Goal: Task Accomplishment & Management: Manage account settings

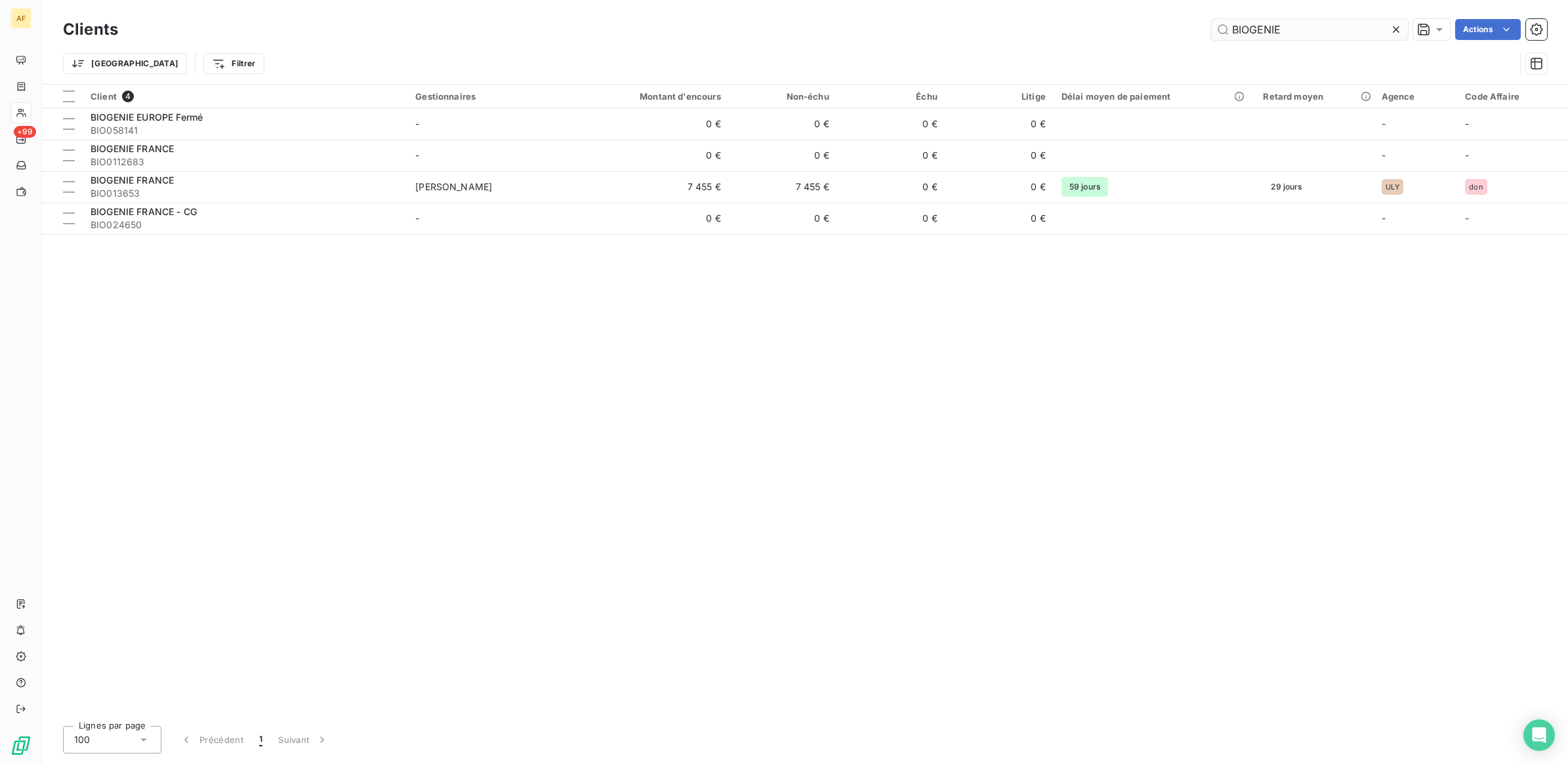
click at [1232, 30] on input "BIOGENIE" at bounding box center [1309, 30] width 197 height 21
click at [1234, 30] on input "BIOGENIE" at bounding box center [1309, 30] width 197 height 21
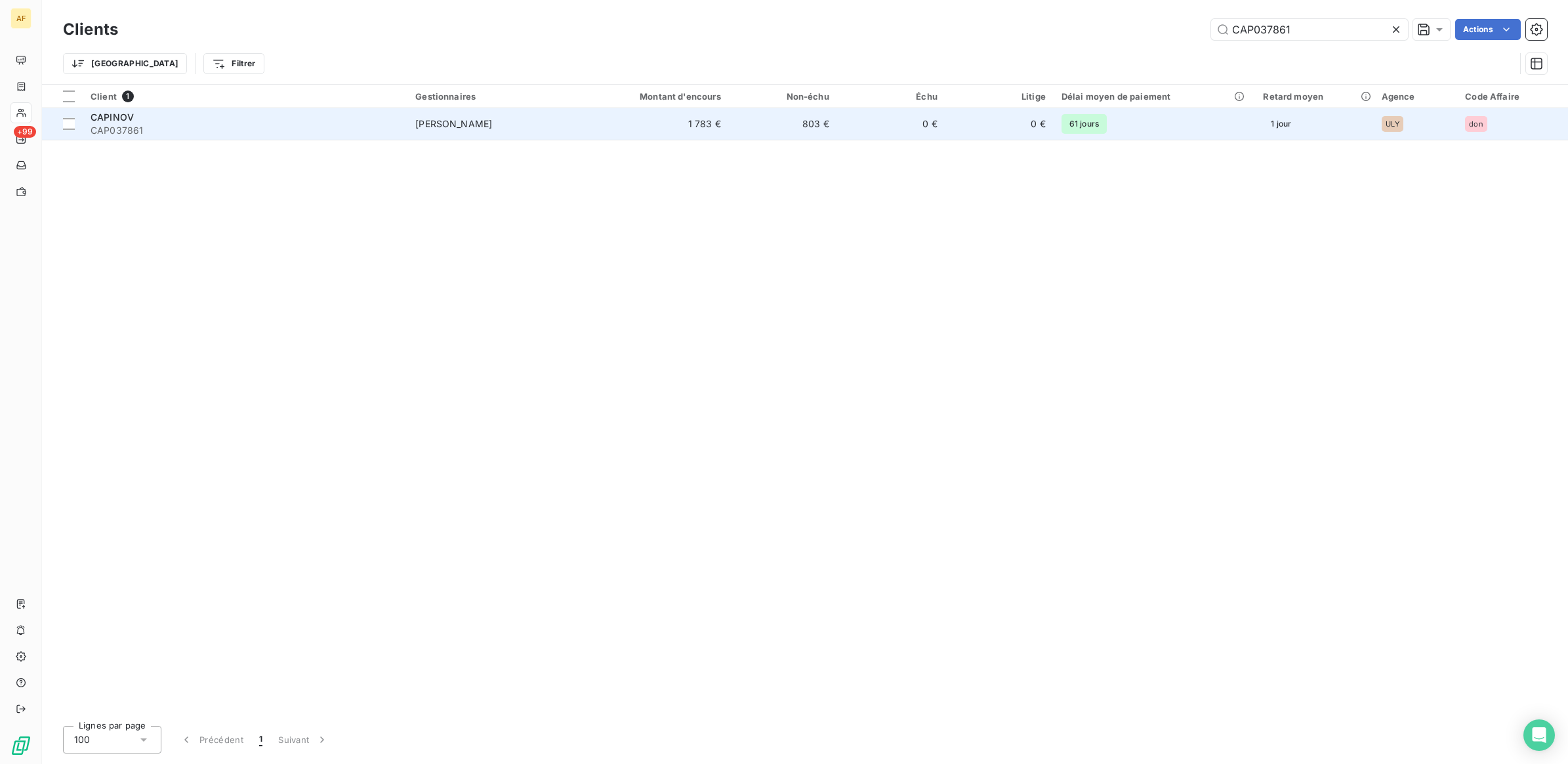
type input "CAP037861"
click at [323, 127] on span "CAP037861" at bounding box center [245, 131] width 309 height 13
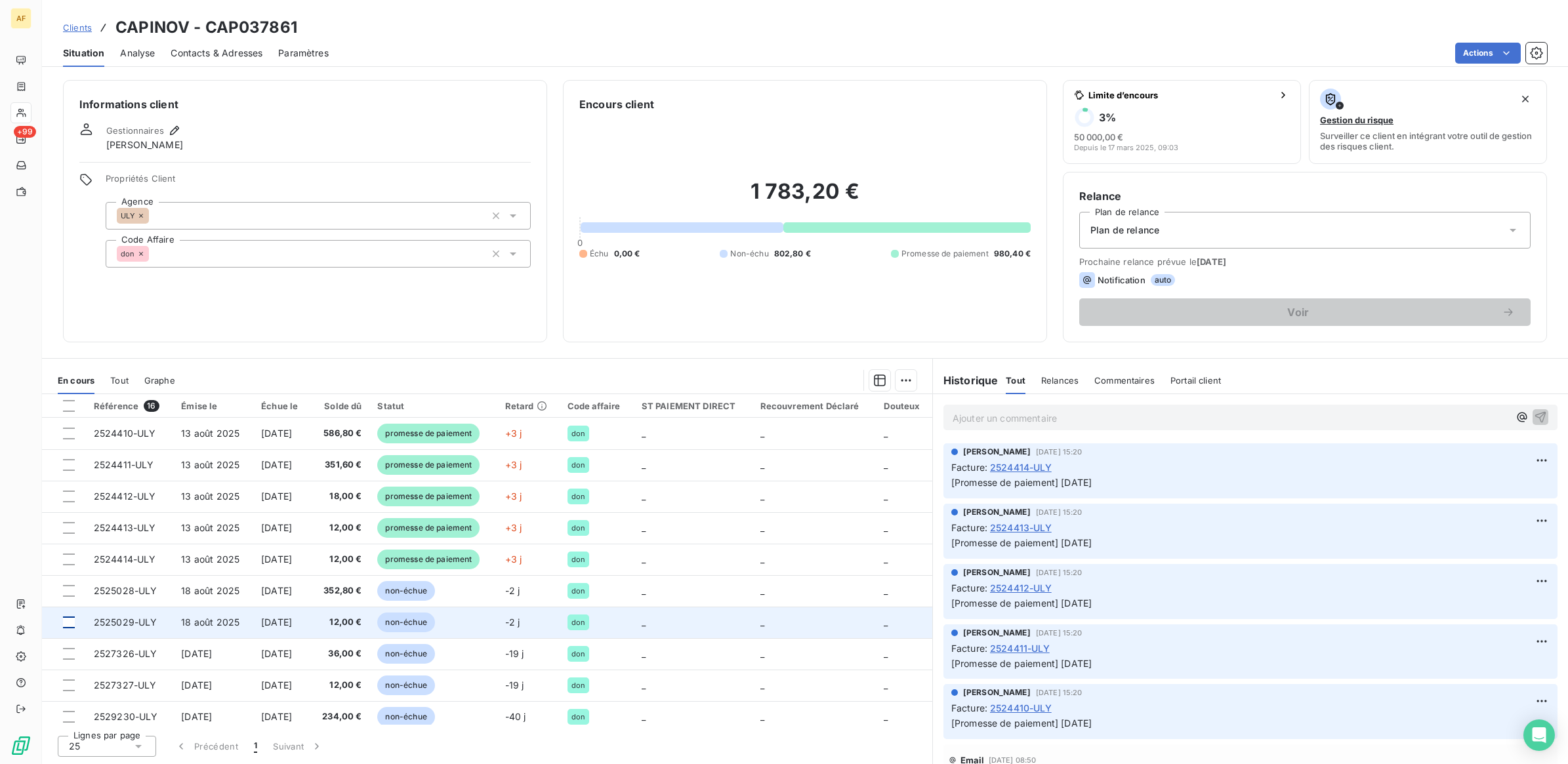
click at [72, 625] on div at bounding box center [69, 622] width 12 height 12
drag, startPoint x: 65, startPoint y: 593, endPoint x: 167, endPoint y: 616, distance: 104.6
click at [67, 593] on div at bounding box center [69, 591] width 12 height 12
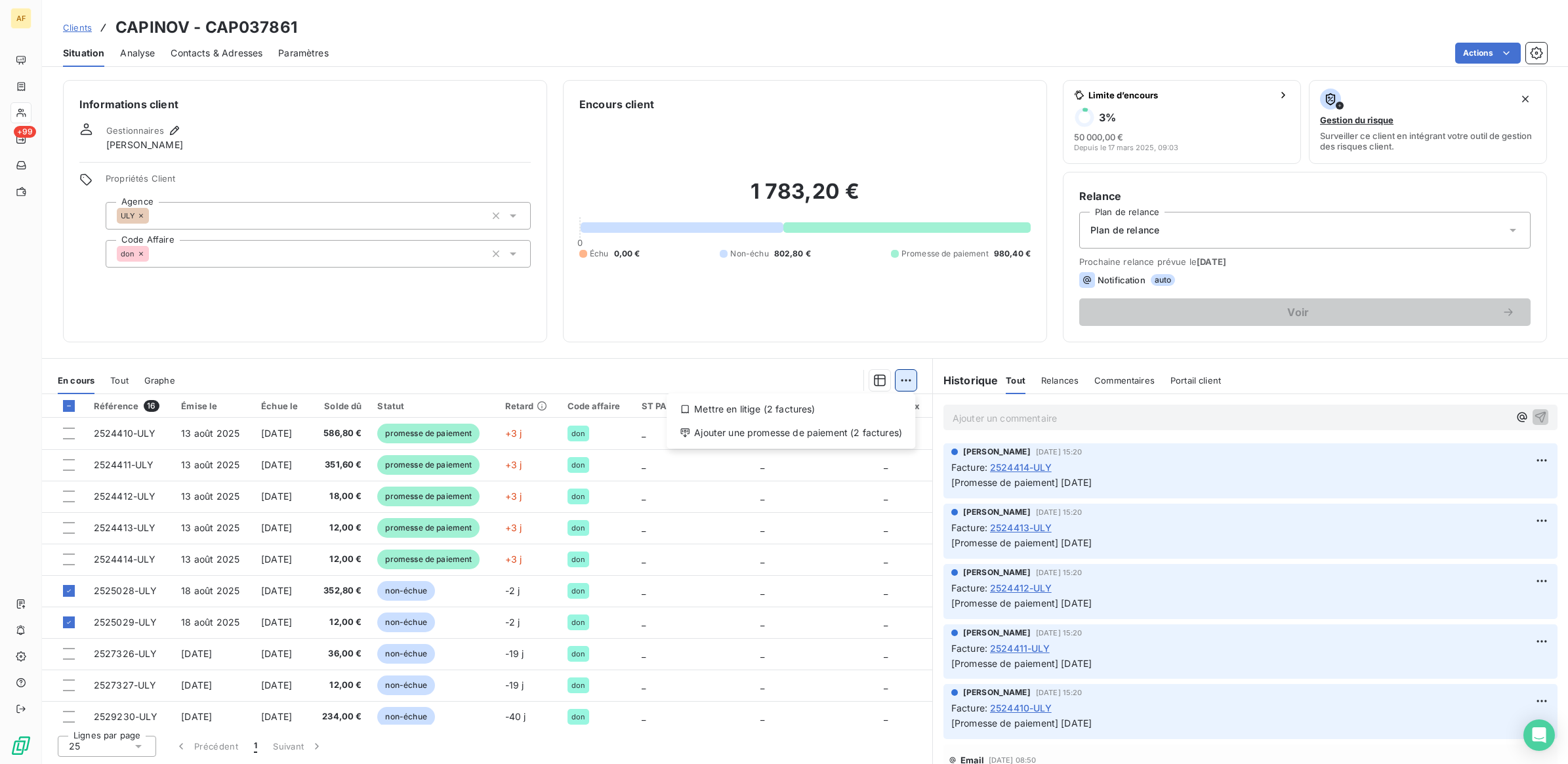
click at [904, 378] on html "AF +99 Clients CAPINOV - CAP037861 Situation Analyse Contacts & Adresses Paramè…" at bounding box center [784, 382] width 1568 height 764
click at [852, 435] on div "Ajouter une promesse de paiement (2 factures)" at bounding box center [790, 432] width 238 height 21
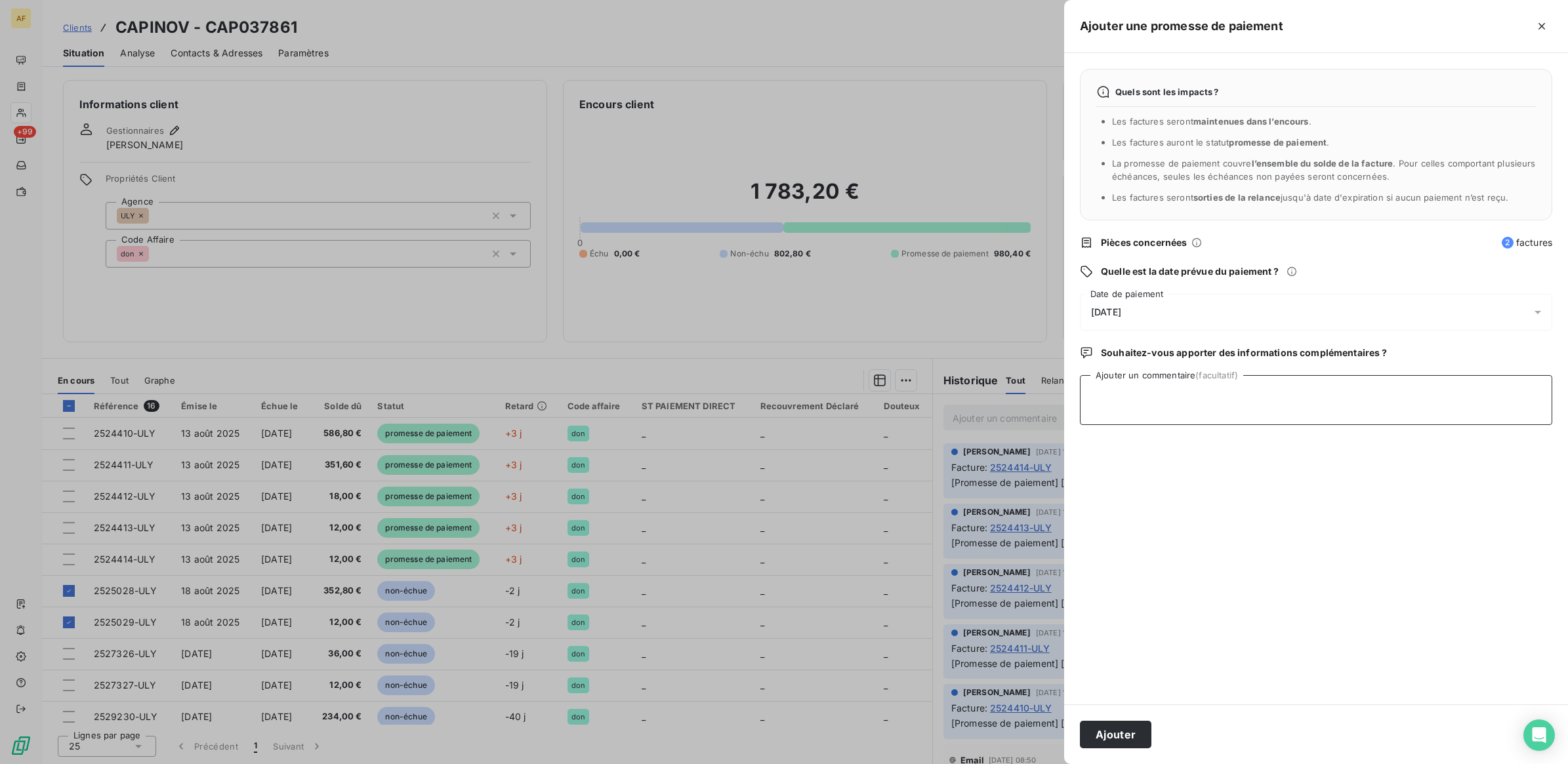
click at [1143, 392] on textarea "Ajouter un commentaire (facultatif)" at bounding box center [1316, 400] width 473 height 50
type textarea "[DATE]"
click at [1191, 313] on div "[DATE]" at bounding box center [1316, 312] width 473 height 37
click at [1227, 500] on button "24" at bounding box center [1222, 500] width 26 height 26
click at [1386, 412] on textarea "[DATE]" at bounding box center [1316, 400] width 473 height 50
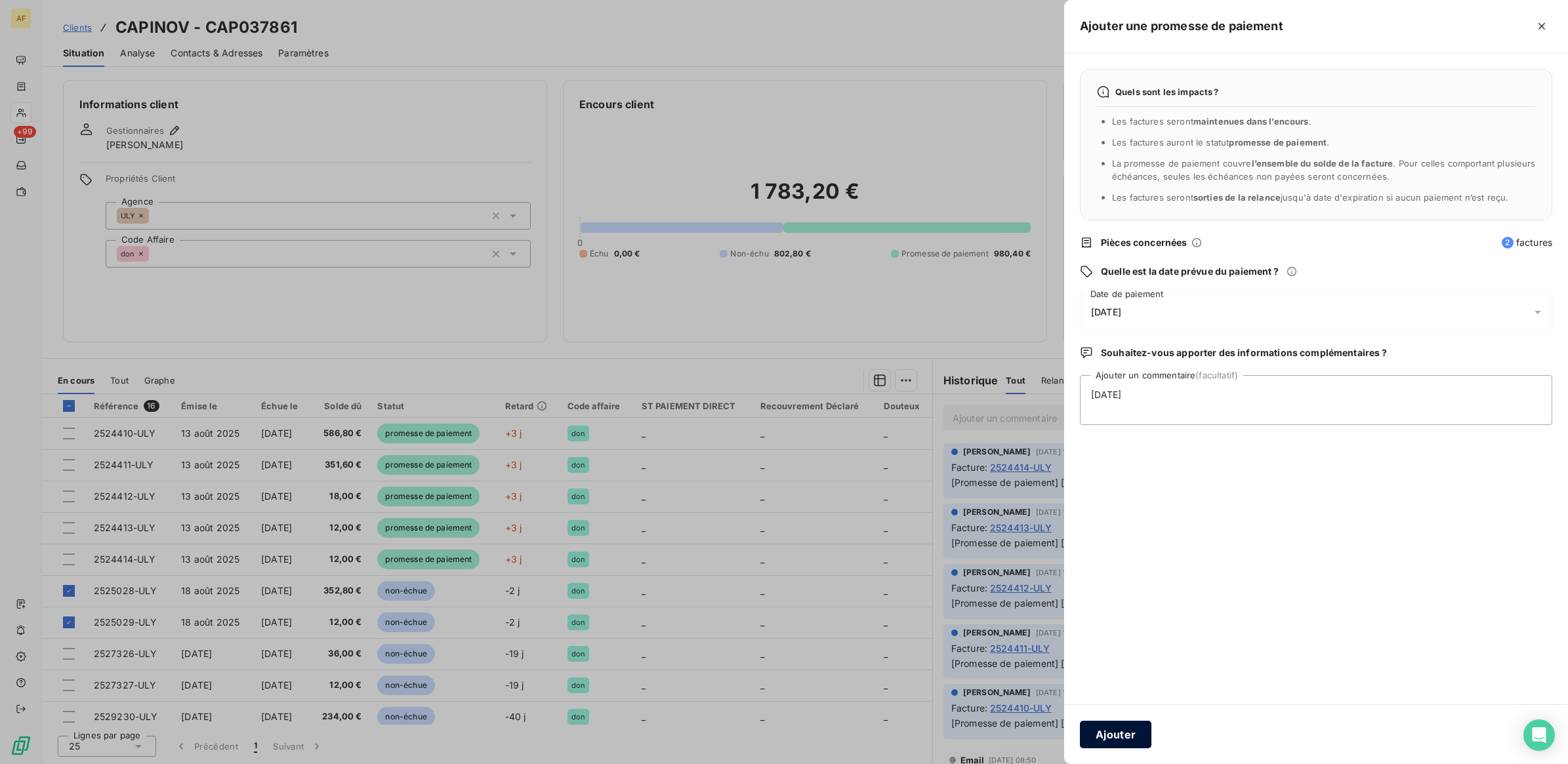
click at [1112, 735] on button "Ajouter" at bounding box center [1115, 734] width 71 height 27
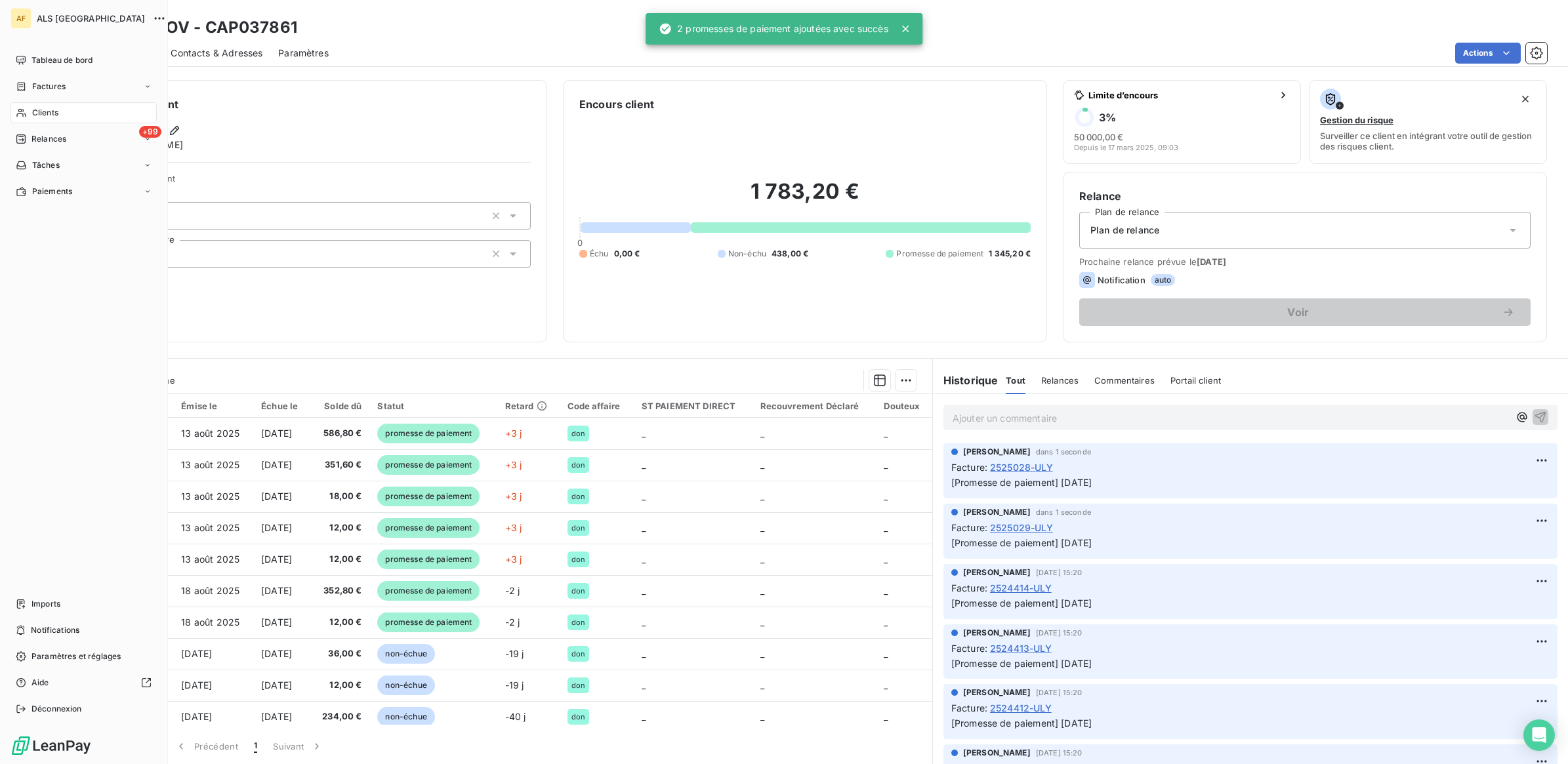
click at [57, 110] on span "Clients" at bounding box center [45, 113] width 26 height 12
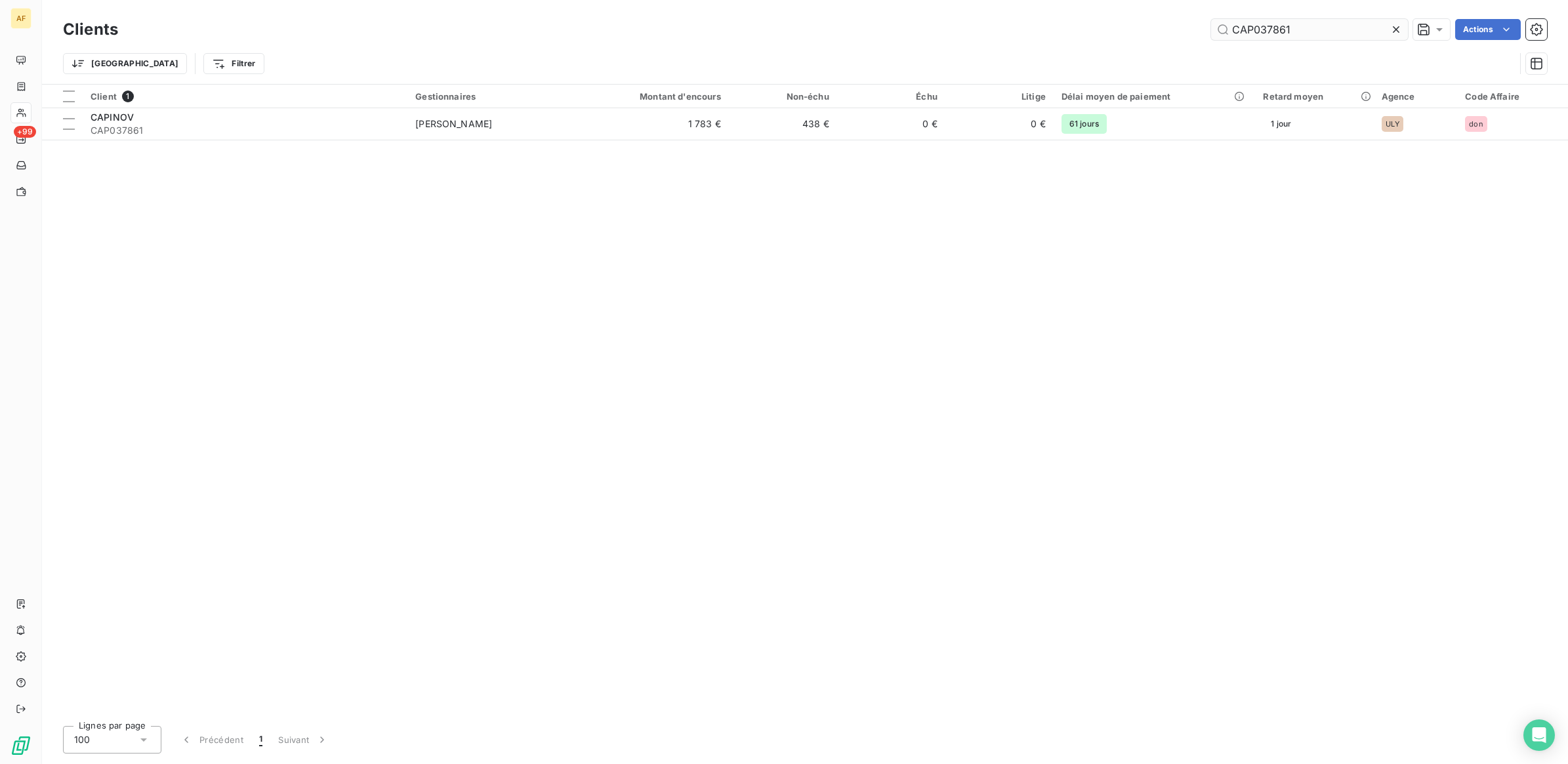
click at [1258, 30] on input "CAP037861" at bounding box center [1309, 30] width 197 height 21
click at [1259, 30] on input "CAP037861" at bounding box center [1309, 30] width 197 height 21
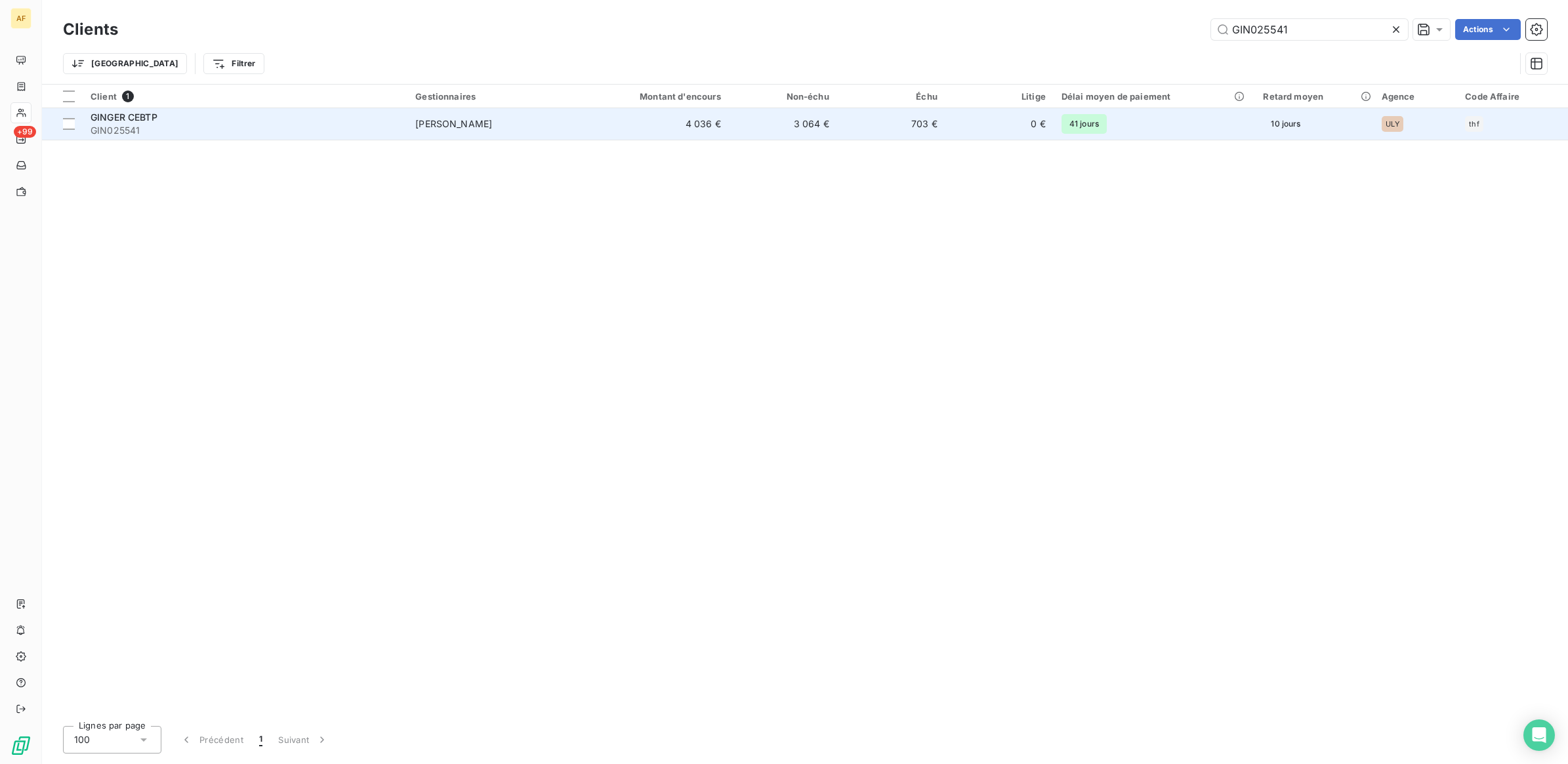
type input "GIN025541"
click at [338, 122] on div "GINGER CEBTP" at bounding box center [245, 117] width 309 height 13
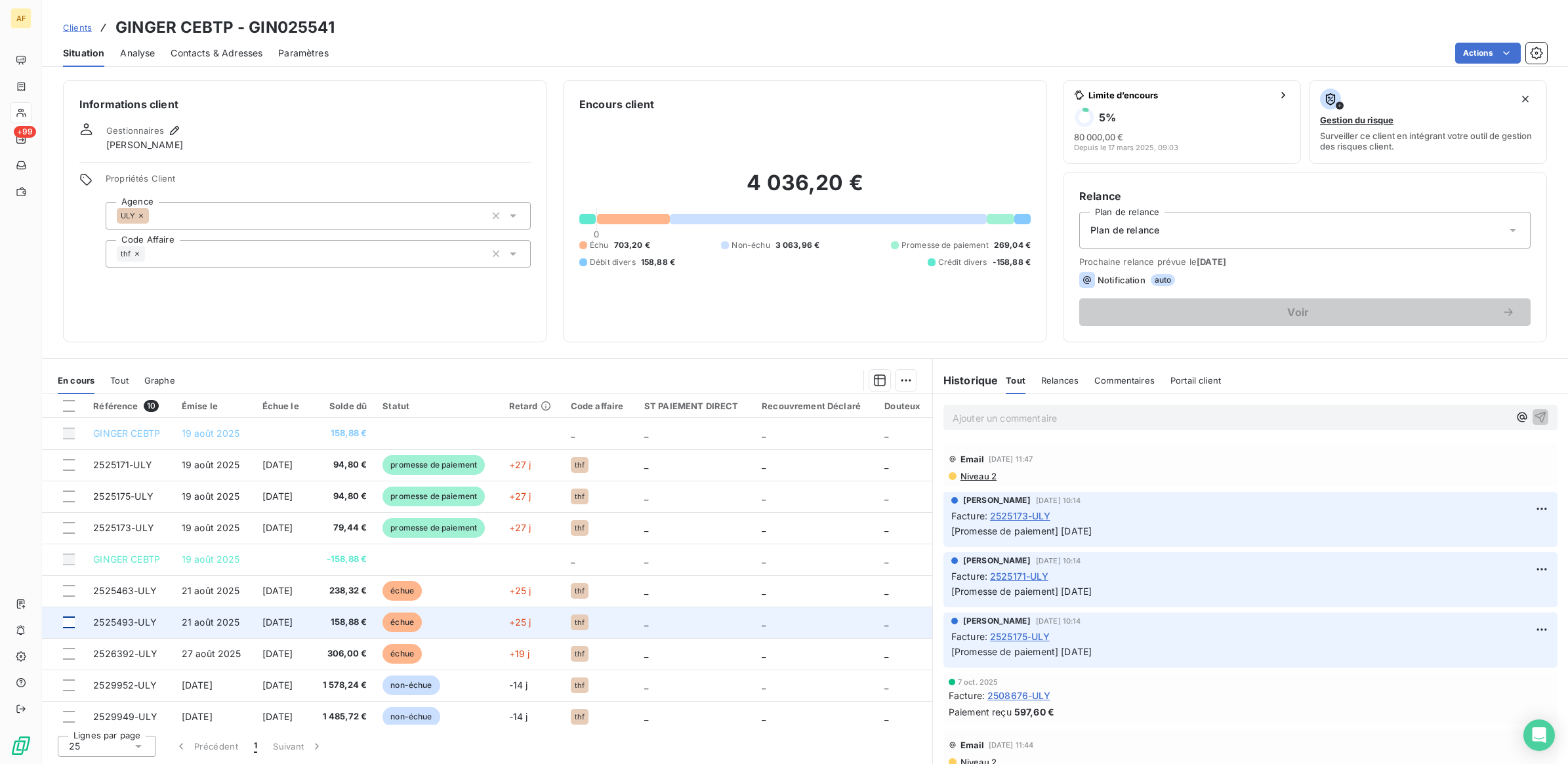
click at [68, 623] on div at bounding box center [69, 622] width 12 height 12
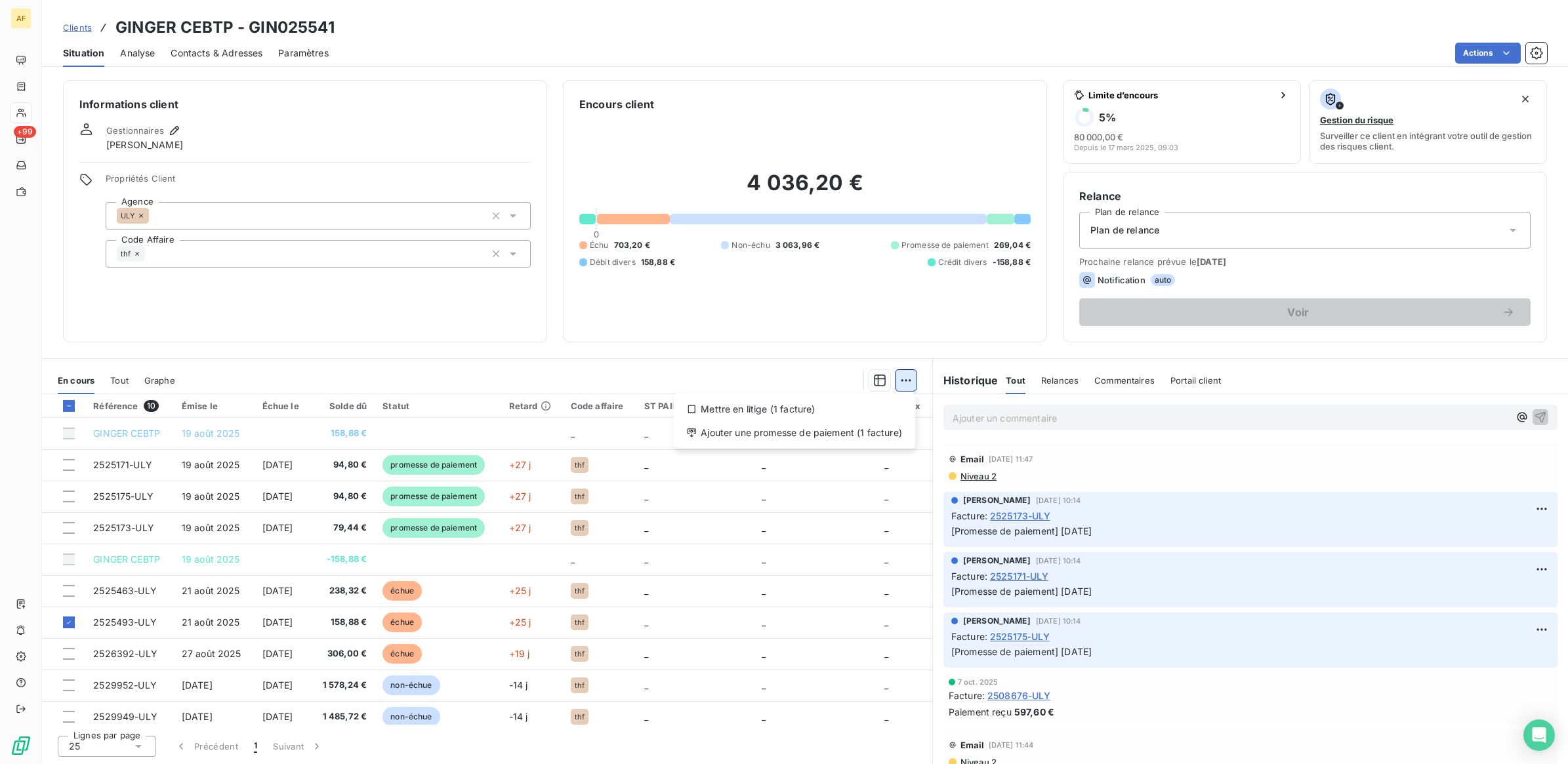
click at [897, 383] on html "AF +99 Clients GINGER CEBTP - GIN025541 Situation Analyse Contacts & Adresses P…" at bounding box center [784, 382] width 1568 height 764
click at [876, 430] on div "Ajouter une promesse de paiement (1 facture)" at bounding box center [794, 432] width 232 height 21
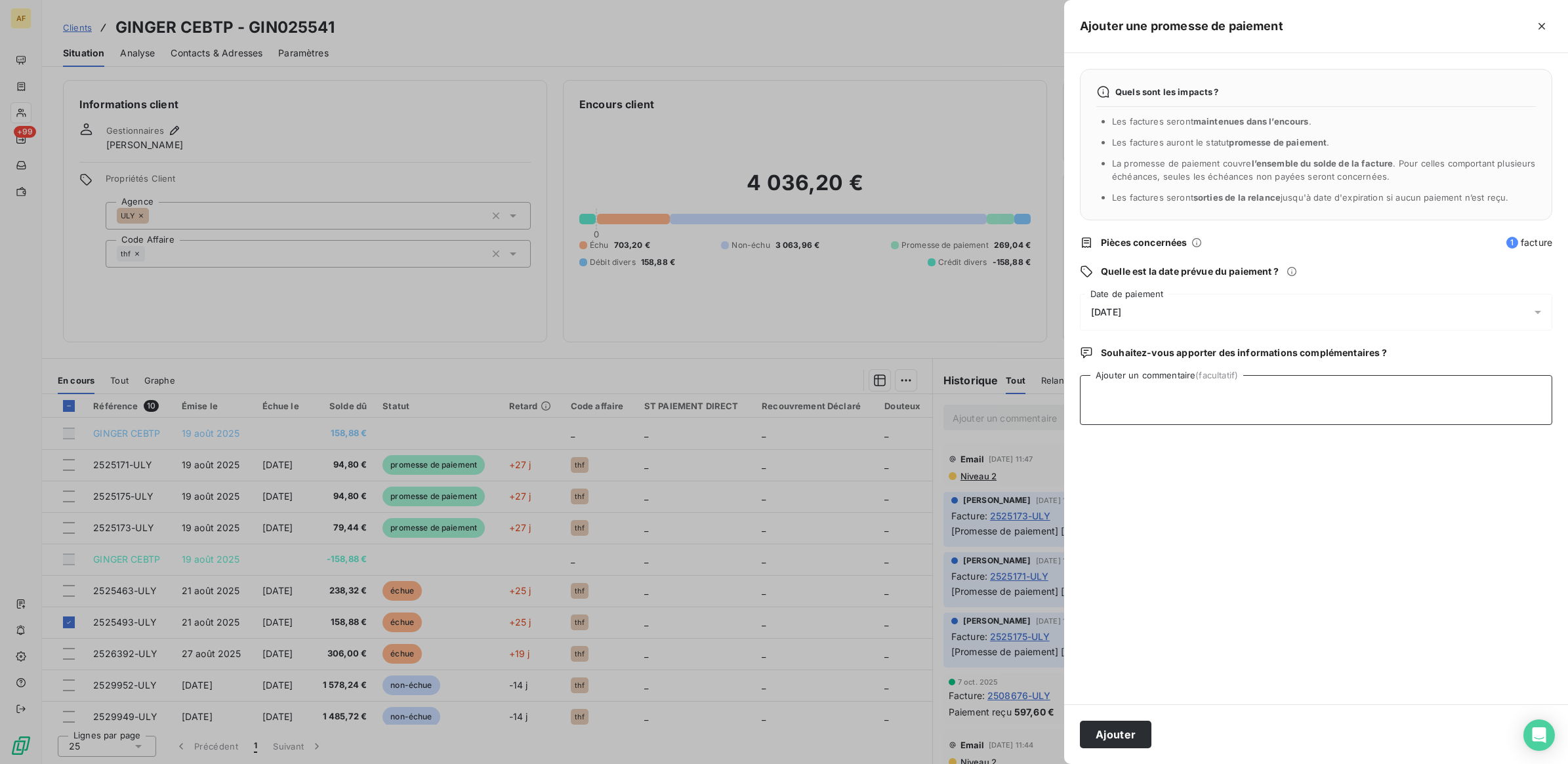
click at [1179, 406] on textarea "Ajouter un commentaire (facultatif)" at bounding box center [1316, 400] width 473 height 50
type textarea "[DATE]"
click at [1132, 303] on div "[DATE]" at bounding box center [1316, 312] width 473 height 37
click at [1111, 518] on button "27" at bounding box center [1118, 526] width 26 height 26
click at [1389, 399] on textarea "[DATE]" at bounding box center [1316, 400] width 473 height 50
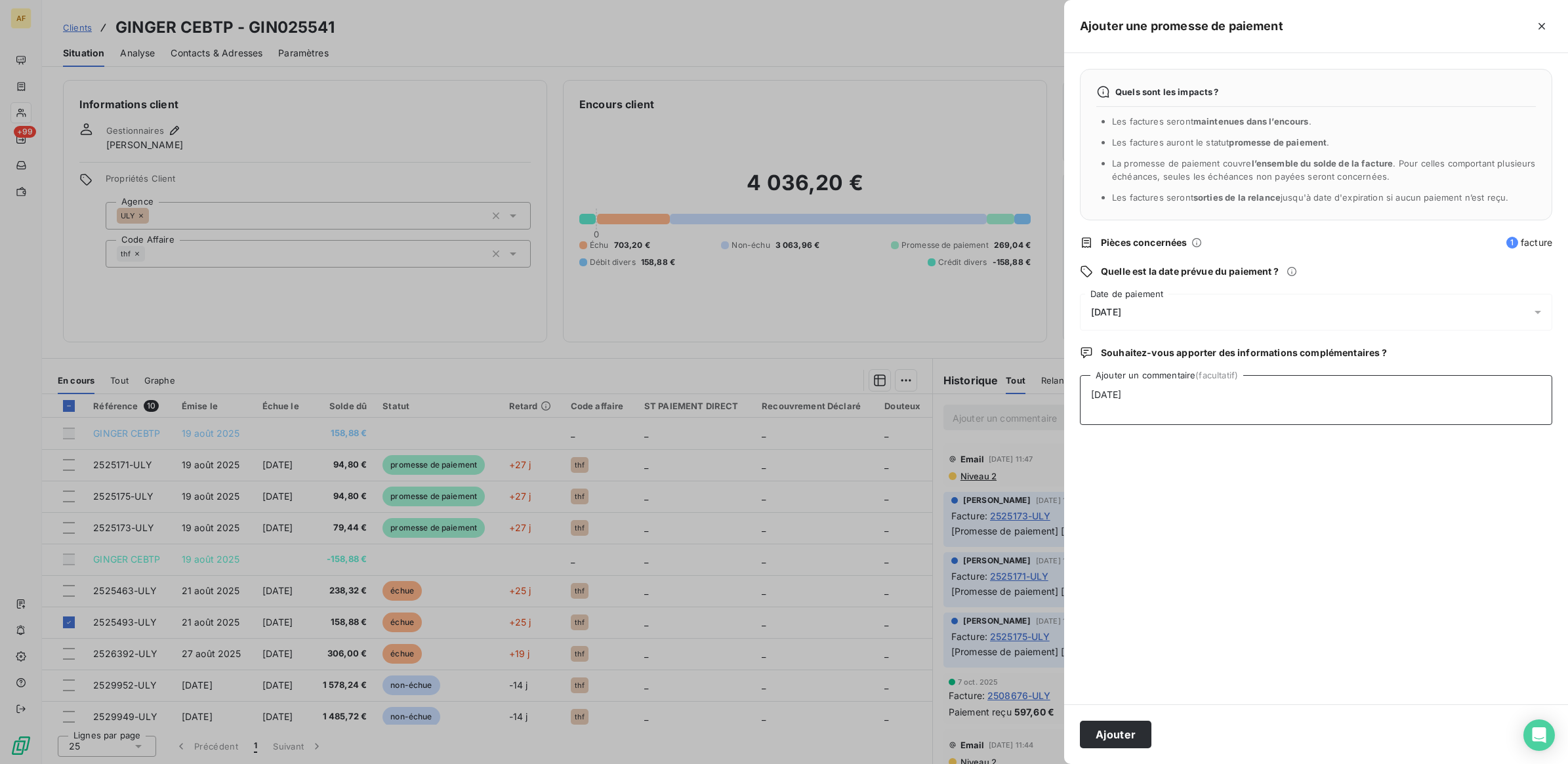
drag, startPoint x: 1140, startPoint y: 399, endPoint x: 1155, endPoint y: 400, distance: 15.0
click at [1145, 399] on textarea "[DATE]" at bounding box center [1316, 400] width 473 height 50
click at [1100, 732] on button "Ajouter" at bounding box center [1115, 734] width 71 height 27
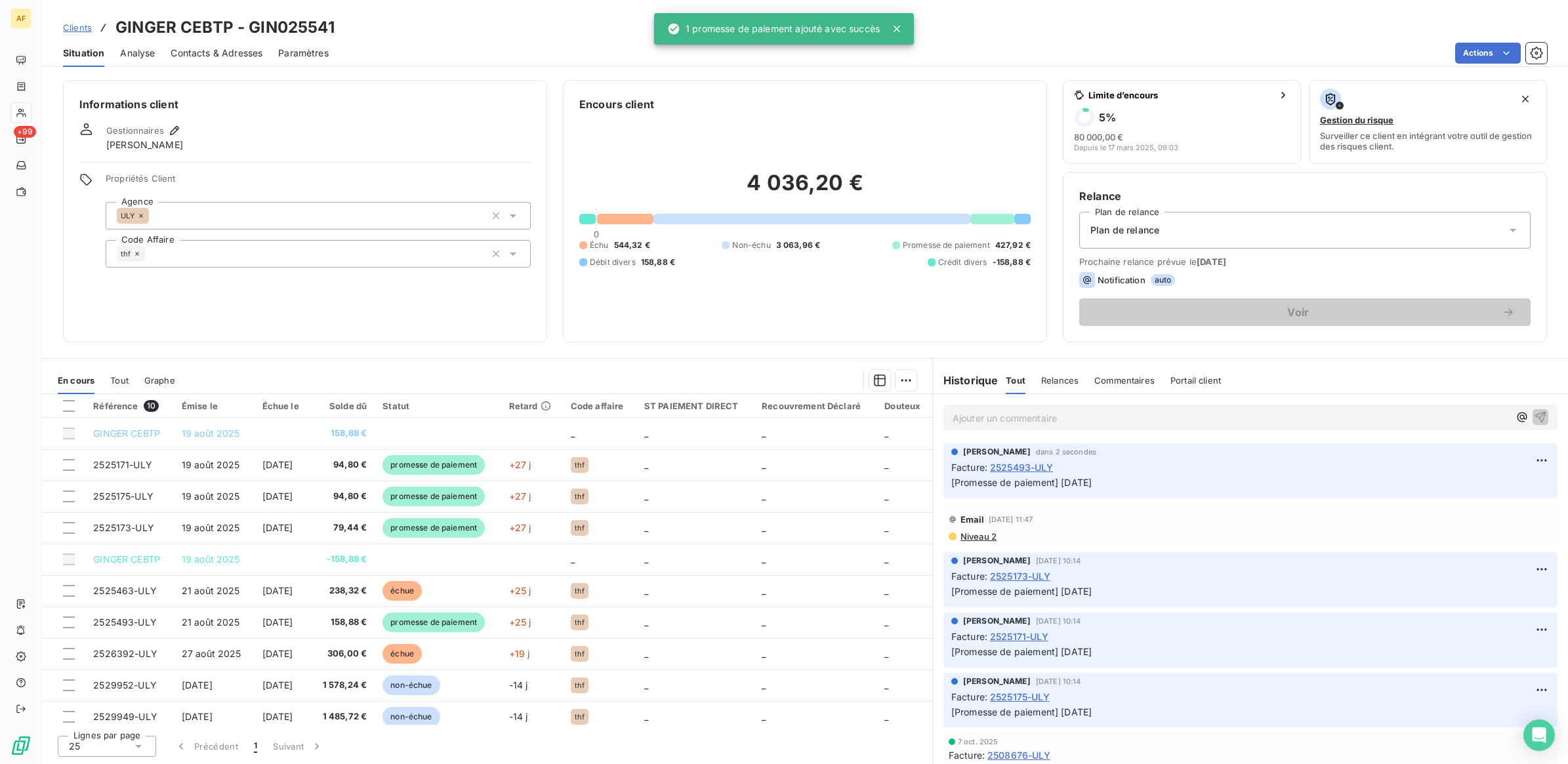
click at [1031, 420] on p "Ajouter un commentaire ﻿" at bounding box center [1231, 418] width 557 height 16
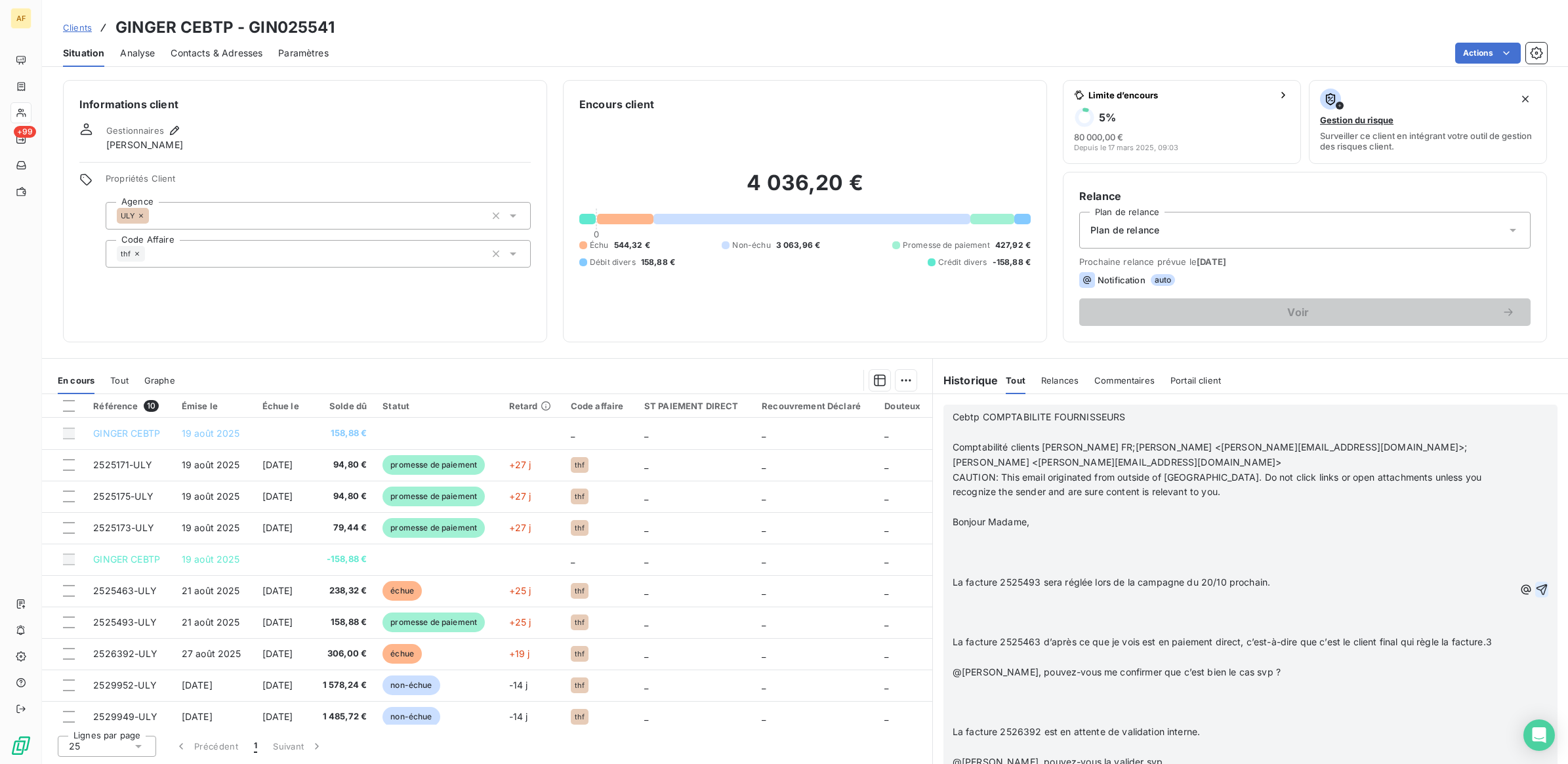
click at [1535, 592] on icon "button" at bounding box center [1542, 590] width 13 height 13
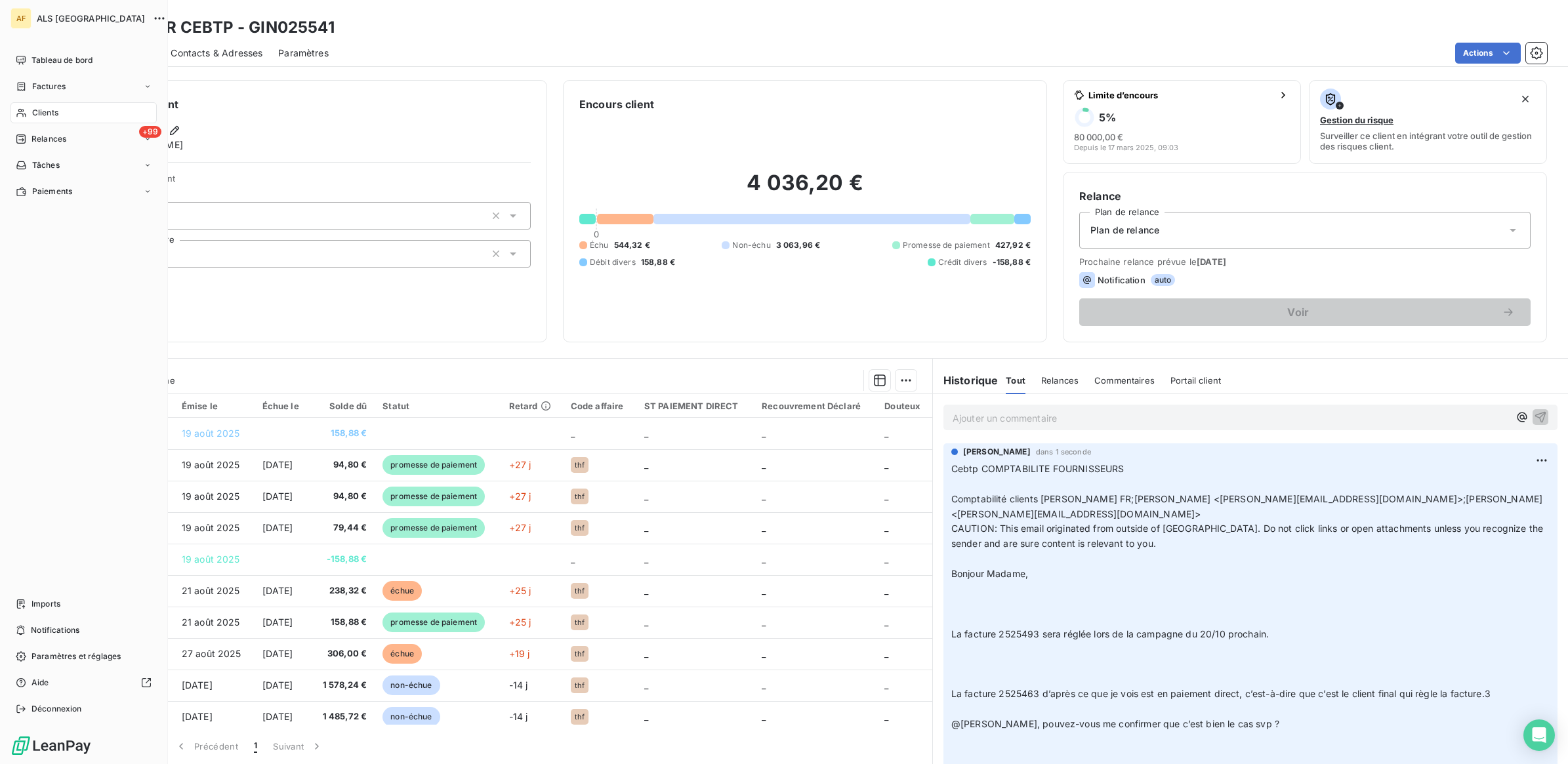
click at [45, 113] on span "Clients" at bounding box center [45, 113] width 26 height 12
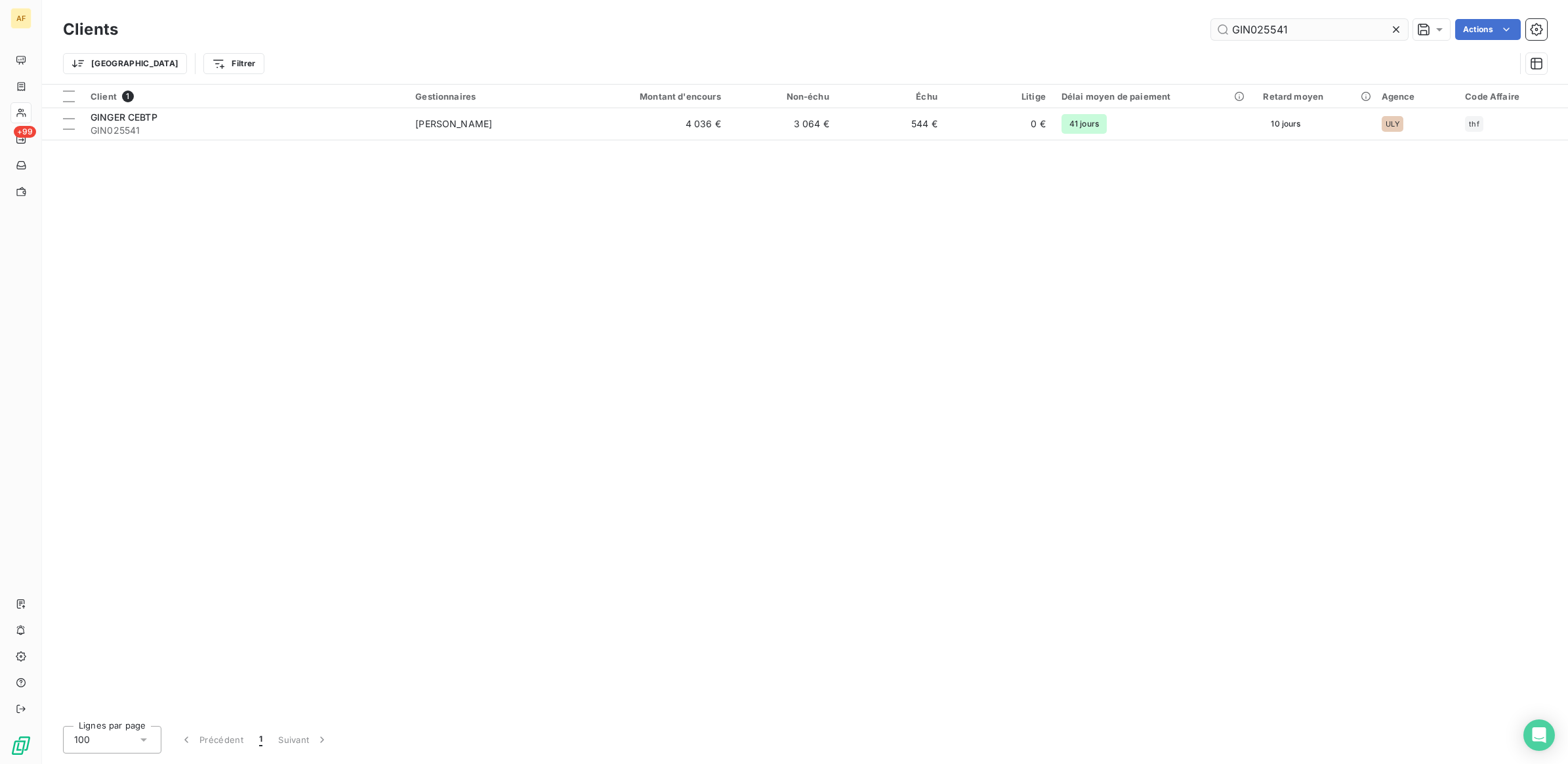
click at [1247, 30] on input "GIN025541" at bounding box center [1309, 30] width 197 height 21
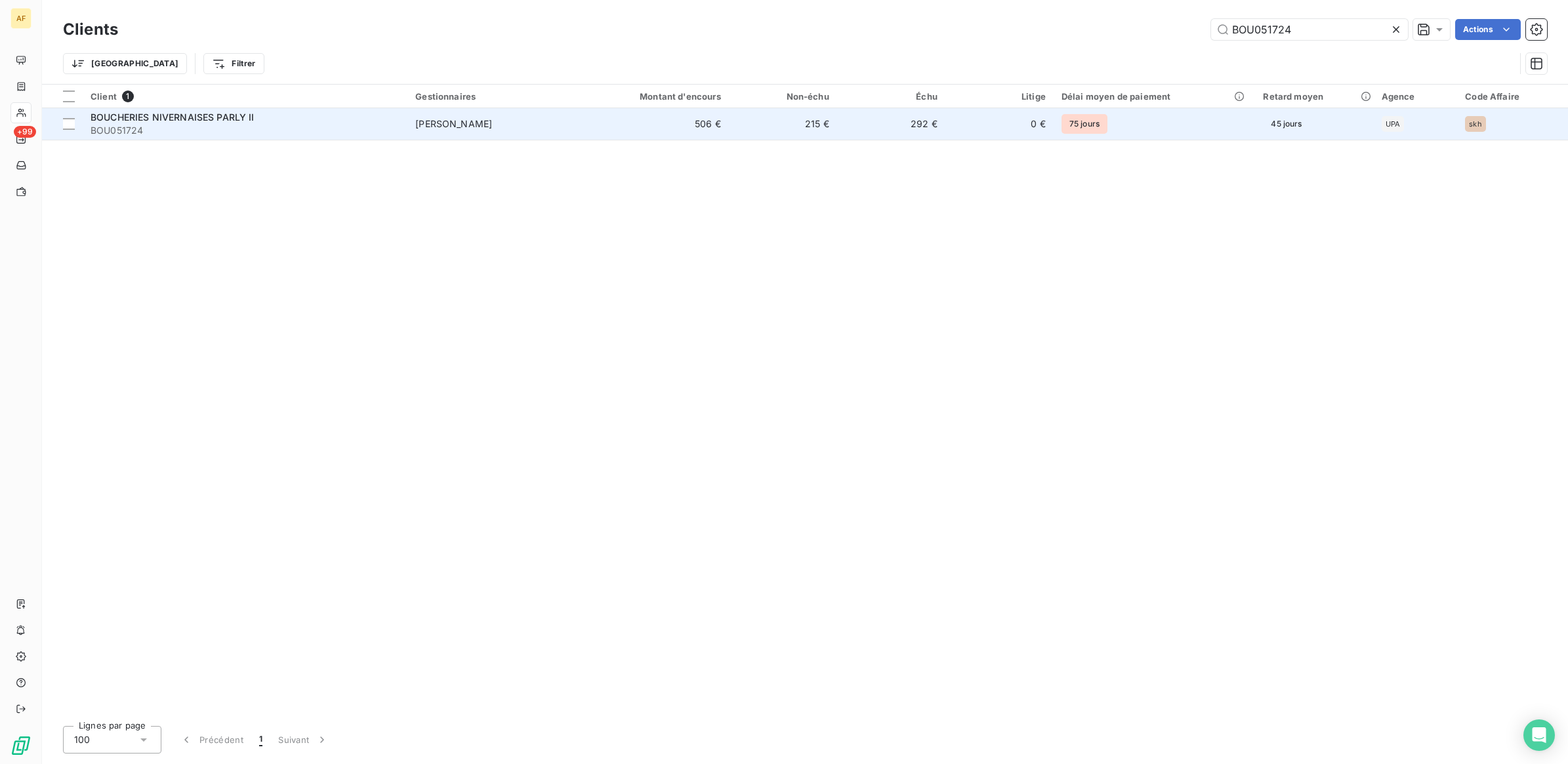
type input "BOU051724"
click at [218, 122] on span "BOUCHERIES NIVERNAISES PARLY II" at bounding box center [172, 116] width 164 height 11
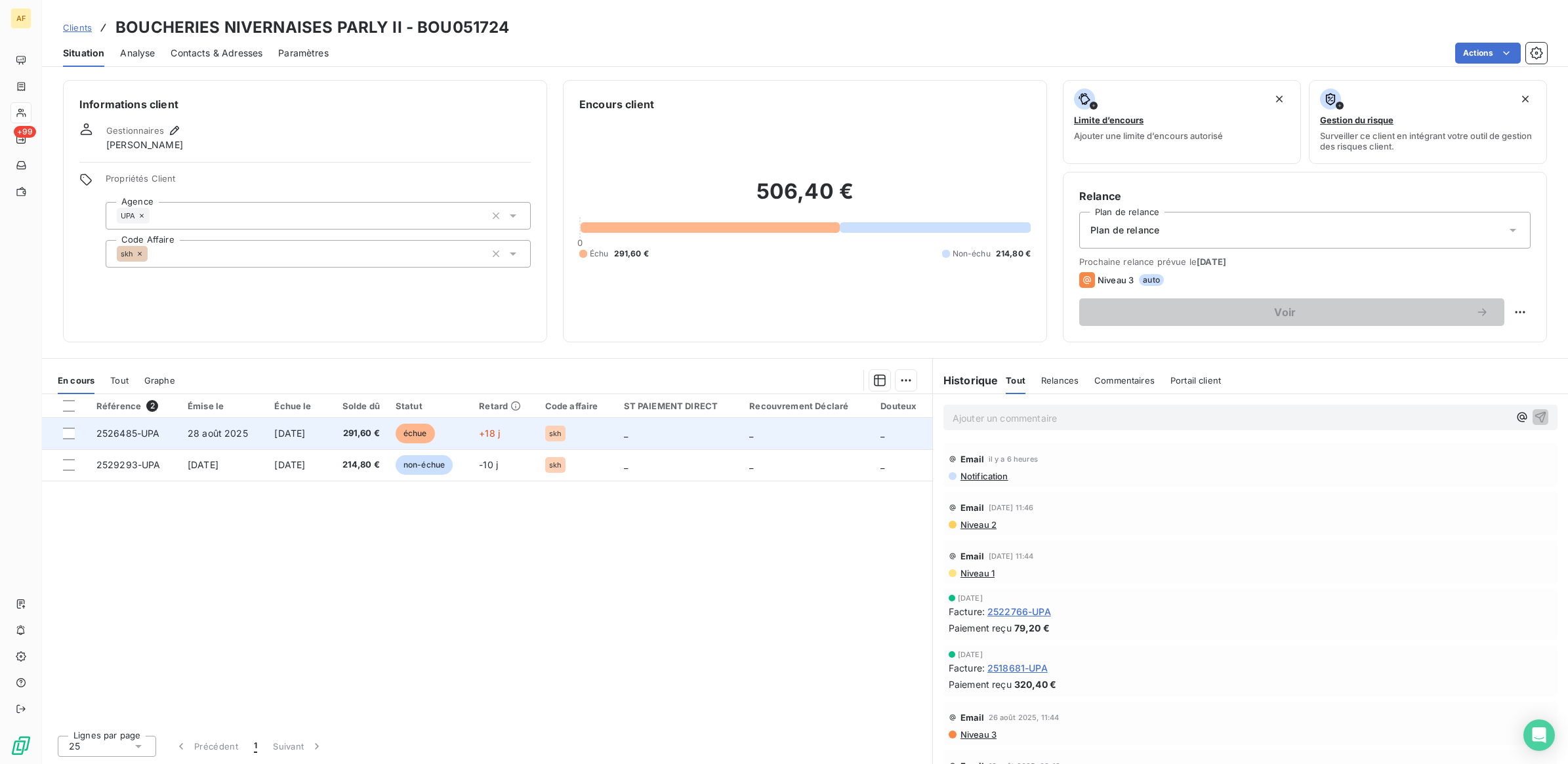
drag, startPoint x: 65, startPoint y: 428, endPoint x: 81, endPoint y: 439, distance: 19.4
click at [65, 429] on div at bounding box center [69, 433] width 12 height 12
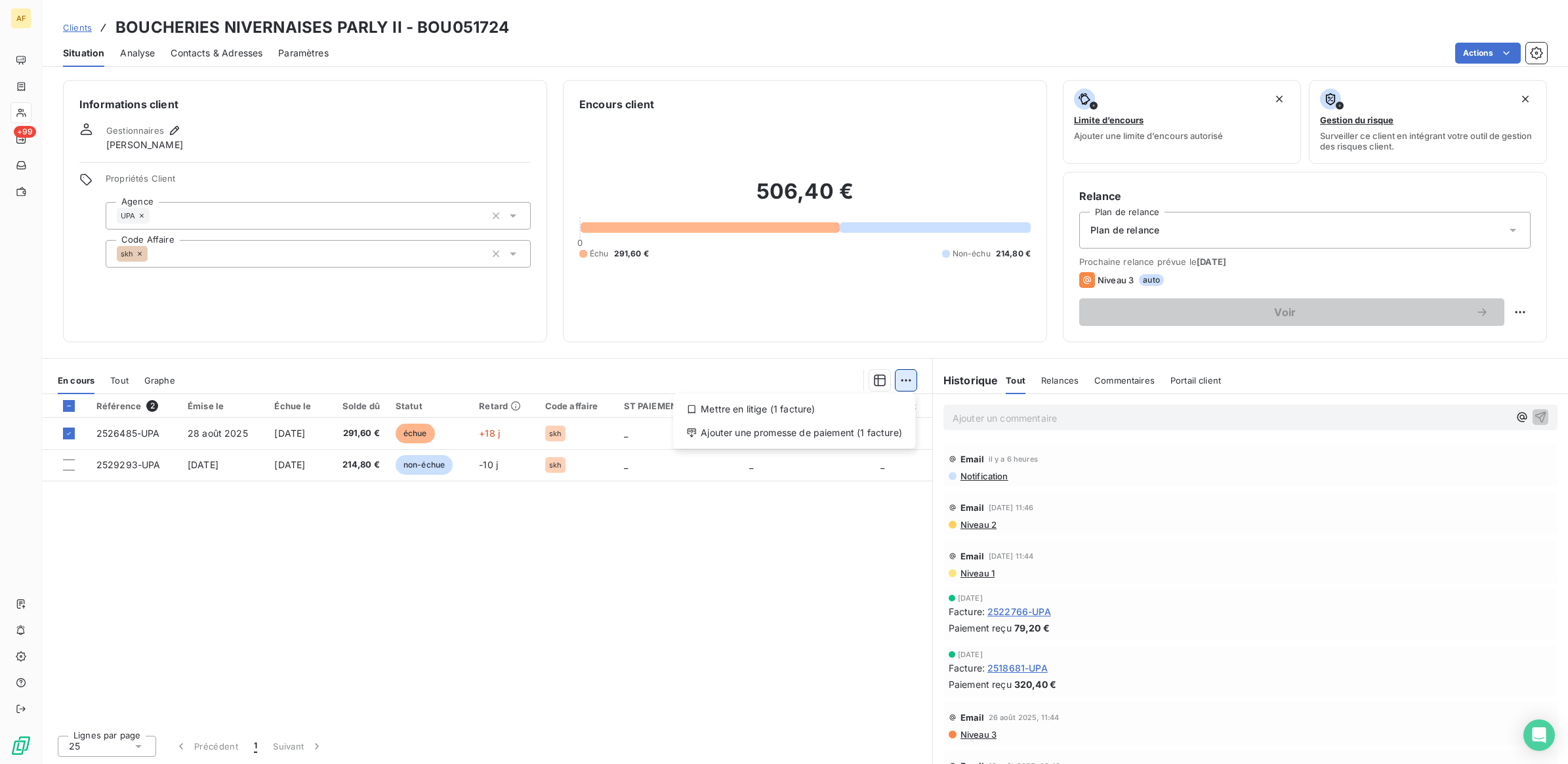
click at [908, 382] on html "AF +99 Clients BOUCHERIES NIVERNAISES PARLY II - BOU051724 Situation Analyse Co…" at bounding box center [784, 382] width 1568 height 764
click at [862, 434] on div "Ajouter une promesse de paiement (1 facture)" at bounding box center [794, 432] width 232 height 21
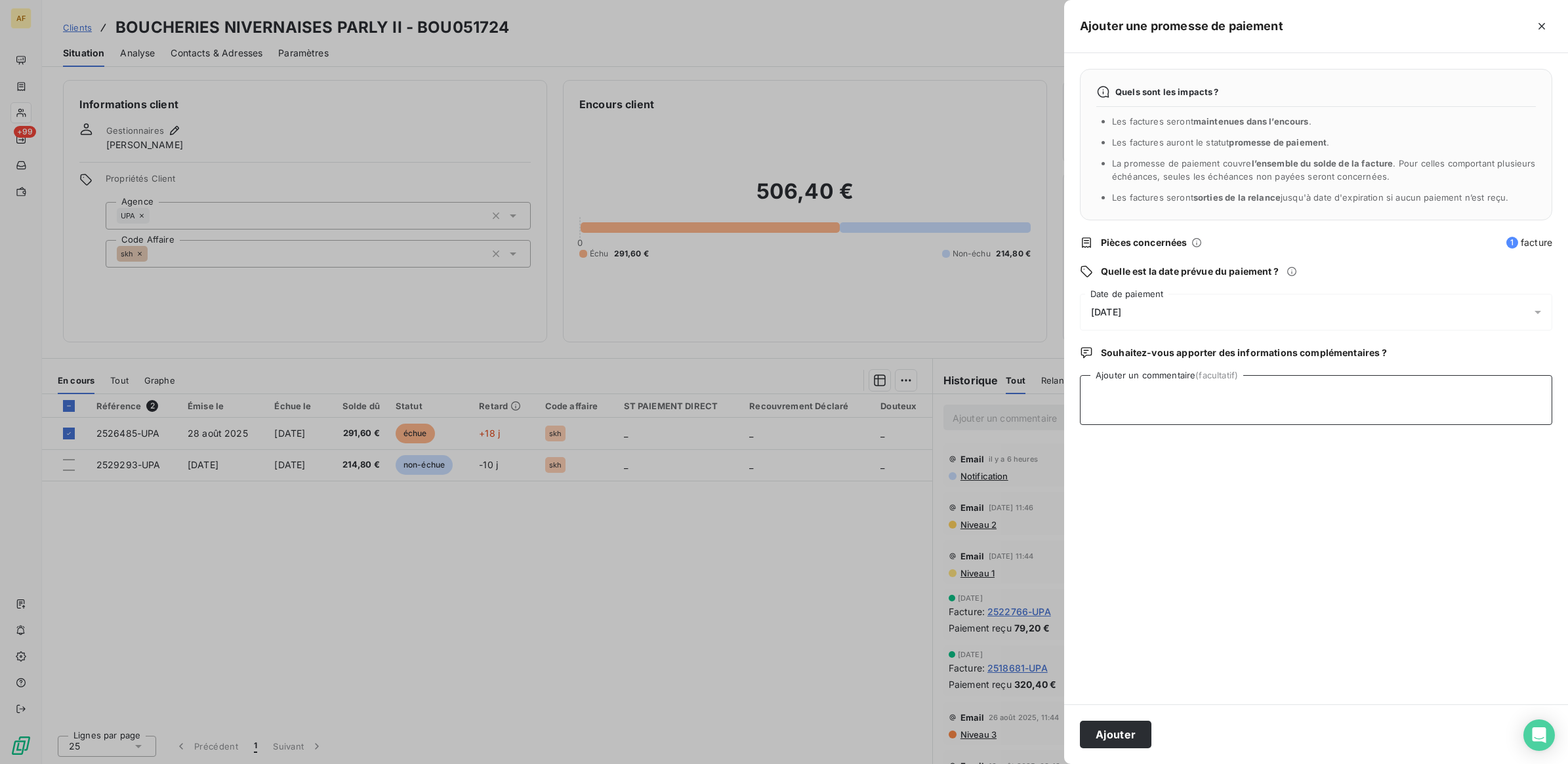
click at [1112, 414] on textarea "Ajouter un commentaire (facultatif)" at bounding box center [1316, 400] width 473 height 50
click at [1115, 299] on div "[DATE]" at bounding box center [1316, 312] width 473 height 37
click at [1173, 487] on button "22" at bounding box center [1170, 500] width 26 height 26
click at [1350, 407] on textarea "[DATE]" at bounding box center [1316, 400] width 473 height 50
click at [1156, 415] on textarea "[DATE]" at bounding box center [1316, 400] width 473 height 50
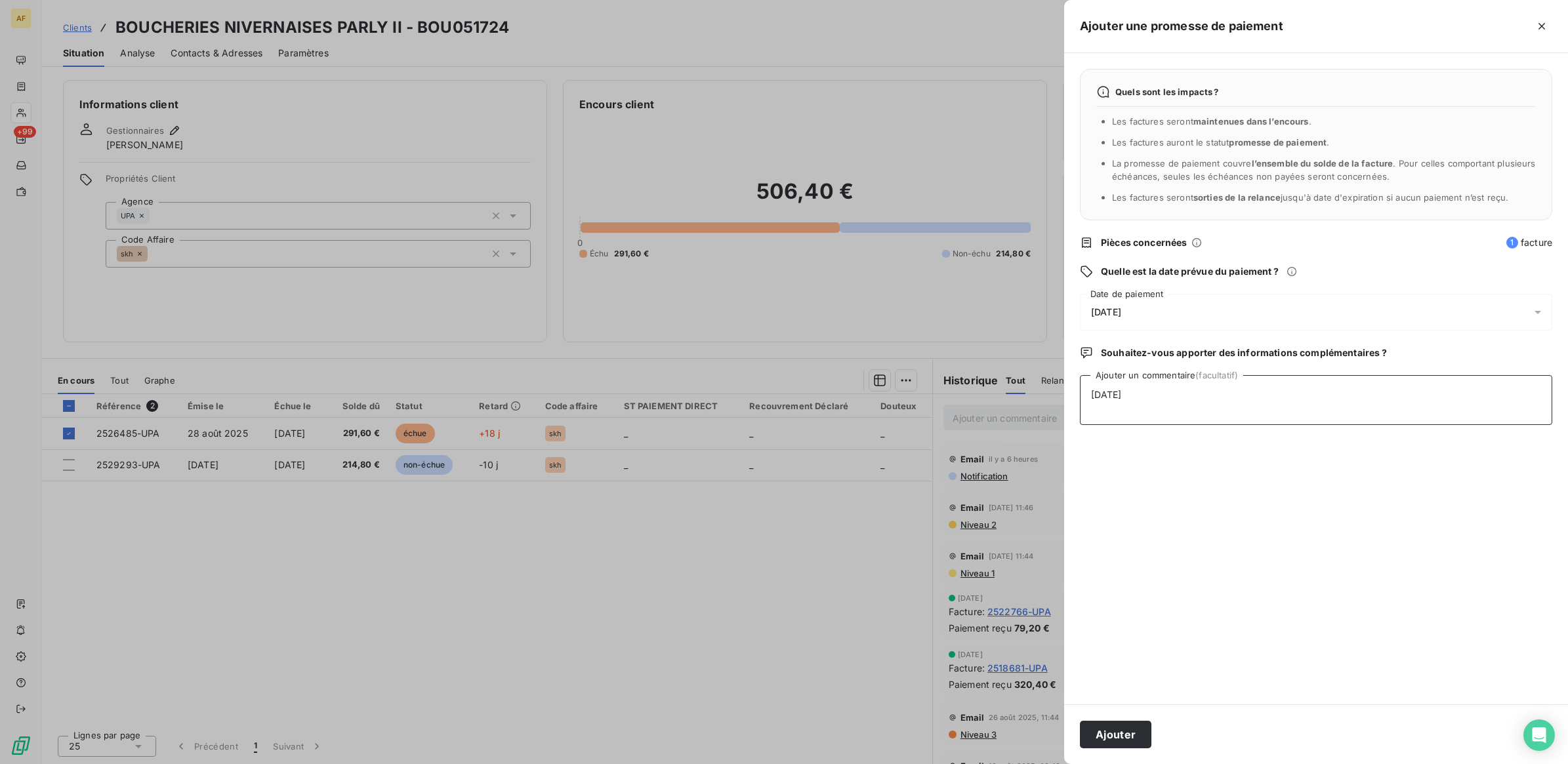
paste textarea
click at [1175, 425] on textarea "[DATE]" at bounding box center [1316, 400] width 473 height 50
paste textarea "Boucheries Parly2<[EMAIL_ADDRESS][DOMAIN_NAME]> ​ Comptabilité clients [PERSON_…"
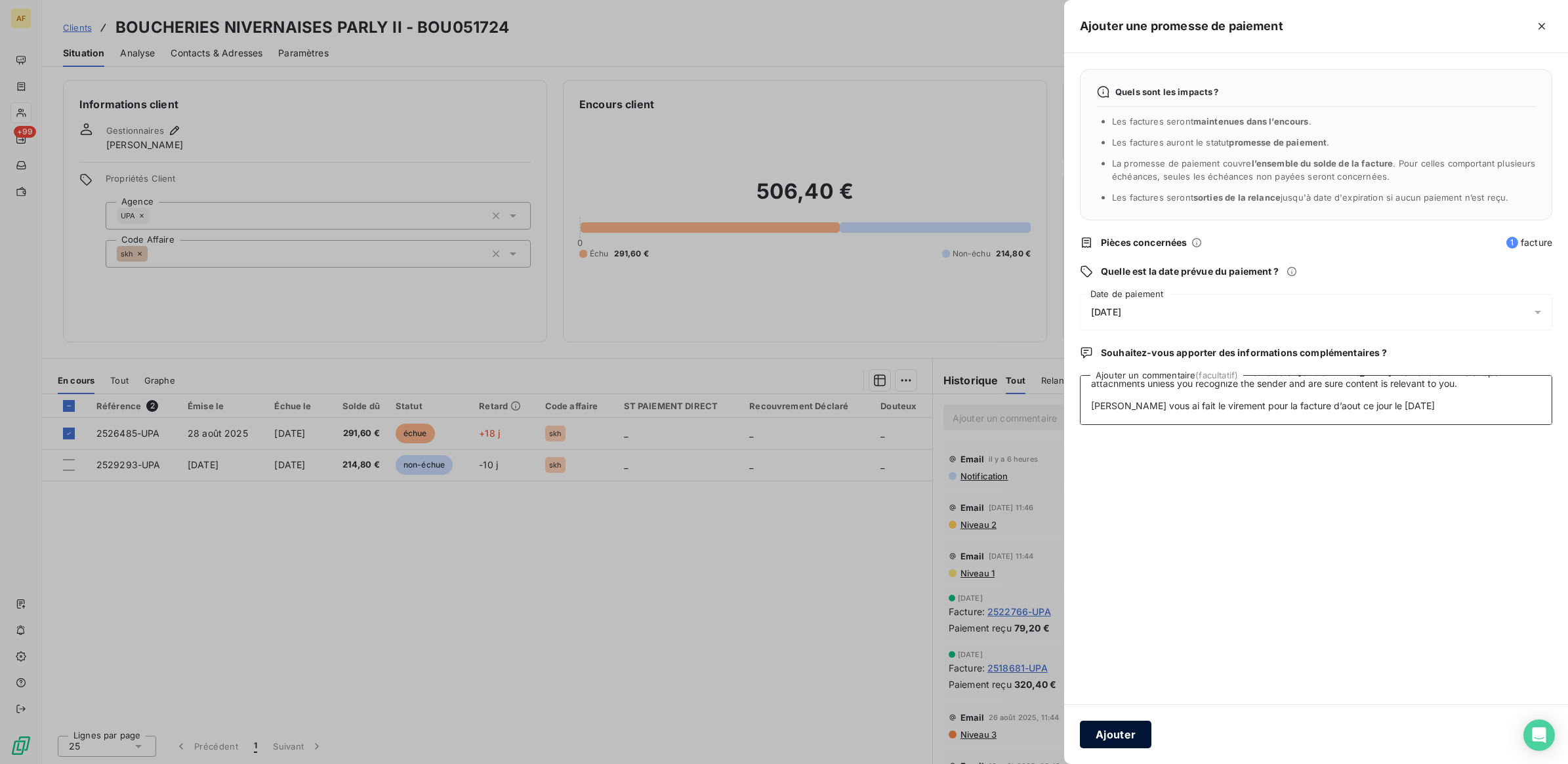
type textarea "[DATE] Boucheries Parly2<[EMAIL_ADDRESS][DOMAIN_NAME]> ​ Comptabilité clients […"
click at [1099, 735] on button "Ajouter" at bounding box center [1115, 734] width 71 height 27
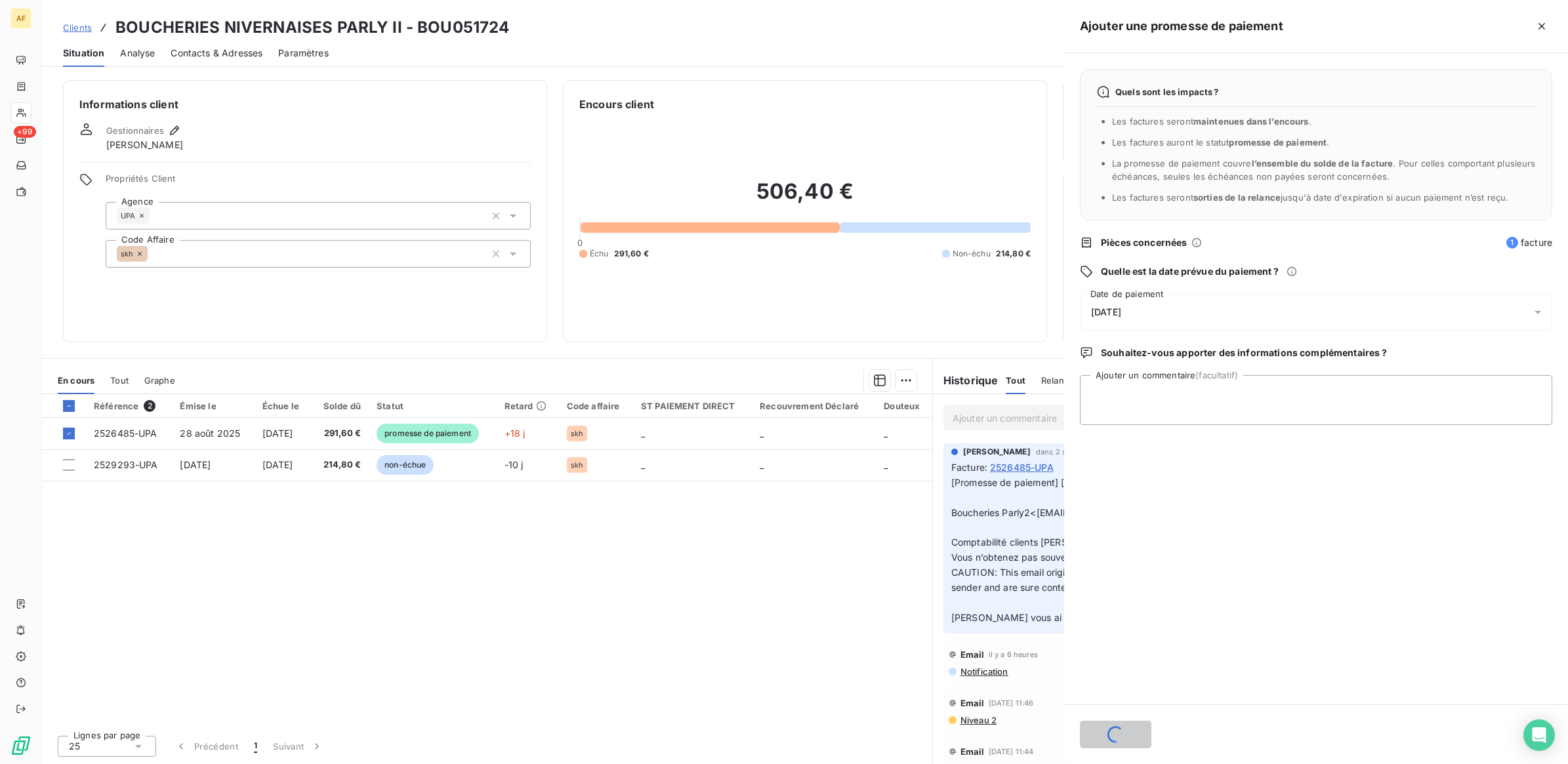
scroll to position [0, 0]
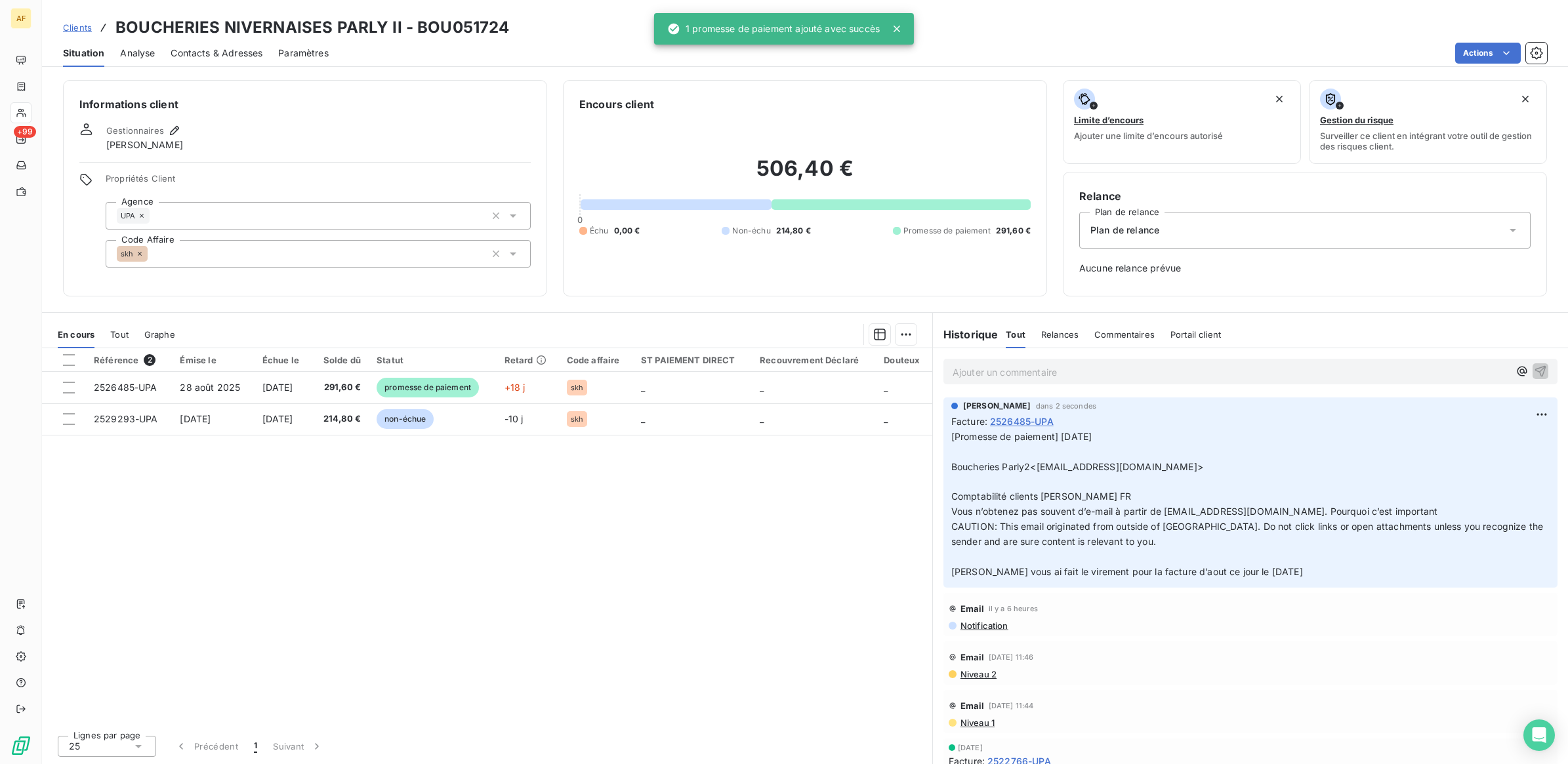
click at [434, 24] on h3 "BOUCHERIES NIVERNAISES PARLY II - BOU051724" at bounding box center [312, 27] width 393 height 24
click at [439, 24] on h3 "BOUCHERIES NIVERNAISES PARLY II - BOU051724" at bounding box center [312, 27] width 393 height 24
copy h3 "BOU051724"
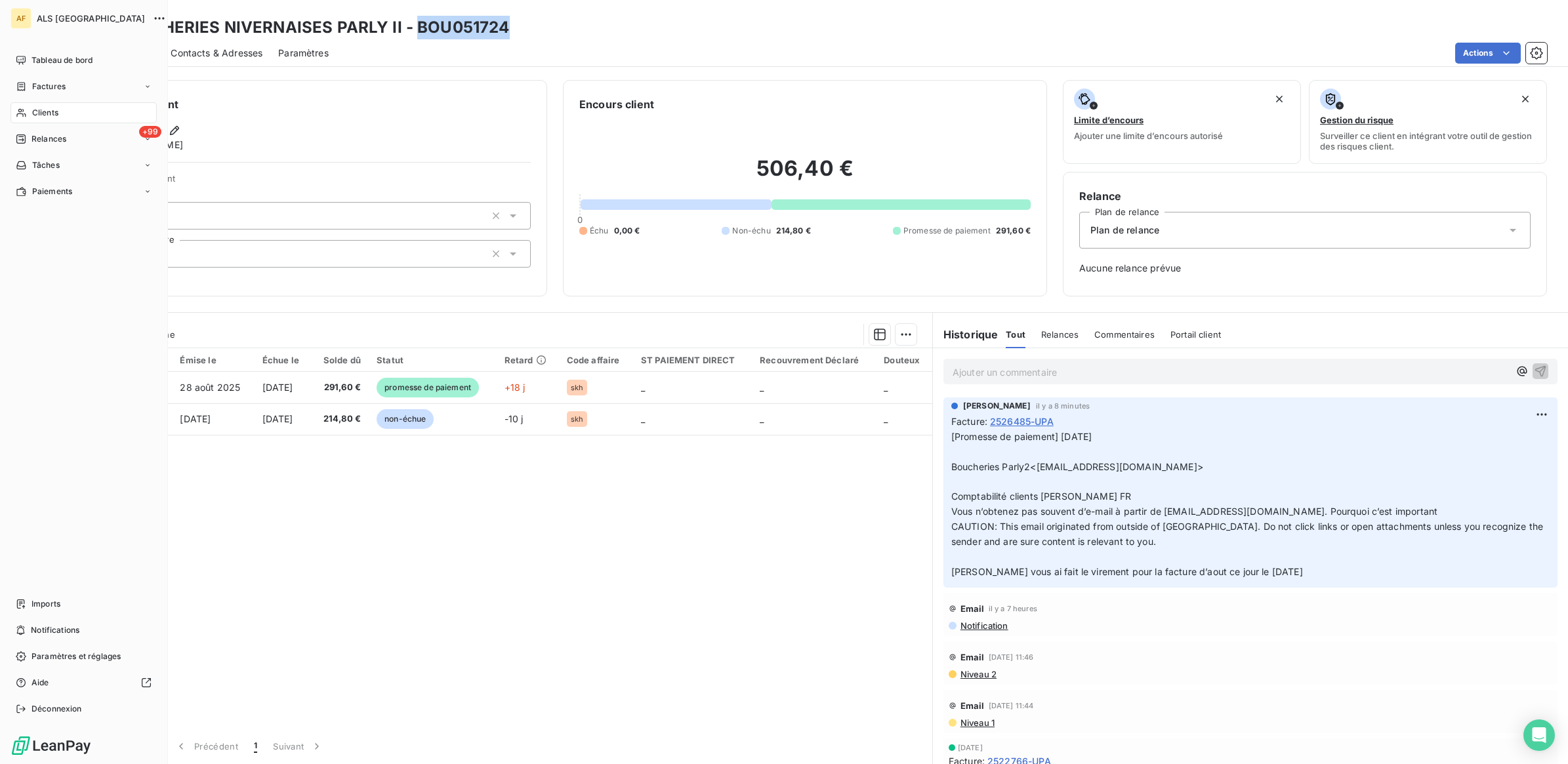
drag, startPoint x: 35, startPoint y: 108, endPoint x: 108, endPoint y: 113, distance: 73.2
click at [39, 108] on span "Clients" at bounding box center [45, 113] width 26 height 12
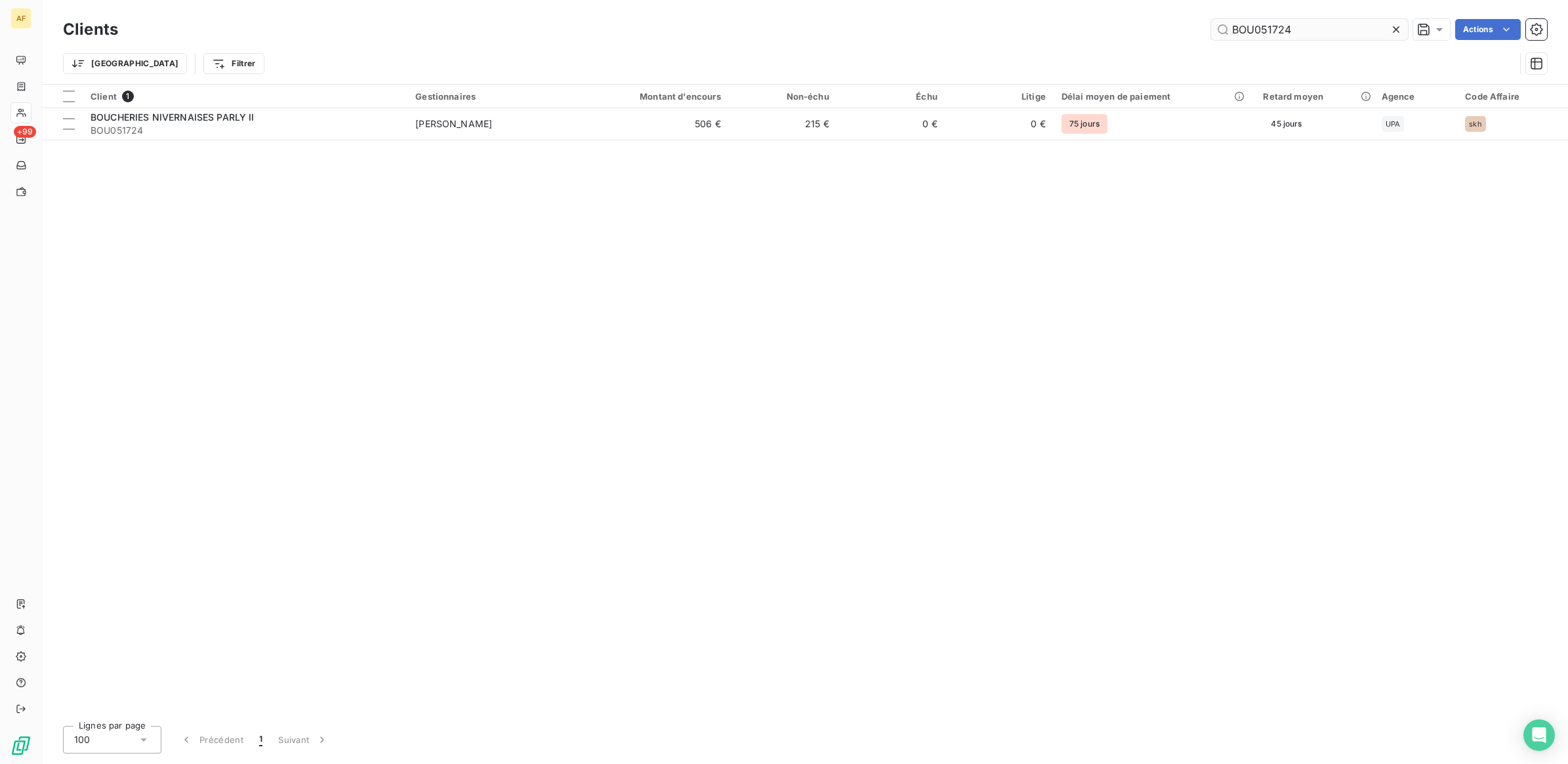
click at [1270, 27] on input "BOU051724" at bounding box center [1309, 30] width 197 height 21
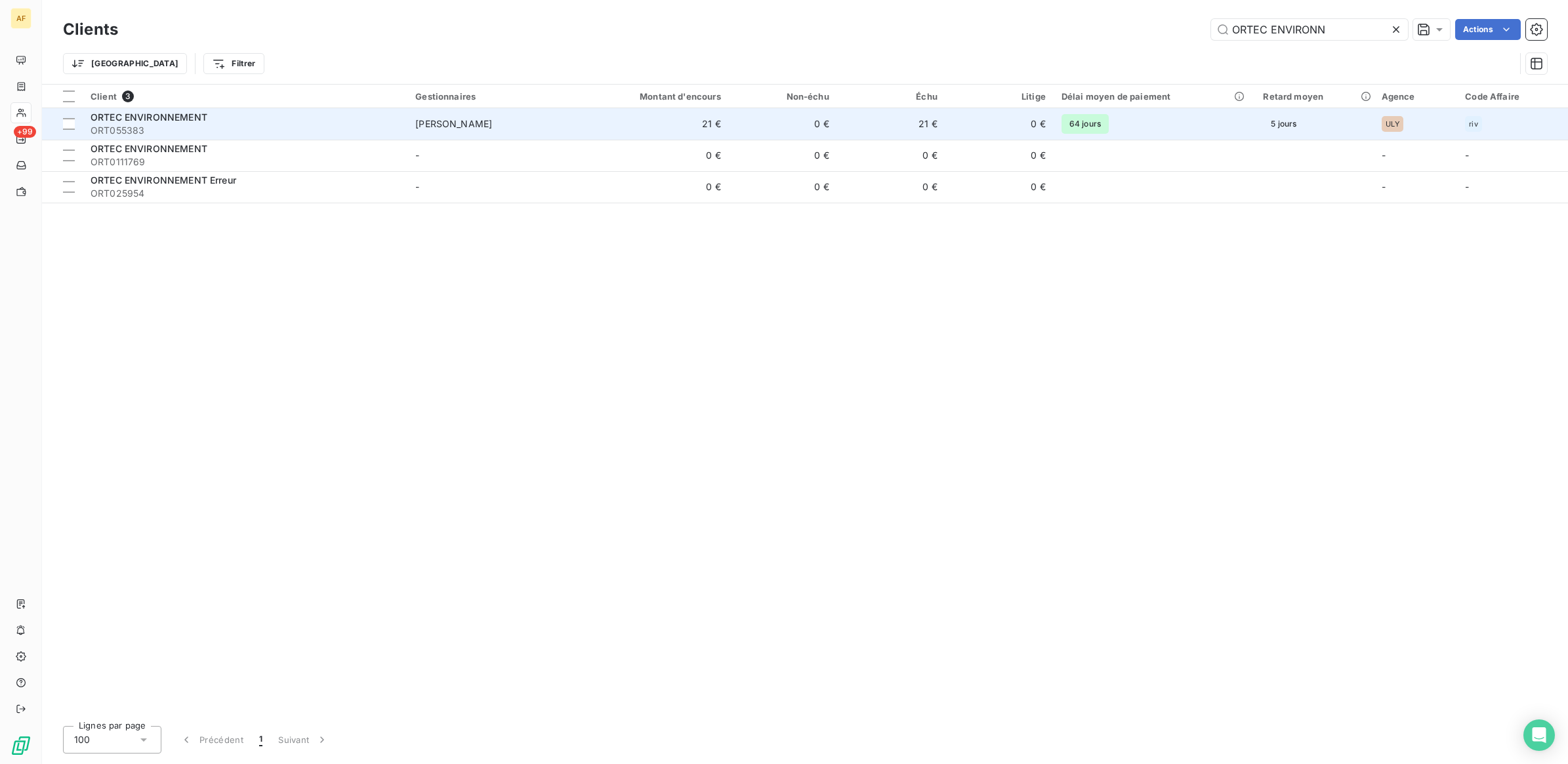
type input "ORTEC ENVIRONN"
click at [217, 109] on td "ORTEC ENVIRONNEMENT ORT055383" at bounding box center [245, 124] width 325 height 31
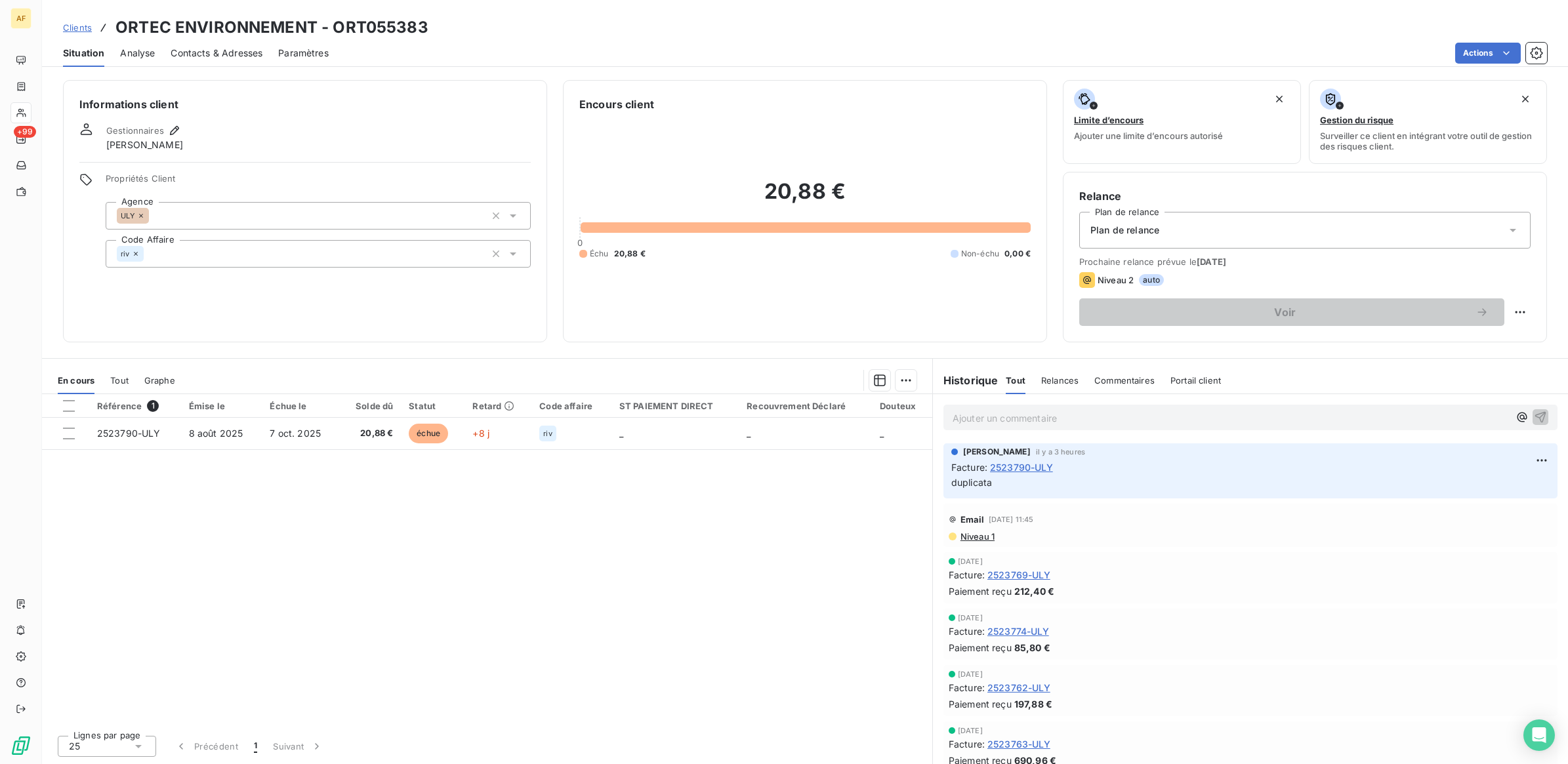
click at [226, 54] on span "Contacts & Adresses" at bounding box center [217, 53] width 92 height 13
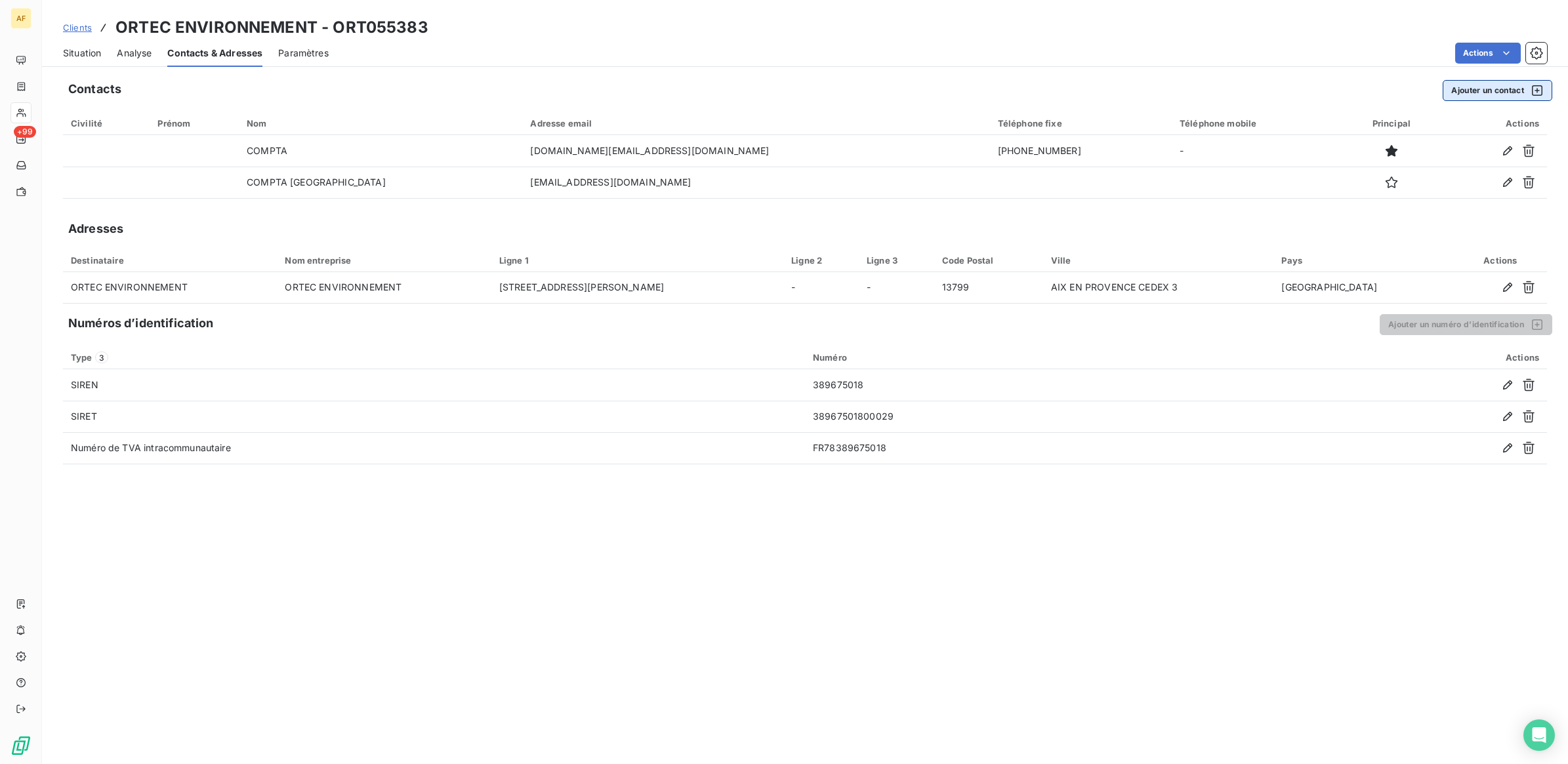
click at [1489, 87] on button "Ajouter un contact" at bounding box center [1498, 90] width 110 height 21
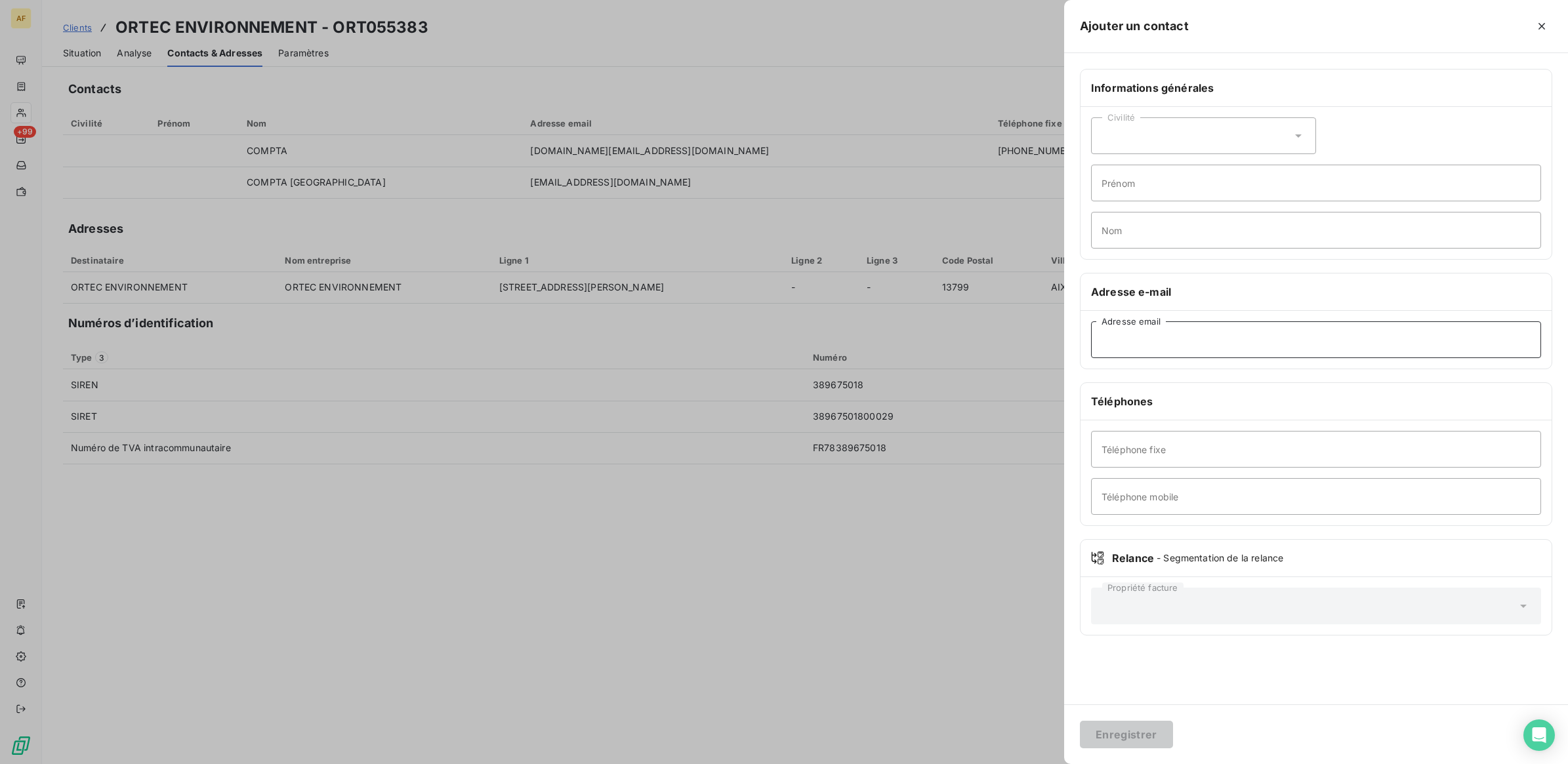
click at [1140, 340] on input "Adresse email" at bounding box center [1316, 340] width 450 height 37
paste input "[EMAIL_ADDRESS][DOMAIN_NAME]"
type input "[EMAIL_ADDRESS][DOMAIN_NAME]"
click at [1152, 237] on input "Nom" at bounding box center [1316, 231] width 450 height 37
type input "COMPTA 3"
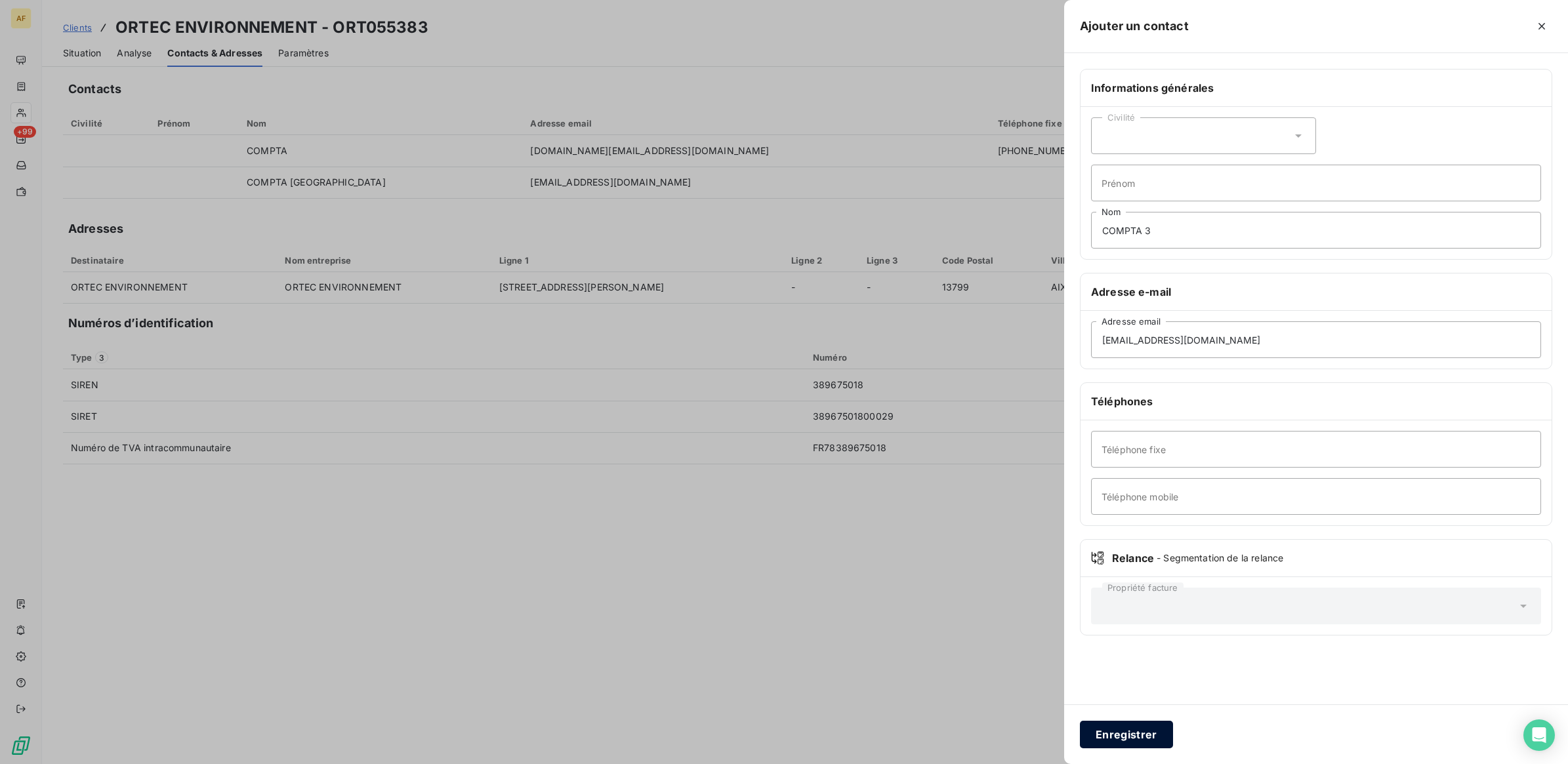
click at [1129, 732] on button "Enregistrer" at bounding box center [1126, 734] width 94 height 27
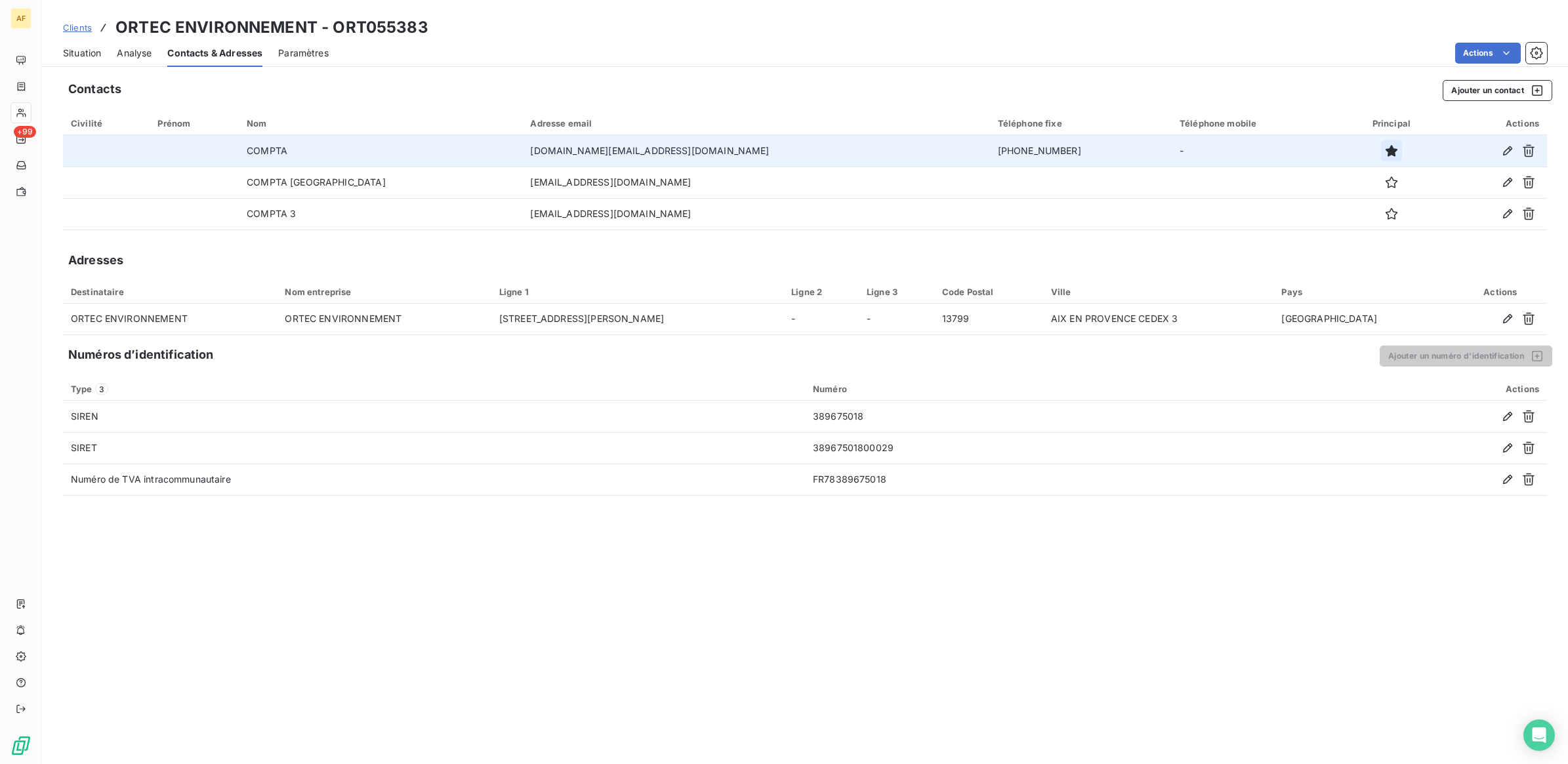
click at [1385, 152] on icon "button" at bounding box center [1391, 151] width 12 height 12
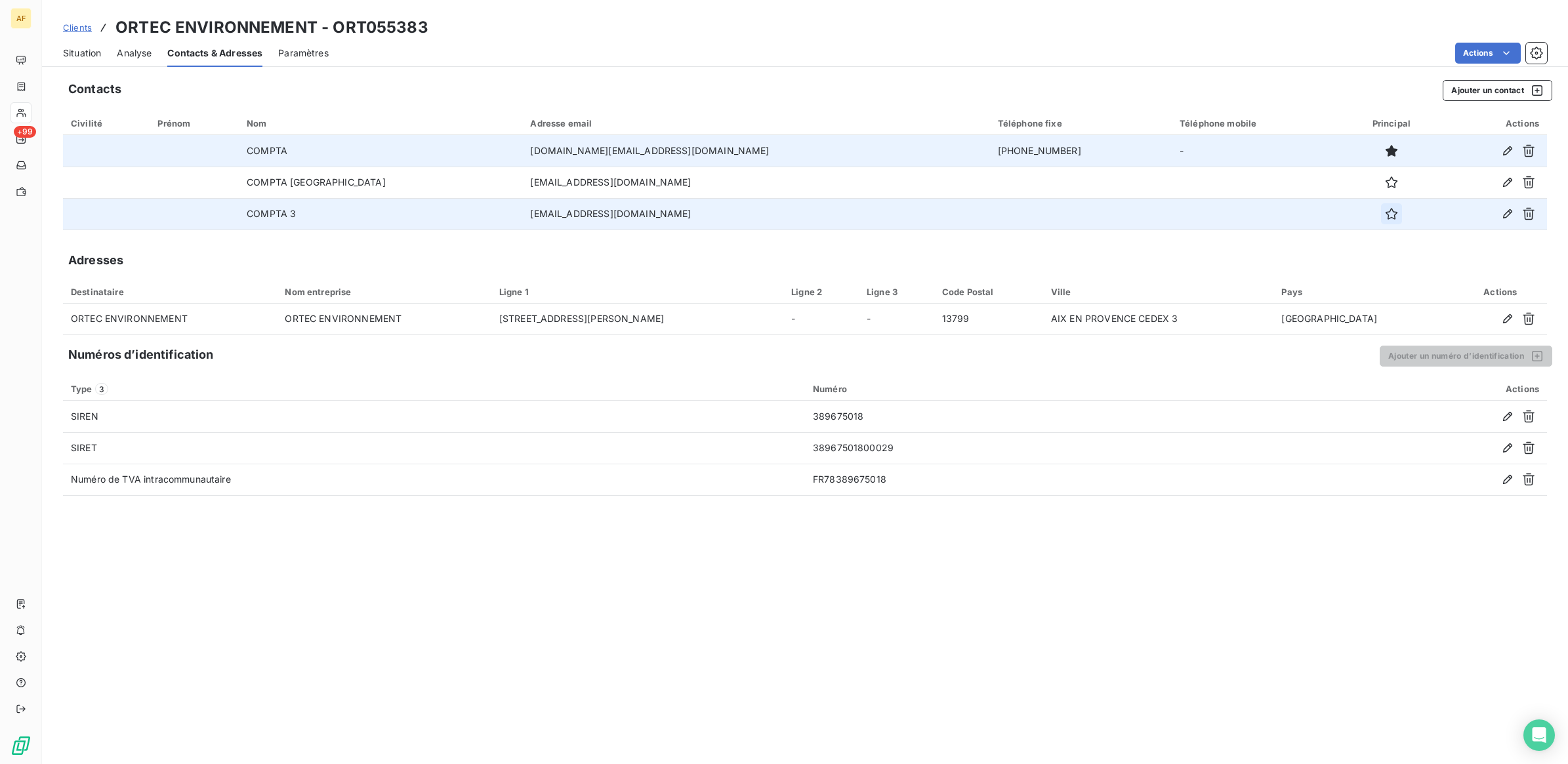
click at [1385, 217] on icon "button" at bounding box center [1391, 214] width 13 height 13
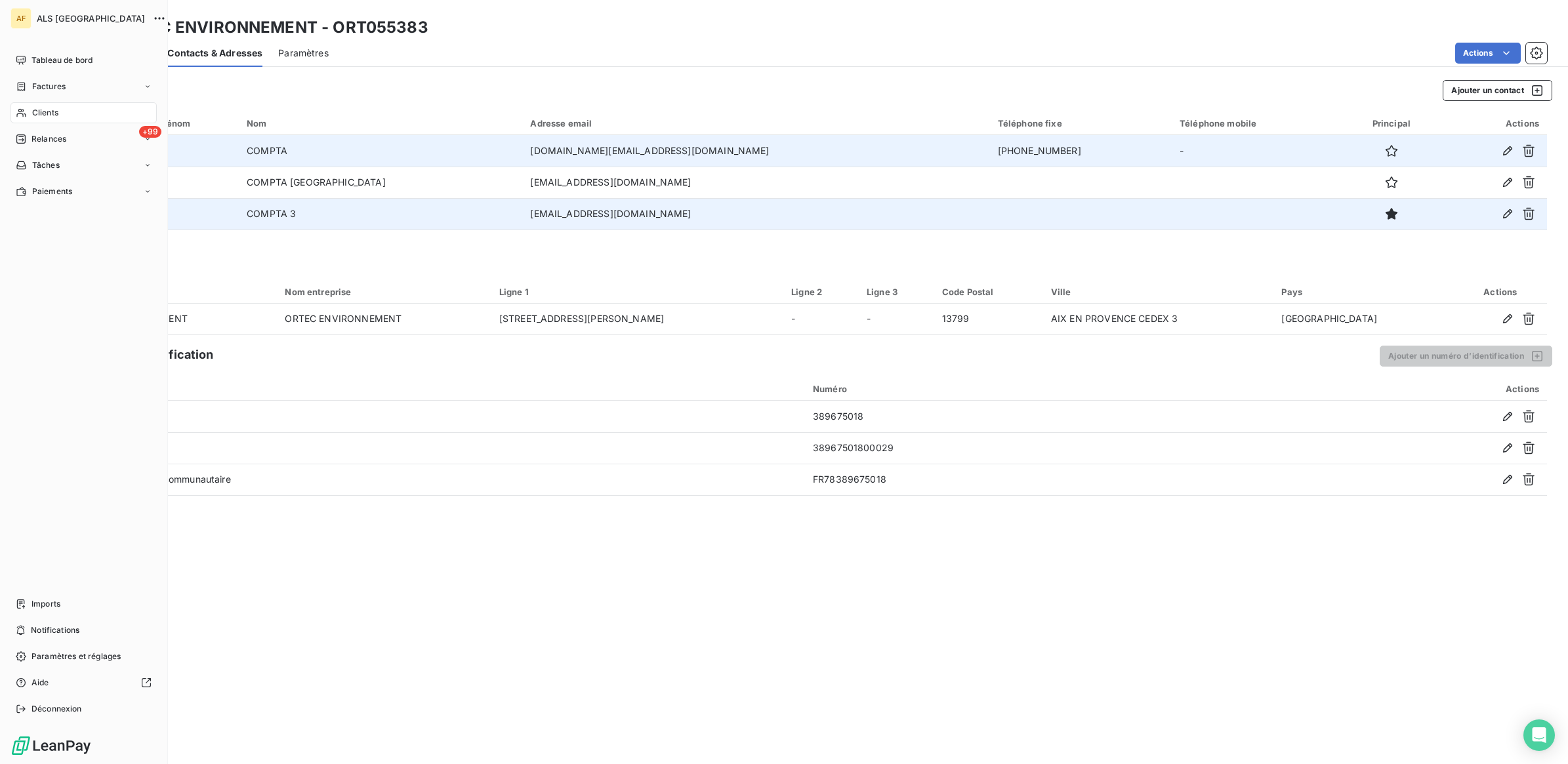
click at [50, 109] on span "Clients" at bounding box center [45, 113] width 26 height 12
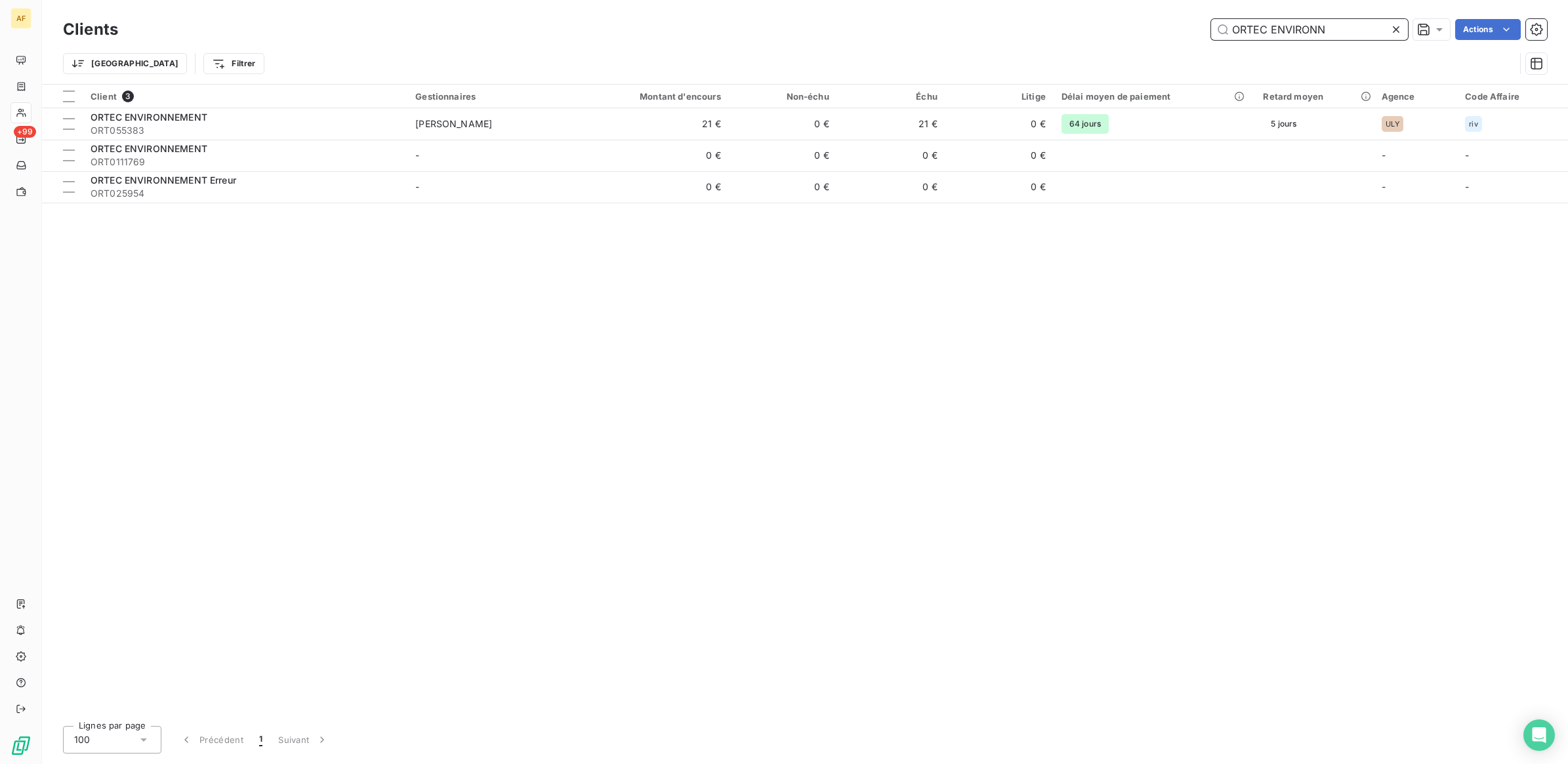
drag, startPoint x: 1327, startPoint y: 31, endPoint x: 981, endPoint y: -14, distance: 348.9
click at [981, 0] on html "AF +99 Clients ORTEC ENVIRONN Actions [GEOGRAPHIC_DATA] Filtrer Client 3 Gestio…" at bounding box center [784, 382] width 1568 height 764
paste input "SYN0115035"
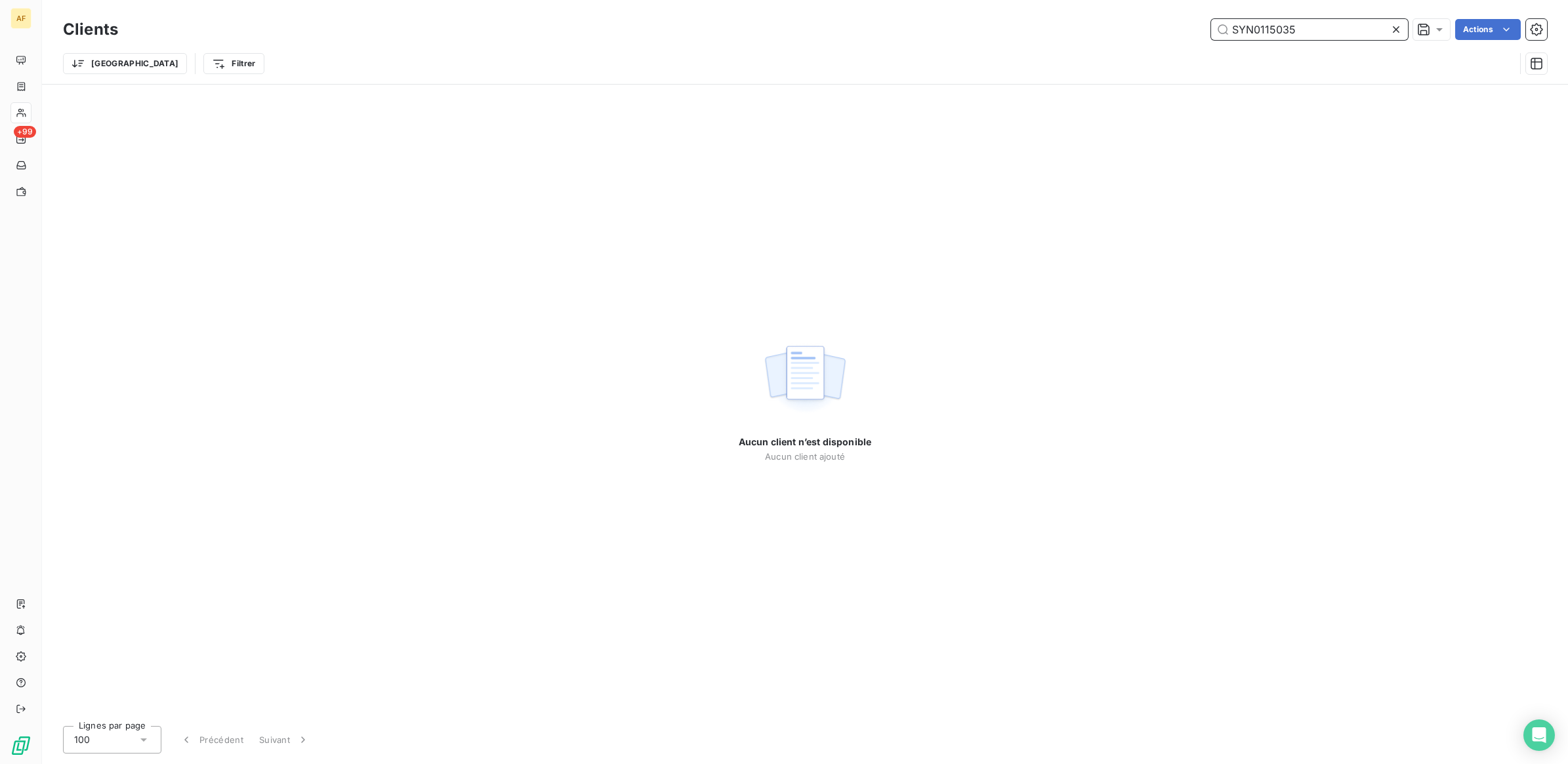
click at [1247, 26] on input "SYN0115035" at bounding box center [1309, 30] width 197 height 21
click at [1248, 26] on input "SYN0115035" at bounding box center [1309, 30] width 197 height 21
paste input "DIR0113274"
click at [1286, 30] on input "DIR0113274" at bounding box center [1309, 30] width 197 height 21
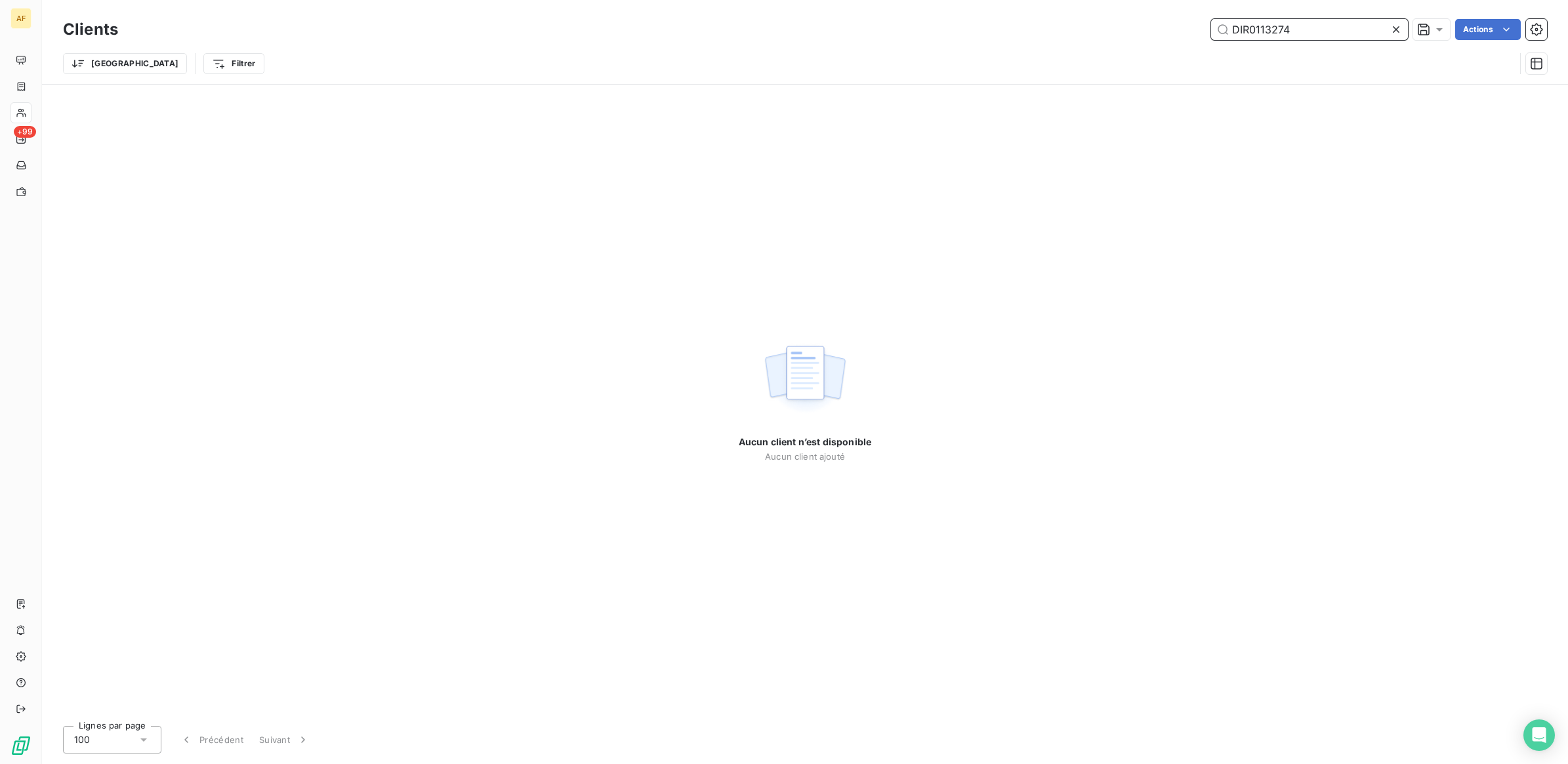
paste input "COM057423"
click at [1282, 23] on input "COM057423" at bounding box center [1309, 30] width 197 height 21
paste input "FIC0113442"
click at [1311, 35] on input "FIC0113442" at bounding box center [1309, 30] width 197 height 21
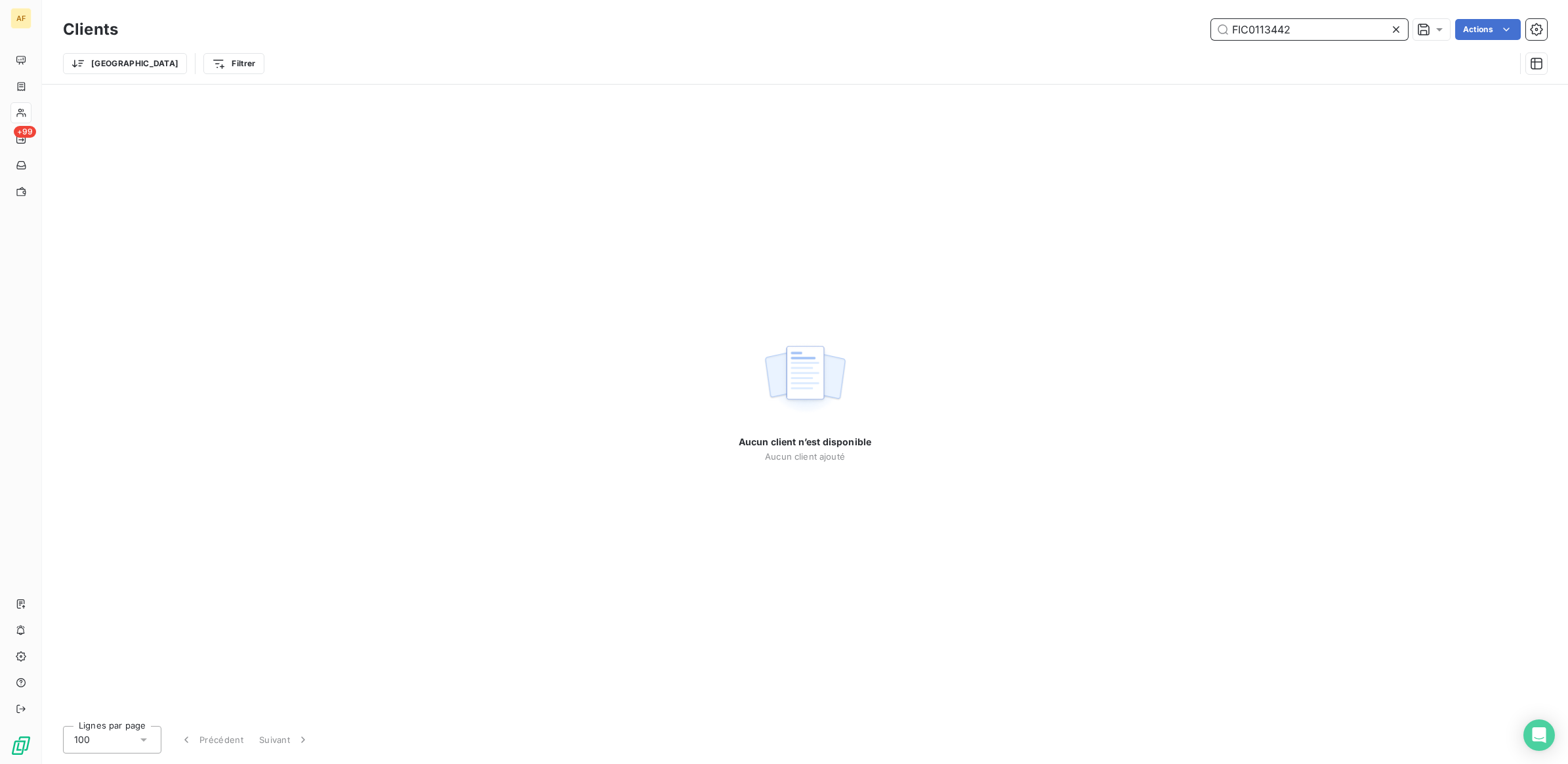
click at [1311, 35] on input "FIC0113442" at bounding box center [1309, 30] width 197 height 21
paste input "SMI0113747"
click at [1238, 33] on input "SMI0113747" at bounding box center [1309, 30] width 197 height 21
click at [1238, 31] on input "SMI0113747" at bounding box center [1309, 30] width 197 height 21
paste input "PSI0105086"
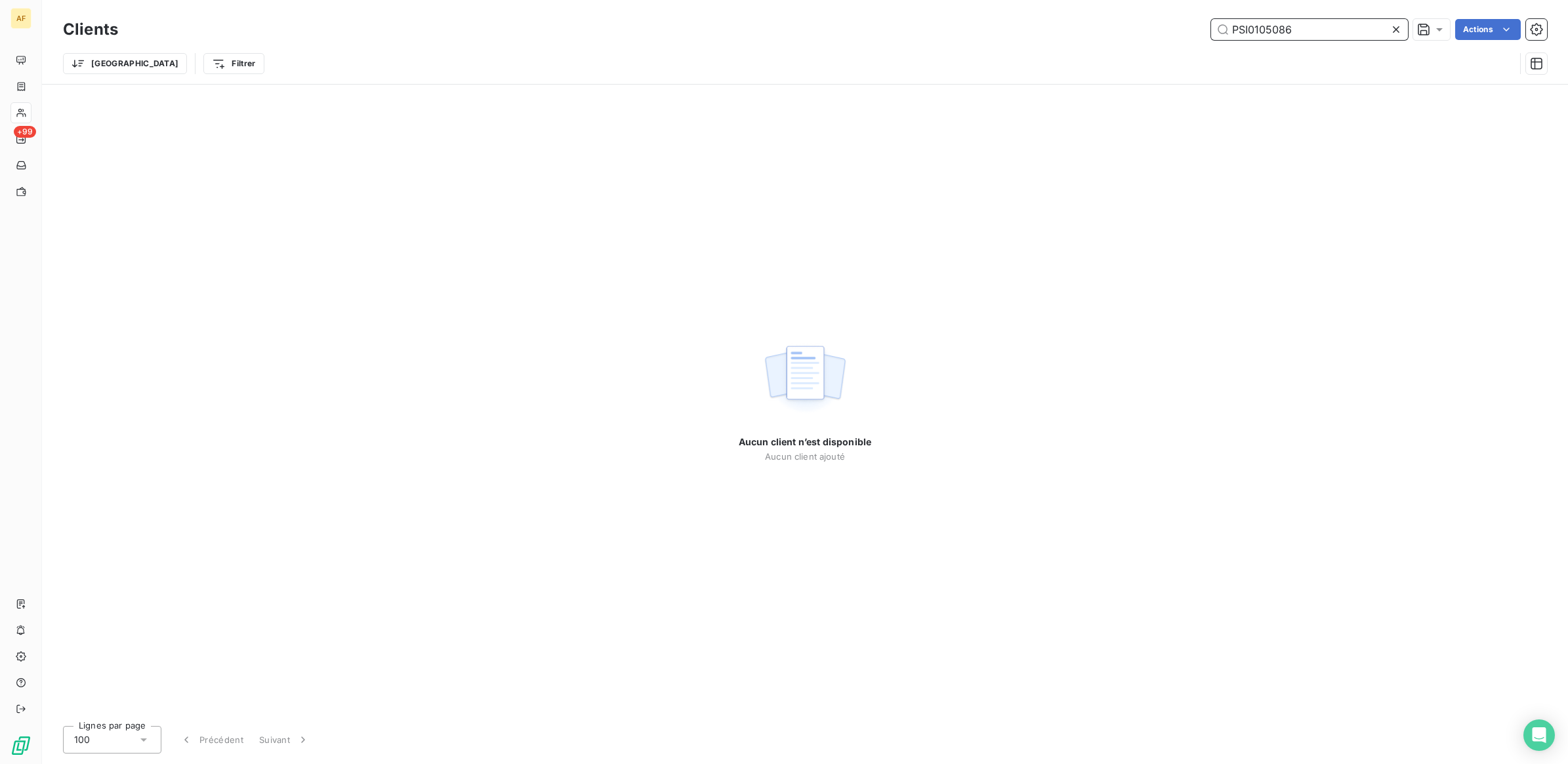
type input "PSI0105086"
click at [1181, 454] on div "Aucun client n’est disponible Aucun client ajouté" at bounding box center [805, 400] width 1526 height 630
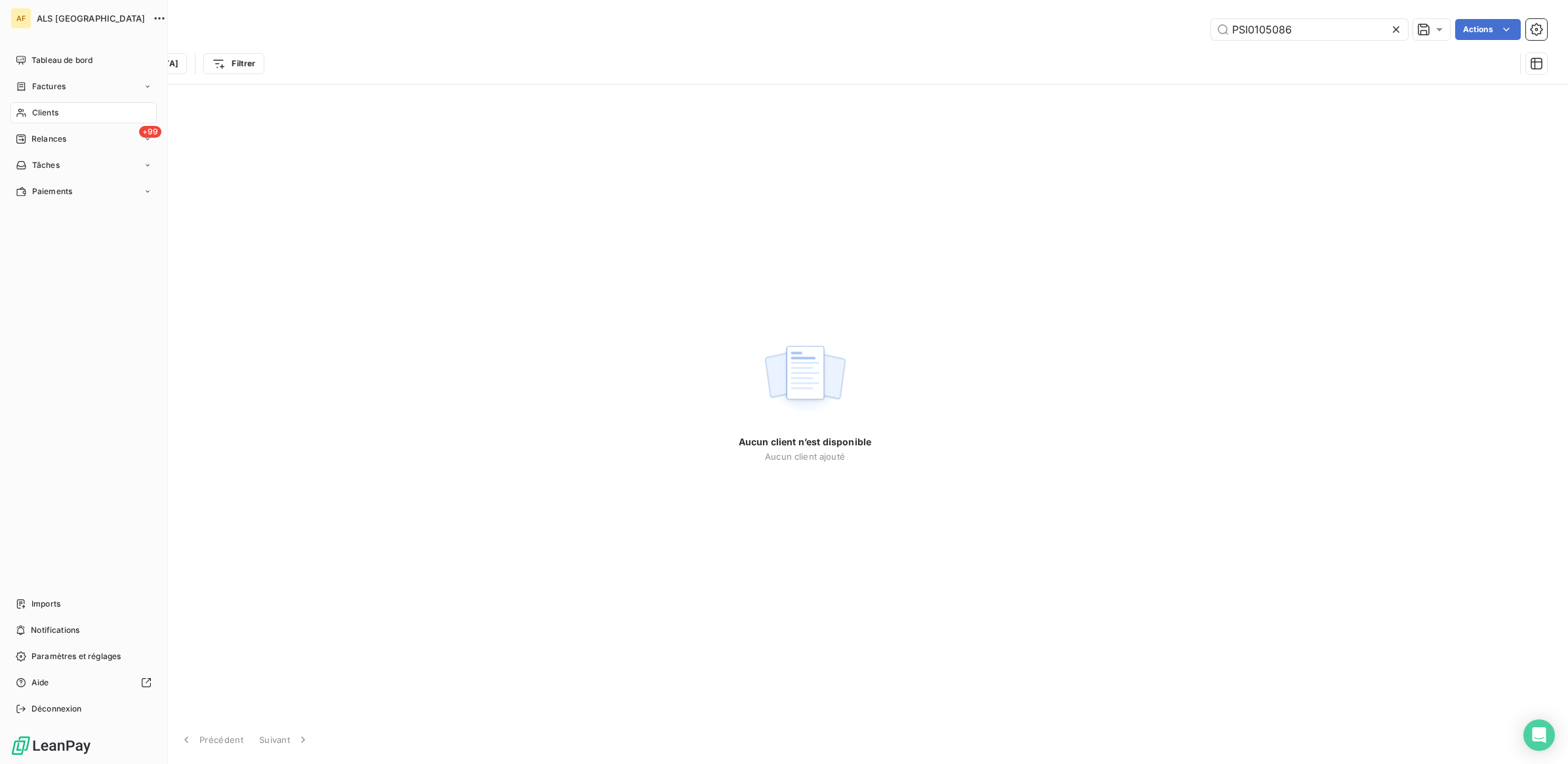
click at [53, 110] on span "Clients" at bounding box center [45, 113] width 26 height 12
click at [43, 133] on span "Relances" at bounding box center [48, 139] width 35 height 12
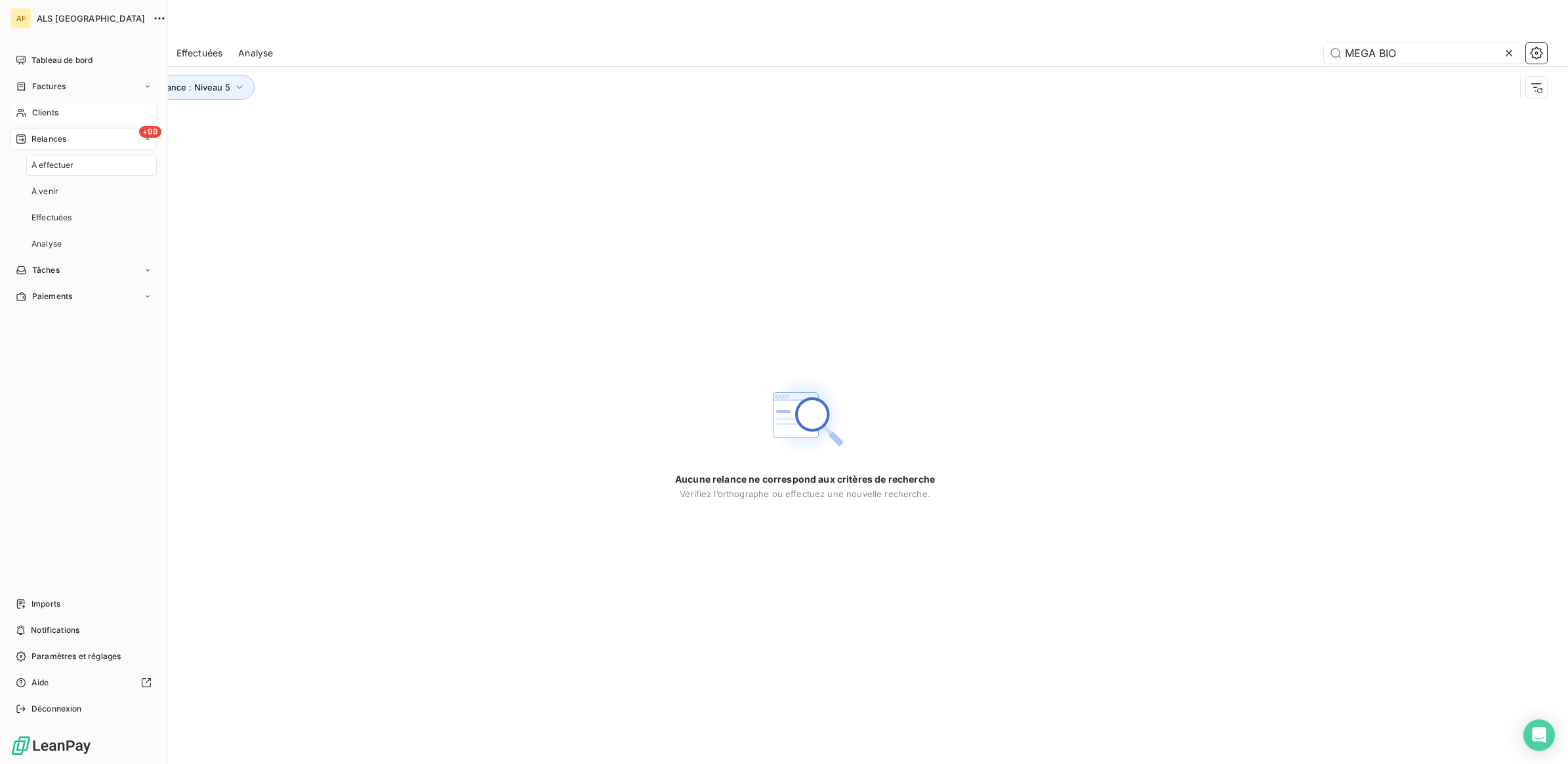
click at [47, 108] on span "Clients" at bounding box center [45, 113] width 26 height 12
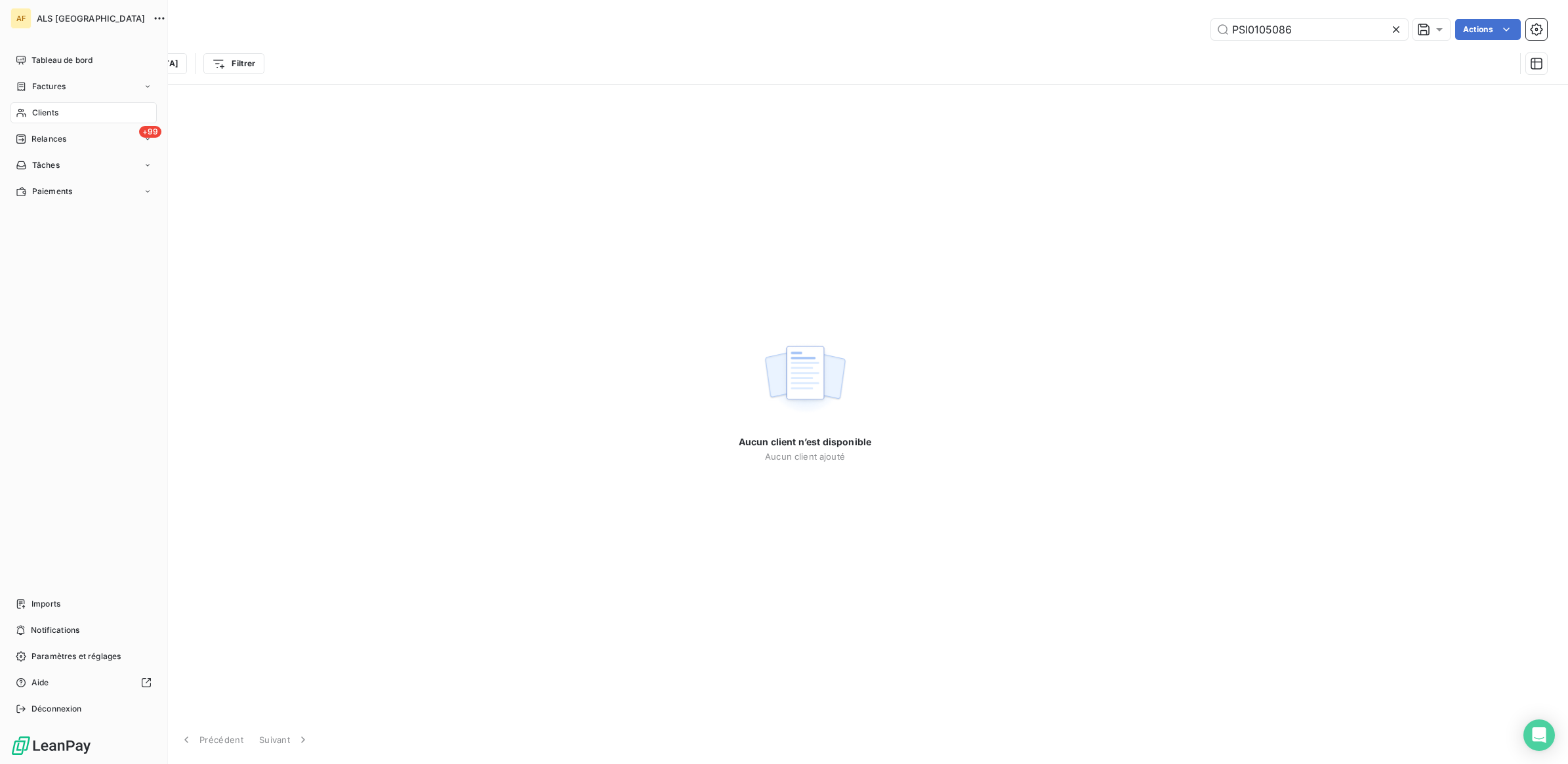
click at [47, 116] on span "Clients" at bounding box center [45, 113] width 26 height 12
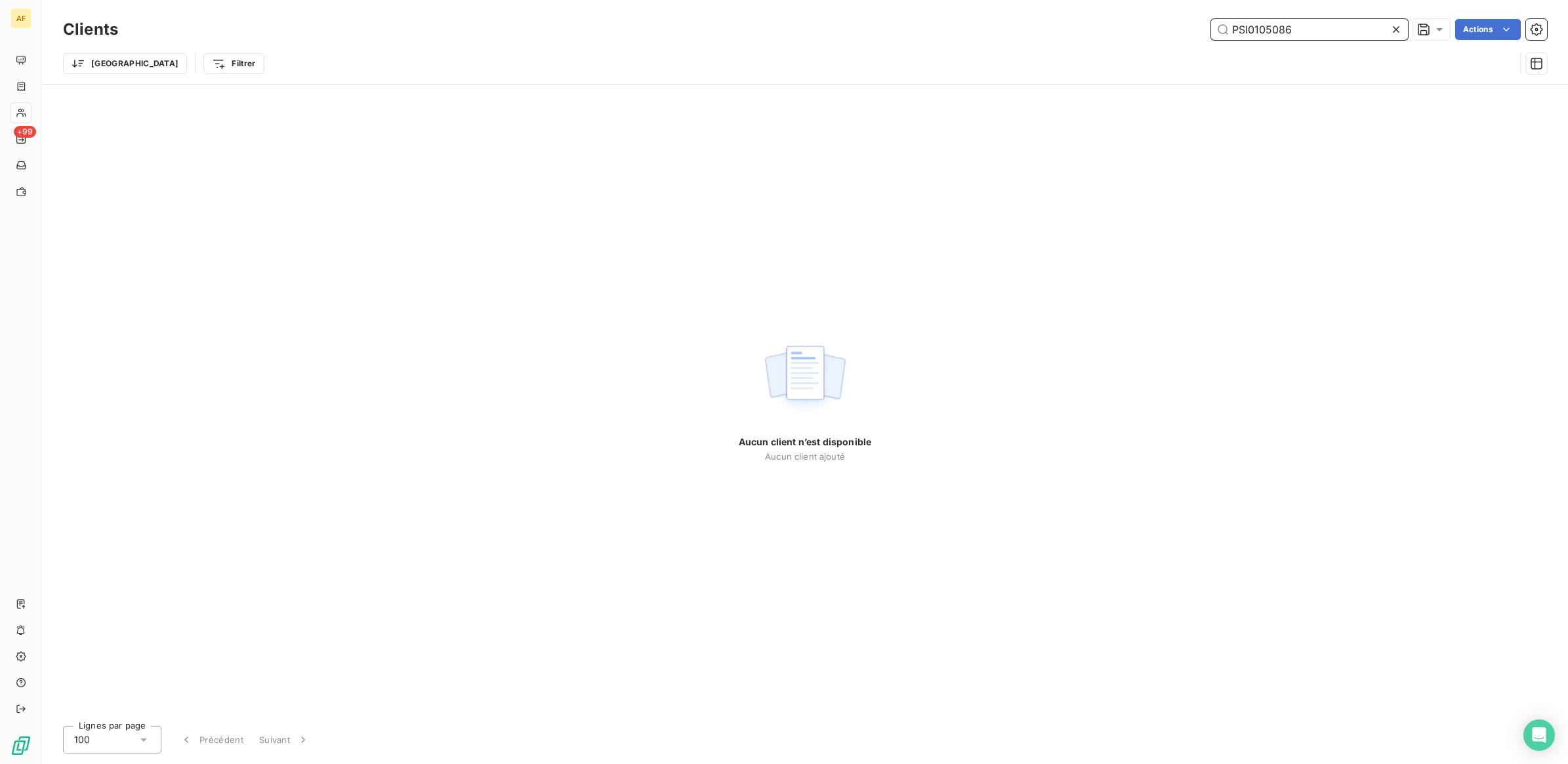
click at [1230, 33] on input "PSI0105086" at bounding box center [1309, 30] width 197 height 21
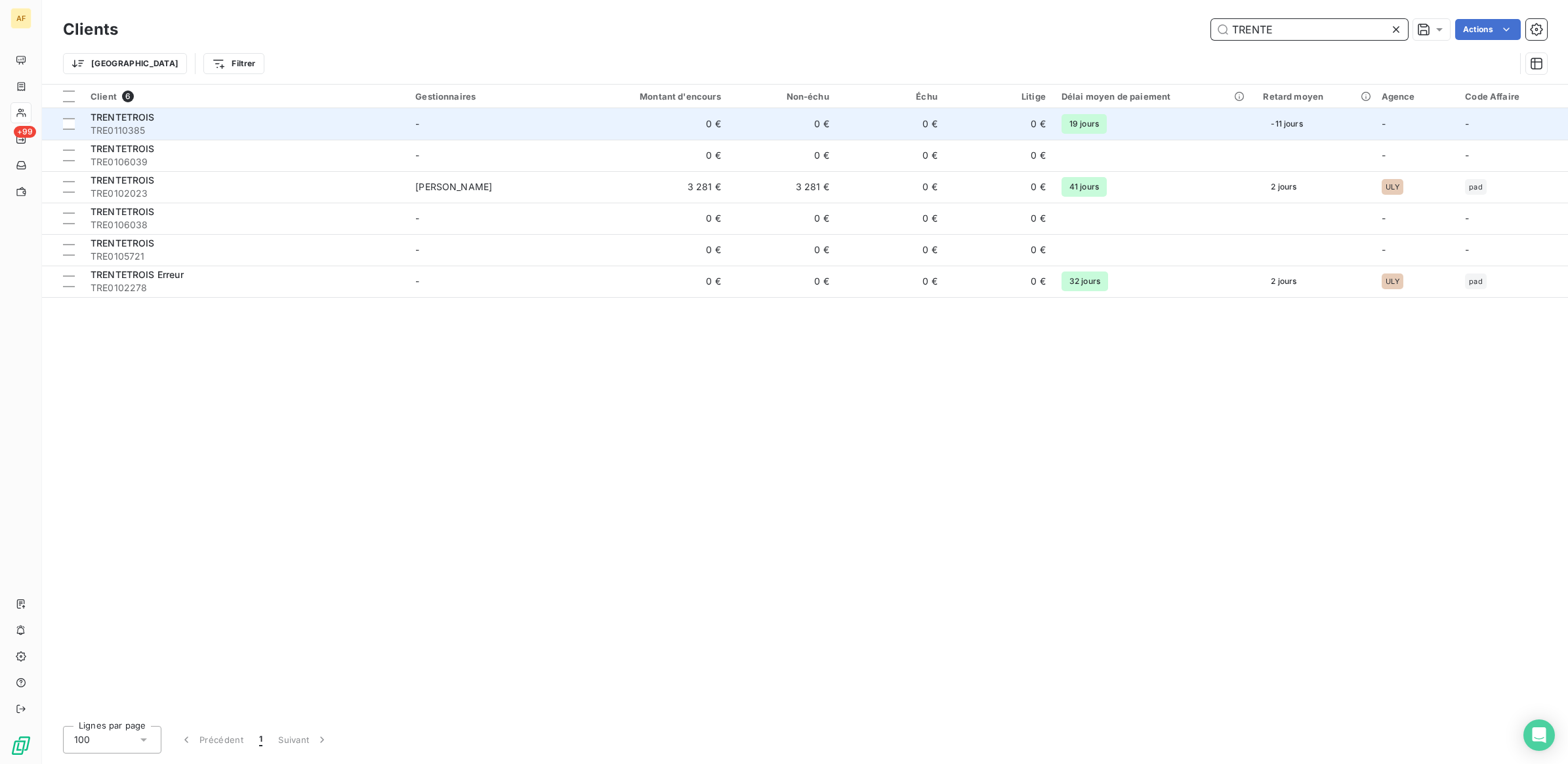
type input "TRENTE"
click at [138, 118] on span "TRENTETROIS" at bounding box center [122, 116] width 65 height 11
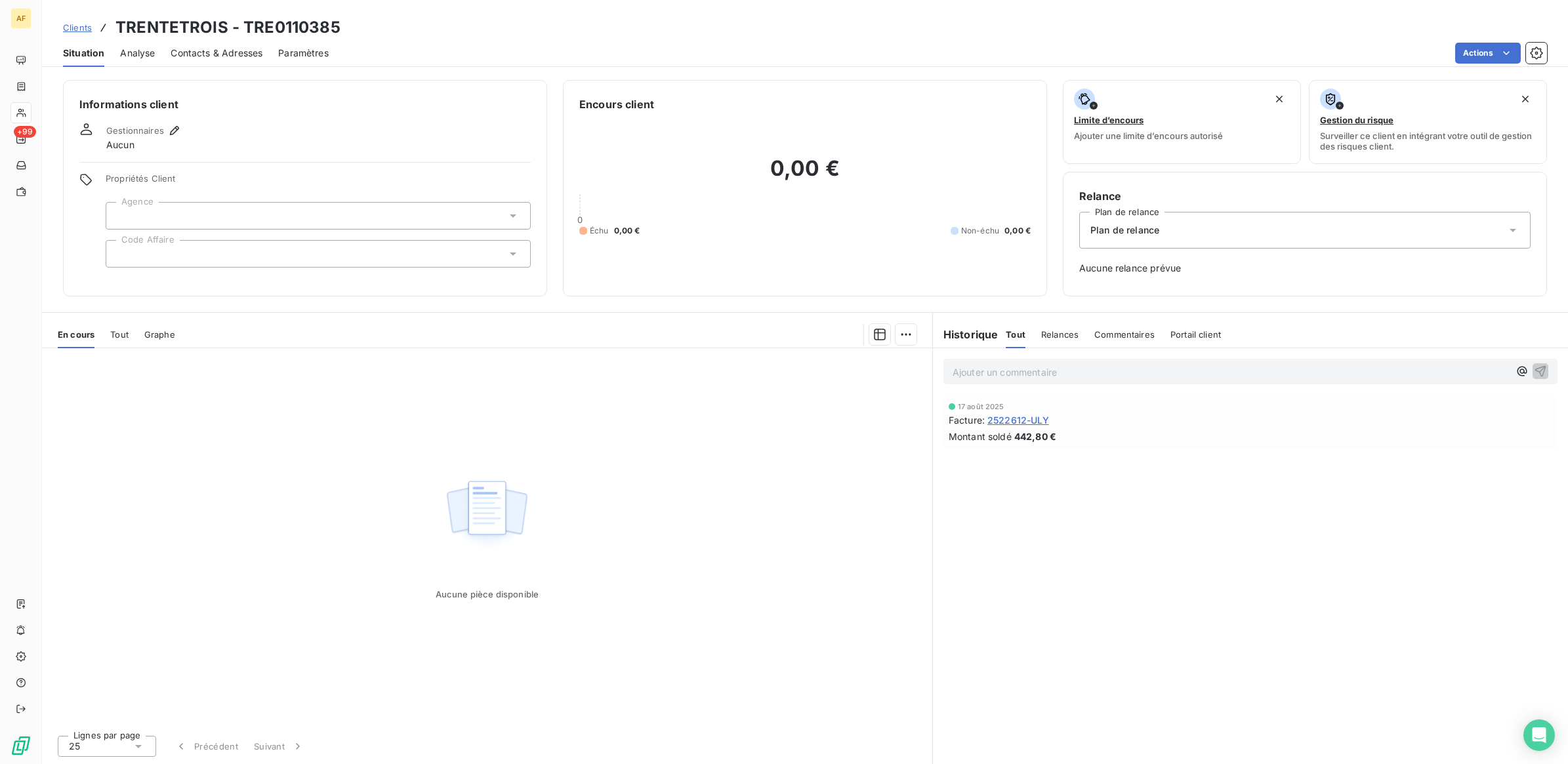
click at [315, 25] on h3 "TRENTETROIS - TRE0110385" at bounding box center [228, 27] width 225 height 24
copy h3 "TRE0110385"
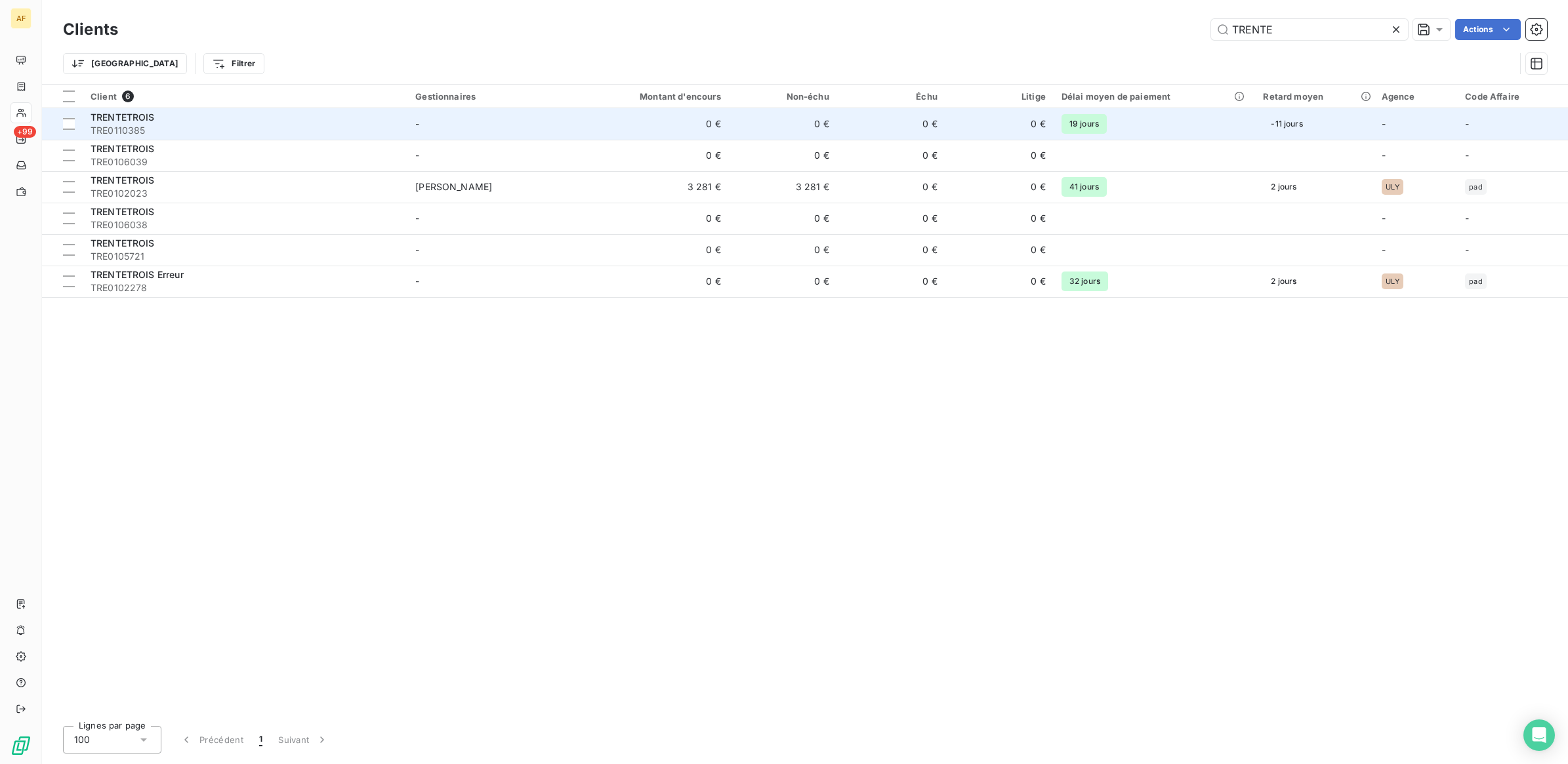
click at [151, 122] on span "TRENTETROIS" at bounding box center [122, 116] width 65 height 11
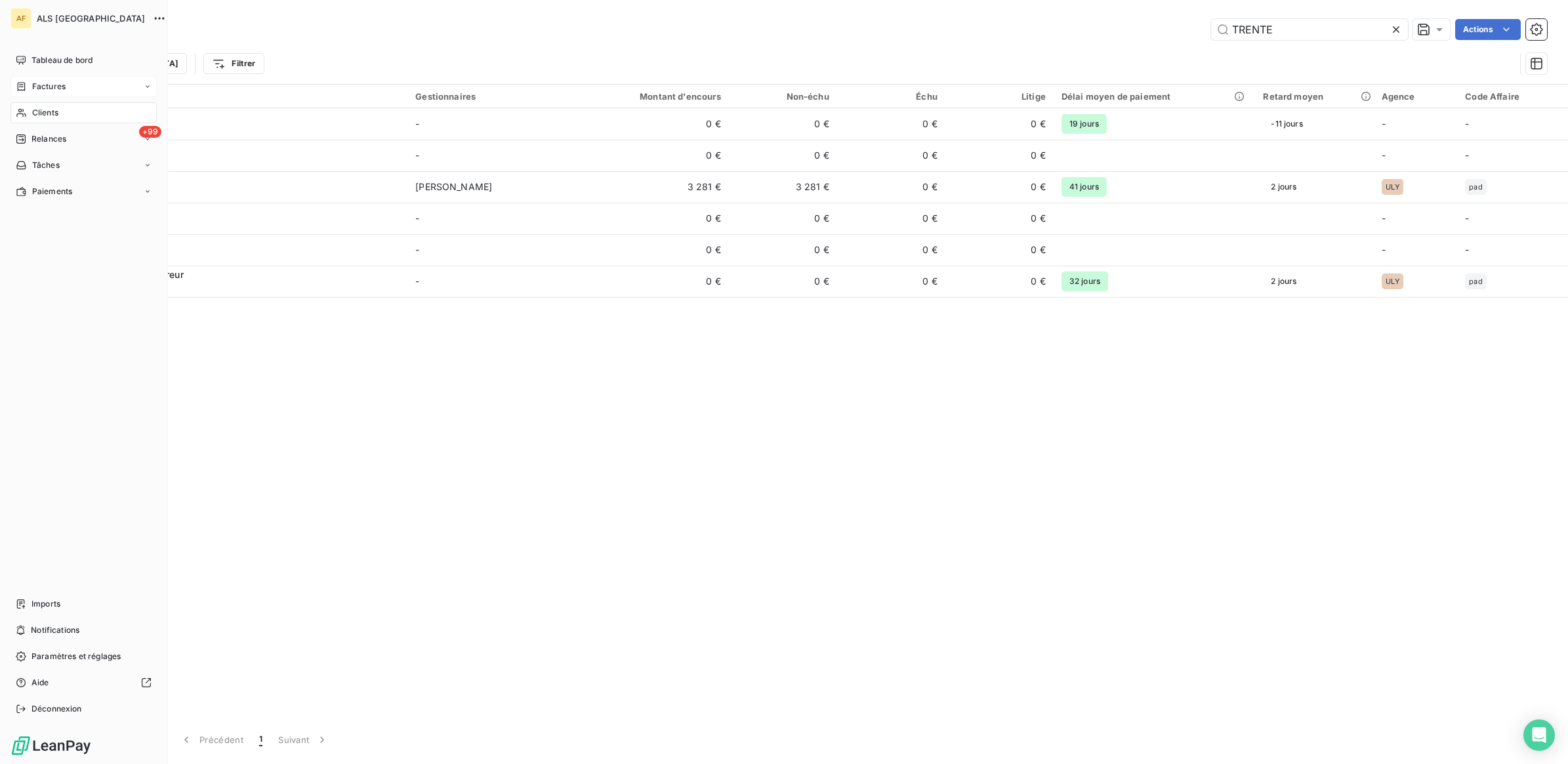
click at [64, 84] on span "Factures" at bounding box center [48, 87] width 33 height 12
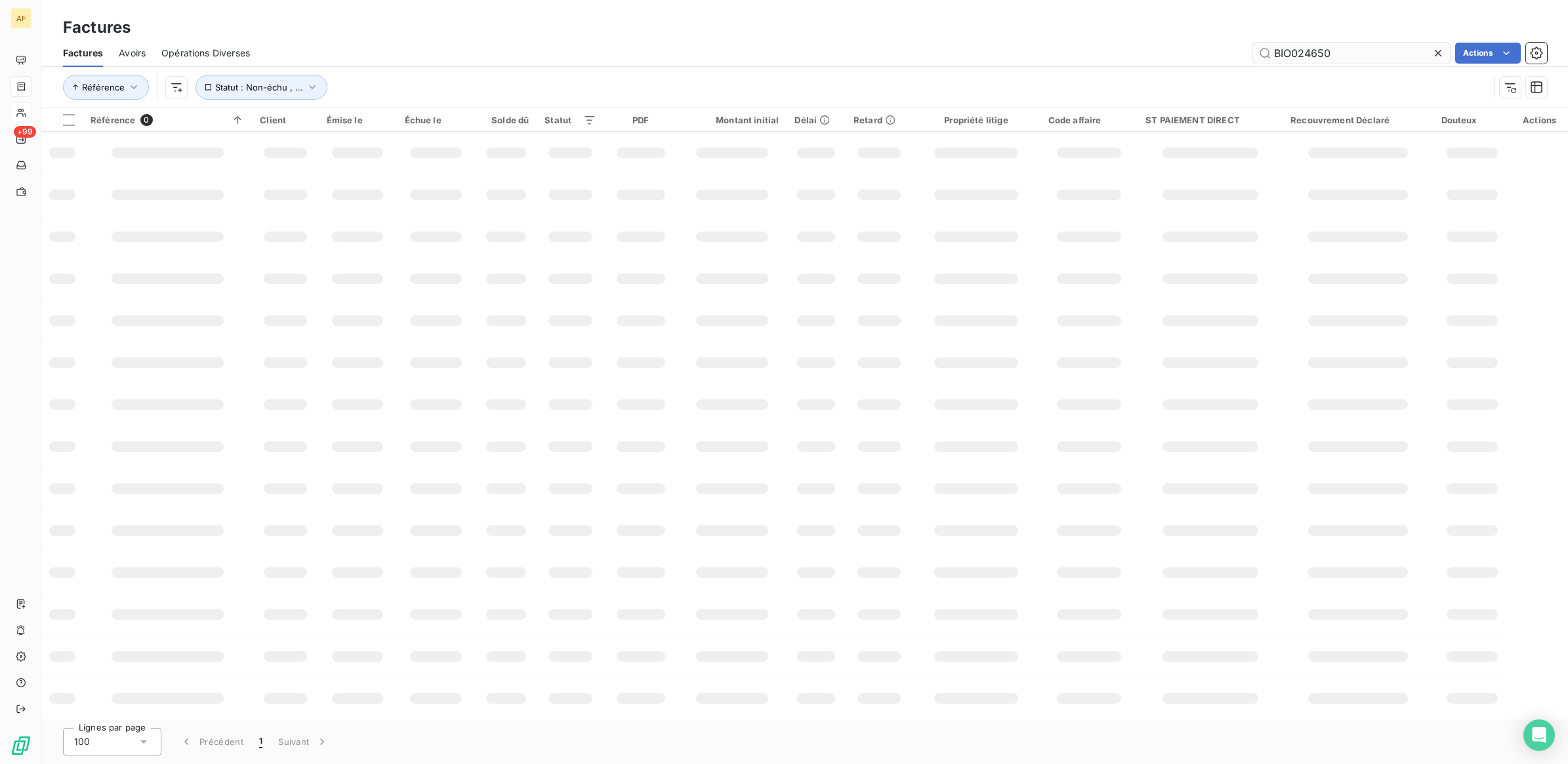
click at [1319, 50] on input "BIO024650" at bounding box center [1351, 53] width 197 height 21
type input "2522612"
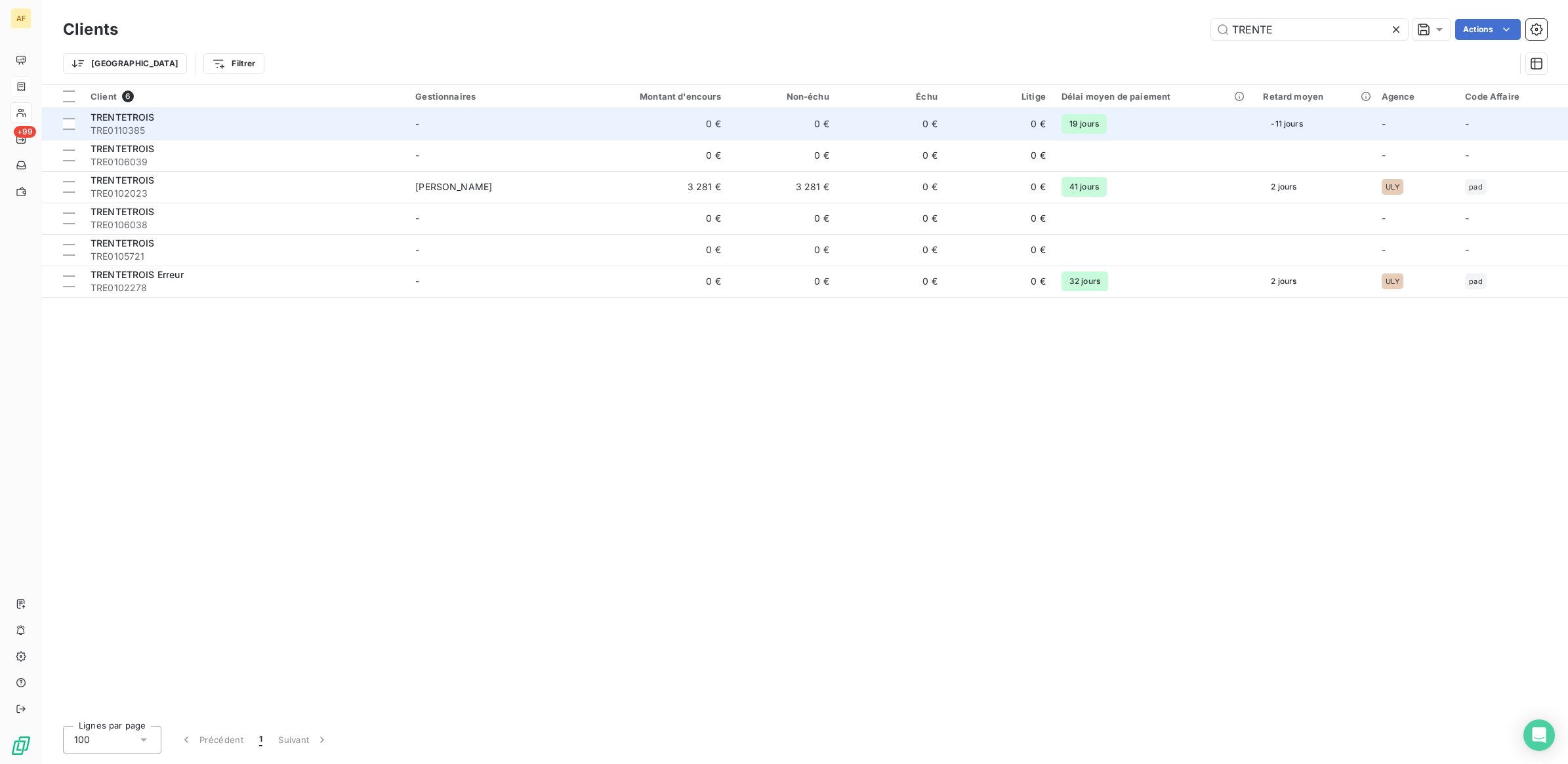
click at [493, 128] on td "-" at bounding box center [495, 124] width 176 height 31
click at [115, 119] on span "TRENTETROIS" at bounding box center [122, 116] width 65 height 11
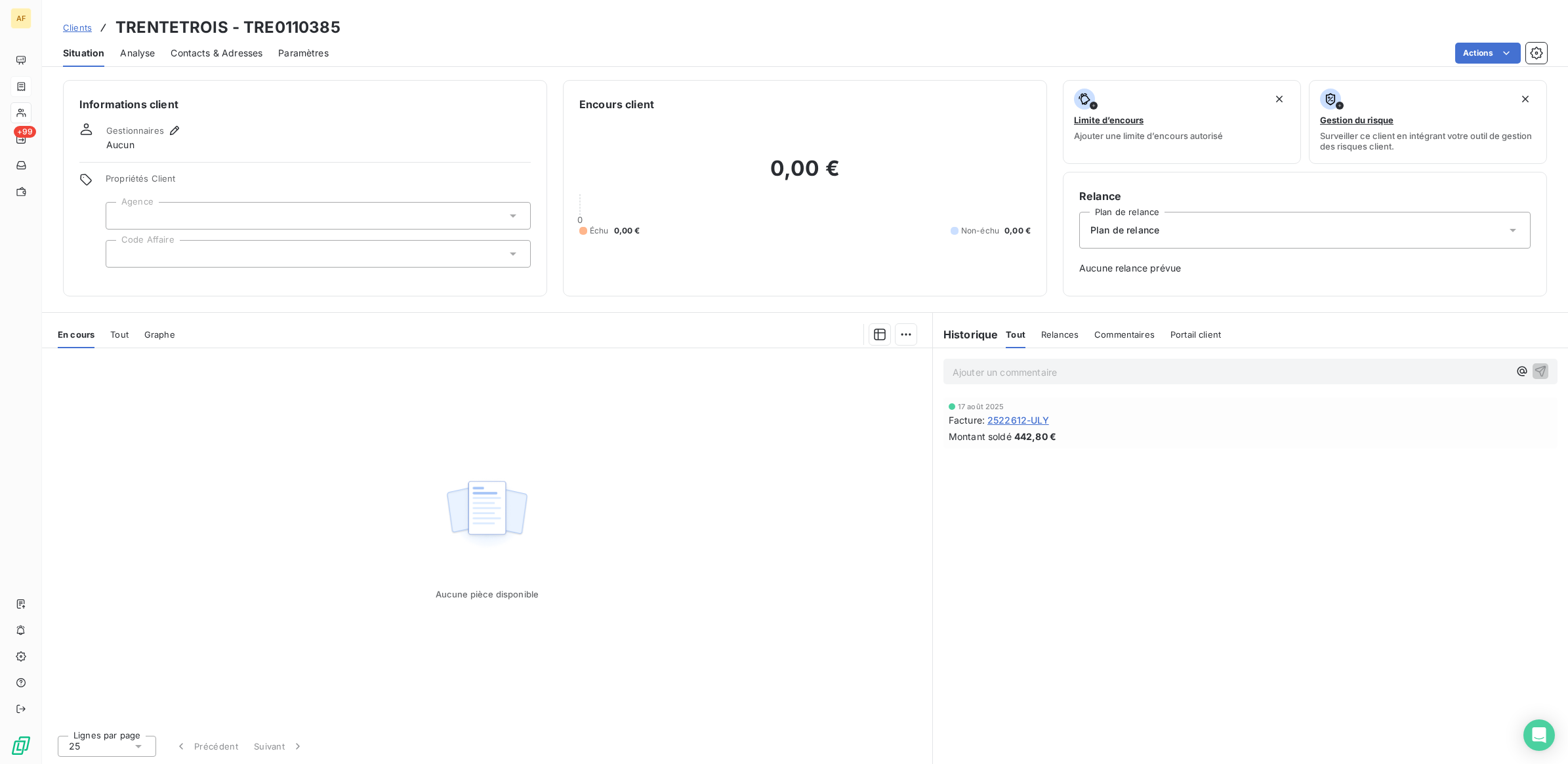
click at [286, 21] on h3 "TRENTETROIS - TRE0110385" at bounding box center [228, 27] width 225 height 24
copy h3 "TRE0110385"
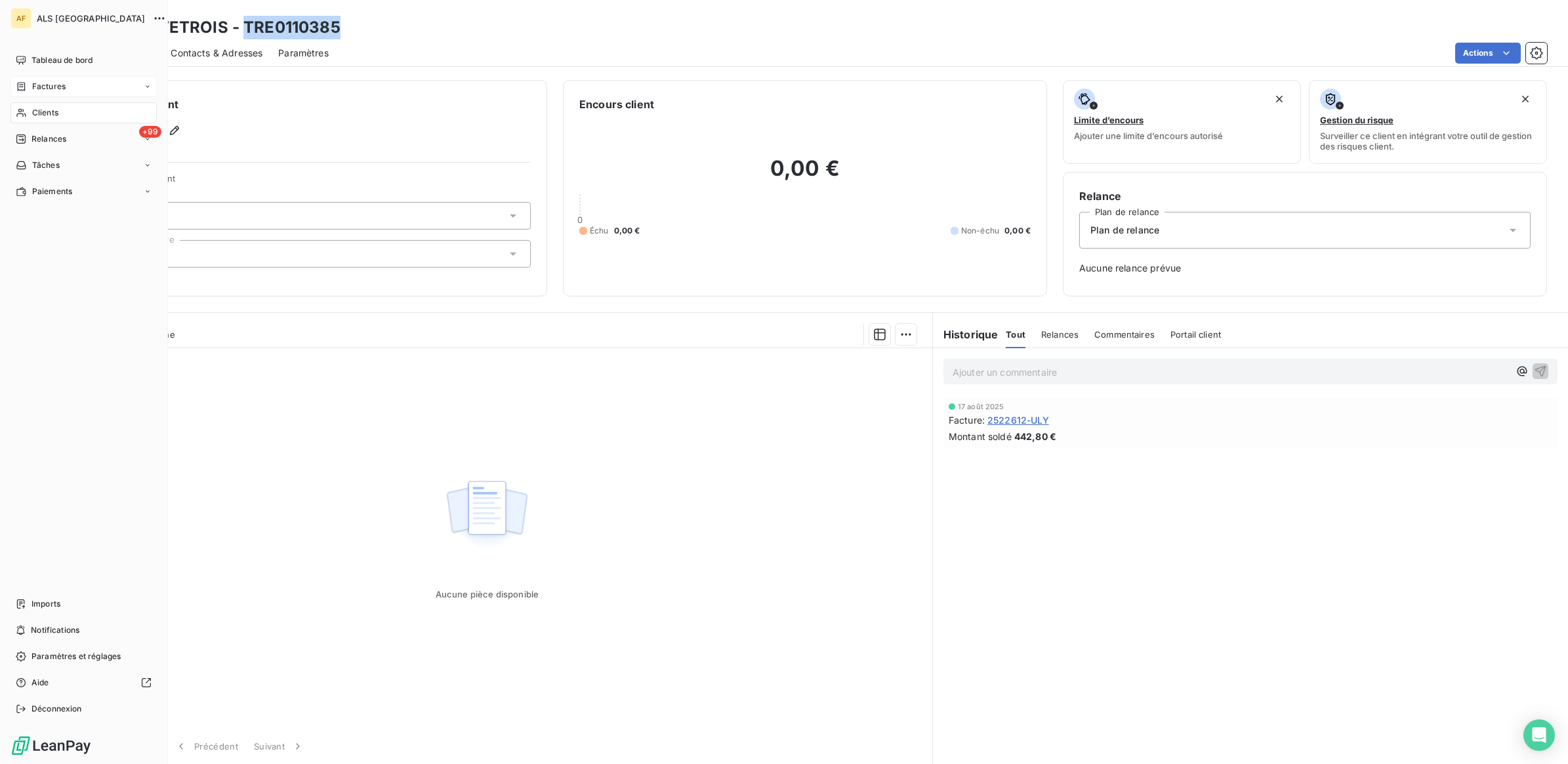
click at [28, 112] on div "Clients" at bounding box center [83, 113] width 146 height 21
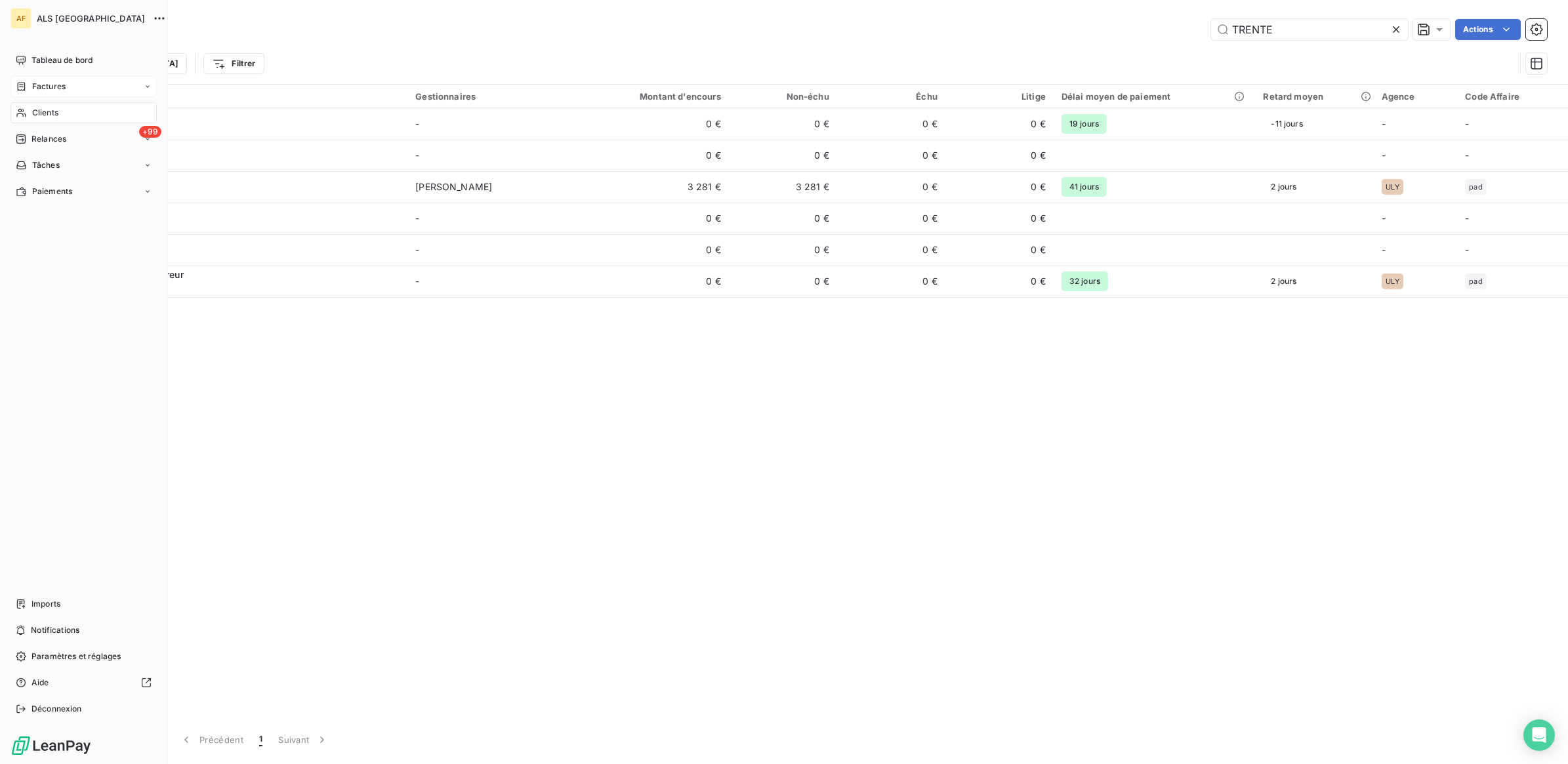
click at [44, 88] on span "Factures" at bounding box center [48, 87] width 33 height 12
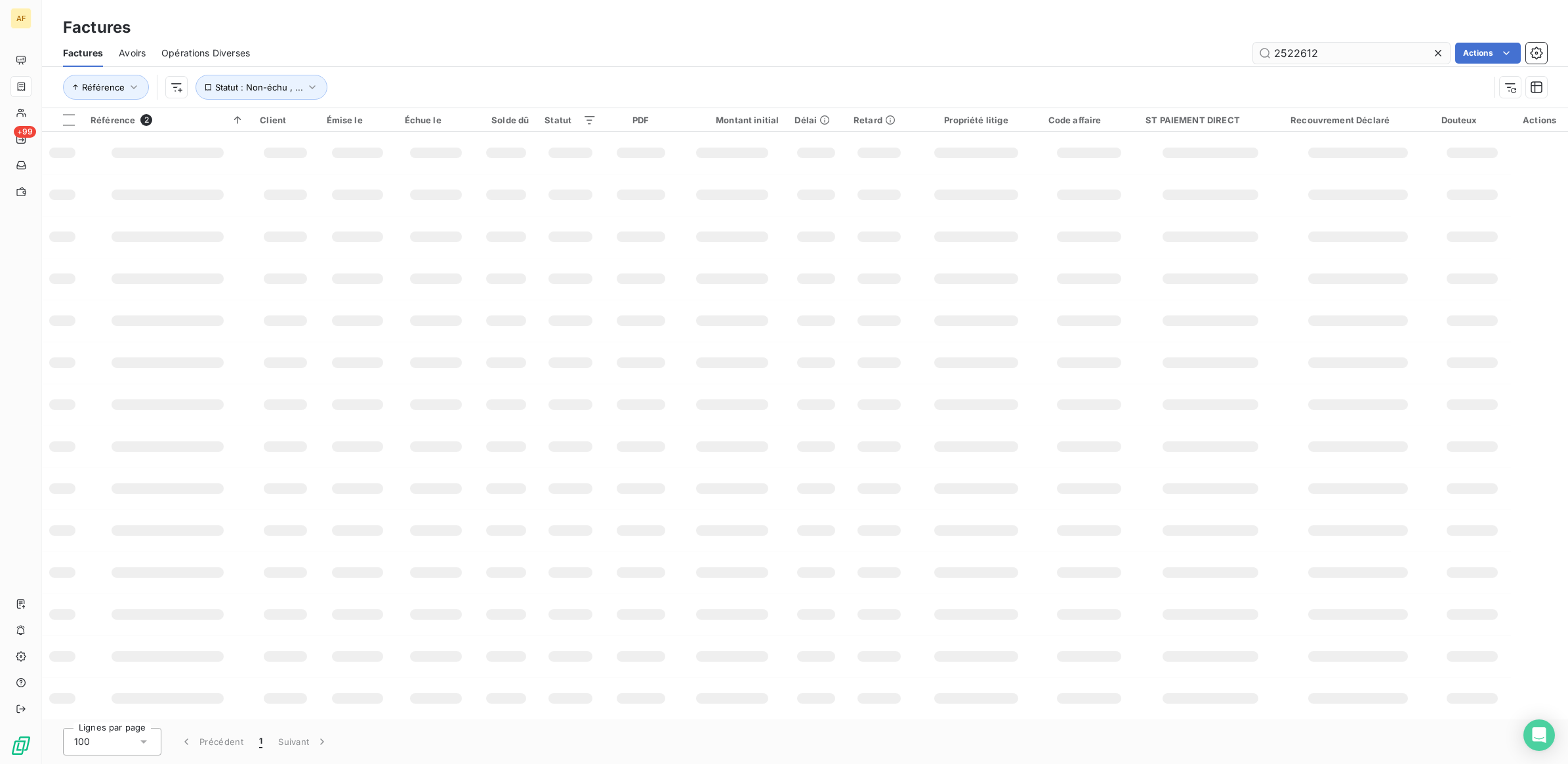
click at [1294, 50] on input "2522612" at bounding box center [1351, 53] width 197 height 21
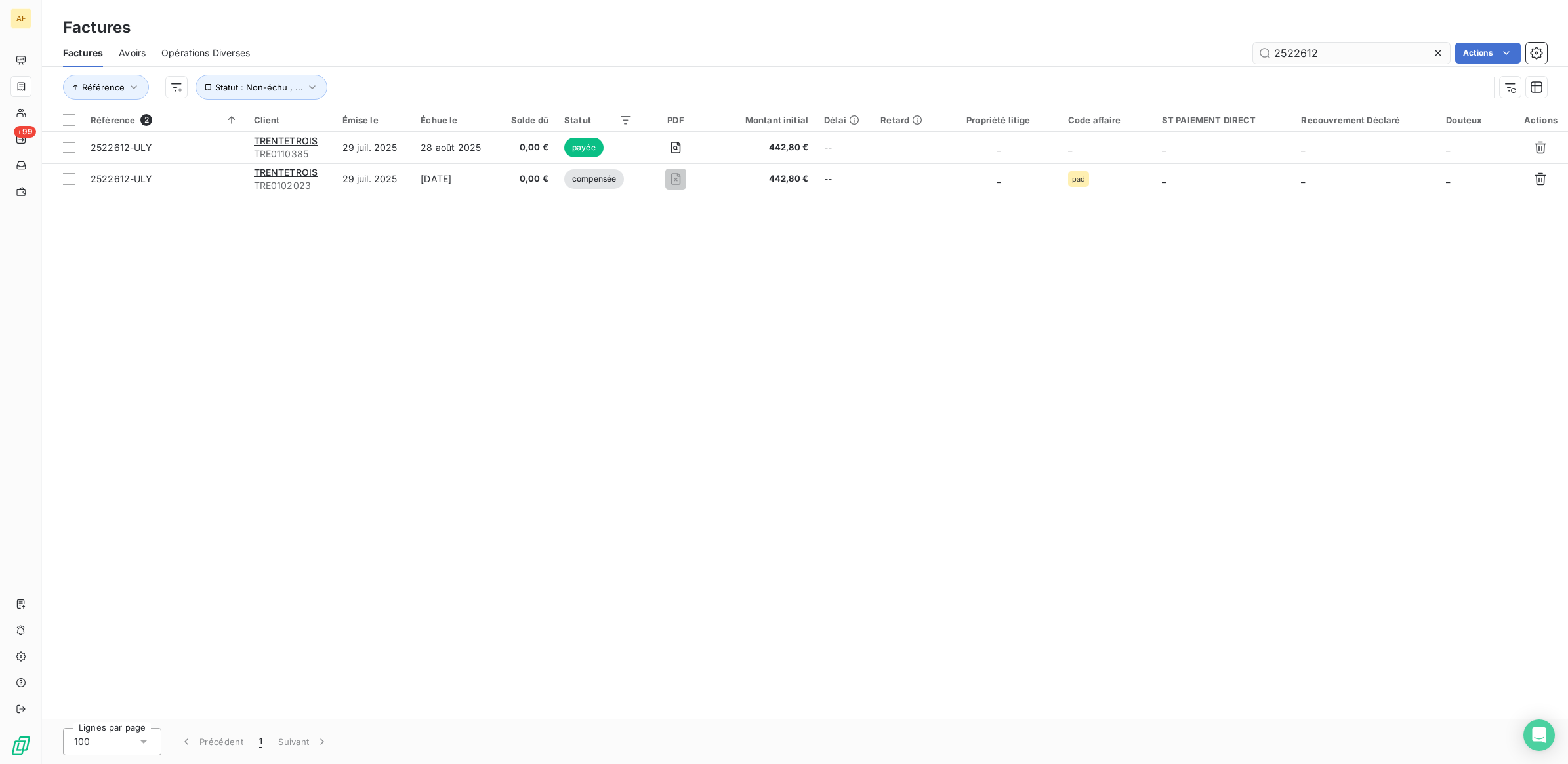
click at [1294, 50] on input "2522612" at bounding box center [1351, 53] width 197 height 21
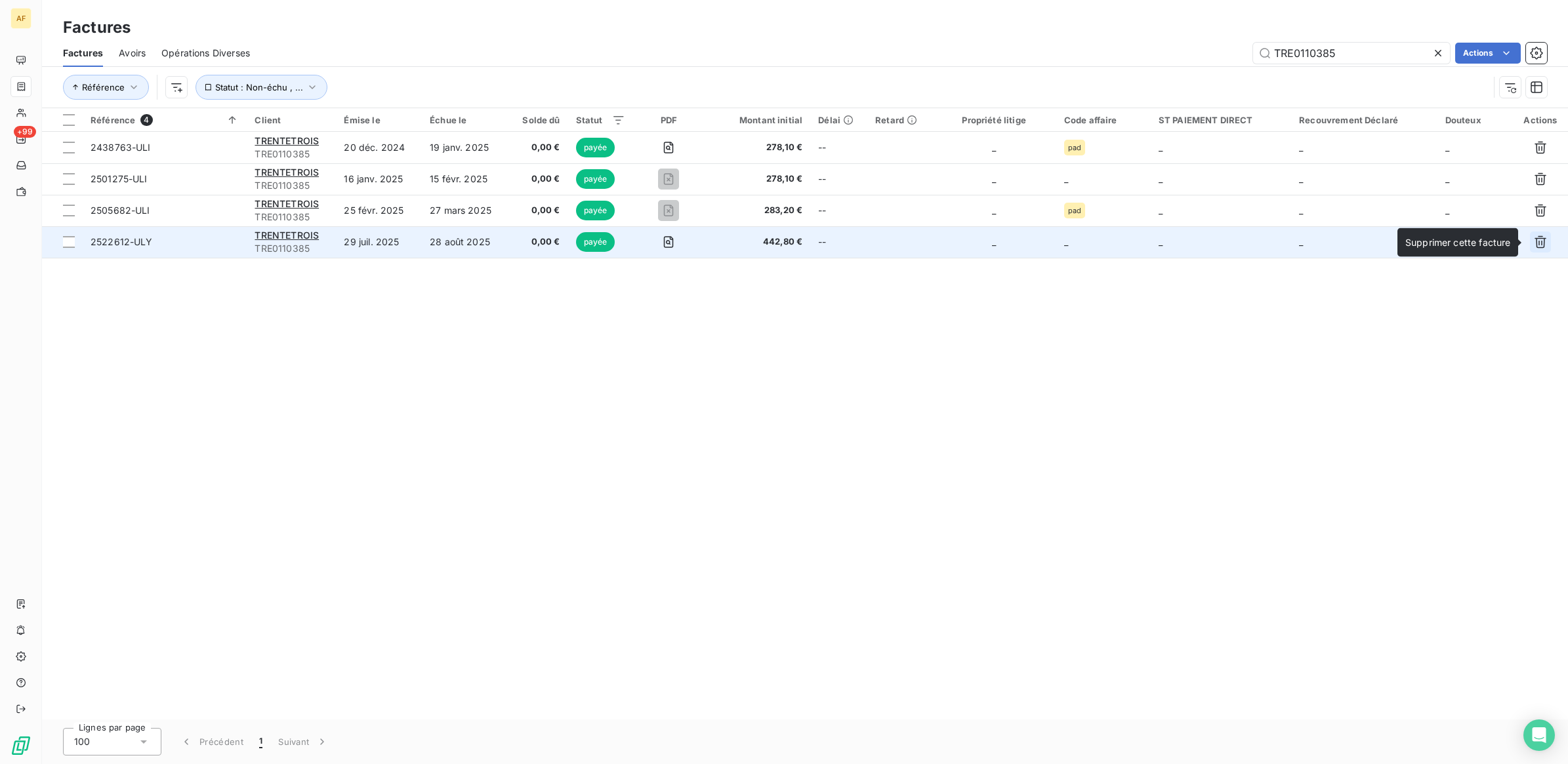
type input "TRE0110385"
click at [1544, 245] on icon "button" at bounding box center [1541, 242] width 12 height 13
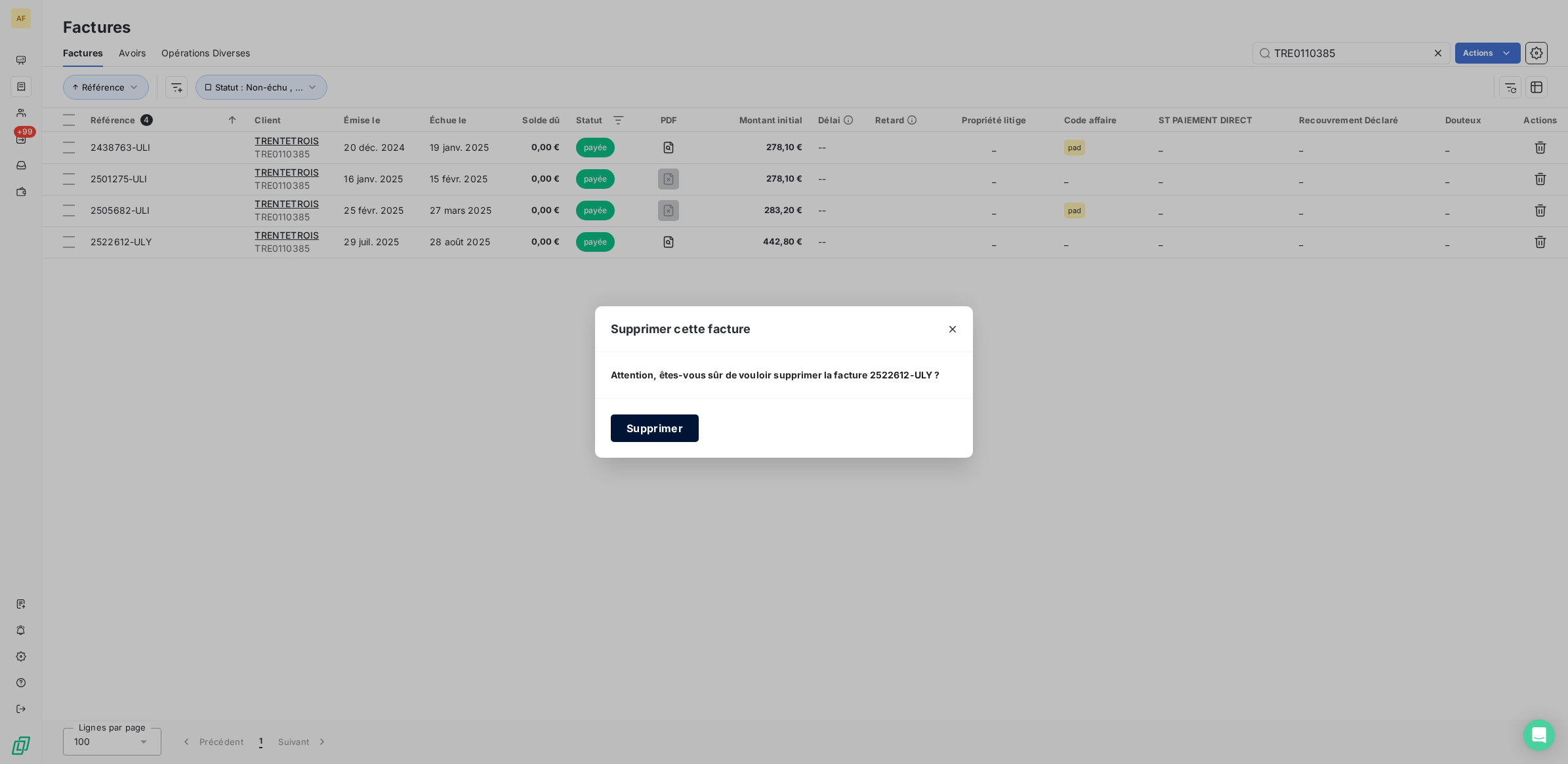
click at [657, 427] on button "Supprimer" at bounding box center [655, 428] width 88 height 27
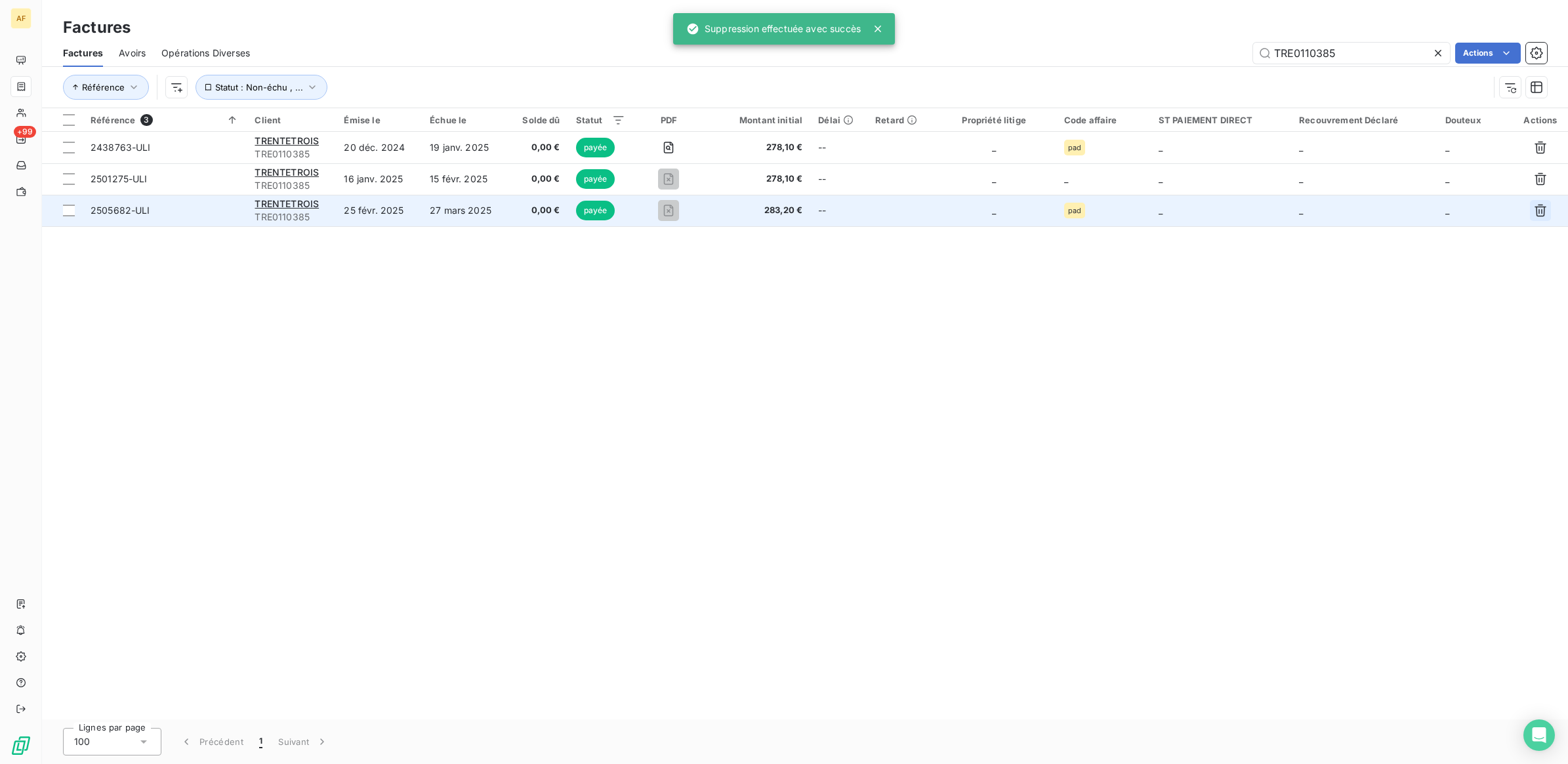
click at [1540, 211] on icon "button" at bounding box center [1541, 211] width 13 height 13
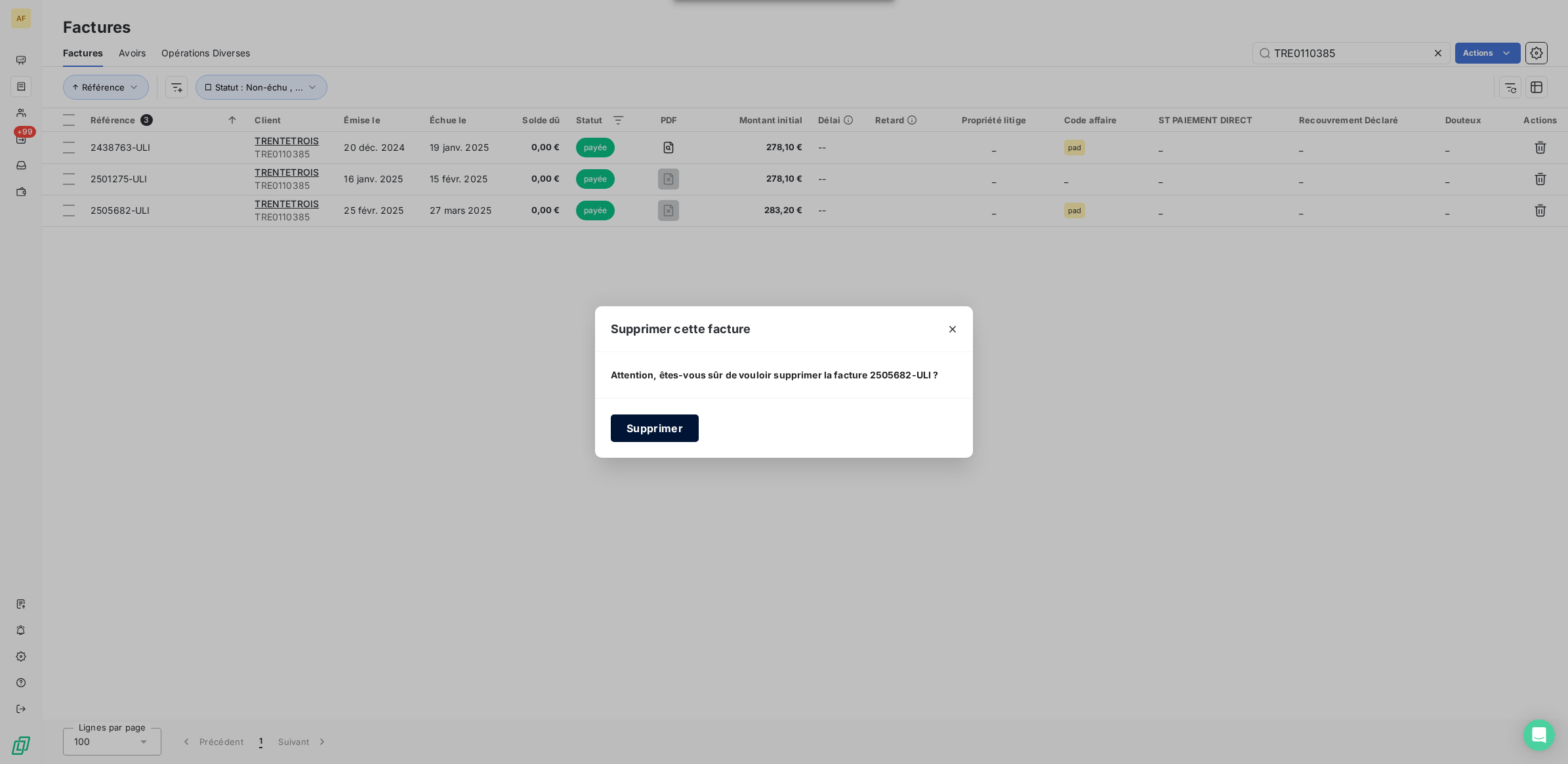
click at [663, 431] on button "Supprimer" at bounding box center [655, 428] width 88 height 27
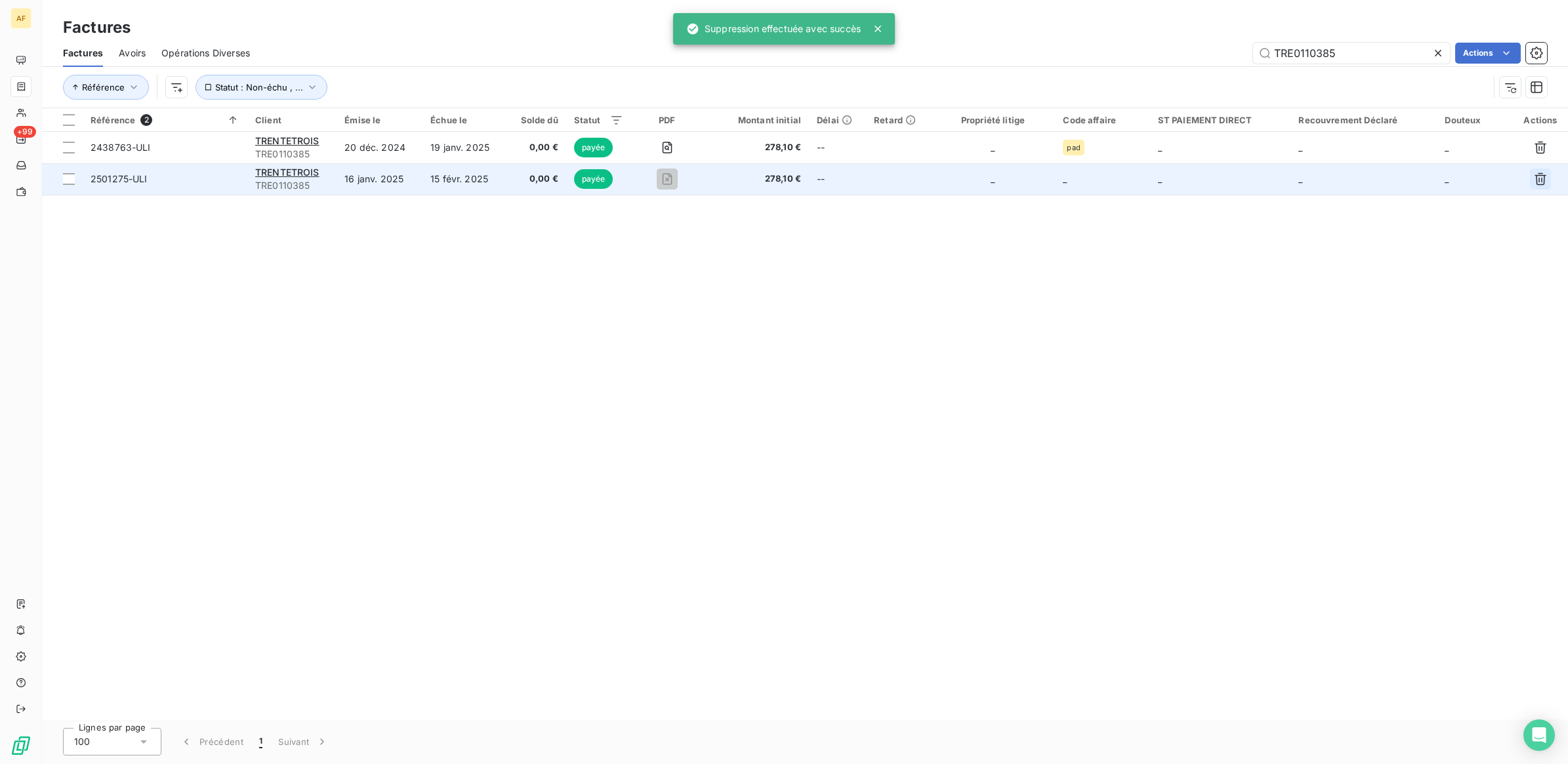
click at [1536, 176] on icon "button" at bounding box center [1541, 179] width 12 height 13
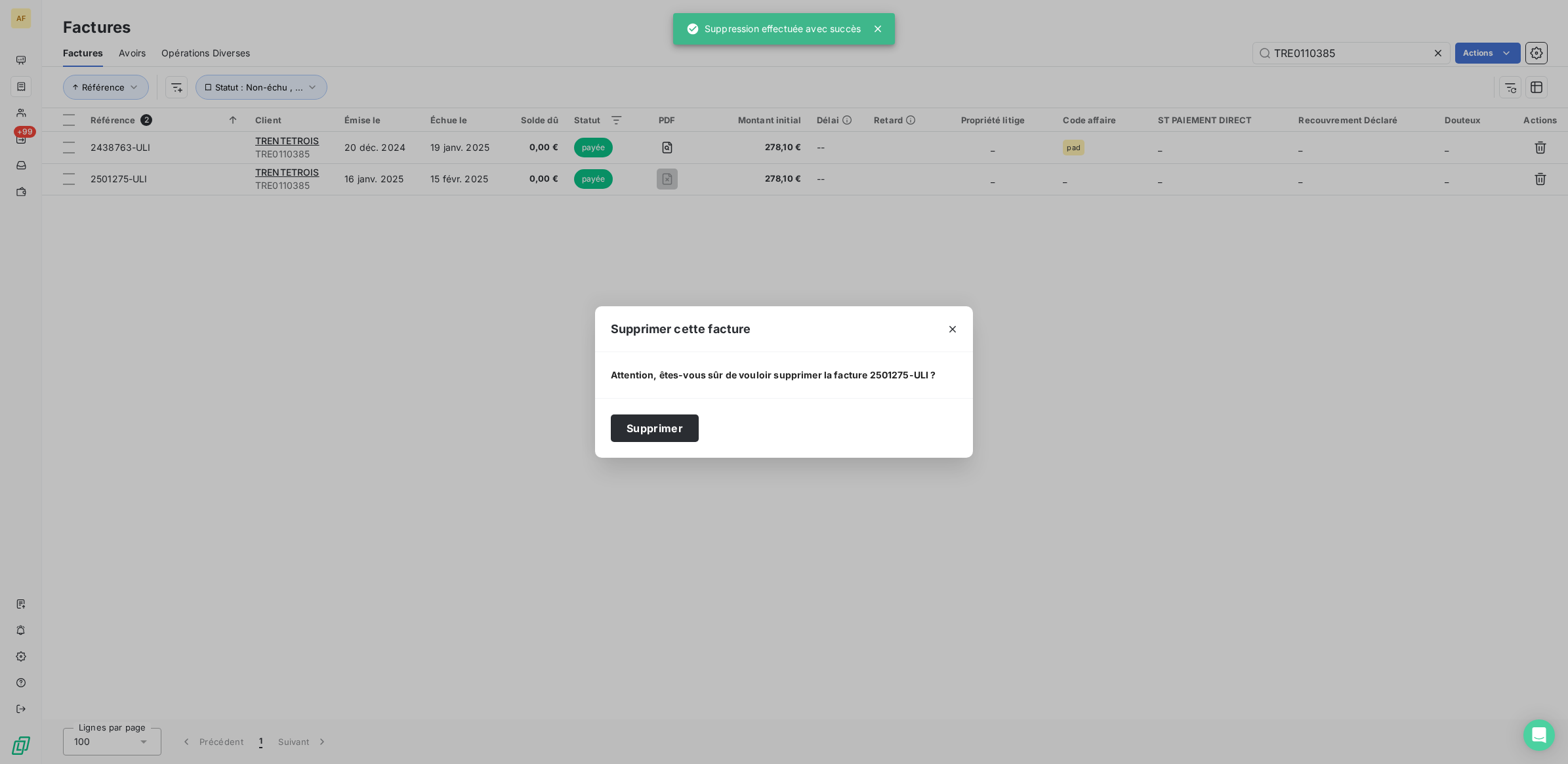
drag, startPoint x: 672, startPoint y: 435, endPoint x: 755, endPoint y: 415, distance: 85.4
click at [672, 432] on button "Supprimer" at bounding box center [655, 428] width 88 height 27
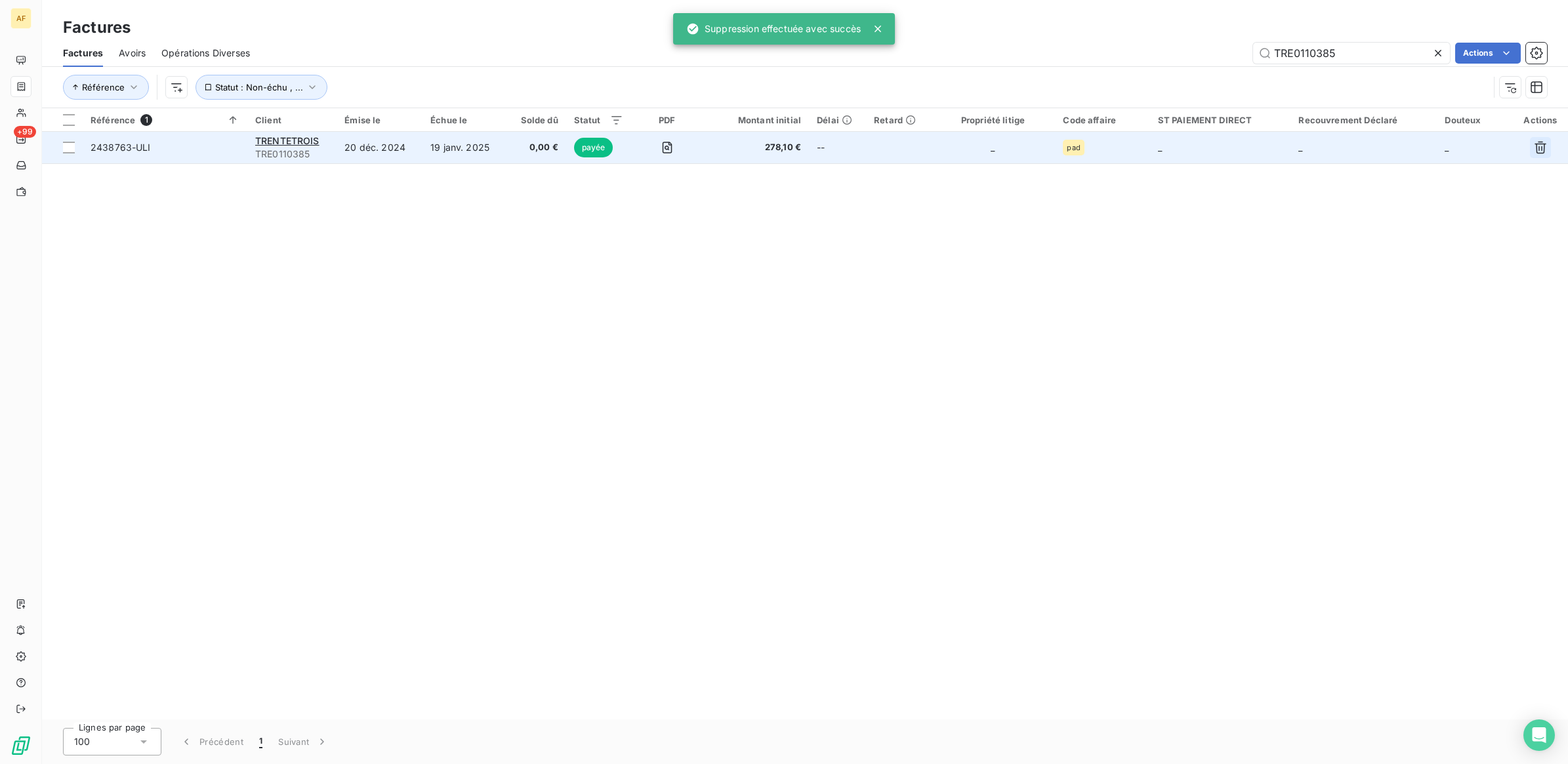
click at [1538, 149] on icon "button" at bounding box center [1541, 148] width 13 height 13
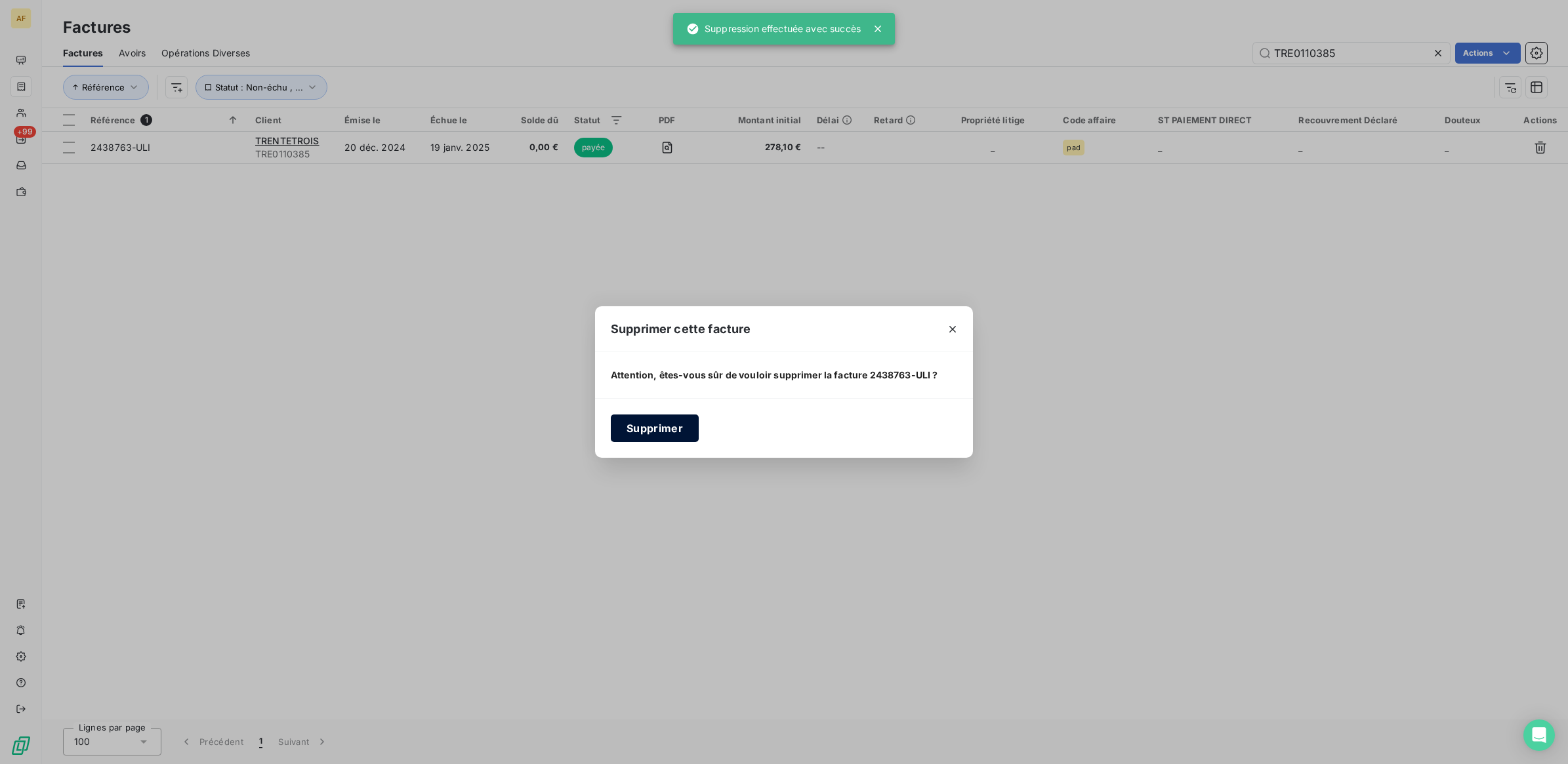
click at [671, 429] on button "Supprimer" at bounding box center [655, 428] width 88 height 27
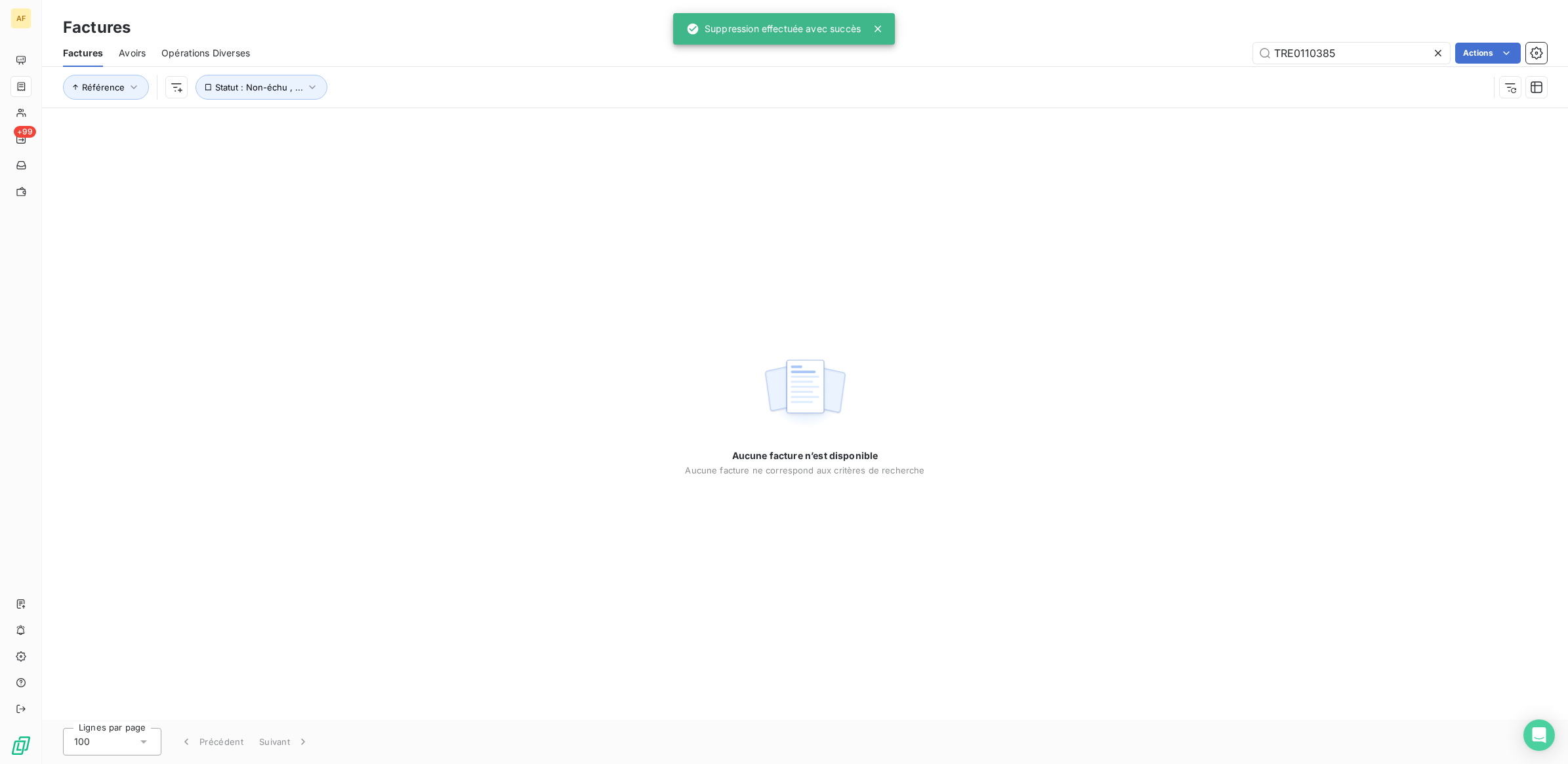
click at [456, 44] on div "TRE0110385 Actions" at bounding box center [906, 53] width 1282 height 21
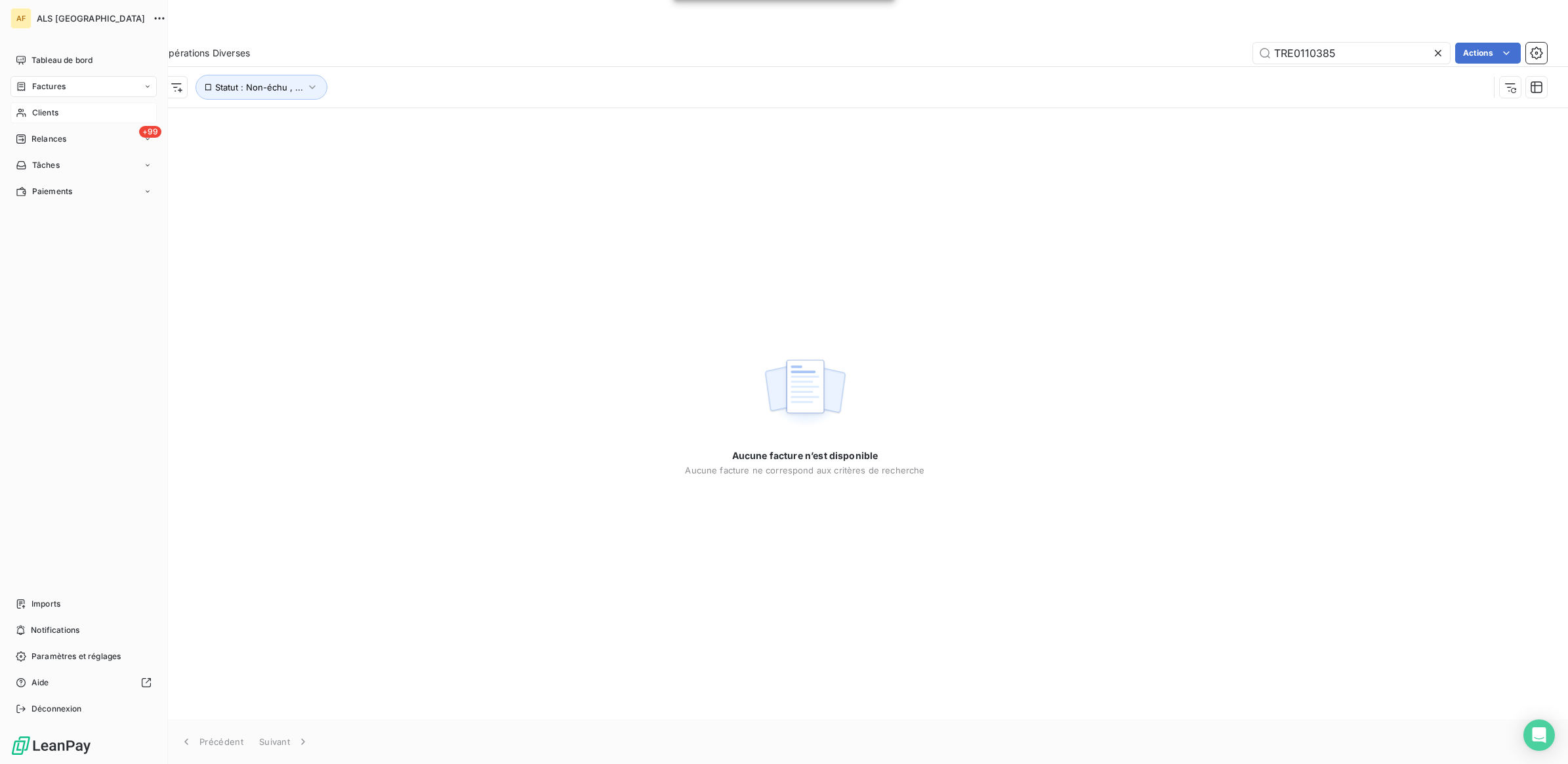
click at [44, 108] on span "Clients" at bounding box center [45, 113] width 26 height 12
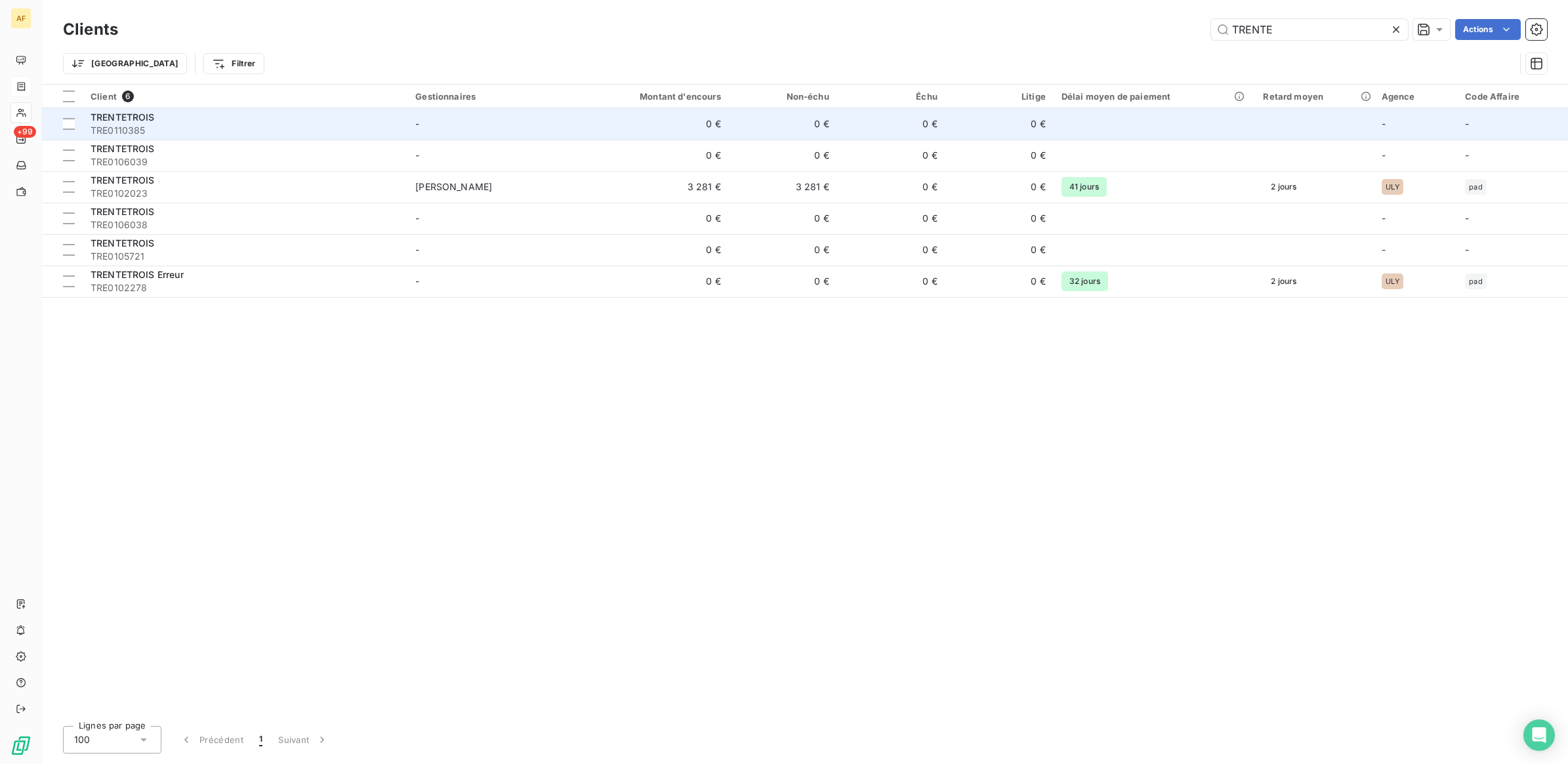
click at [145, 122] on span "TRENTETROIS" at bounding box center [122, 116] width 65 height 11
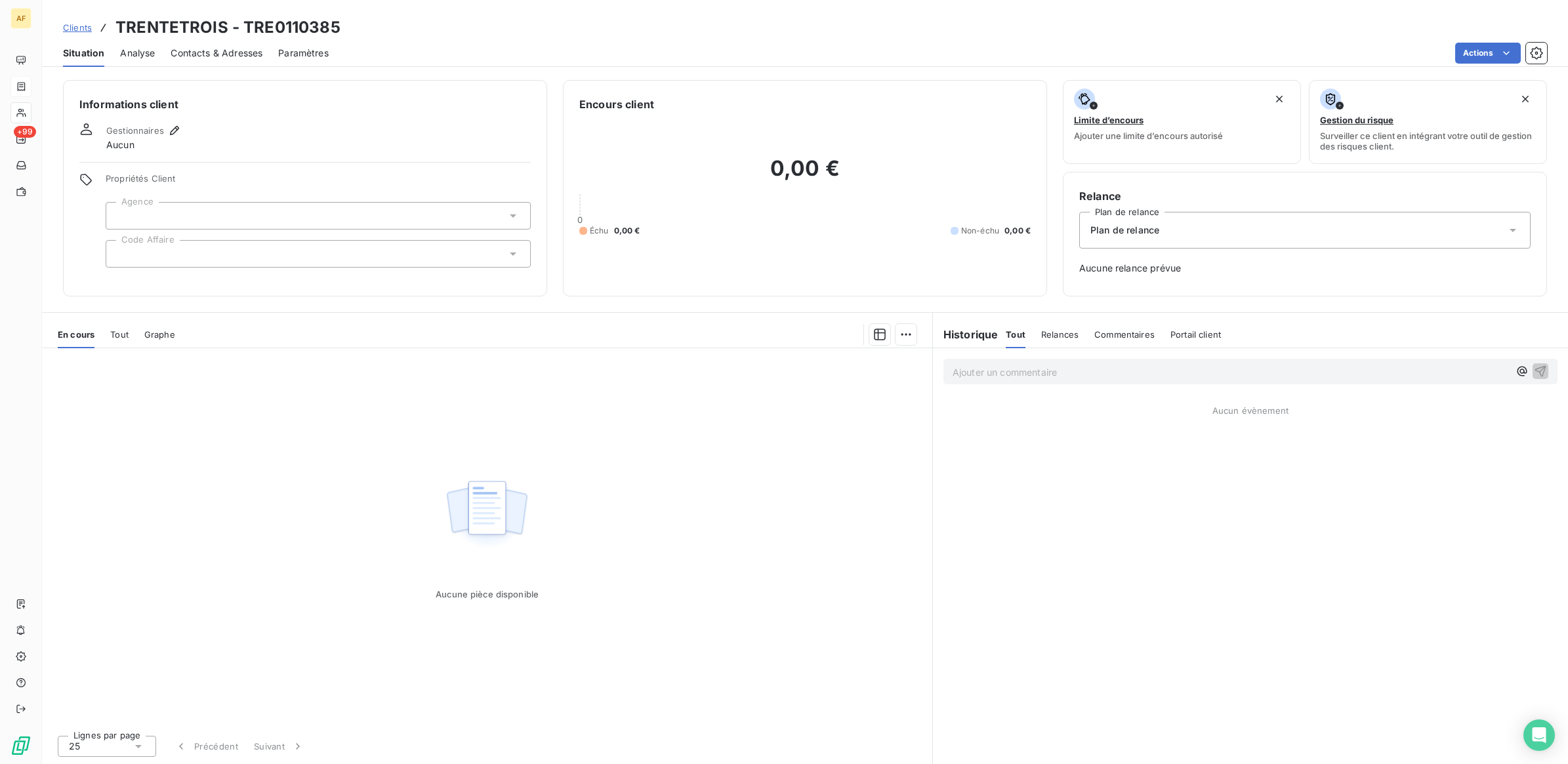
drag, startPoint x: 213, startPoint y: 50, endPoint x: 227, endPoint y: 69, distance: 23.6
click at [214, 58] on span "Contacts & Adresses" at bounding box center [217, 53] width 92 height 13
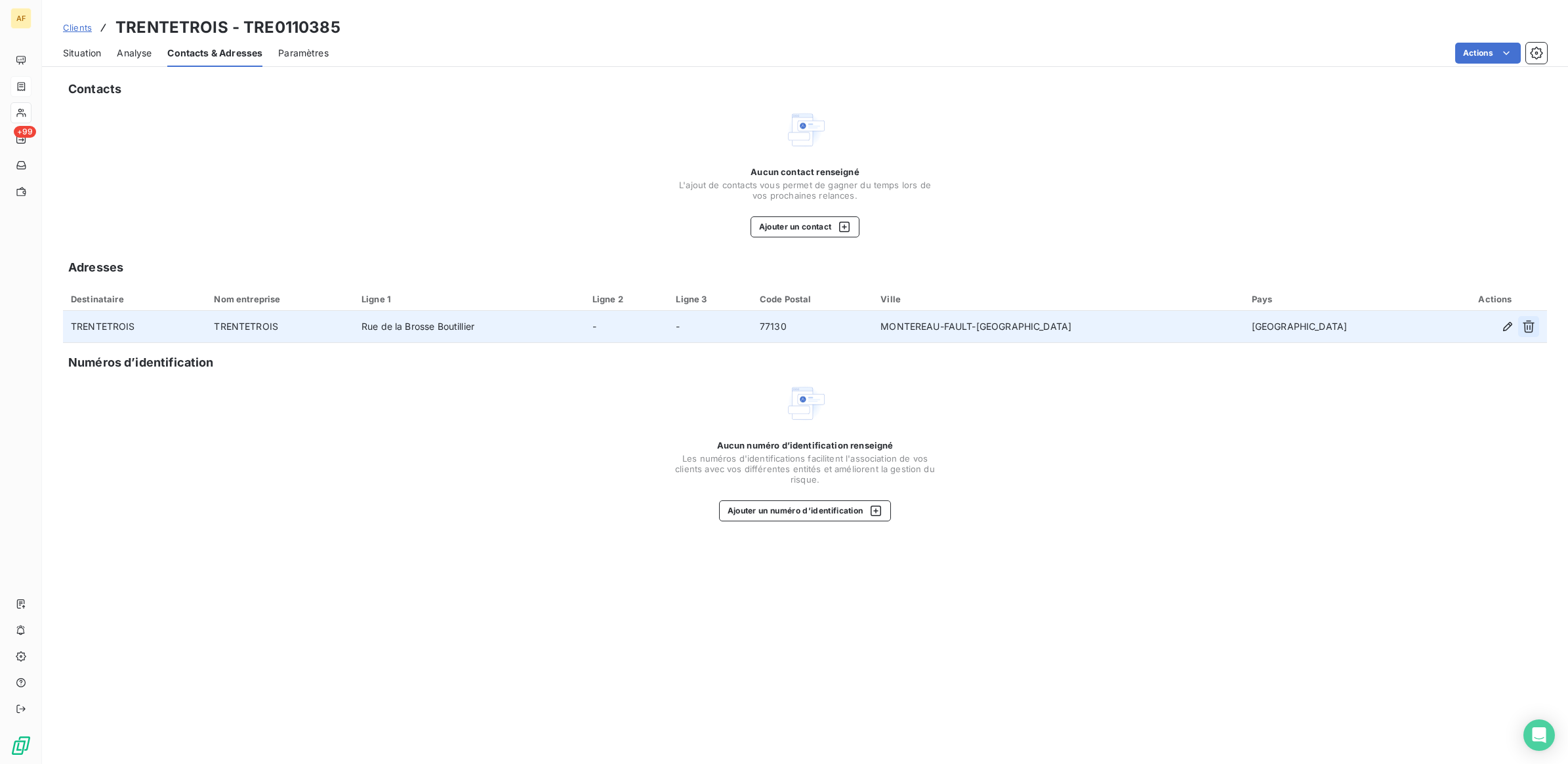
click at [1523, 329] on icon "button" at bounding box center [1529, 326] width 13 height 13
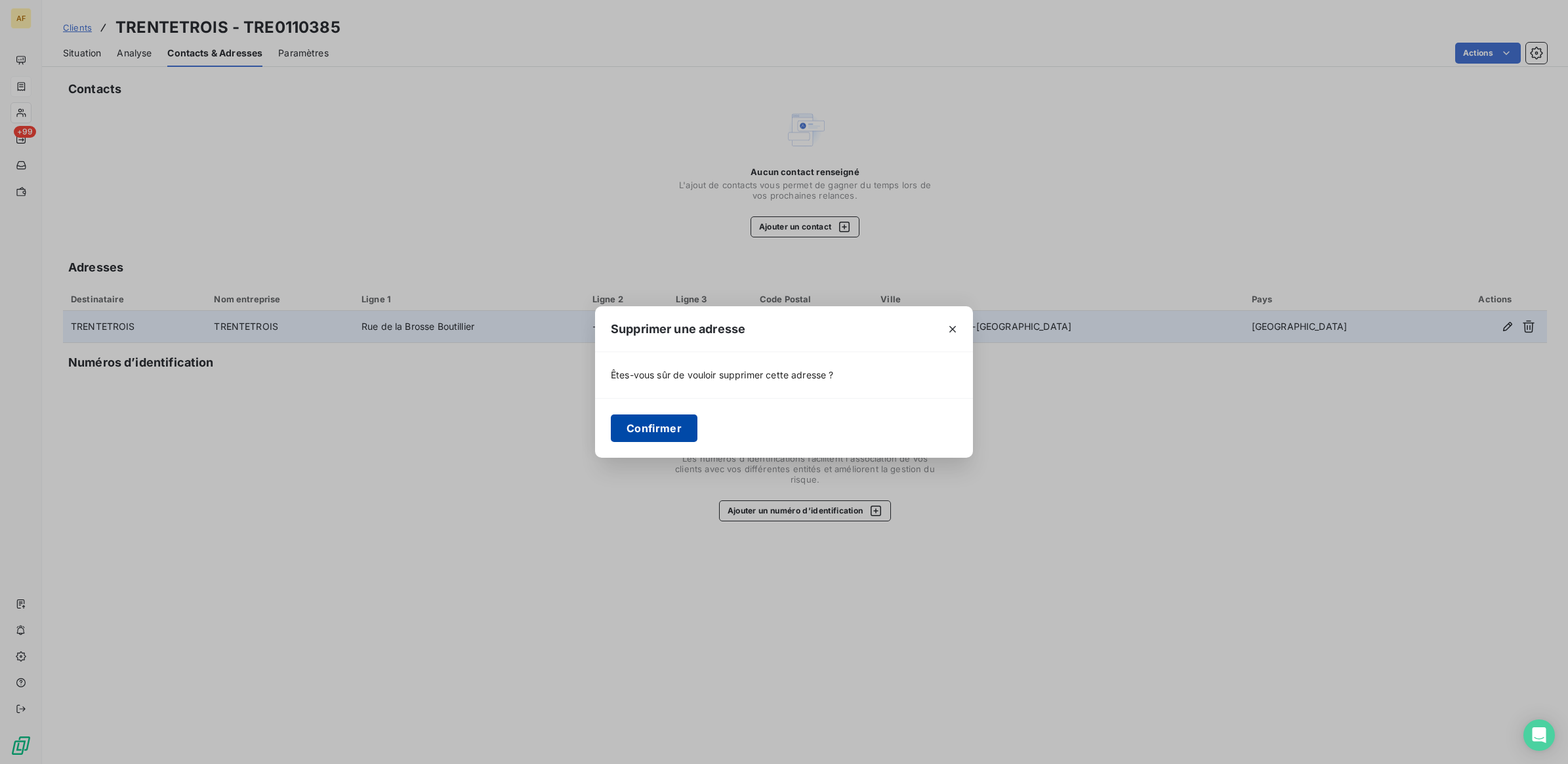
click at [660, 424] on button "Confirmer" at bounding box center [654, 428] width 87 height 27
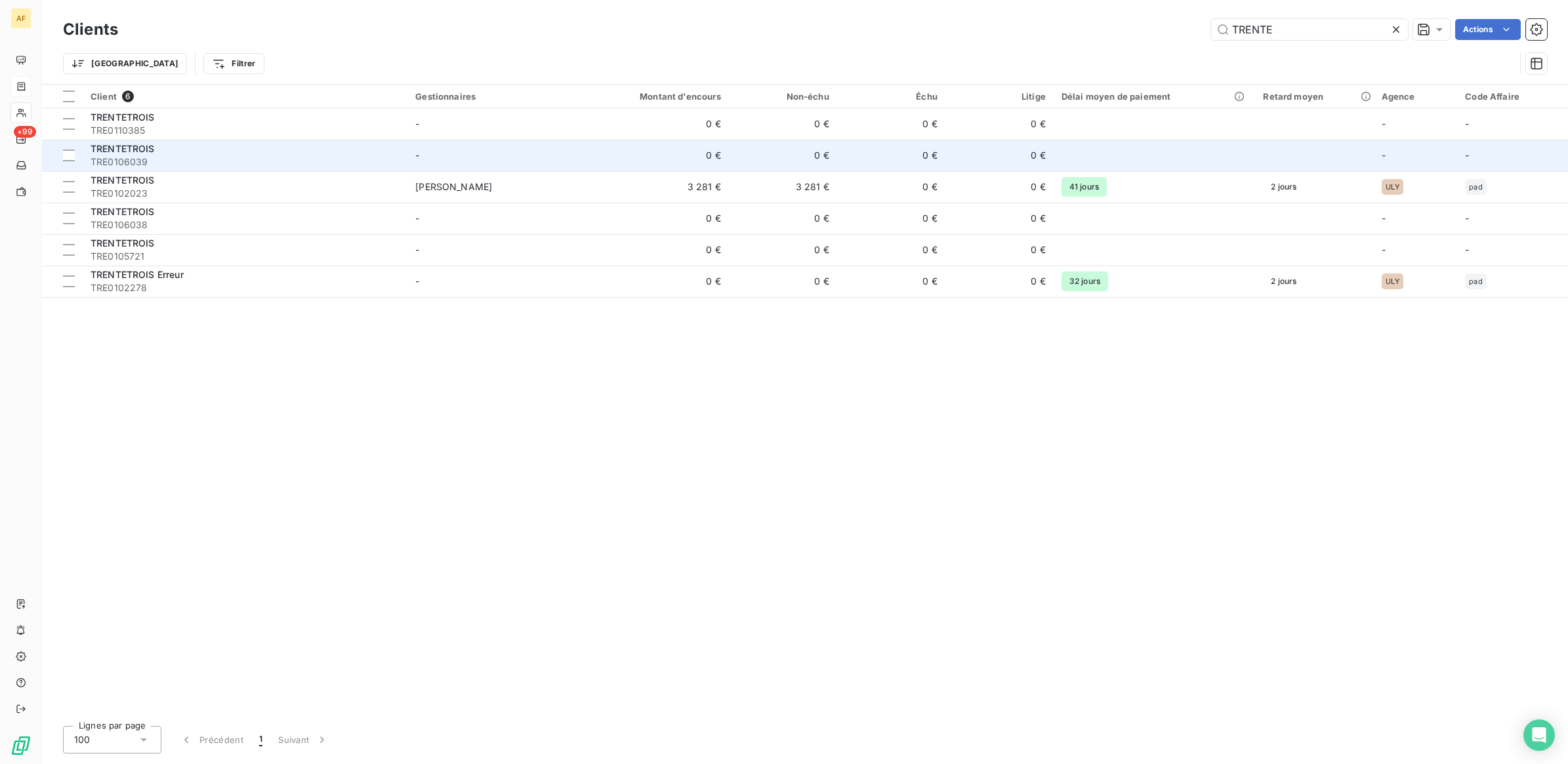
click at [161, 156] on span "TRE0106039" at bounding box center [245, 162] width 309 height 13
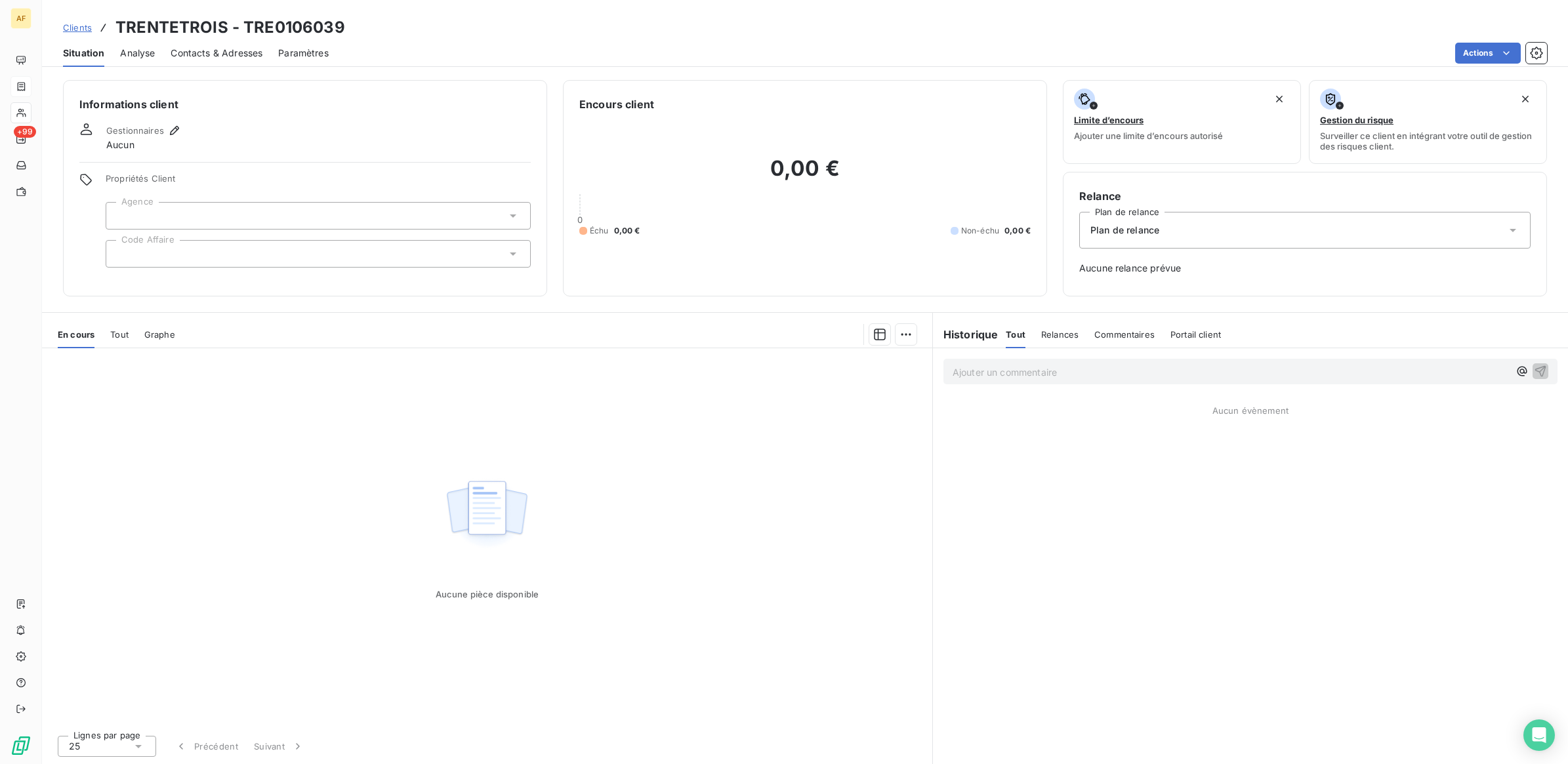
click at [187, 59] on span "Contacts & Adresses" at bounding box center [217, 53] width 92 height 13
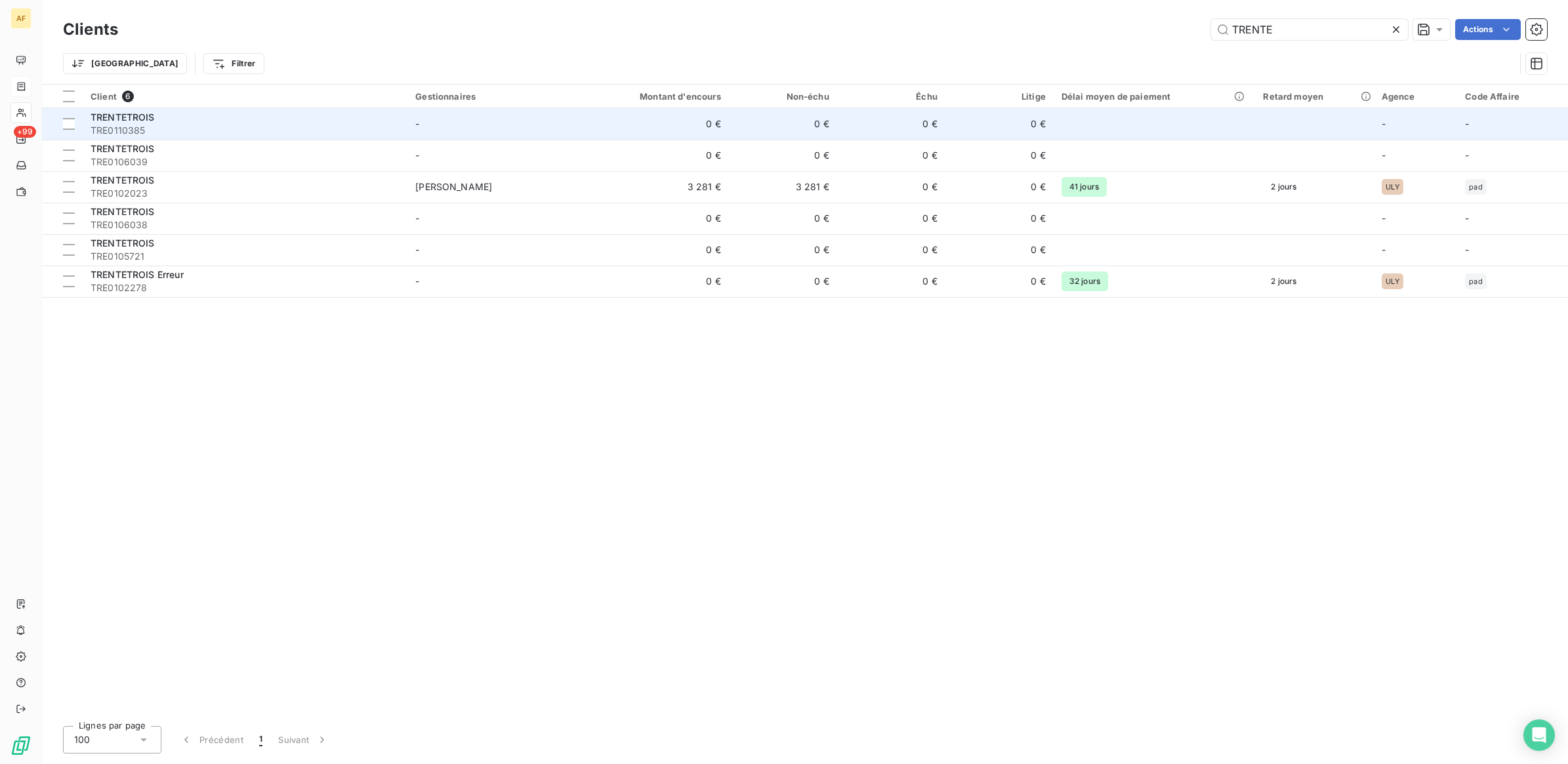
click at [157, 122] on div "TRENTETROIS" at bounding box center [245, 117] width 309 height 13
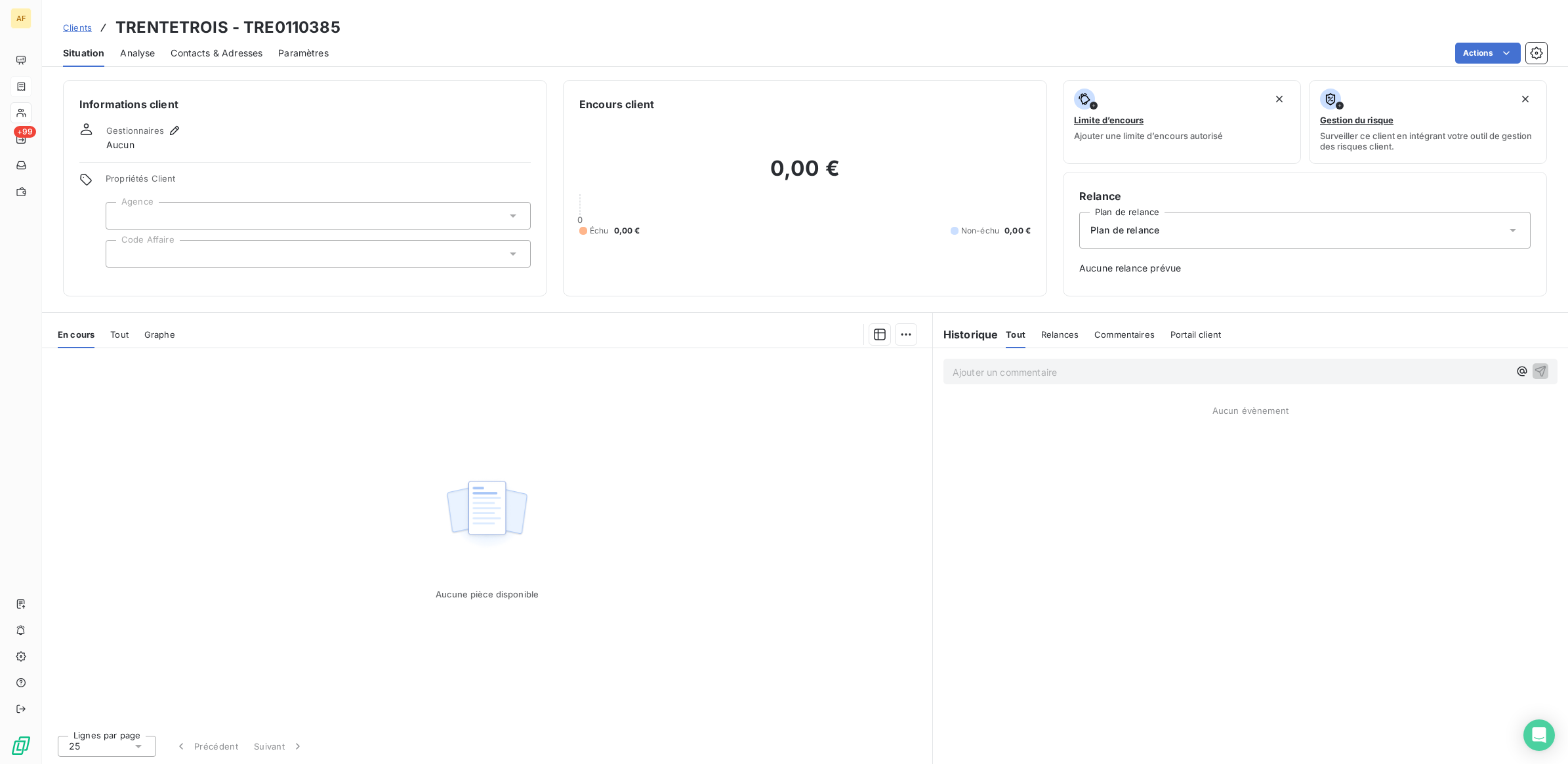
click at [222, 53] on span "Contacts & Adresses" at bounding box center [217, 53] width 92 height 13
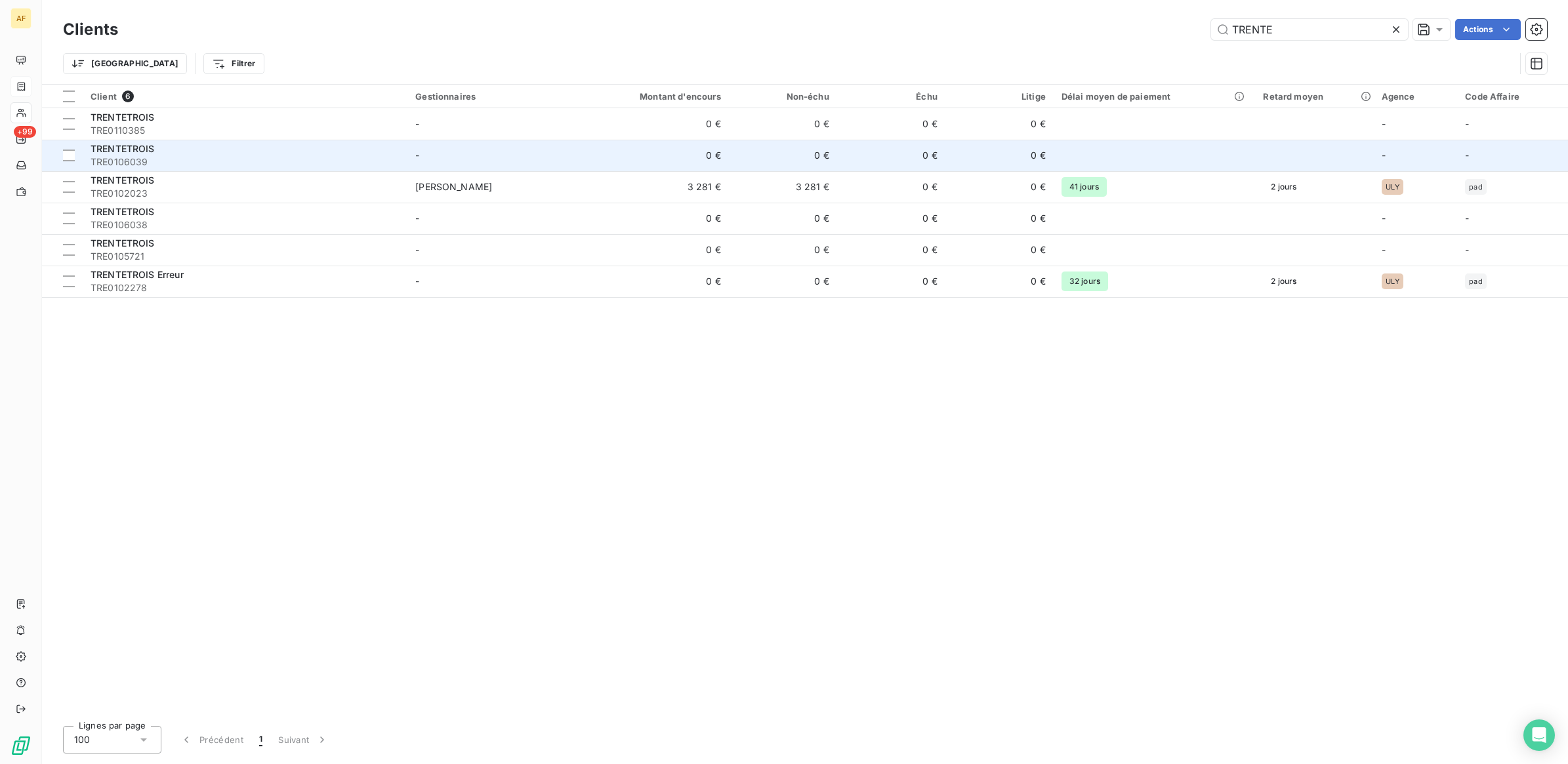
click at [139, 156] on span "TRE0106039" at bounding box center [245, 162] width 309 height 13
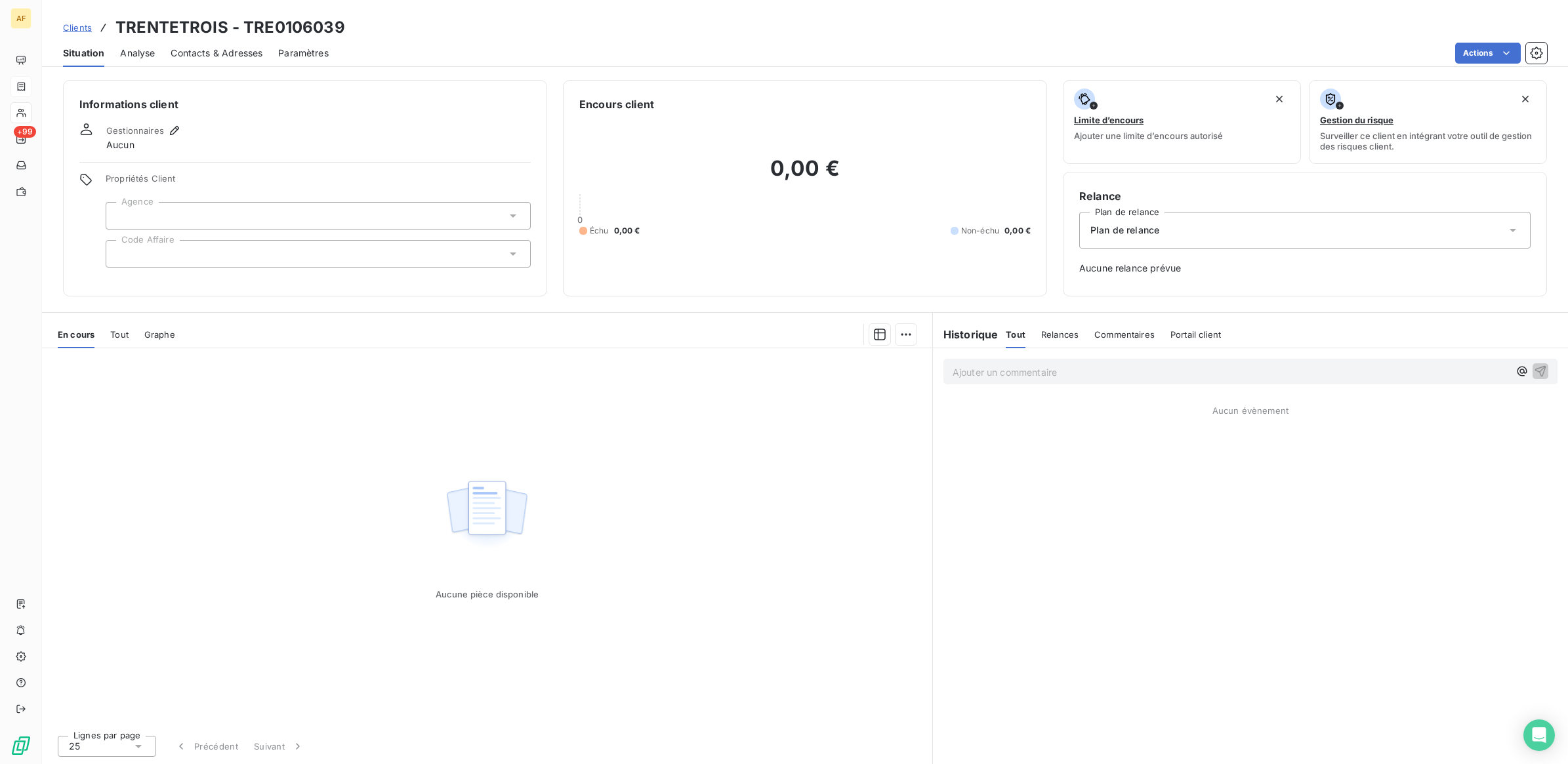
click at [209, 47] on span "Contacts & Adresses" at bounding box center [217, 53] width 92 height 13
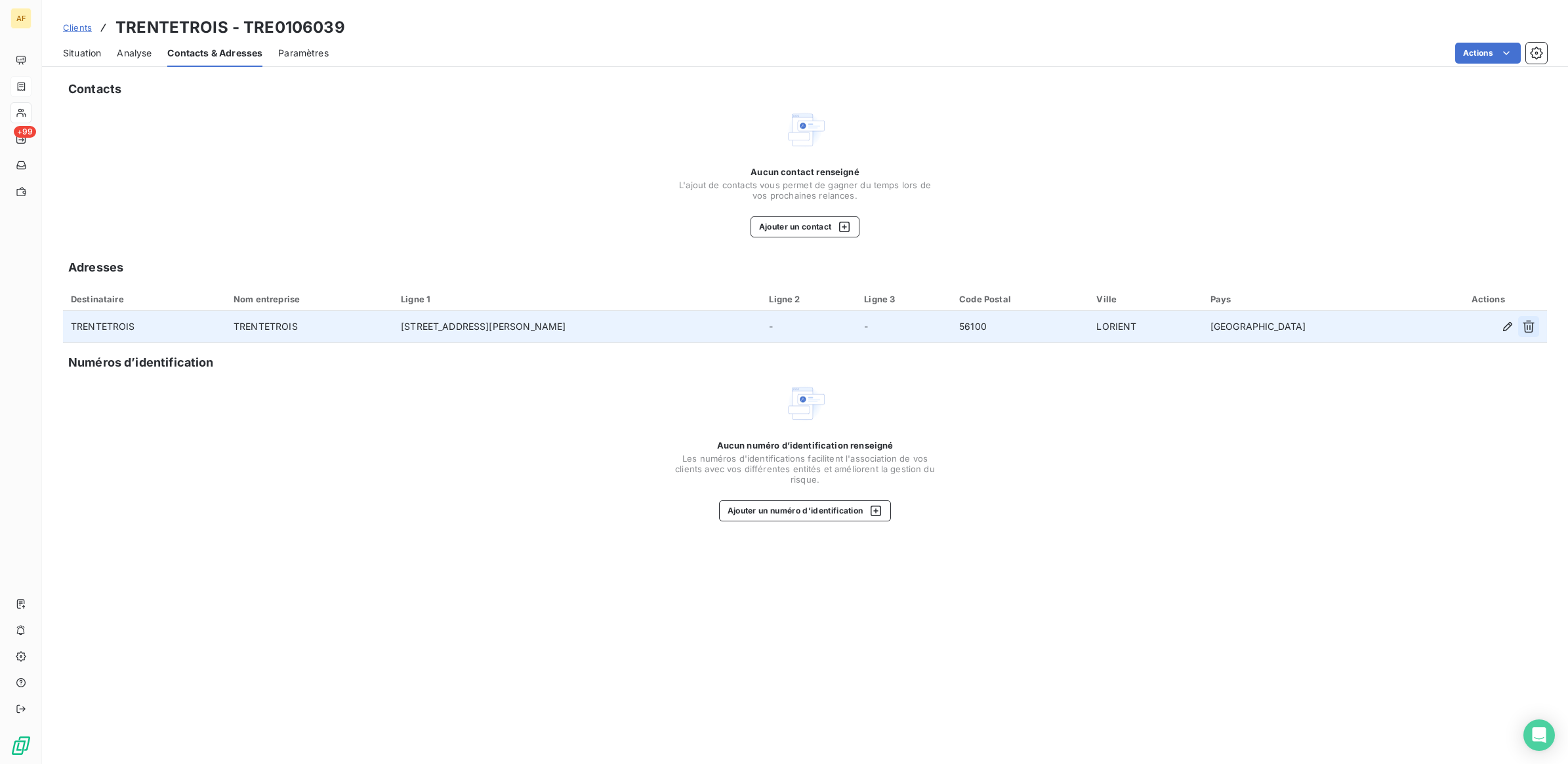
click at [1526, 326] on icon "button" at bounding box center [1529, 326] width 12 height 13
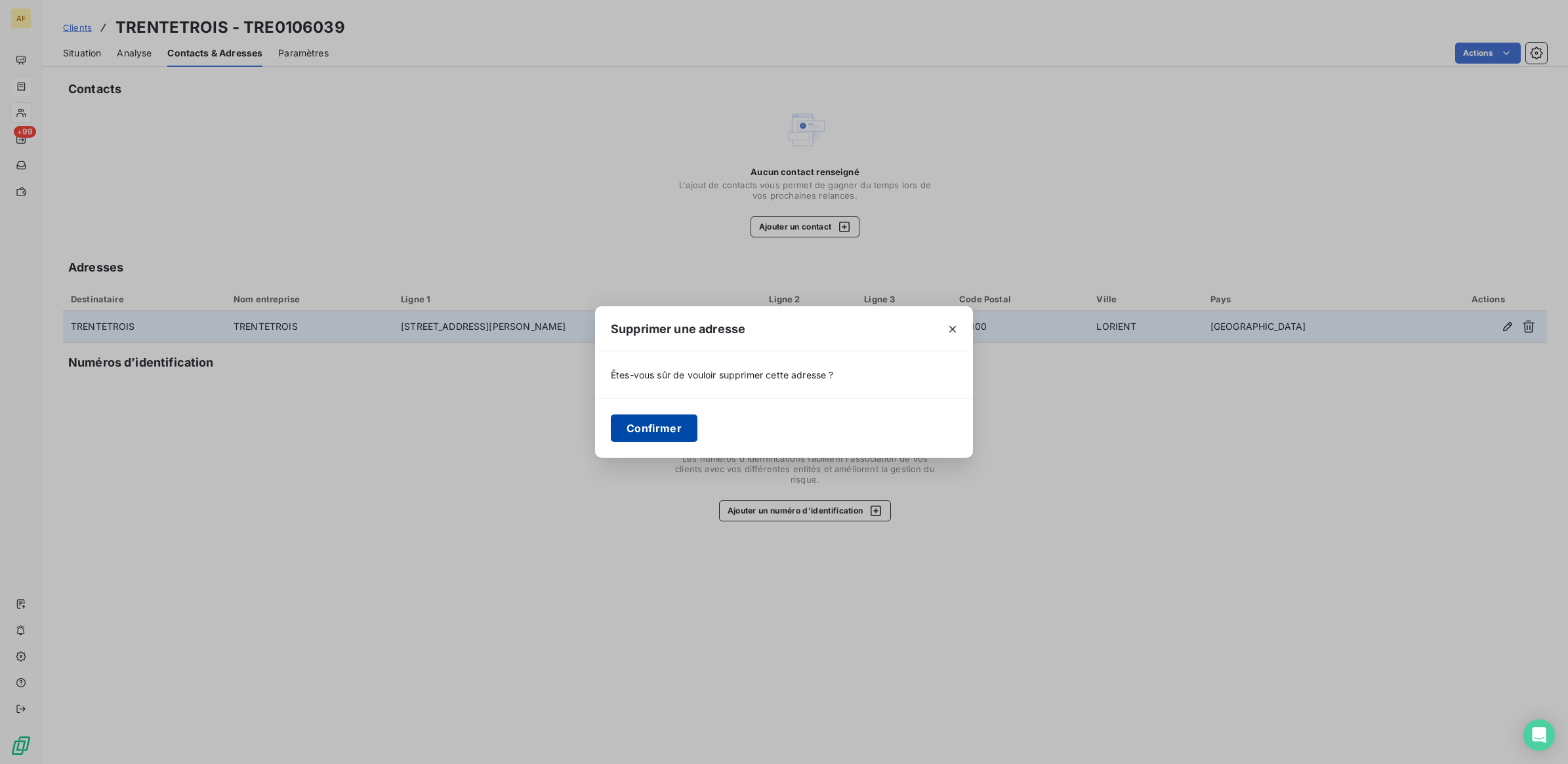
click at [665, 428] on button "Confirmer" at bounding box center [654, 428] width 87 height 27
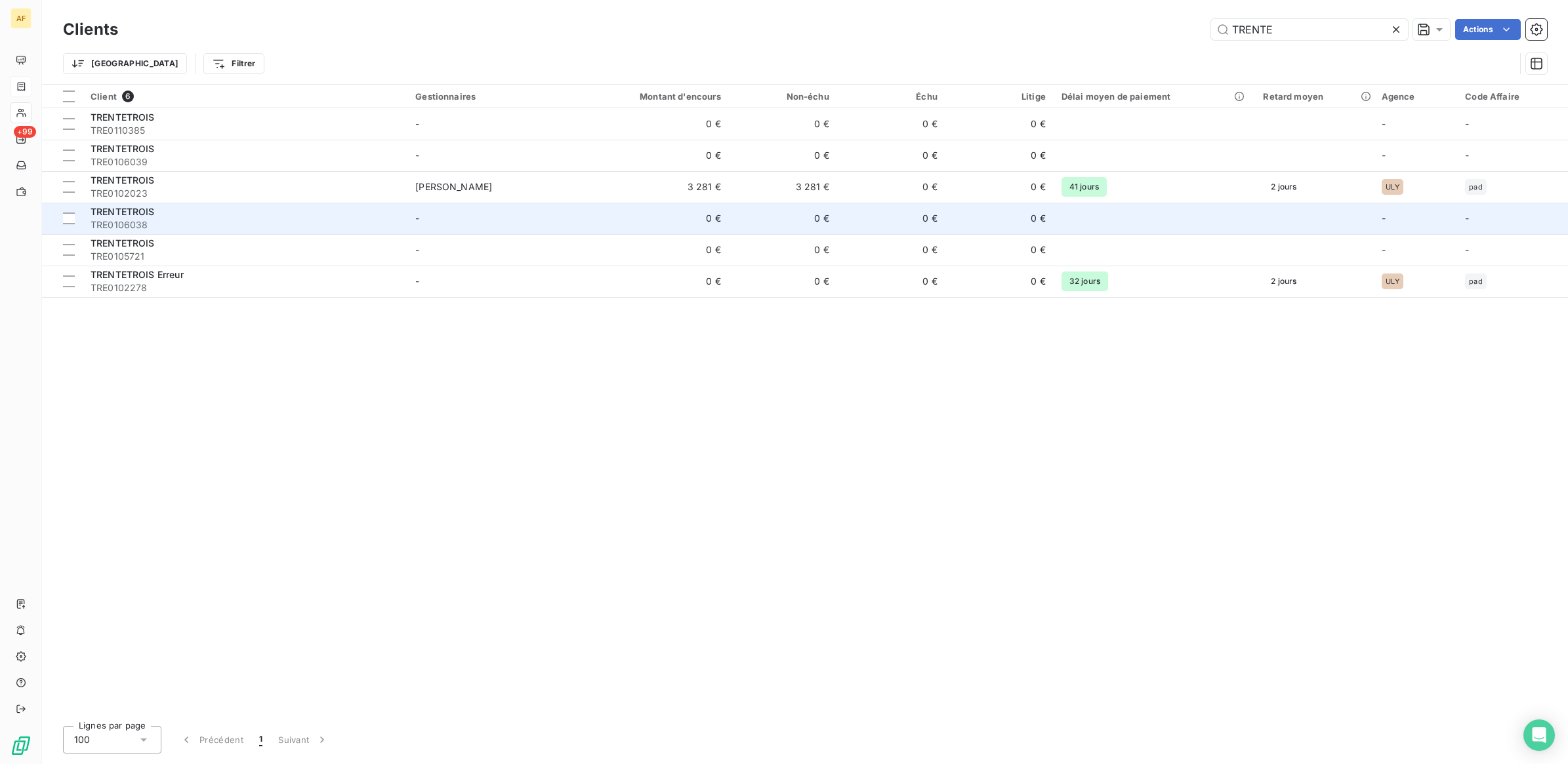
click at [135, 220] on span "TRE0106038" at bounding box center [245, 225] width 309 height 13
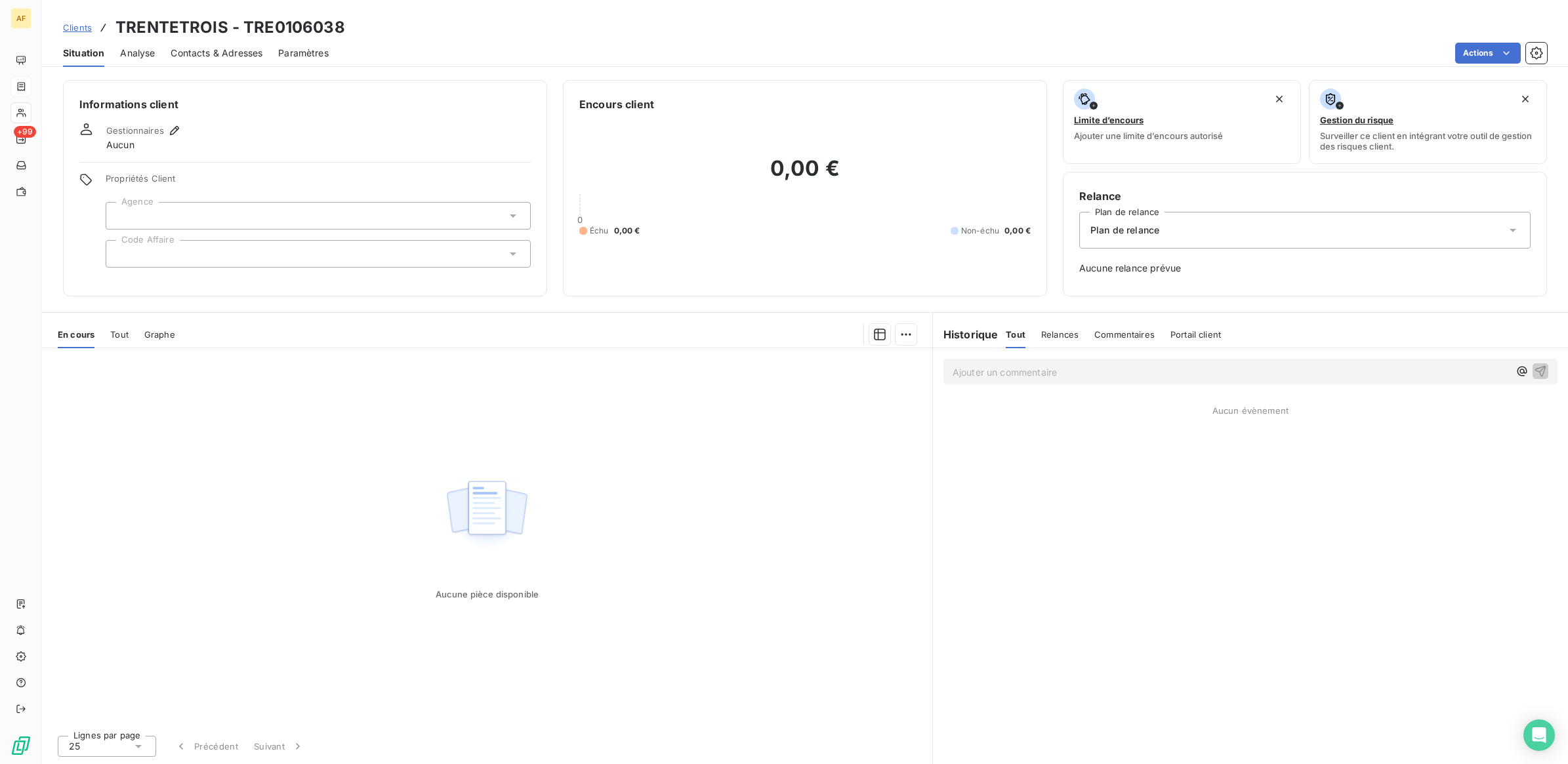
click at [194, 53] on span "Contacts & Adresses" at bounding box center [217, 53] width 92 height 13
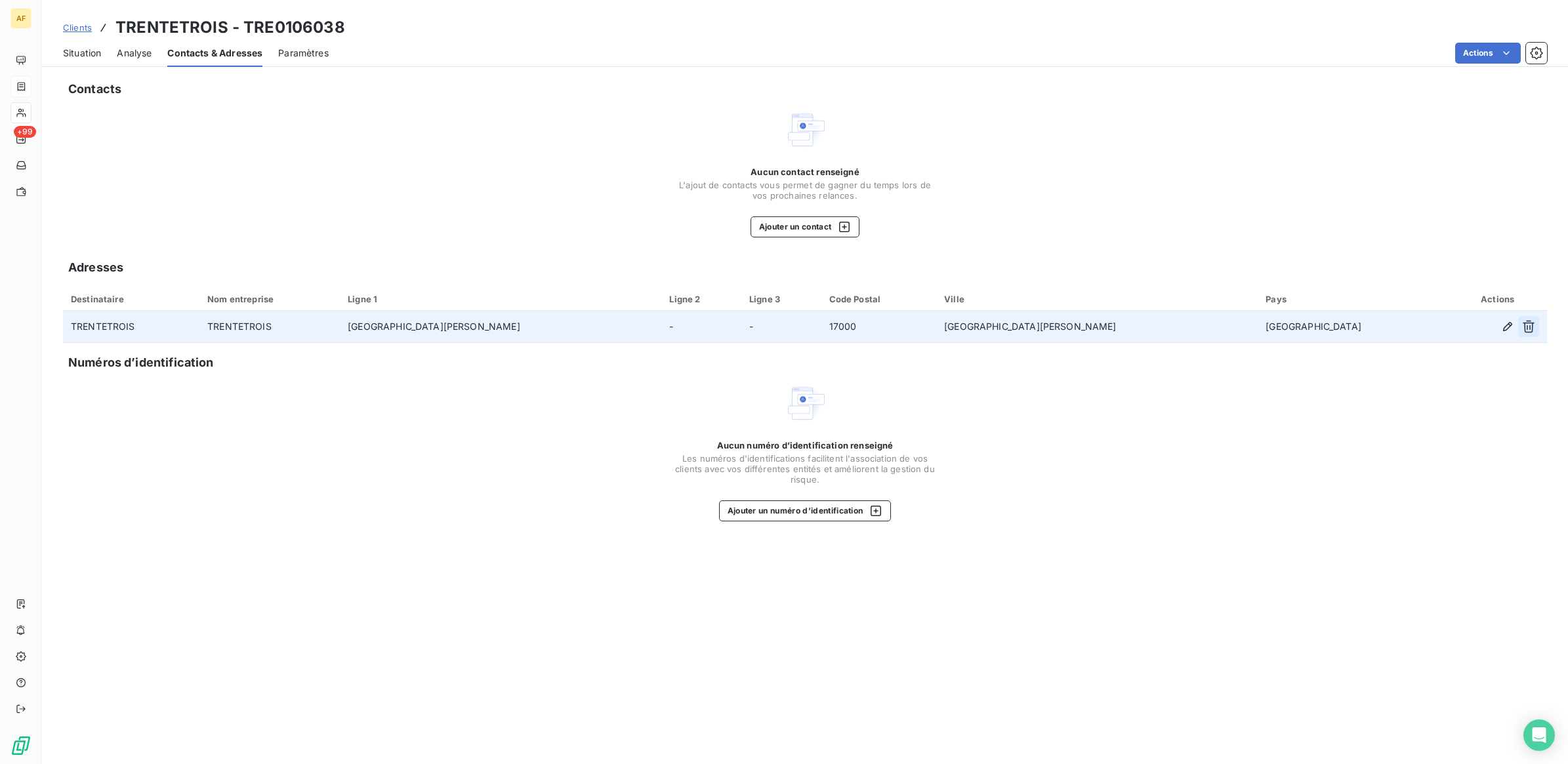
click at [1535, 326] on icon "button" at bounding box center [1529, 326] width 13 height 13
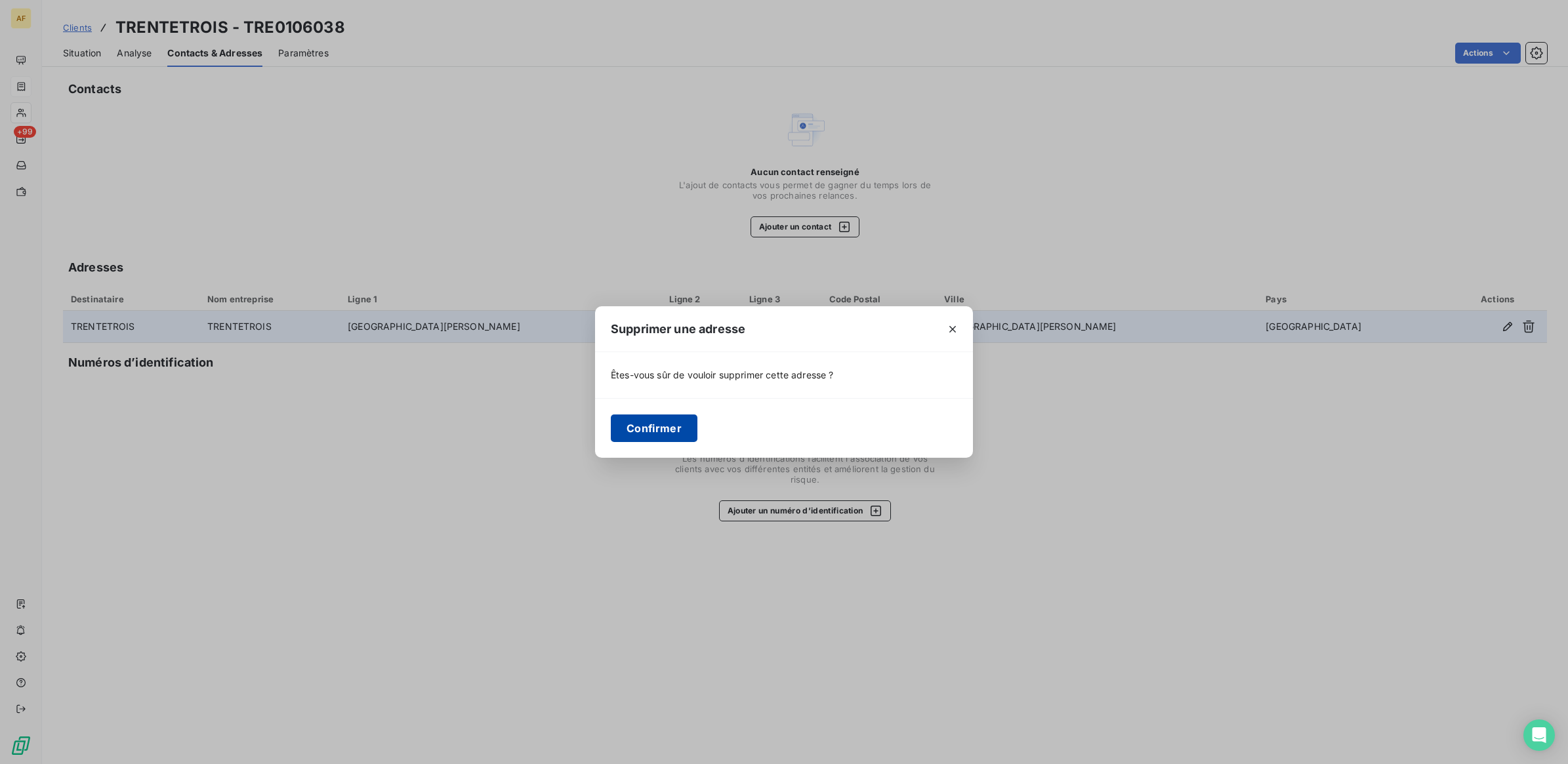
click at [641, 427] on button "Confirmer" at bounding box center [654, 428] width 87 height 27
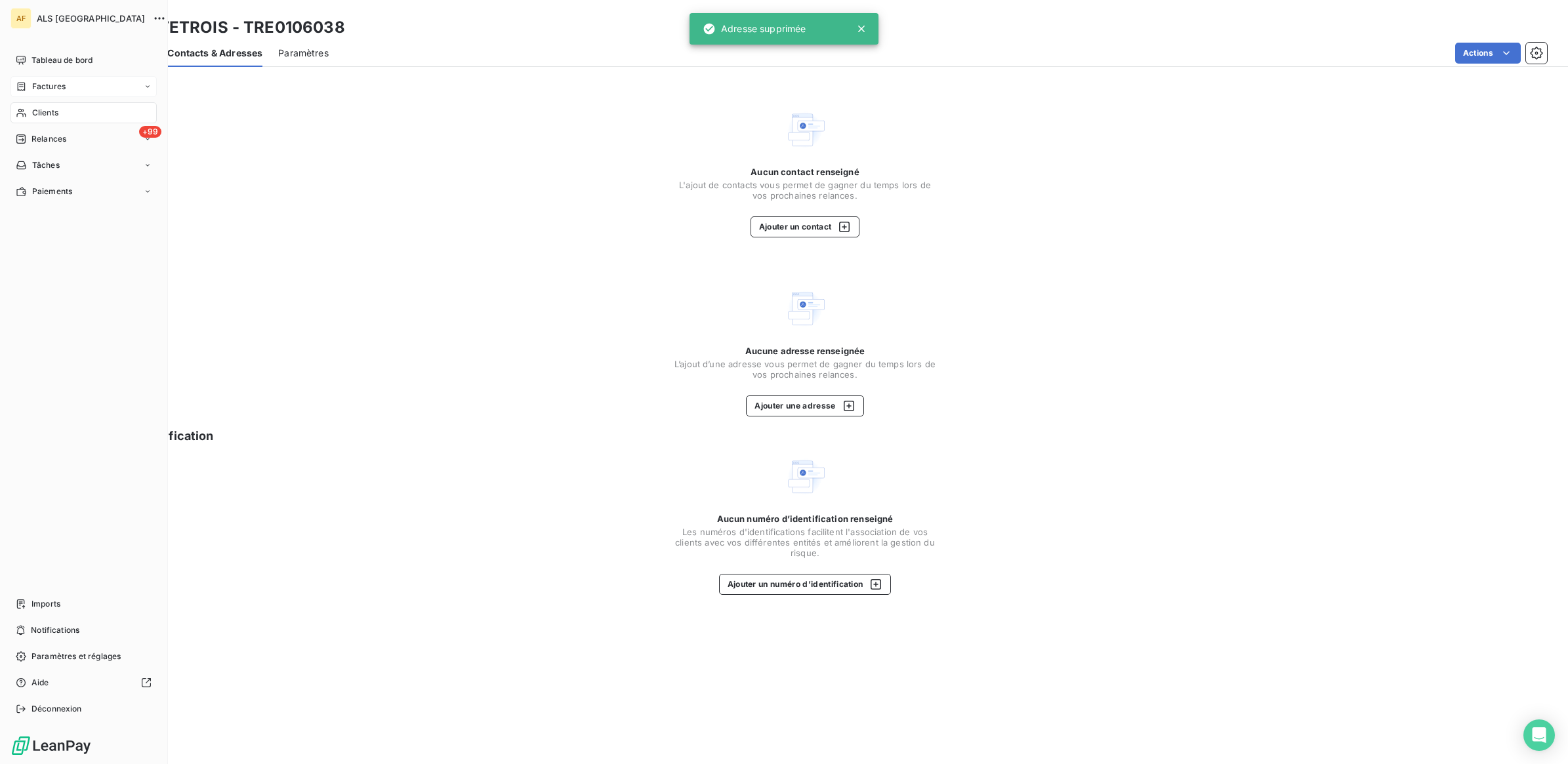
click at [45, 116] on span "Clients" at bounding box center [45, 113] width 26 height 12
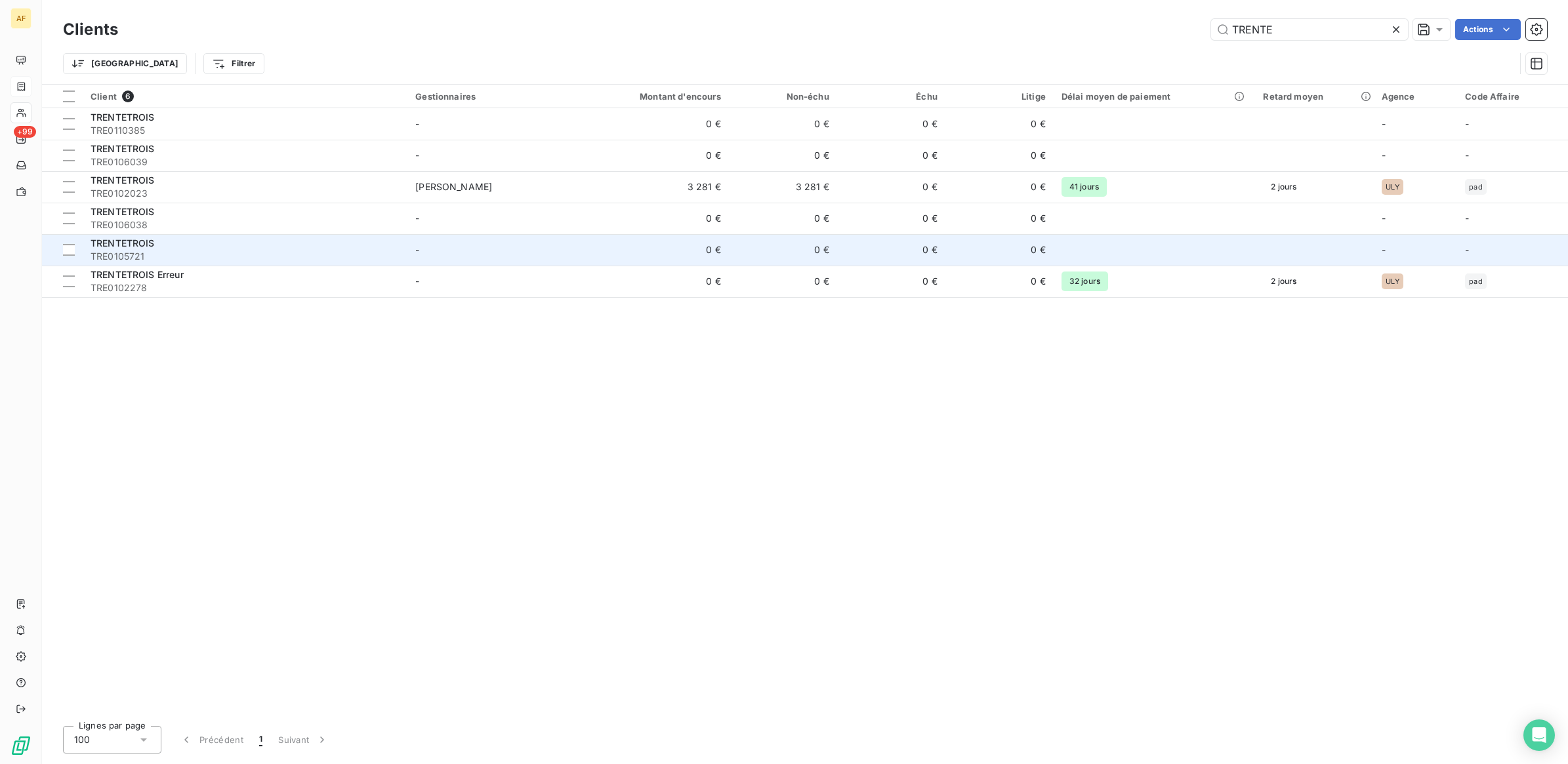
click at [171, 252] on span "TRE0105721" at bounding box center [245, 257] width 309 height 13
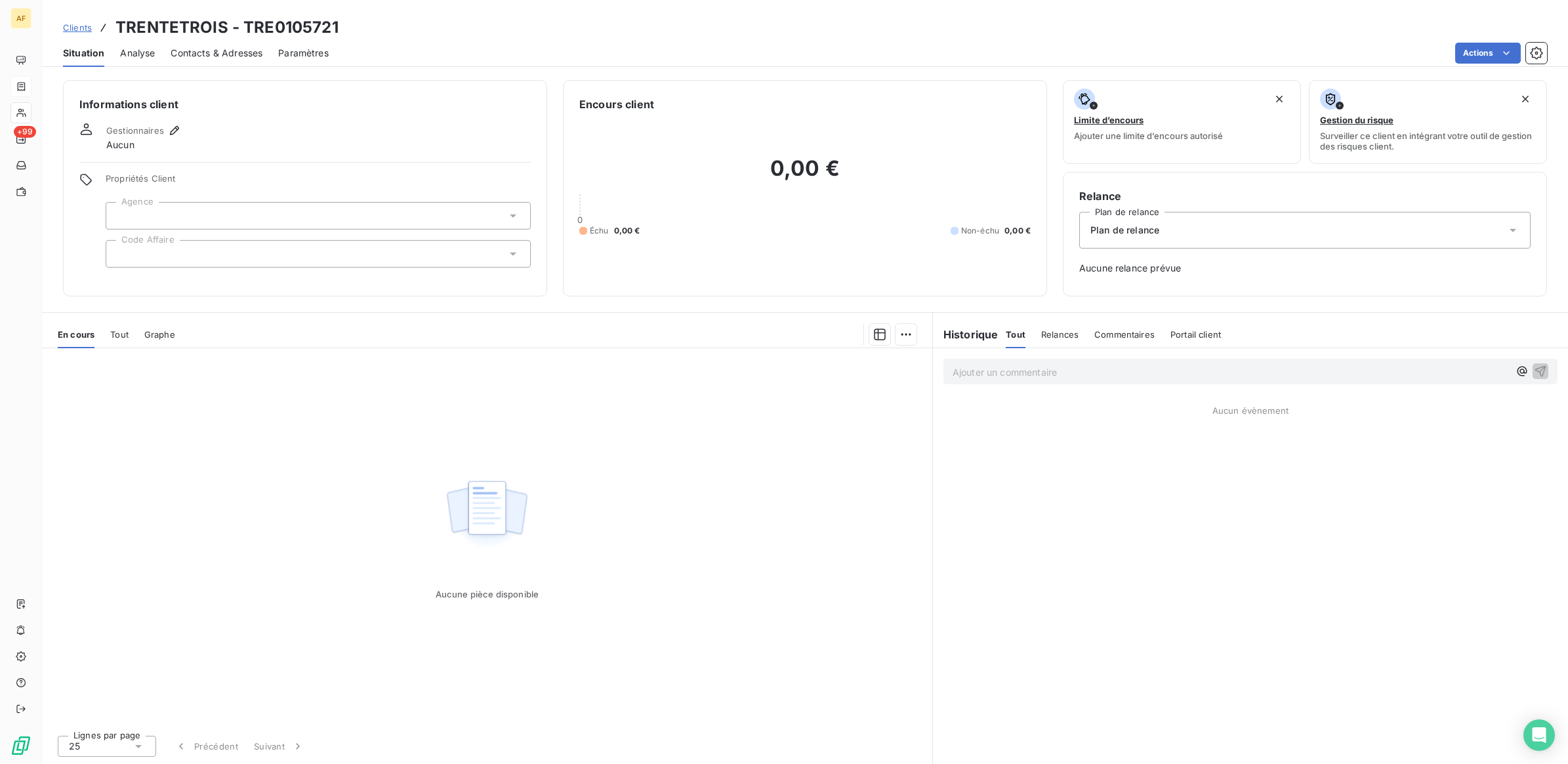
click at [220, 53] on span "Contacts & Adresses" at bounding box center [217, 53] width 92 height 13
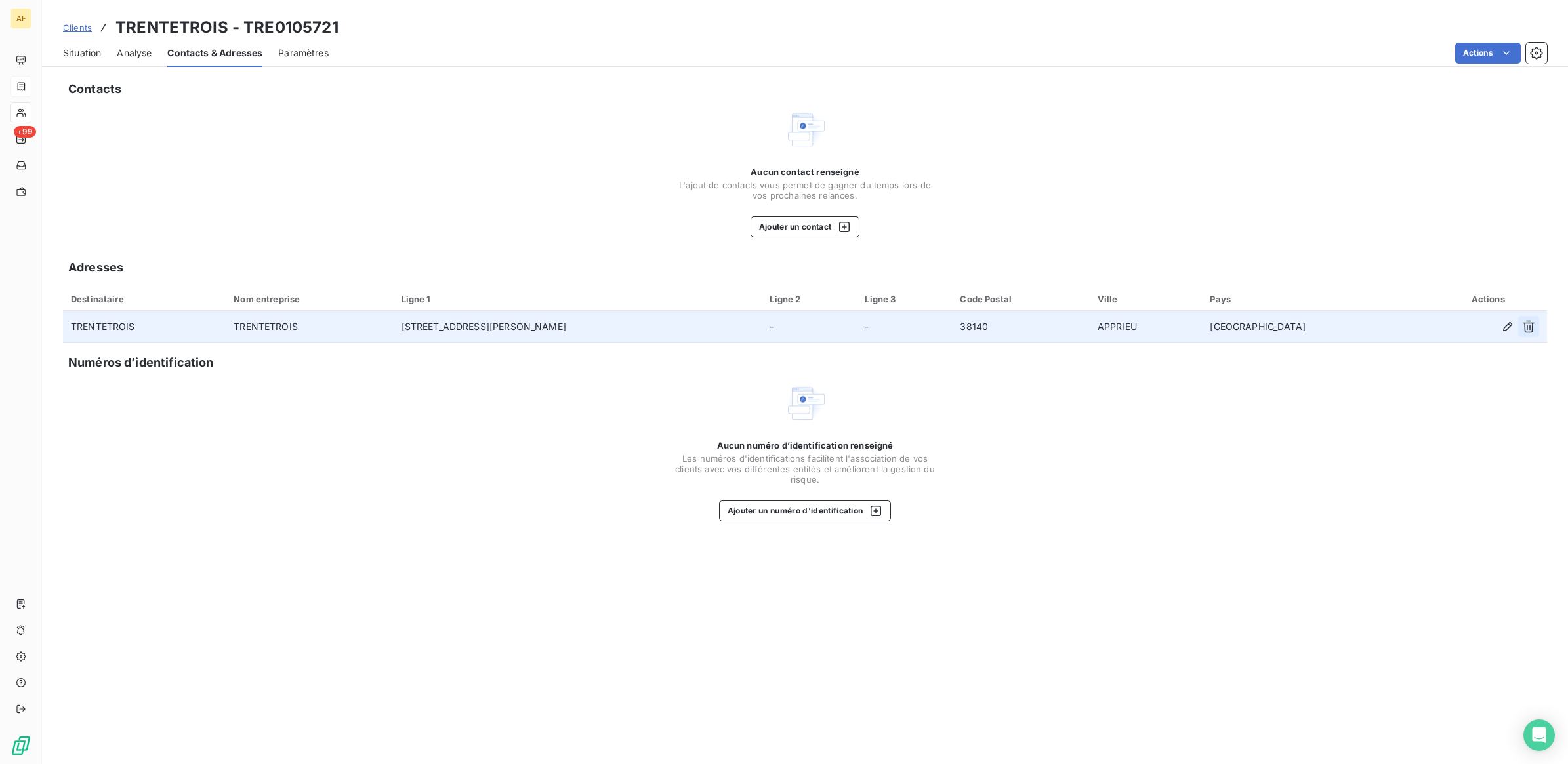
click at [1533, 330] on icon "button" at bounding box center [1529, 326] width 13 height 13
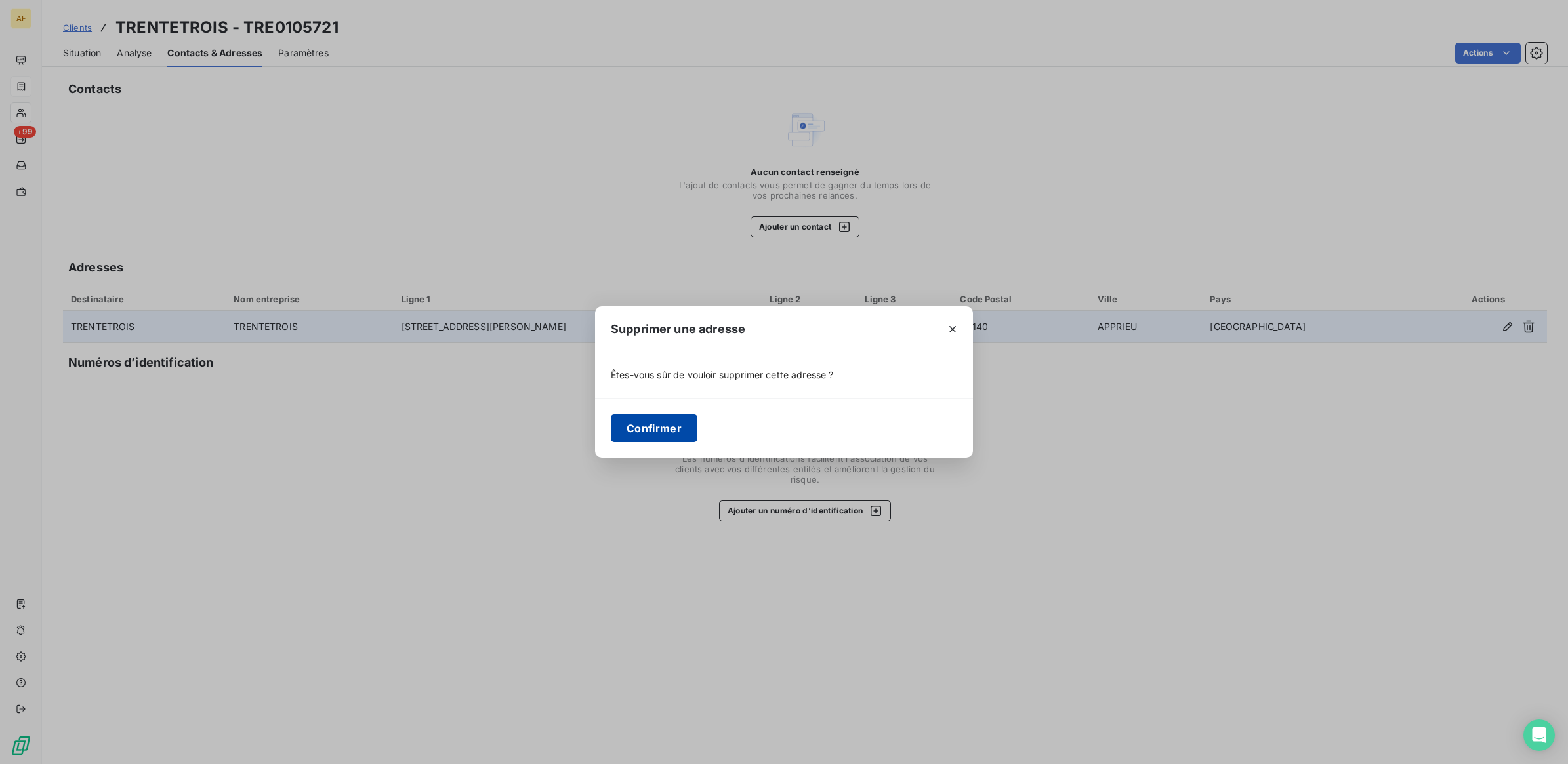
click at [661, 429] on button "Confirmer" at bounding box center [654, 428] width 87 height 27
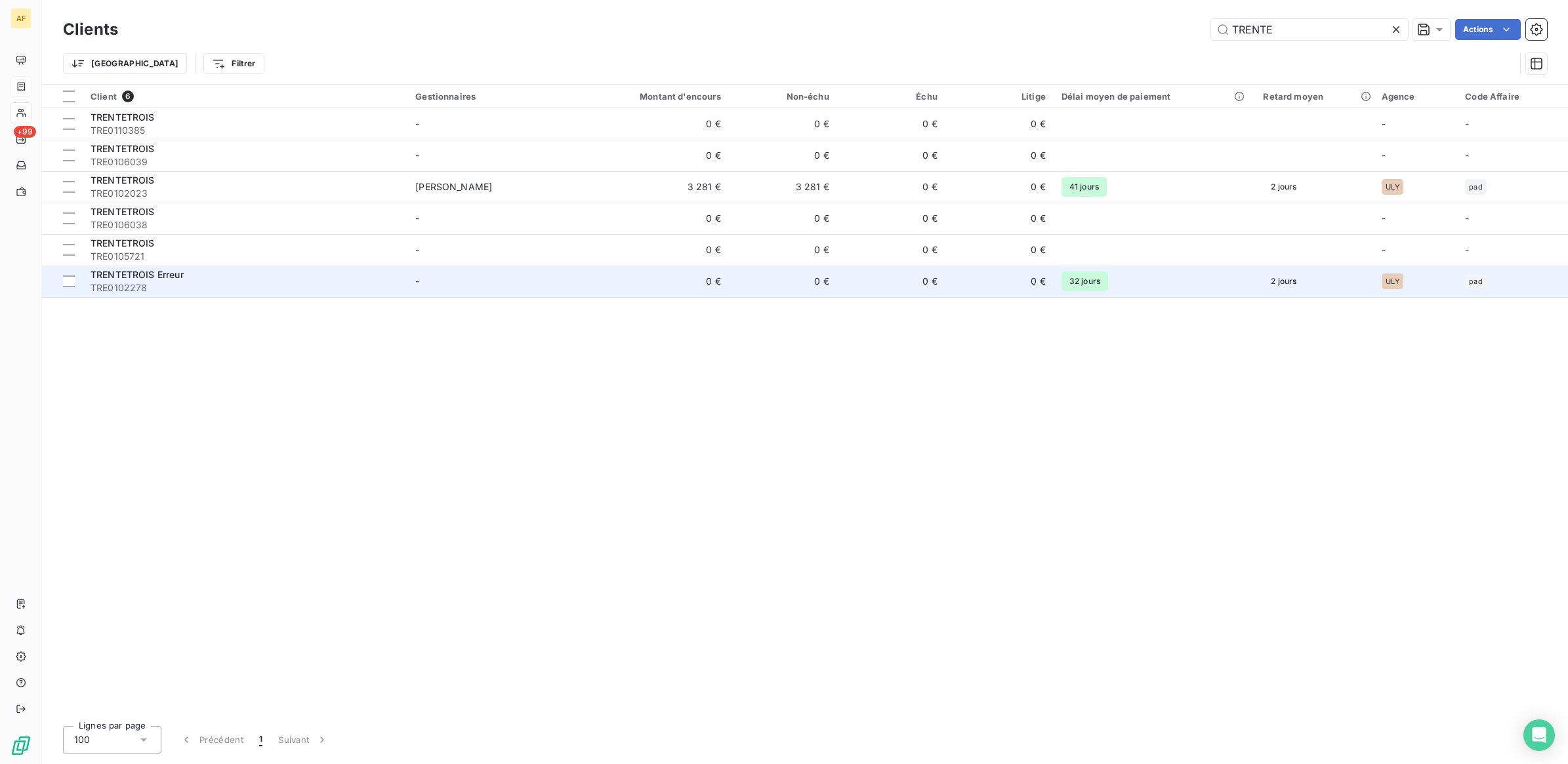
click at [150, 277] on span "TRENTETROIS Erreur" at bounding box center [137, 274] width 94 height 11
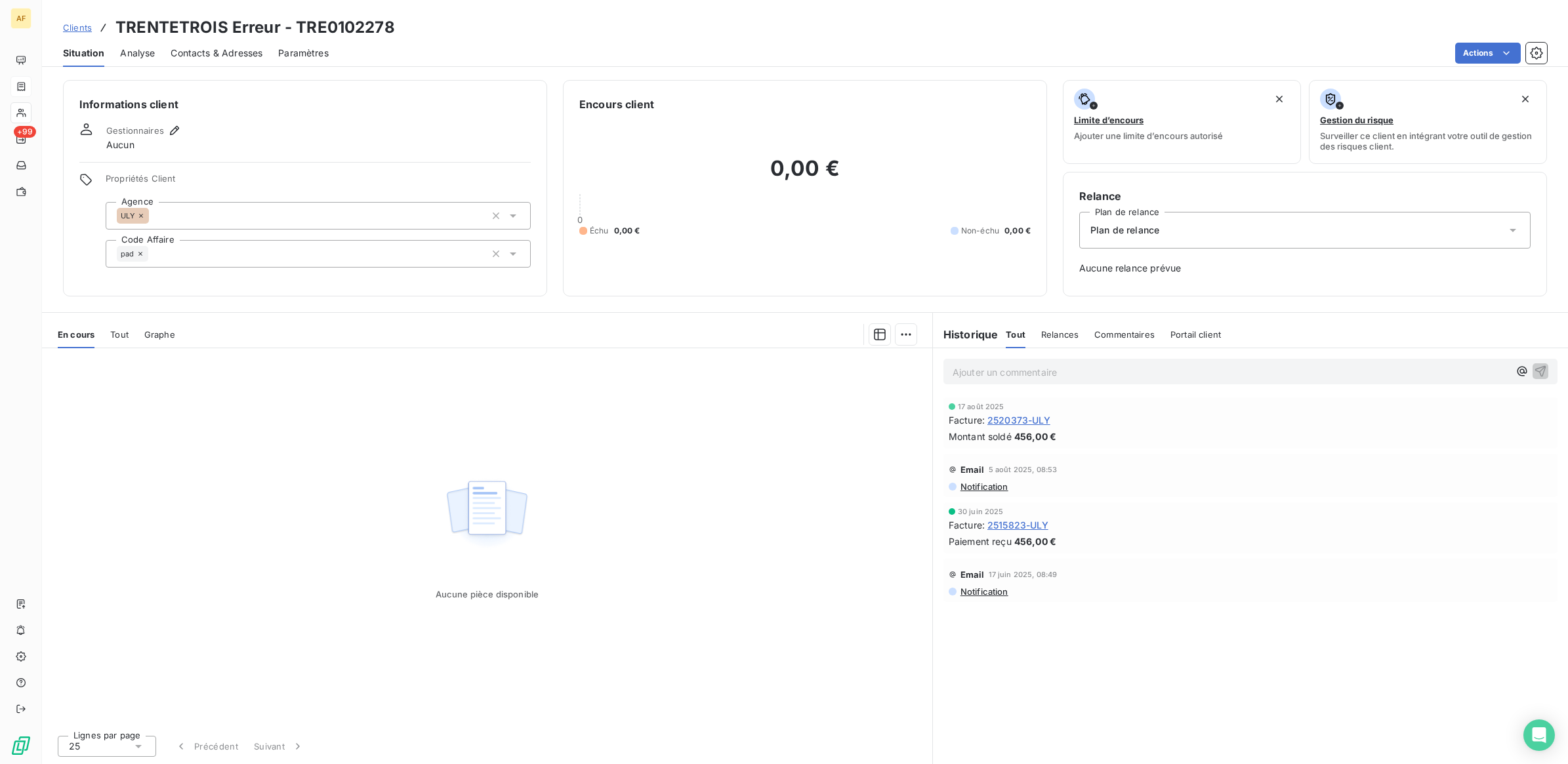
click at [349, 25] on h3 "TRENTETROIS Erreur - TRE0102278" at bounding box center [255, 27] width 280 height 24
copy h3 "TRE0102278"
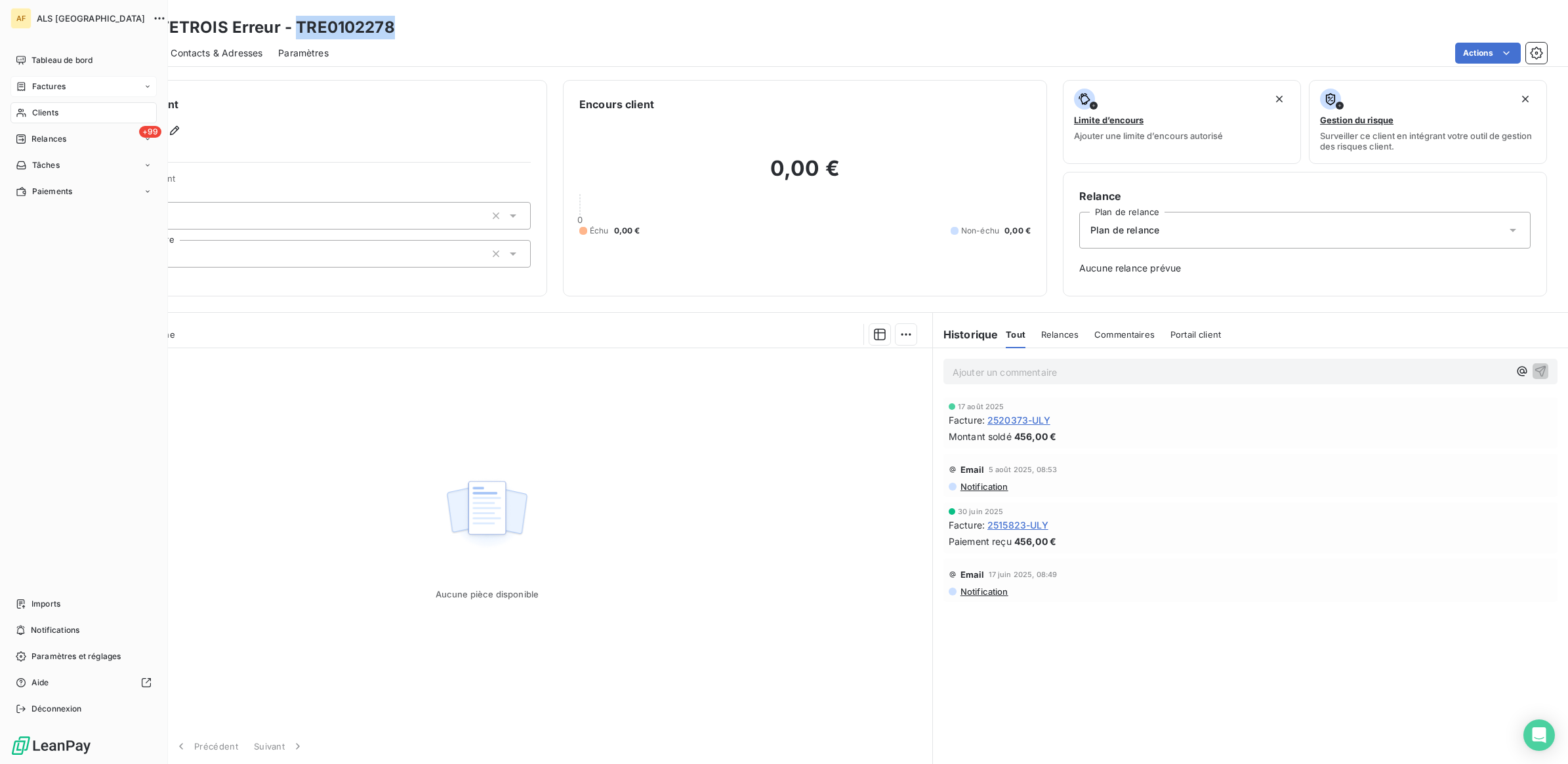
click at [50, 84] on span "Factures" at bounding box center [48, 87] width 33 height 12
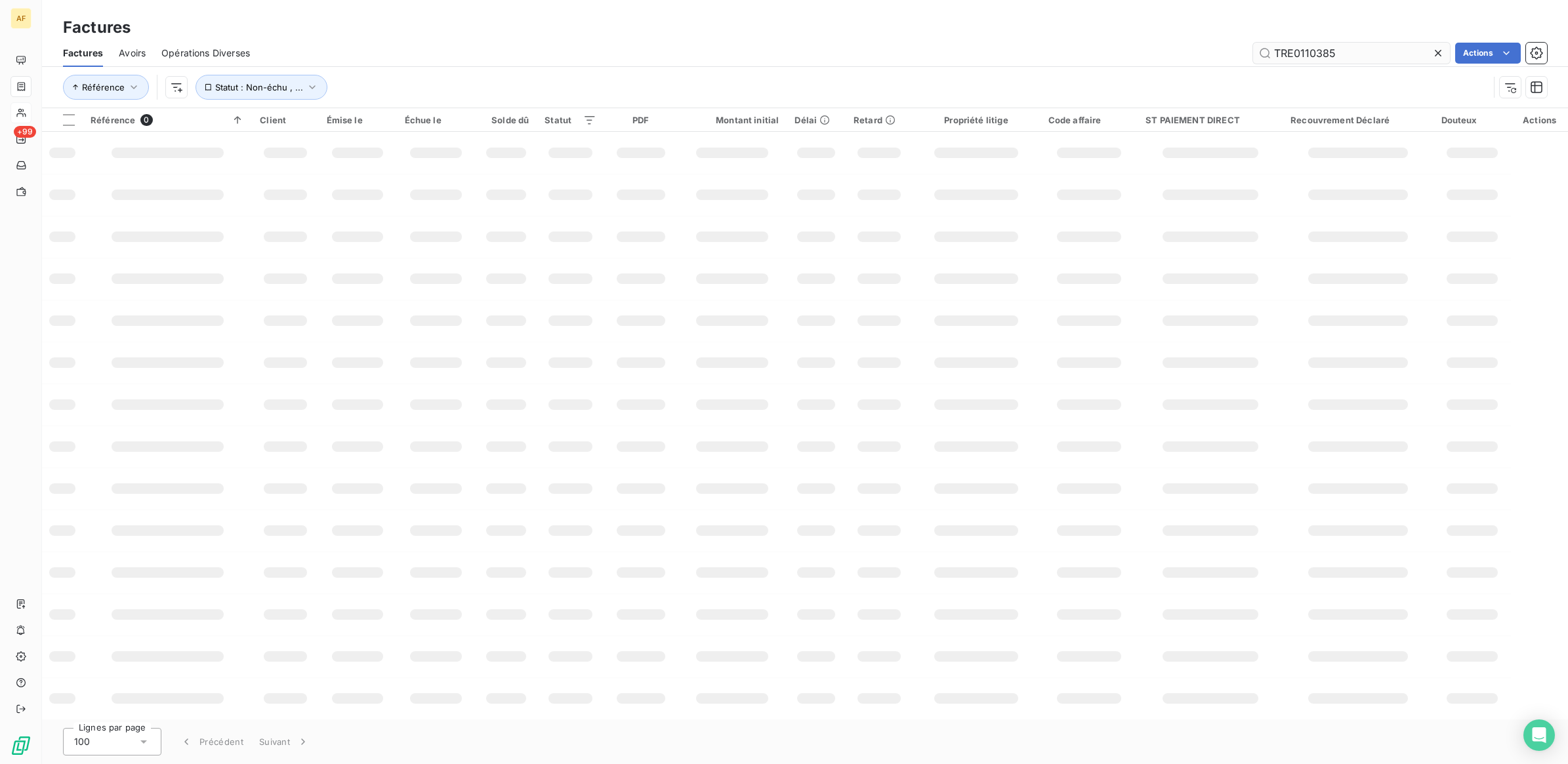
click at [1310, 50] on input "TRE0110385" at bounding box center [1351, 53] width 197 height 21
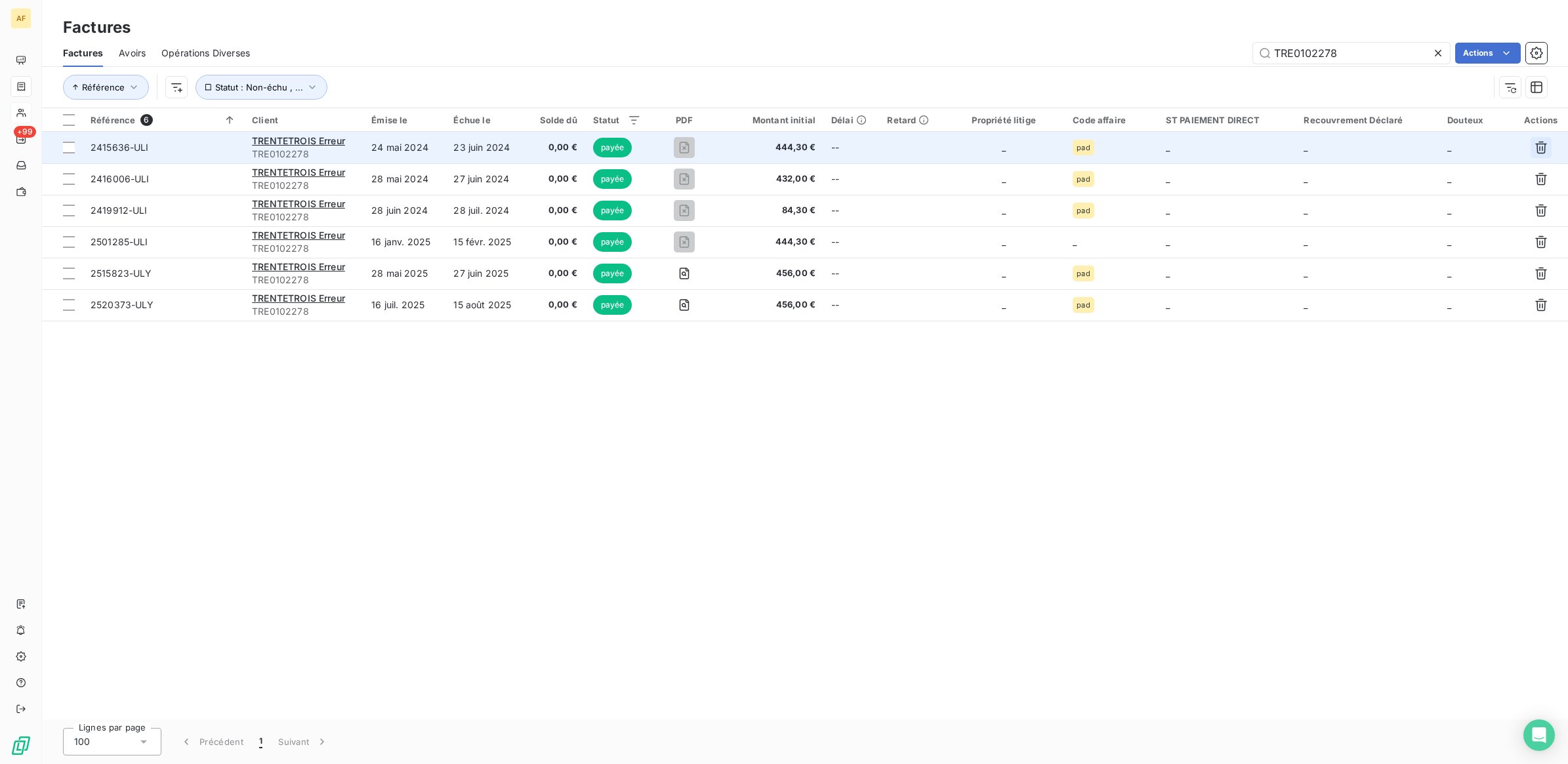
type input "TRE0102278"
click at [1540, 153] on icon "button" at bounding box center [1541, 148] width 13 height 13
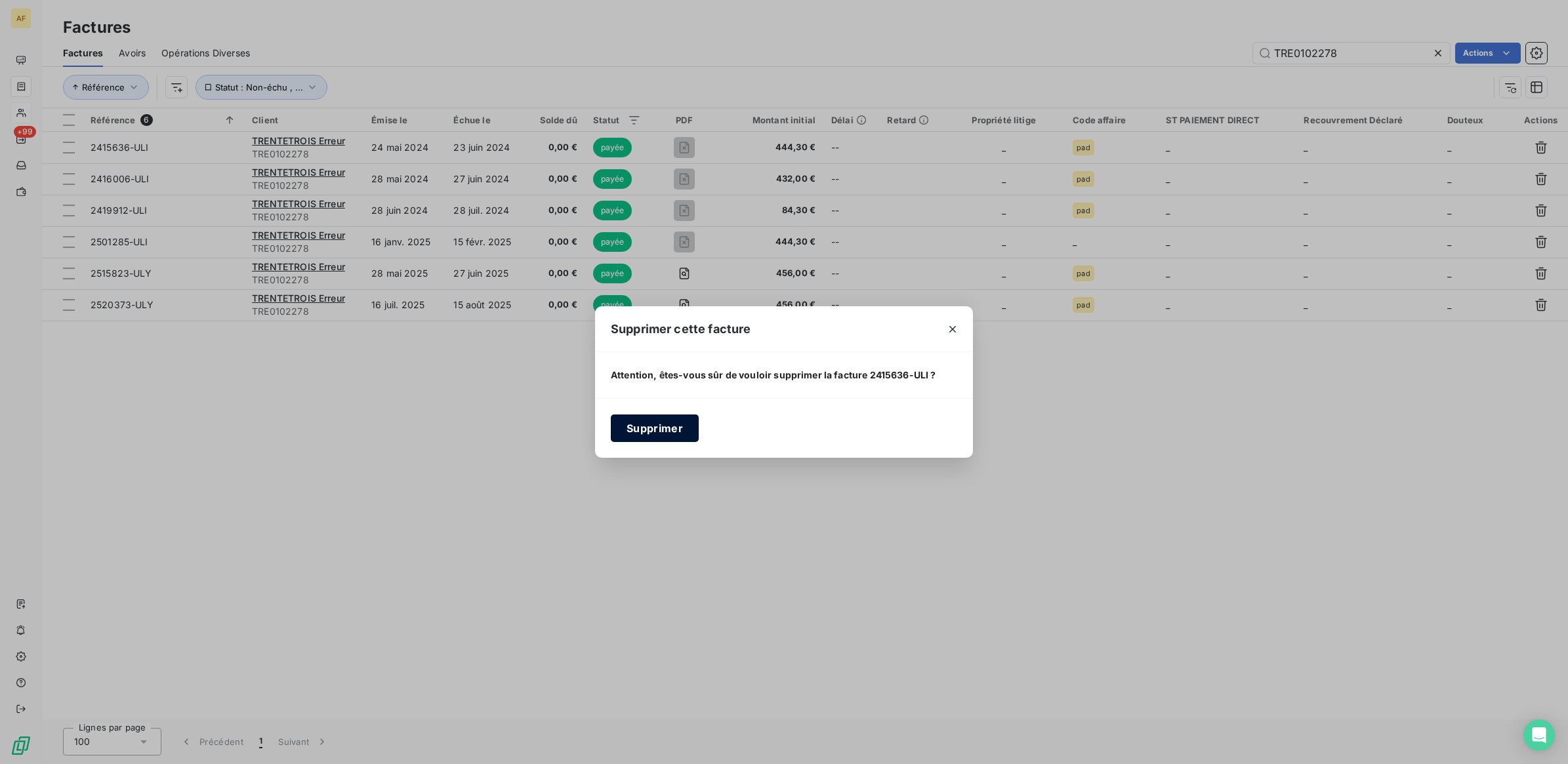
click at [680, 435] on button "Supprimer" at bounding box center [655, 428] width 88 height 27
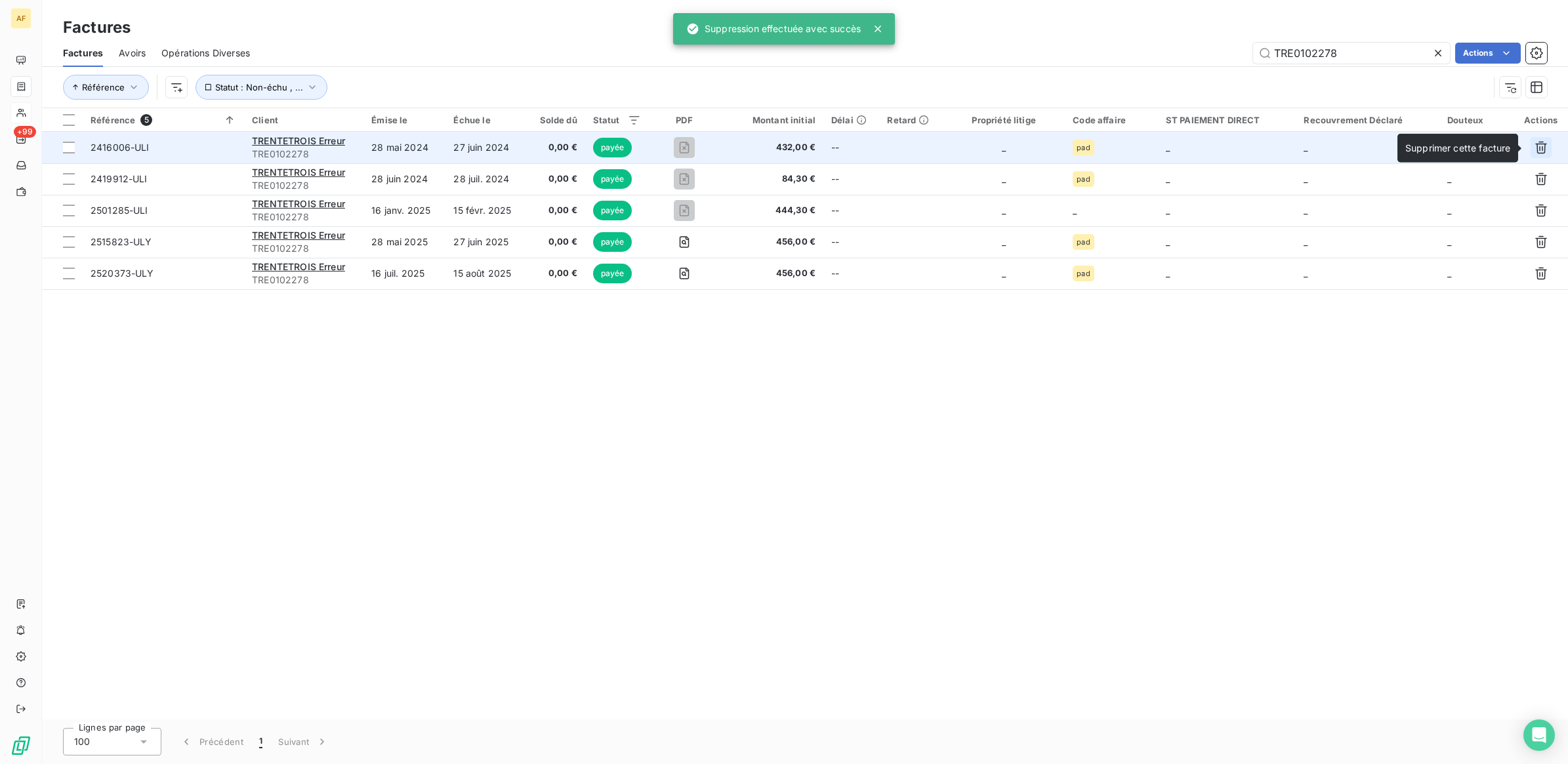
click at [1539, 145] on icon "button" at bounding box center [1541, 148] width 13 height 13
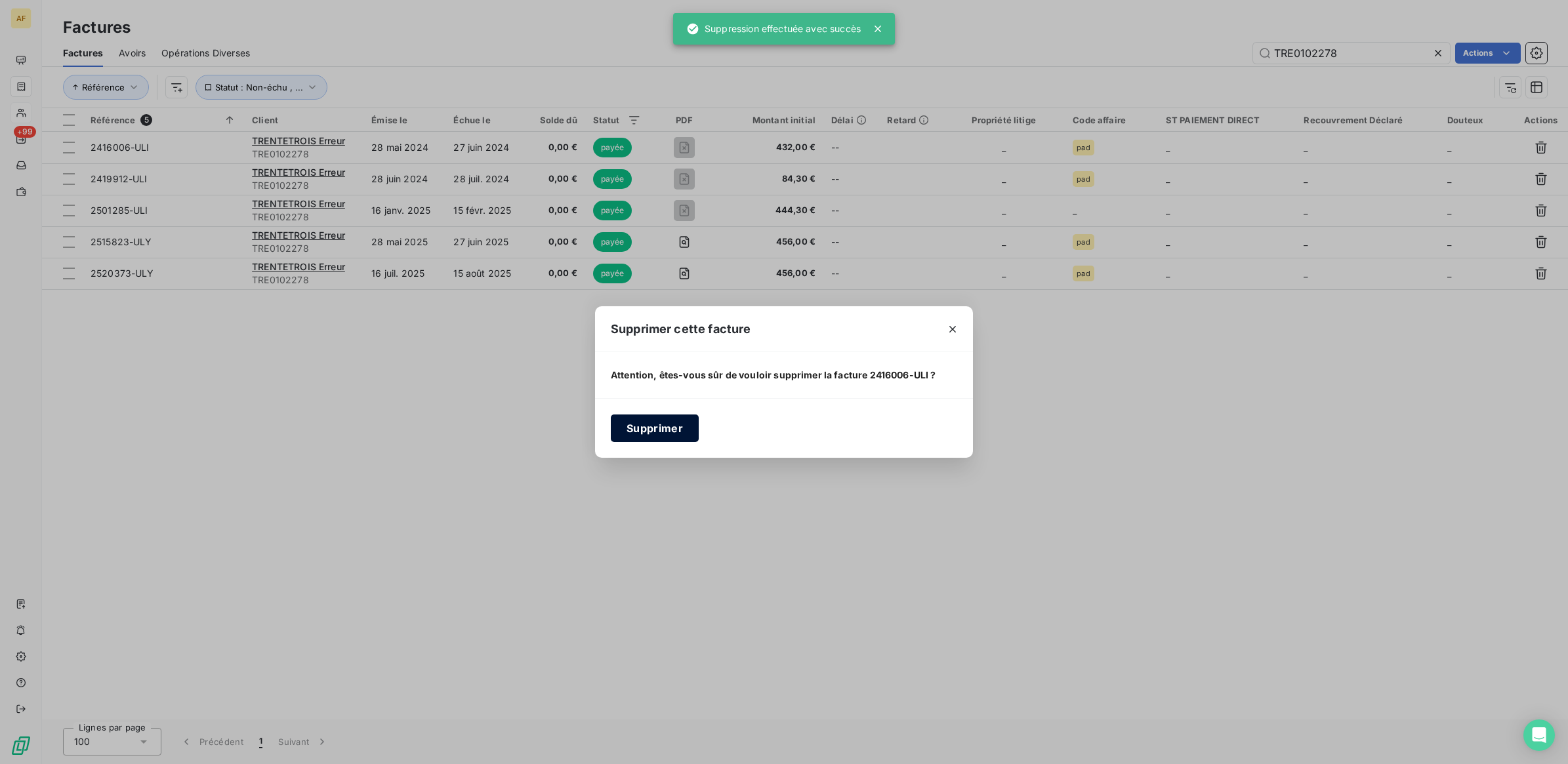
click at [632, 424] on button "Supprimer" at bounding box center [655, 428] width 88 height 27
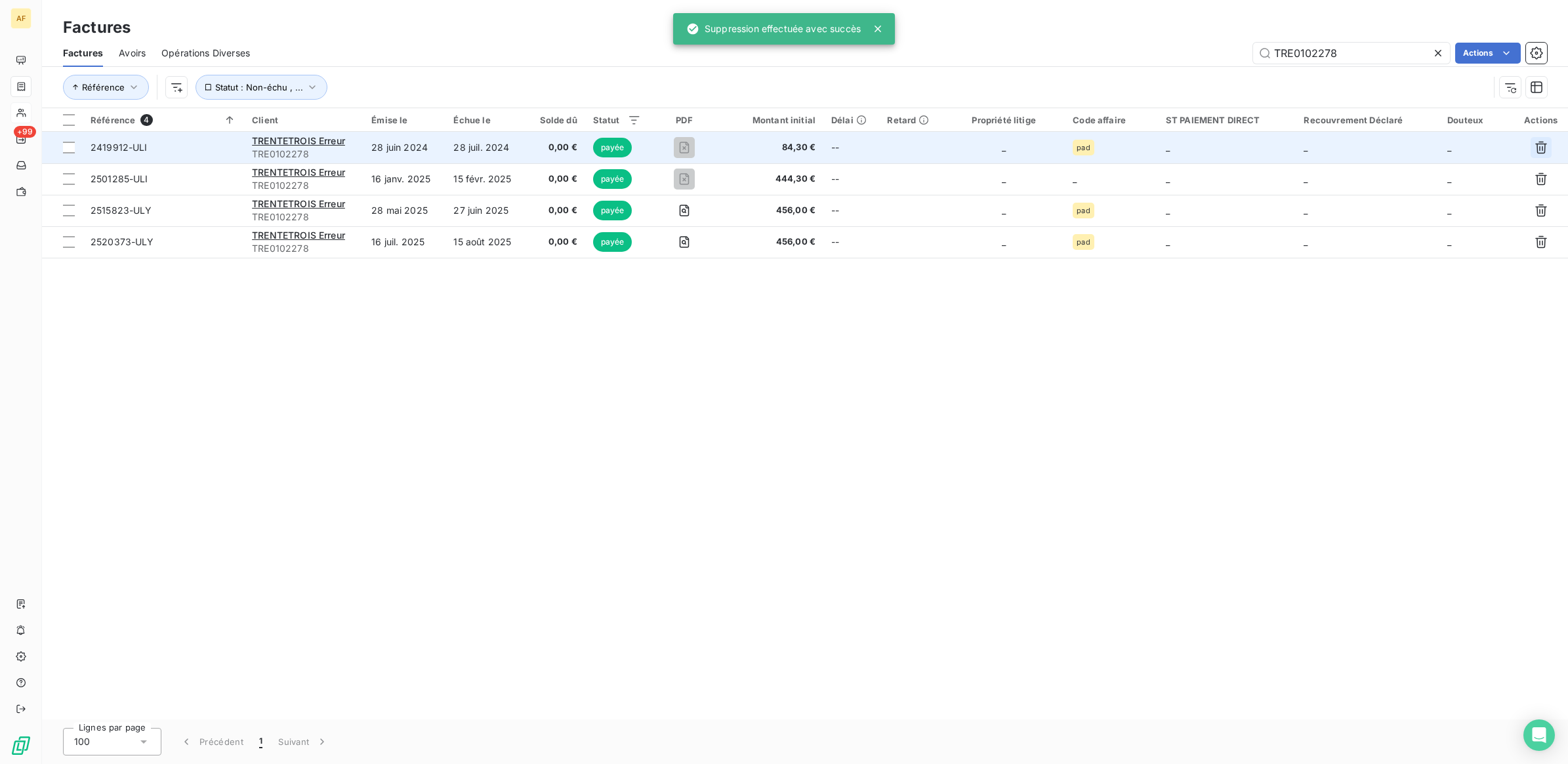
click at [1545, 146] on icon "button" at bounding box center [1541, 148] width 12 height 13
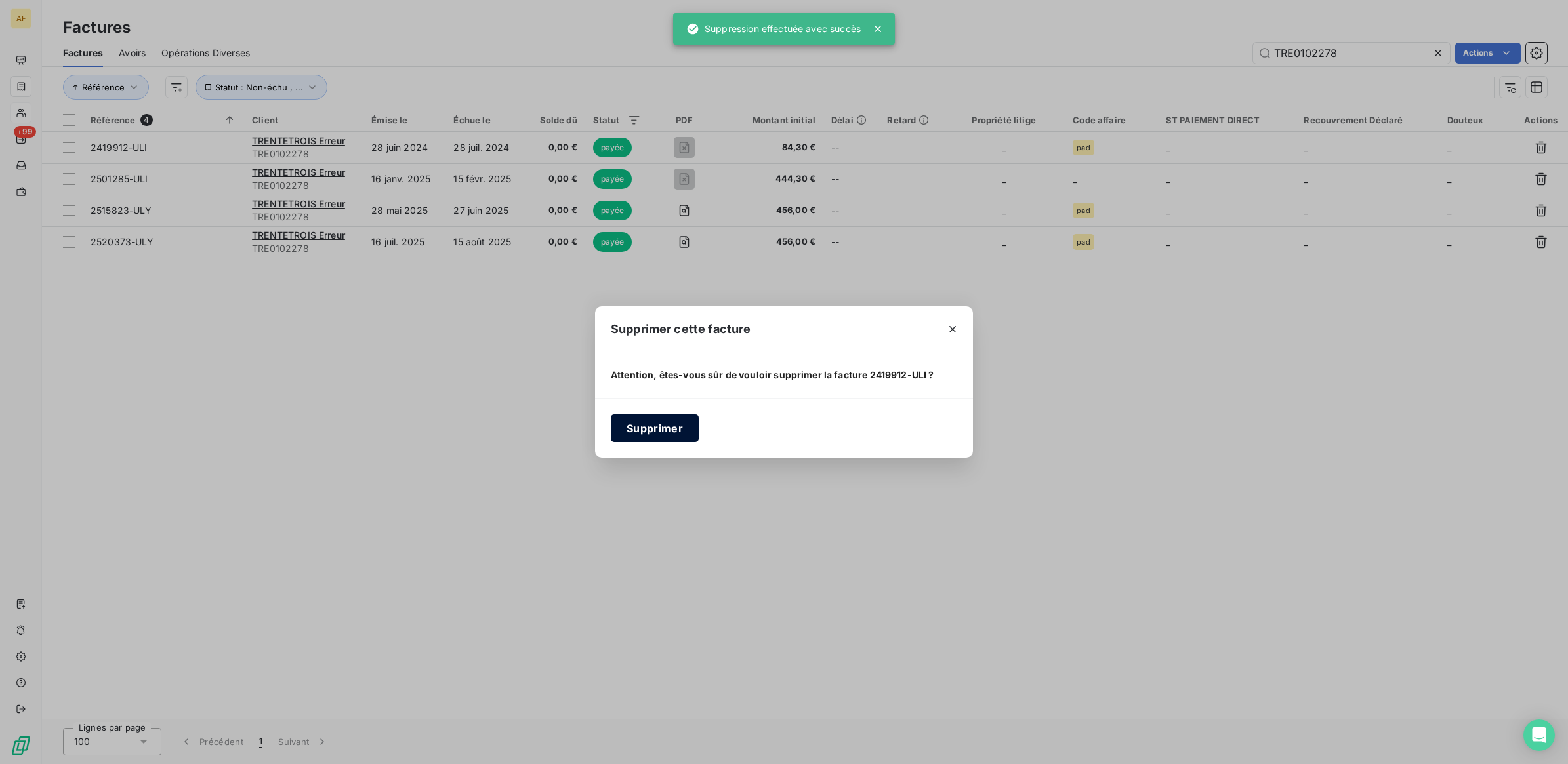
click at [660, 429] on button "Supprimer" at bounding box center [655, 428] width 88 height 27
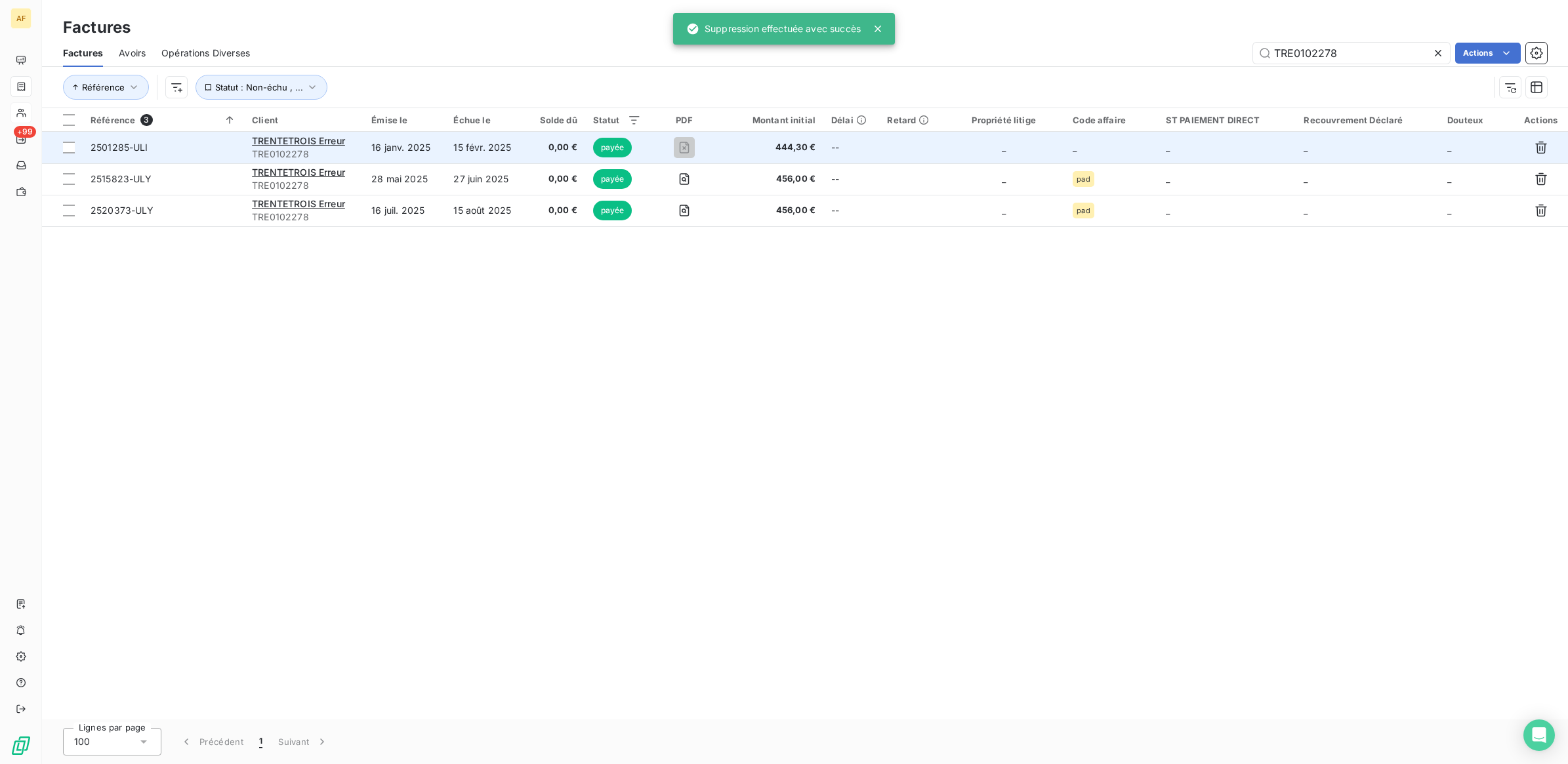
click at [1552, 149] on div at bounding box center [1541, 148] width 31 height 21
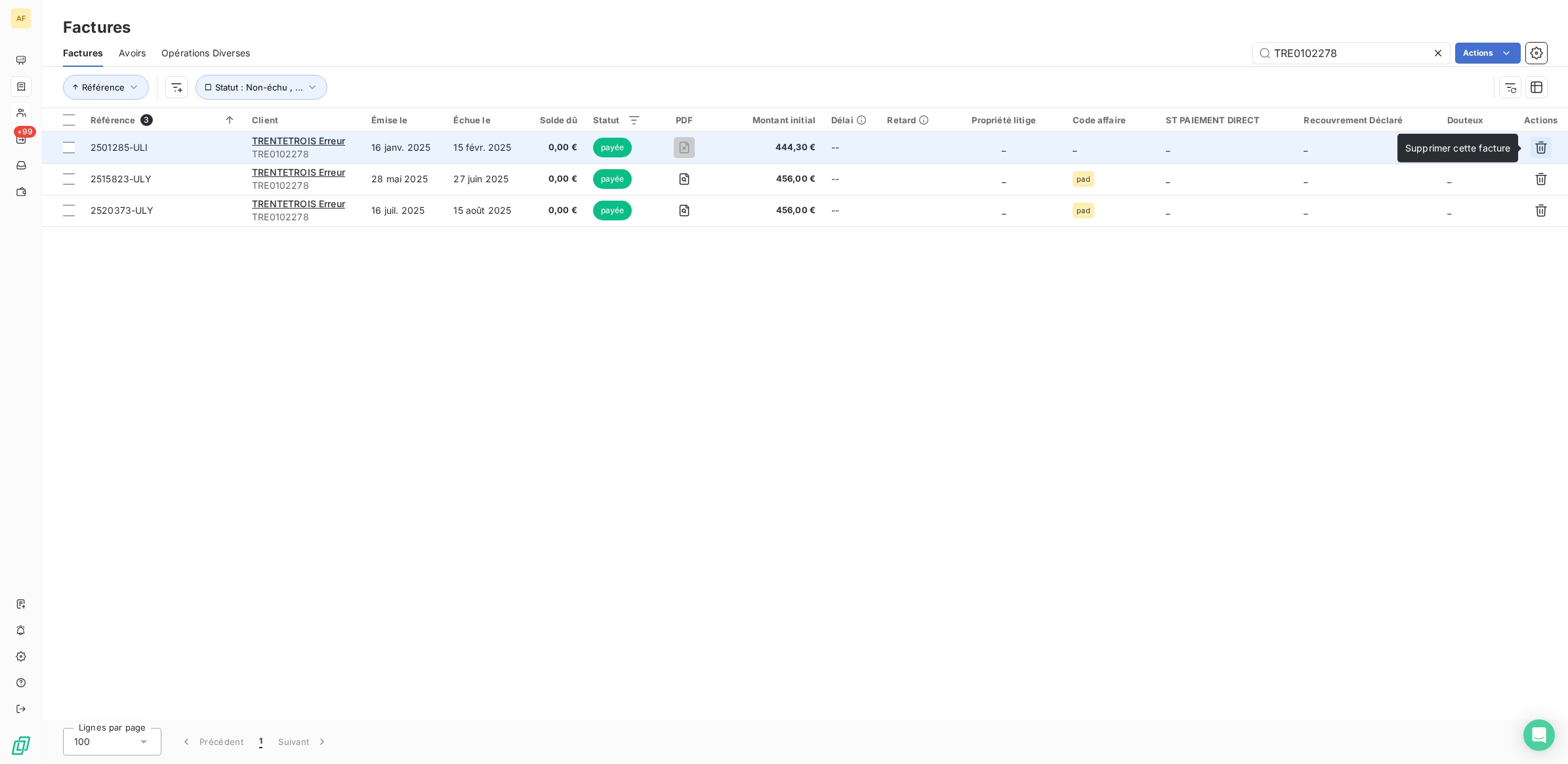
click at [1545, 148] on icon "button" at bounding box center [1541, 148] width 12 height 13
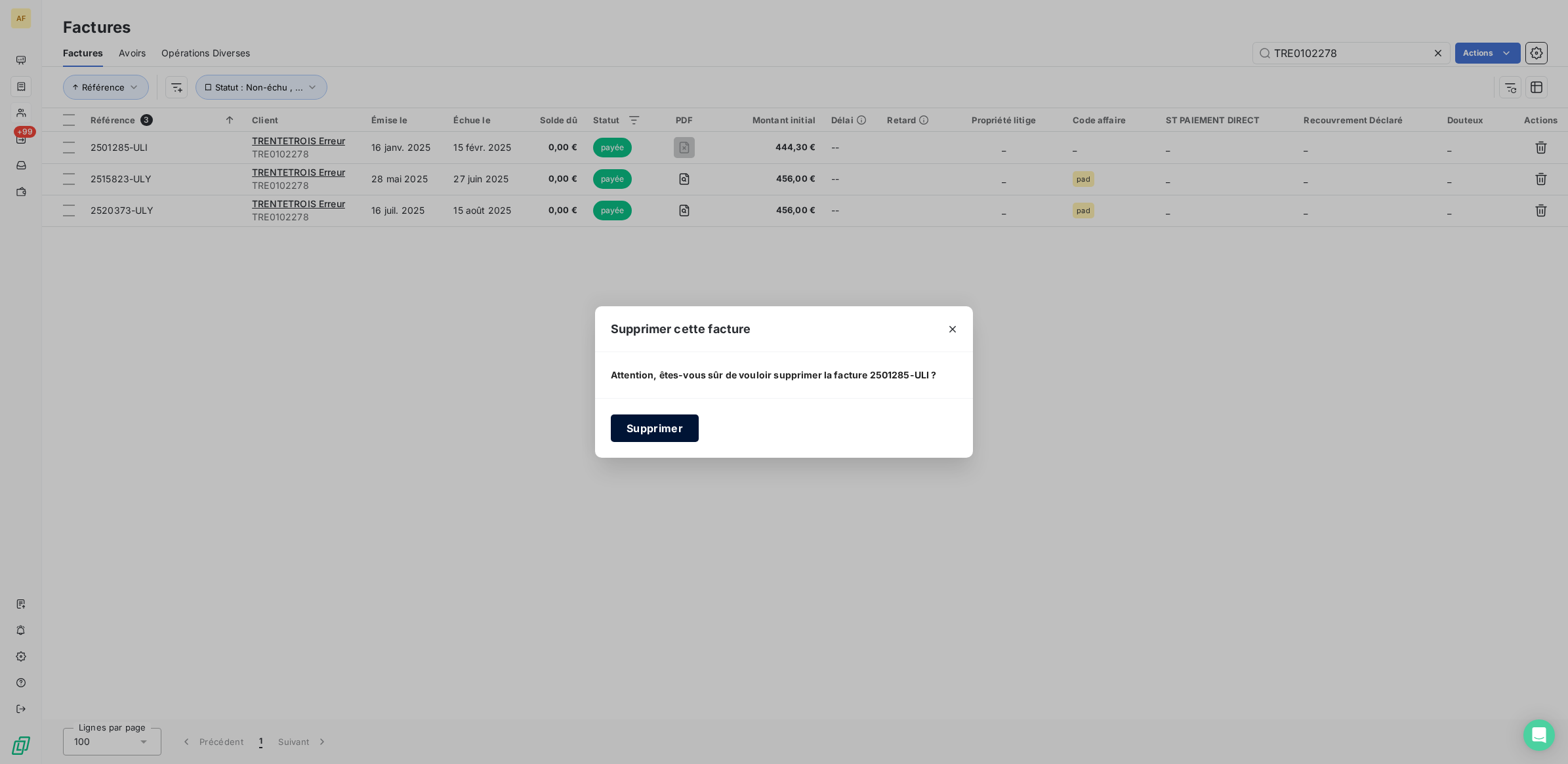
click at [641, 430] on button "Supprimer" at bounding box center [655, 428] width 88 height 27
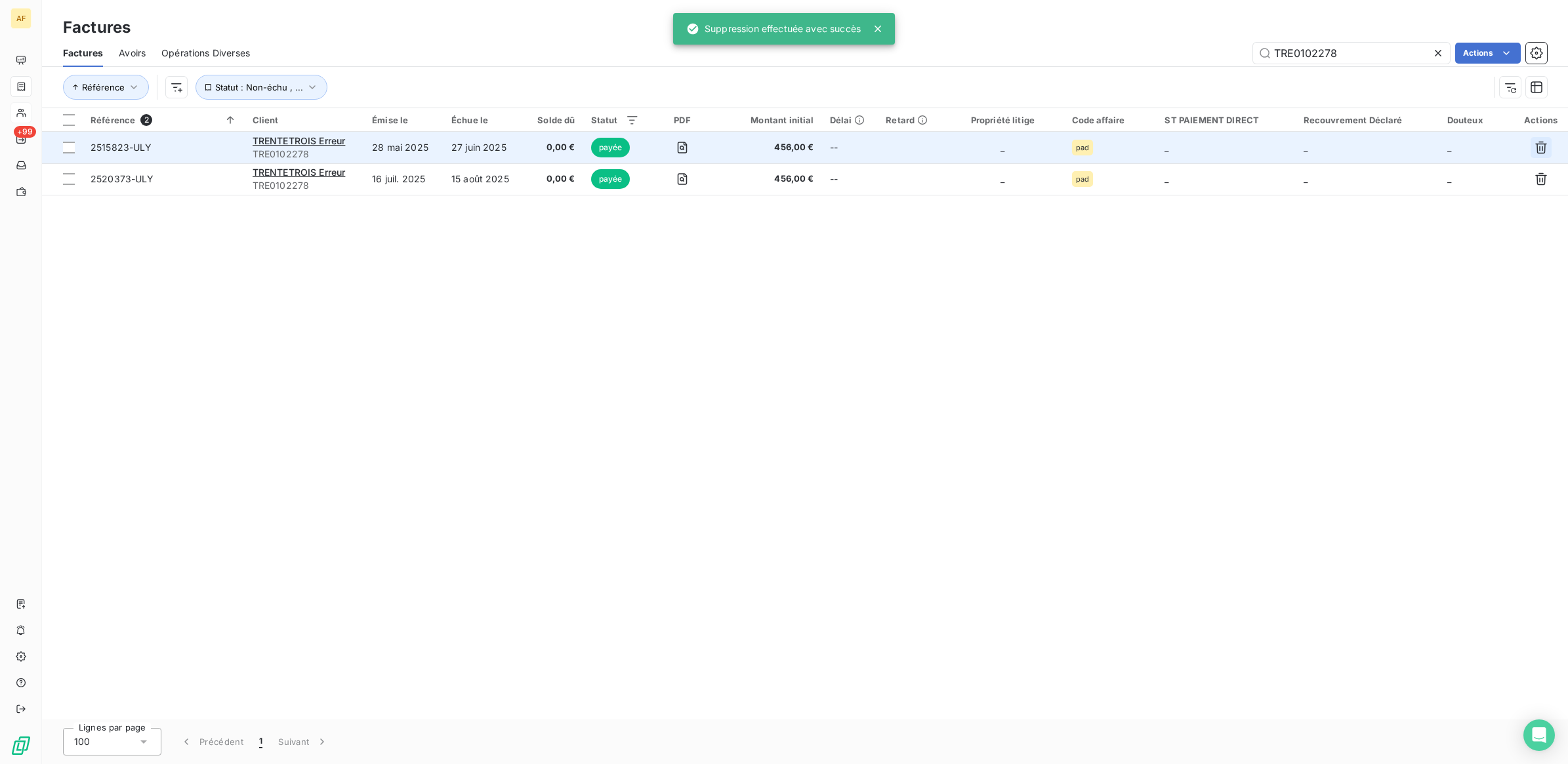
click at [1542, 148] on icon "button" at bounding box center [1541, 148] width 12 height 13
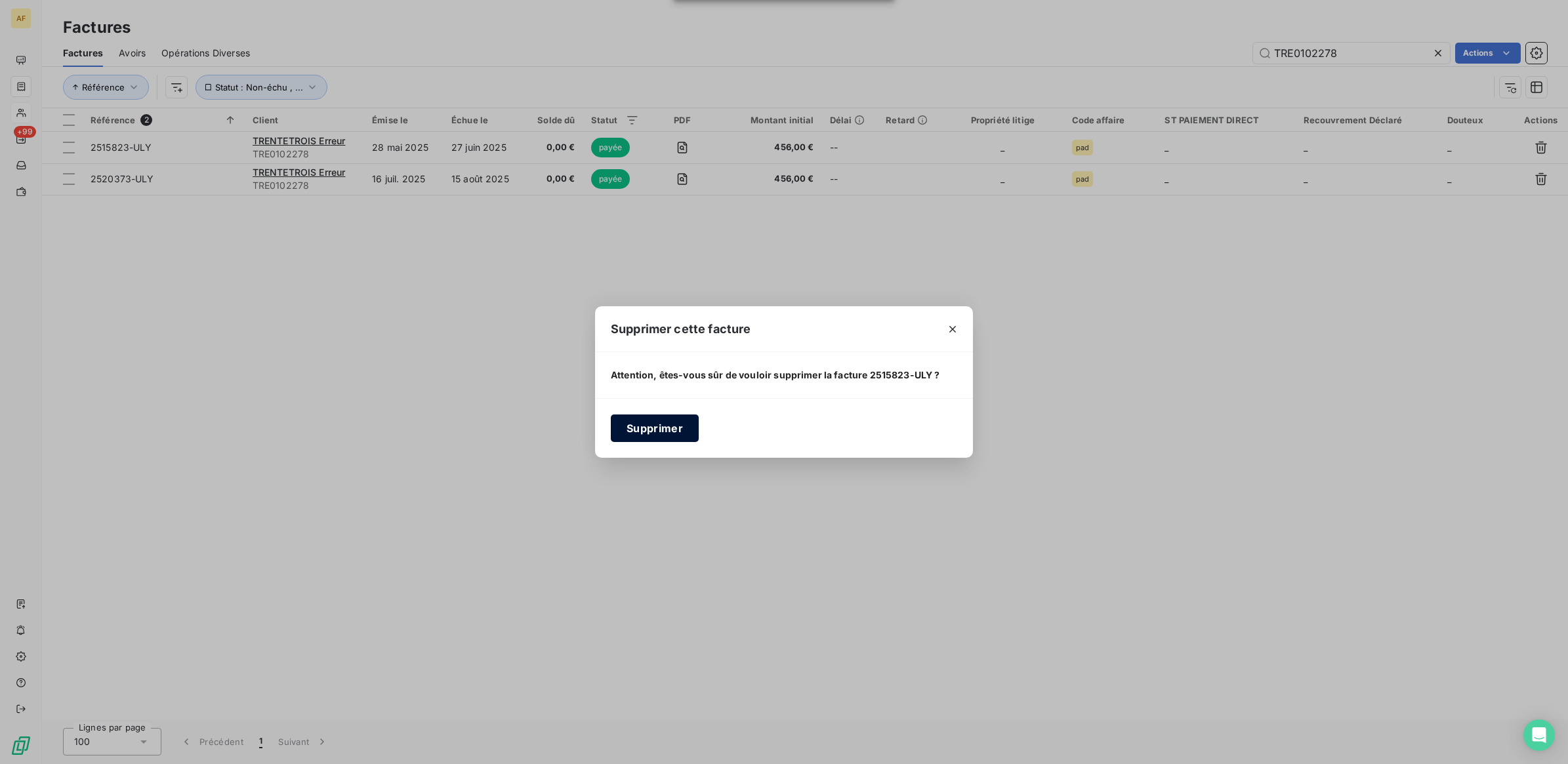
click at [654, 425] on button "Supprimer" at bounding box center [655, 428] width 88 height 27
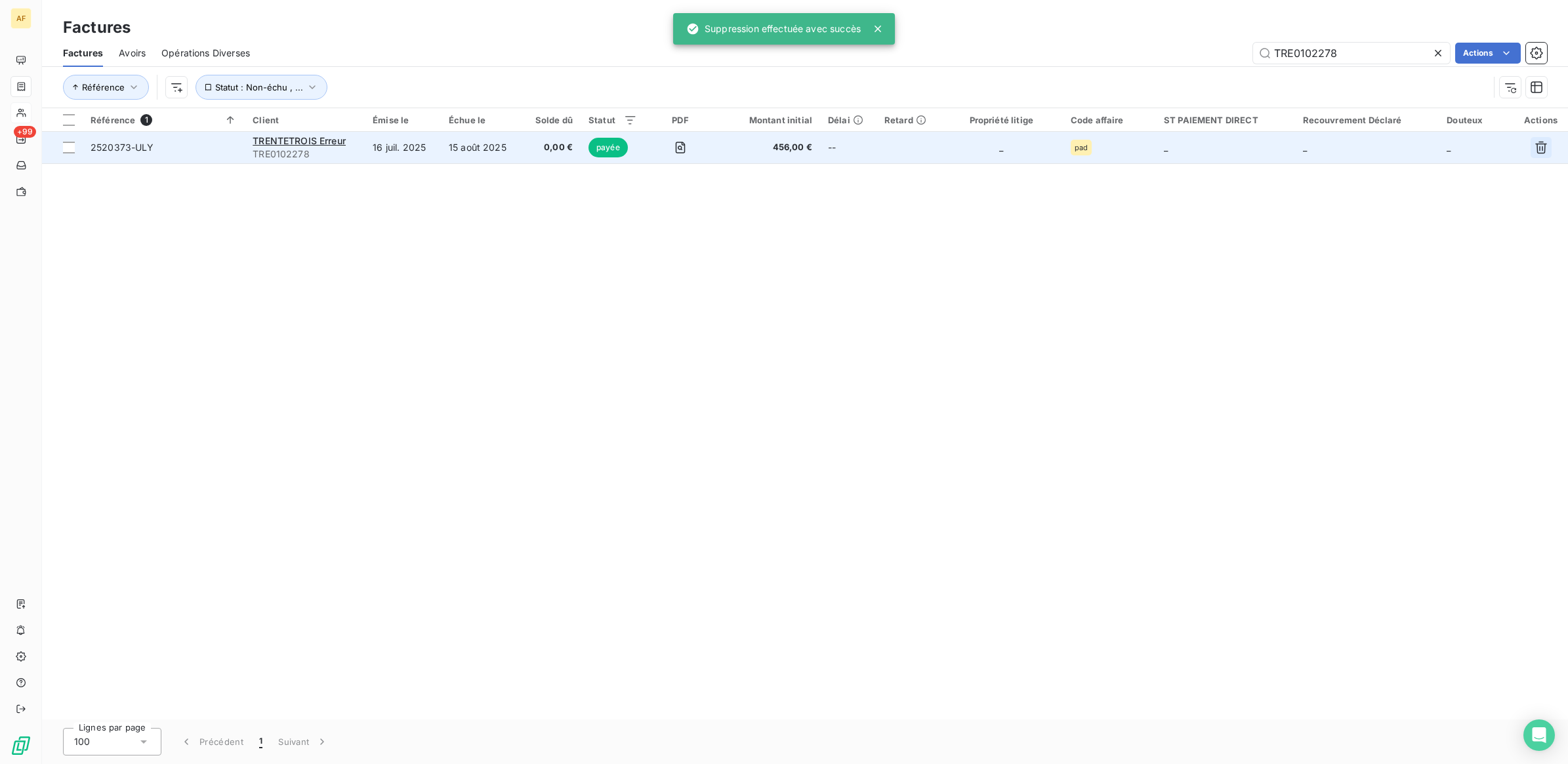
click at [1541, 146] on icon "button" at bounding box center [1541, 148] width 13 height 13
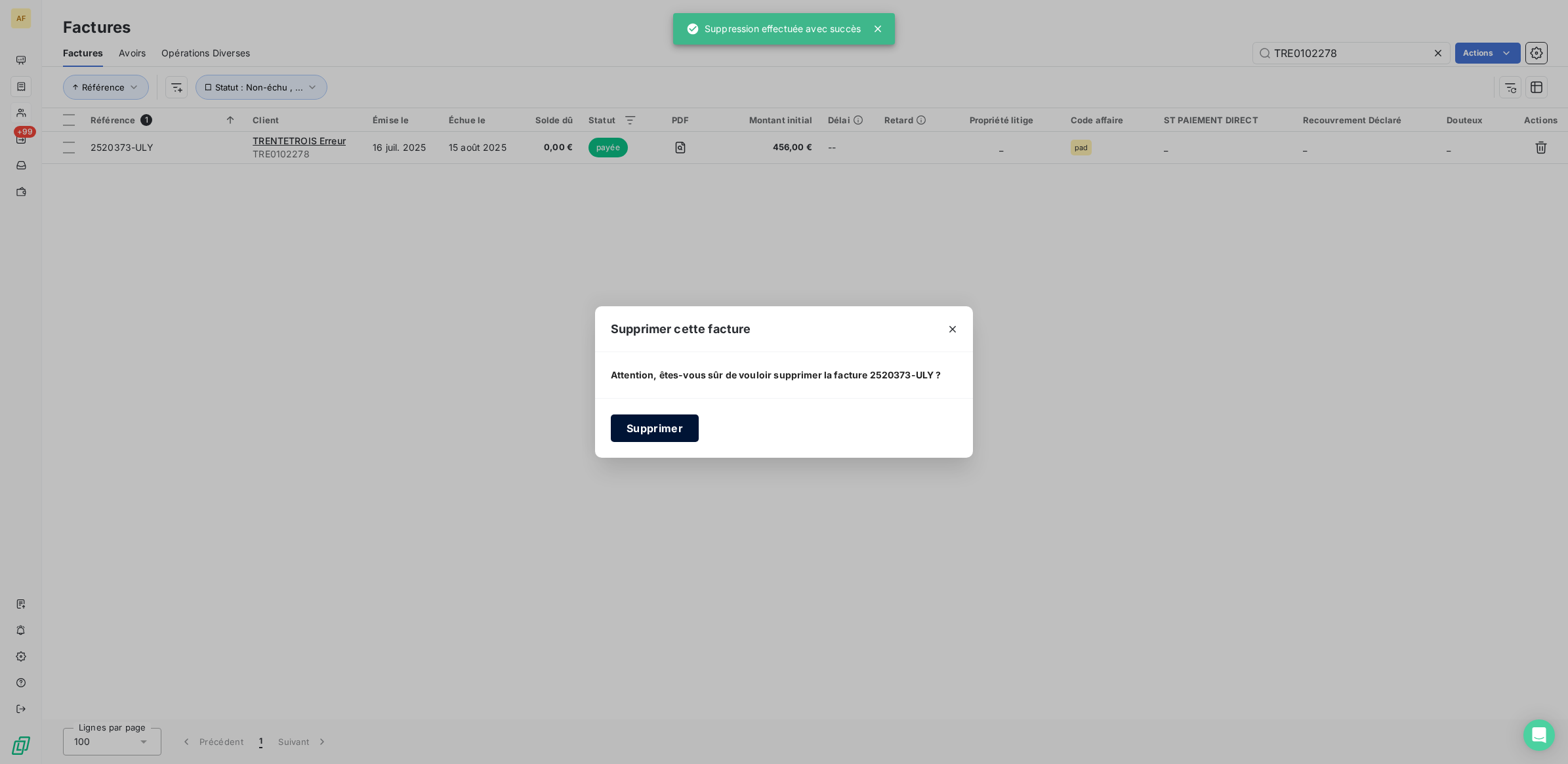
click at [617, 421] on button "Supprimer" at bounding box center [655, 428] width 88 height 27
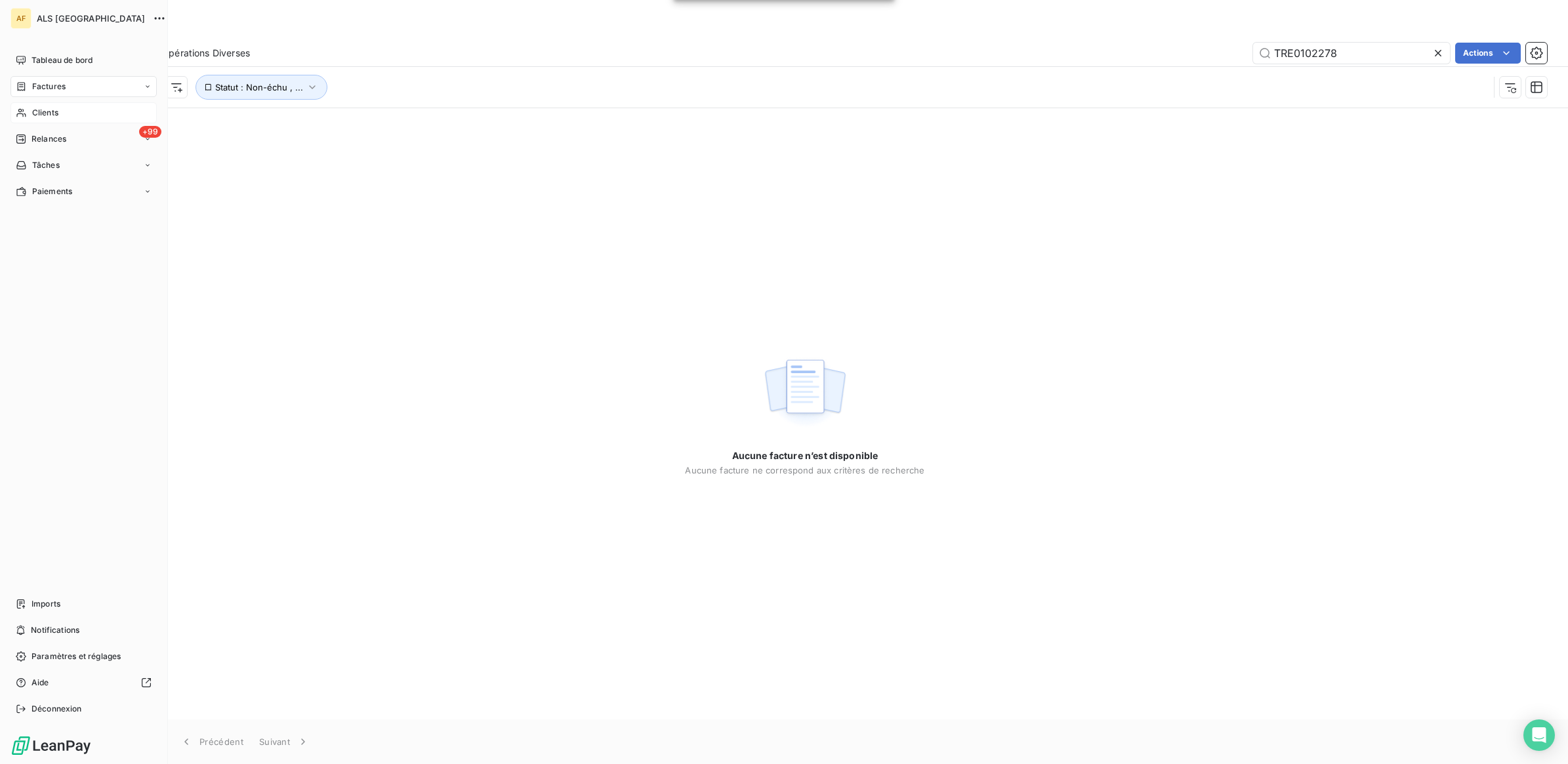
drag, startPoint x: 67, startPoint y: 111, endPoint x: 122, endPoint y: 122, distance: 56.1
click at [68, 112] on div "Clients" at bounding box center [83, 113] width 146 height 21
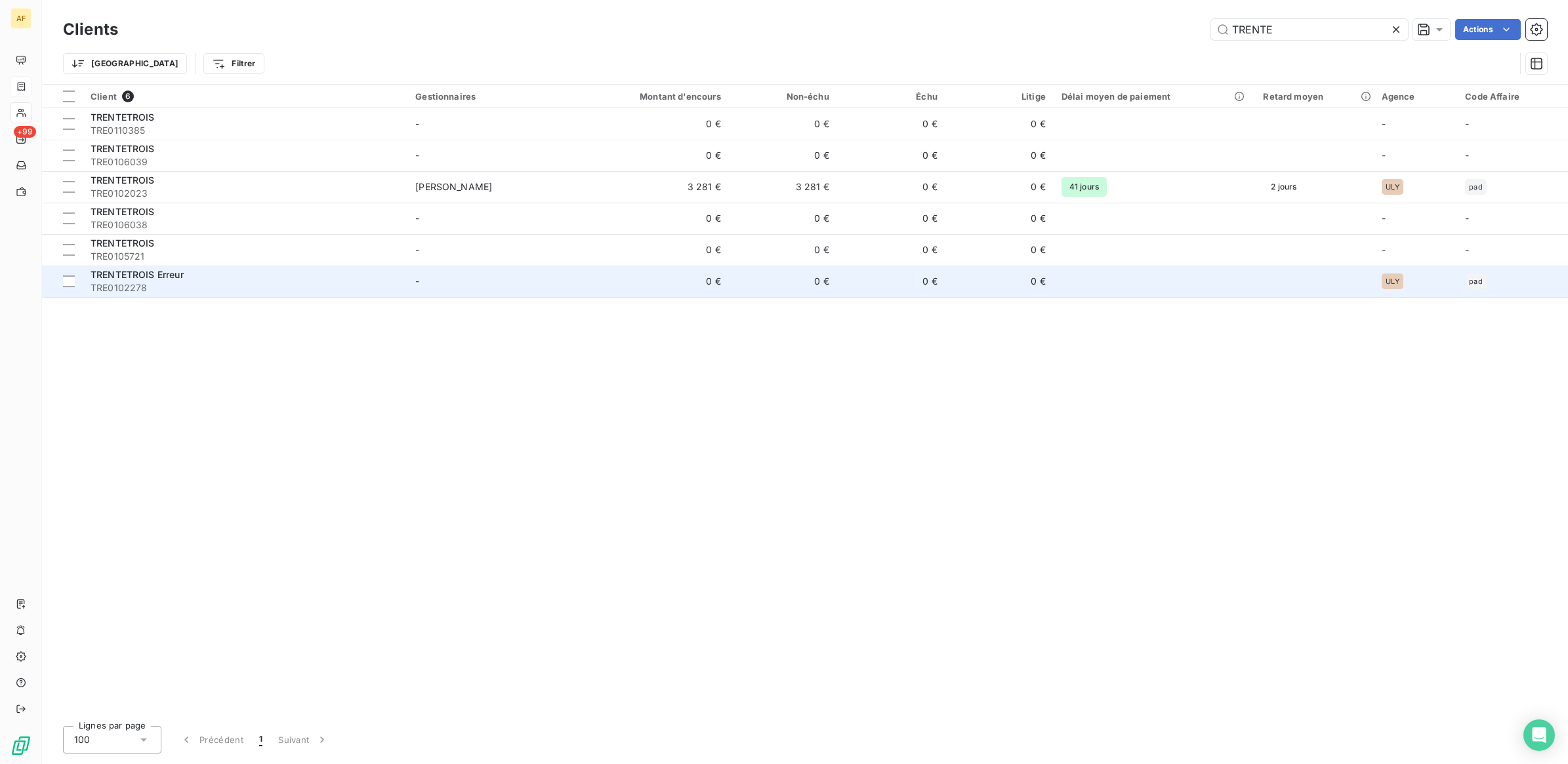
click at [155, 284] on span "TRE0102278" at bounding box center [245, 288] width 309 height 13
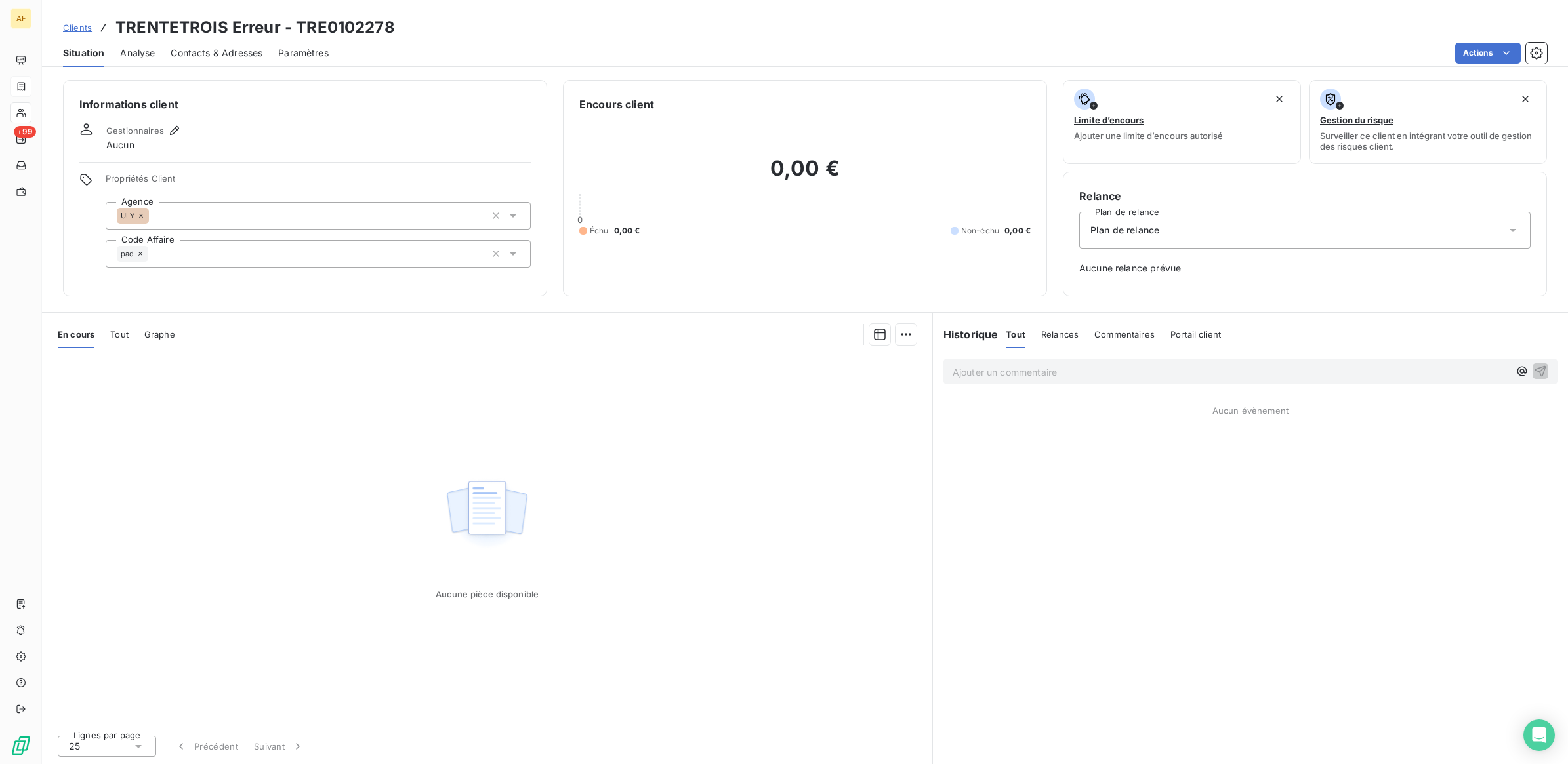
click at [140, 251] on icon at bounding box center [140, 254] width 8 height 8
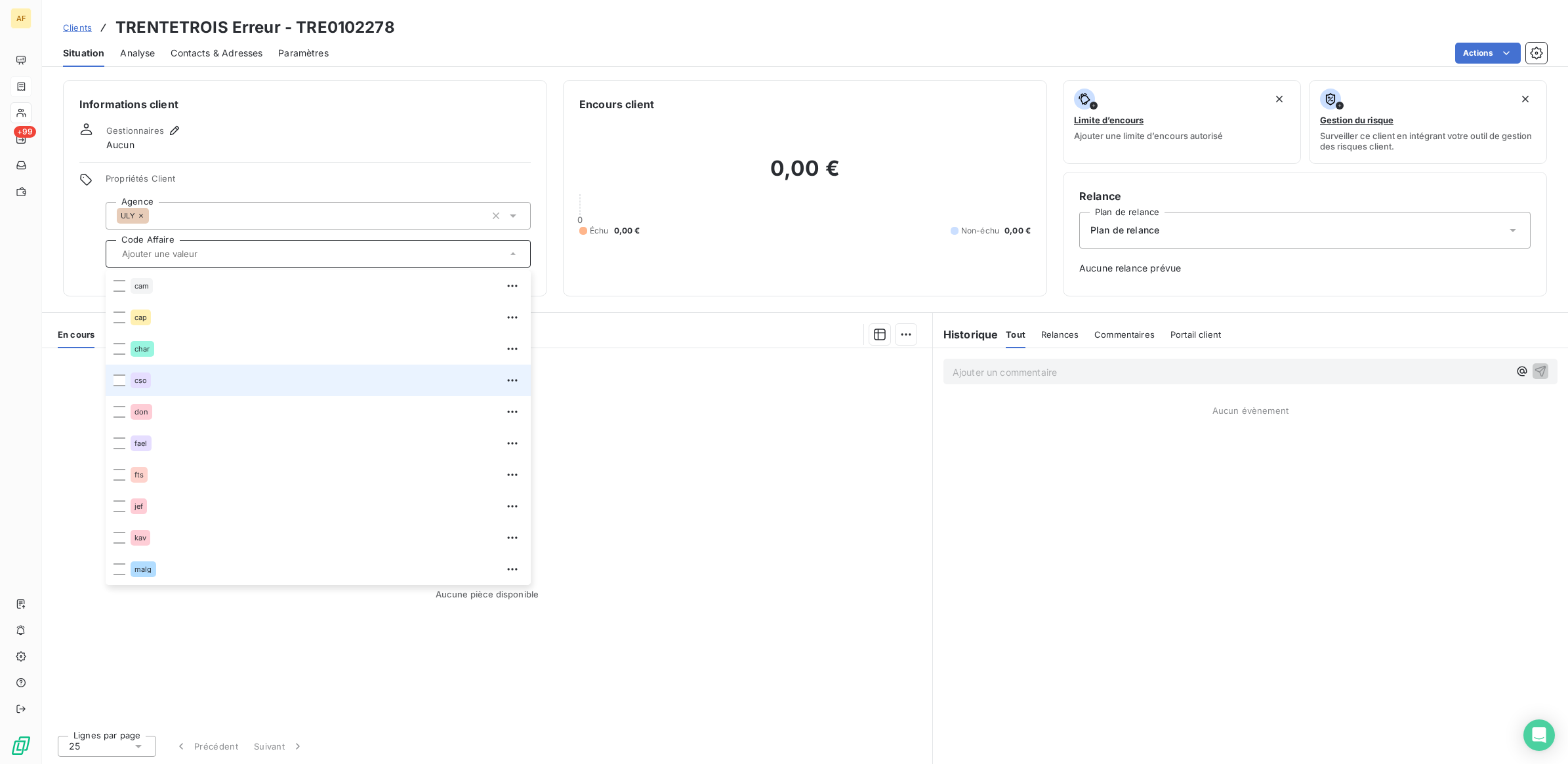
scroll to position [93, 0]
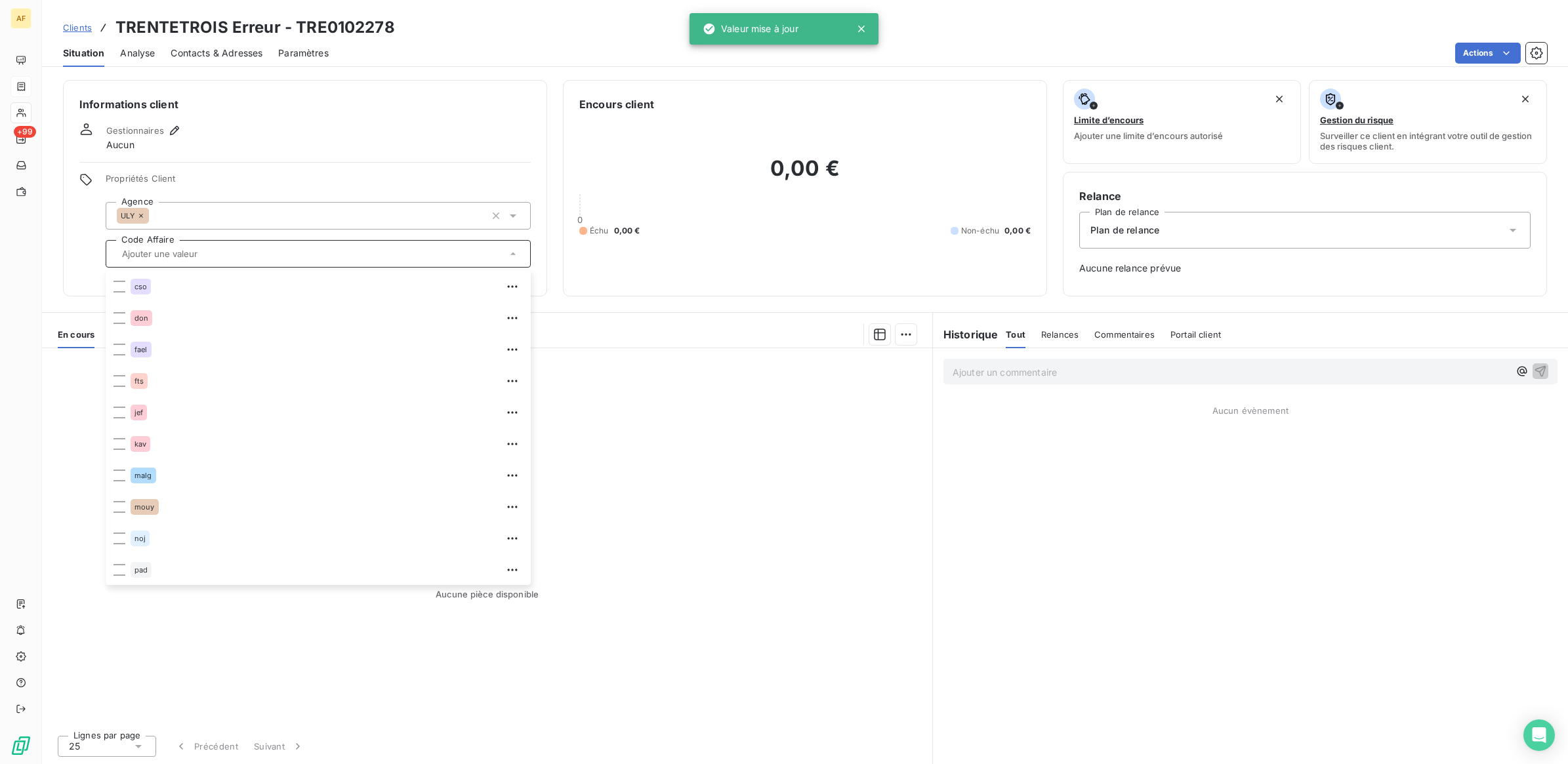
click at [143, 213] on icon at bounding box center [141, 216] width 8 height 8
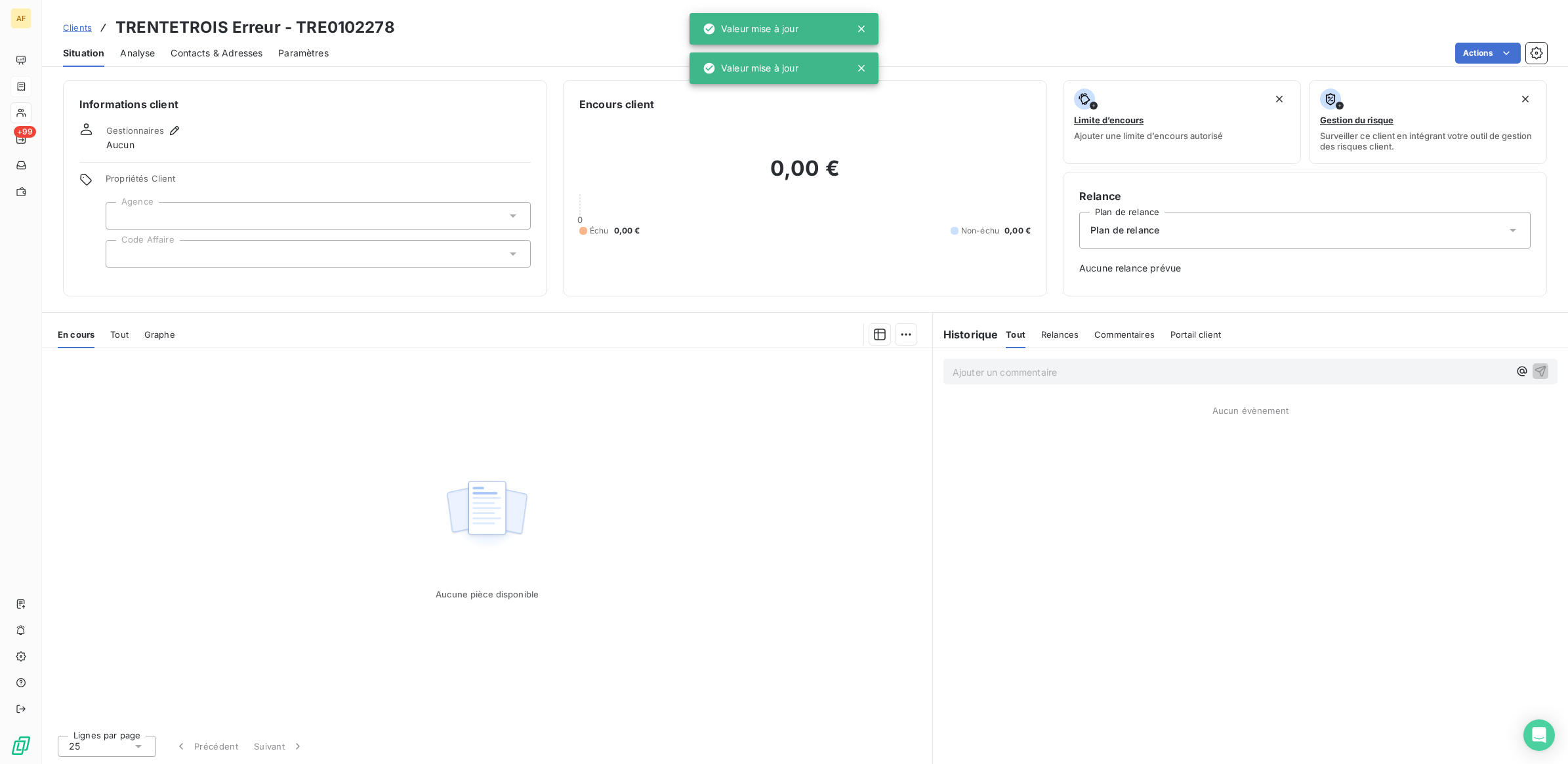
click at [289, 112] on div "Informations client Gestionnaires Aucun Propriétés Client Agence Code Affaire" at bounding box center [305, 188] width 484 height 217
click at [224, 49] on span "Contacts & Adresses" at bounding box center [217, 53] width 92 height 13
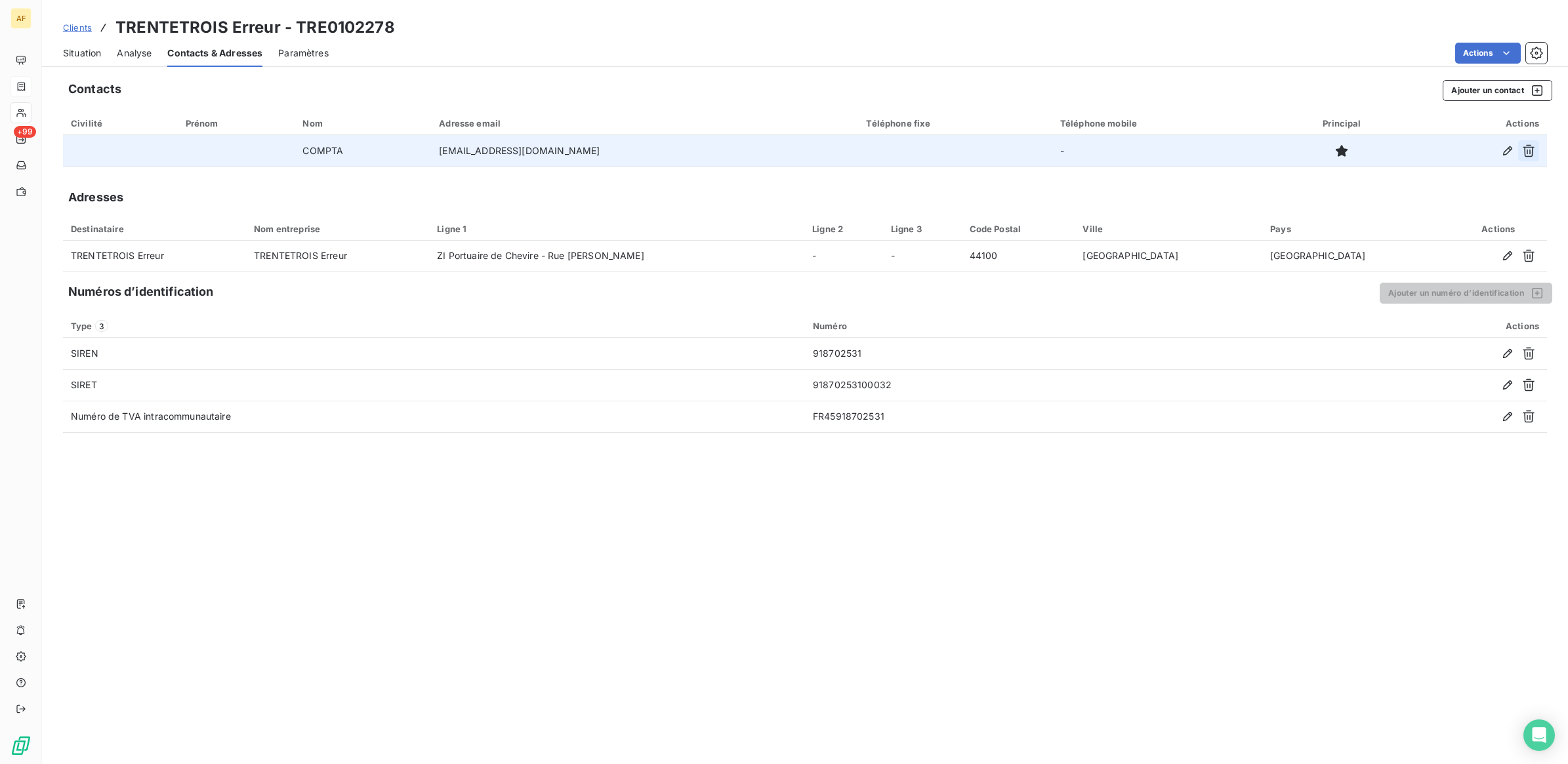
click at [1534, 155] on icon "button" at bounding box center [1529, 151] width 13 height 13
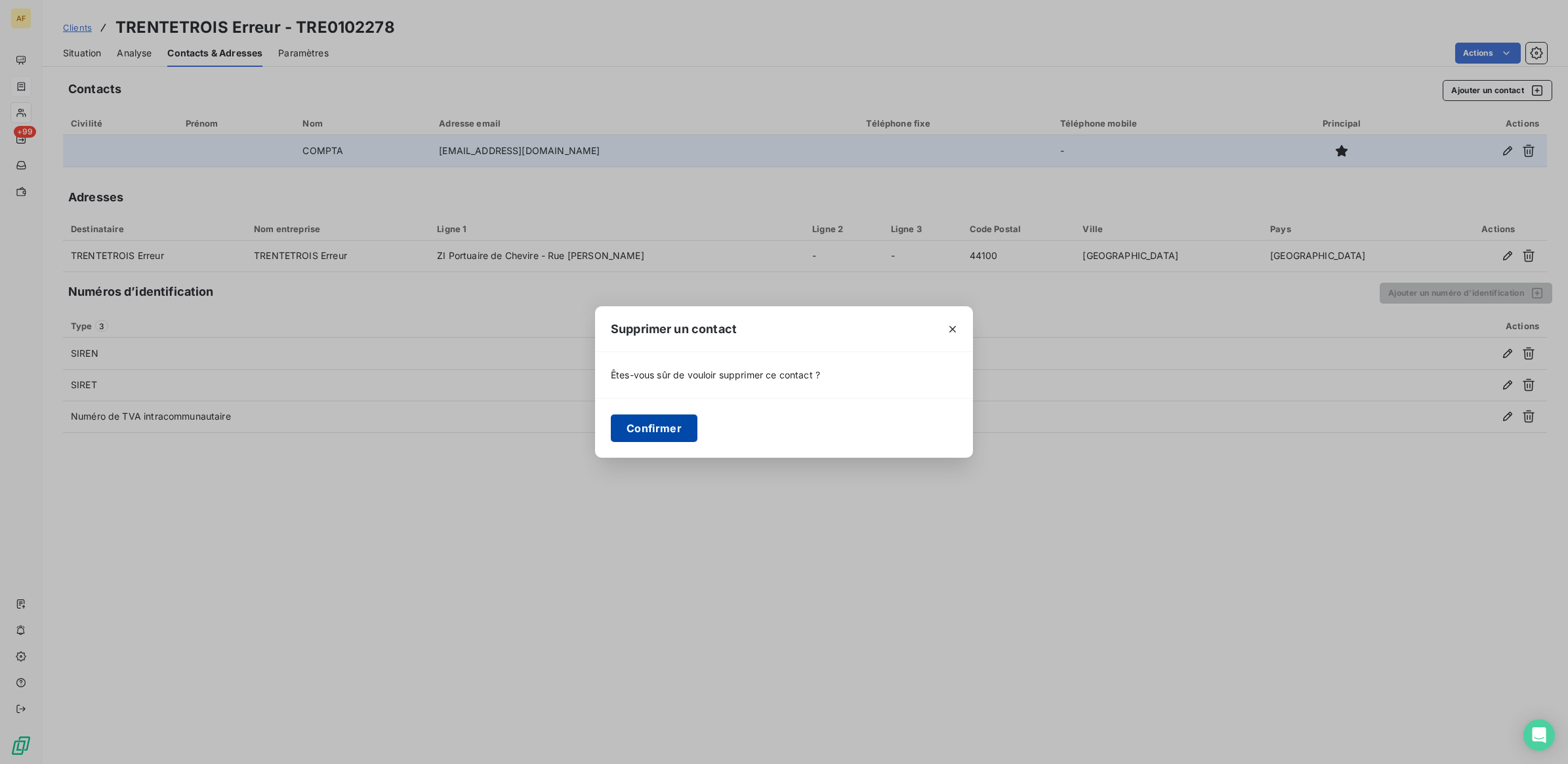
click at [646, 429] on button "Confirmer" at bounding box center [654, 428] width 87 height 27
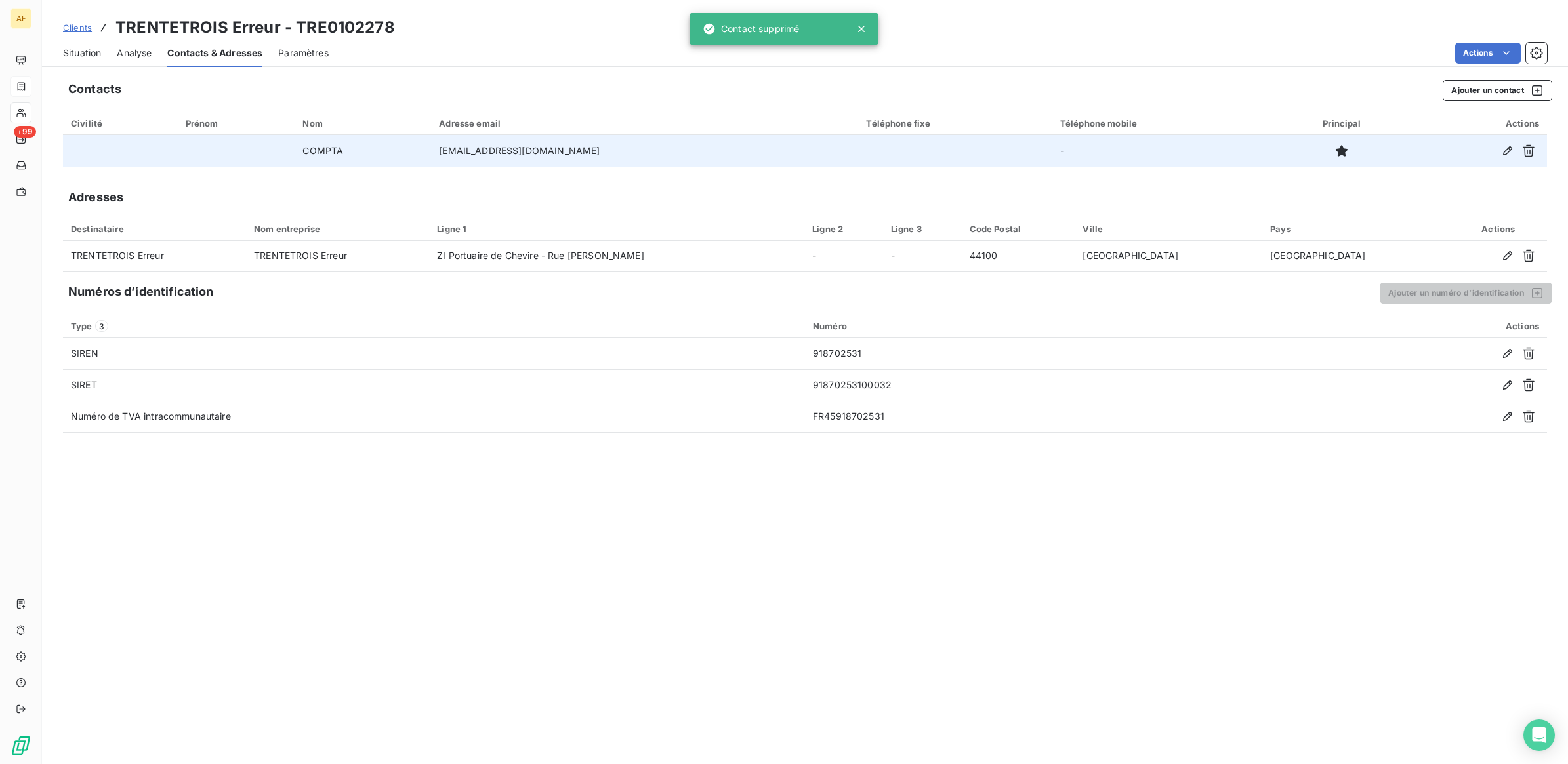
click at [1535, 254] on div "Contacts Ajouter un contact Civilité Prénom Nom Adresse email Téléphone fixe Té…" at bounding box center [805, 418] width 1526 height 692
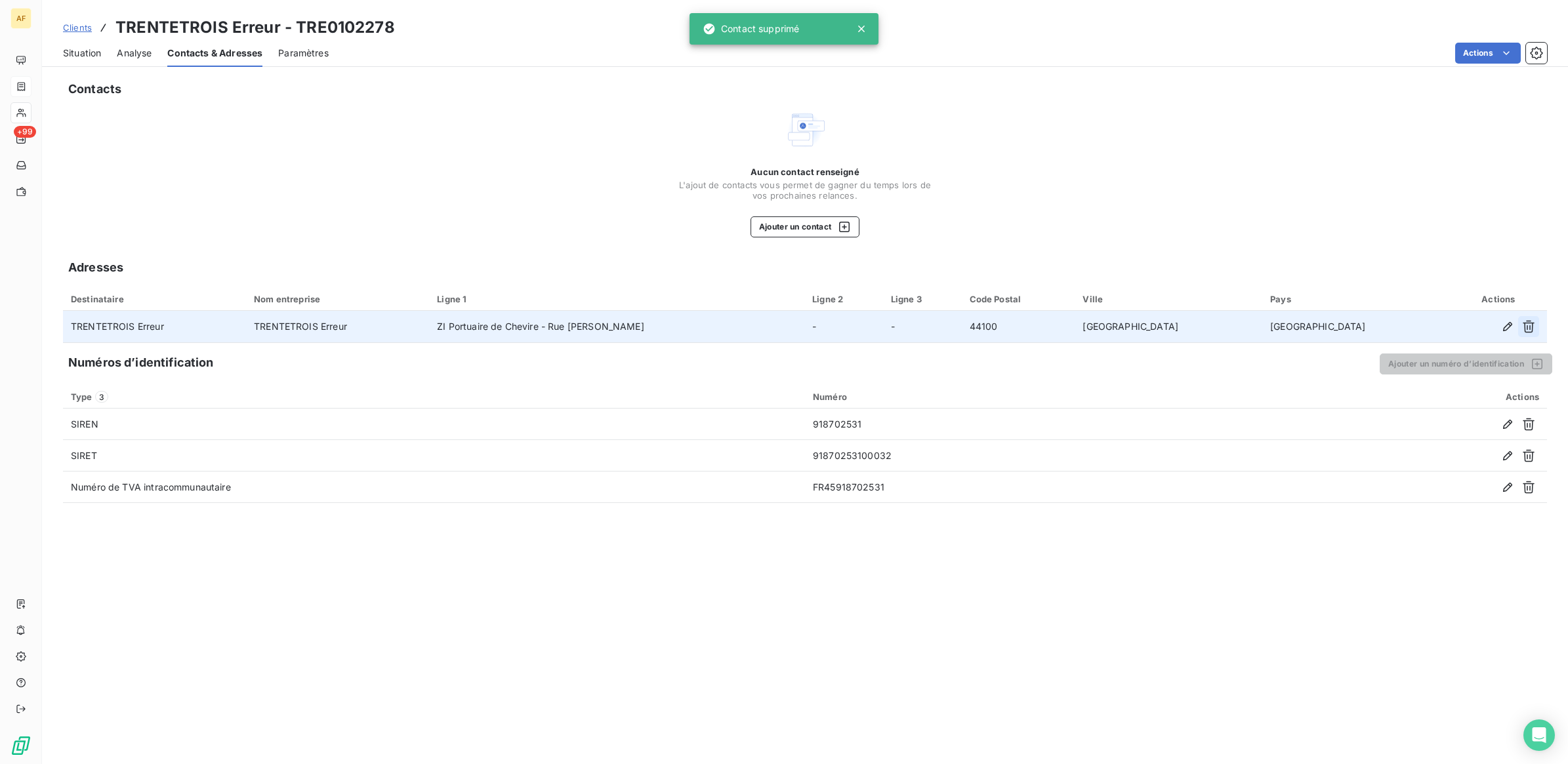
click at [1532, 325] on icon "button" at bounding box center [1529, 326] width 12 height 13
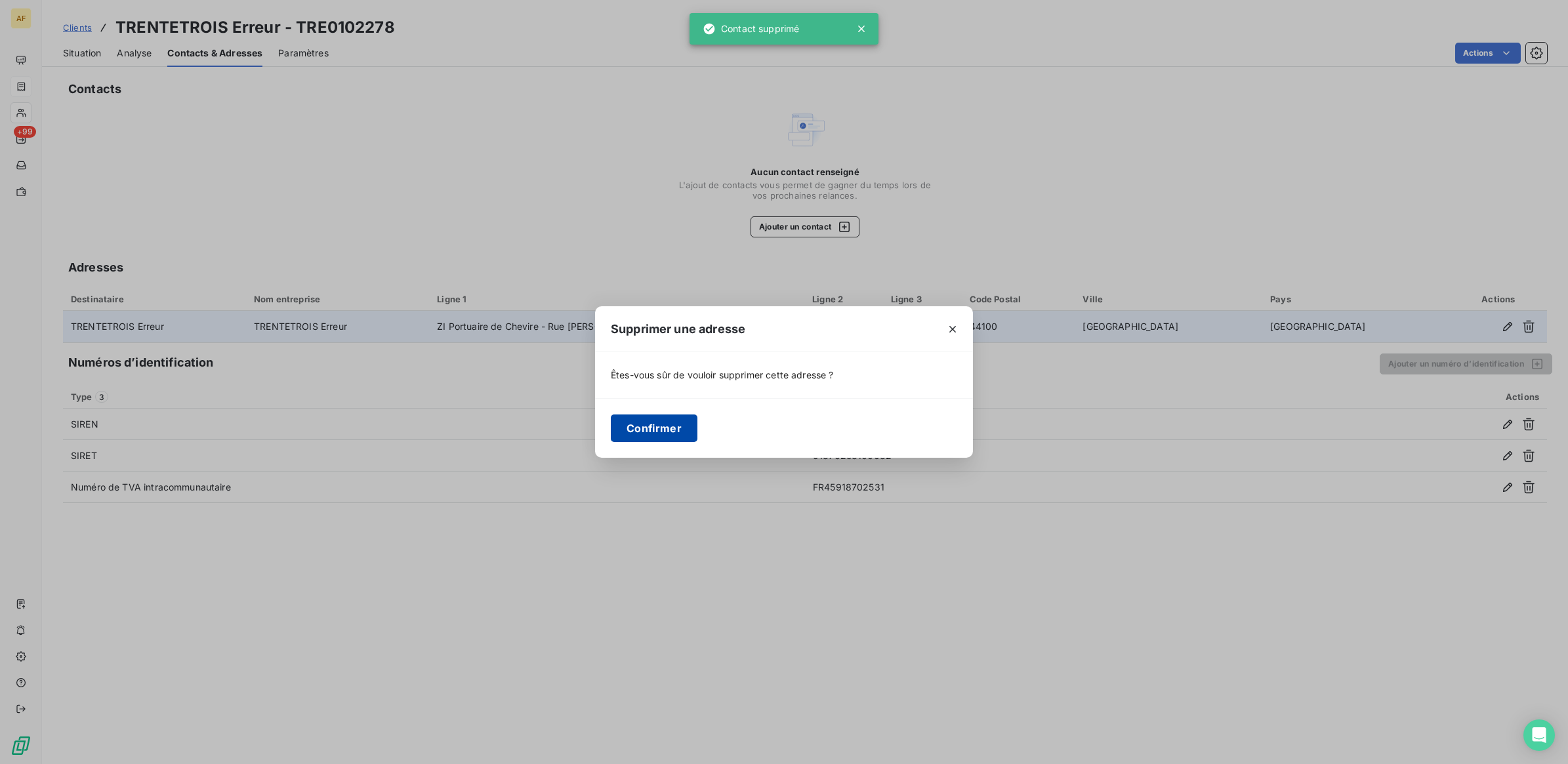
click at [655, 427] on button "Confirmer" at bounding box center [654, 428] width 87 height 27
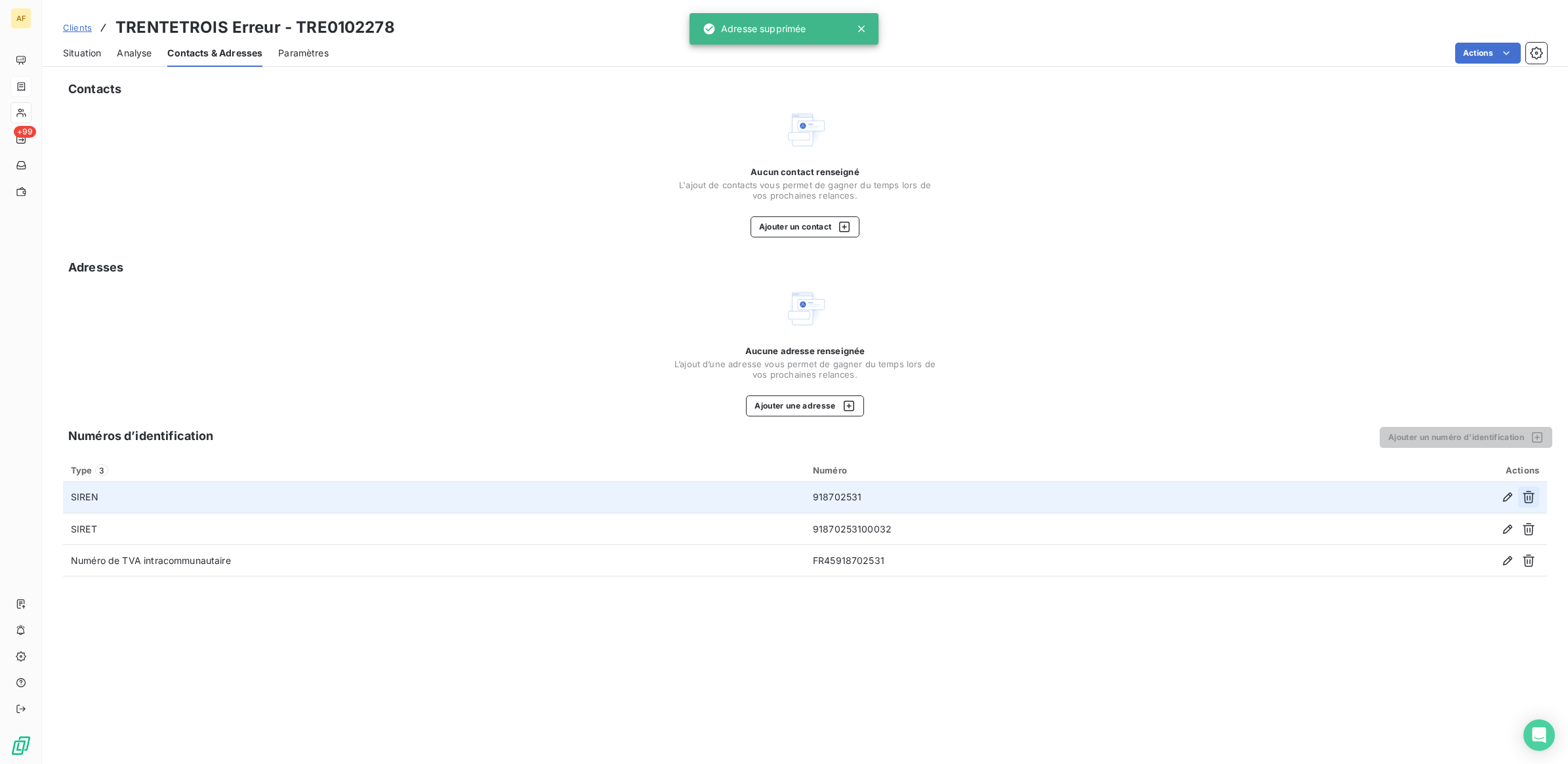
click at [1527, 498] on icon "button" at bounding box center [1529, 497] width 13 height 13
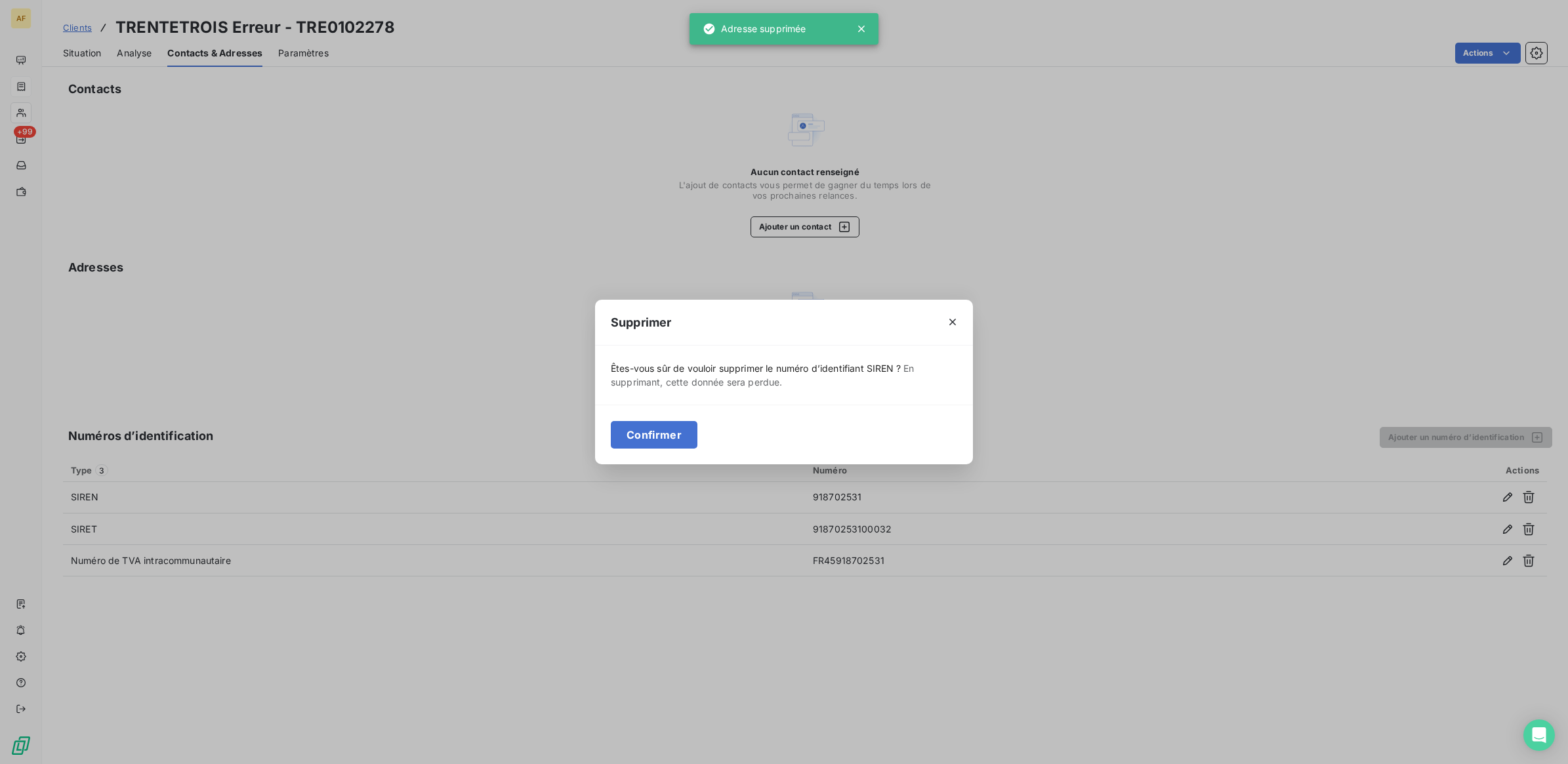
drag, startPoint x: 657, startPoint y: 431, endPoint x: 701, endPoint y: 441, distance: 45.1
click at [658, 432] on button "Confirmer" at bounding box center [654, 435] width 87 height 27
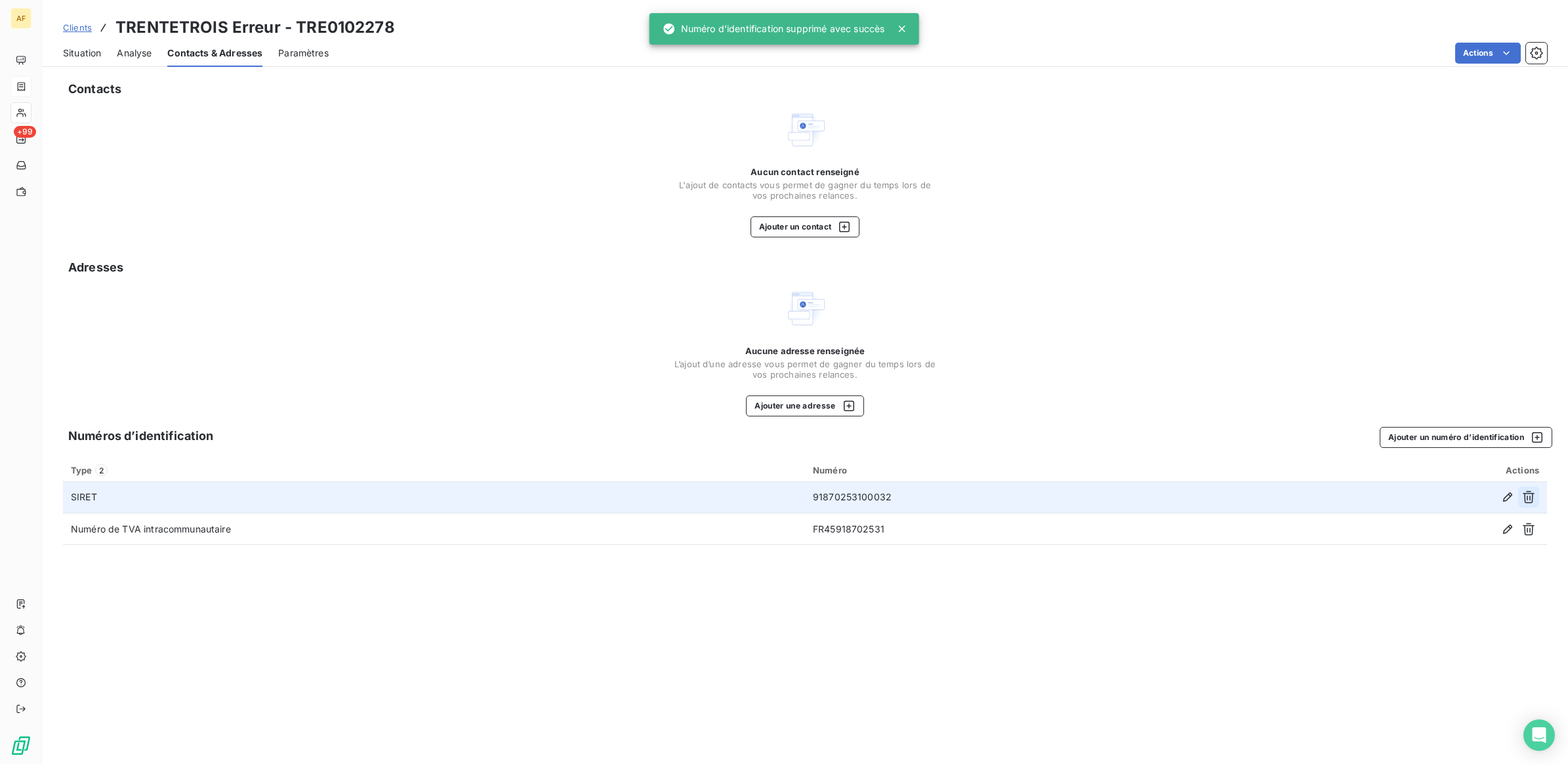
click at [1526, 497] on icon "button" at bounding box center [1529, 497] width 13 height 13
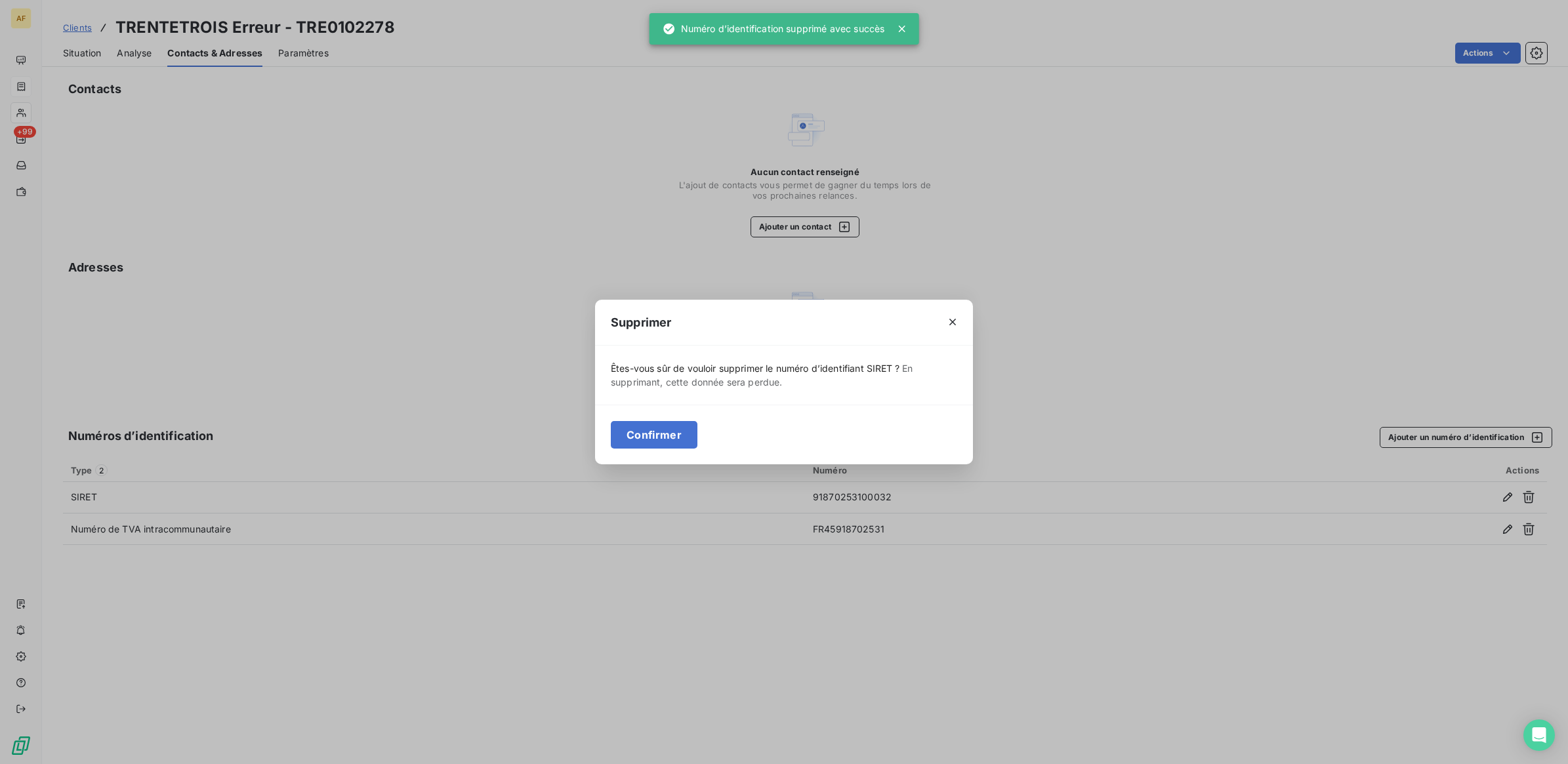
drag, startPoint x: 664, startPoint y: 443, endPoint x: 947, endPoint y: 470, distance: 284.3
click at [666, 444] on button "Confirmer" at bounding box center [654, 435] width 87 height 27
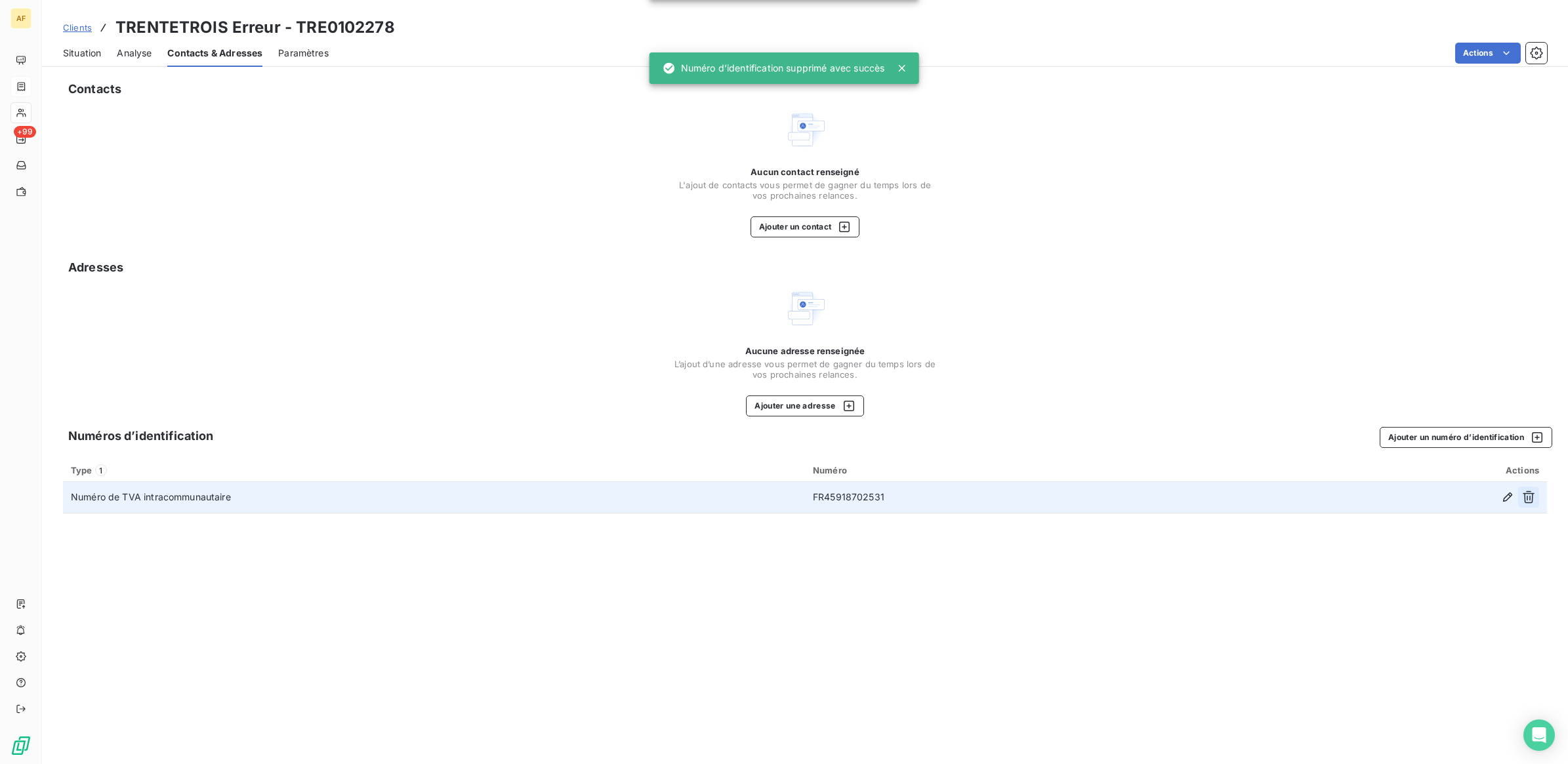
click at [1535, 499] on button "button" at bounding box center [1529, 497] width 21 height 21
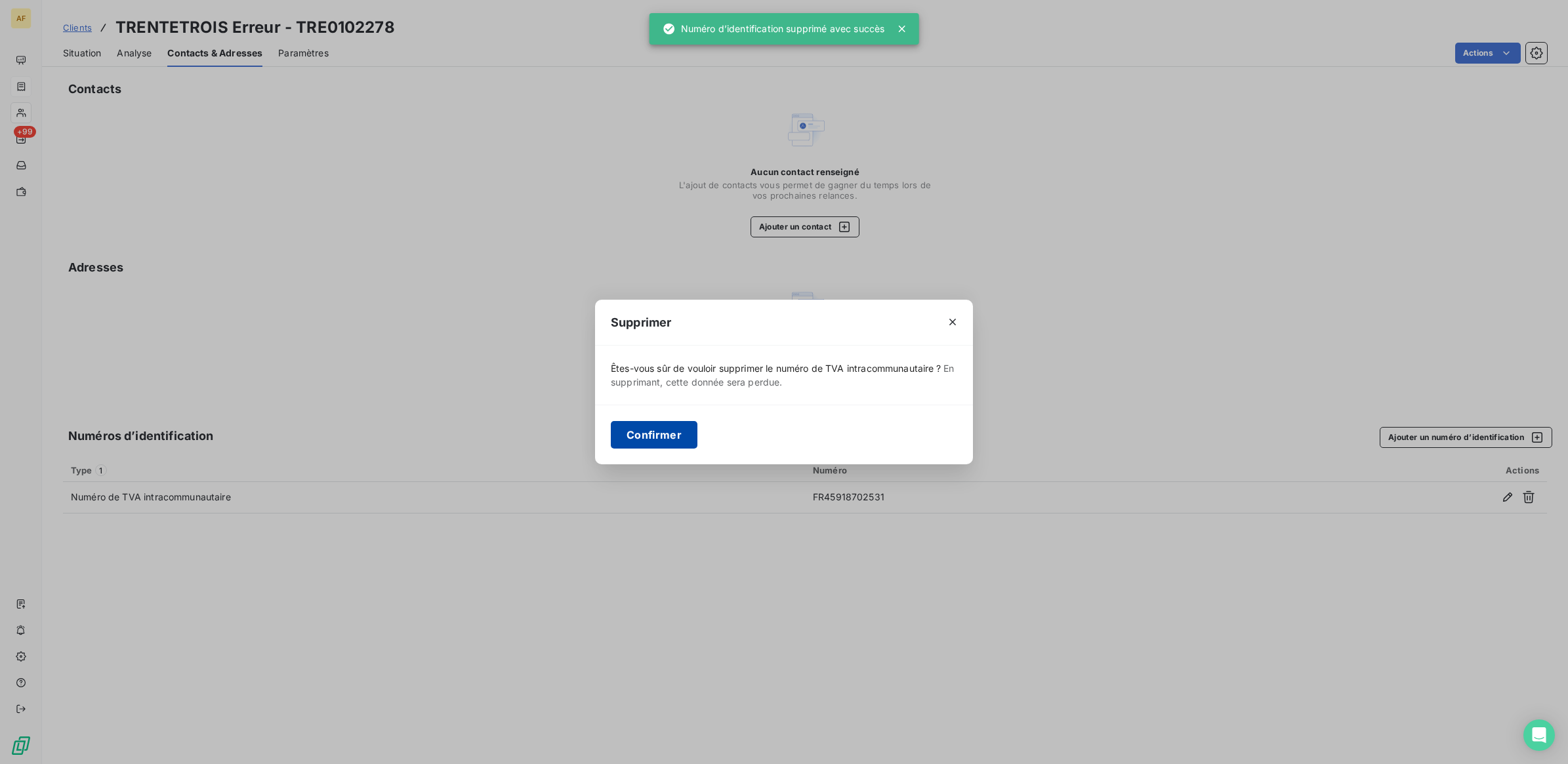
click at [676, 444] on button "Confirmer" at bounding box center [654, 435] width 87 height 27
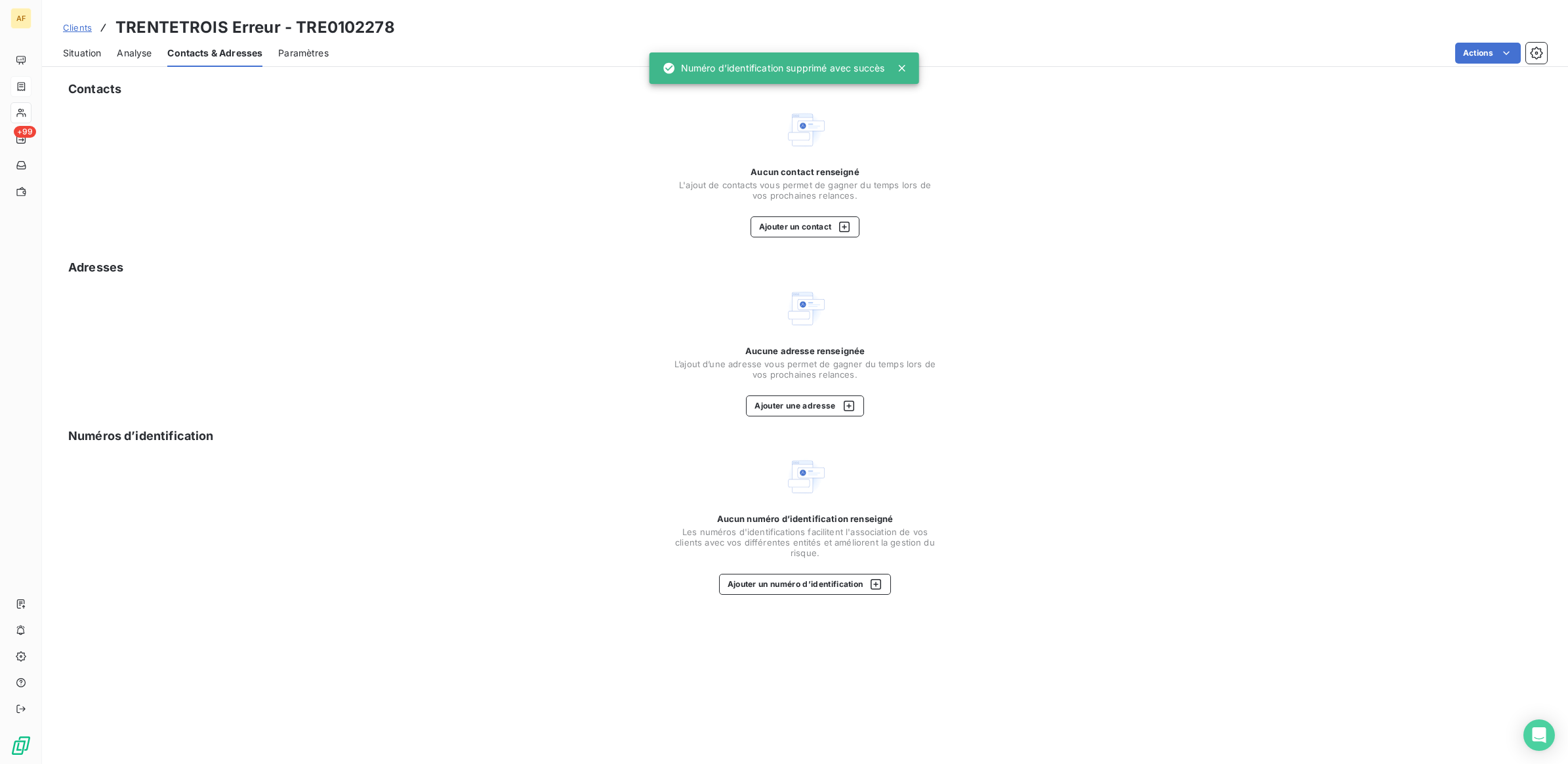
click at [378, 287] on div "Aucune adresse renseignée L’ajout d’une adresse vous permet de gagner du temps …" at bounding box center [805, 351] width 1484 height 128
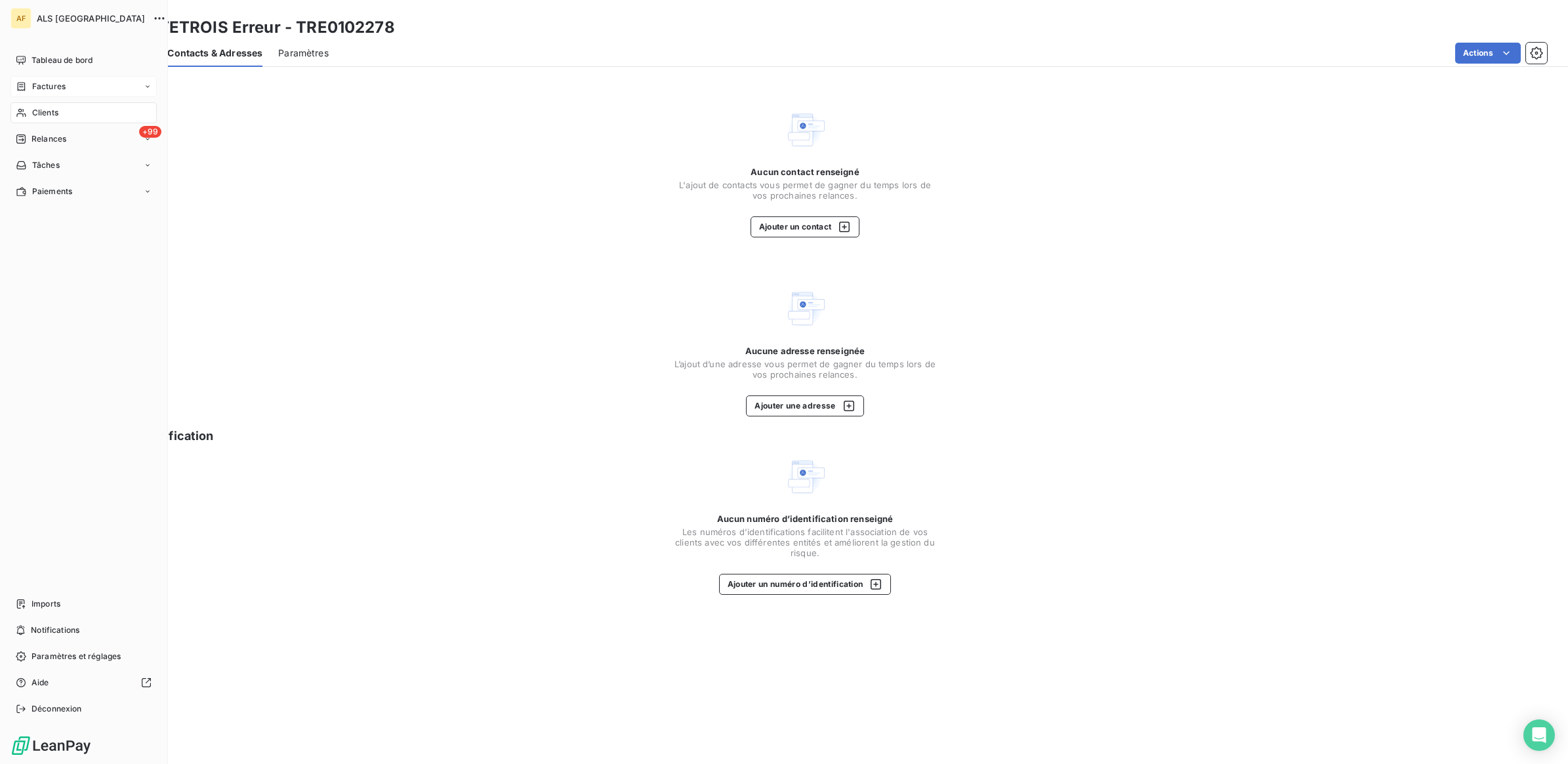
click at [65, 107] on div "Clients" at bounding box center [83, 113] width 146 height 21
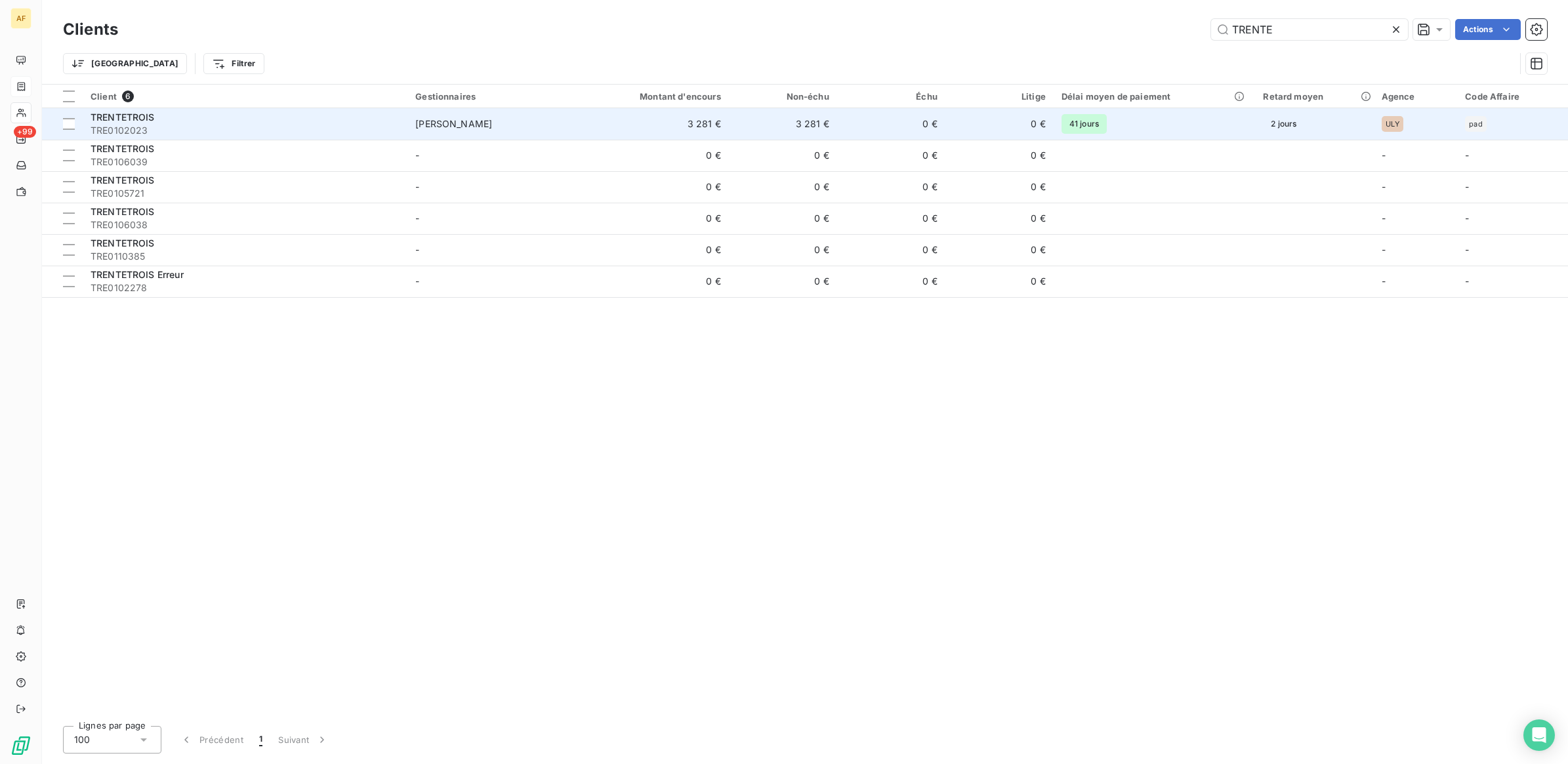
click at [424, 123] on span "[PERSON_NAME]" at bounding box center [453, 123] width 76 height 11
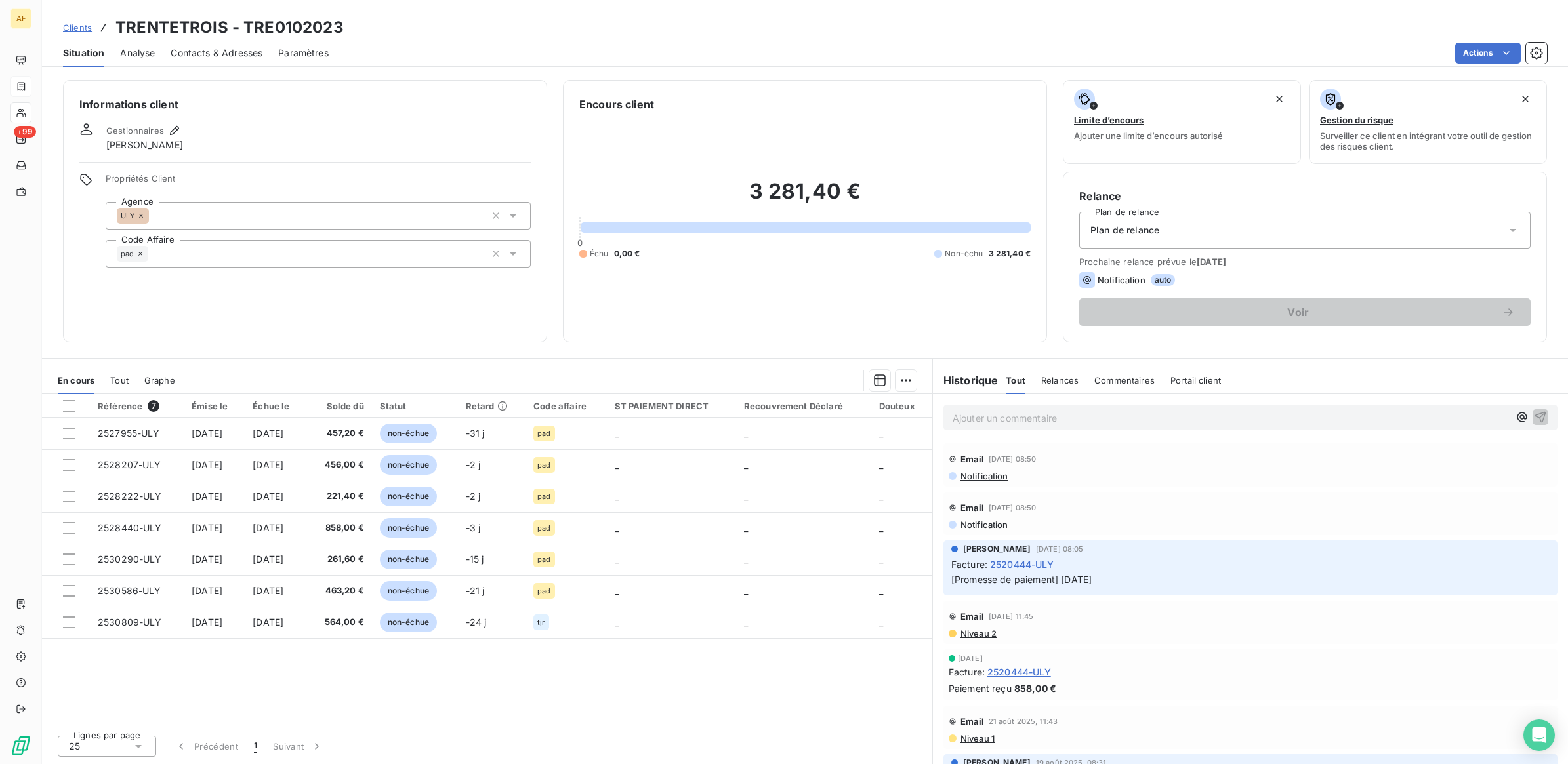
click at [314, 21] on h3 "TRENTETROIS - TRE0102023" at bounding box center [230, 27] width 229 height 24
click at [319, 20] on h3 "TRENTETROIS - TRE0102023" at bounding box center [230, 27] width 229 height 24
drag, startPoint x: 319, startPoint y: 20, endPoint x: 284, endPoint y: 22, distance: 35.1
click at [284, 22] on h3 "TRENTETROIS - TRE0102023" at bounding box center [230, 27] width 229 height 24
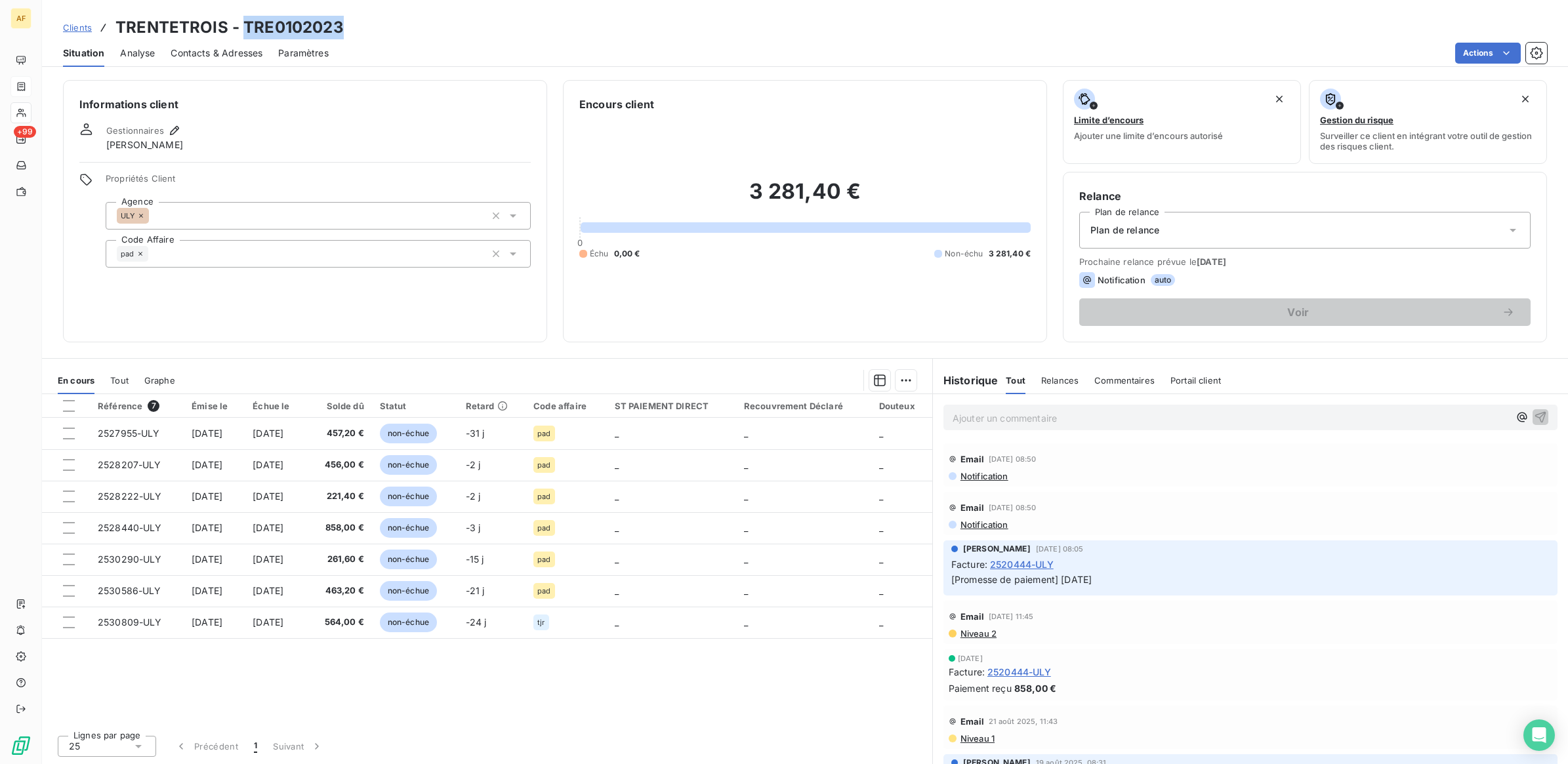
copy h3 "TRE0102023"
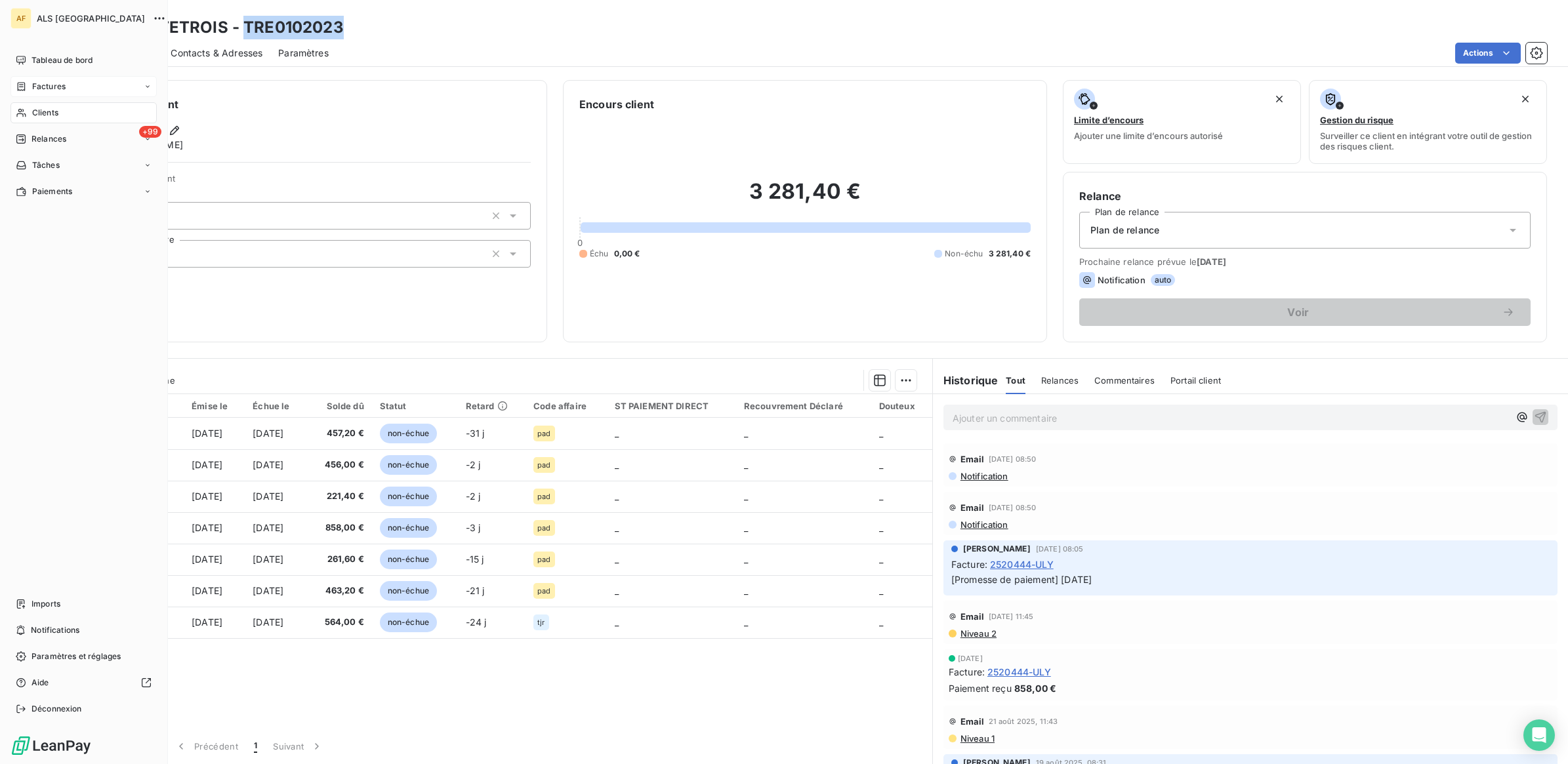
click at [48, 82] on span "Factures" at bounding box center [48, 87] width 33 height 12
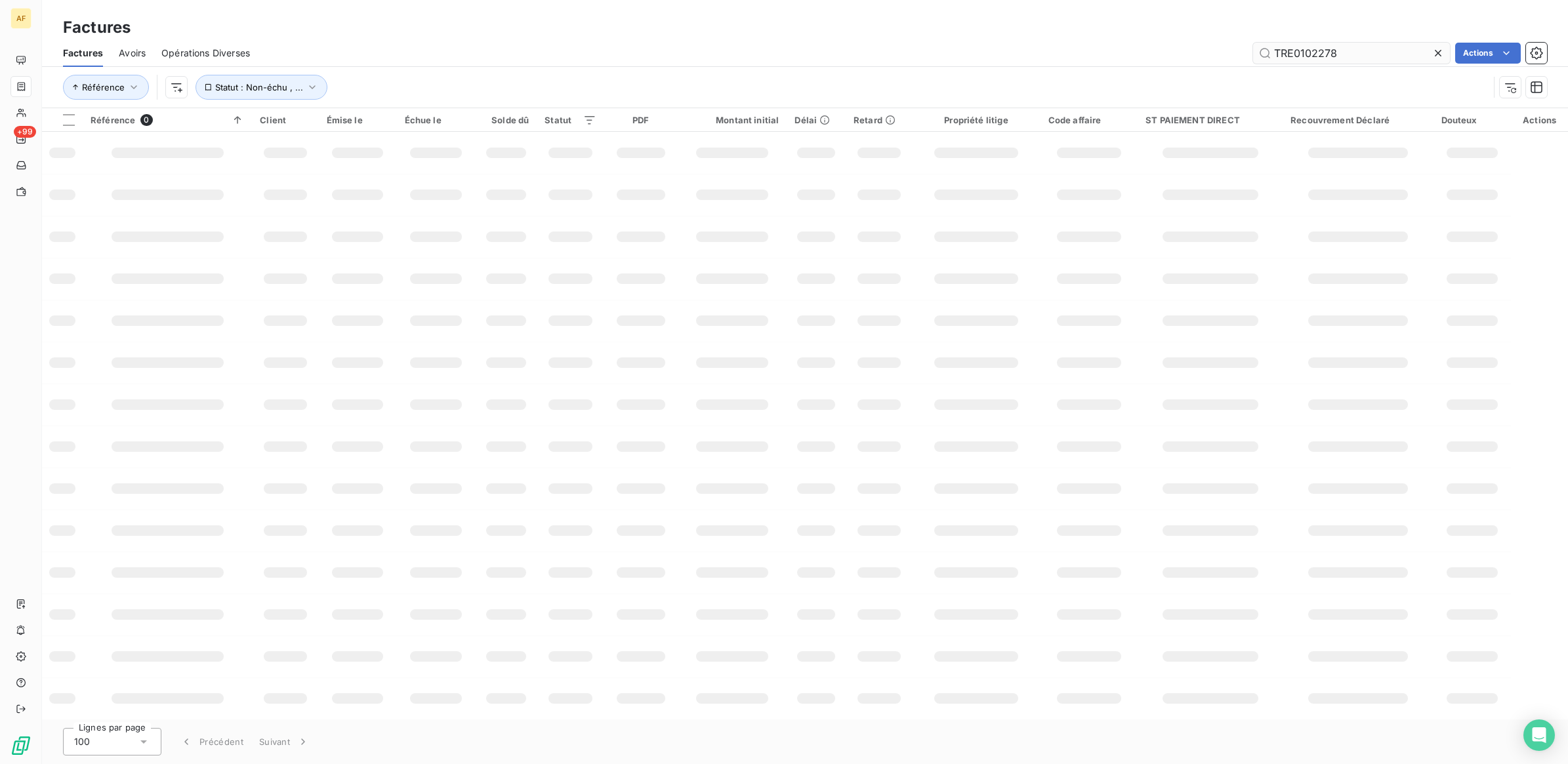
click at [1289, 59] on input "TRE0102278" at bounding box center [1351, 53] width 197 height 21
click at [1290, 59] on input "TRE0102278" at bounding box center [1351, 53] width 197 height 21
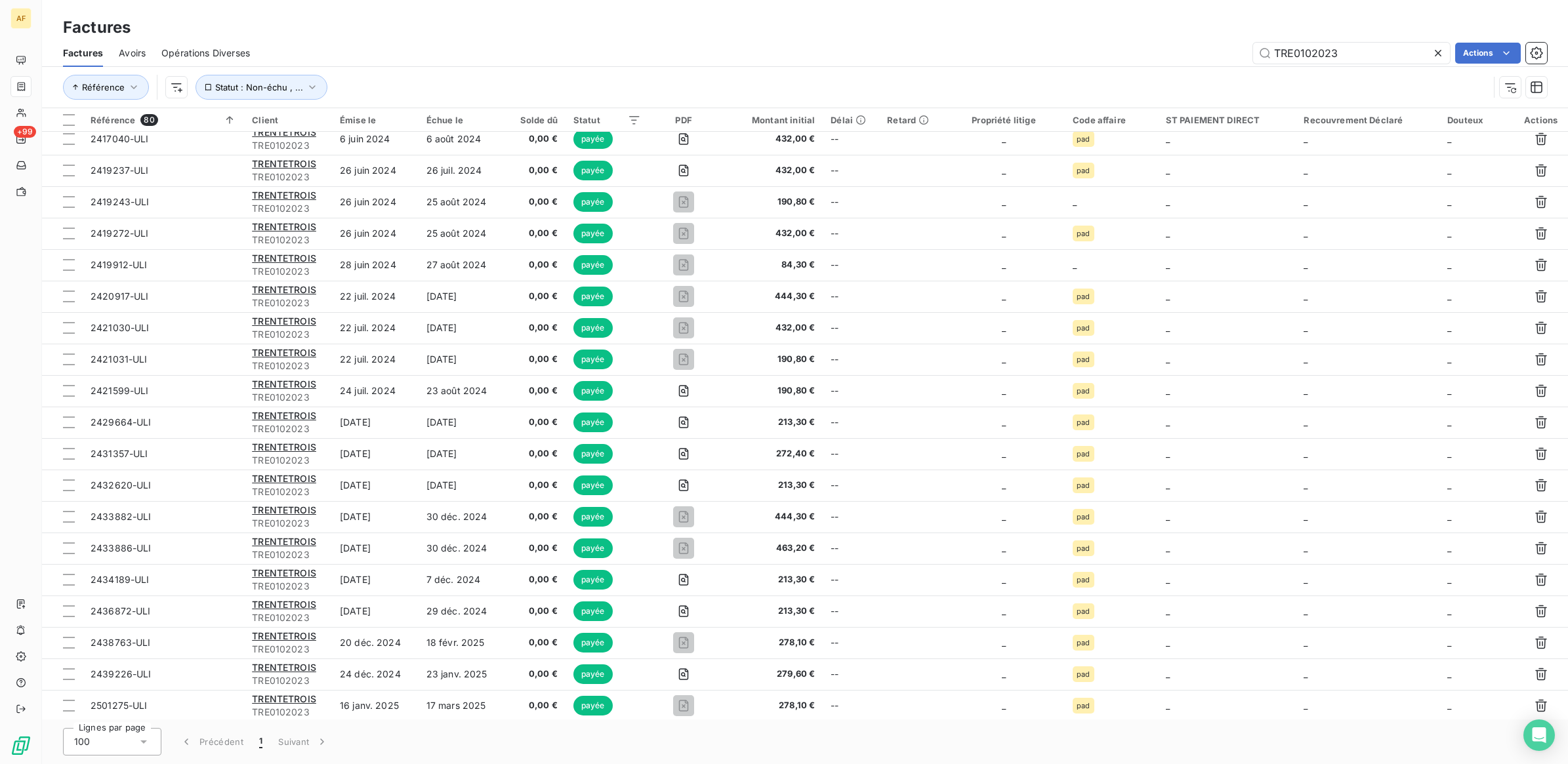
scroll to position [1930, 0]
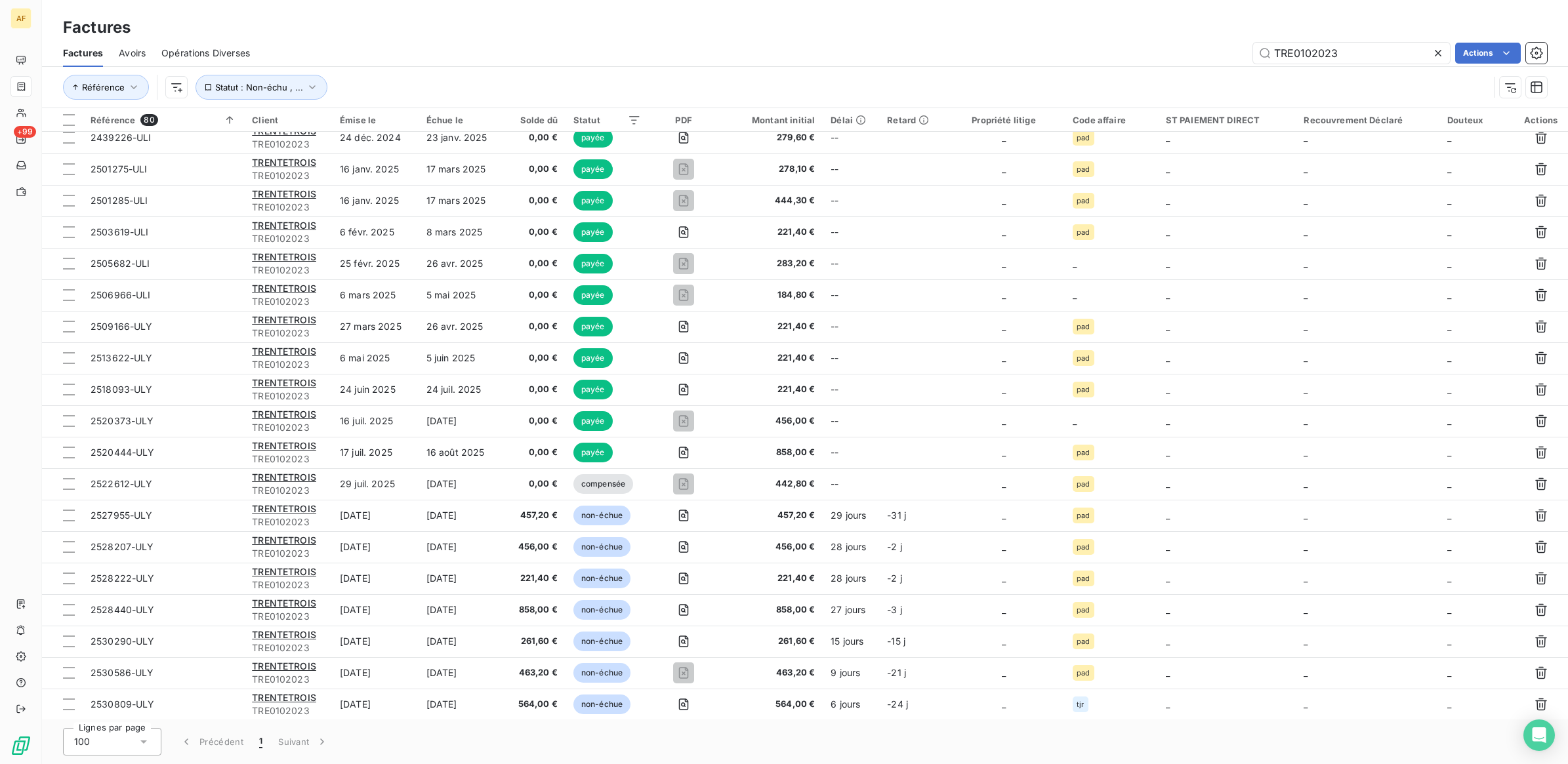
type input "TRE0102023"
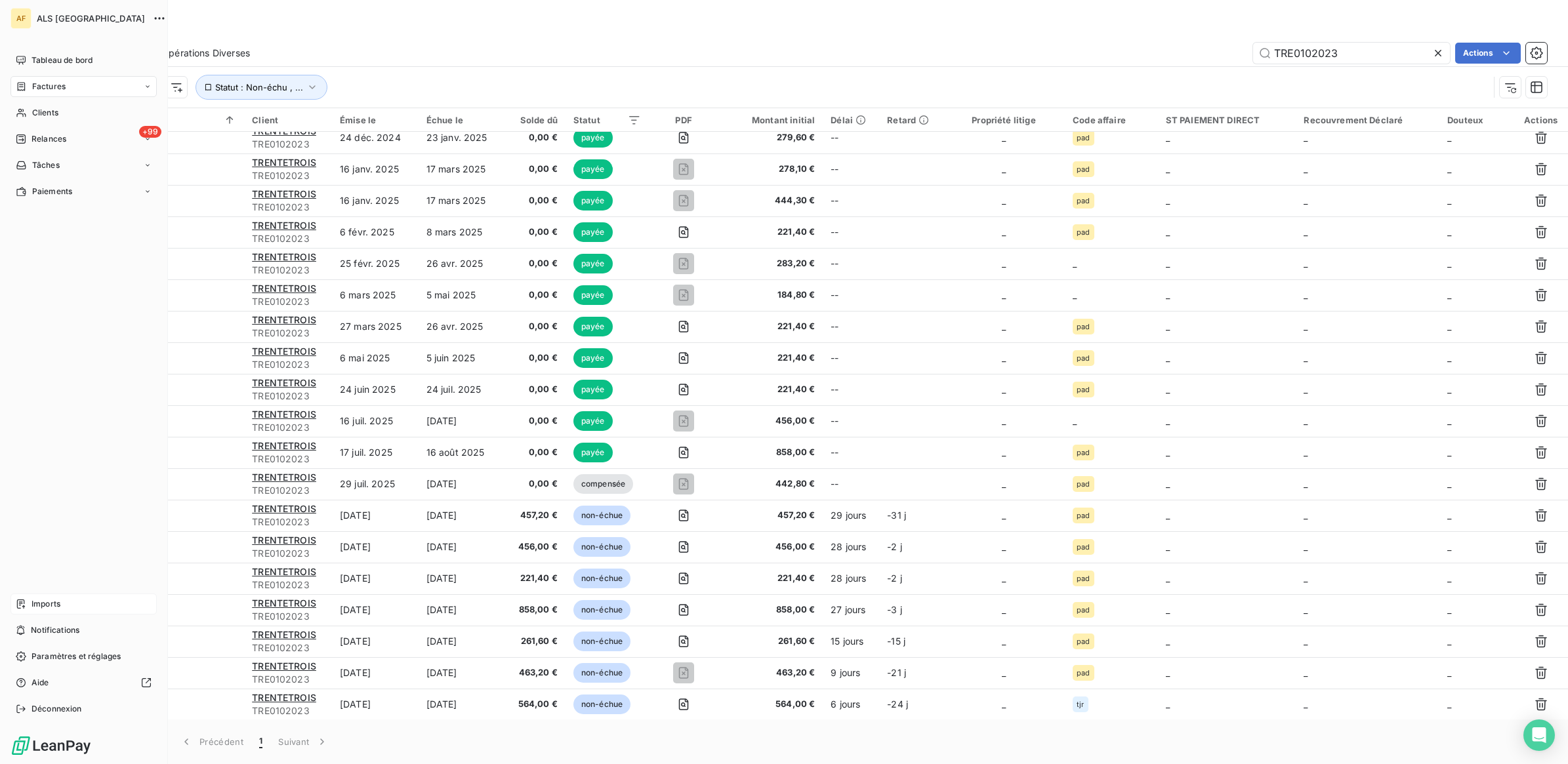
click at [34, 598] on span "Imports" at bounding box center [45, 604] width 29 height 12
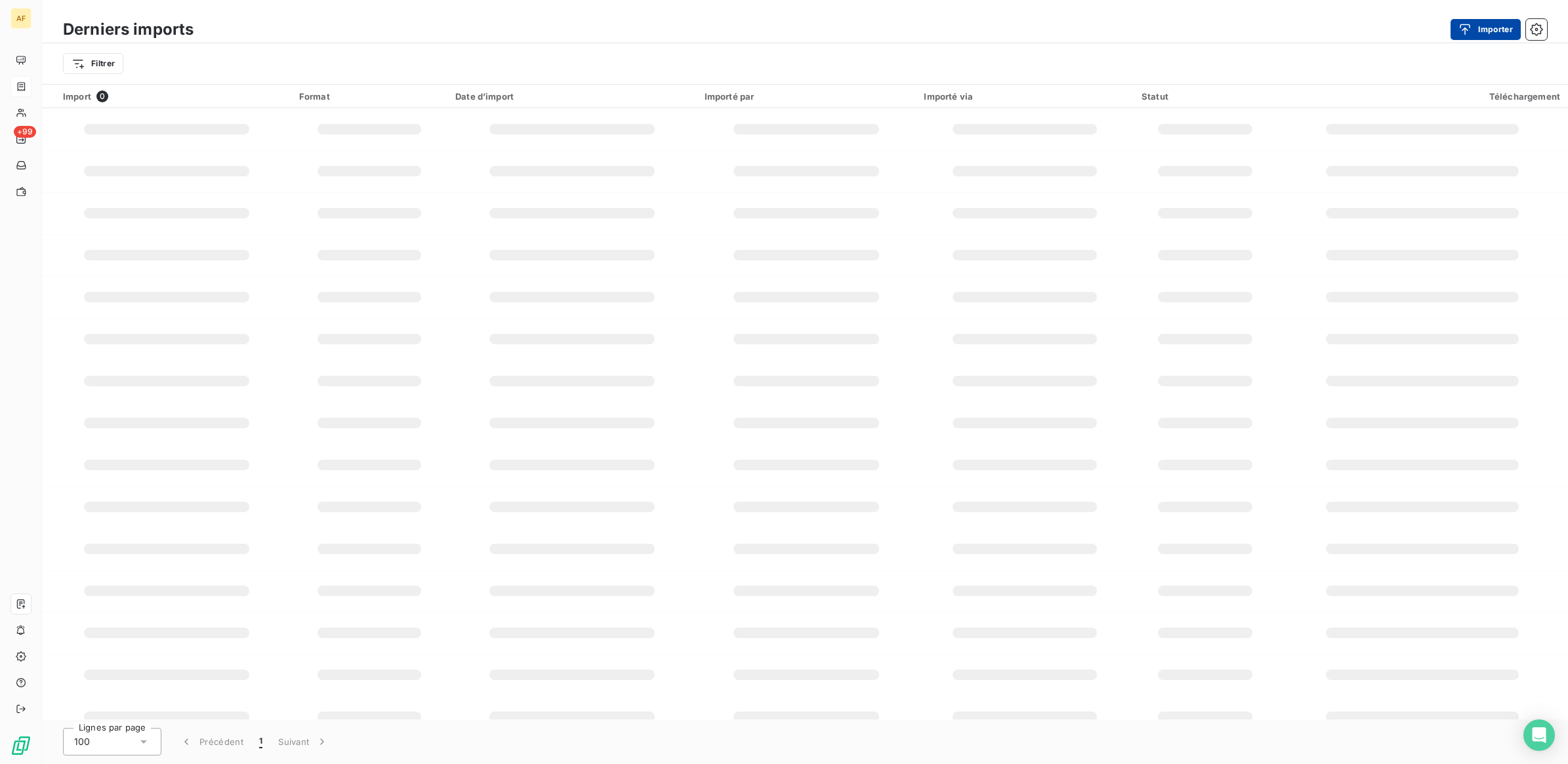
click at [1502, 22] on button "Importer" at bounding box center [1486, 30] width 70 height 21
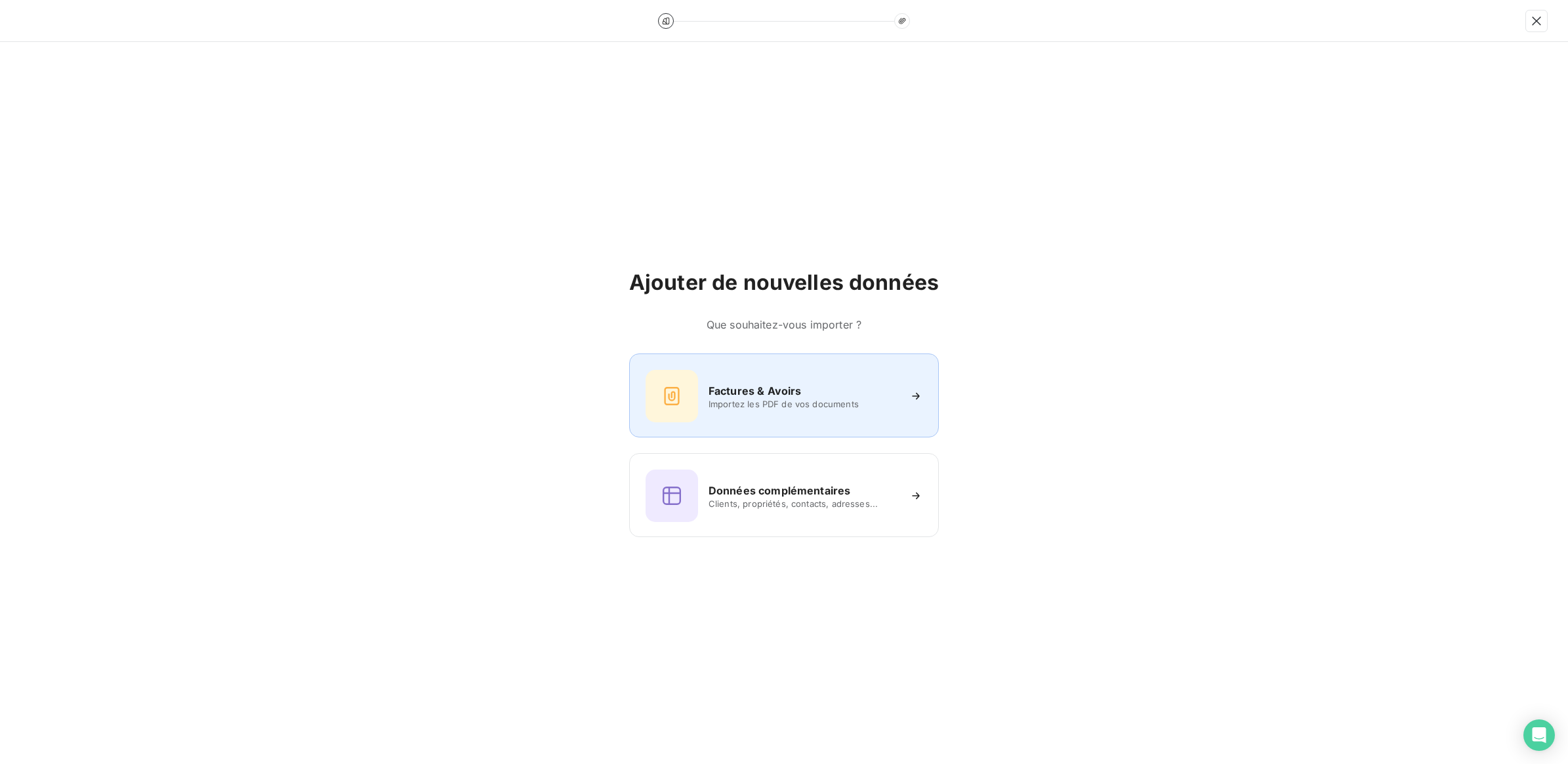
click at [755, 405] on span "Importez les PDF de vos documents" at bounding box center [804, 404] width 190 height 10
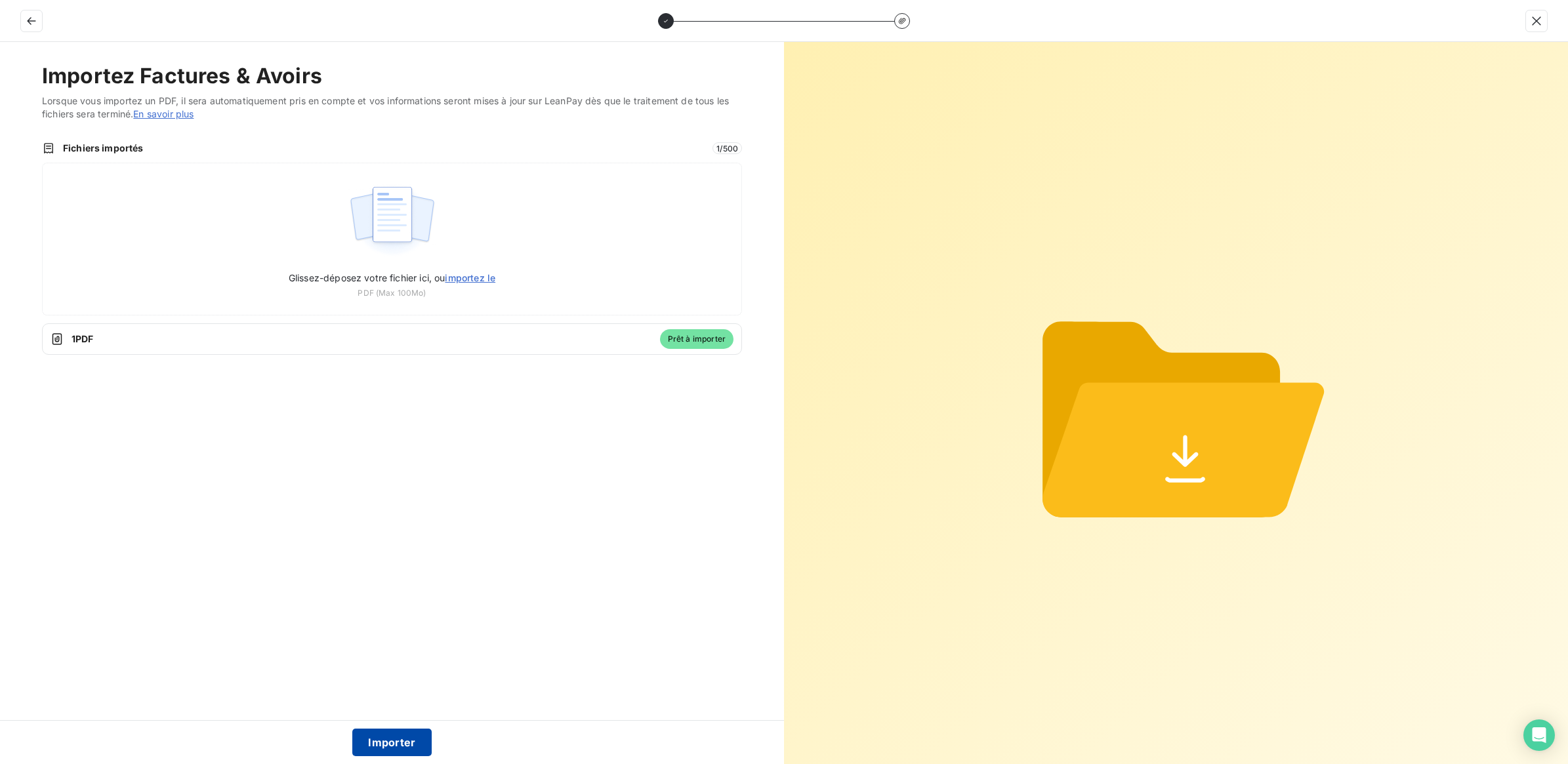
click at [404, 740] on button "Importer" at bounding box center [392, 742] width 79 height 27
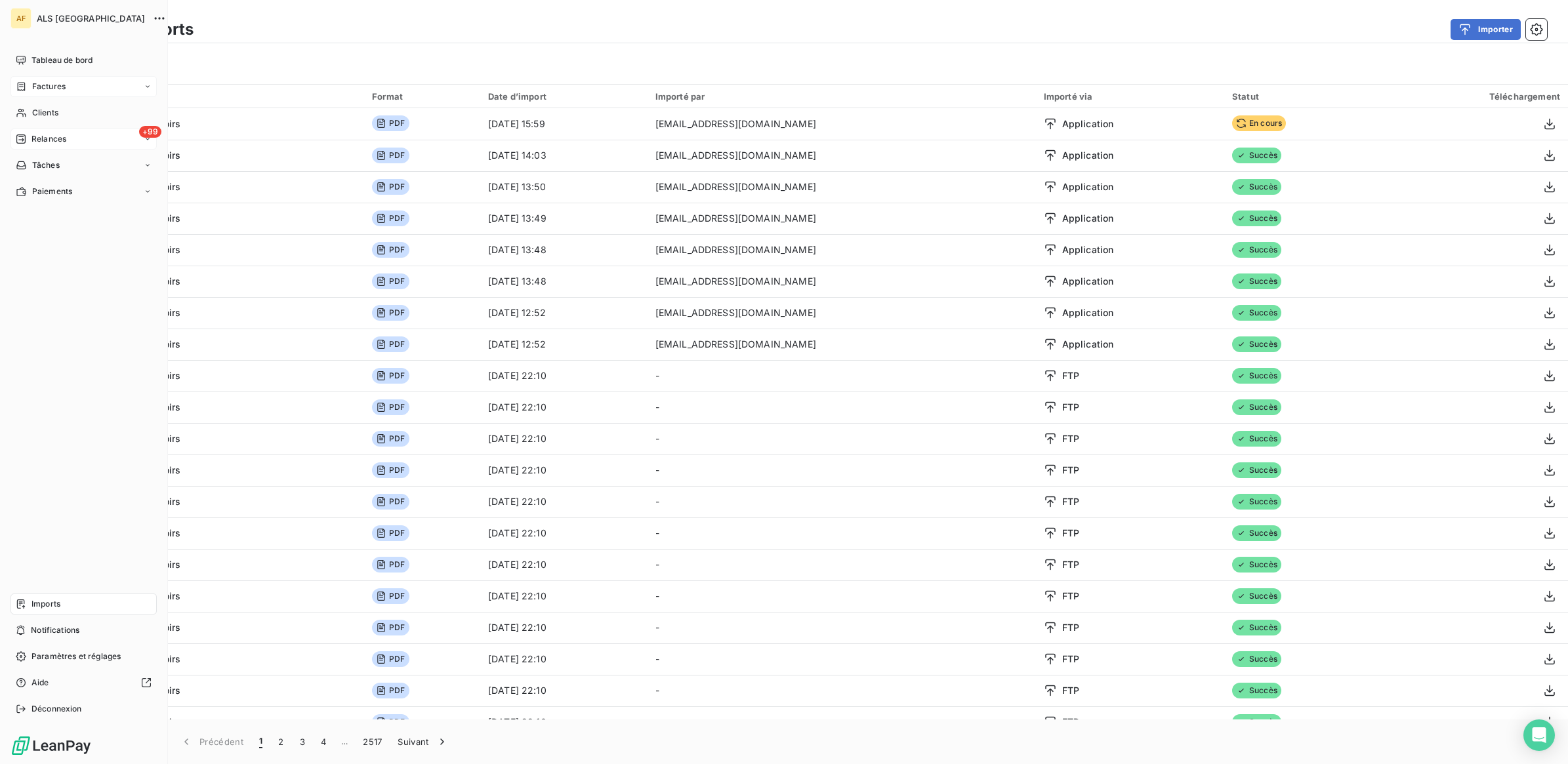
click at [45, 139] on span "Relances" at bounding box center [48, 139] width 35 height 12
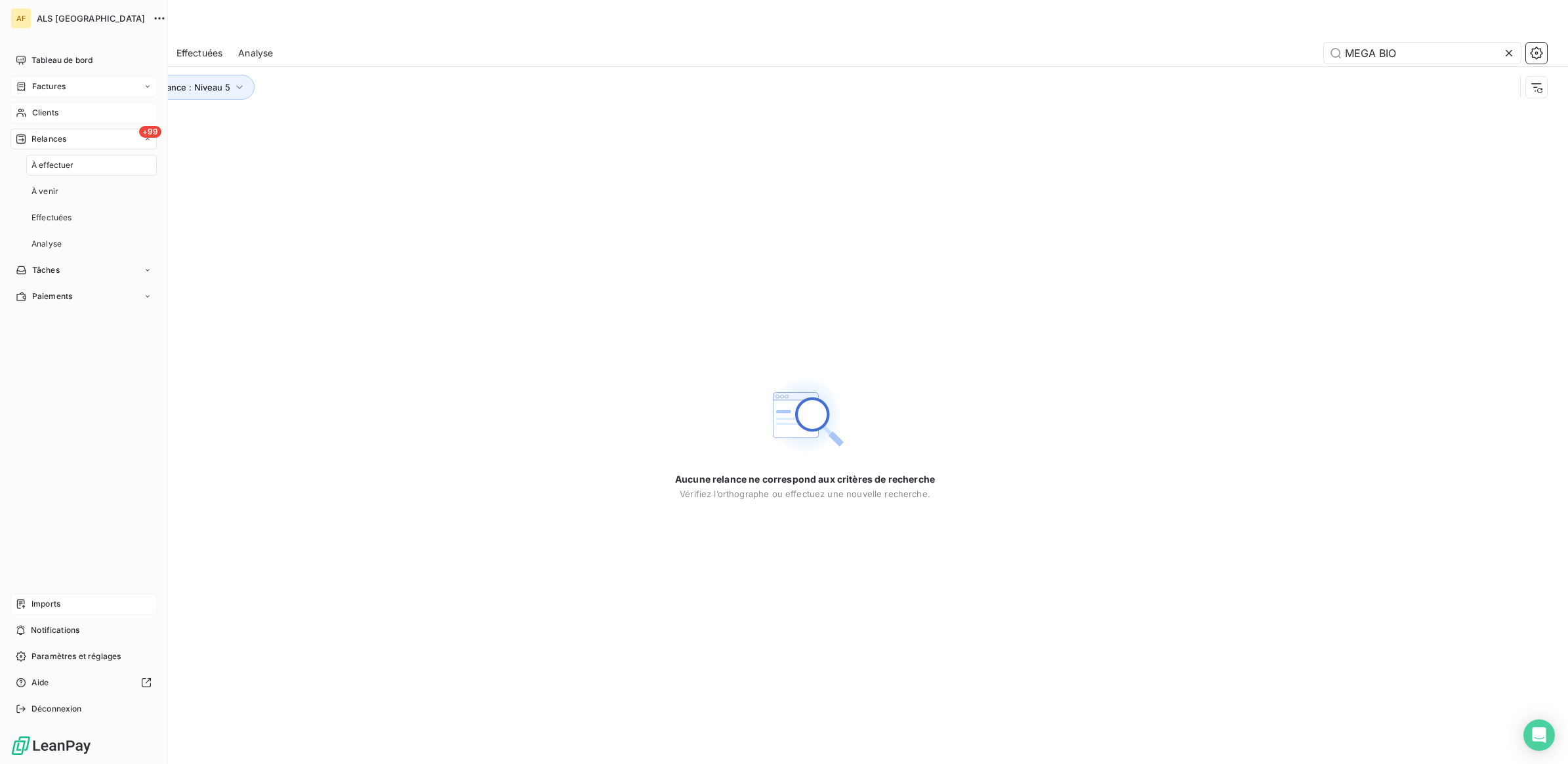
click at [50, 111] on span "Clients" at bounding box center [45, 113] width 26 height 12
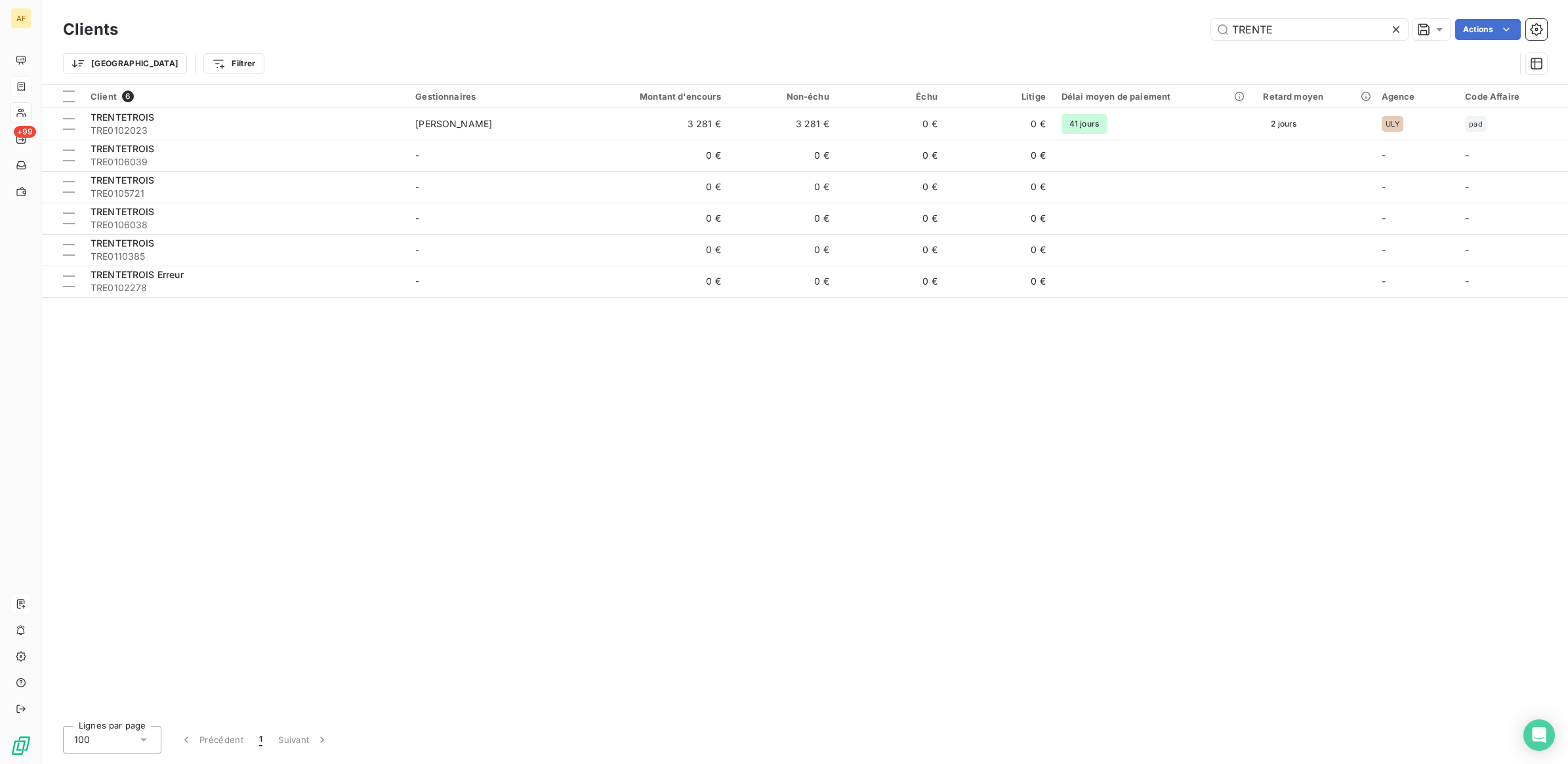
click at [392, 14] on div "Clients TRENTE Actions Trier Filtrer" at bounding box center [805, 42] width 1526 height 84
click at [337, 425] on div "Client 6 Gestionnaires Montant d'encours Non-échu Échu Litige Délai moyen de pa…" at bounding box center [805, 400] width 1526 height 630
click at [1264, 28] on input "TRENTE" at bounding box center [1309, 30] width 197 height 21
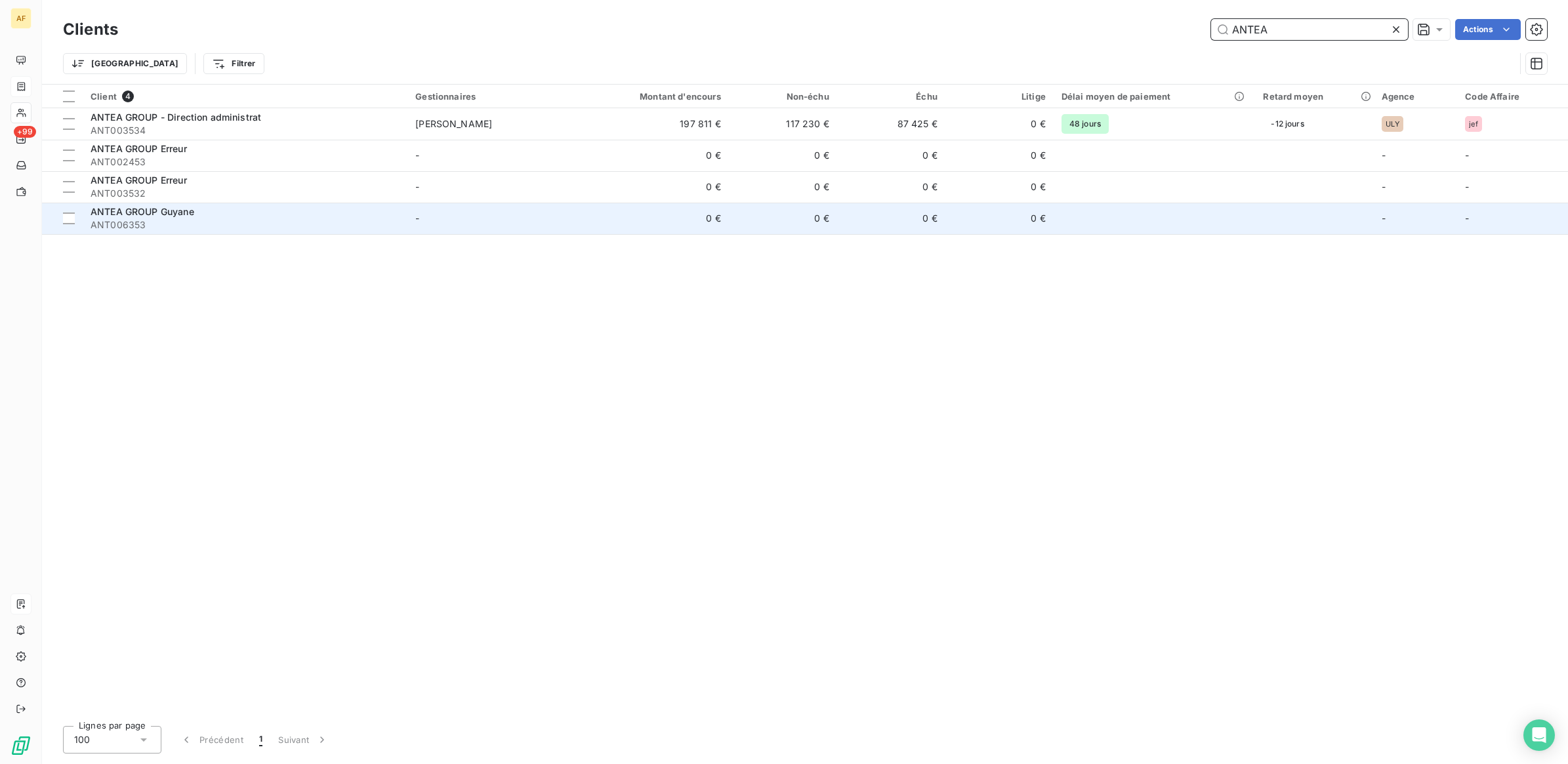
type input "ANTEA"
click at [558, 215] on td "-" at bounding box center [495, 218] width 176 height 31
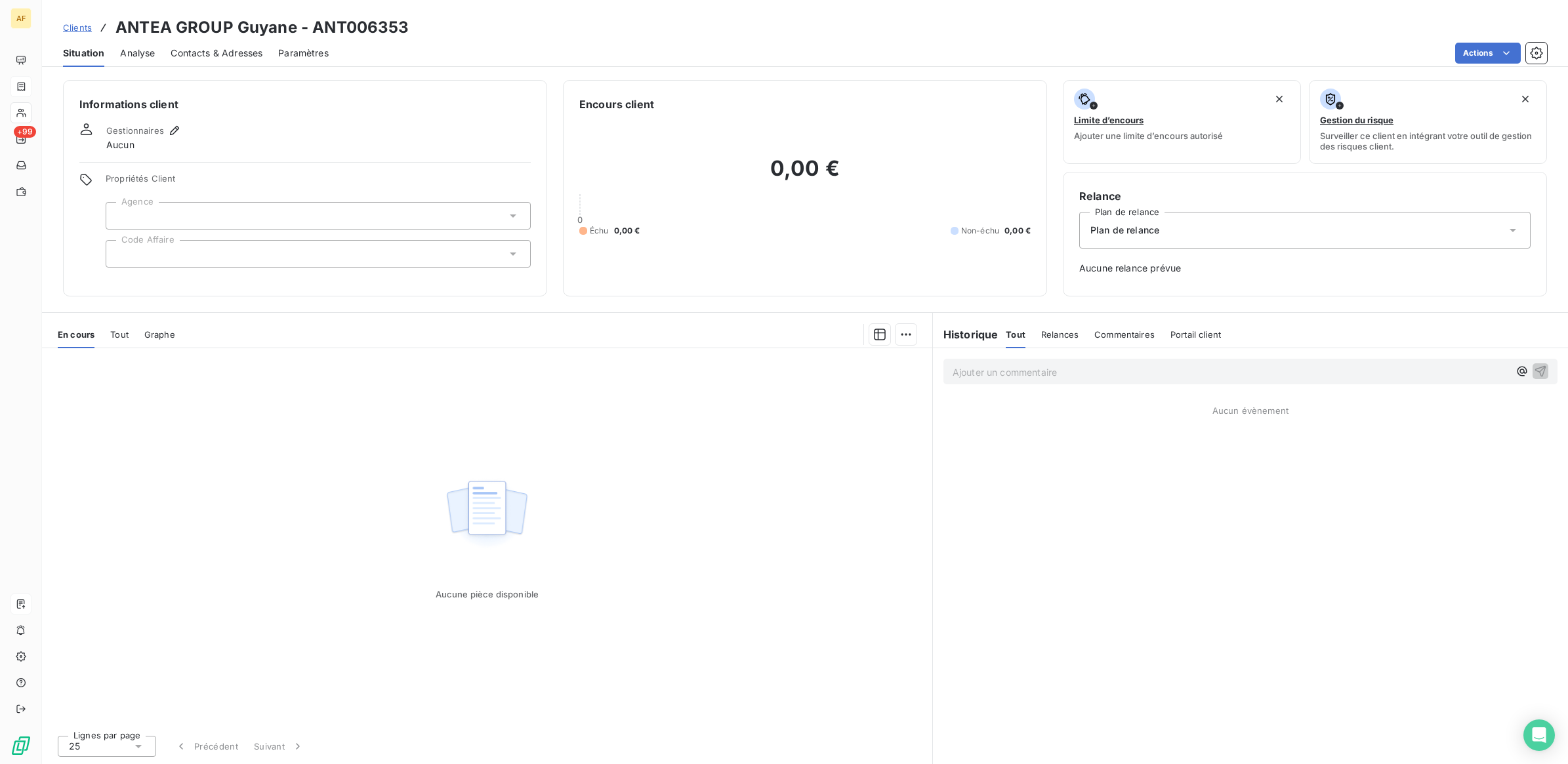
click at [203, 53] on span "Contacts & Adresses" at bounding box center [217, 53] width 92 height 13
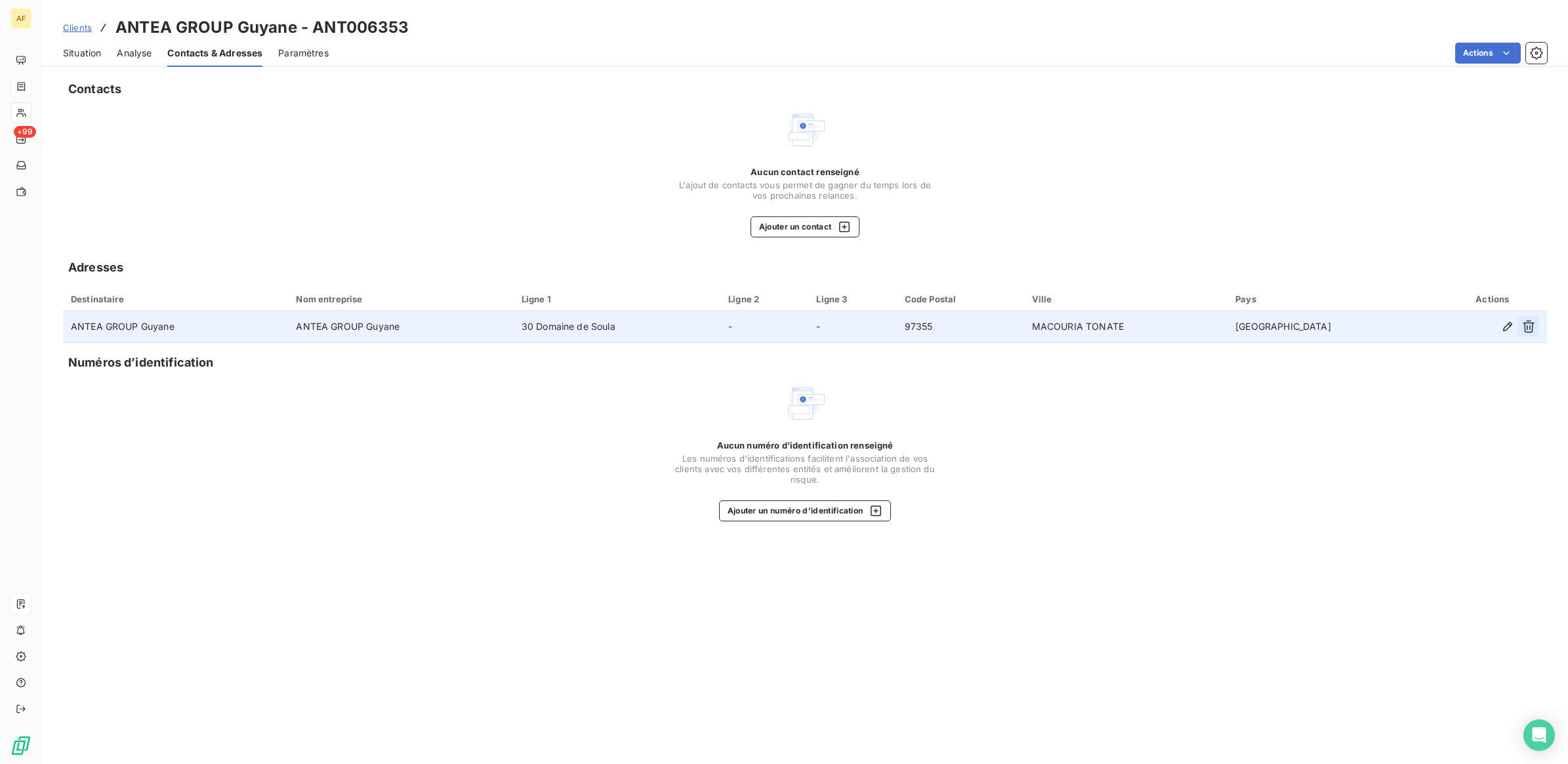
click at [1534, 326] on icon "button" at bounding box center [1529, 326] width 13 height 13
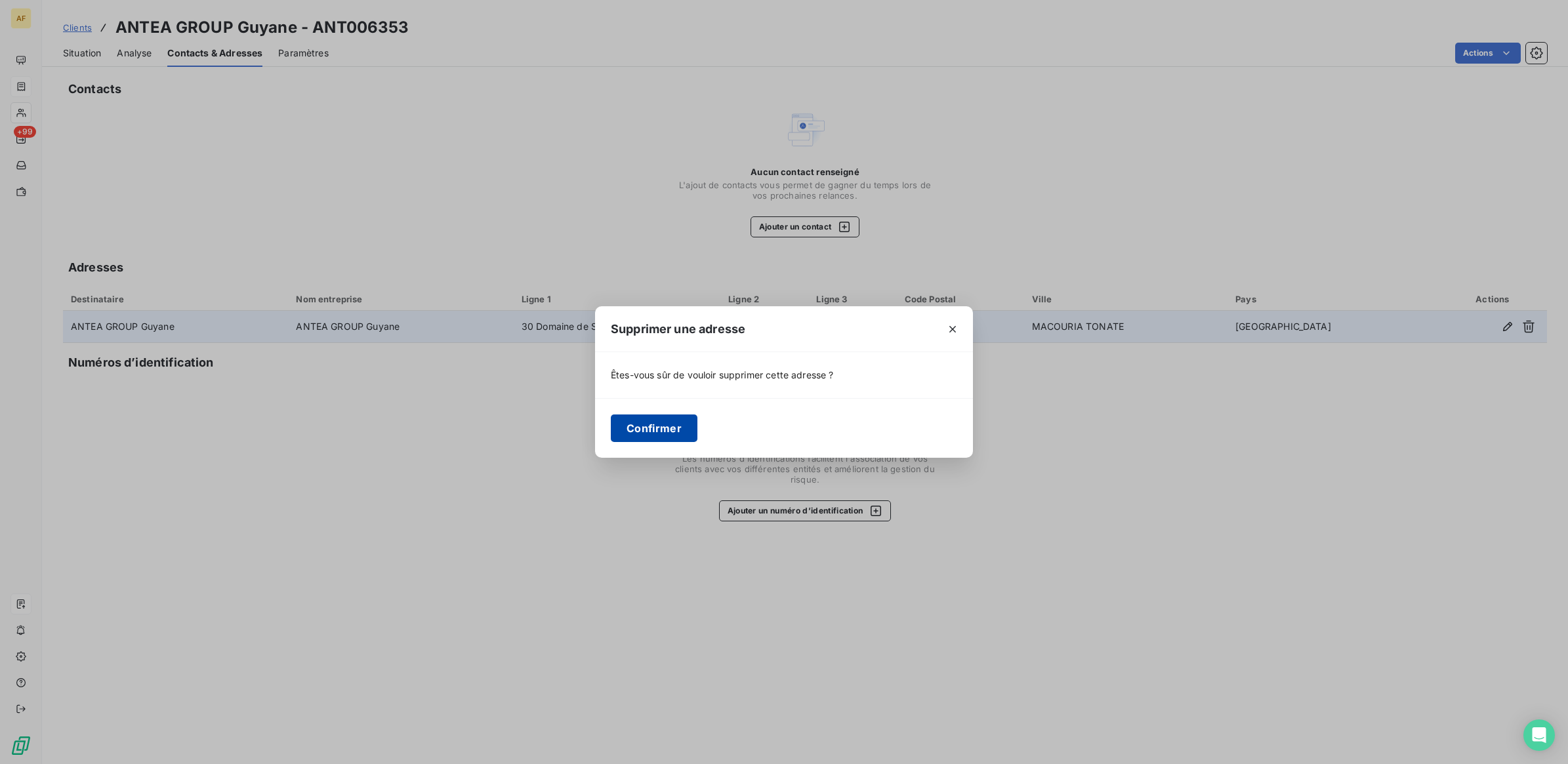
click at [676, 417] on button "Confirmer" at bounding box center [654, 428] width 87 height 27
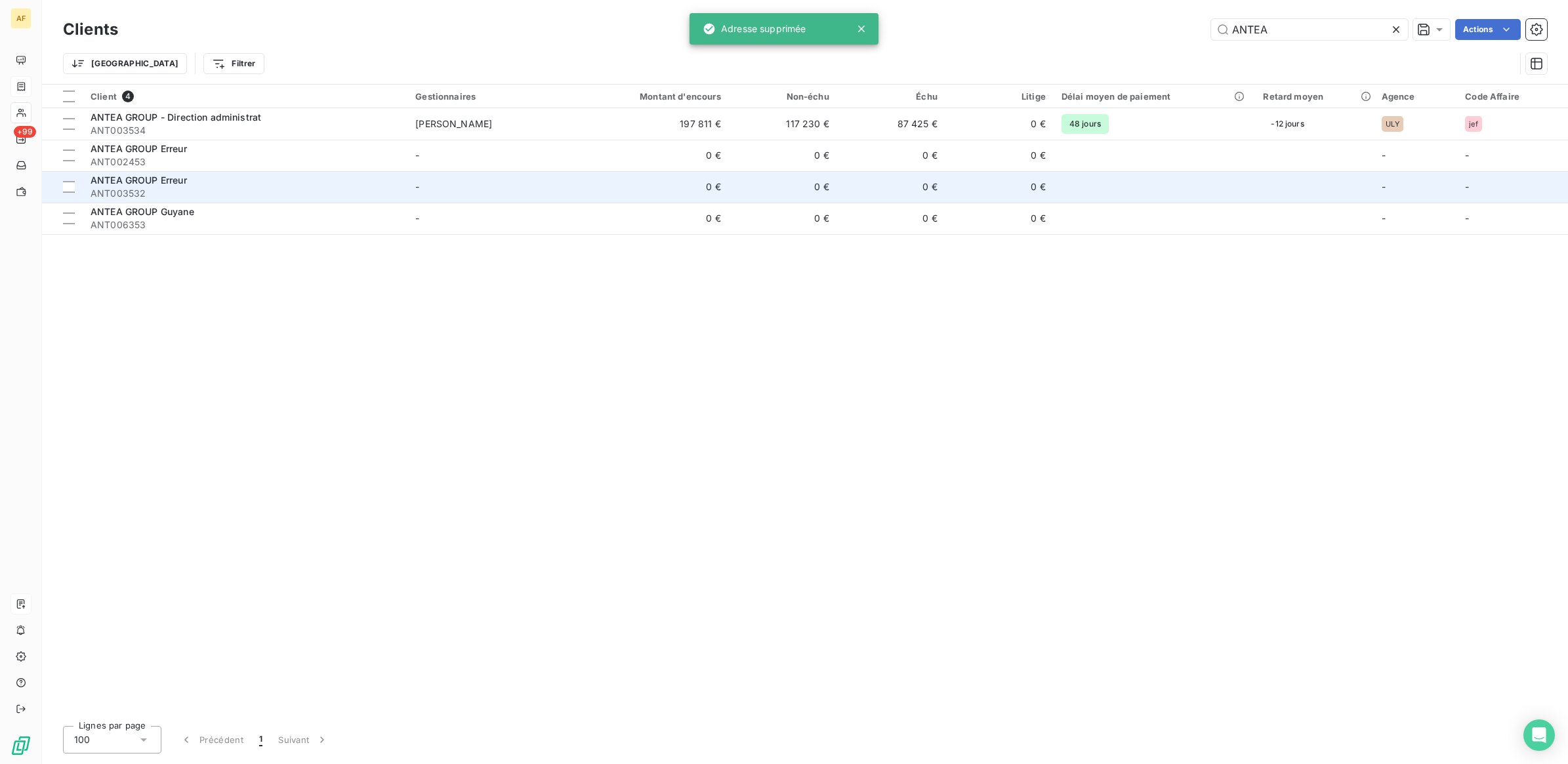
click at [149, 188] on span "ANT003532" at bounding box center [245, 194] width 309 height 13
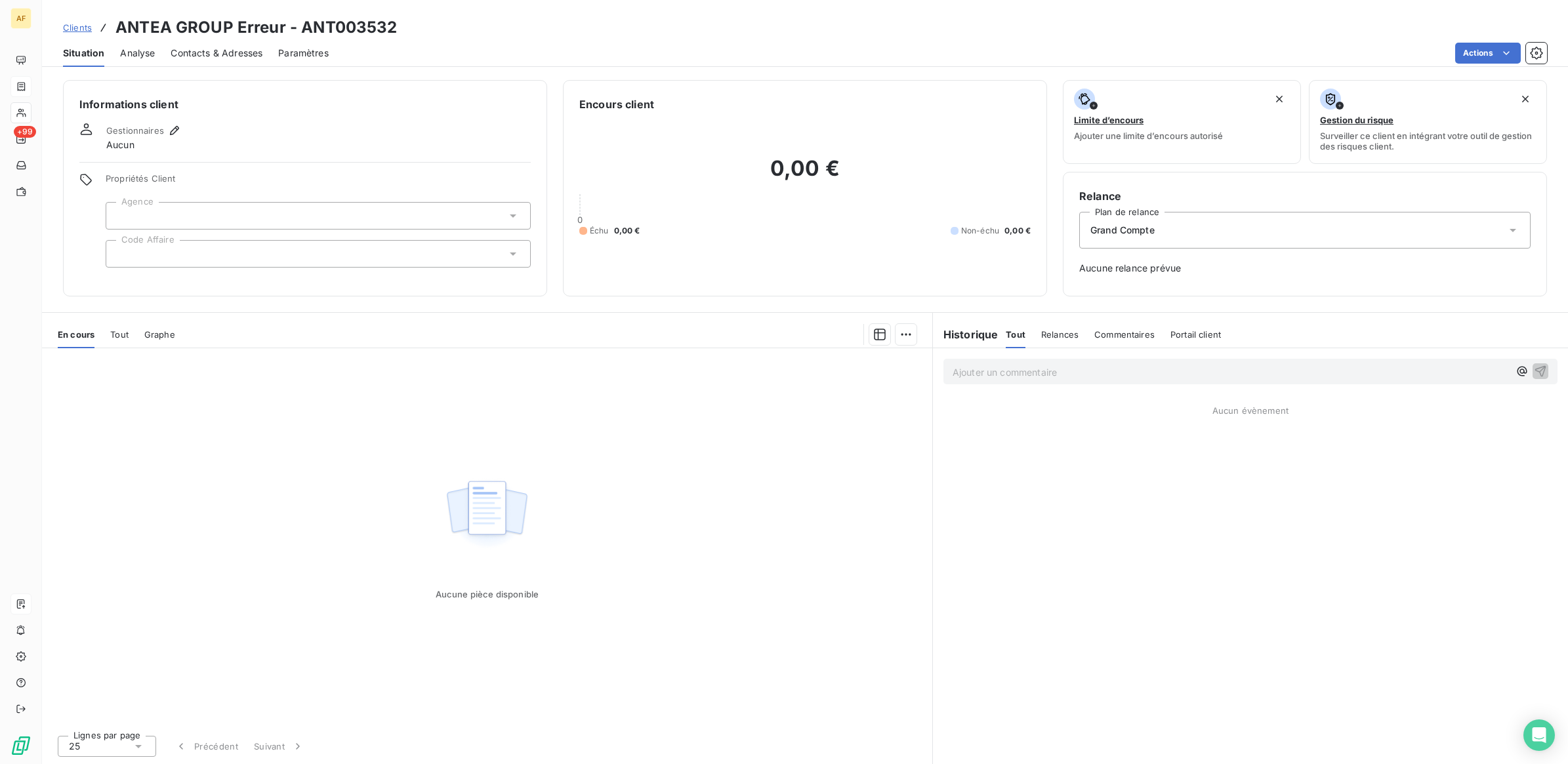
click at [213, 51] on span "Contacts & Adresses" at bounding box center [217, 53] width 92 height 13
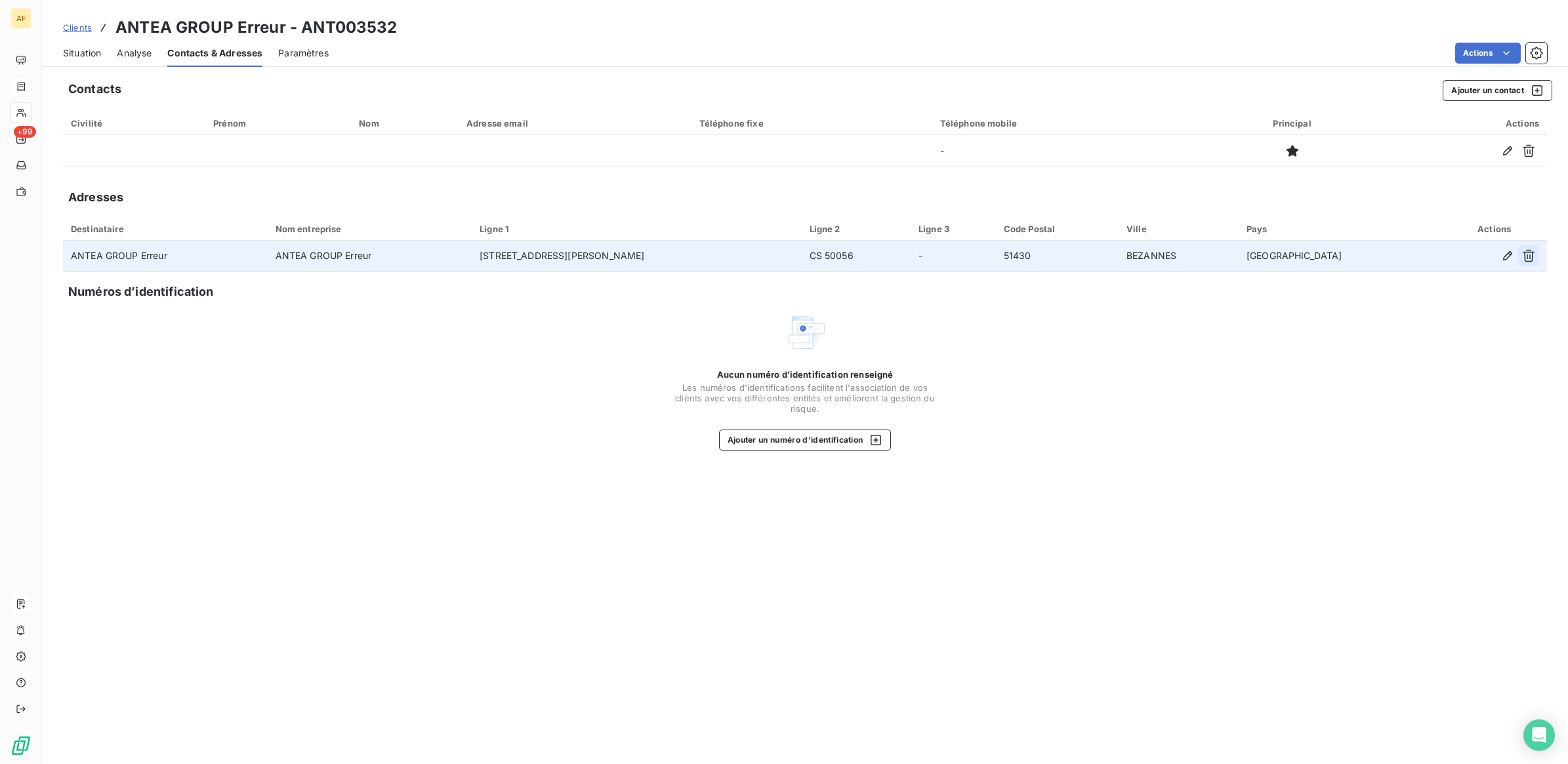
click at [1526, 259] on icon "button" at bounding box center [1529, 256] width 12 height 13
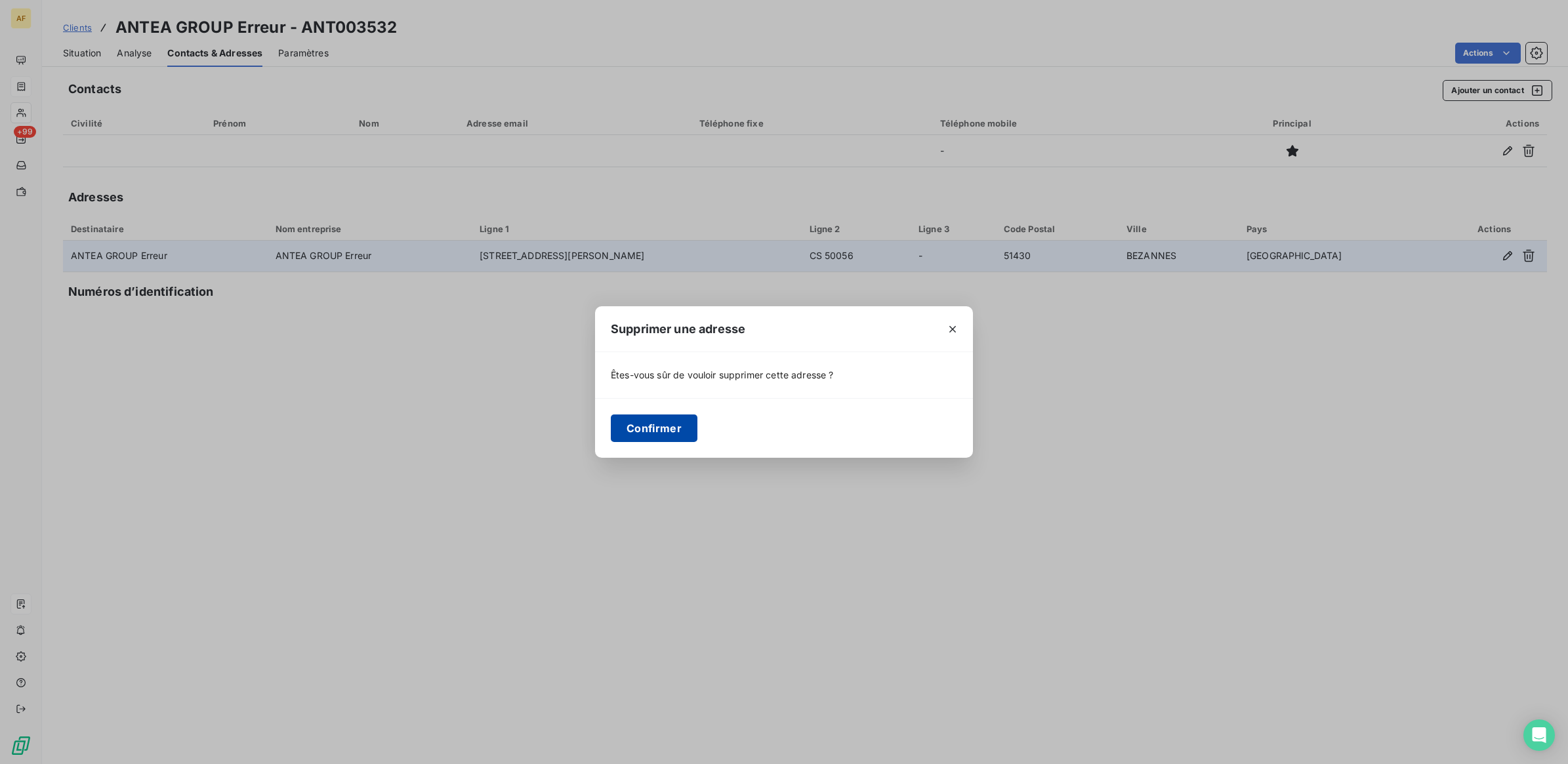
click at [665, 429] on button "Confirmer" at bounding box center [654, 428] width 87 height 27
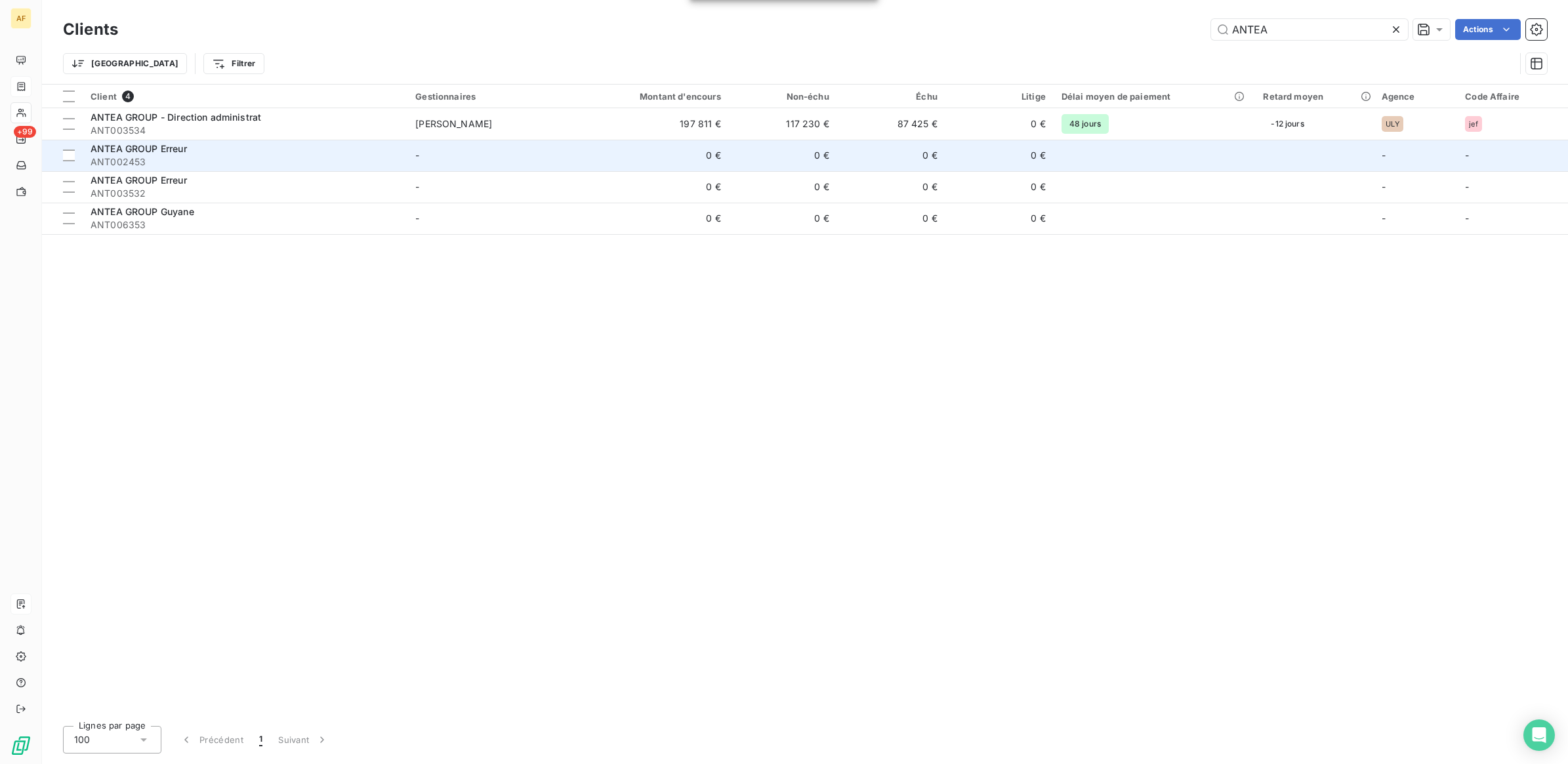
click at [148, 153] on span "ANTEA GROUP Erreur" at bounding box center [139, 148] width 96 height 11
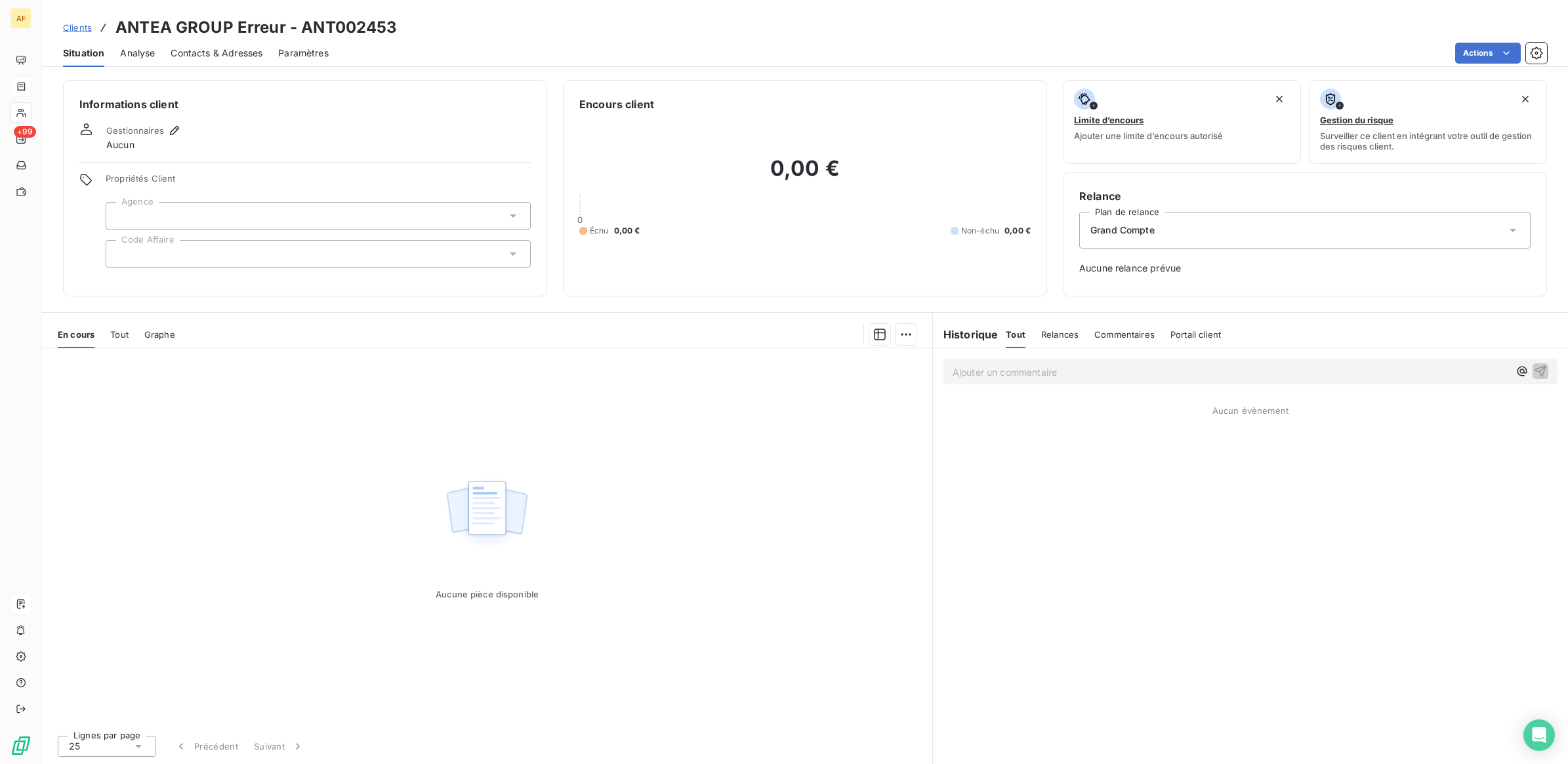
click at [218, 47] on span "Contacts & Adresses" at bounding box center [217, 53] width 92 height 13
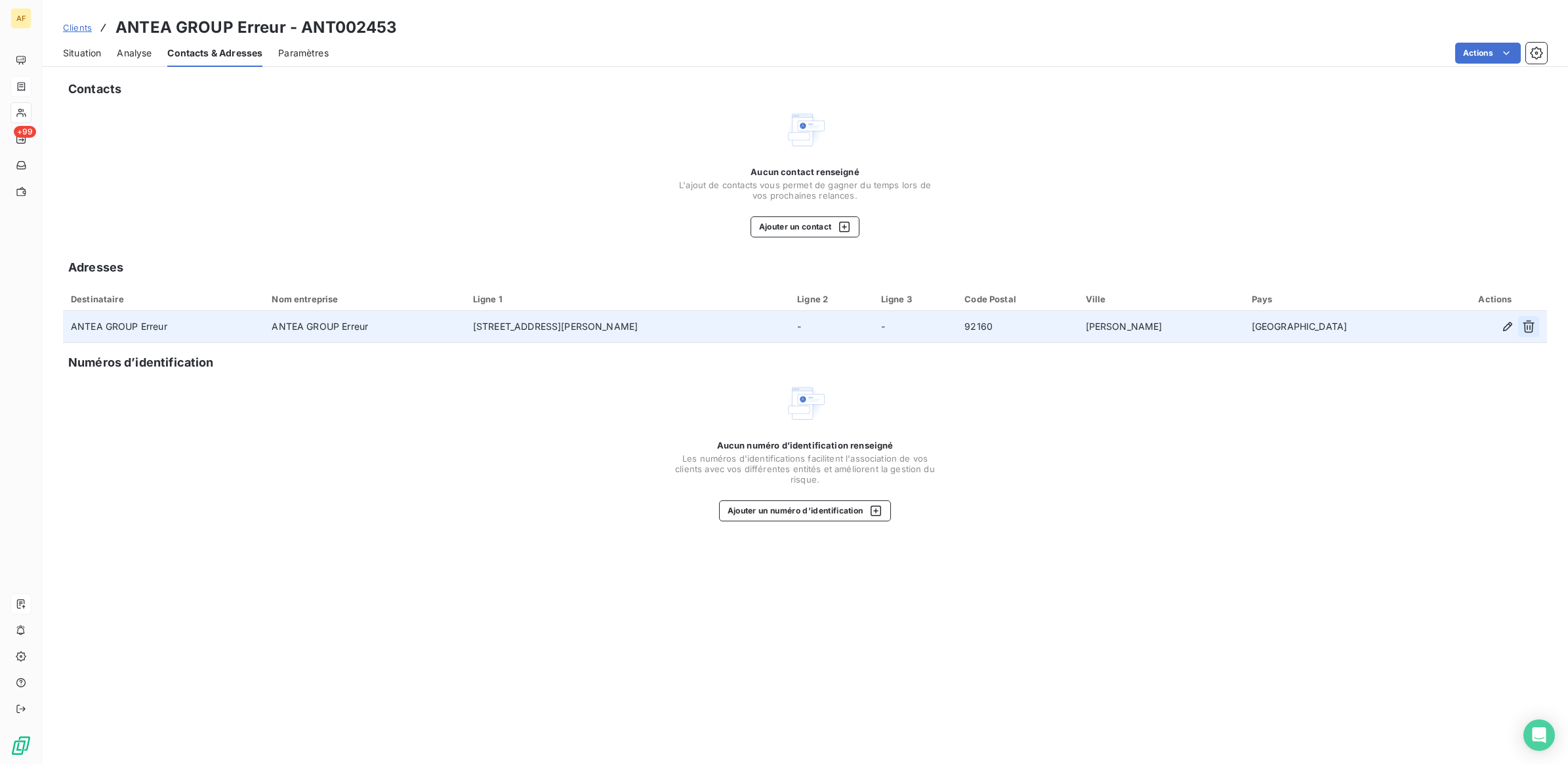
click at [1522, 329] on icon "button" at bounding box center [1529, 326] width 13 height 13
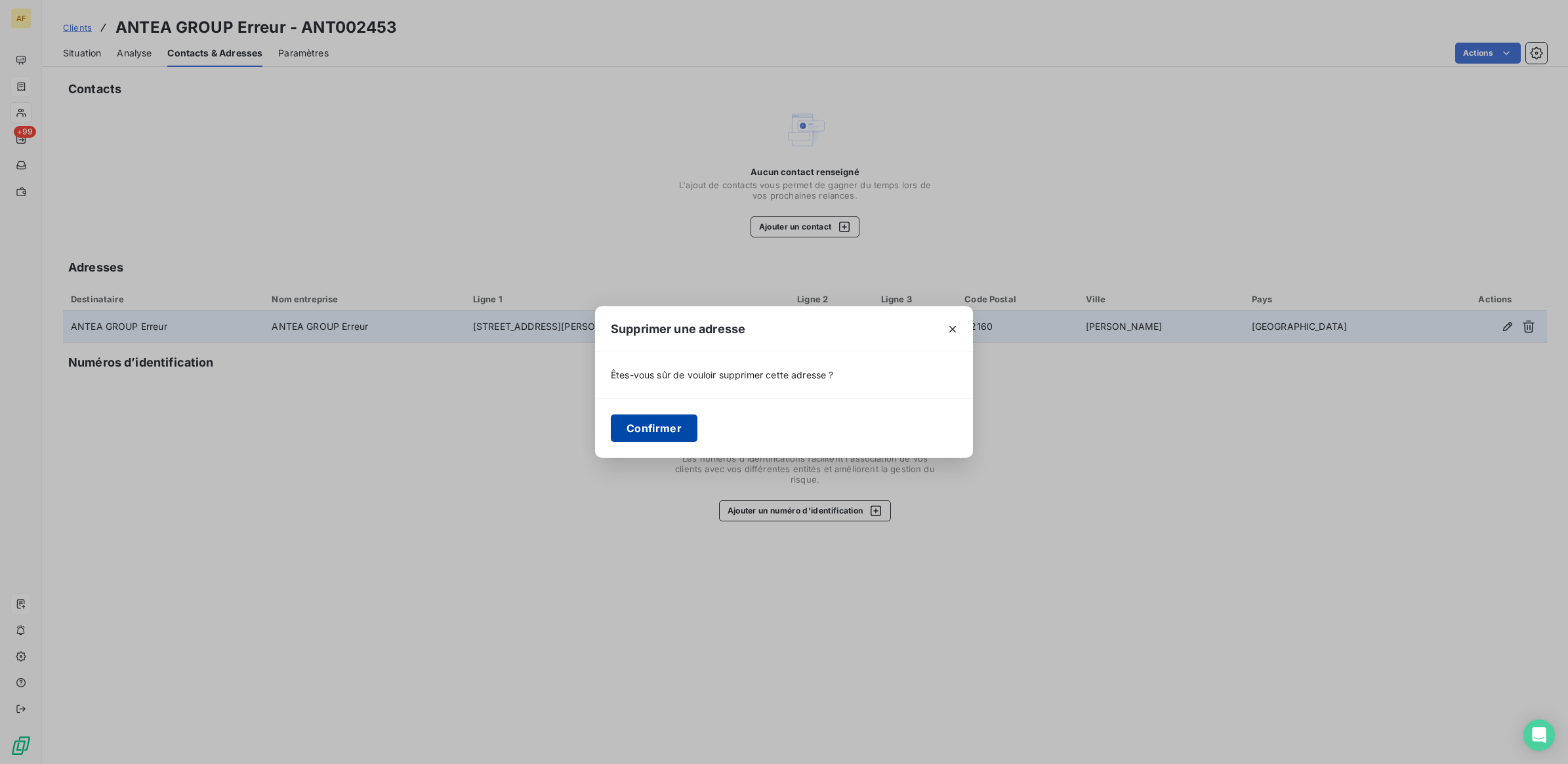
click at [655, 427] on button "Confirmer" at bounding box center [654, 428] width 87 height 27
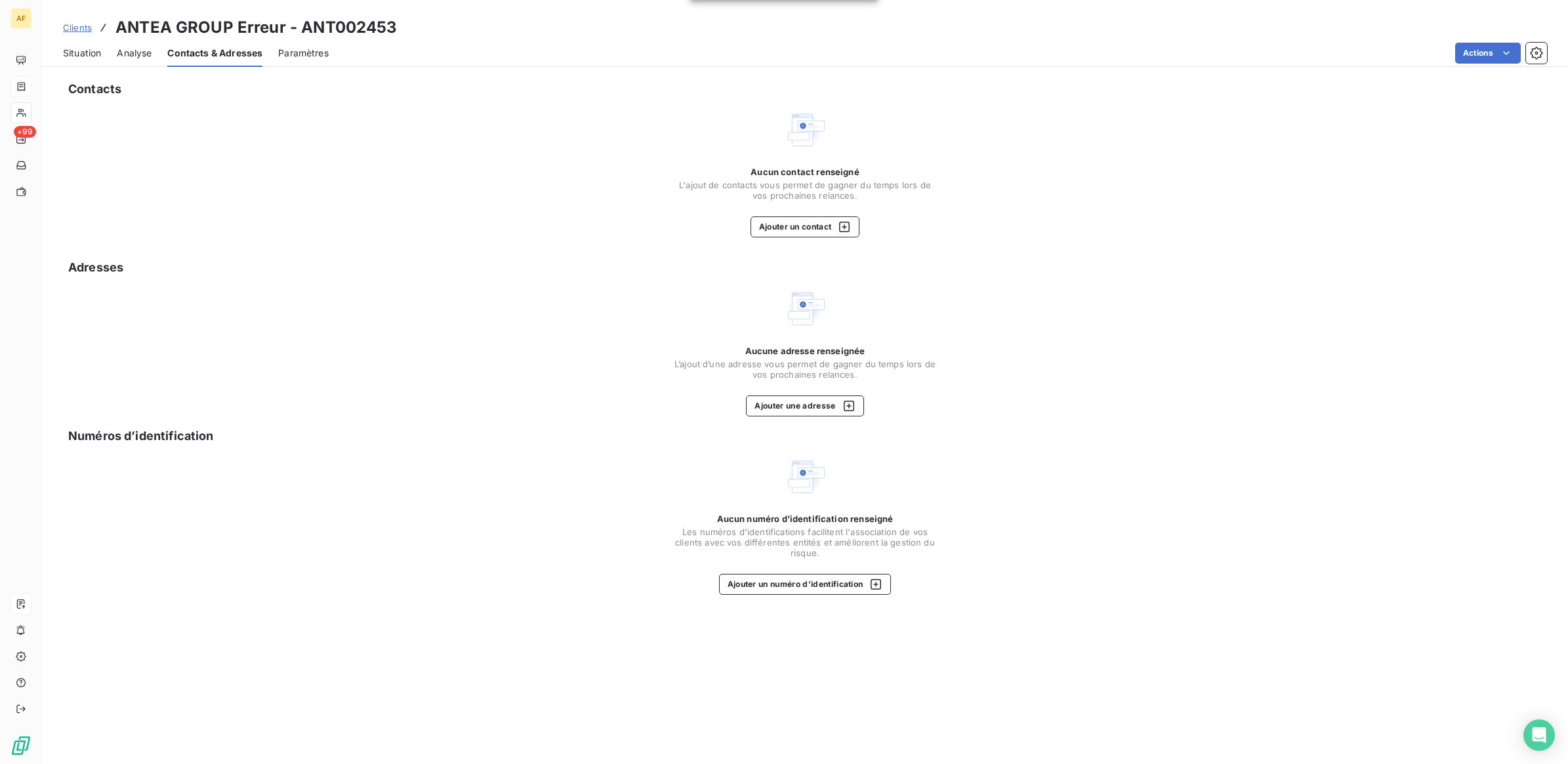
click at [70, 47] on span "Situation" at bounding box center [82, 53] width 38 height 13
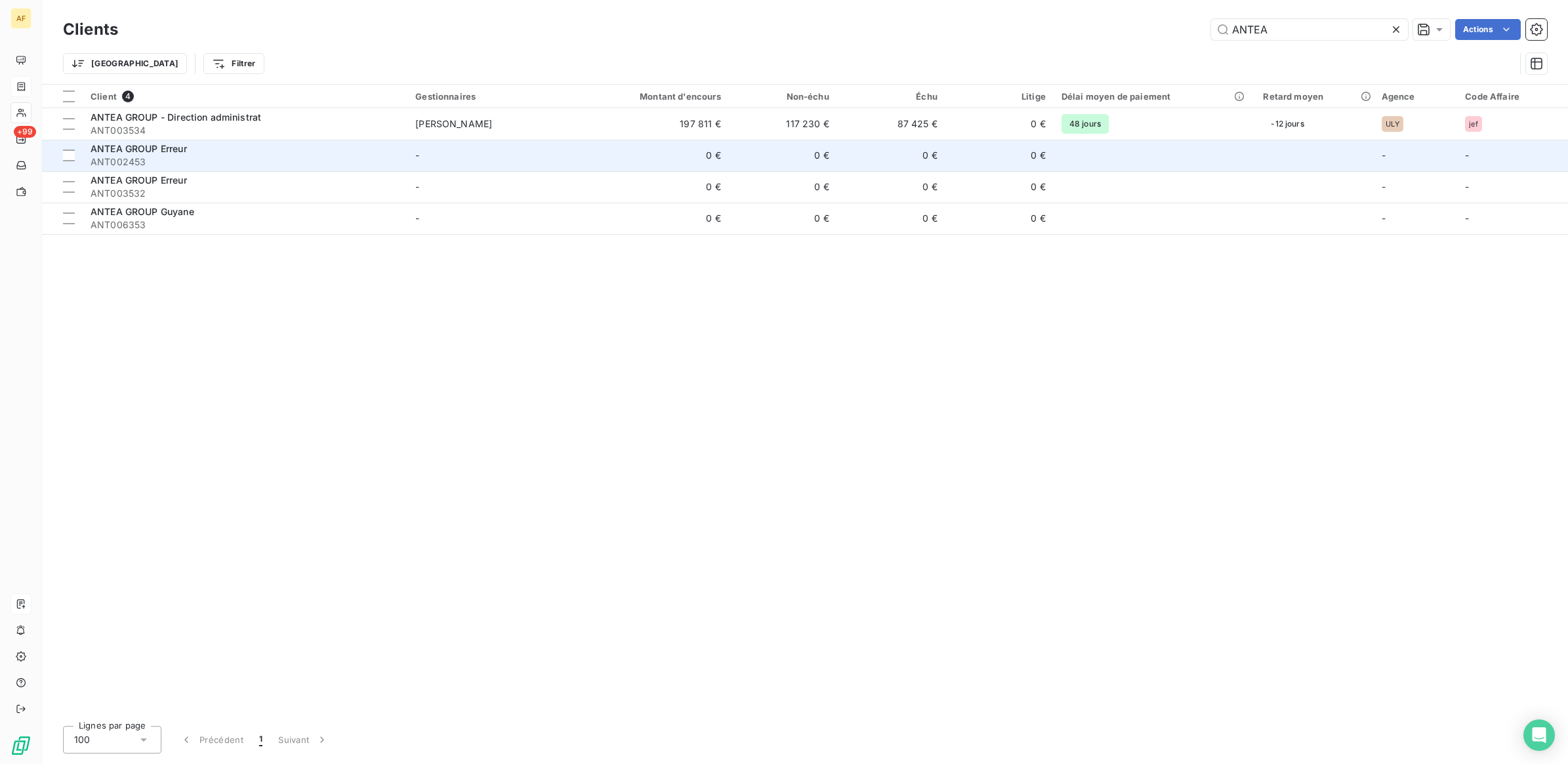
click at [223, 156] on span "ANT002453" at bounding box center [245, 162] width 309 height 13
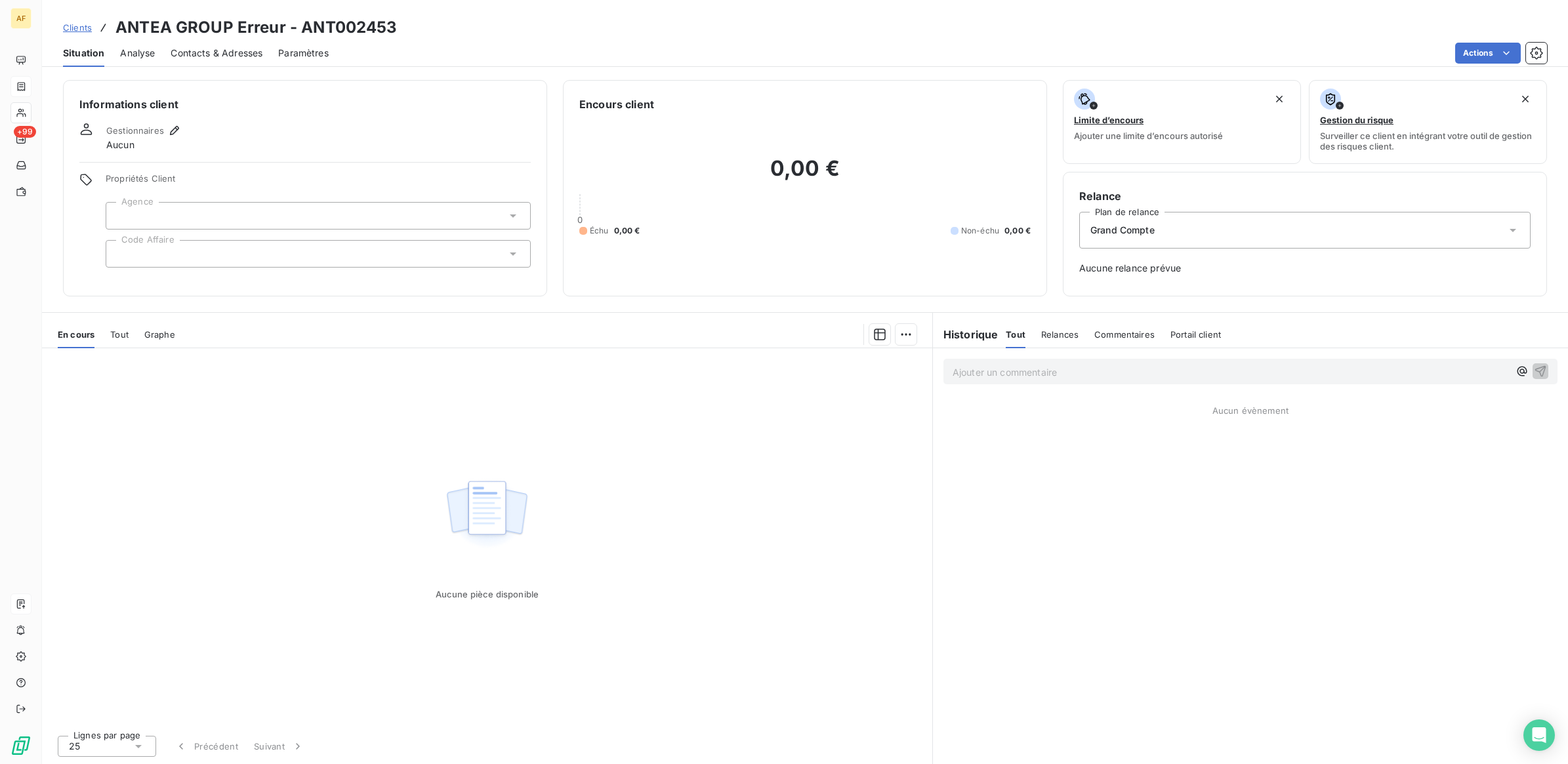
click at [208, 63] on div "Contacts & Adresses" at bounding box center [217, 53] width 92 height 27
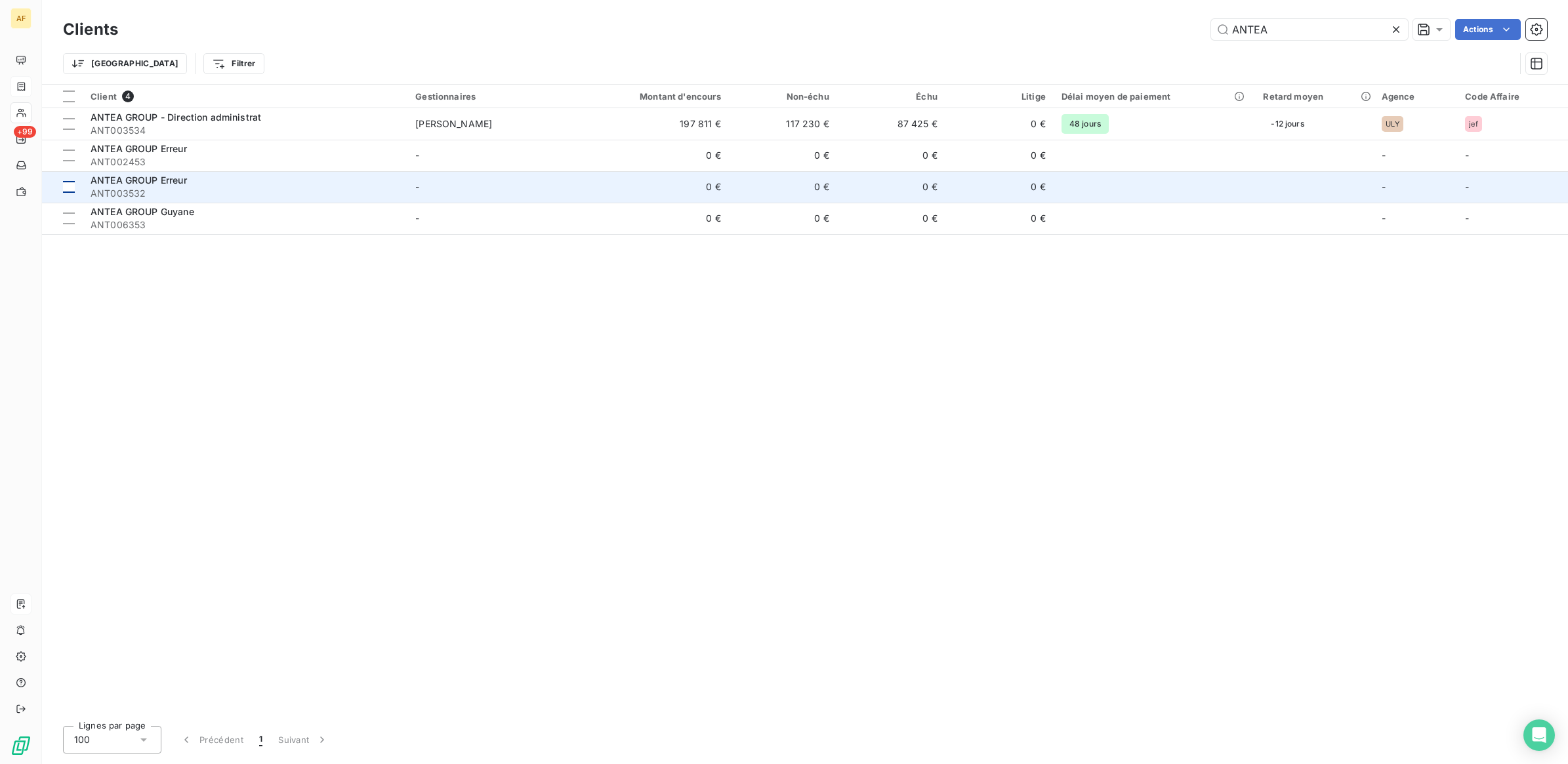
click at [73, 217] on div at bounding box center [69, 218] width 12 height 12
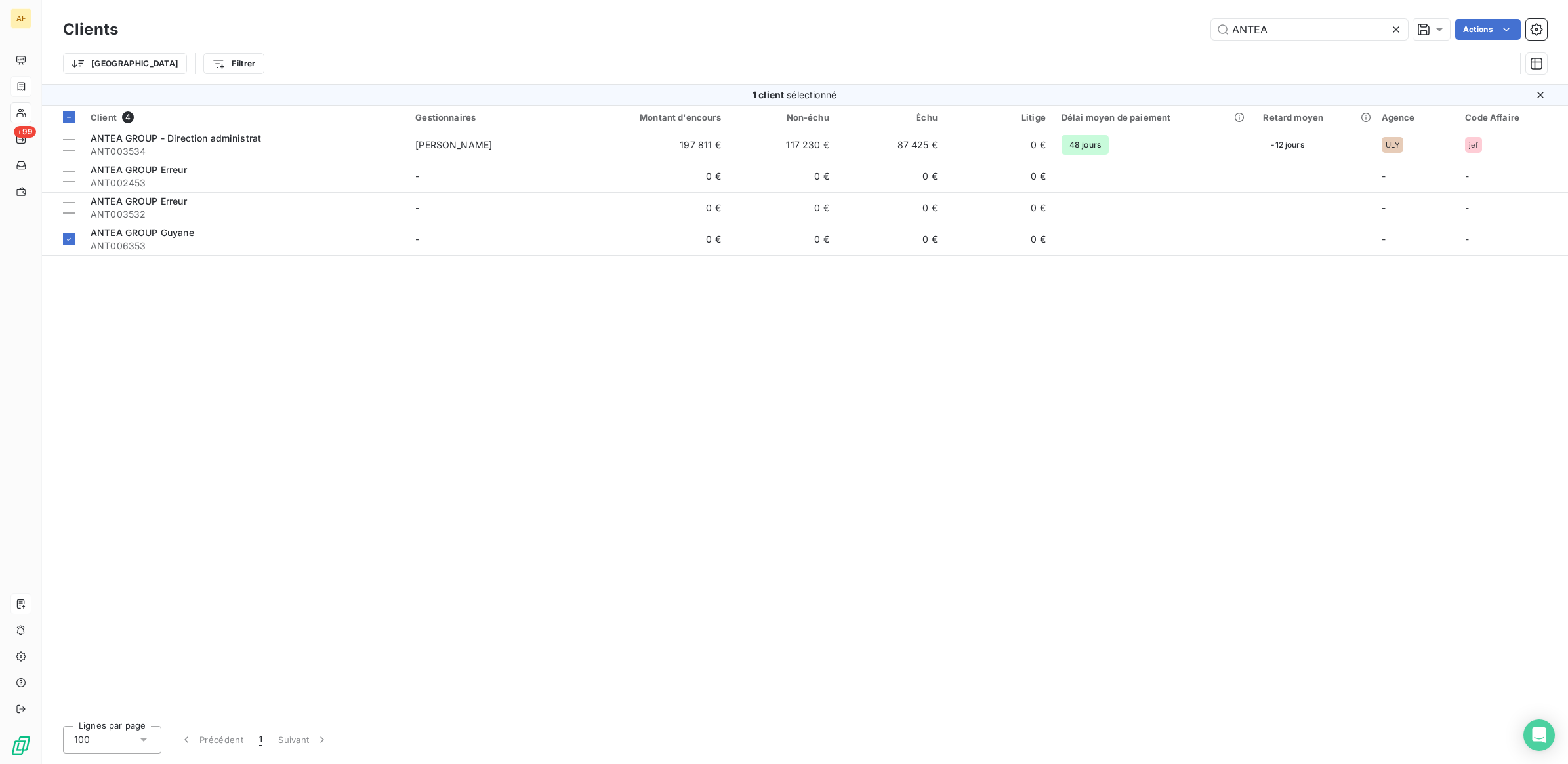
drag, startPoint x: 135, startPoint y: 237, endPoint x: 897, endPoint y: 492, distance: 803.5
click at [897, 492] on div "Client 4 Gestionnaires Montant d'encours Non-échu Échu Litige Délai moyen de pa…" at bounding box center [805, 410] width 1526 height 610
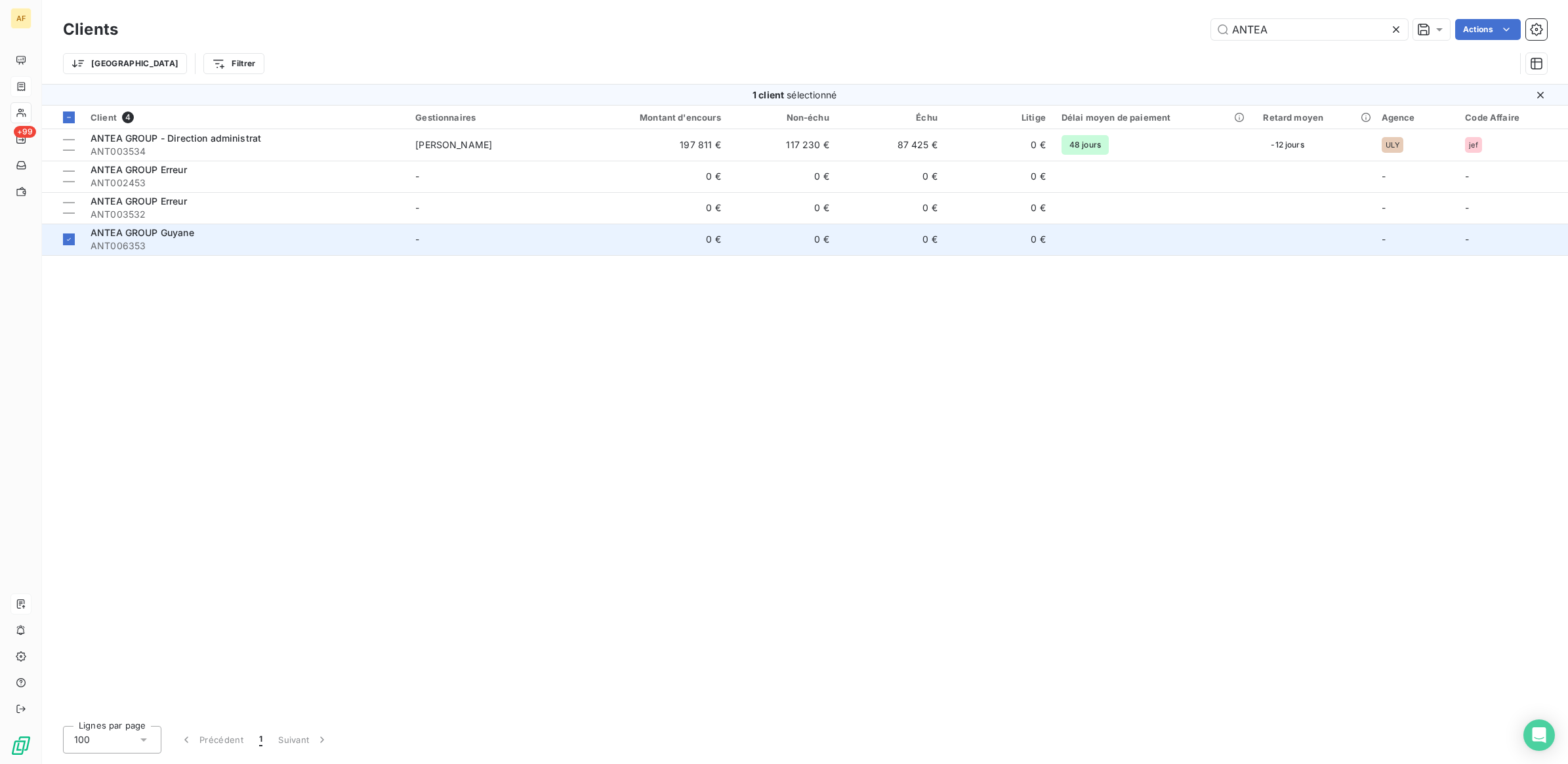
click at [1506, 240] on td "-" at bounding box center [1512, 239] width 111 height 31
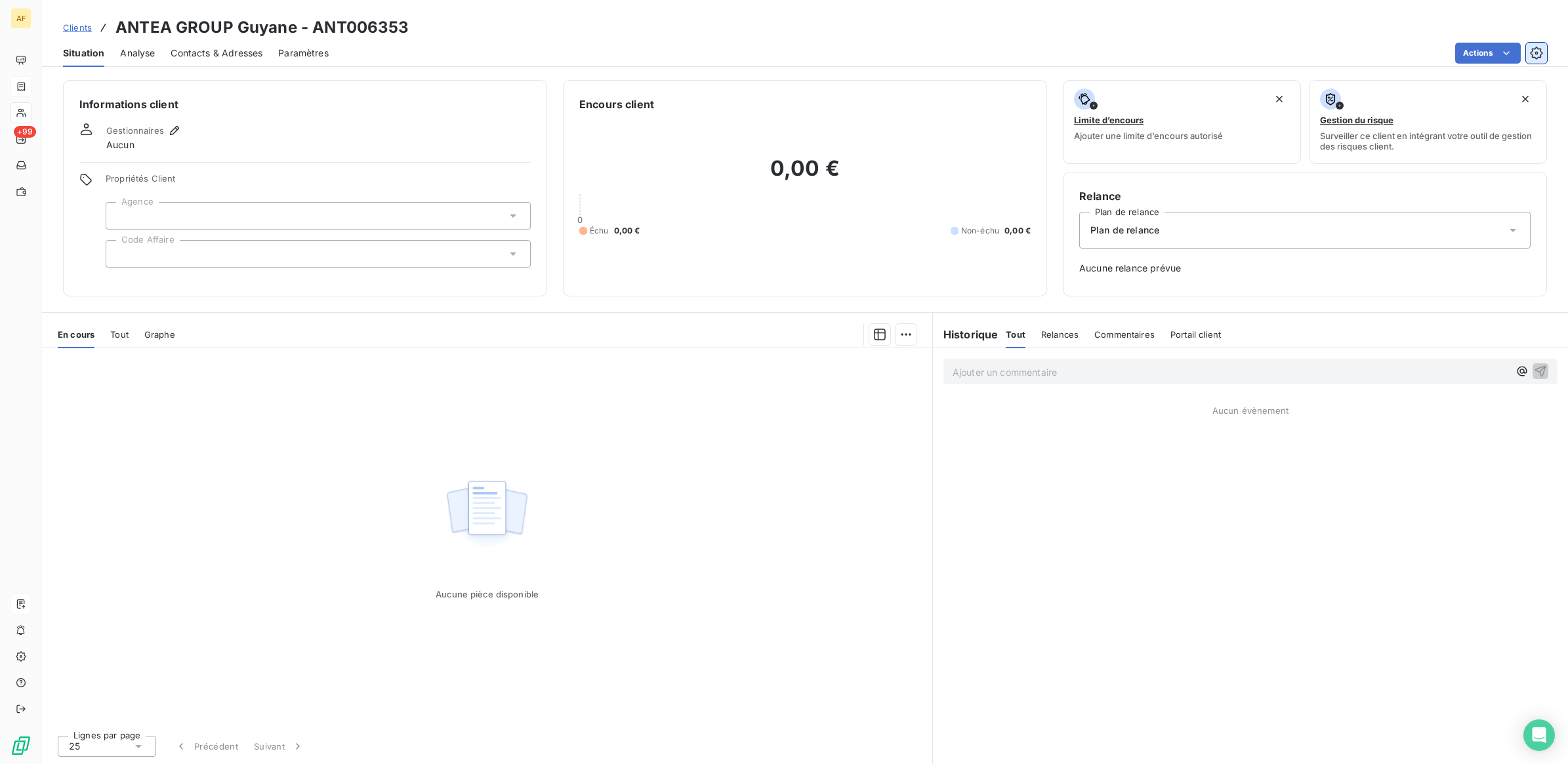
click at [1533, 49] on icon "button" at bounding box center [1537, 53] width 13 height 13
click at [508, 42] on html "AF +99 Clients ANTEA GROUP Guyane - ANT006353 Situation Analyse Contacts & Adre…" at bounding box center [784, 382] width 1568 height 764
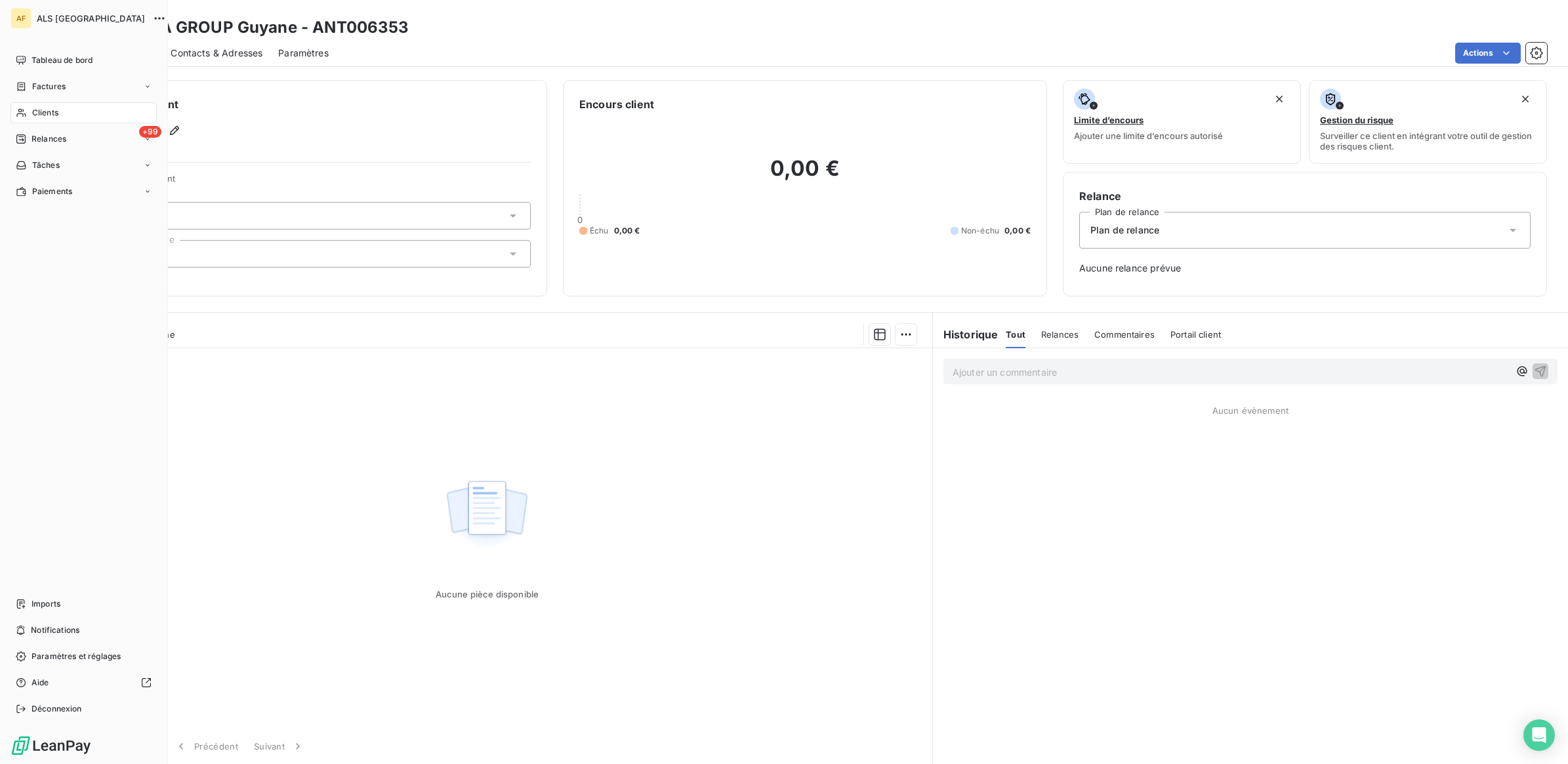
click at [48, 103] on div "Clients" at bounding box center [83, 113] width 146 height 21
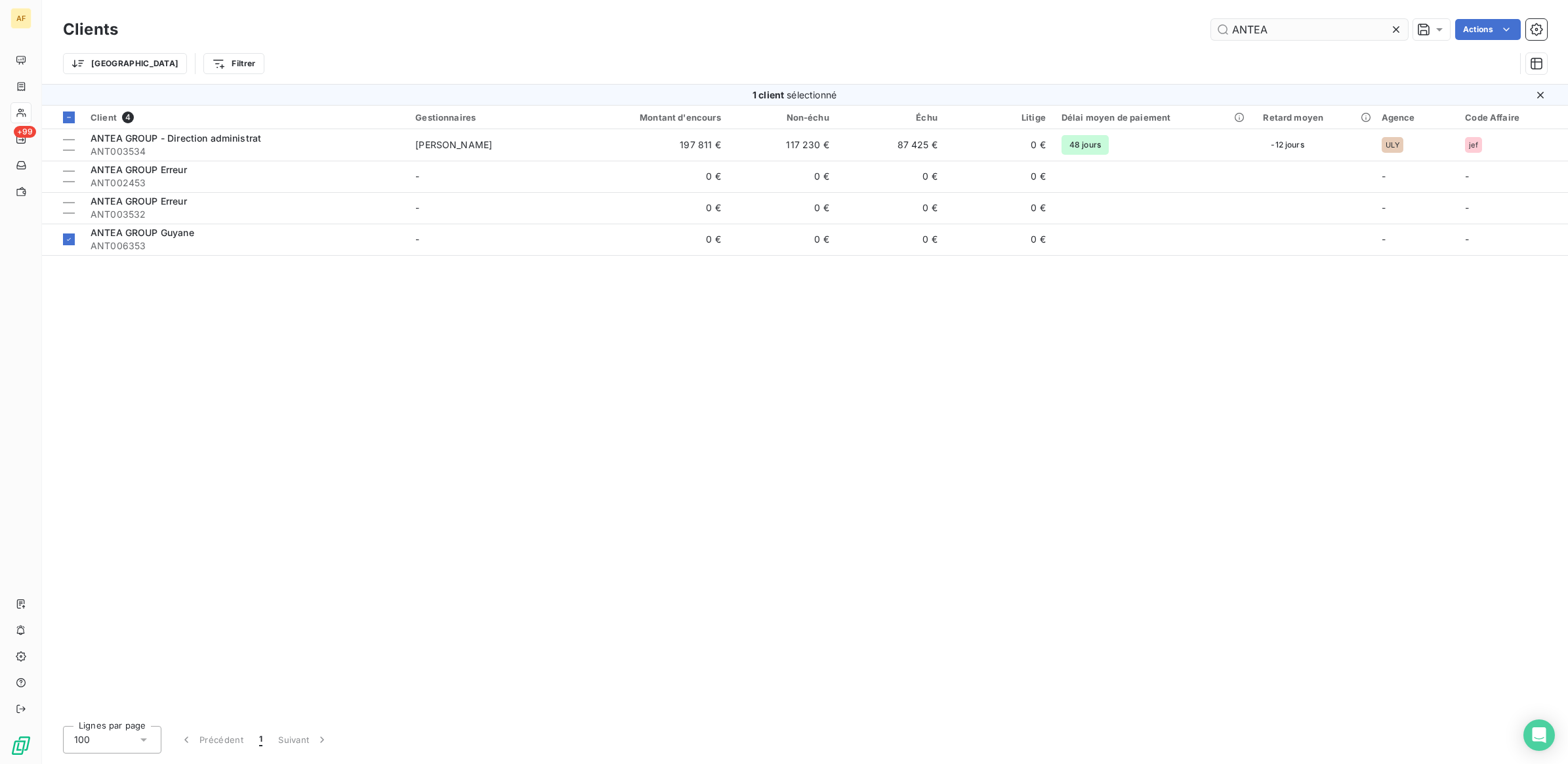
click at [1250, 34] on input "ANTEA" at bounding box center [1309, 30] width 197 height 21
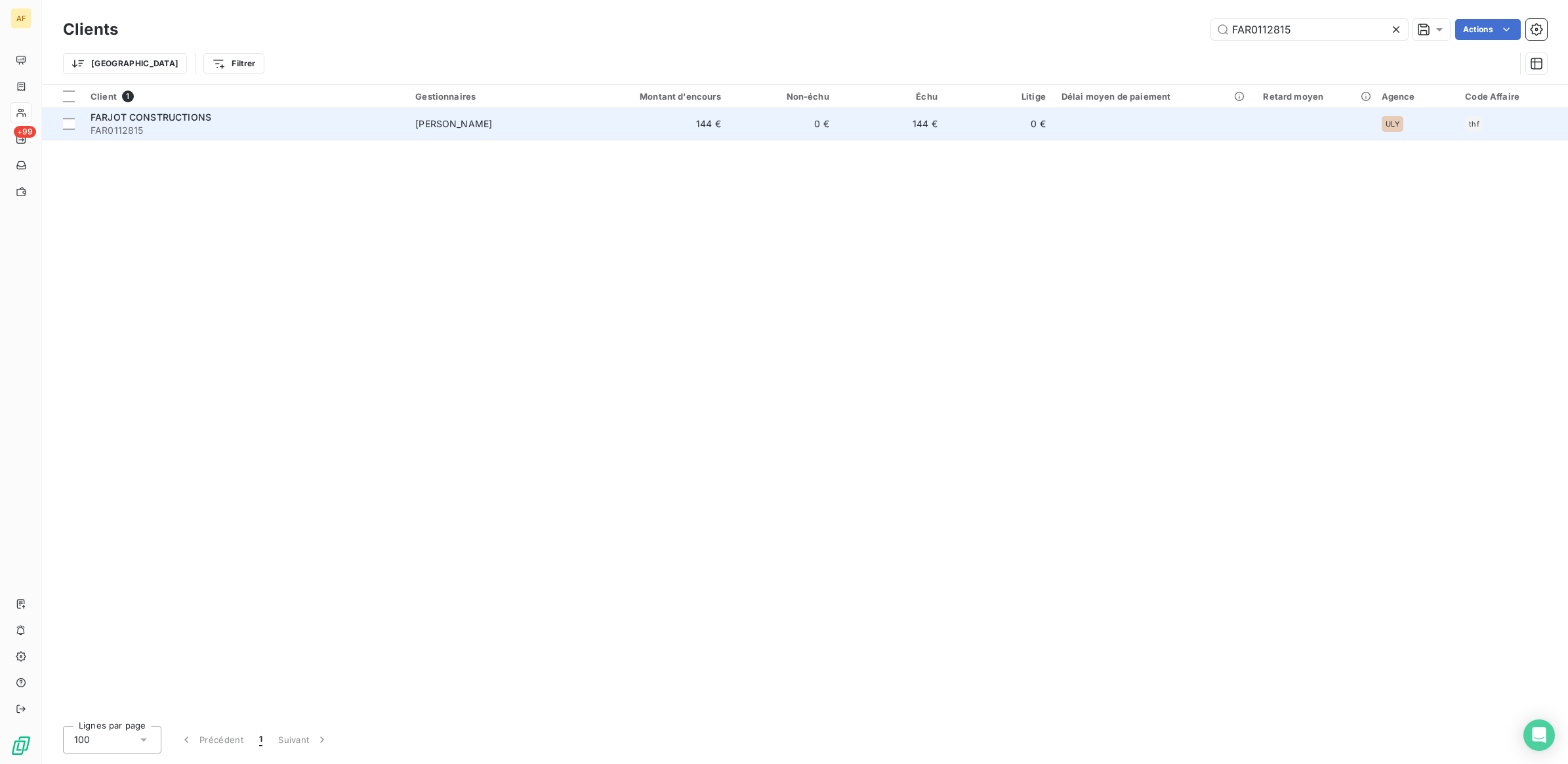
type input "FAR0112815"
click at [463, 125] on span "[PERSON_NAME]" at bounding box center [453, 123] width 76 height 11
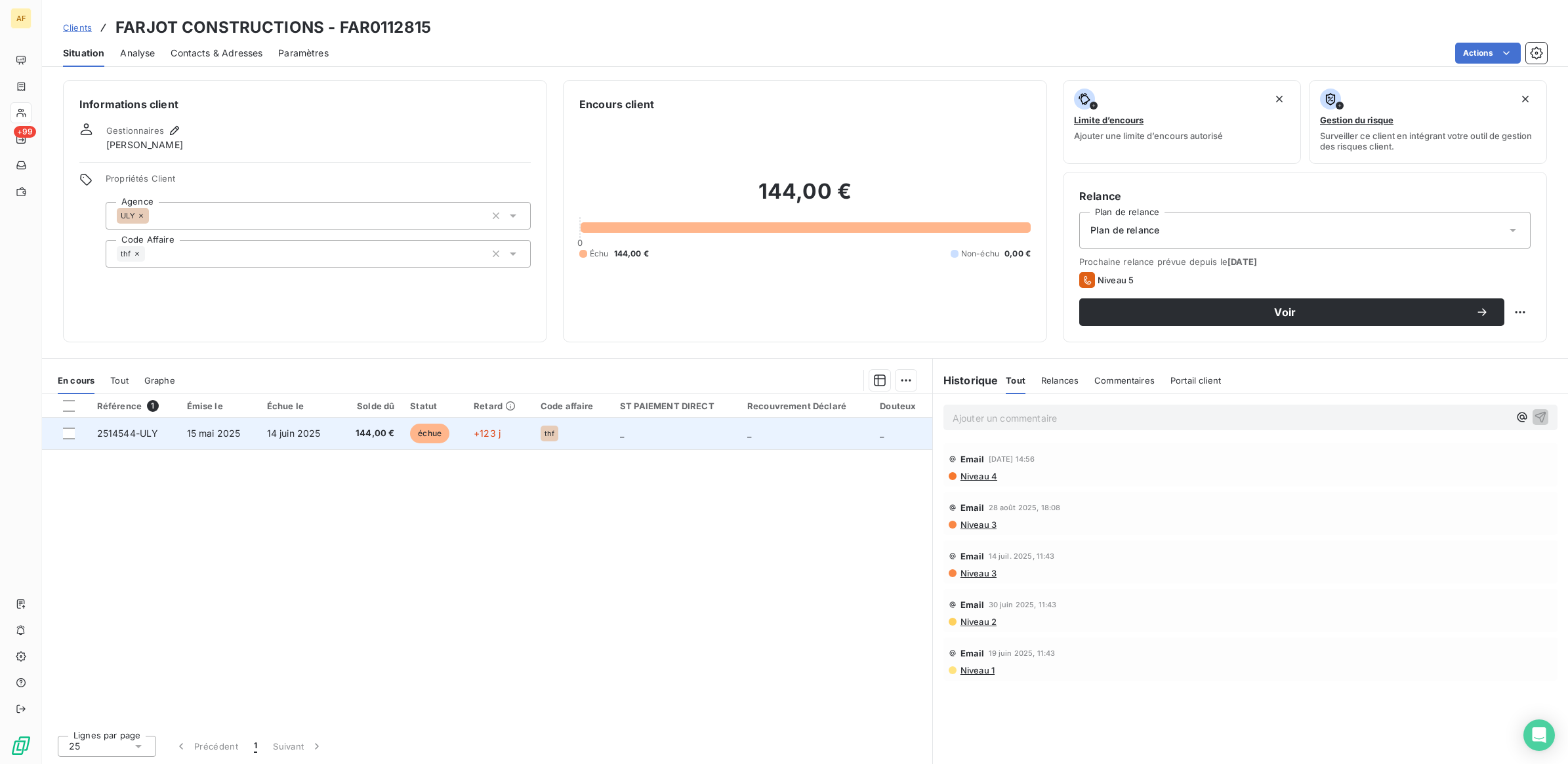
click at [505, 436] on td "+123 j" at bounding box center [499, 433] width 67 height 31
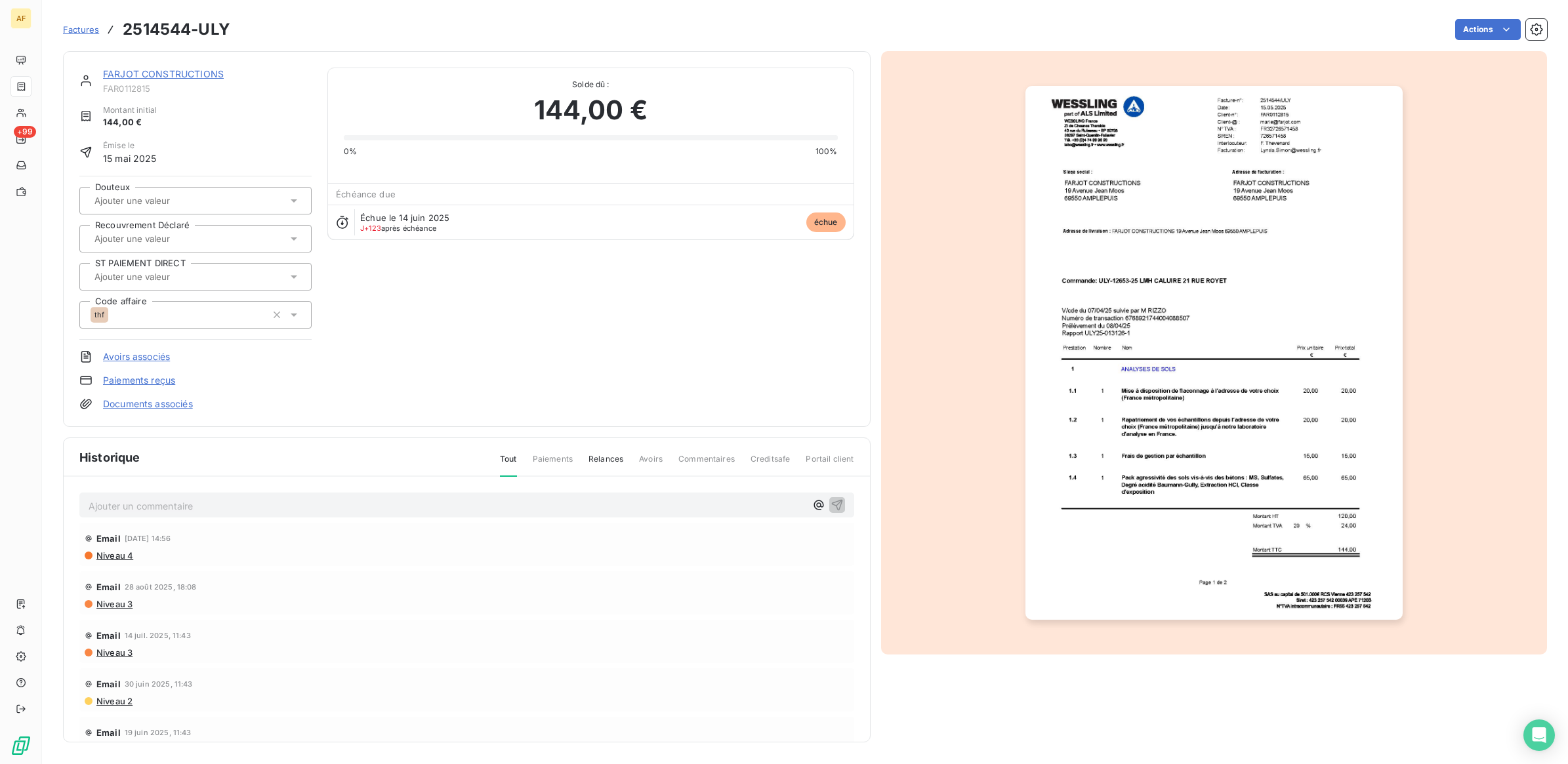
click at [1234, 341] on img "button" at bounding box center [1214, 353] width 377 height 534
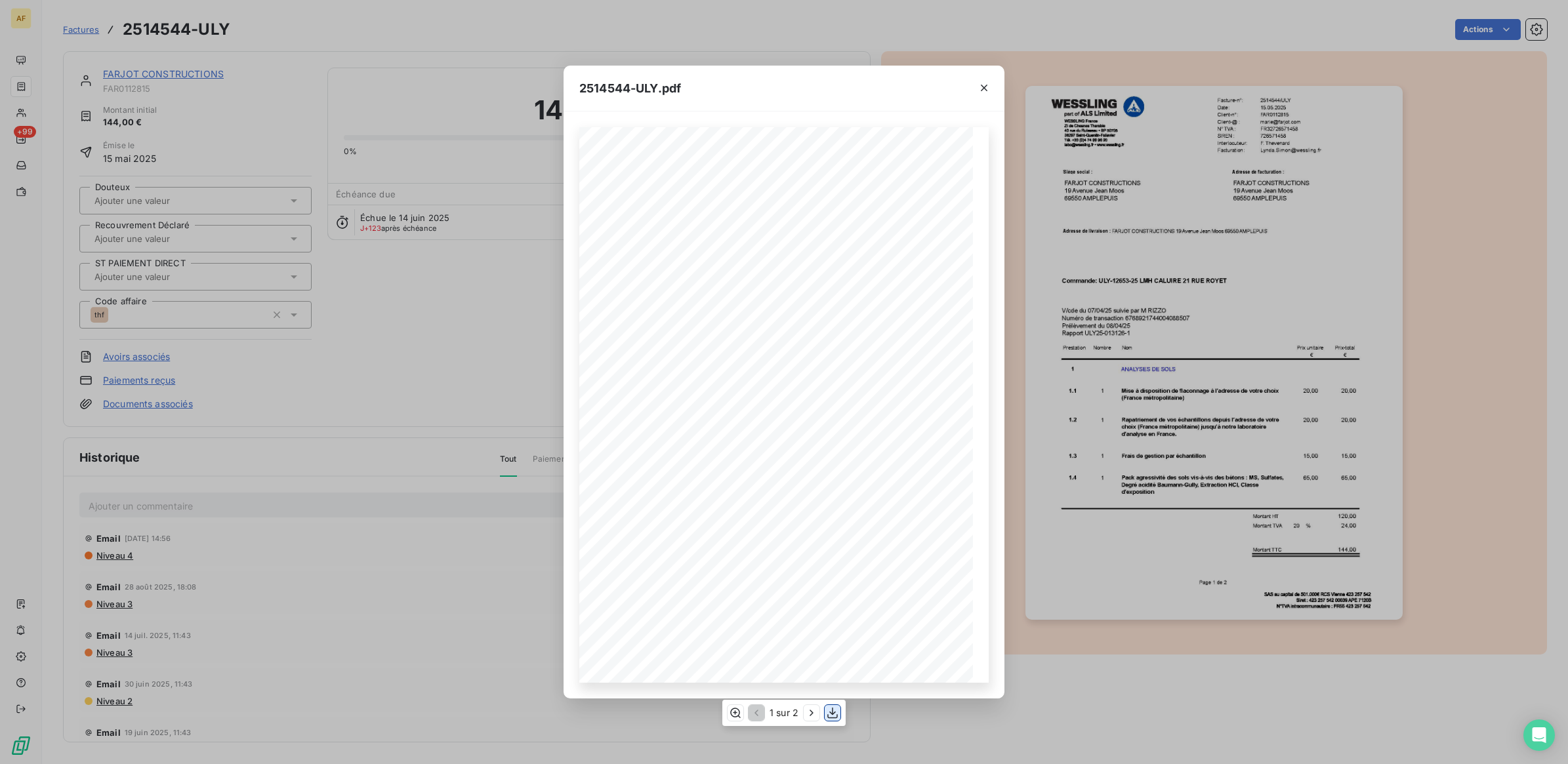
click at [831, 718] on icon "button" at bounding box center [833, 712] width 10 height 11
click at [425, 346] on div "2514544-ULY.pdf 2514544/ULY Facture-n°: [DATE] Date: Client-n°: FAR0112815 [PER…" at bounding box center [784, 382] width 1568 height 764
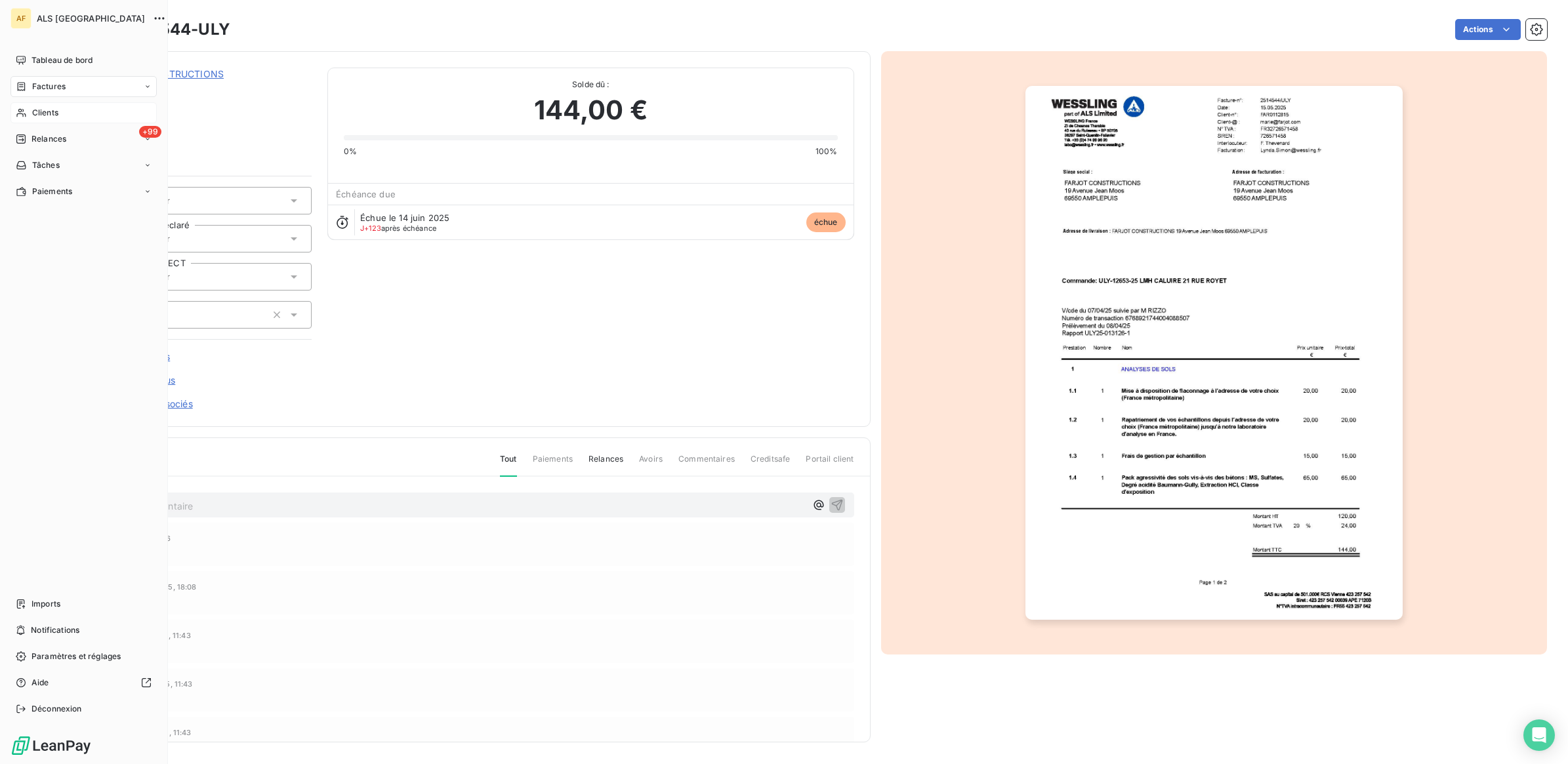
click at [40, 111] on span "Clients" at bounding box center [45, 113] width 26 height 12
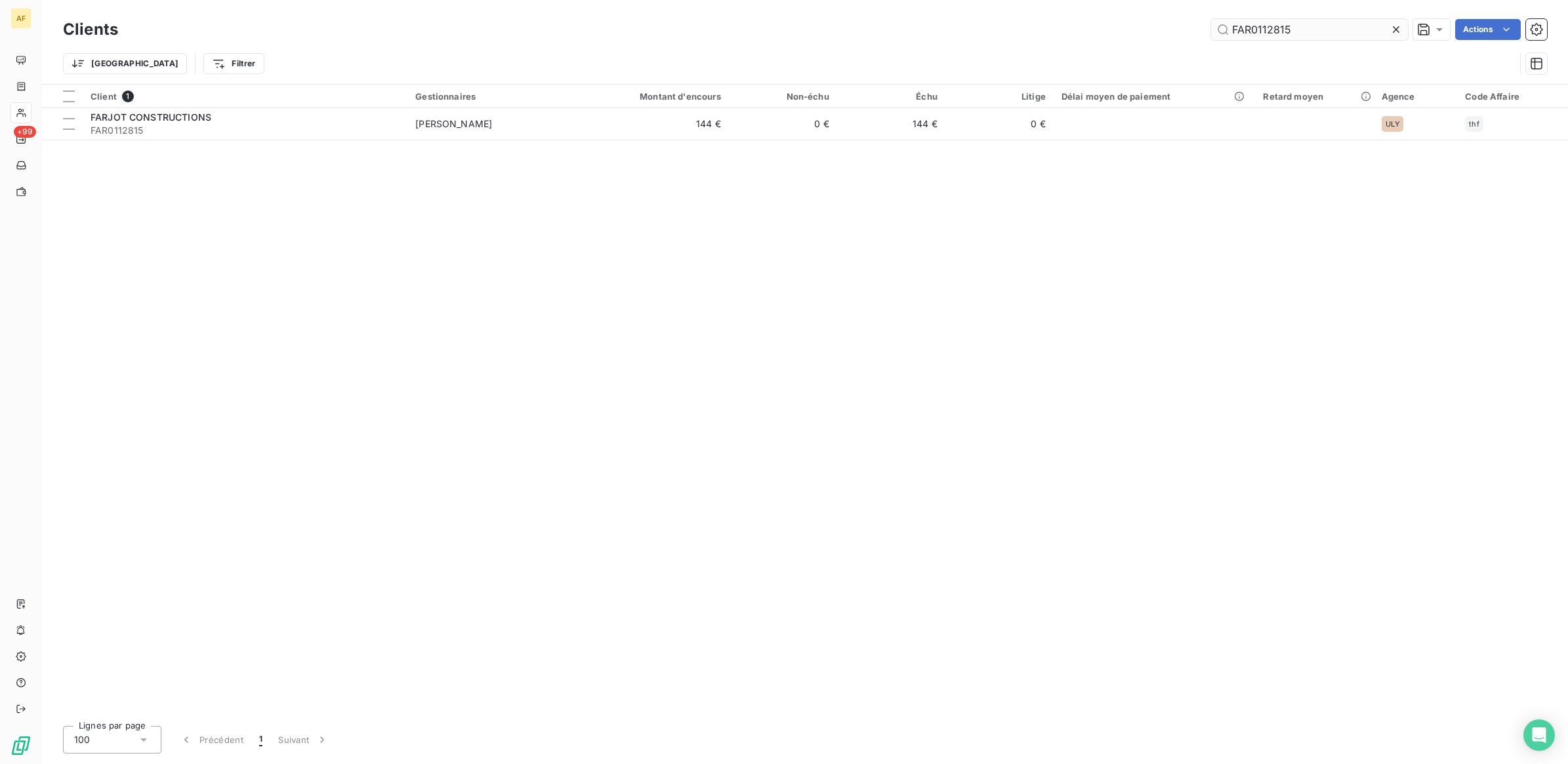
click at [1227, 33] on input "FAR0112815" at bounding box center [1309, 30] width 197 height 21
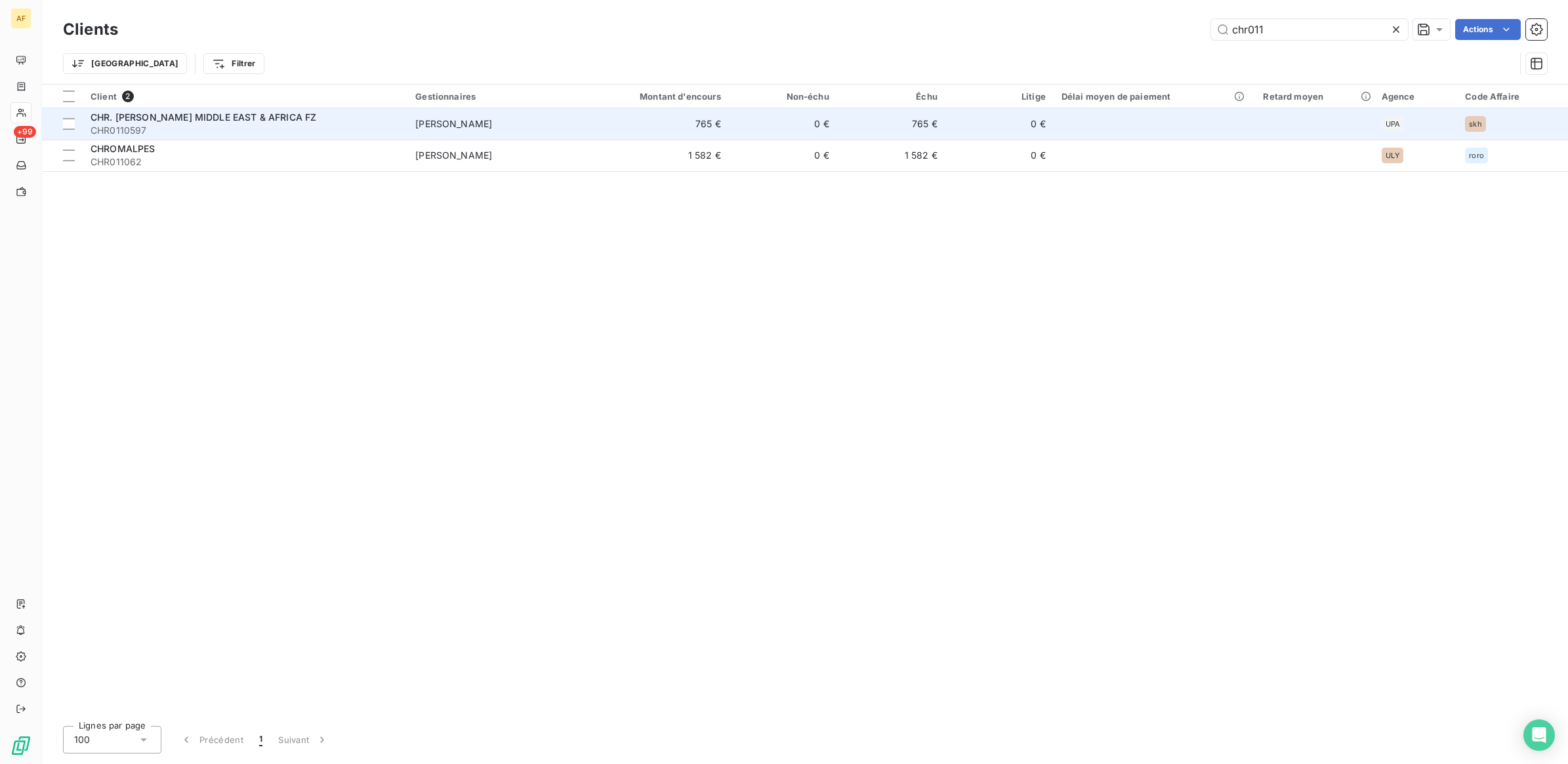
type input "chr011"
click at [252, 128] on span "CHR0110597" at bounding box center [245, 131] width 309 height 13
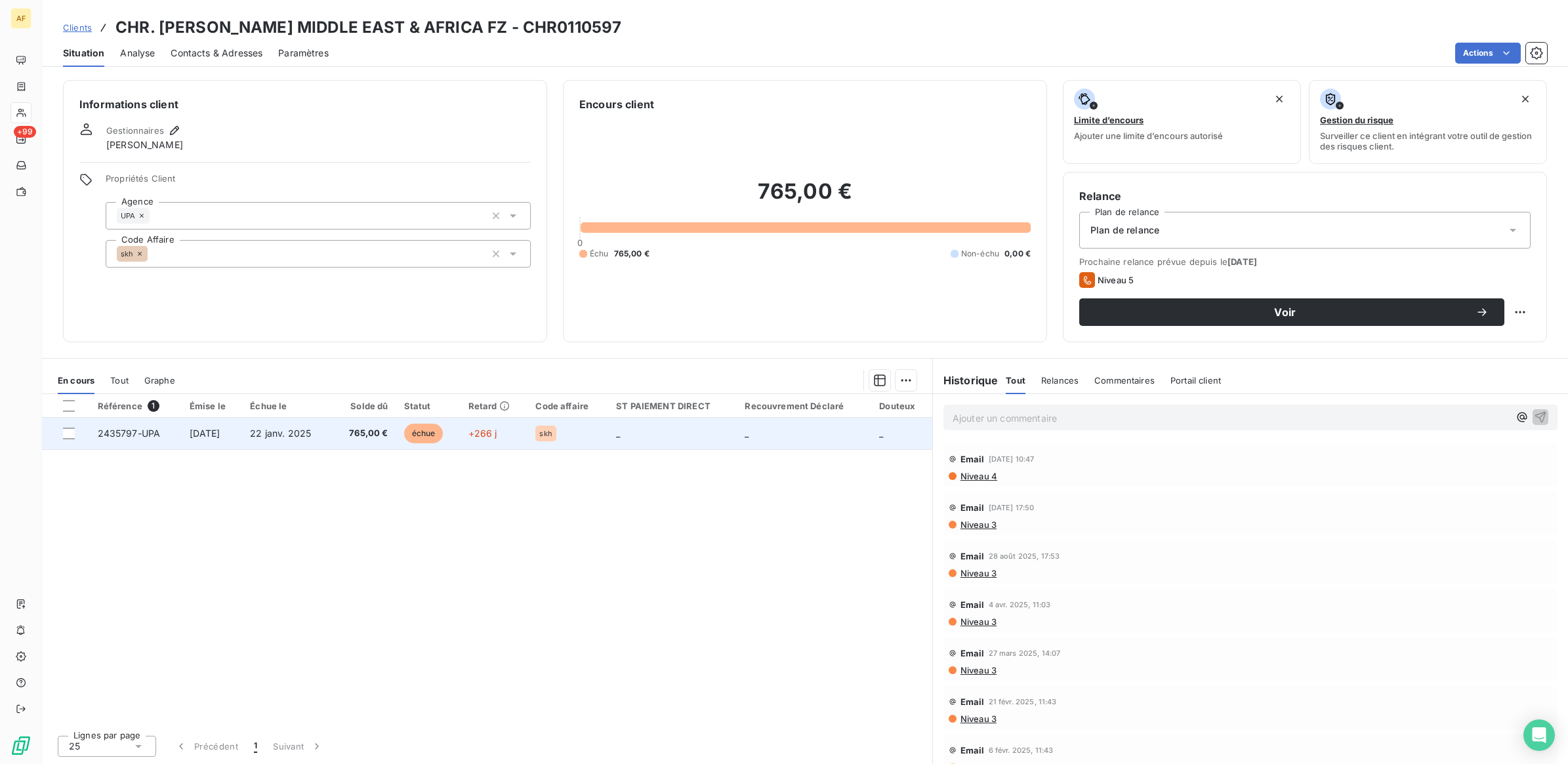
click at [332, 439] on td "22 janv. 2025" at bounding box center [286, 433] width 90 height 31
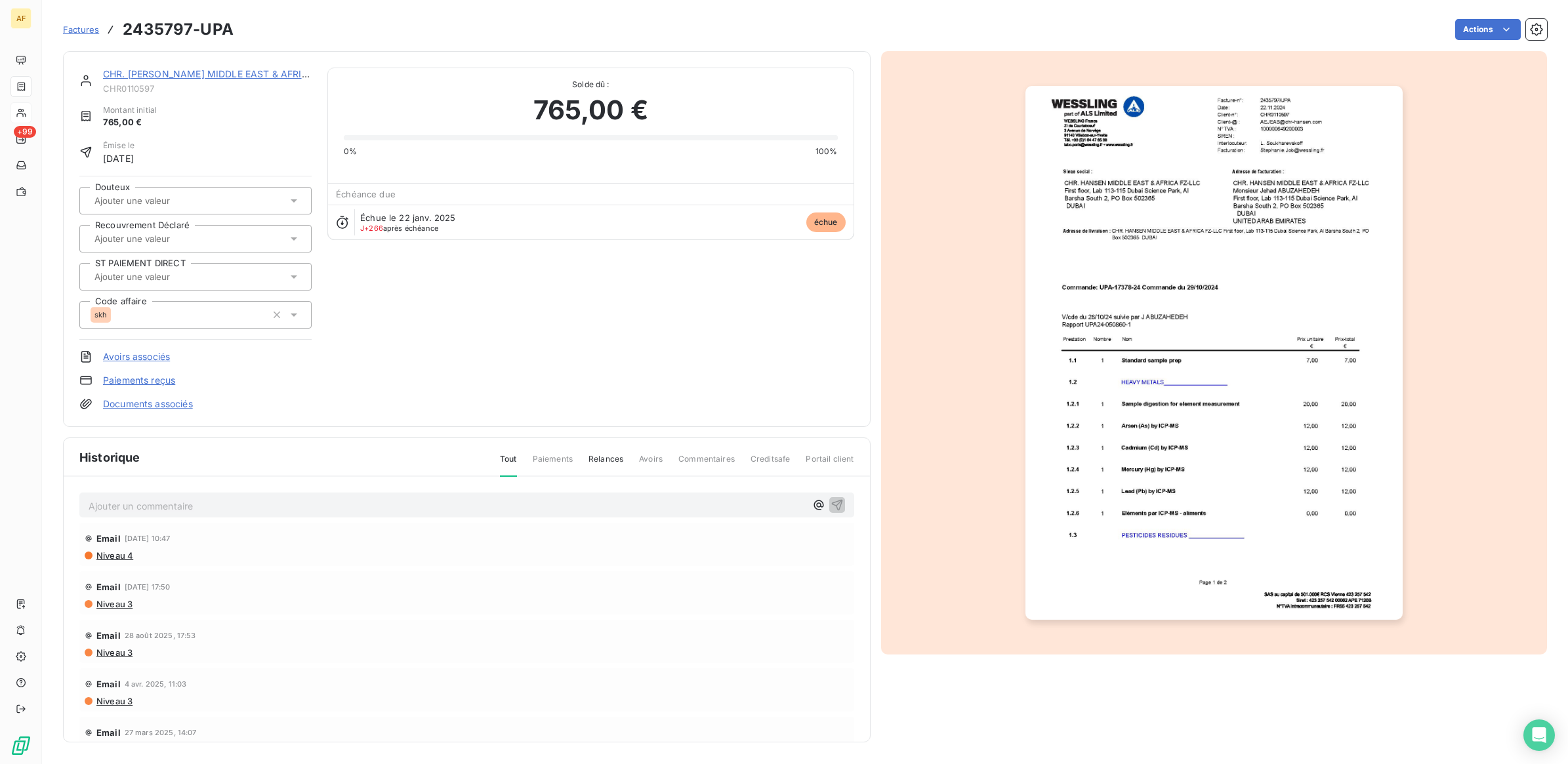
click at [1129, 331] on img "button" at bounding box center [1214, 353] width 377 height 534
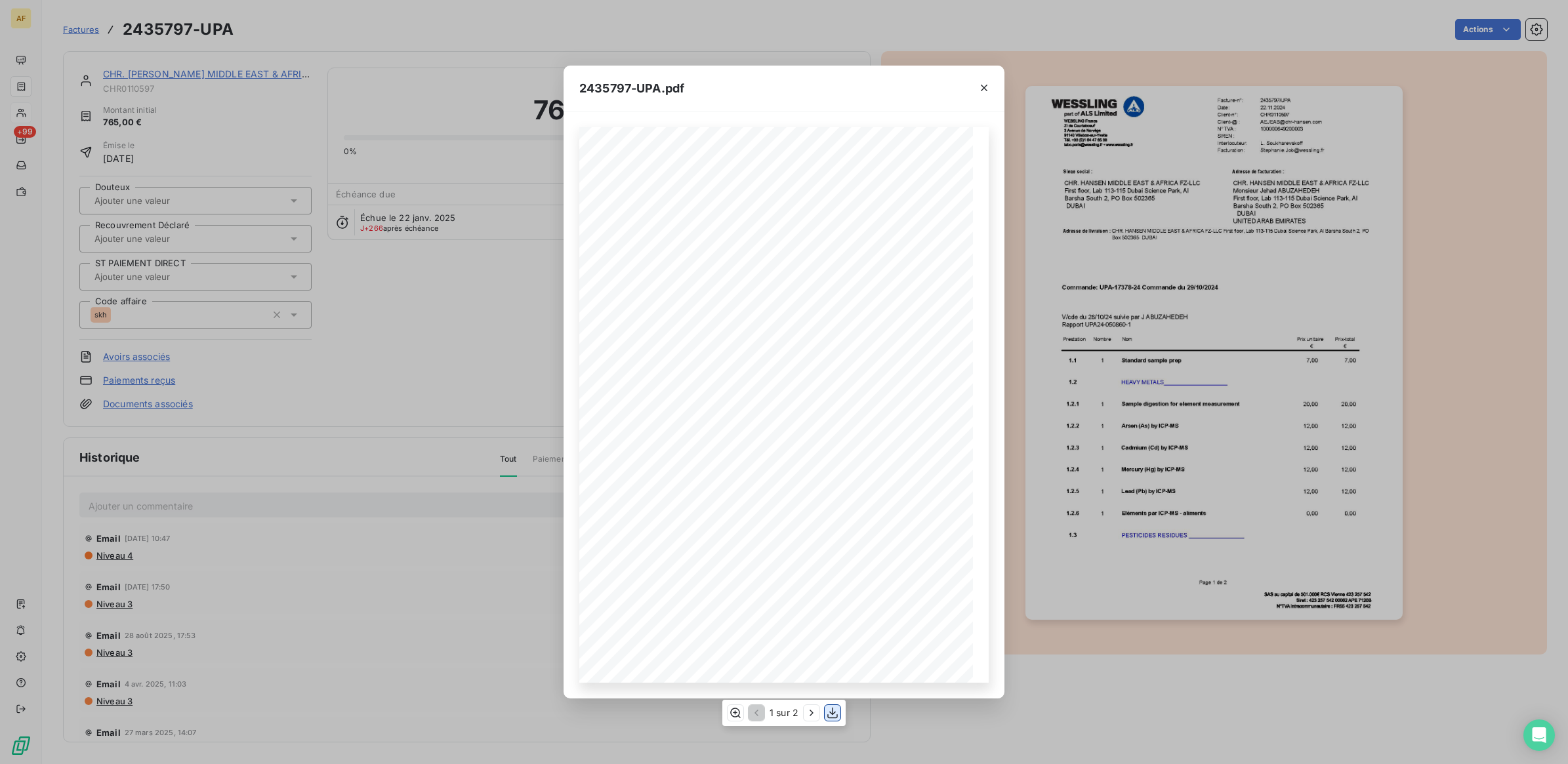
click at [828, 716] on icon "button" at bounding box center [833, 712] width 10 height 11
click at [442, 325] on div "2435797-UPA.pdf 2435797/UPA Facture-n°: [DATE] Date: Client-n°: CHR0110597 [EMA…" at bounding box center [784, 382] width 1568 height 764
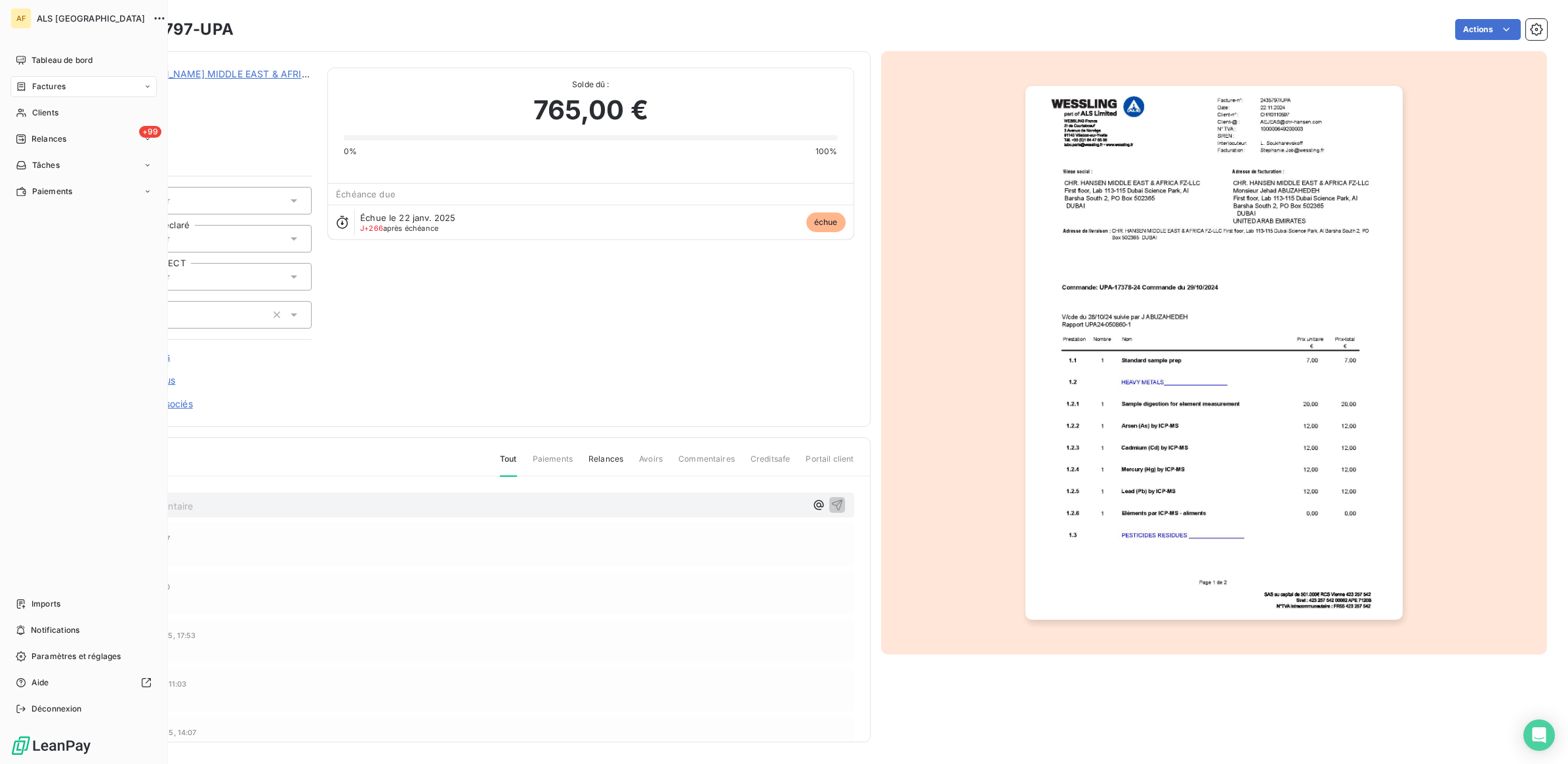
drag, startPoint x: 47, startPoint y: 116, endPoint x: 51, endPoint y: 125, distance: 9.8
click at [48, 119] on div "Clients" at bounding box center [83, 113] width 146 height 21
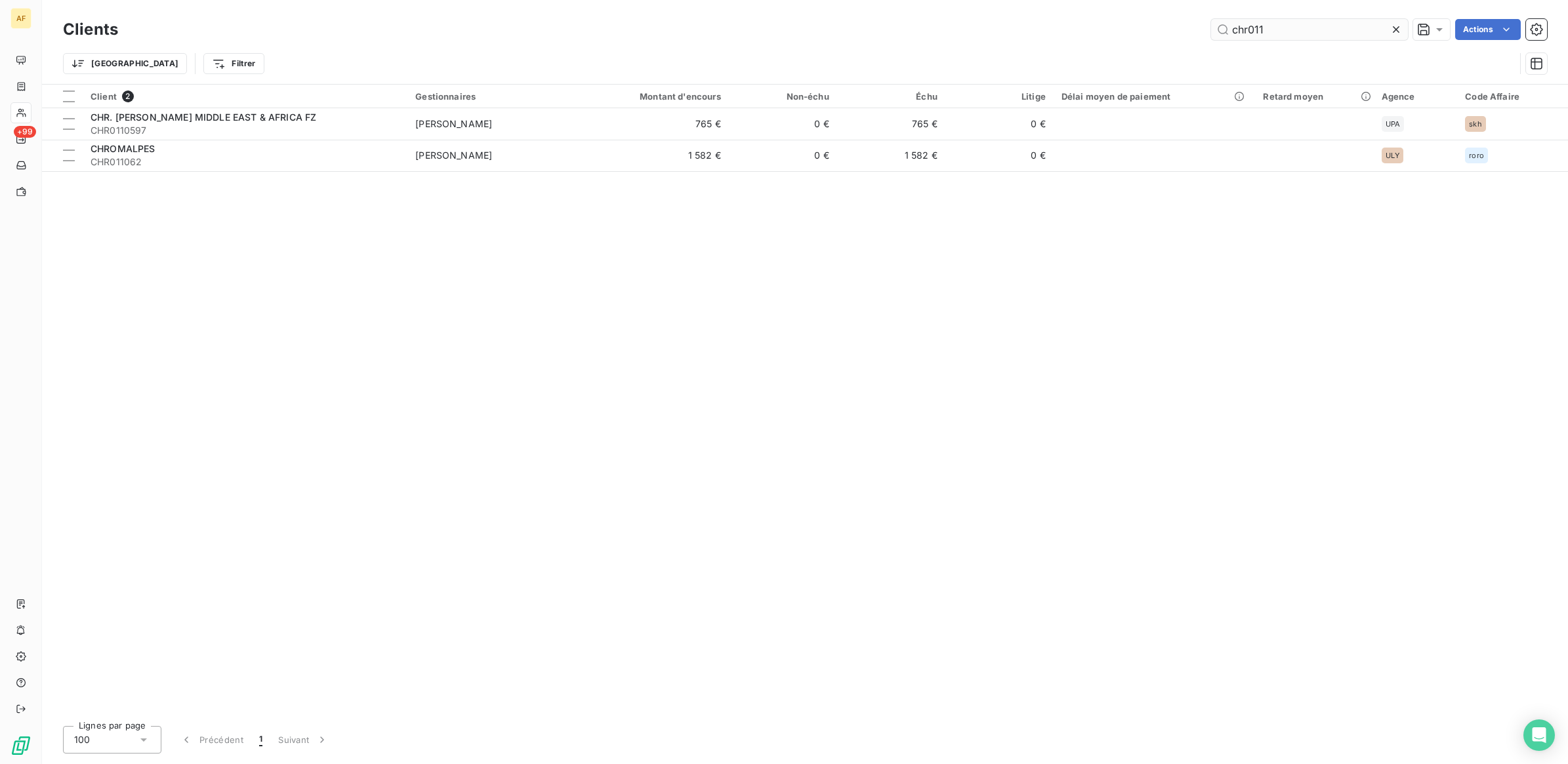
click at [1259, 27] on input "chr011" at bounding box center [1309, 30] width 197 height 21
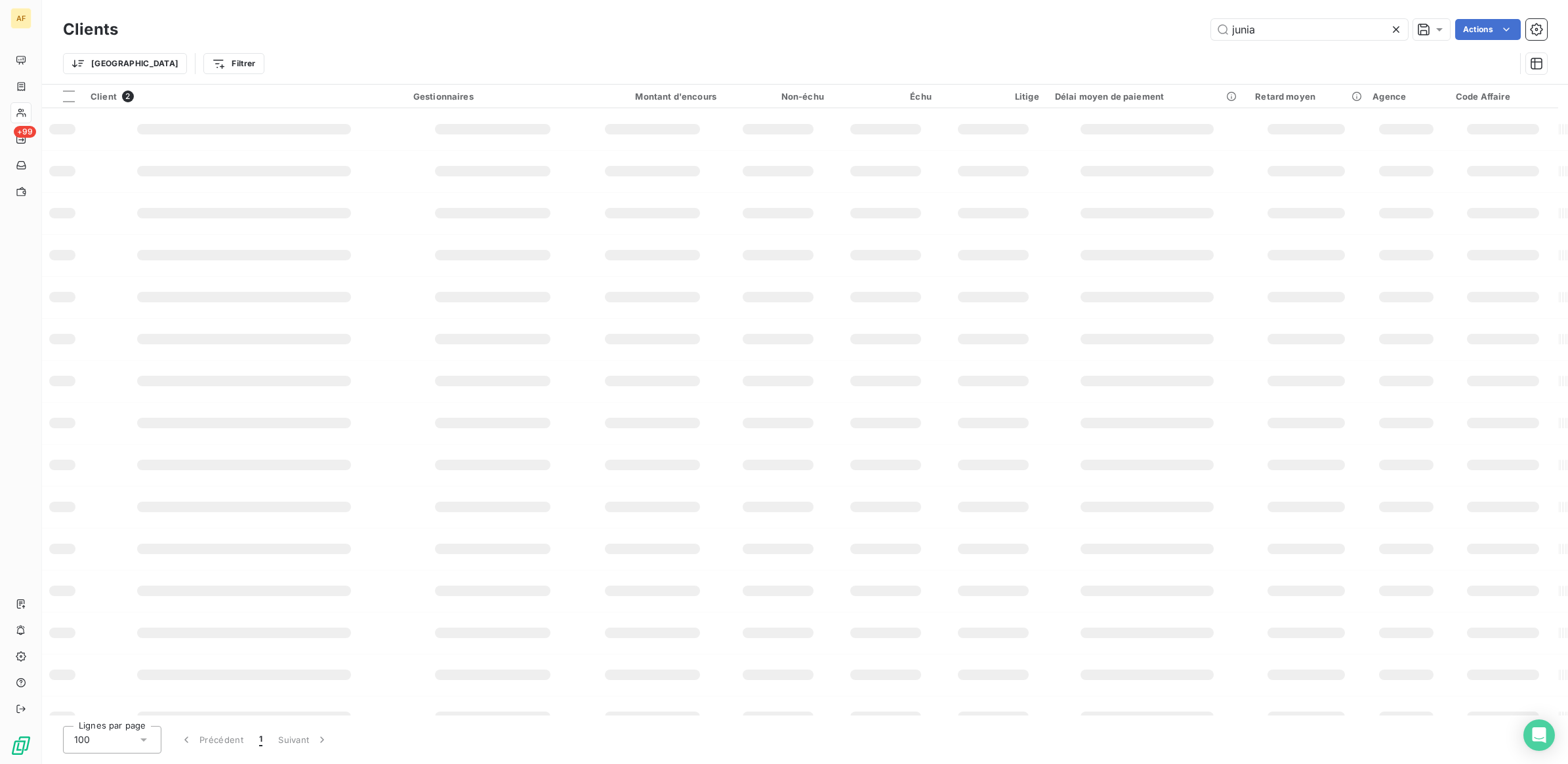
type input "junia"
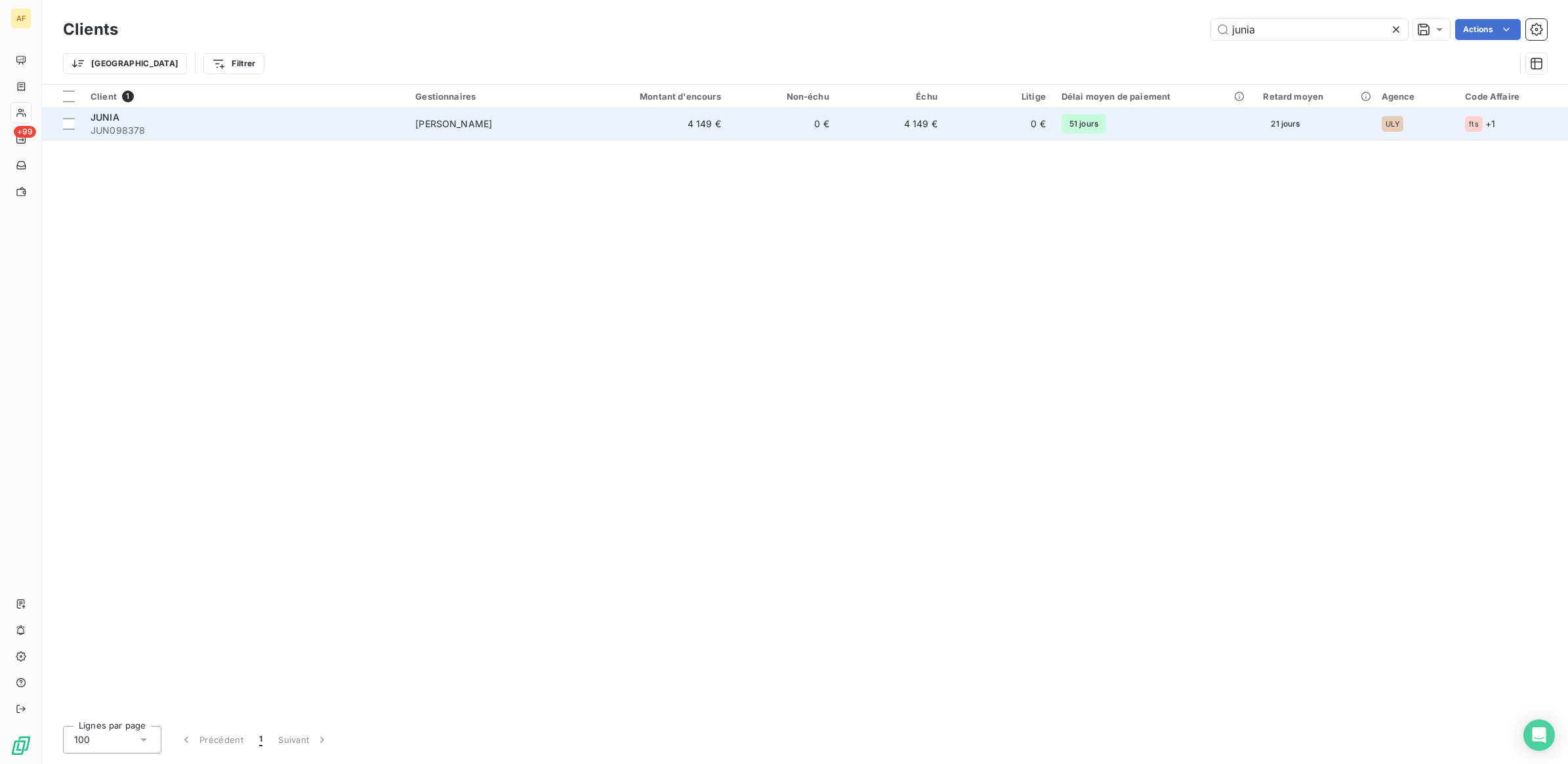
click at [395, 118] on div "JUNIA" at bounding box center [245, 117] width 309 height 13
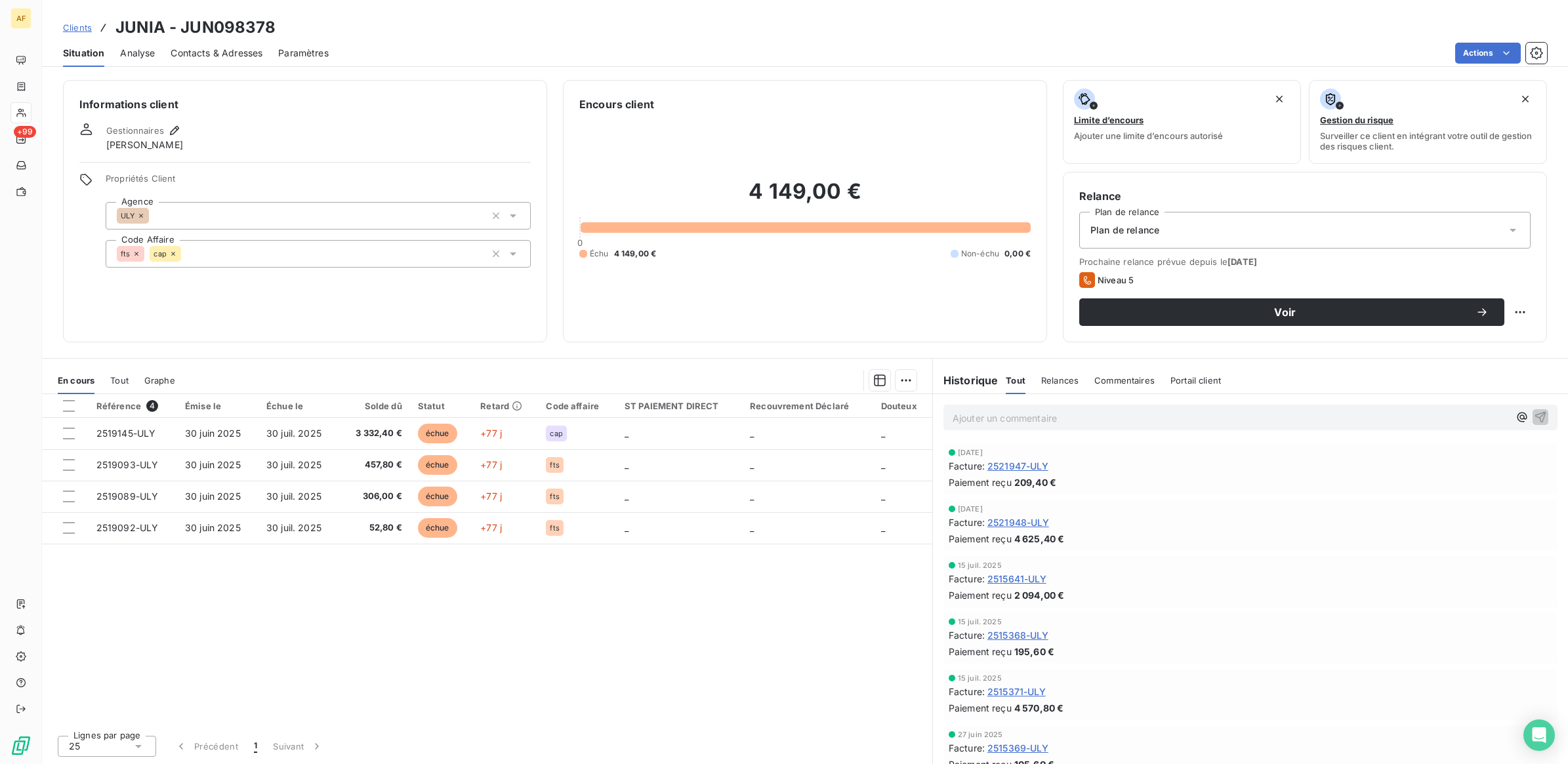
click at [206, 56] on span "Contacts & Adresses" at bounding box center [217, 53] width 92 height 13
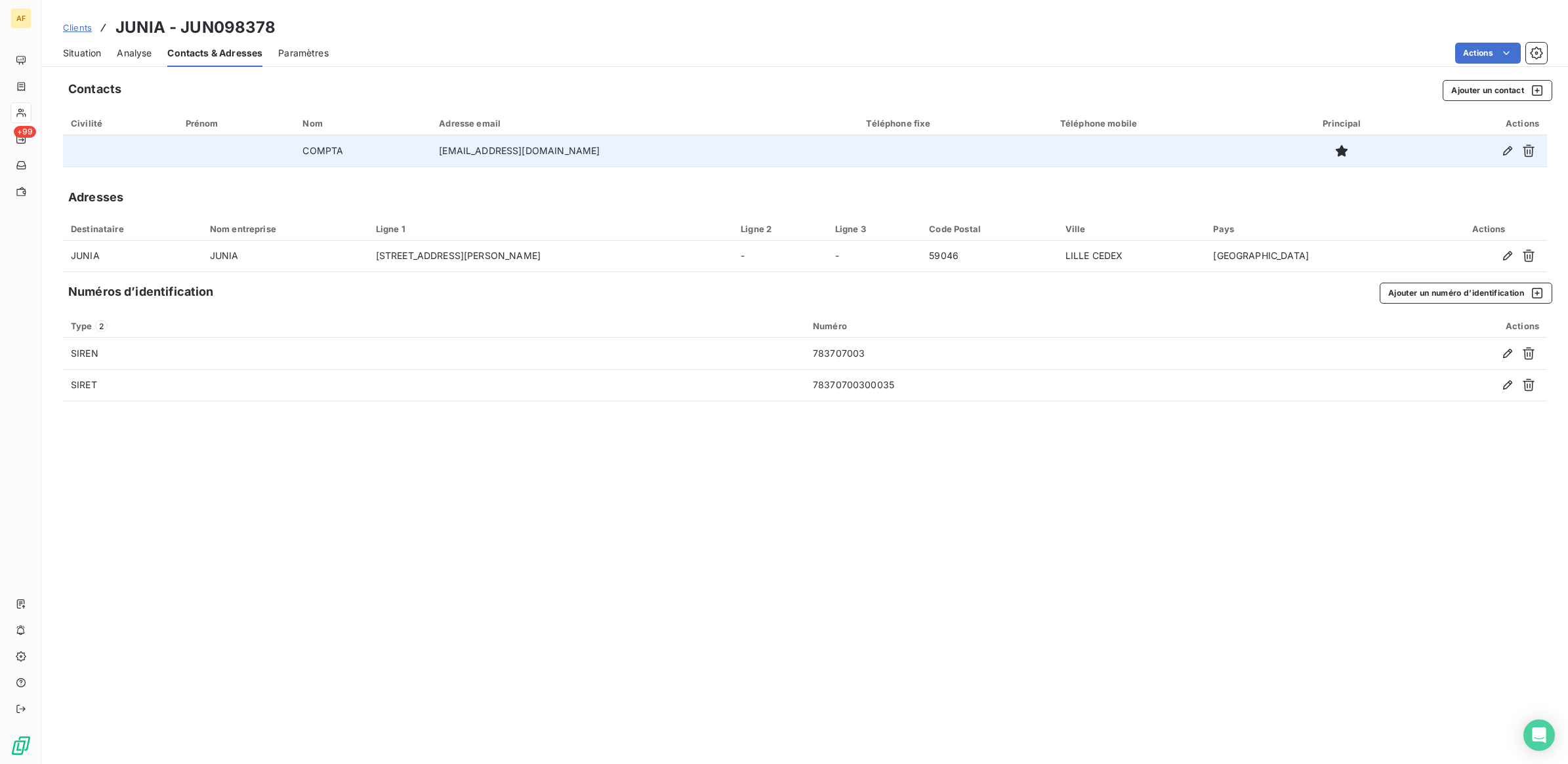
drag, startPoint x: 599, startPoint y: 150, endPoint x: 382, endPoint y: 148, distance: 217.0
click at [382, 148] on tr "COMPTA [EMAIL_ADDRESS][DOMAIN_NAME]" at bounding box center [805, 151] width 1484 height 31
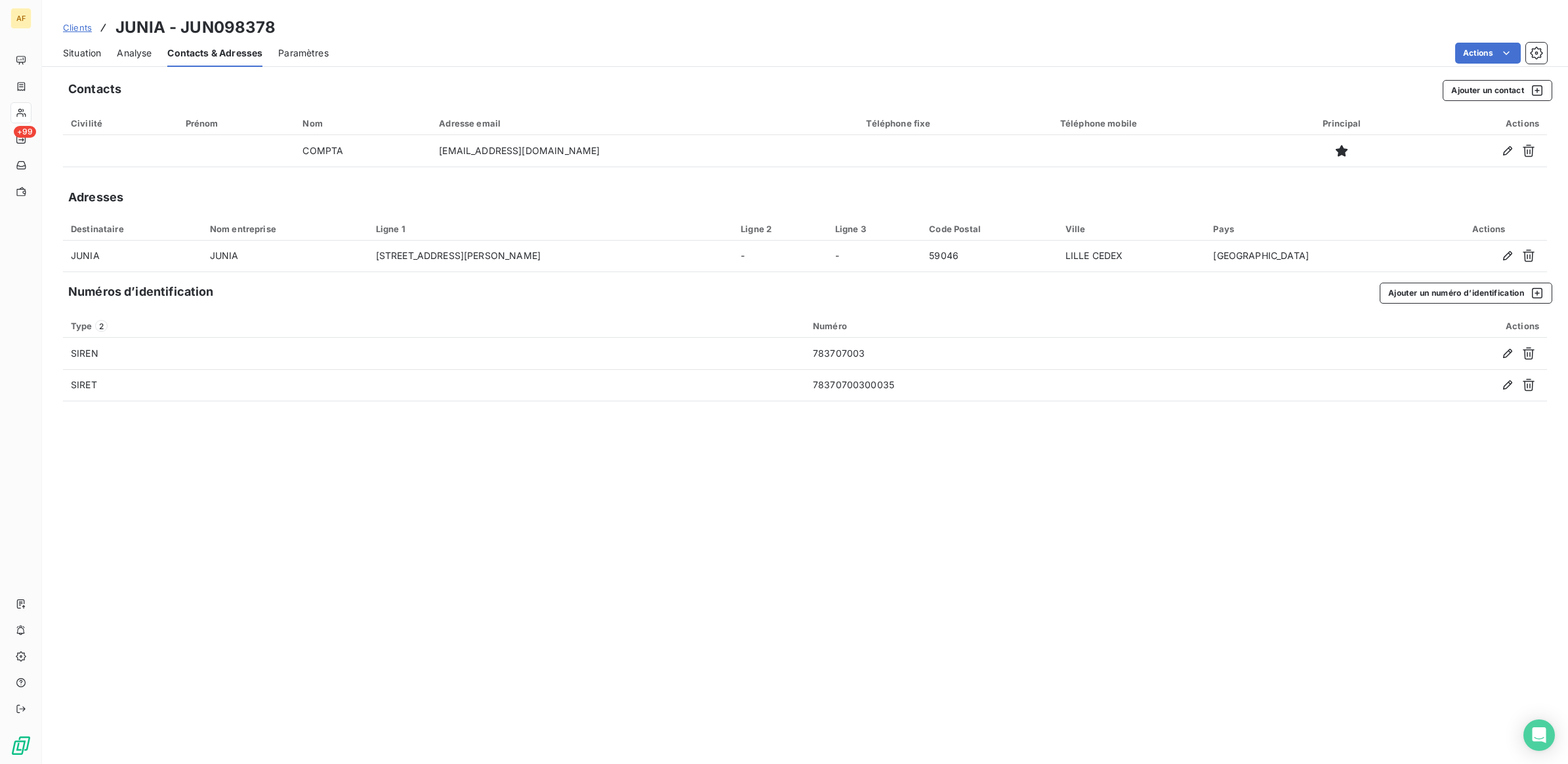
click at [211, 54] on span "Contacts & Adresses" at bounding box center [214, 53] width 95 height 13
click at [82, 51] on span "Situation" at bounding box center [82, 53] width 38 height 13
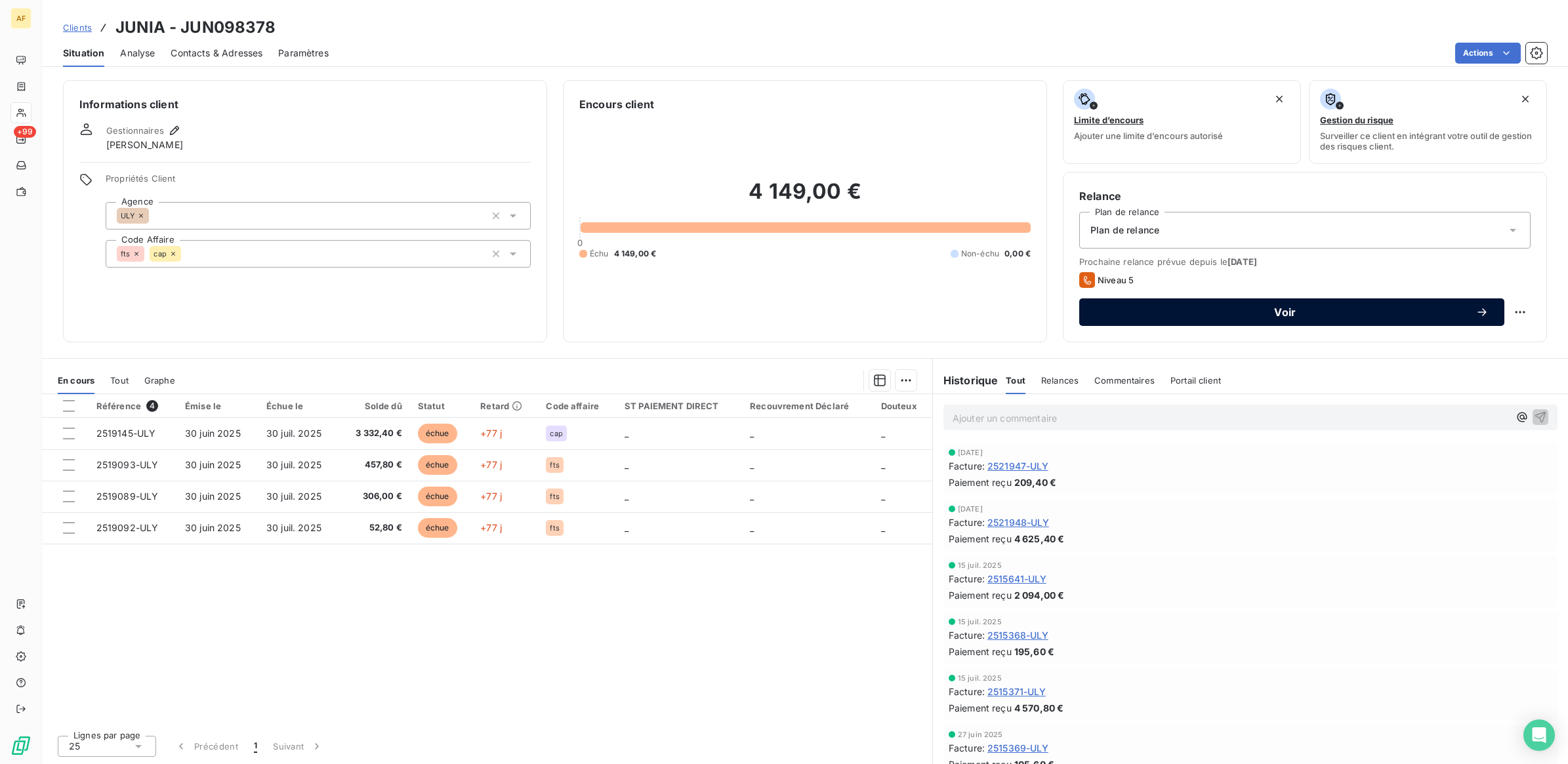
click at [1264, 307] on span "Voir" at bounding box center [1285, 312] width 381 height 10
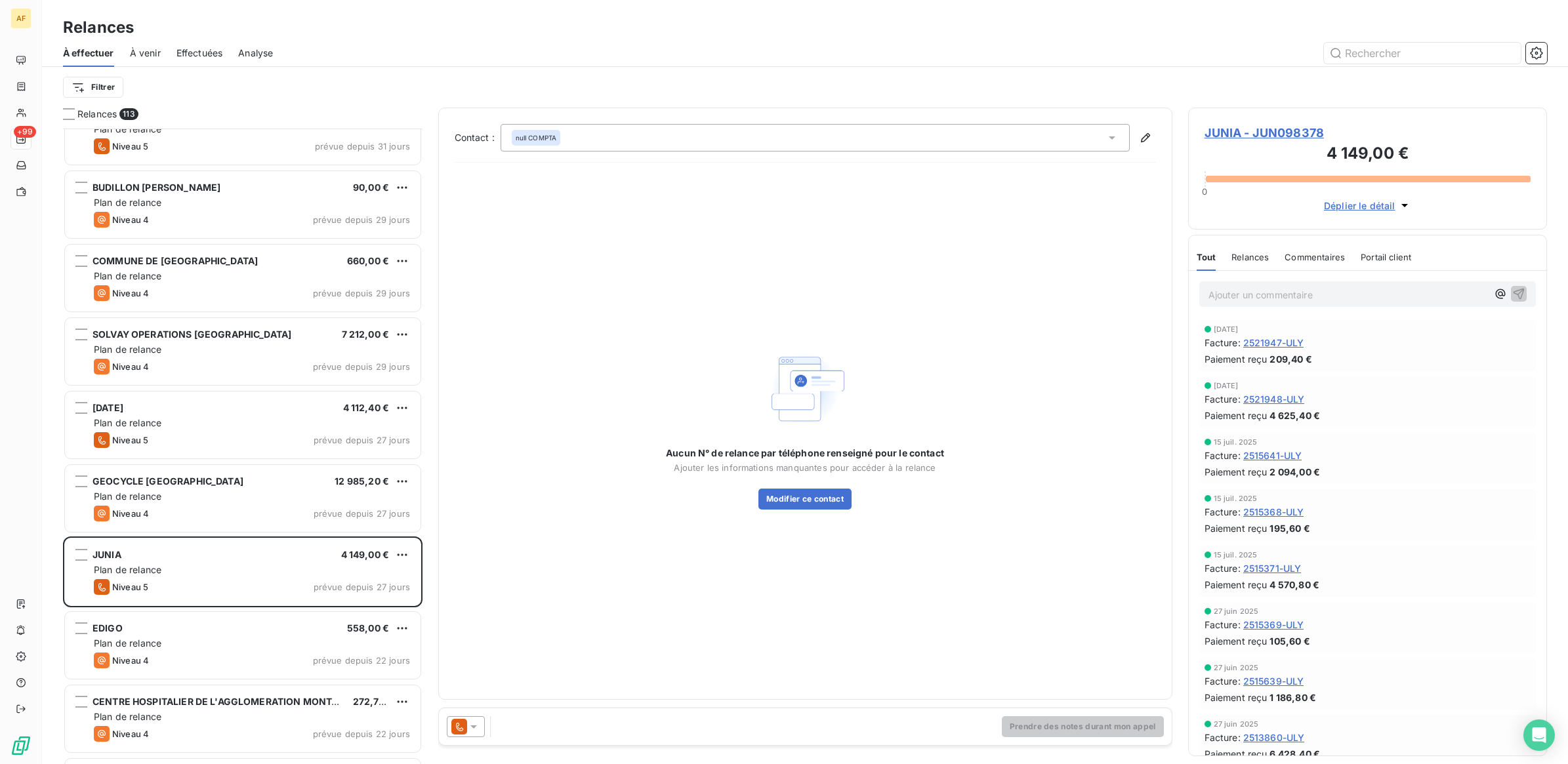
scroll to position [1722, 0]
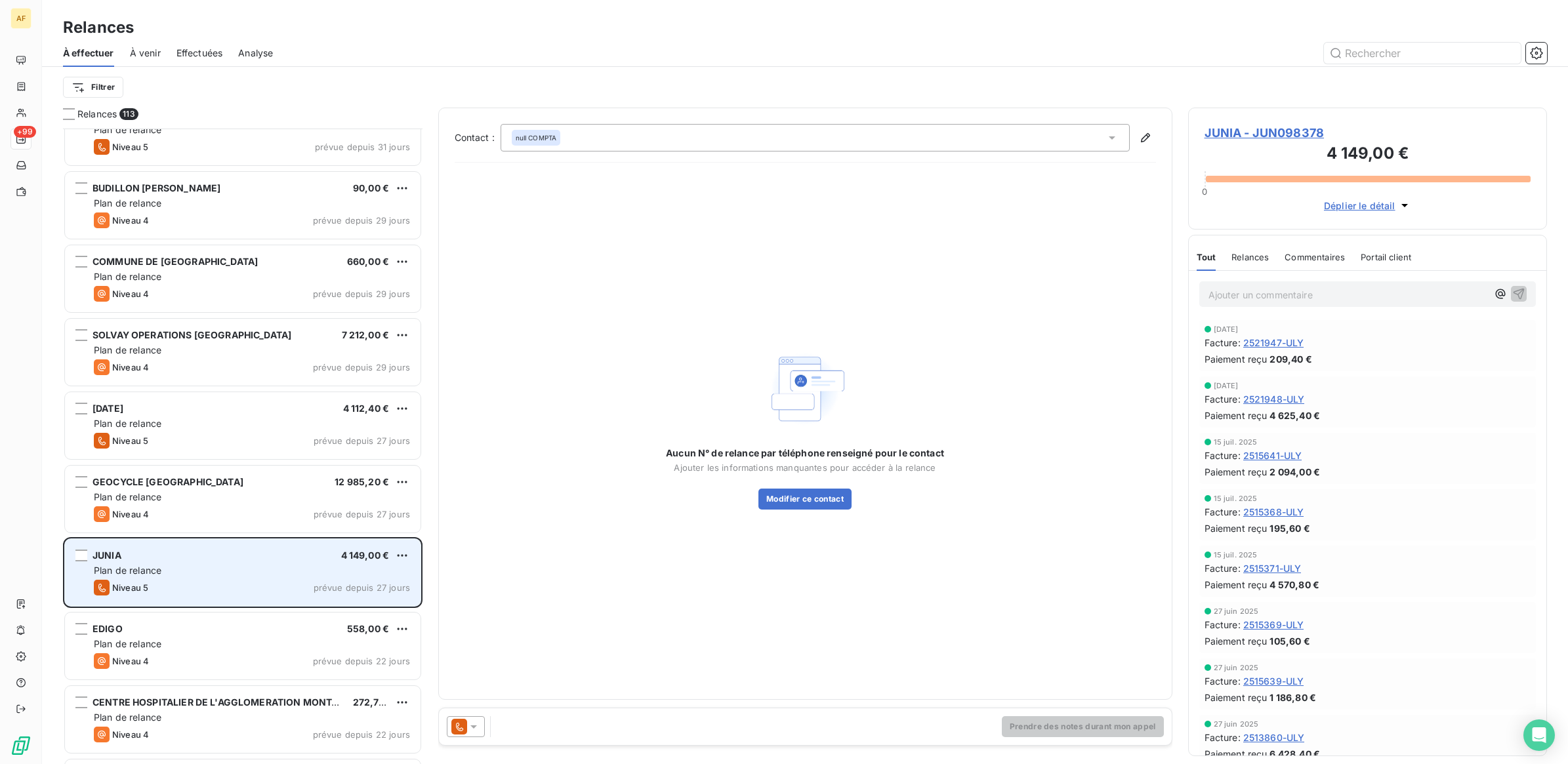
click at [208, 584] on div "Niveau 5 prévue depuis 27 jours" at bounding box center [252, 587] width 316 height 16
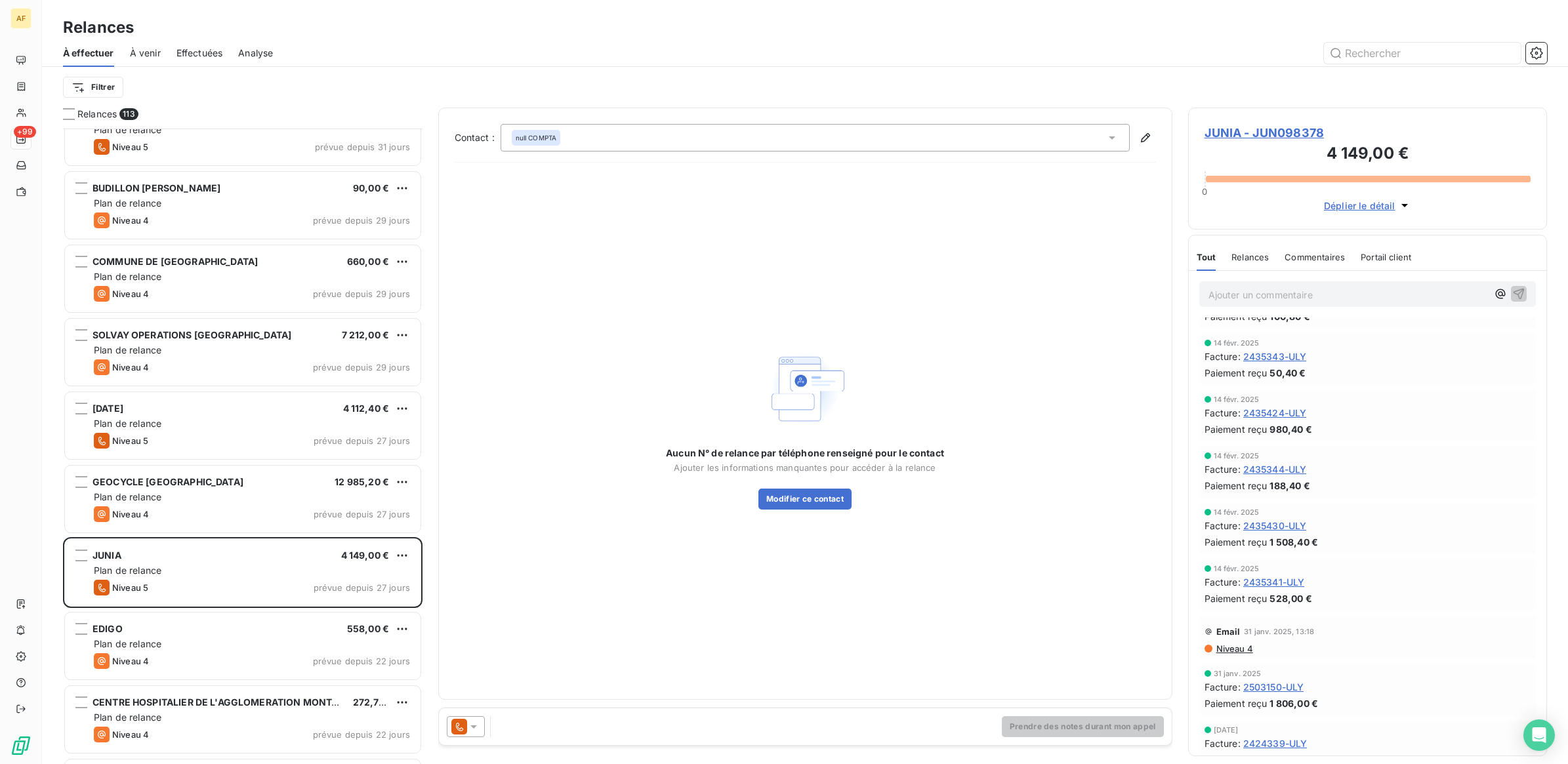
scroll to position [1230, 0]
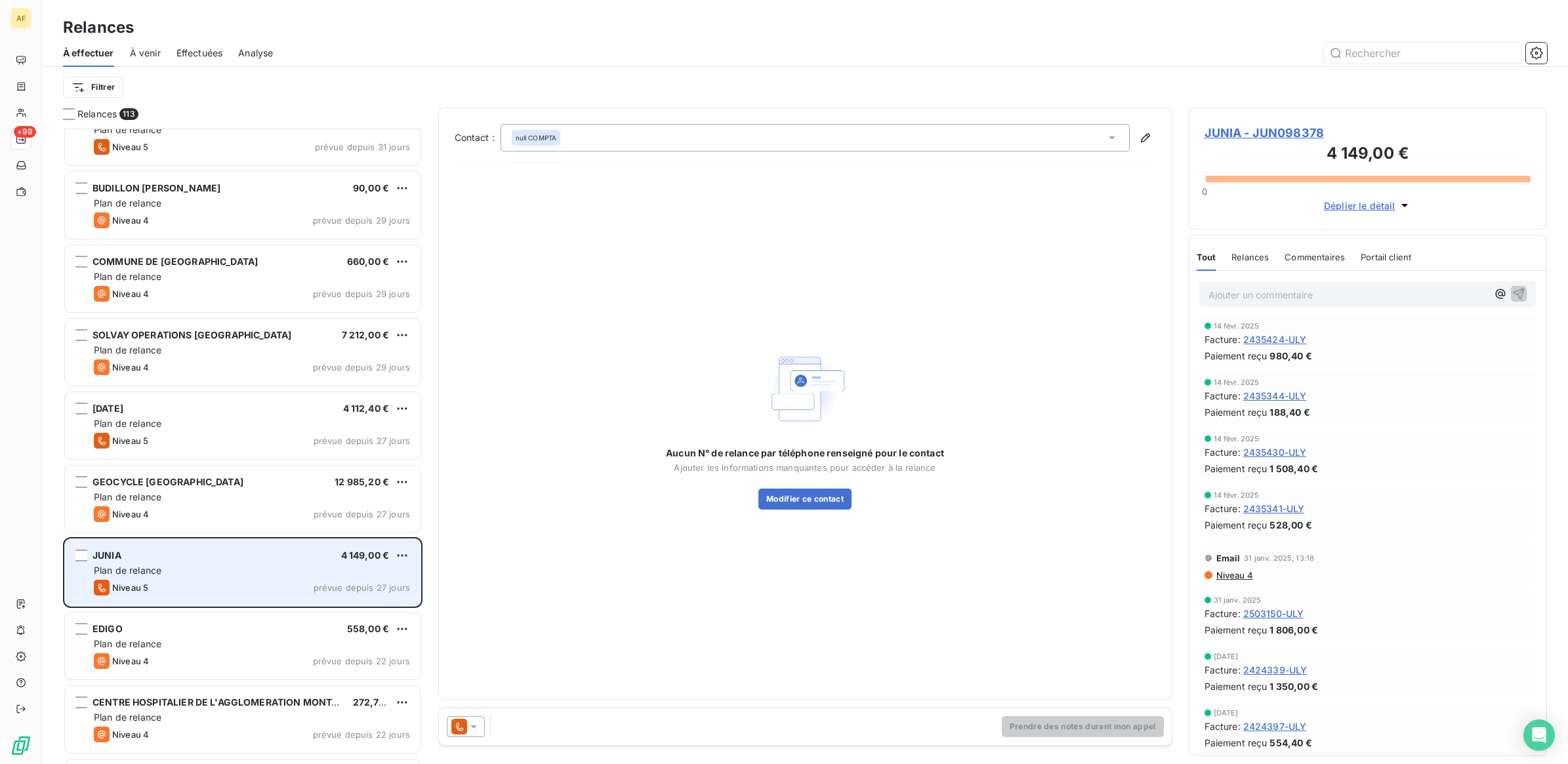
click at [214, 572] on div "Plan de relance" at bounding box center [252, 570] width 316 height 13
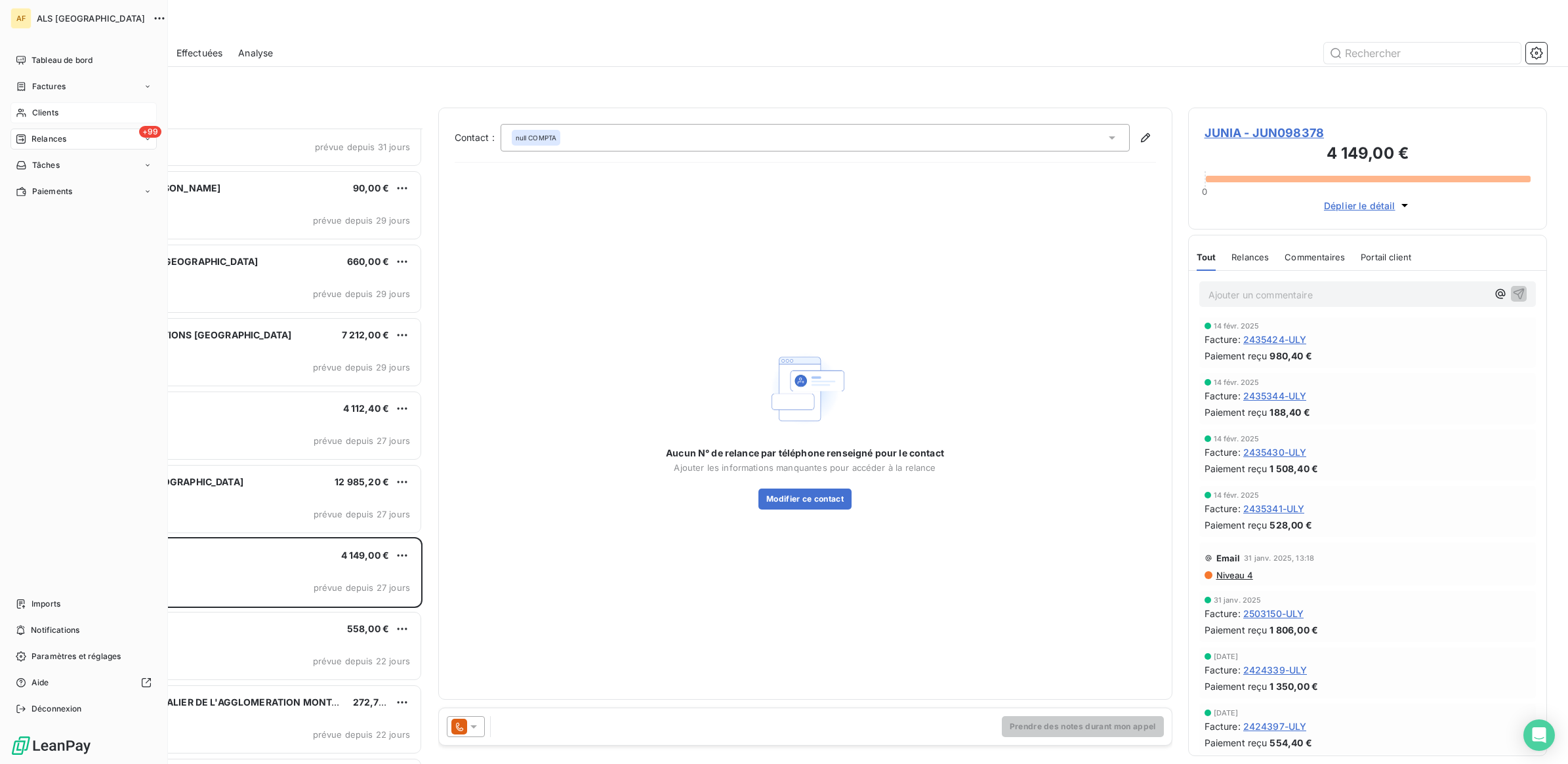
click at [36, 109] on span "Clients" at bounding box center [45, 113] width 26 height 12
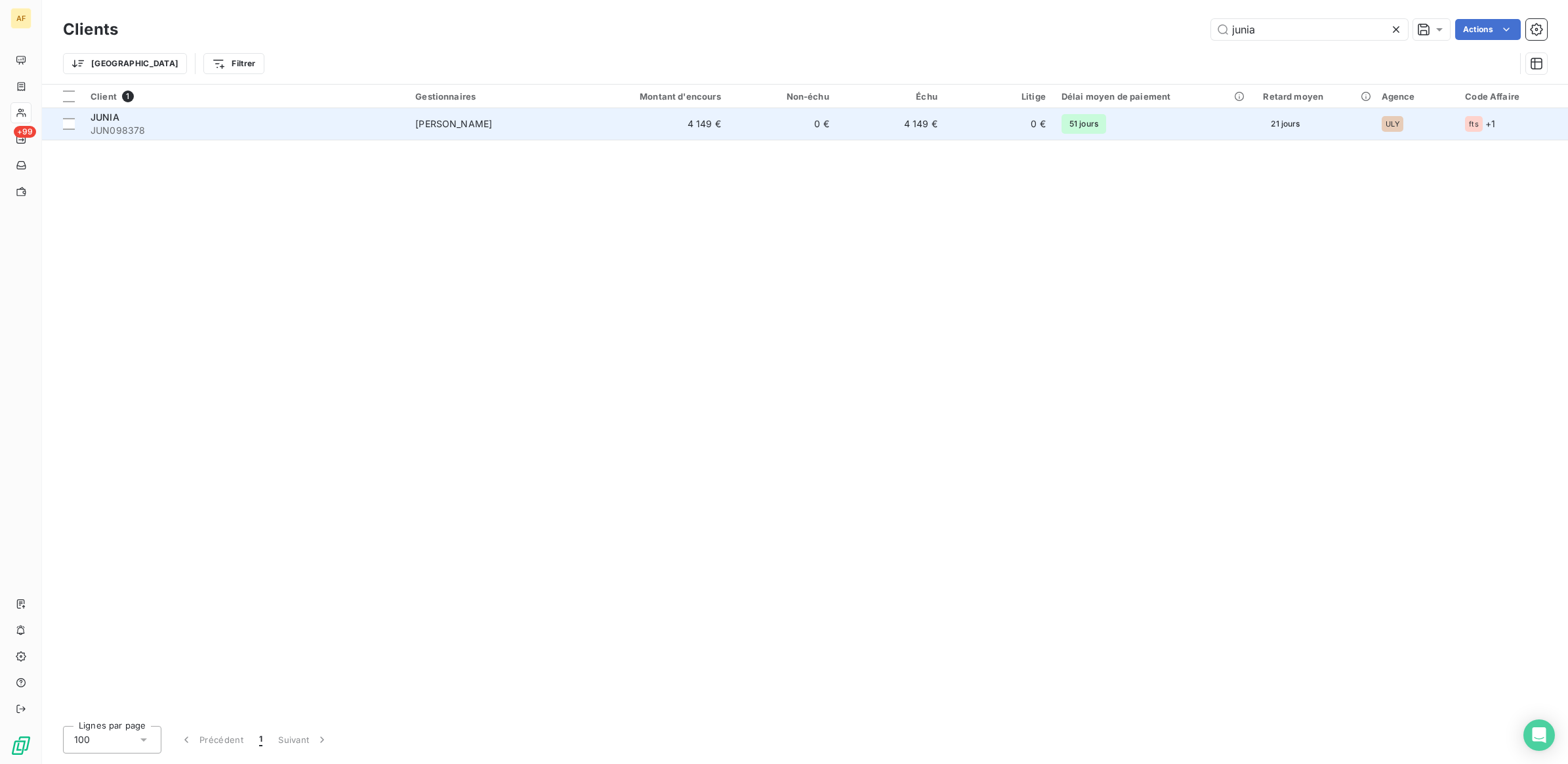
click at [421, 125] on span "[PERSON_NAME]" at bounding box center [453, 123] width 76 height 11
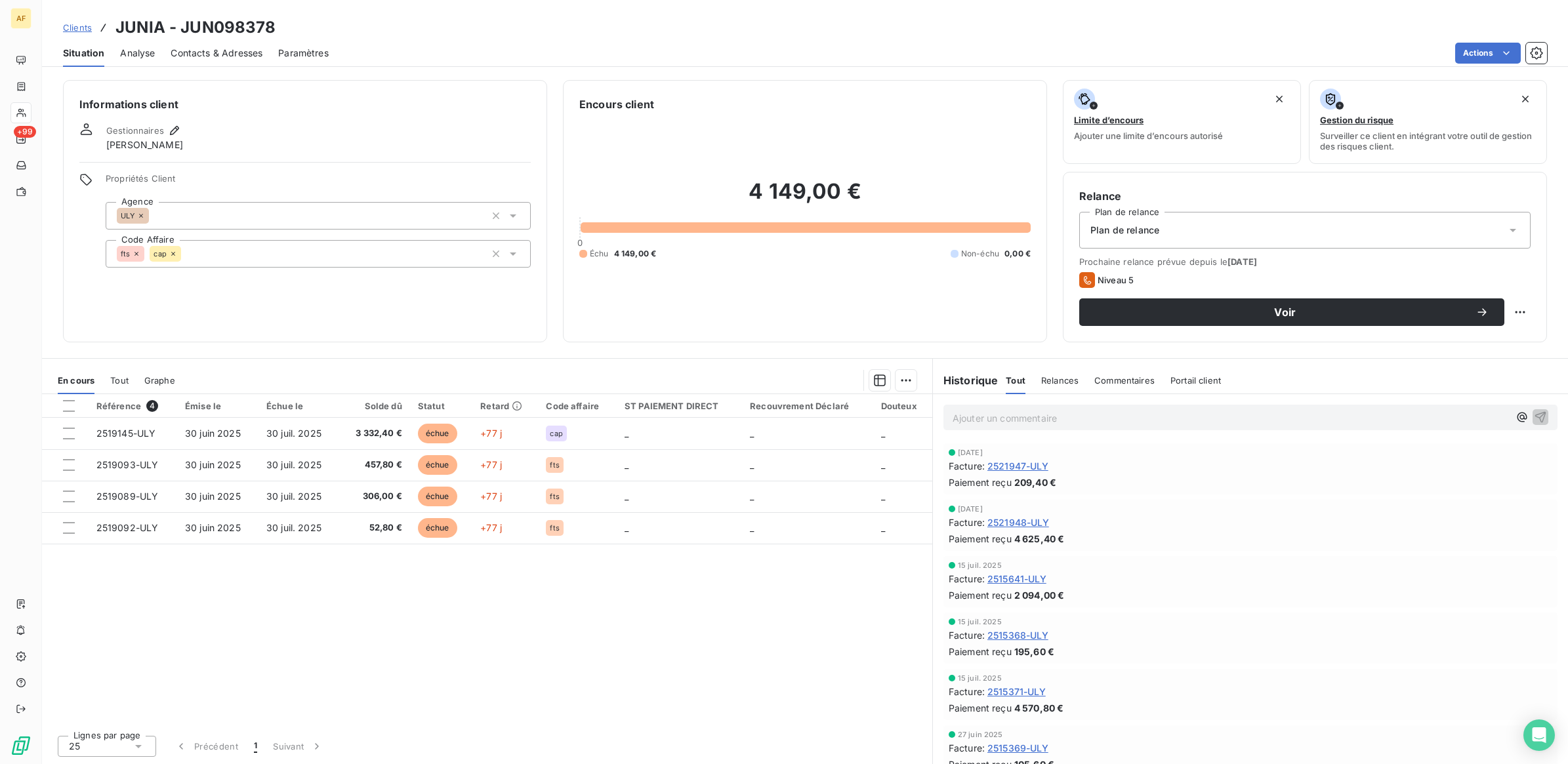
click at [212, 47] on span "Contacts & Adresses" at bounding box center [217, 53] width 92 height 13
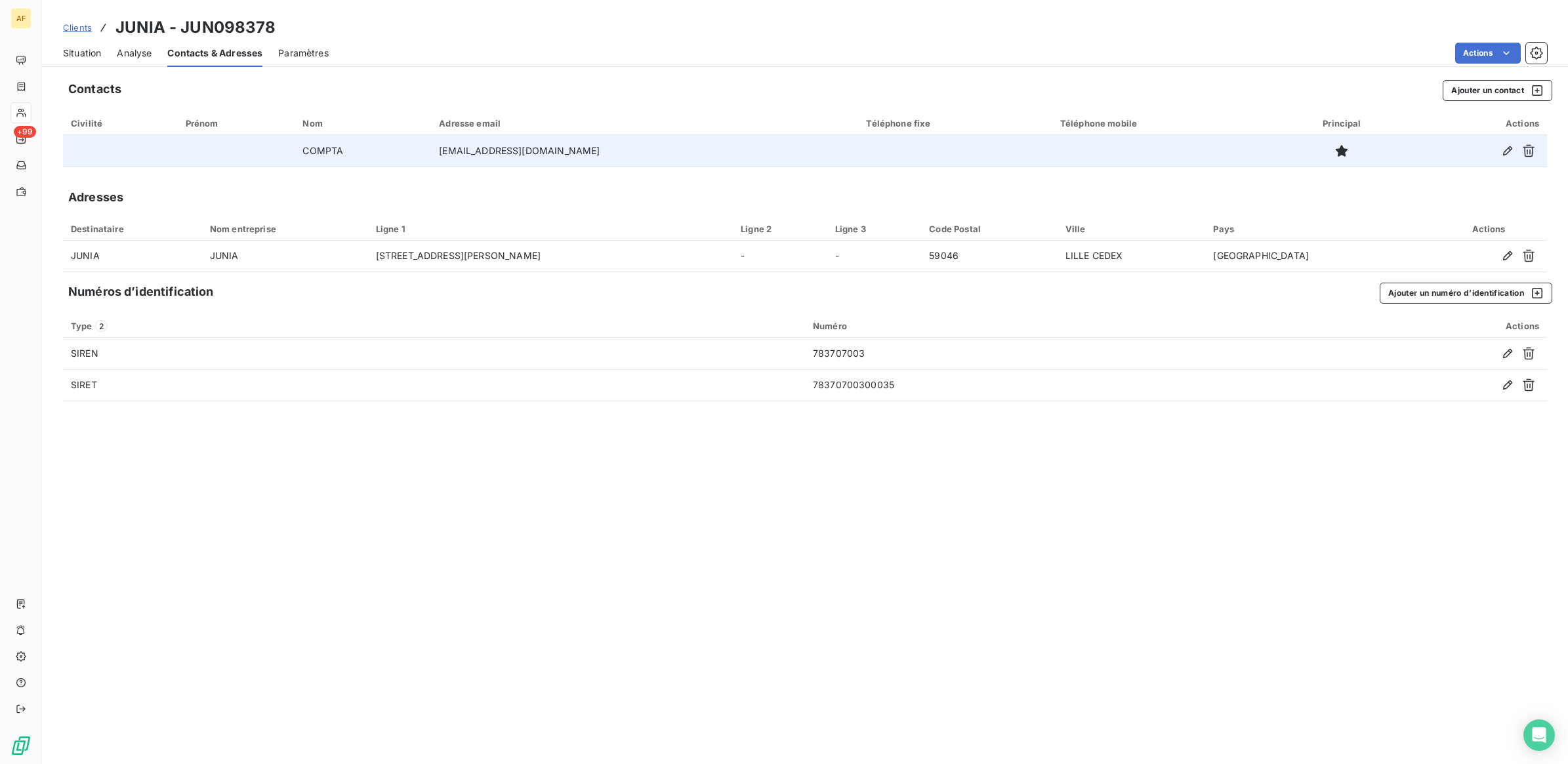
drag, startPoint x: 631, startPoint y: 156, endPoint x: 363, endPoint y: 139, distance: 268.5
click at [363, 139] on tr "COMPTA [EMAIL_ADDRESS][DOMAIN_NAME]" at bounding box center [805, 151] width 1484 height 31
drag, startPoint x: 363, startPoint y: 139, endPoint x: 458, endPoint y: 149, distance: 95.5
copy tr "[EMAIL_ADDRESS][DOMAIN_NAME]"
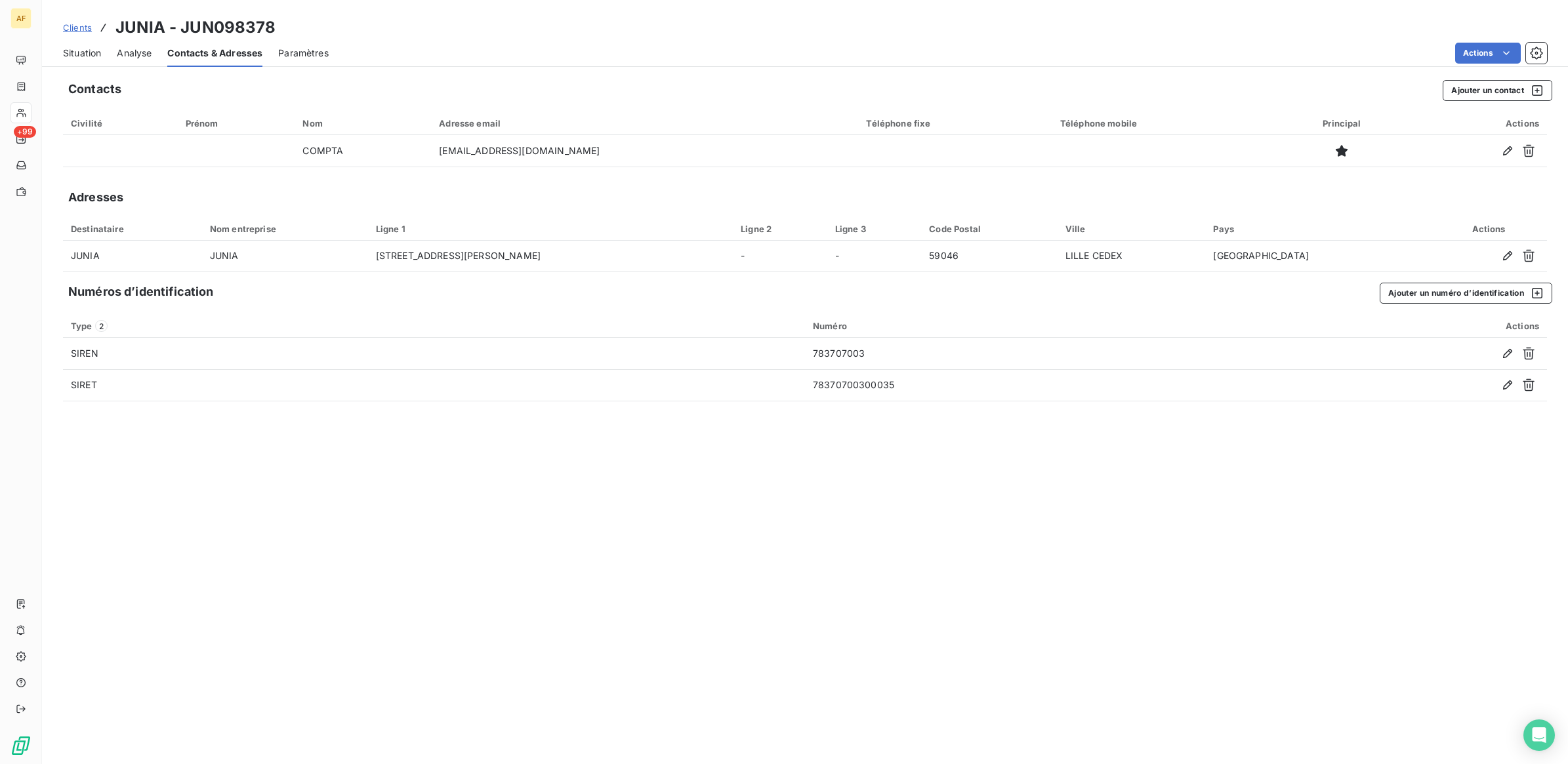
click at [133, 21] on h3 "JUNIA - JUN098378" at bounding box center [196, 27] width 161 height 24
copy h3 "JUNIA"
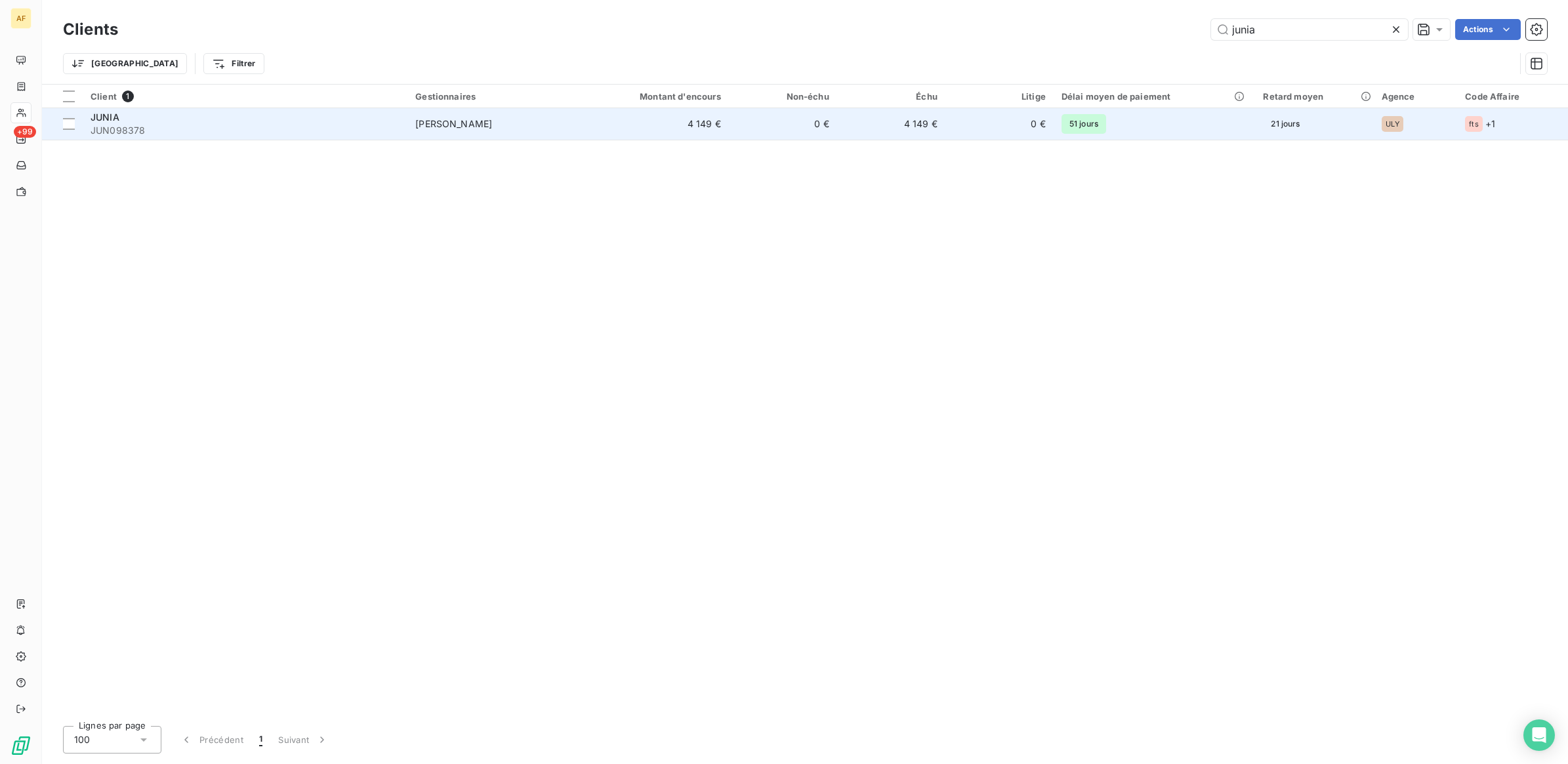
click at [959, 125] on td "0 €" at bounding box center [1000, 124] width 108 height 31
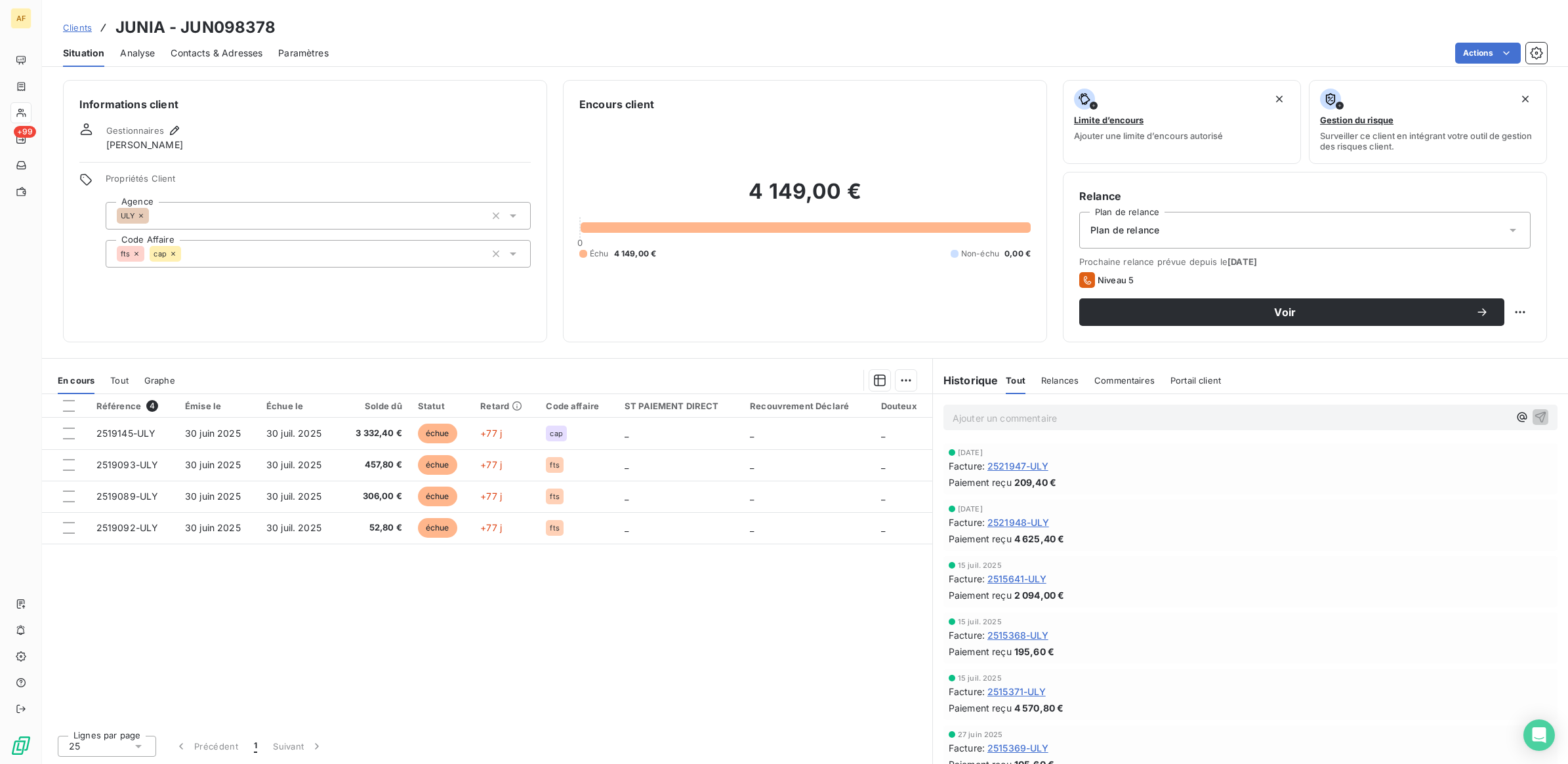
click at [243, 47] on span "Contacts & Adresses" at bounding box center [217, 53] width 92 height 13
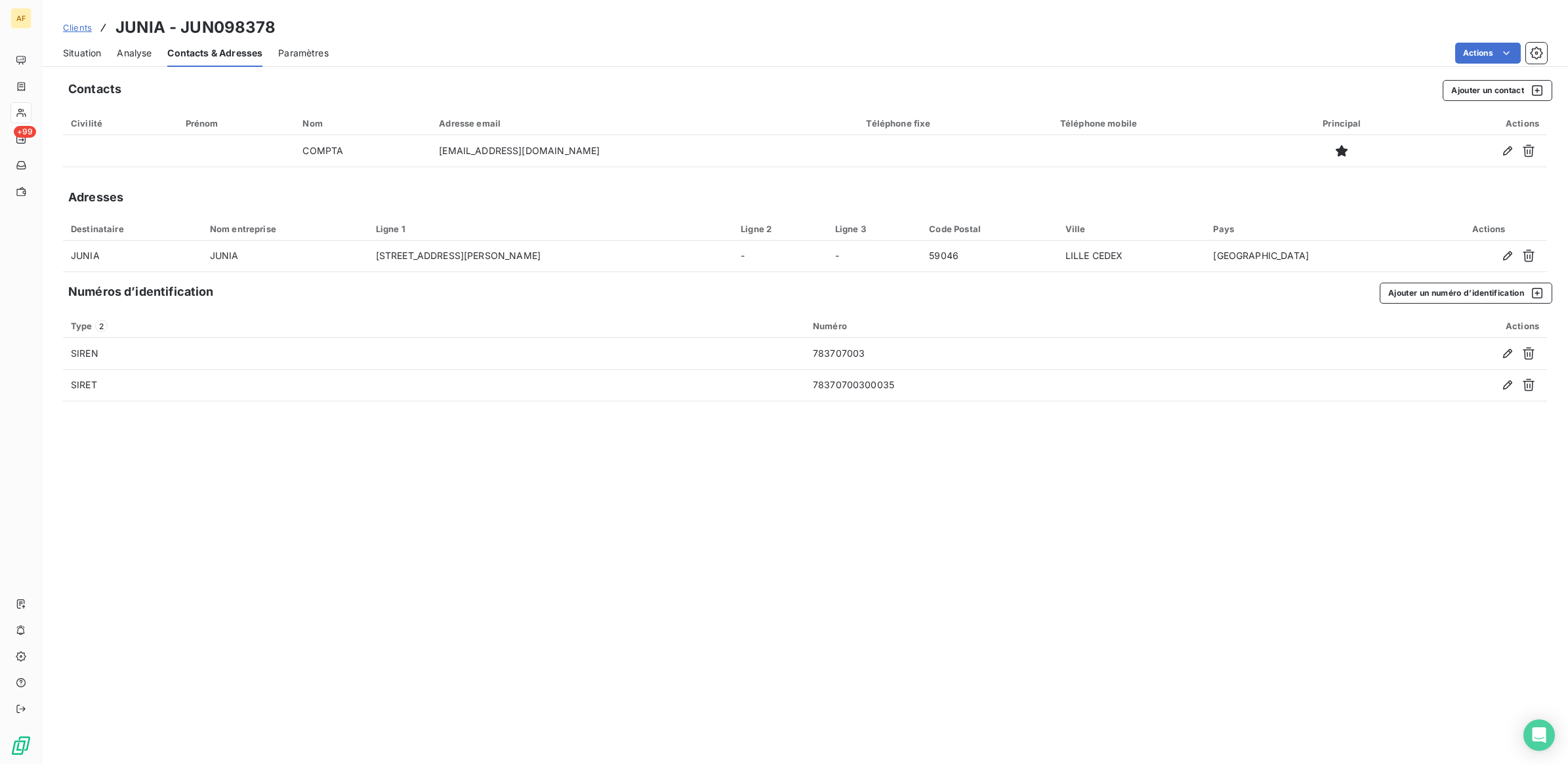
click at [79, 51] on span "Situation" at bounding box center [82, 53] width 38 height 13
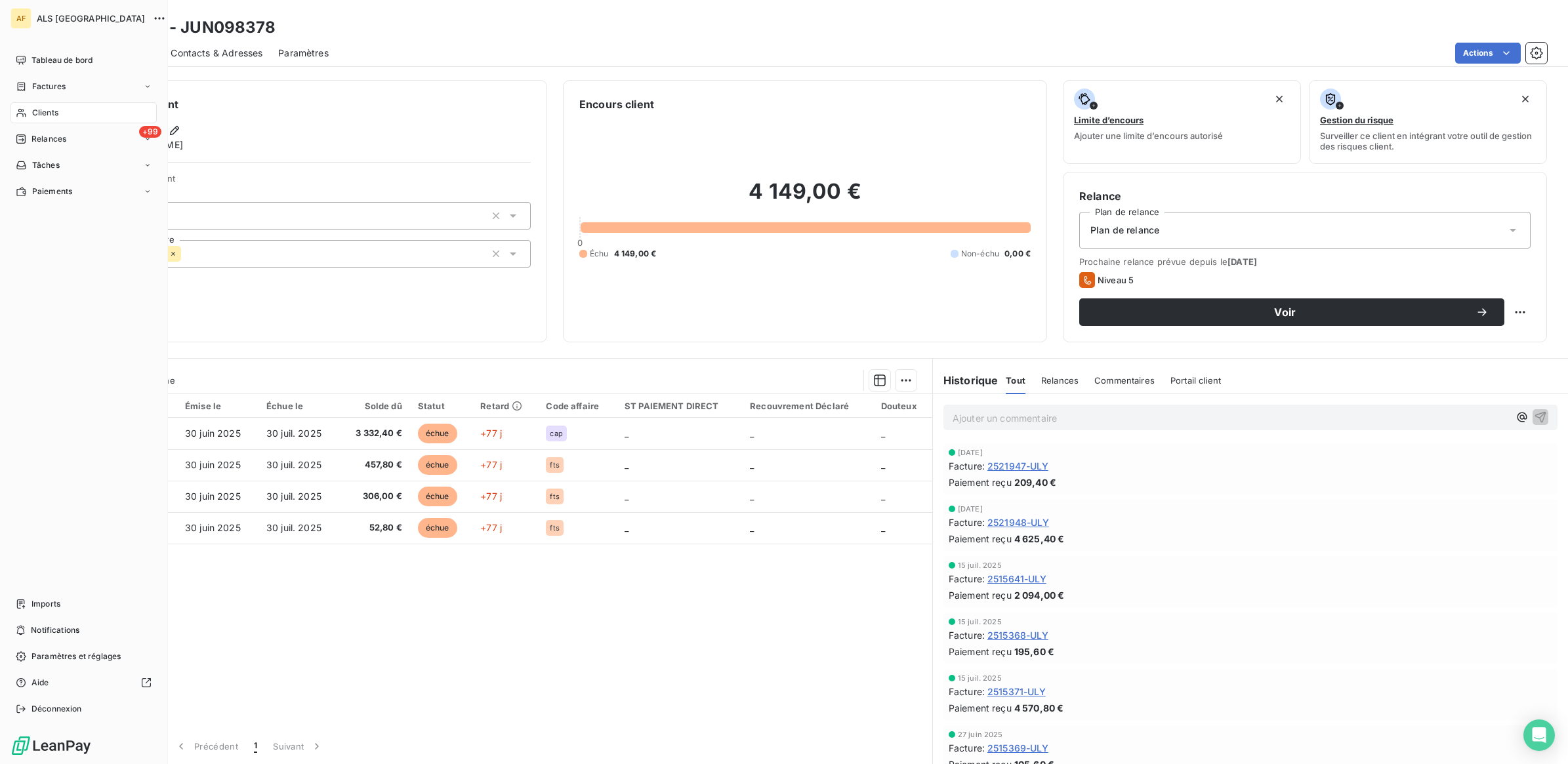
click at [53, 113] on span "Clients" at bounding box center [45, 113] width 26 height 12
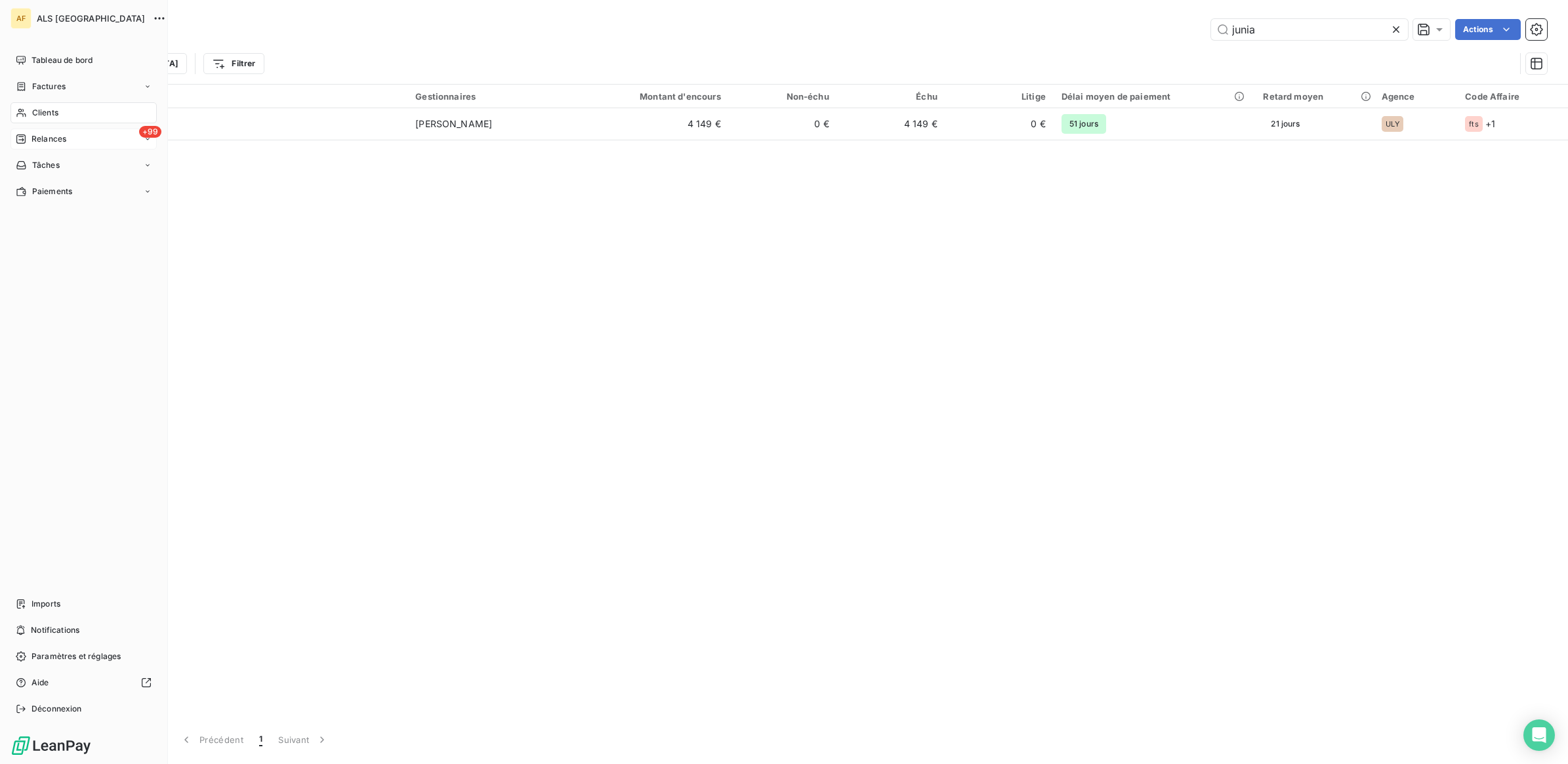
click at [59, 142] on span "Relances" at bounding box center [48, 139] width 35 height 12
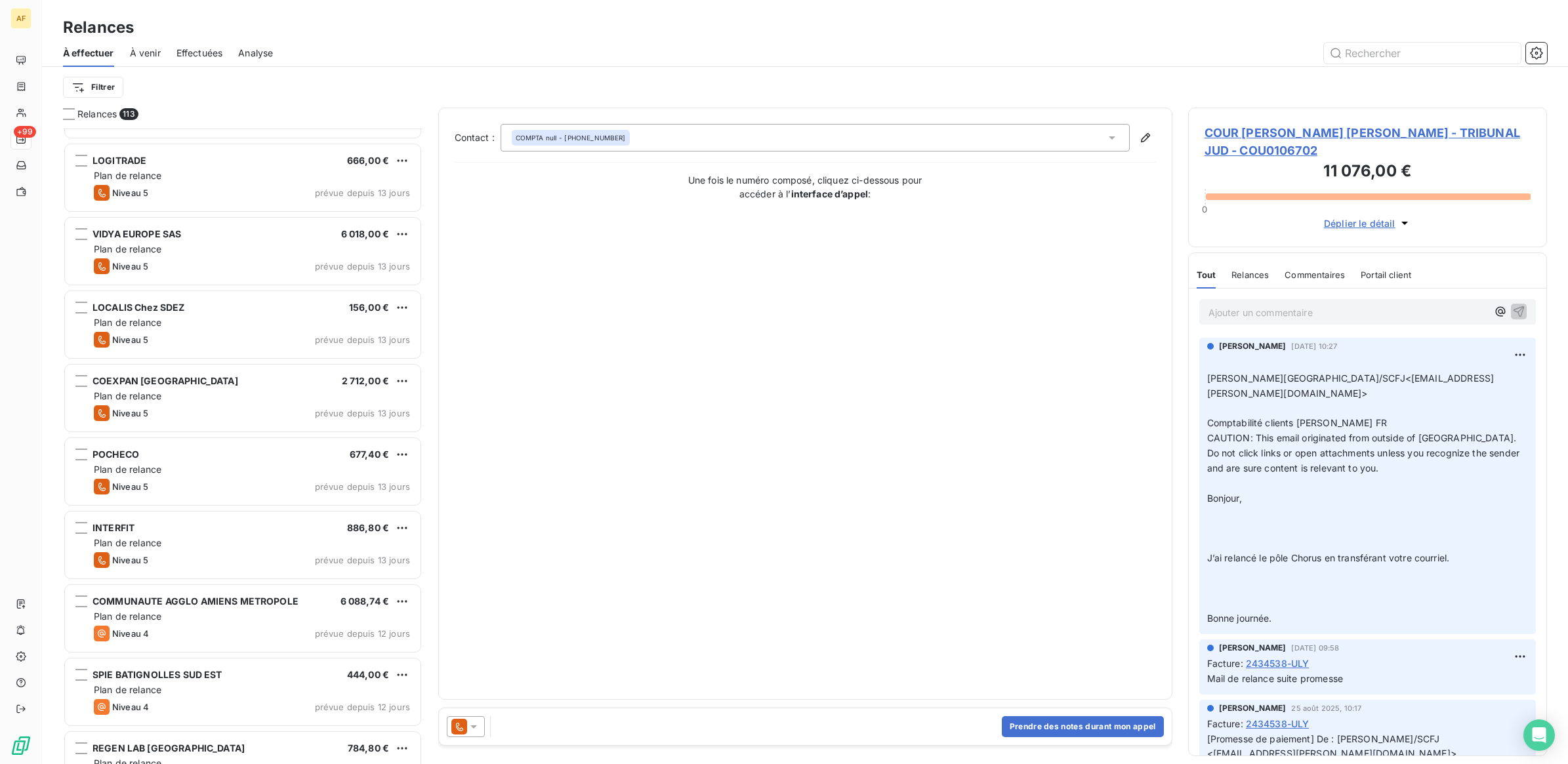
scroll to position [4181, 0]
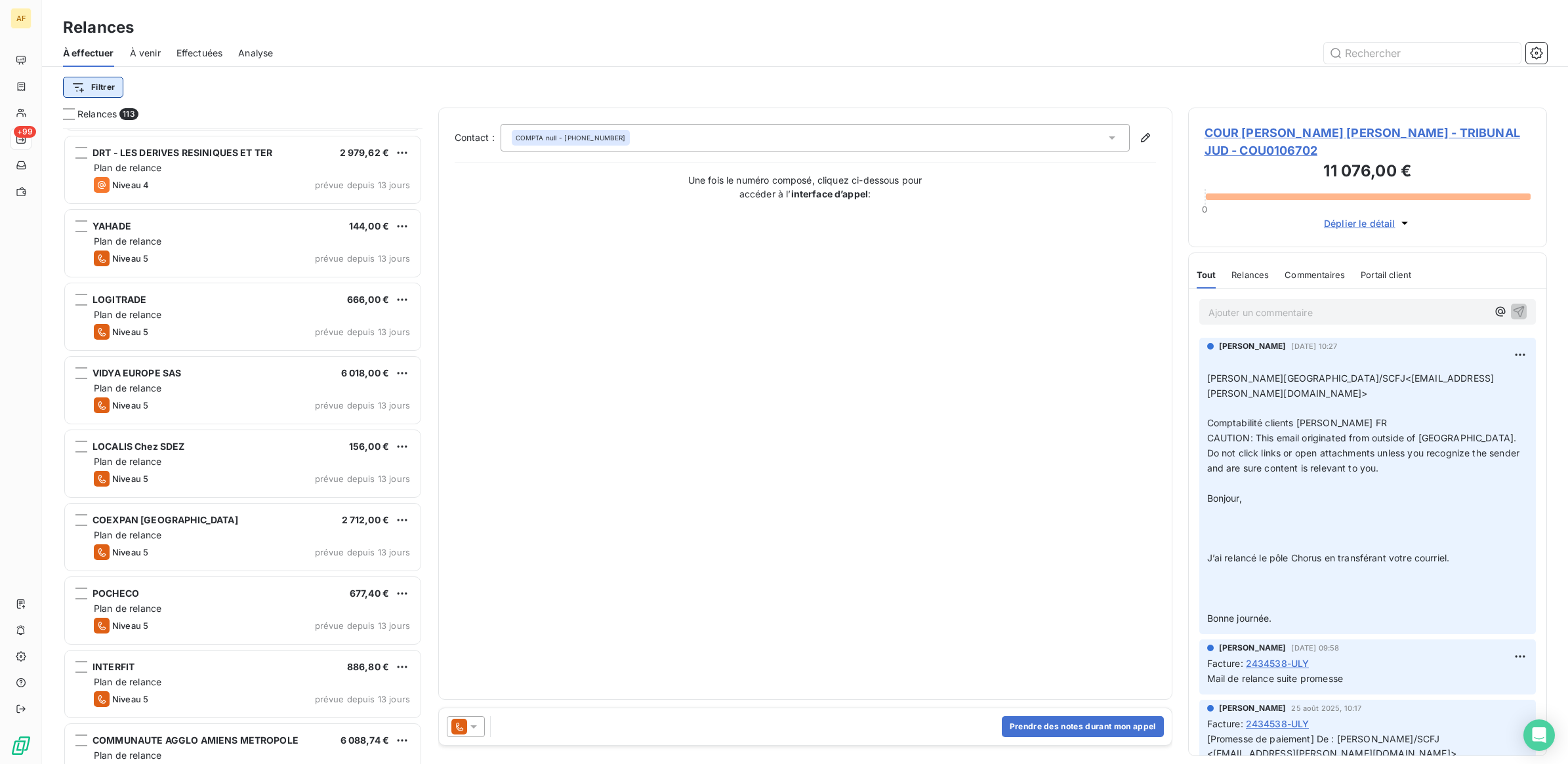
click at [97, 85] on html "AF +99 Relances À effectuer À venir Effectuées Analyse Filtrer Relances 113 AIR…" at bounding box center [784, 382] width 1568 height 764
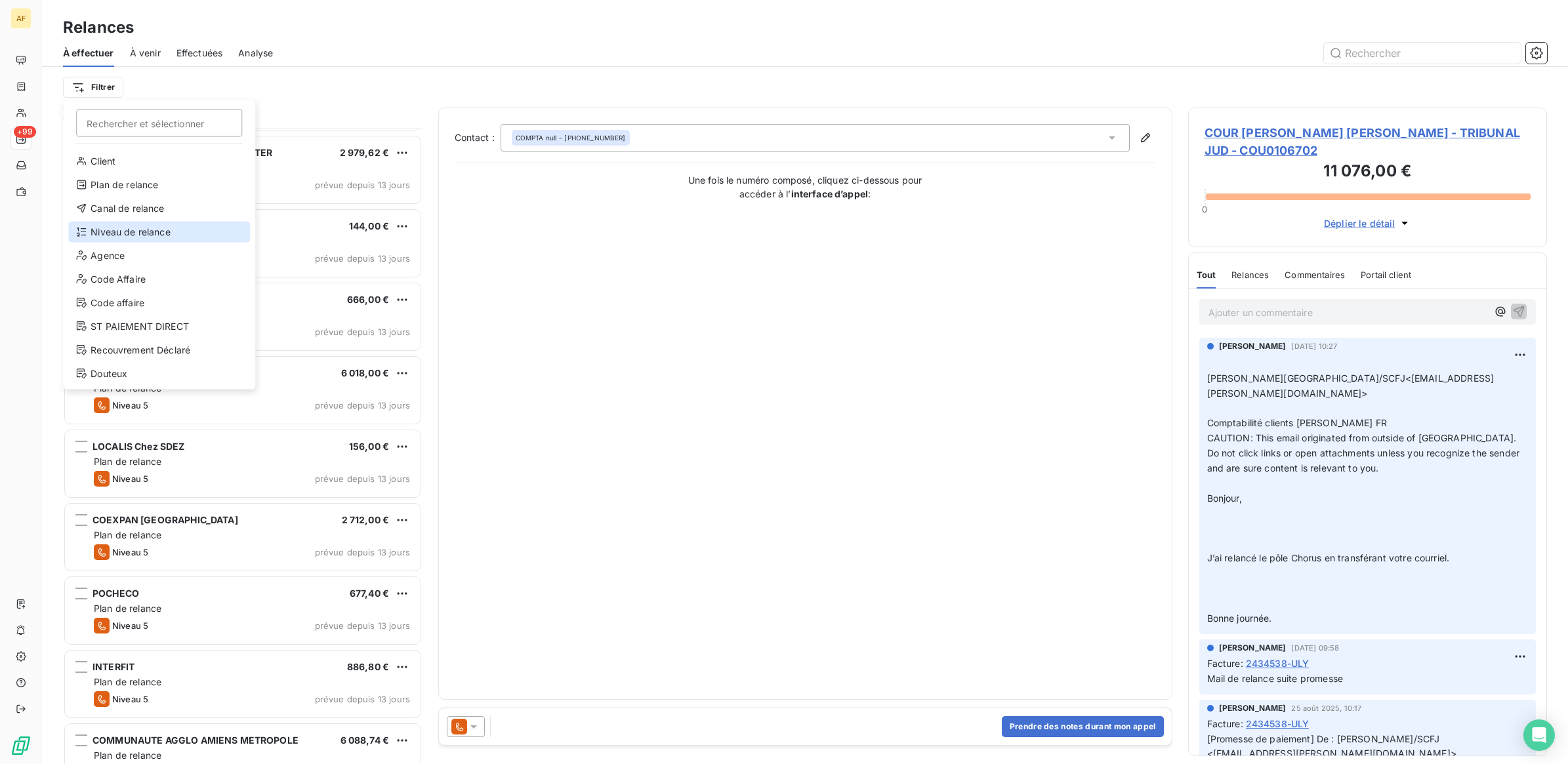
click at [143, 227] on div "Niveau de relance" at bounding box center [159, 232] width 182 height 21
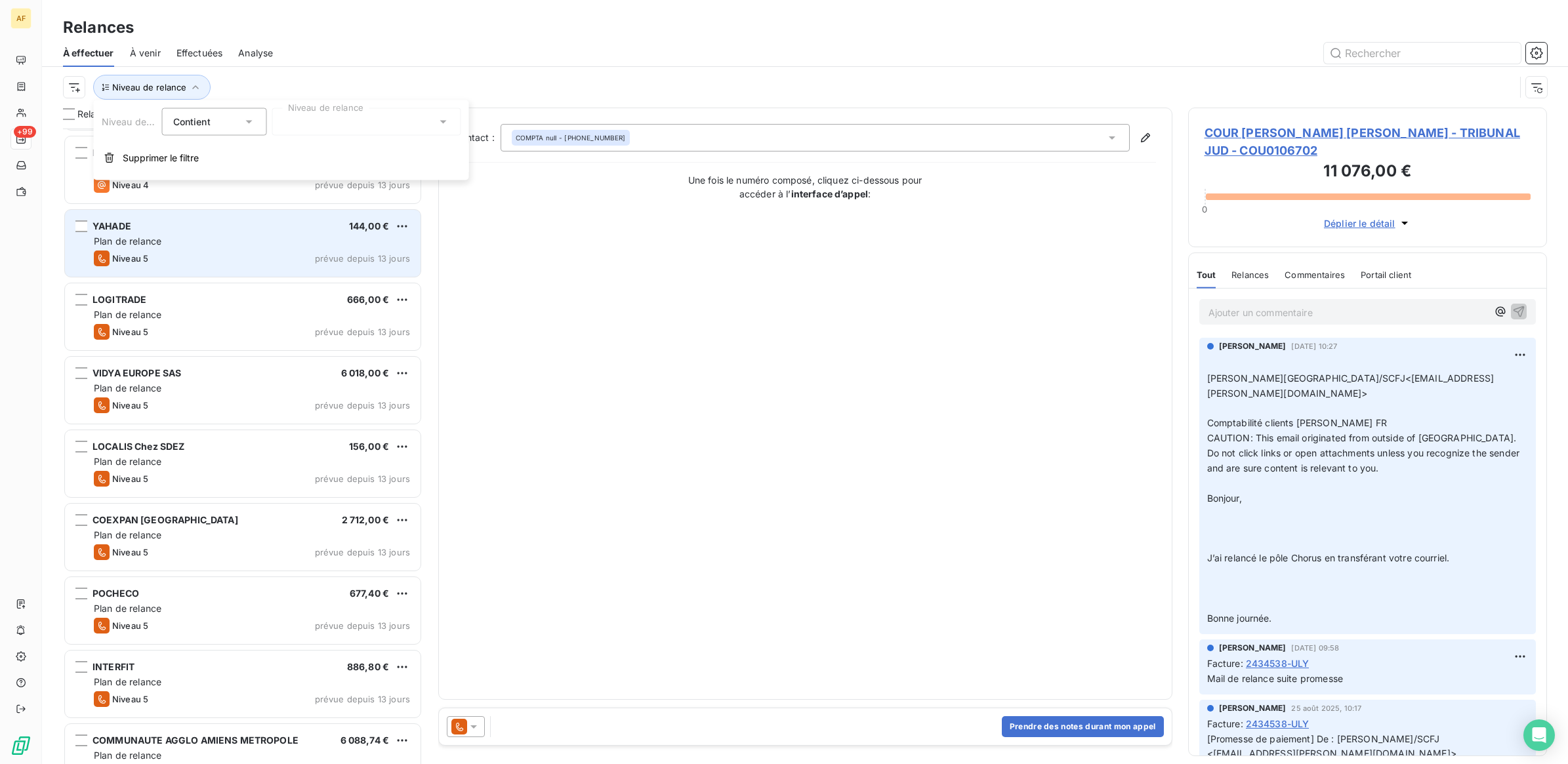
scroll to position [623, 347]
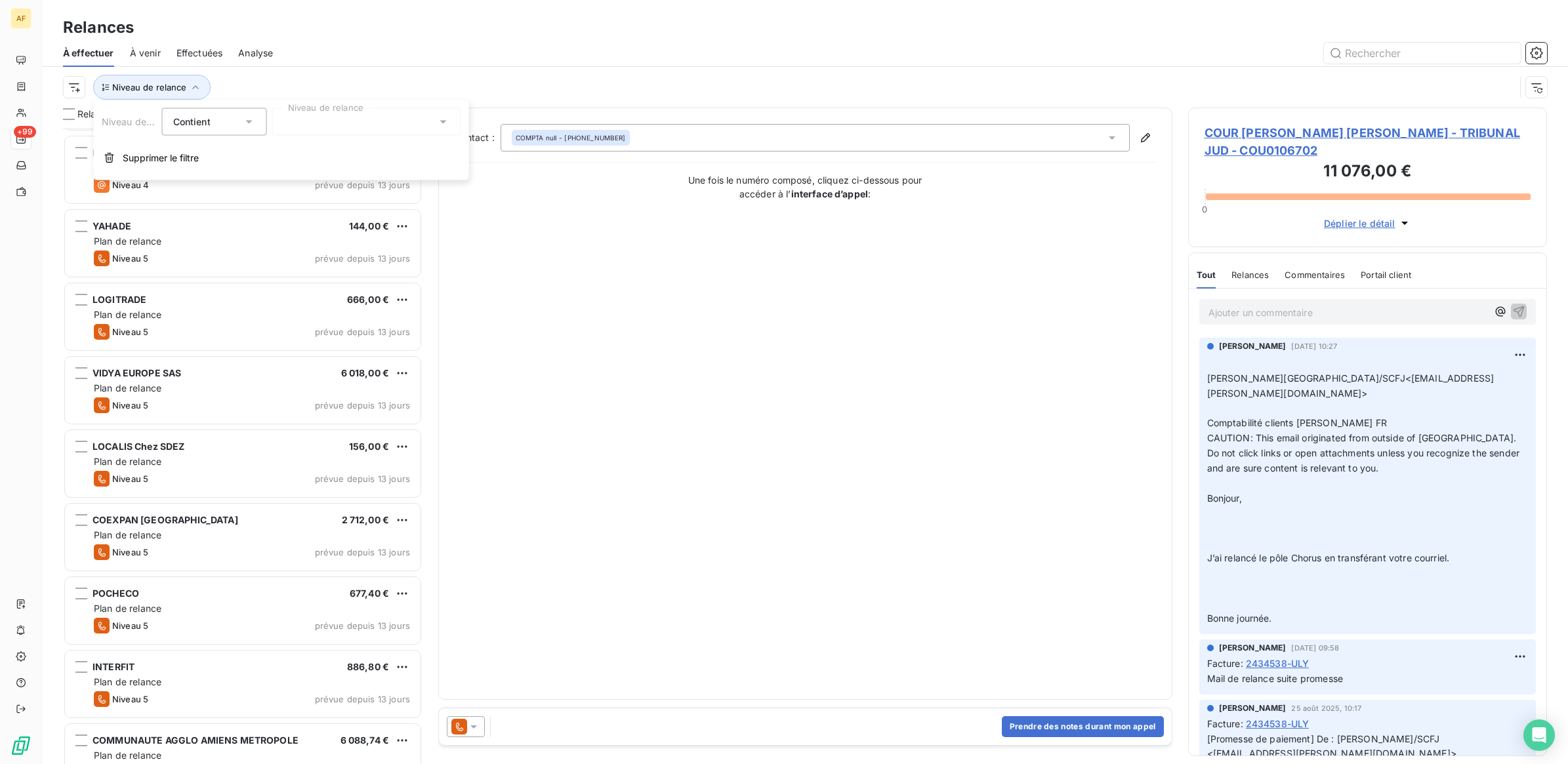
click at [370, 130] on div at bounding box center [367, 122] width 189 height 27
click at [327, 263] on span "Niveau 5" at bounding box center [316, 269] width 39 height 13
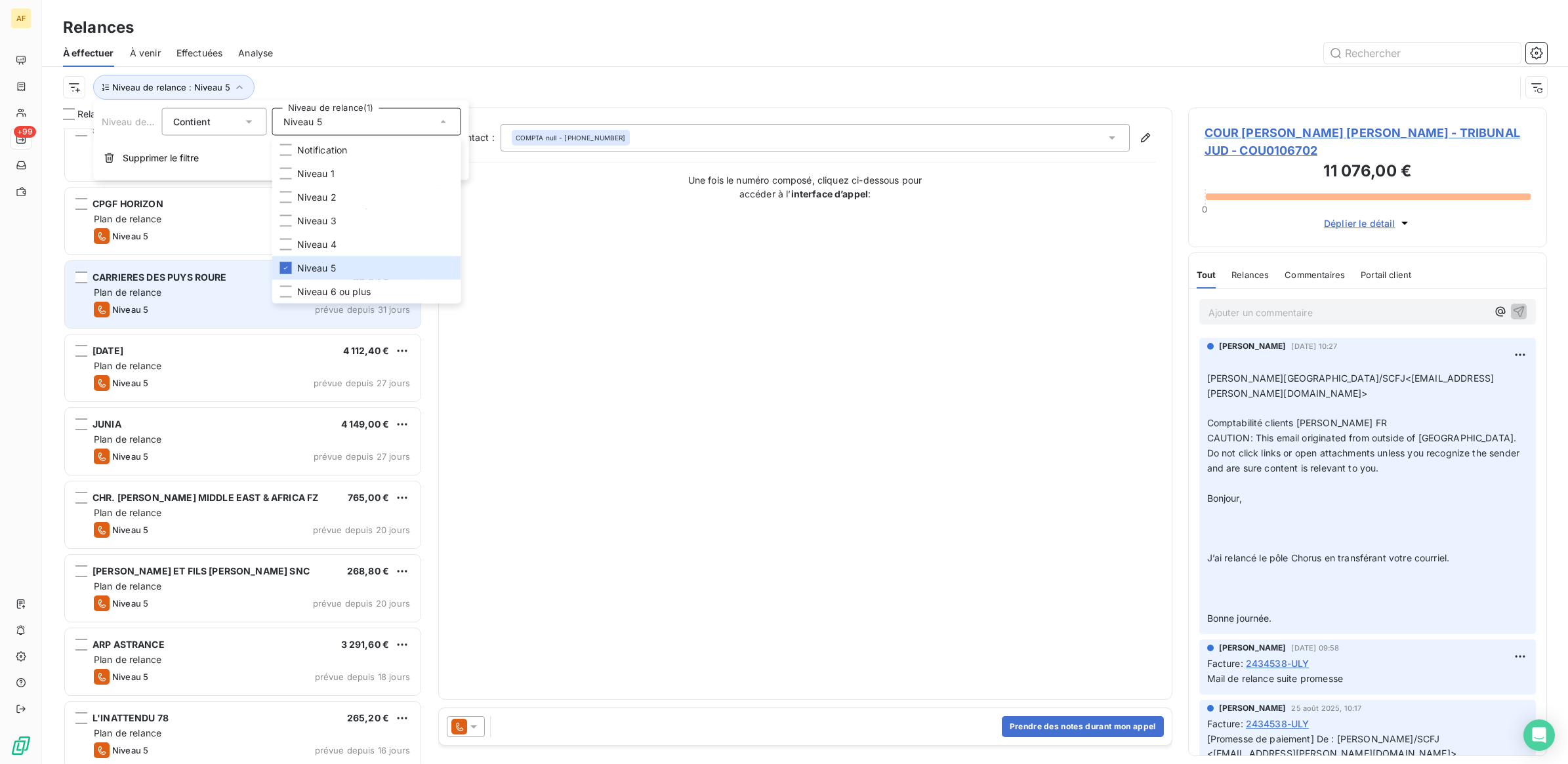
scroll to position [165, 0]
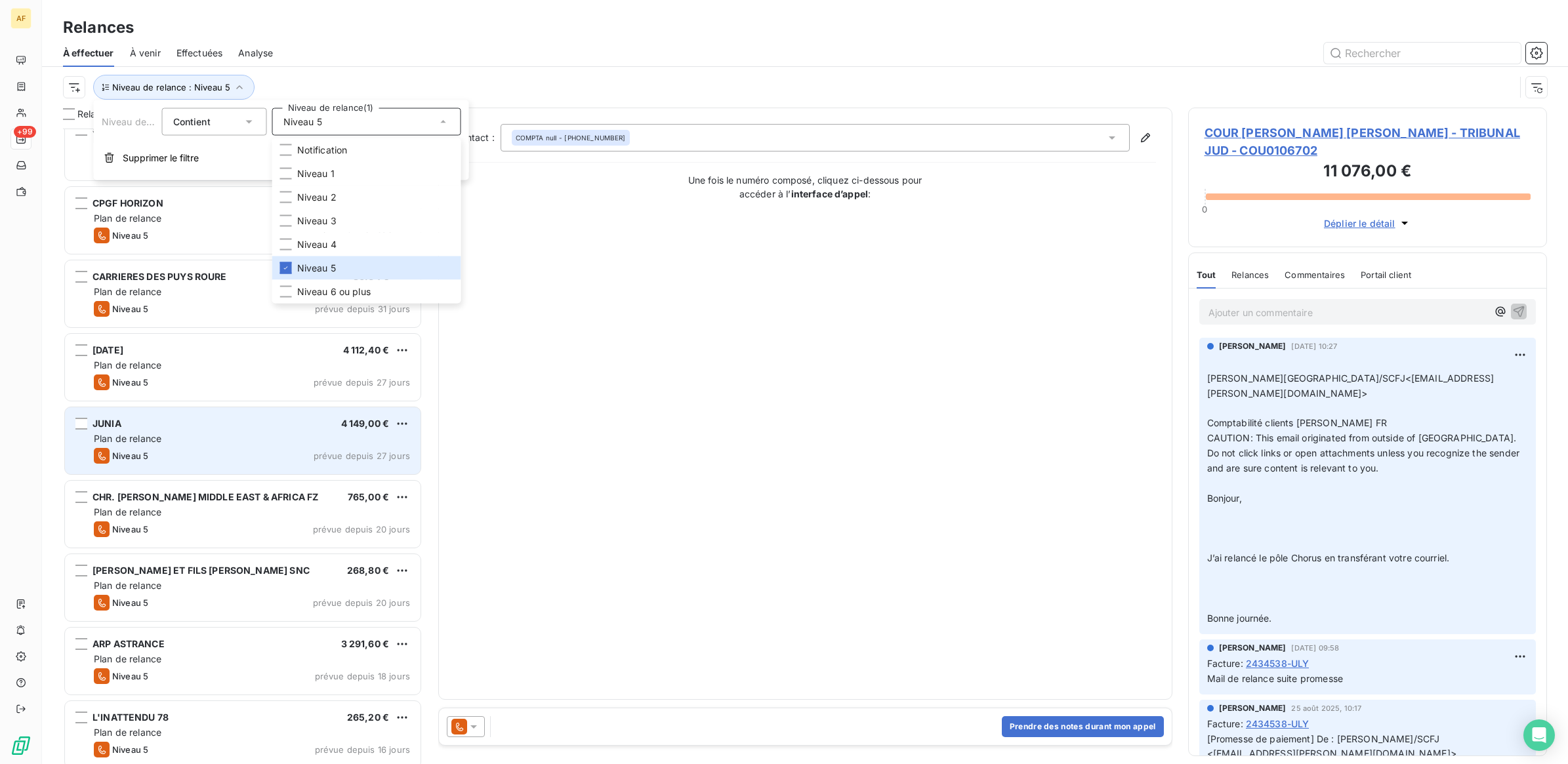
click at [220, 454] on div "Niveau 5 prévue depuis 27 jours" at bounding box center [252, 455] width 316 height 16
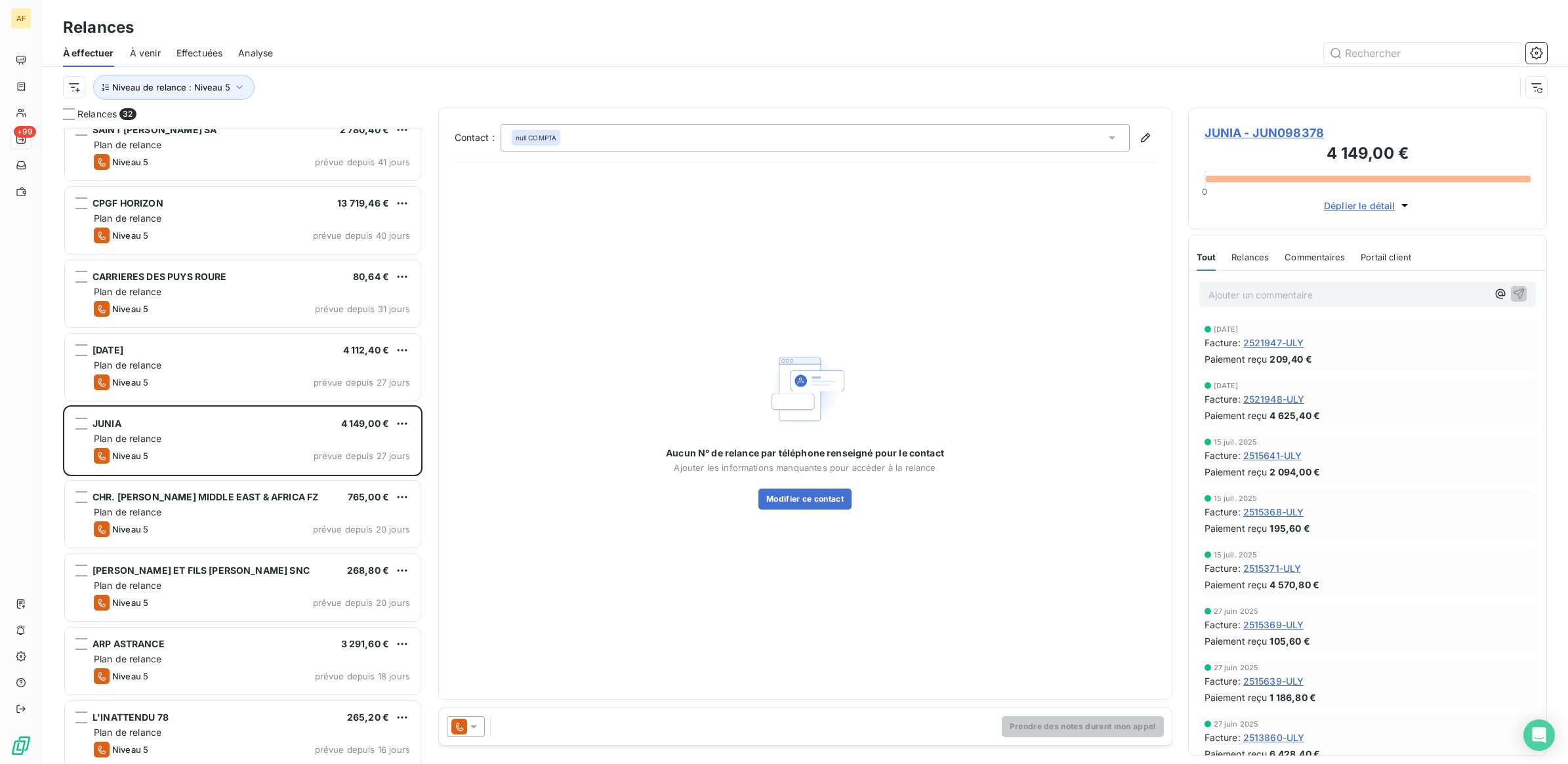
click at [479, 726] on icon at bounding box center [473, 727] width 13 height 13
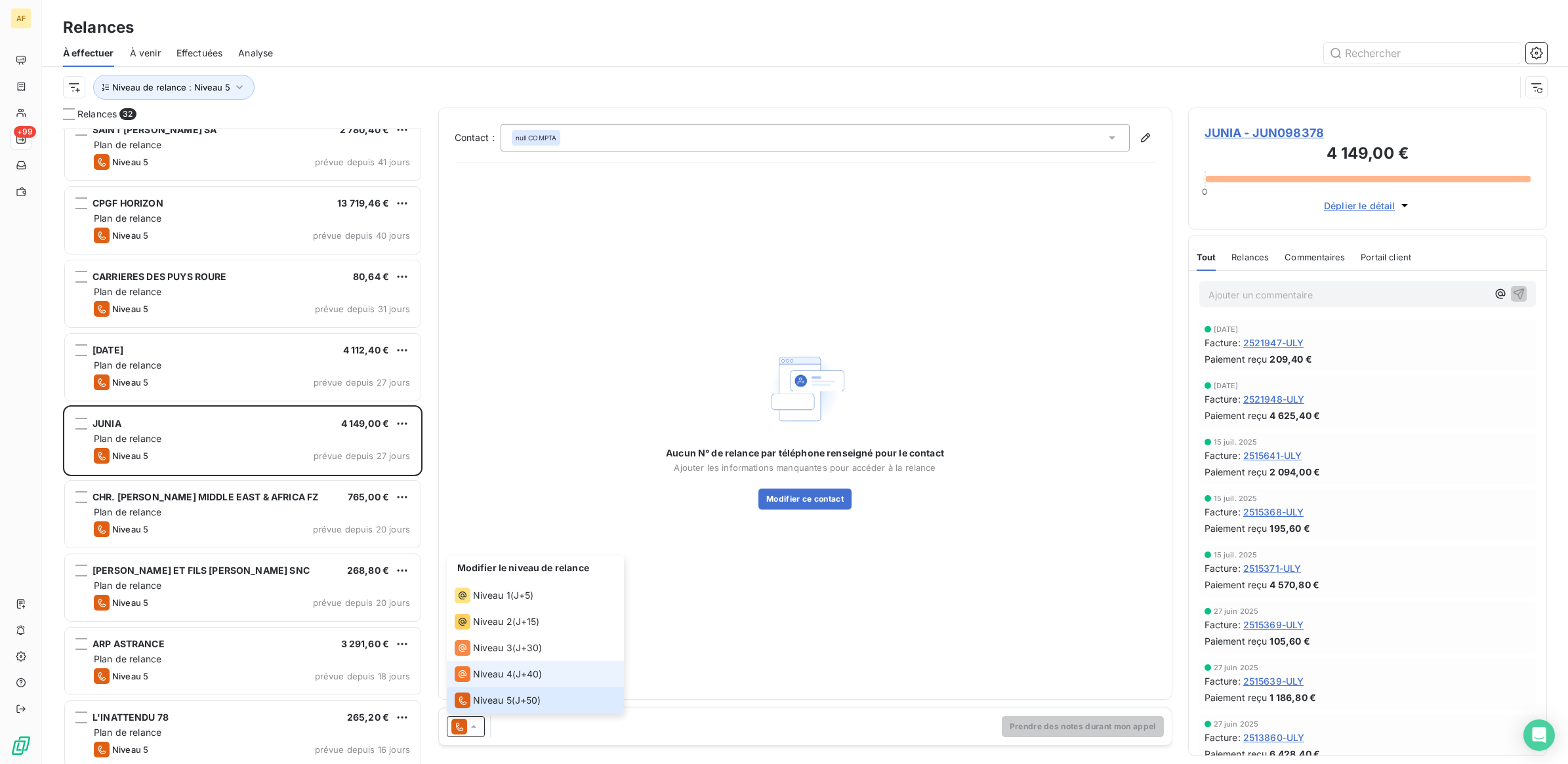
click at [505, 669] on span "Niveau 4" at bounding box center [492, 674] width 39 height 13
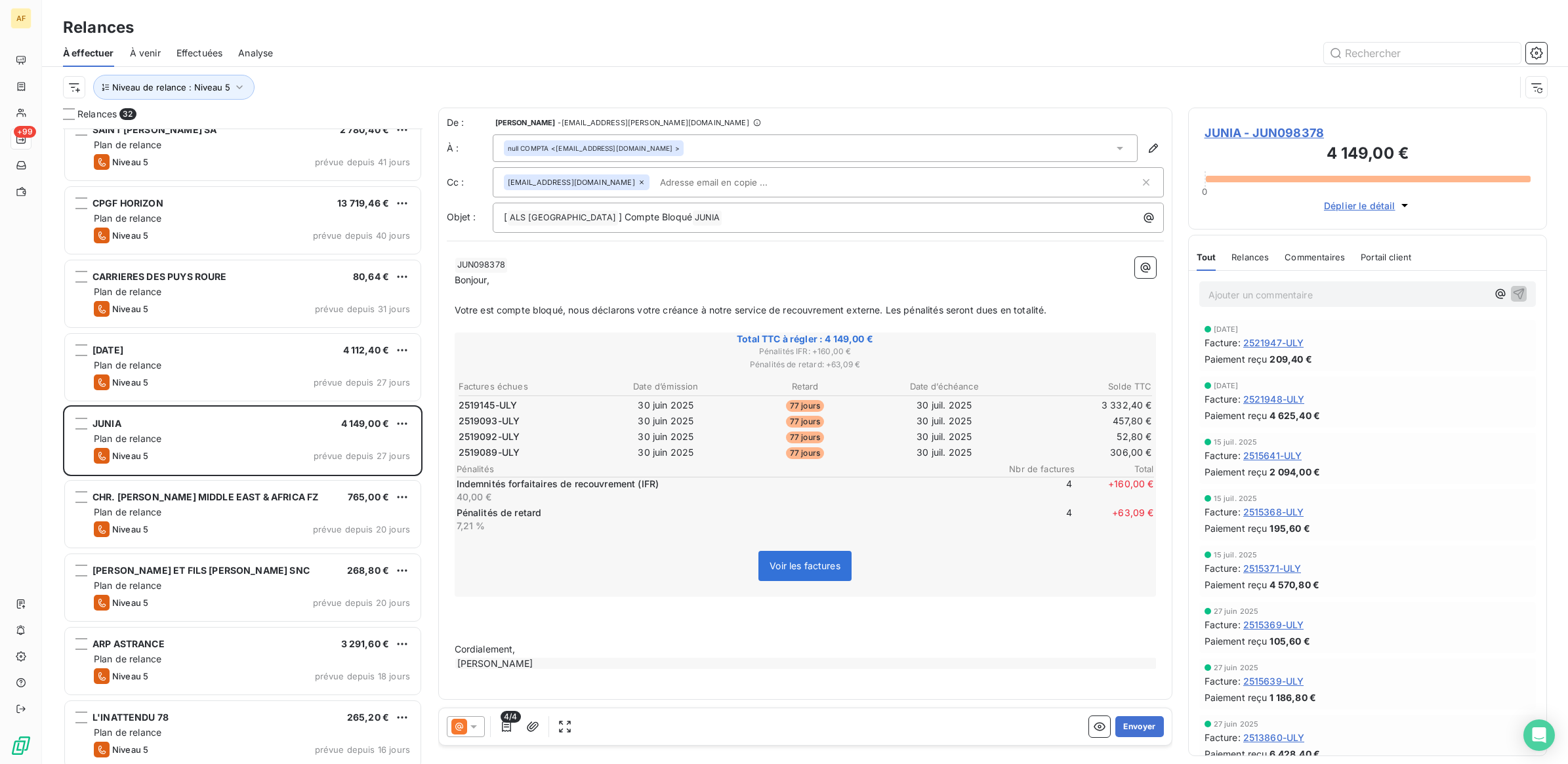
click at [625, 261] on p "﻿ JUN098378 ﻿ ﻿" at bounding box center [805, 265] width 701 height 16
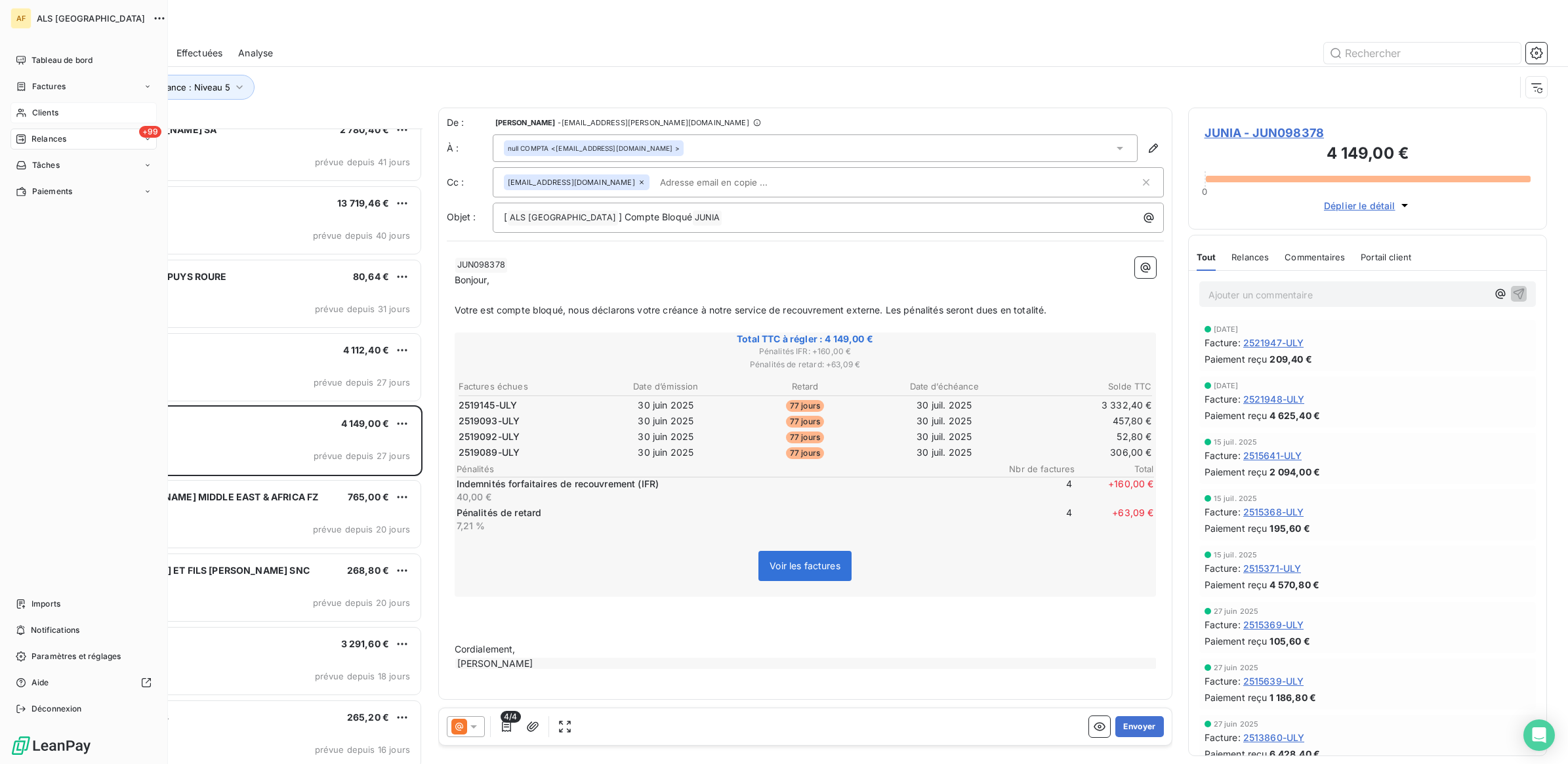
click at [31, 112] on div "Clients" at bounding box center [83, 113] width 146 height 21
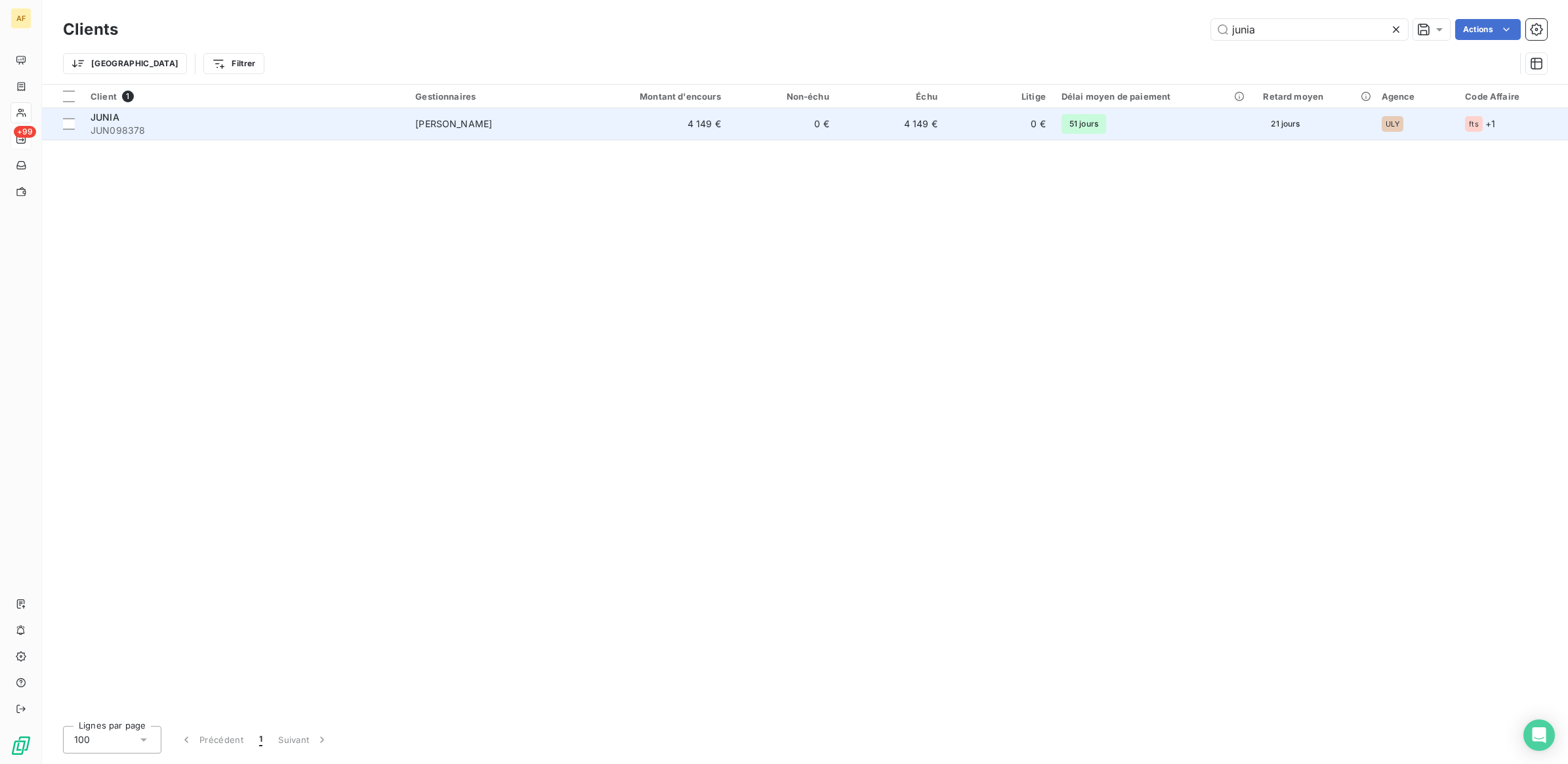
click at [512, 126] on td "[PERSON_NAME]" at bounding box center [495, 124] width 176 height 31
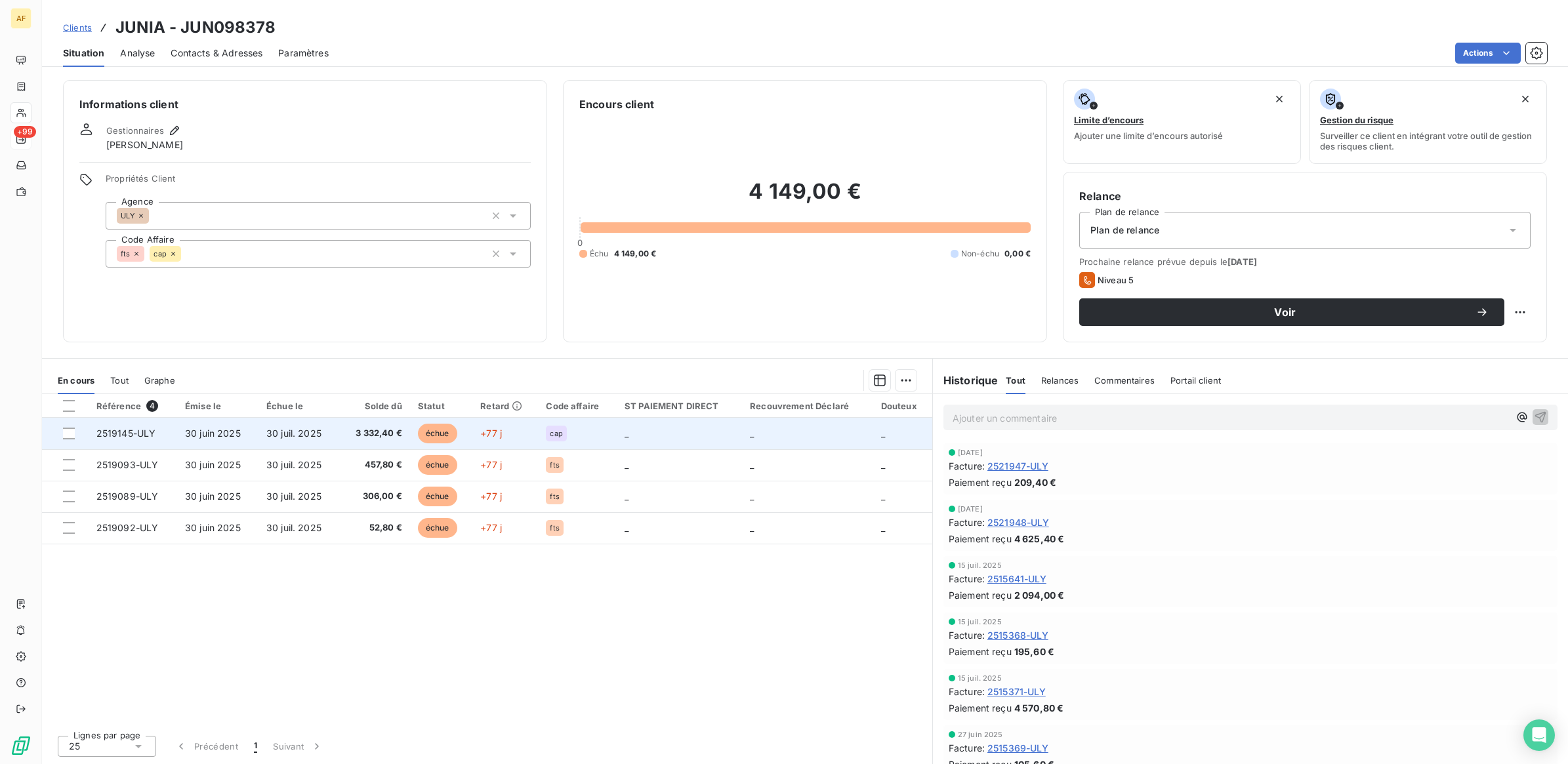
click at [470, 430] on td "échue" at bounding box center [442, 433] width 62 height 31
click at [301, 433] on span "30 juil. 2025" at bounding box center [294, 432] width 55 height 11
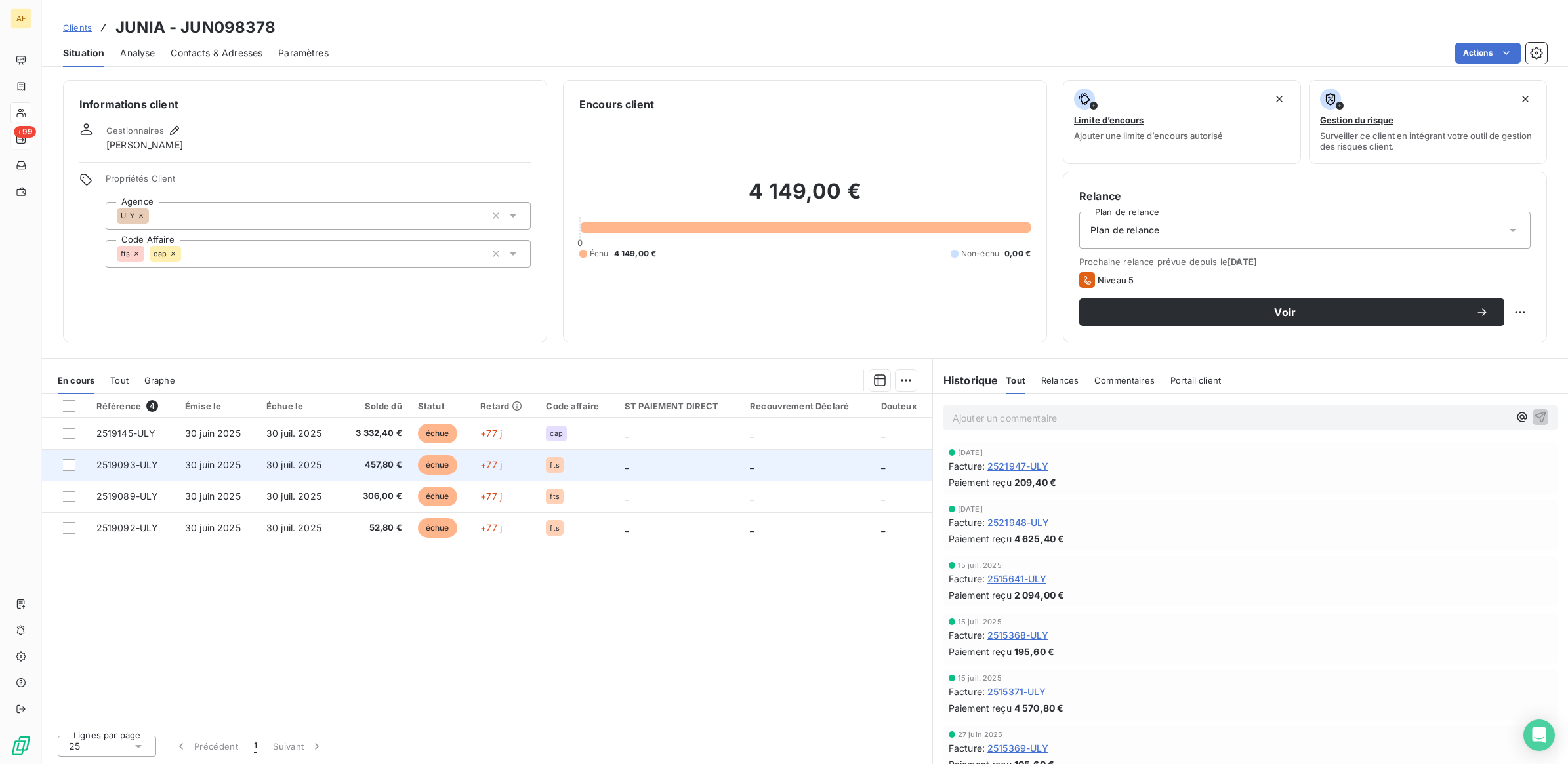
click at [247, 467] on td "30 juin 2025" at bounding box center [218, 465] width 82 height 31
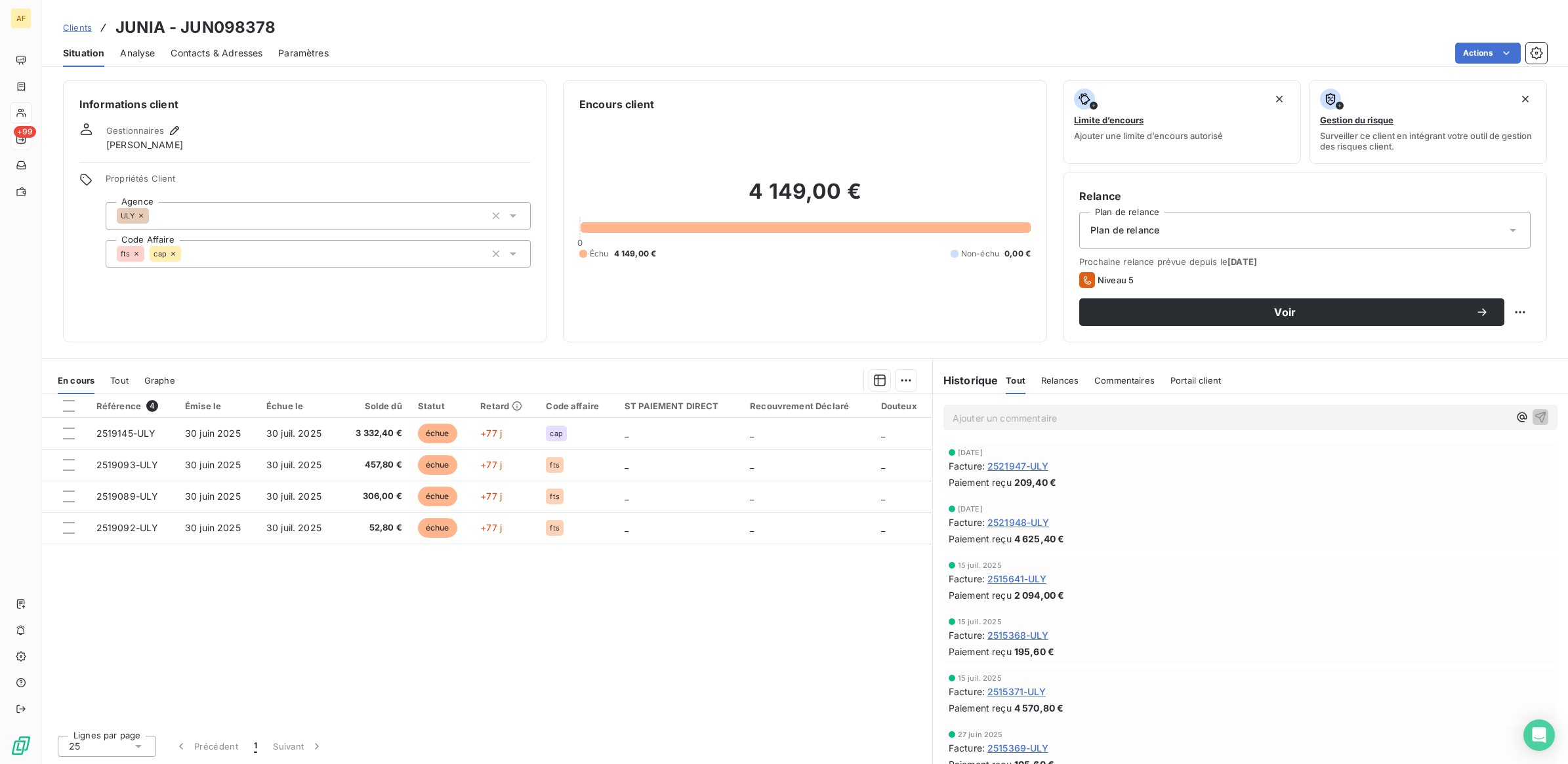
click at [164, 297] on div "Informations client Gestionnaires [PERSON_NAME] Propriétés Client Agence ULY Co…" at bounding box center [305, 211] width 484 height 263
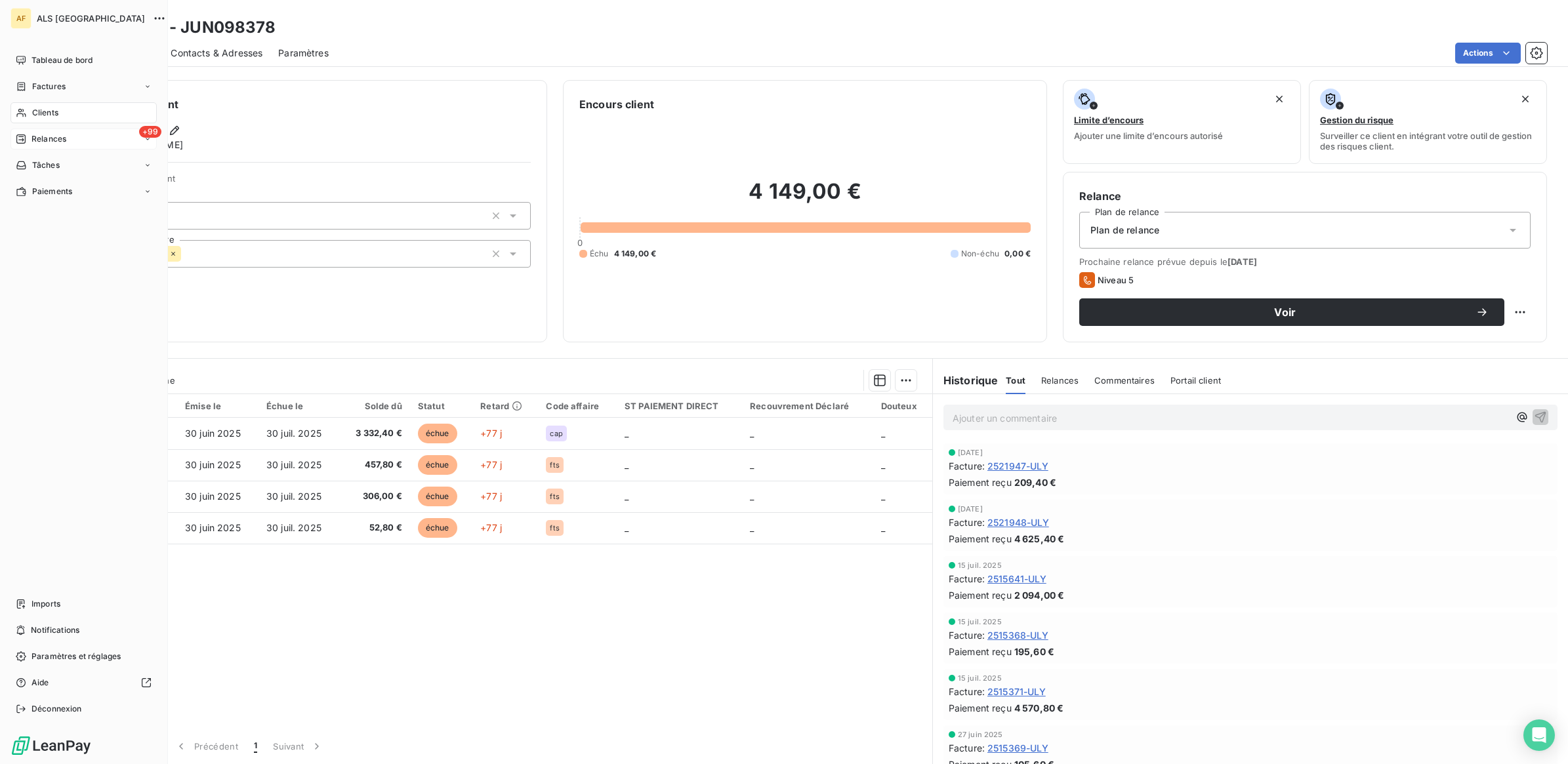
click at [47, 111] on span "Clients" at bounding box center [45, 113] width 26 height 12
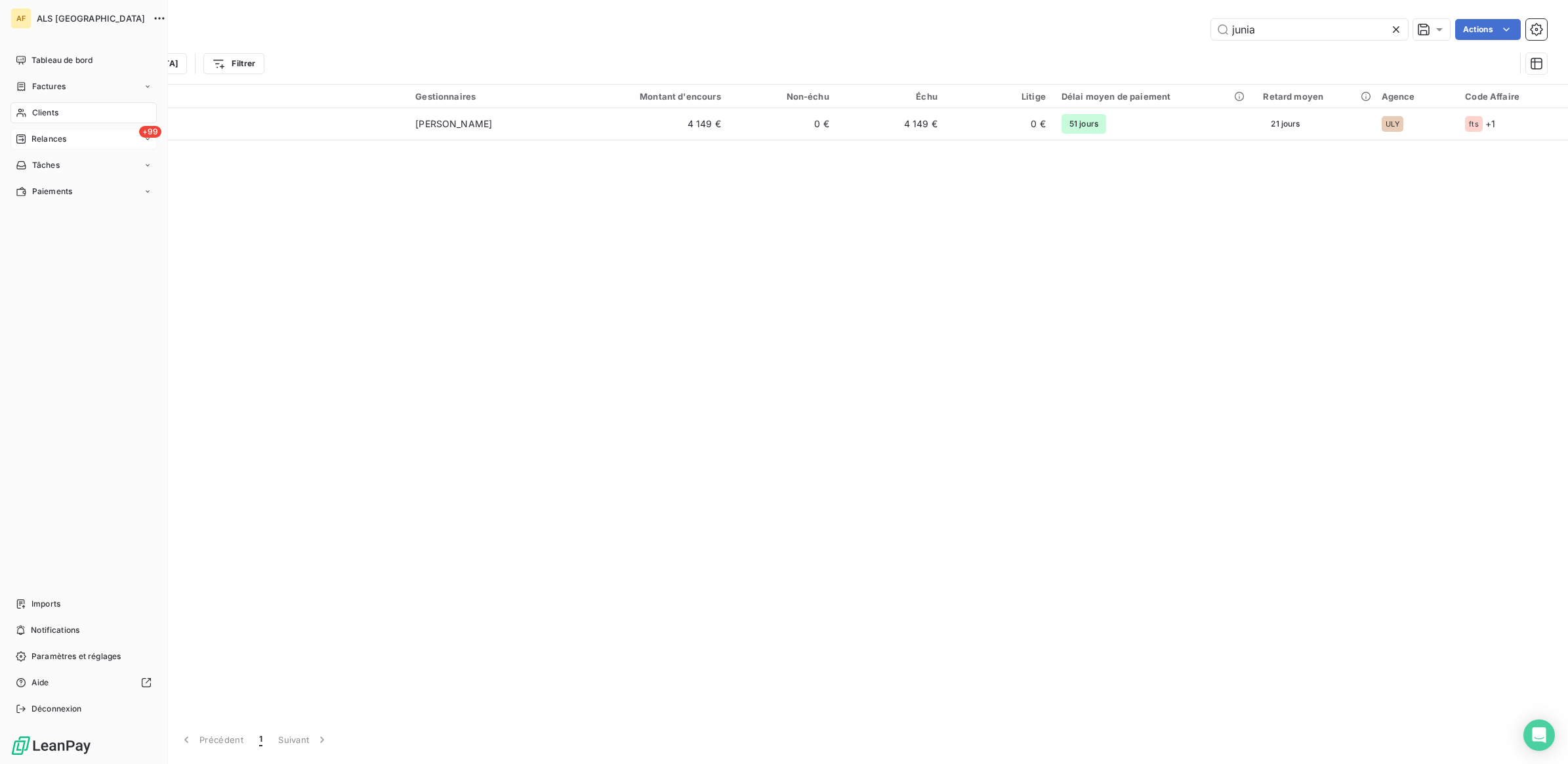
click at [47, 143] on span "Relances" at bounding box center [48, 139] width 35 height 12
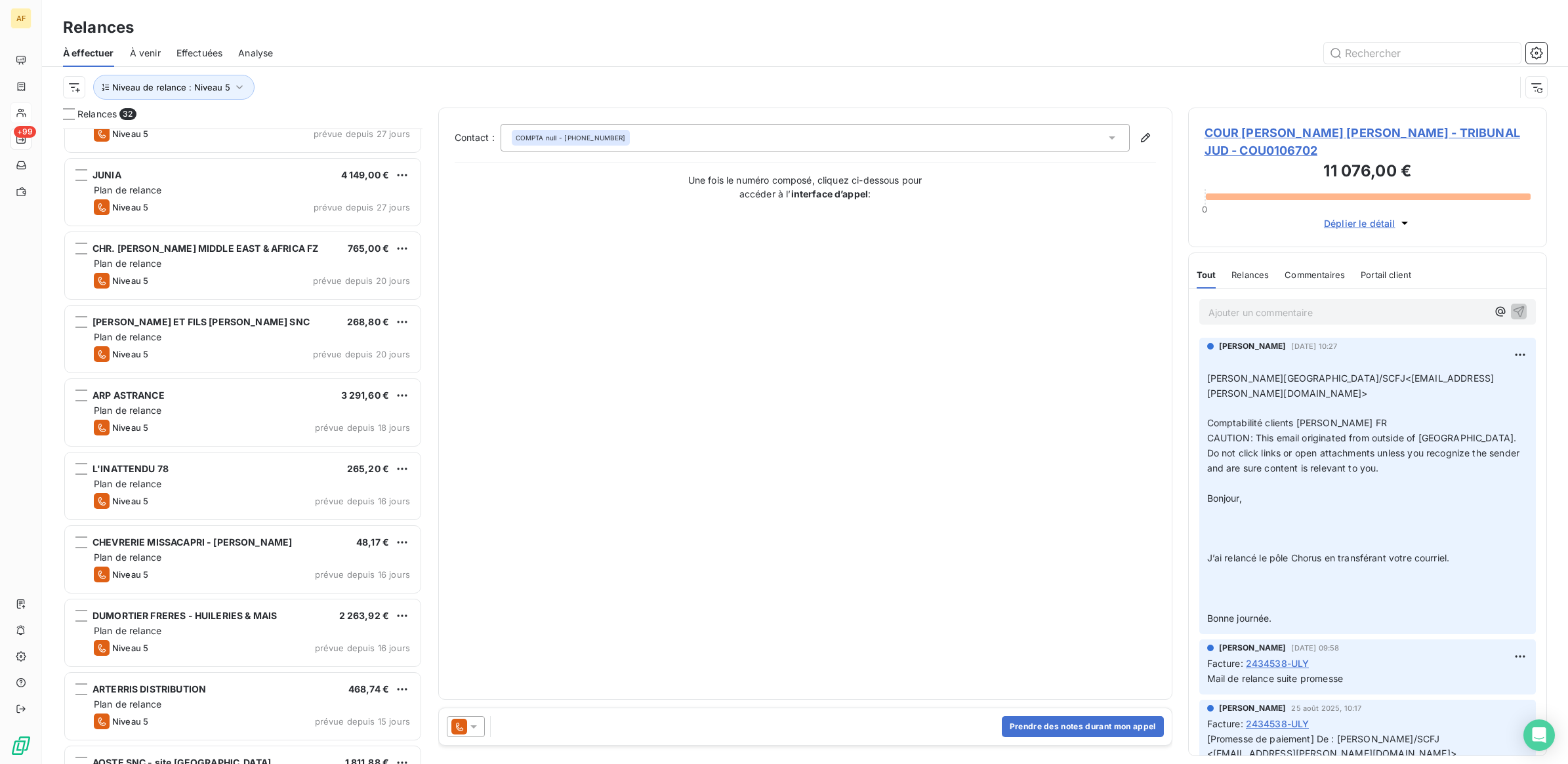
scroll to position [322, 0]
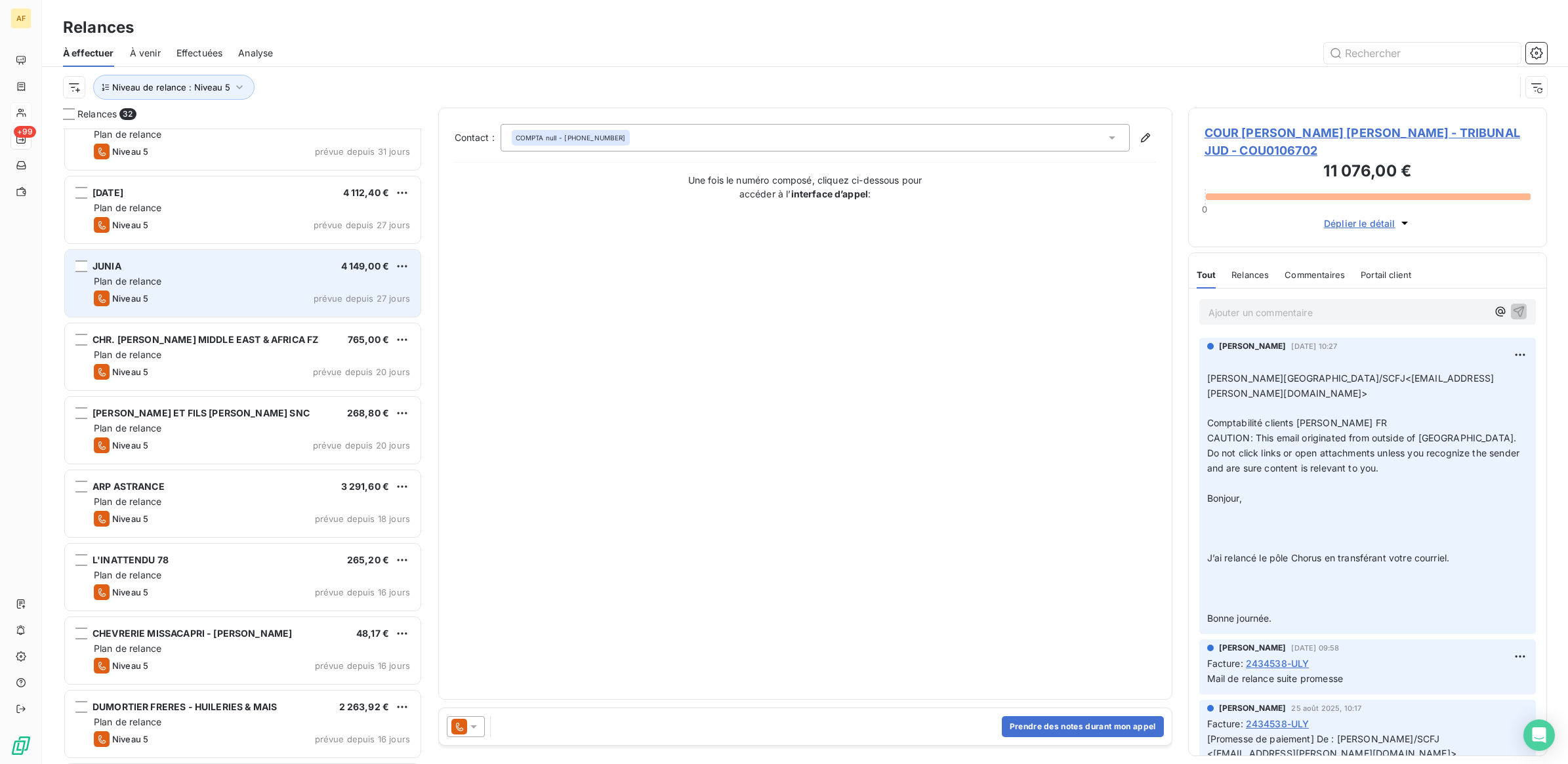
click at [225, 273] on div "JUNIA 4 149,00 € Plan de relance Niveau 5 prévue depuis 27 jours" at bounding box center [243, 283] width 355 height 67
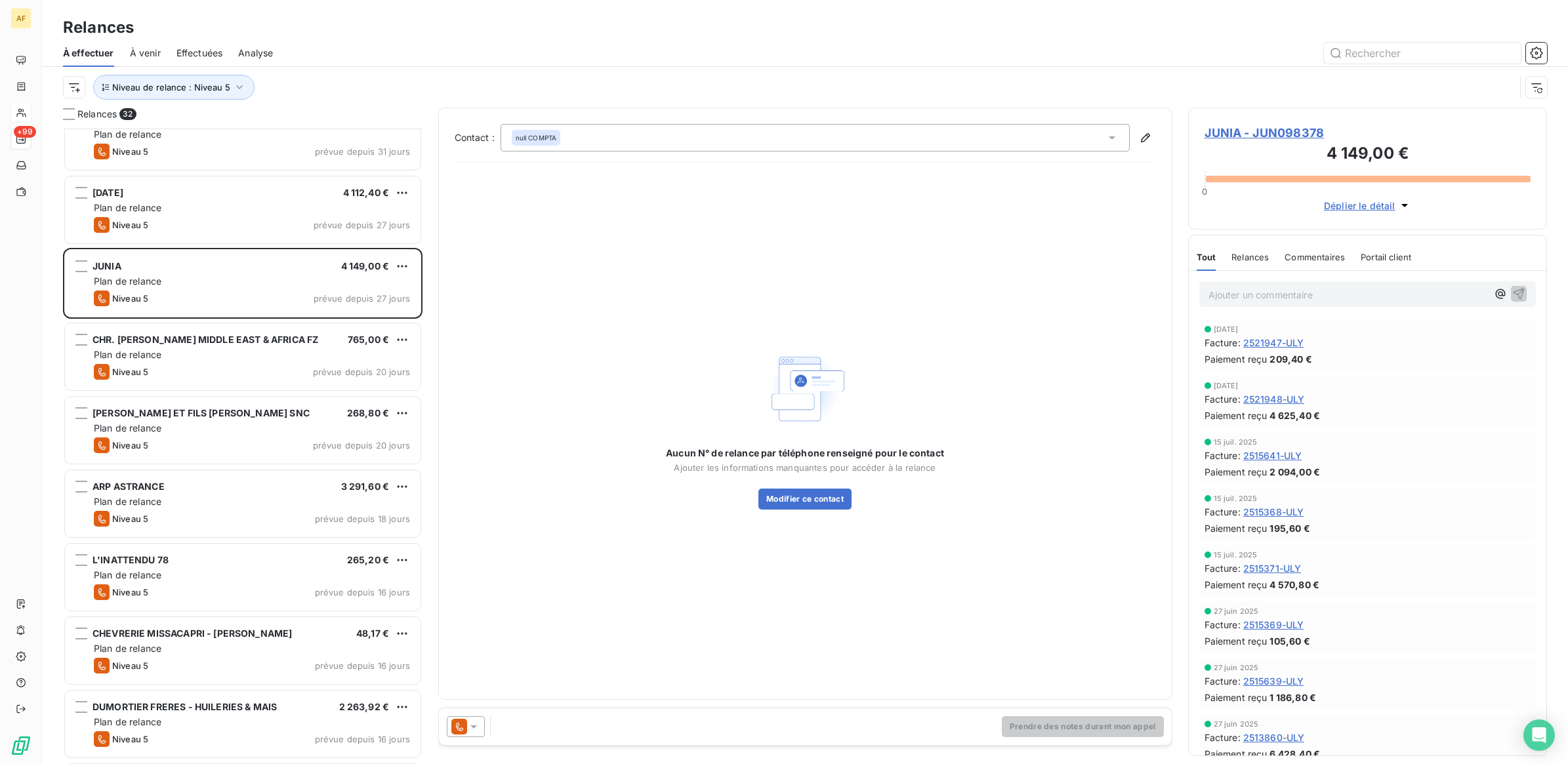
click at [474, 725] on icon at bounding box center [473, 727] width 7 height 3
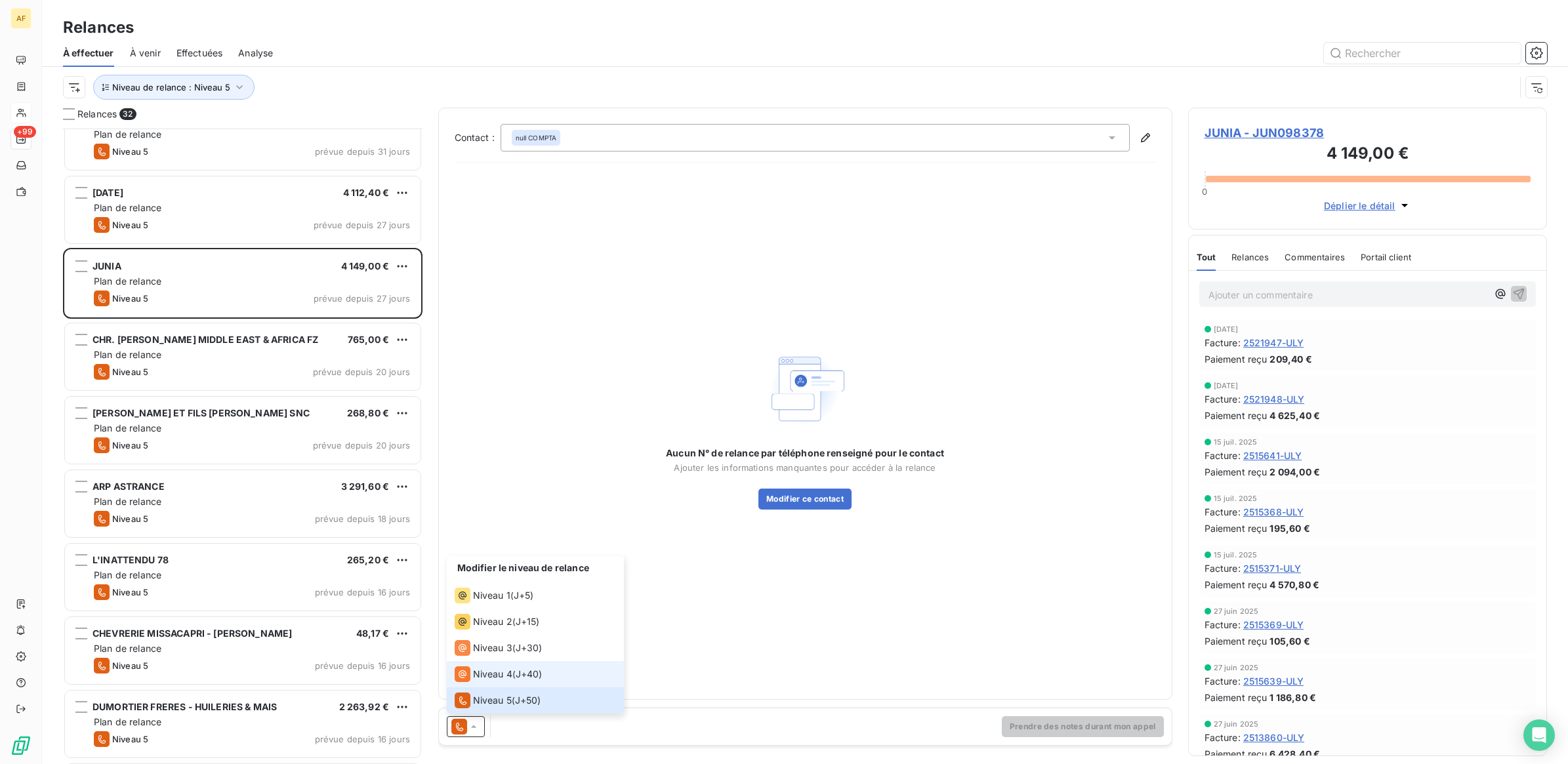
click at [529, 679] on span "J+40 )" at bounding box center [529, 674] width 27 height 13
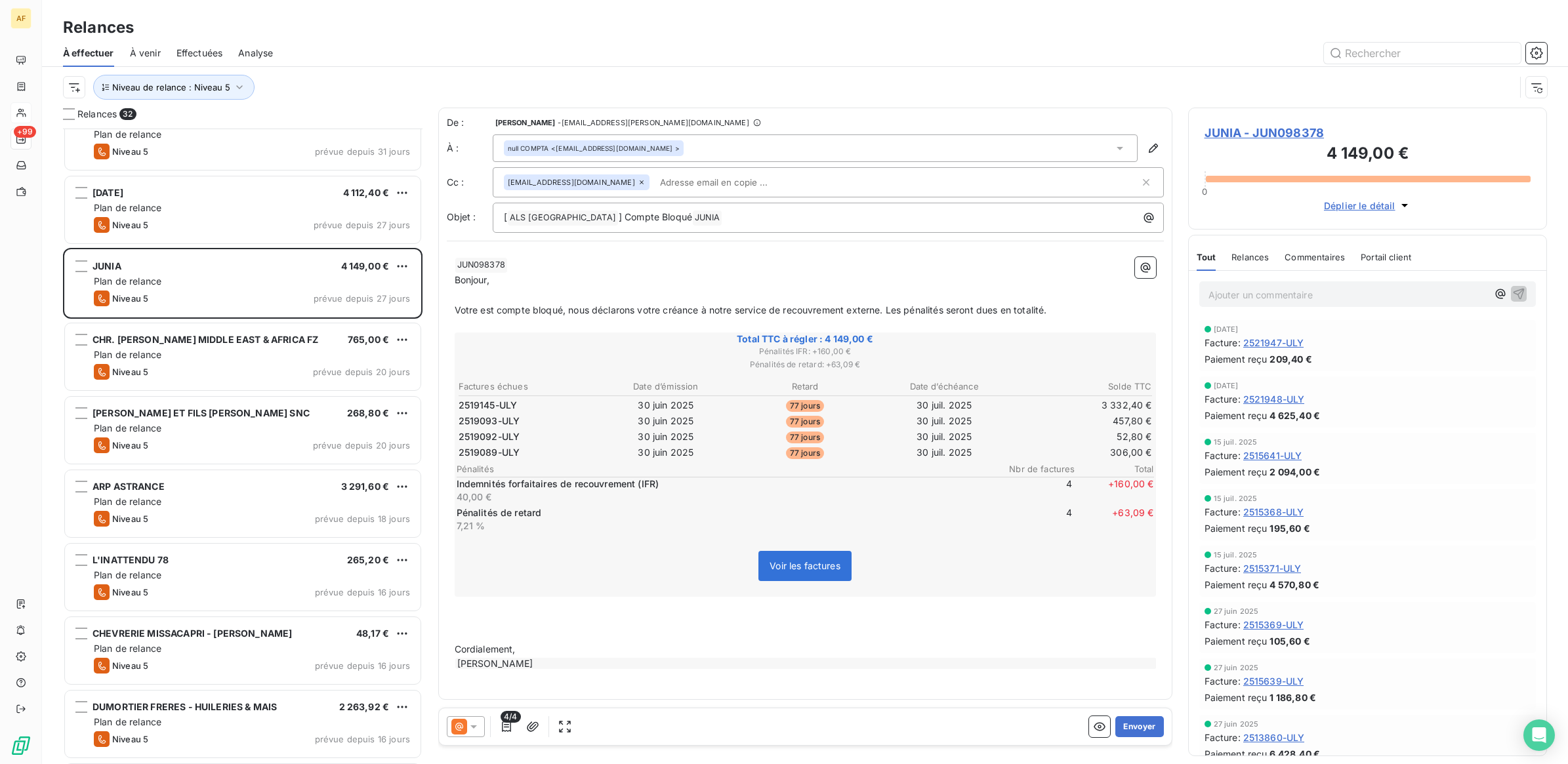
click at [732, 185] on input "text" at bounding box center [730, 182] width 151 height 20
paste input "[EMAIL_ADDRESS][DOMAIN_NAME]"
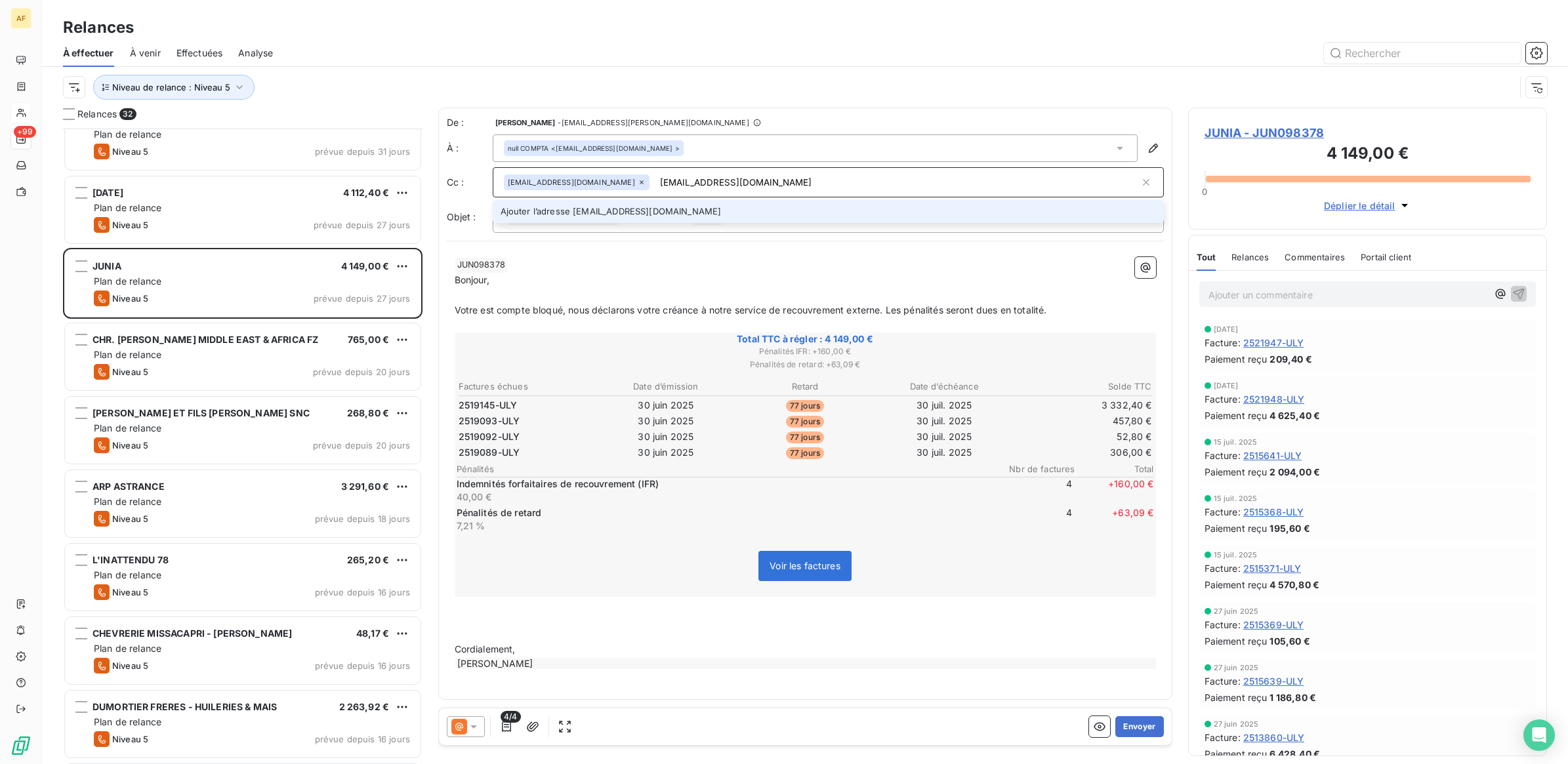
type input "[EMAIL_ADDRESS][DOMAIN_NAME]"
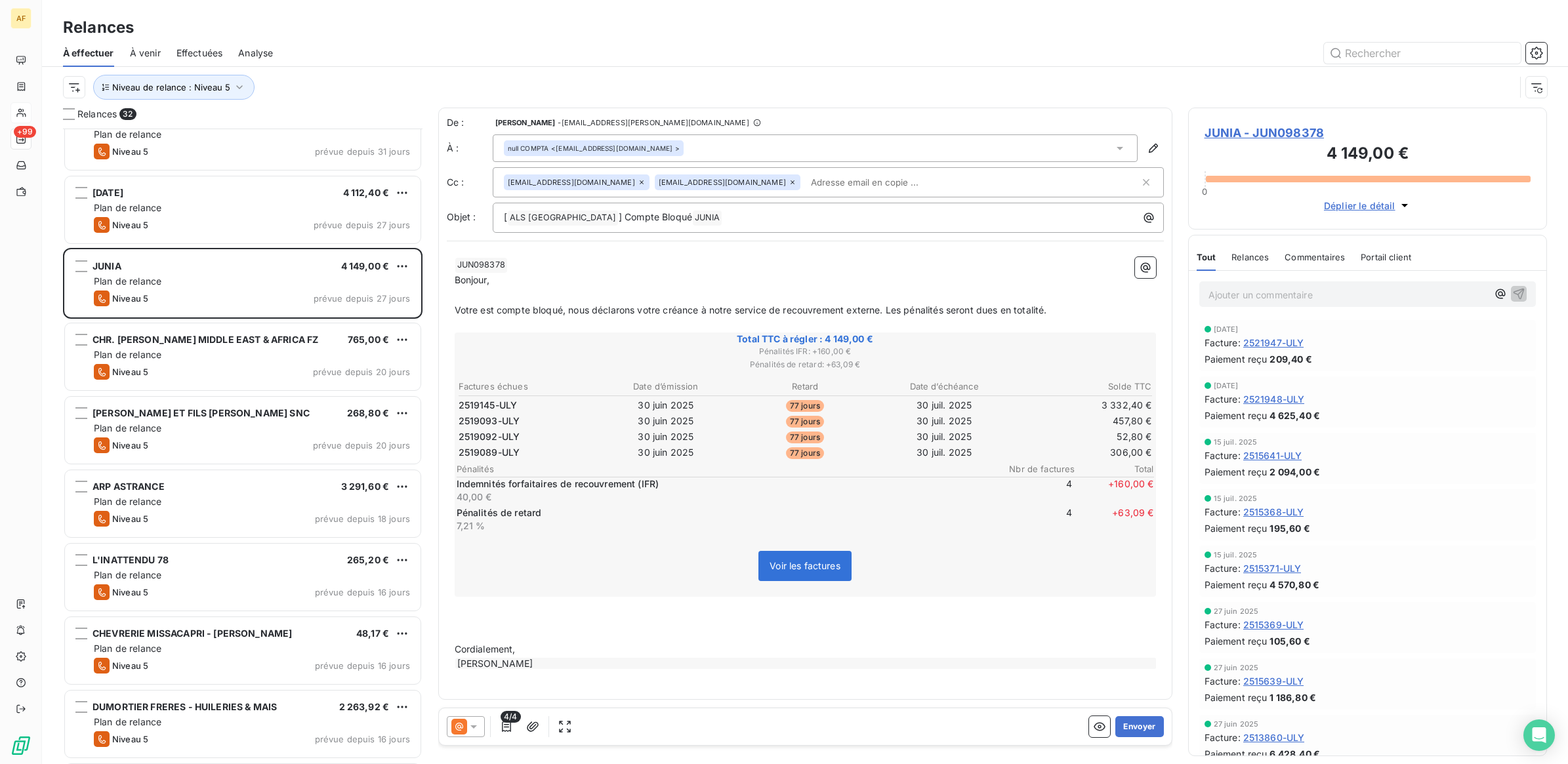
click at [648, 264] on p "﻿ JUN098378 ﻿ ﻿" at bounding box center [805, 265] width 701 height 16
click at [637, 283] on p "Bonjour," at bounding box center [805, 280] width 701 height 15
click at [1137, 727] on button "Envoyer" at bounding box center [1139, 726] width 48 height 21
click at [594, 45] on div at bounding box center [918, 53] width 1259 height 21
click at [1144, 730] on button "Envoyer" at bounding box center [1139, 726] width 48 height 21
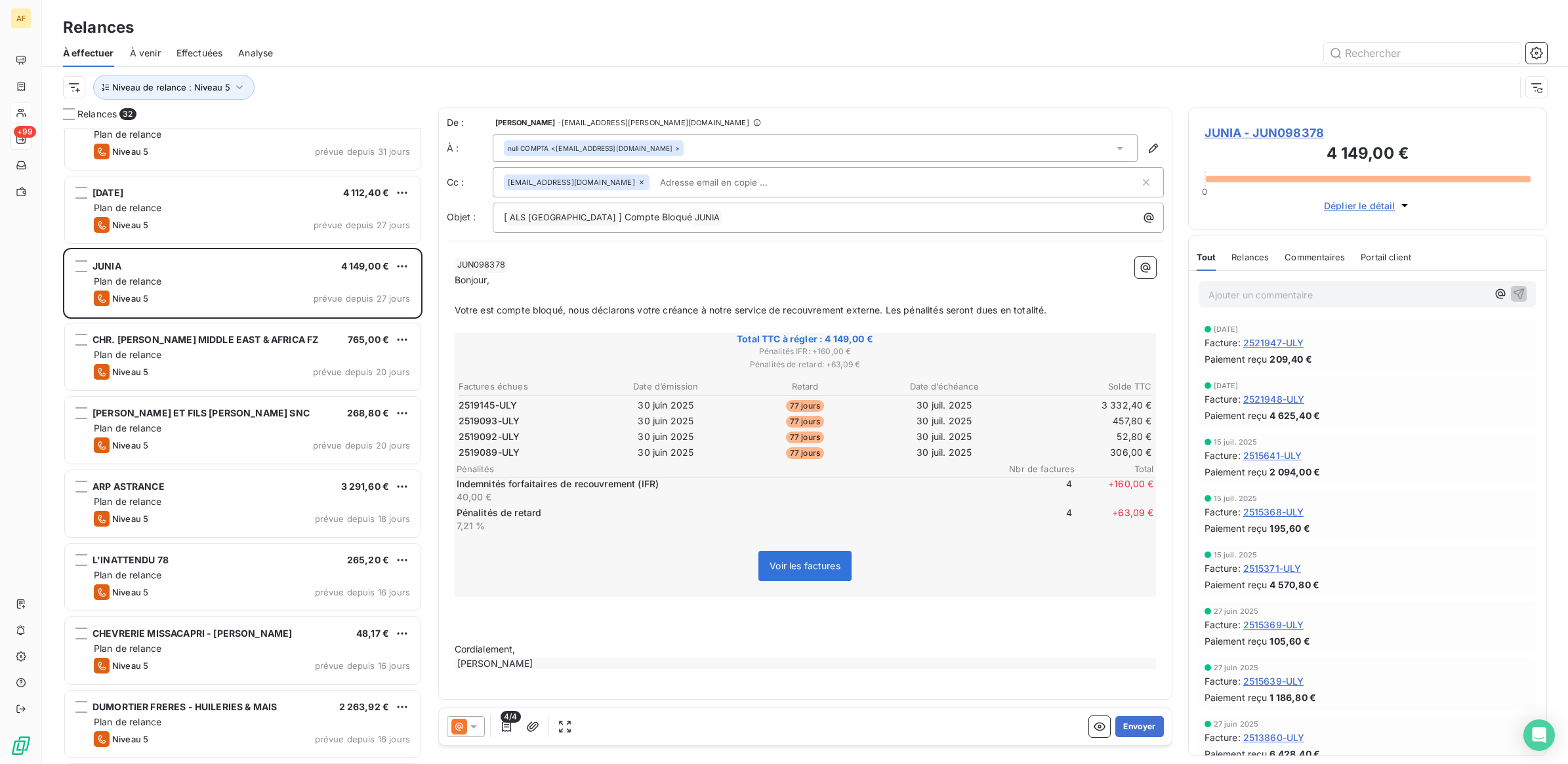
click at [1113, 151] on icon at bounding box center [1120, 148] width 13 height 13
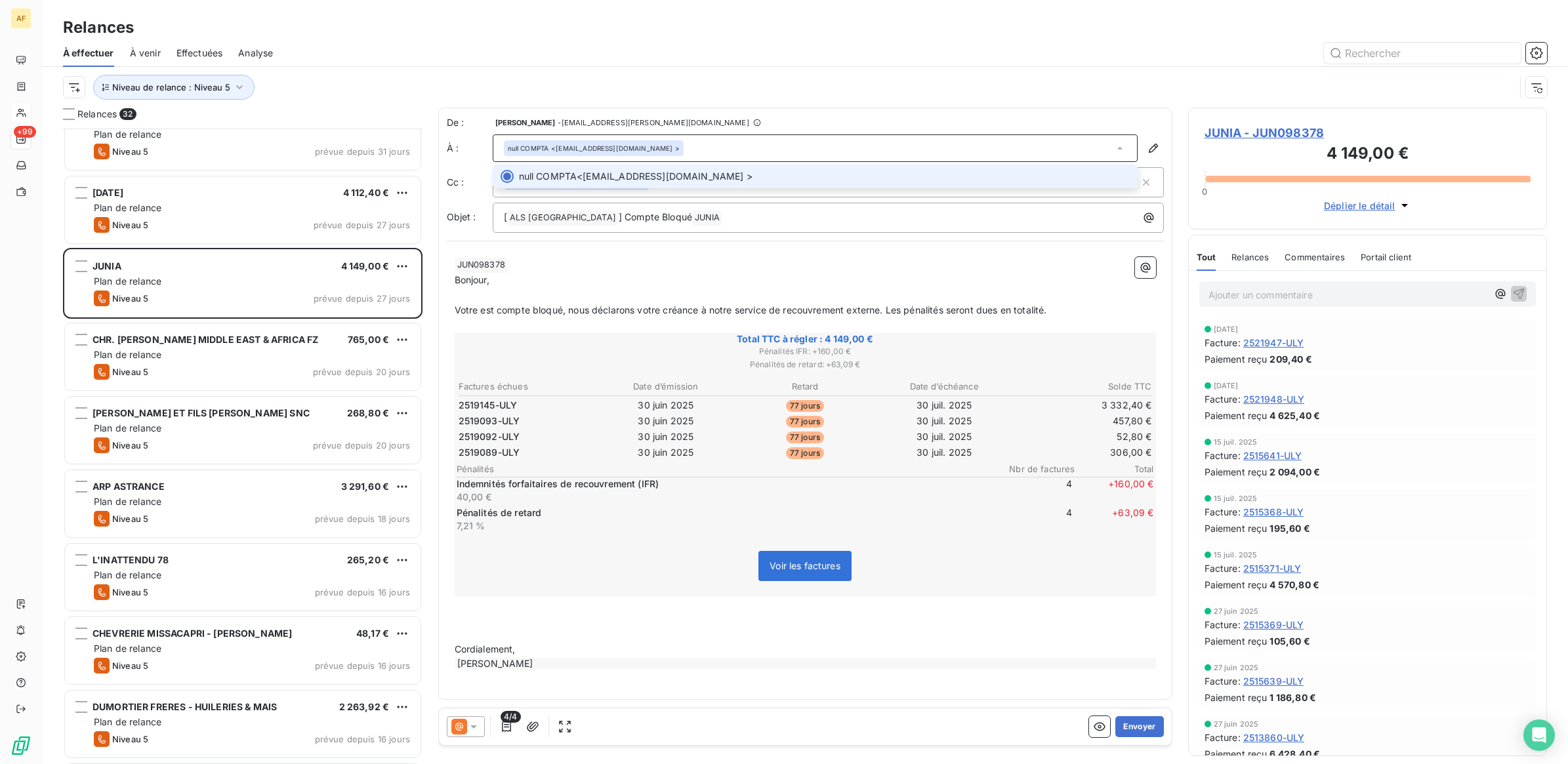
click at [667, 178] on span "null COMPTA <[EMAIL_ADDRESS][DOMAIN_NAME] >" at bounding box center [824, 177] width 611 height 13
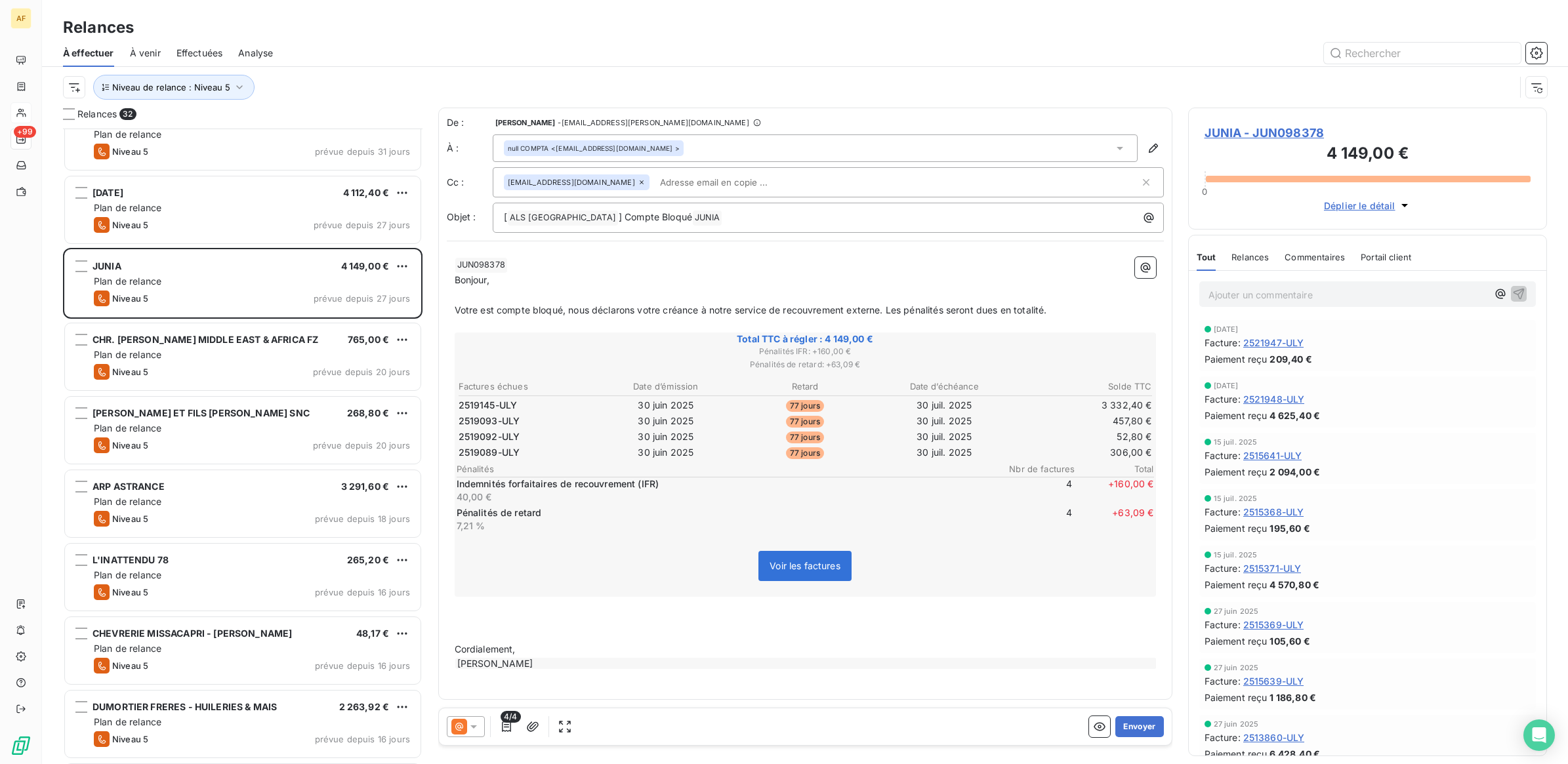
click at [656, 185] on input "text" at bounding box center [730, 182] width 151 height 20
click at [1273, 133] on span "JUNIA - JUN098378" at bounding box center [1368, 133] width 327 height 18
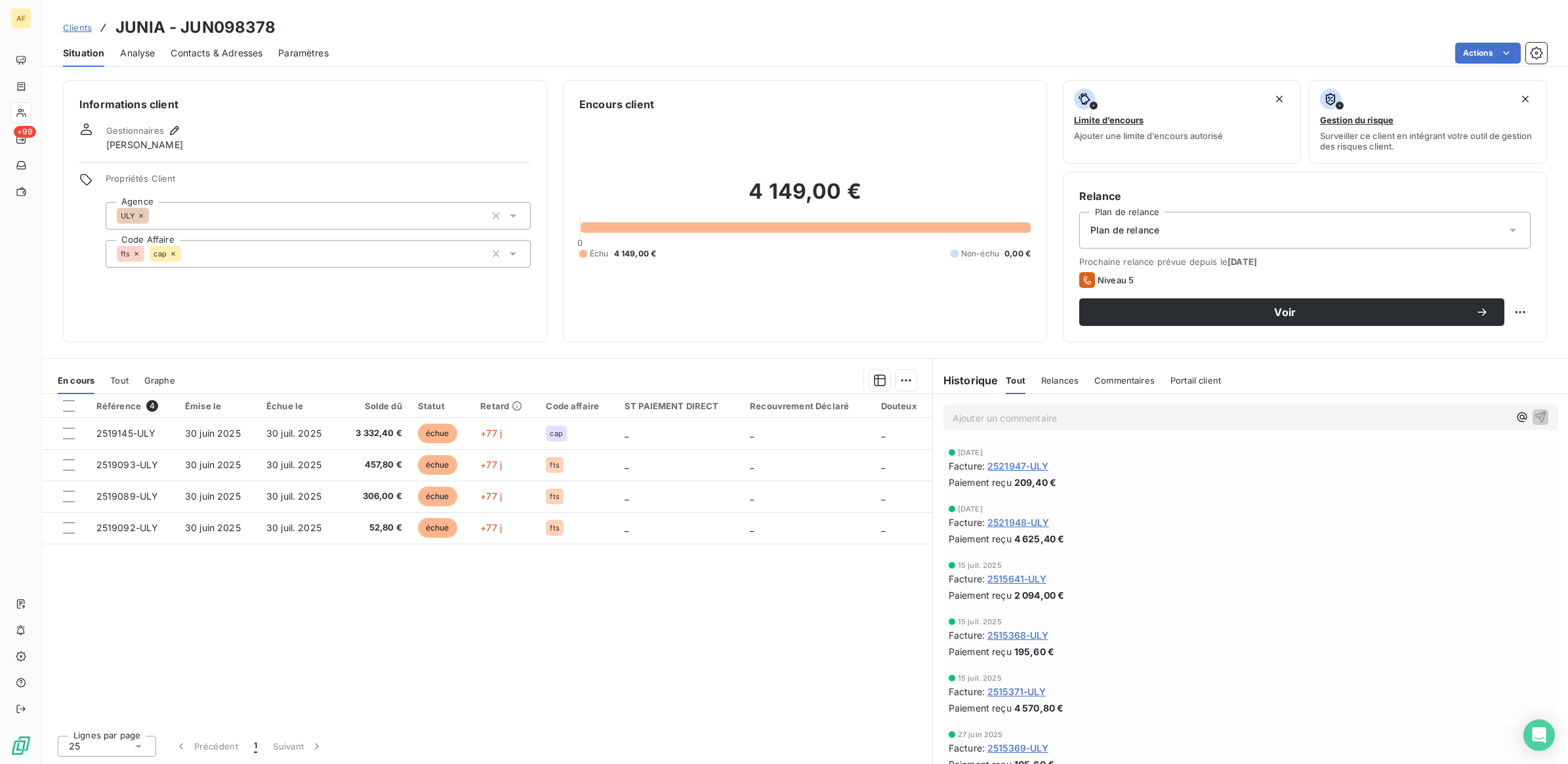
click at [210, 53] on span "Contacts & Adresses" at bounding box center [217, 53] width 92 height 13
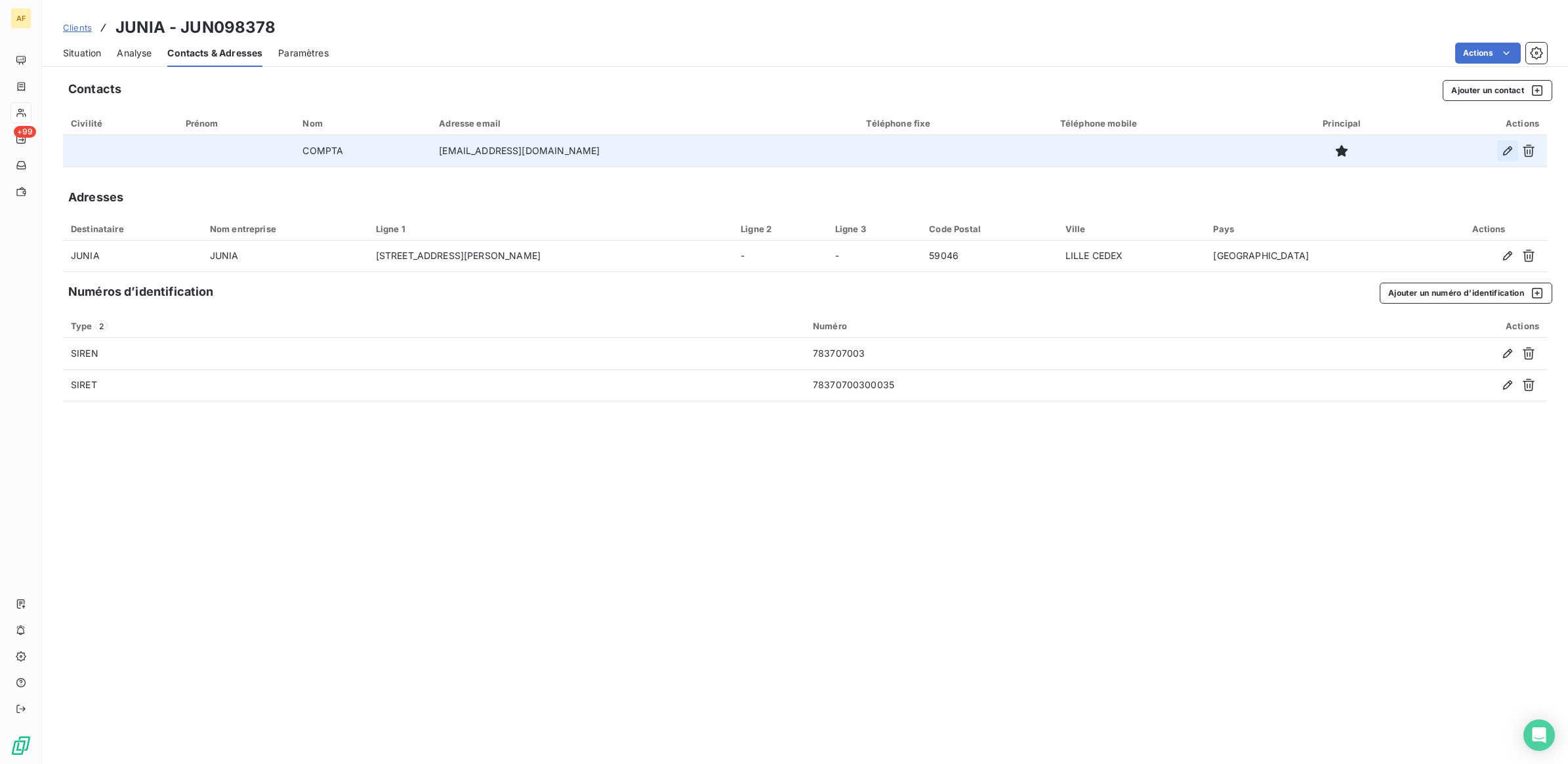
click at [1503, 152] on icon "button" at bounding box center [1508, 151] width 13 height 13
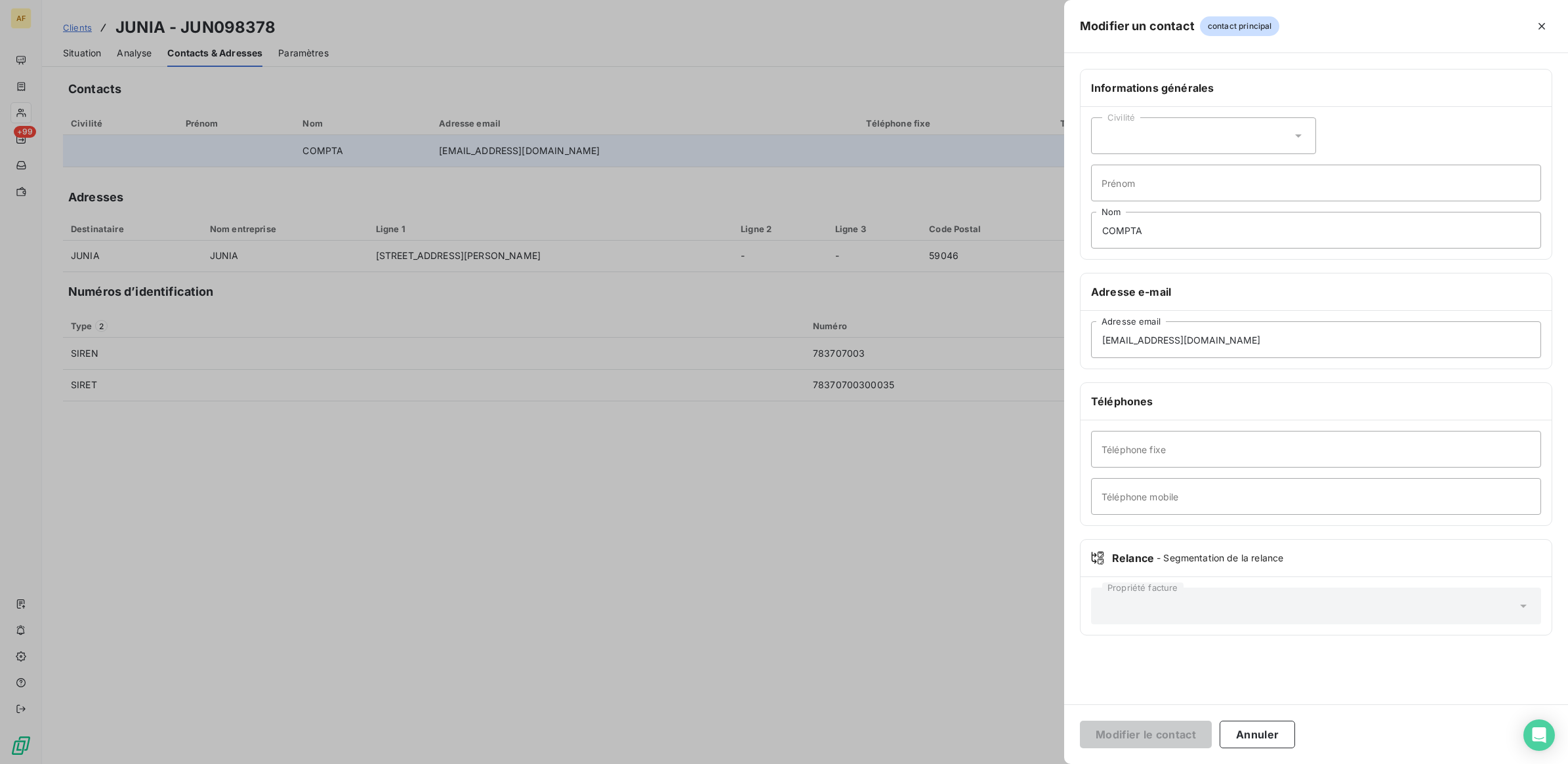
click at [1523, 608] on icon at bounding box center [1523, 606] width 7 height 3
click at [1254, 738] on button "Annuler" at bounding box center [1257, 734] width 76 height 27
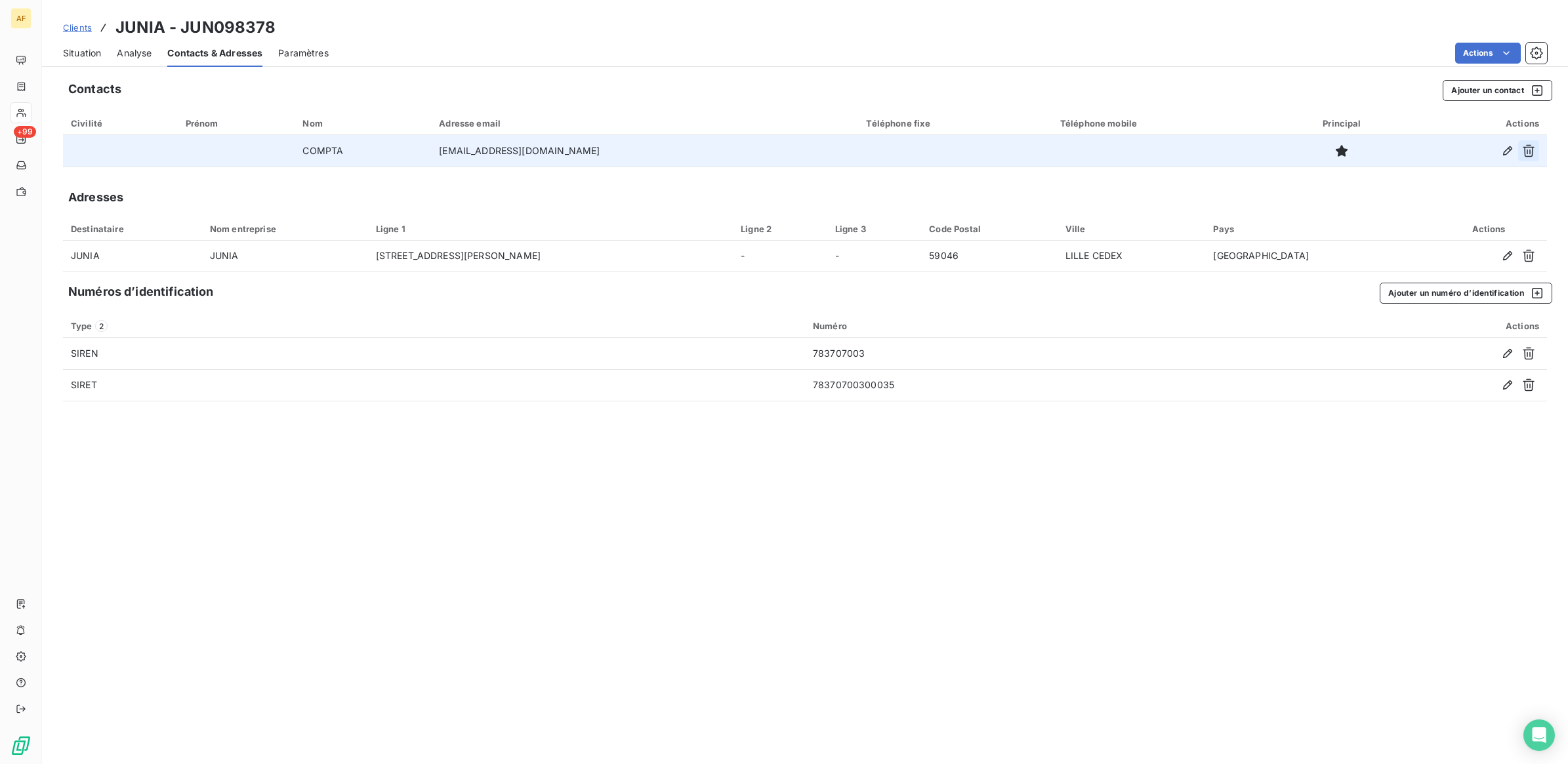
click at [1530, 152] on icon "button" at bounding box center [1529, 151] width 12 height 13
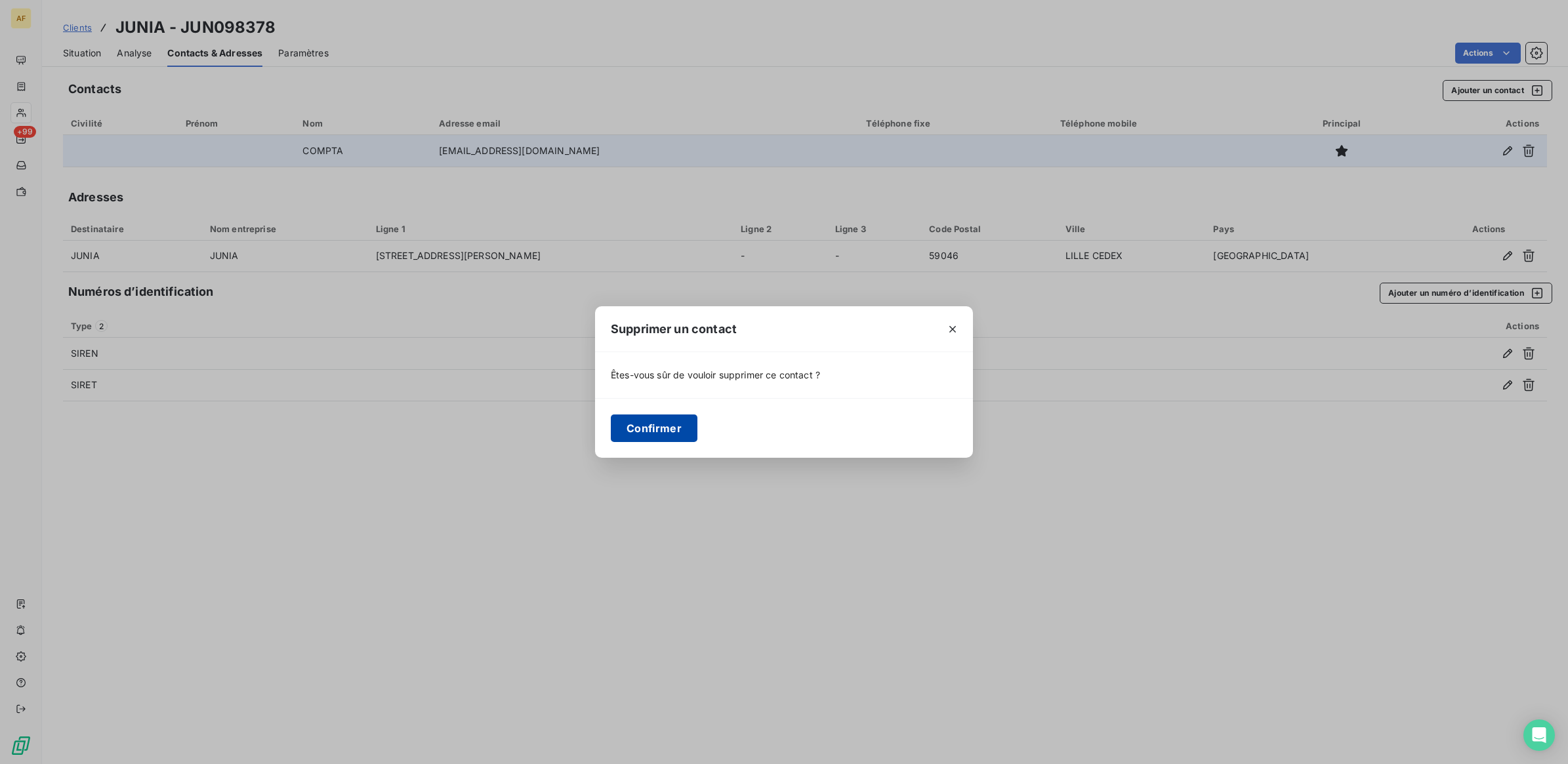
click at [640, 427] on button "Confirmer" at bounding box center [654, 428] width 87 height 27
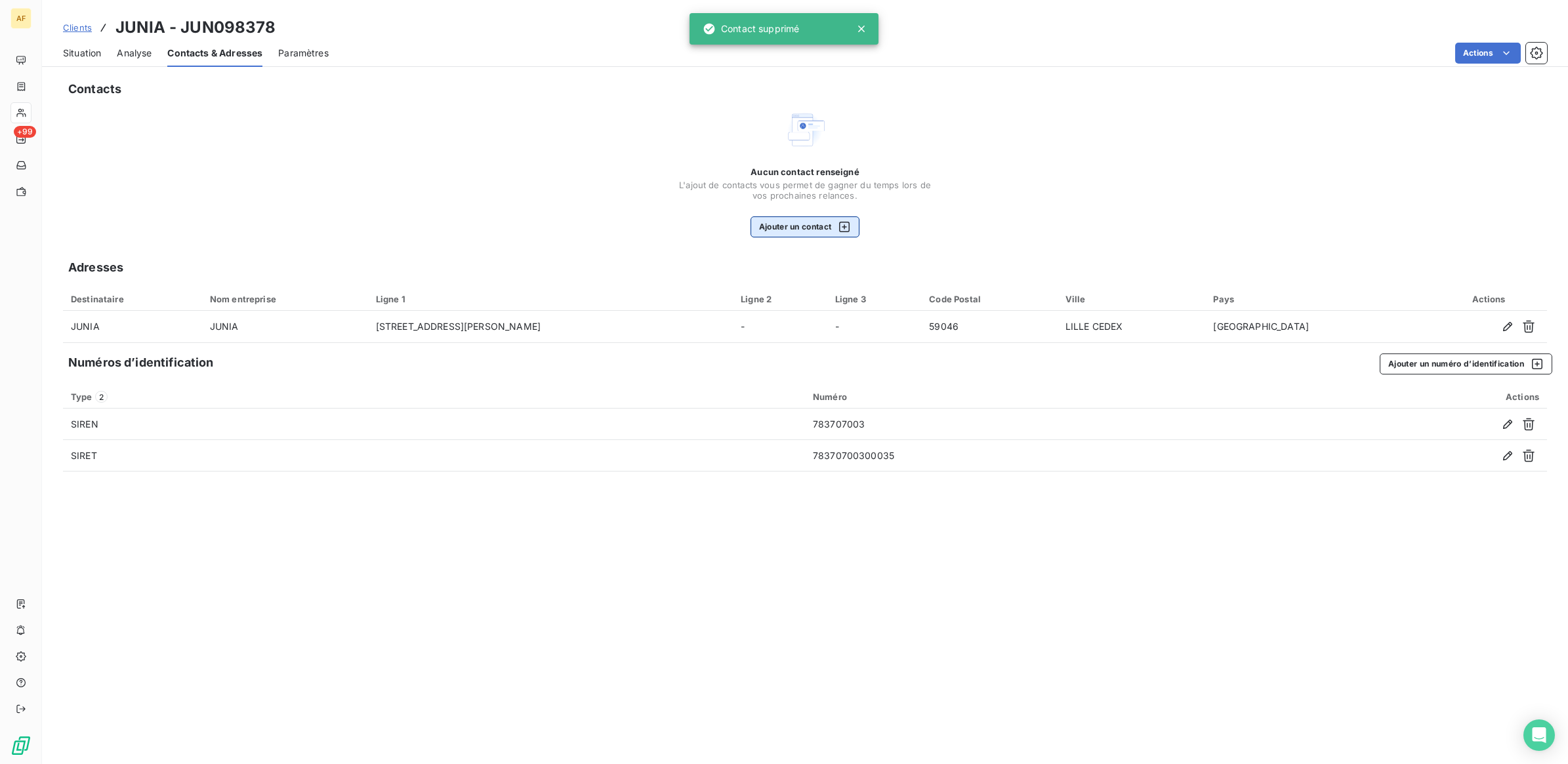
click at [801, 231] on button "Ajouter un contact" at bounding box center [805, 227] width 110 height 21
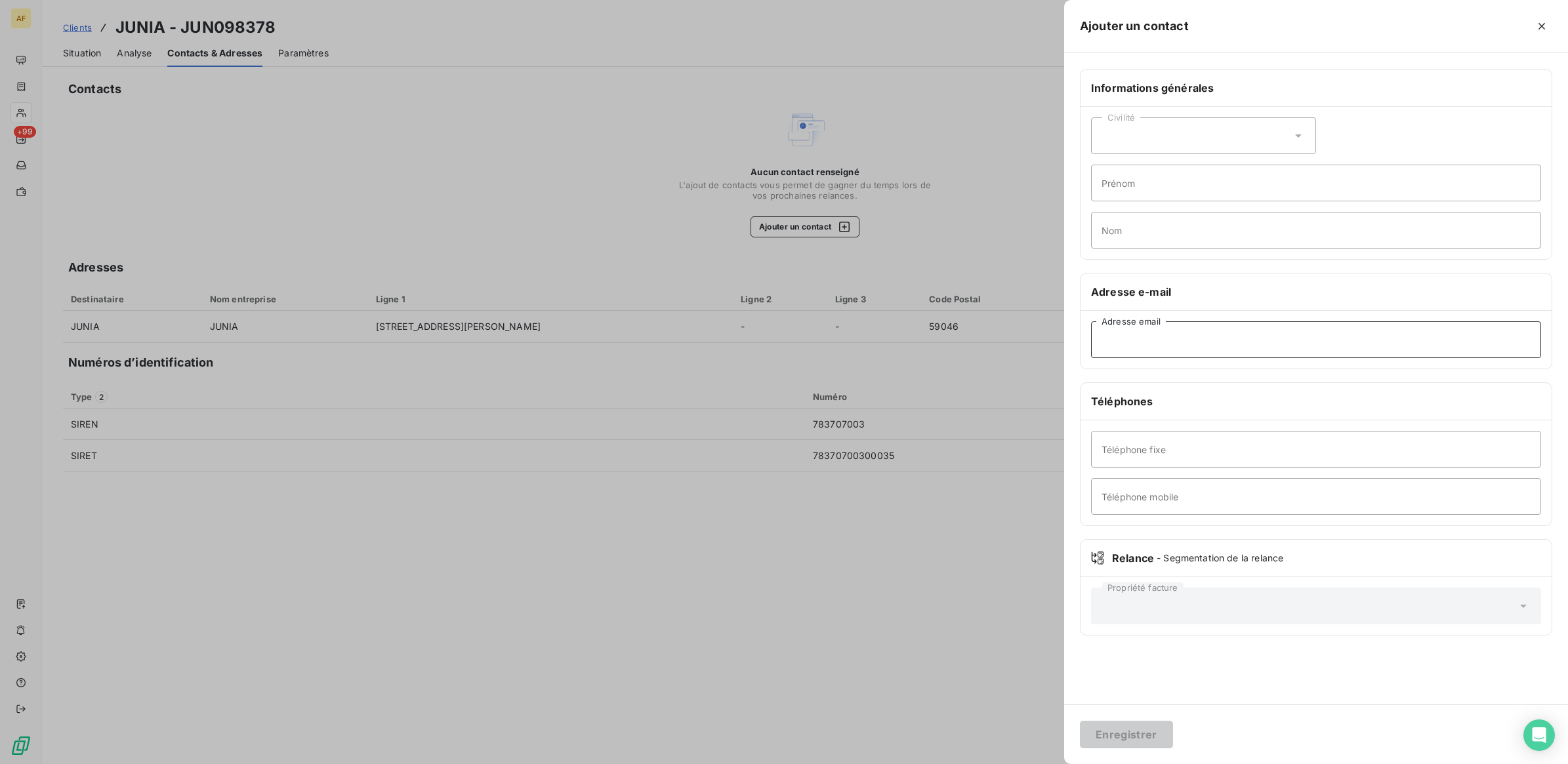
click at [1135, 346] on input "Adresse email" at bounding box center [1316, 340] width 450 height 37
paste input "[EMAIL_ADDRESS][DOMAIN_NAME]"
type input "[EMAIL_ADDRESS][DOMAIN_NAME]"
click at [1117, 223] on input "Nom" at bounding box center [1316, 231] width 450 height 37
type input "compta"
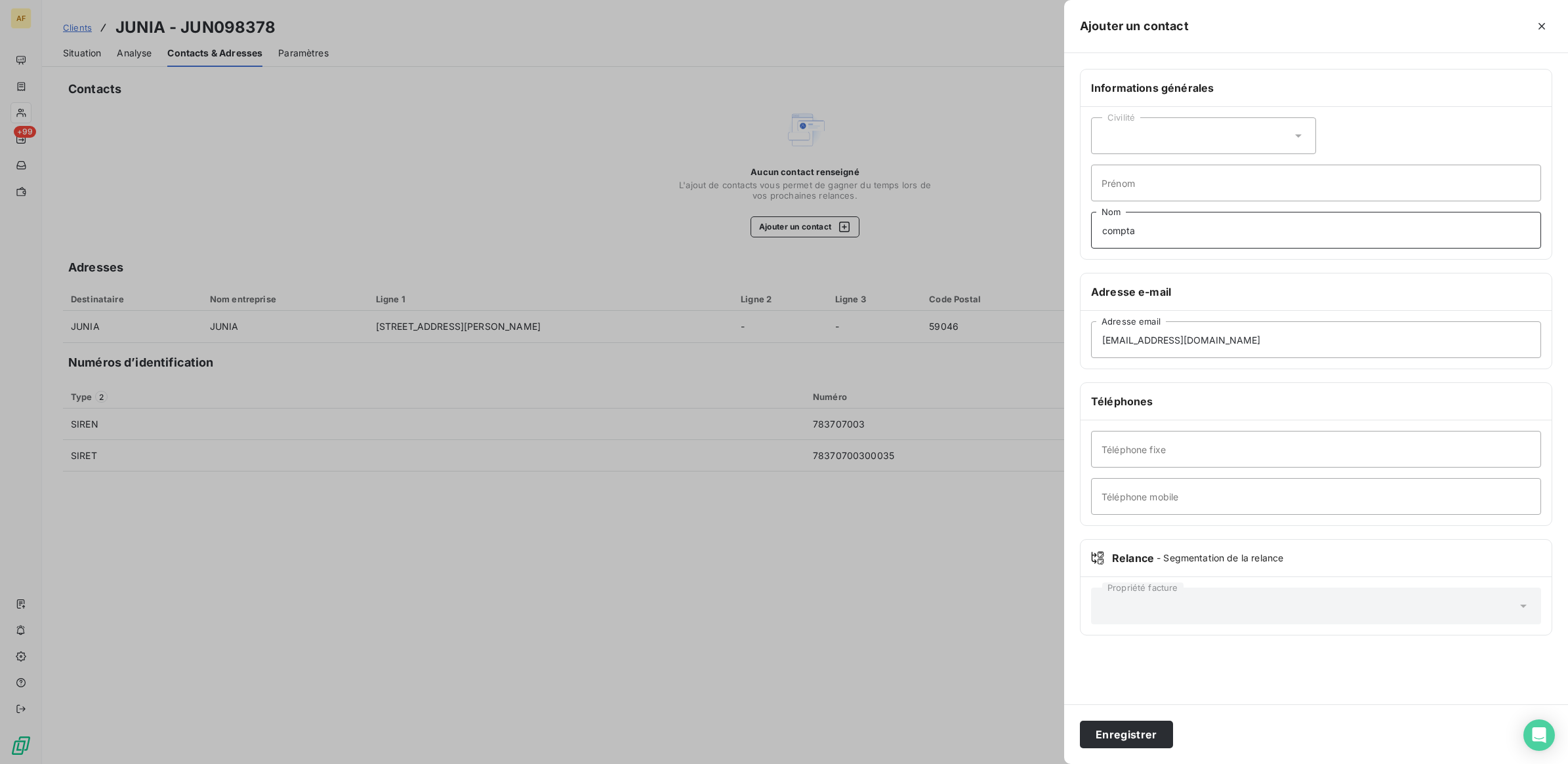
click at [1119, 240] on input "compta" at bounding box center [1316, 231] width 450 height 37
type input "COMPTA"
click at [1129, 741] on button "Enregistrer" at bounding box center [1126, 734] width 94 height 27
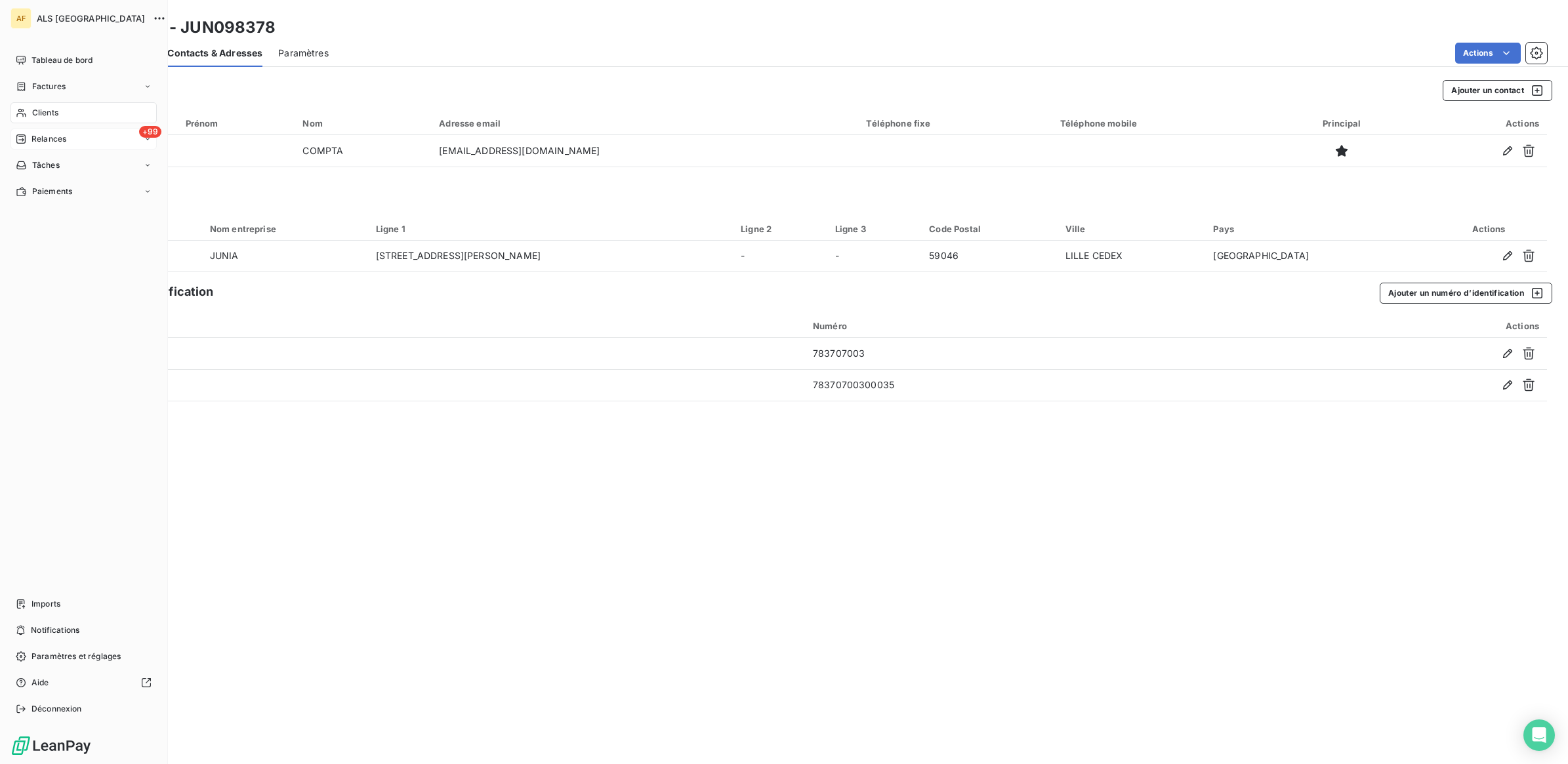
click at [33, 136] on span "Relances" at bounding box center [48, 139] width 35 height 12
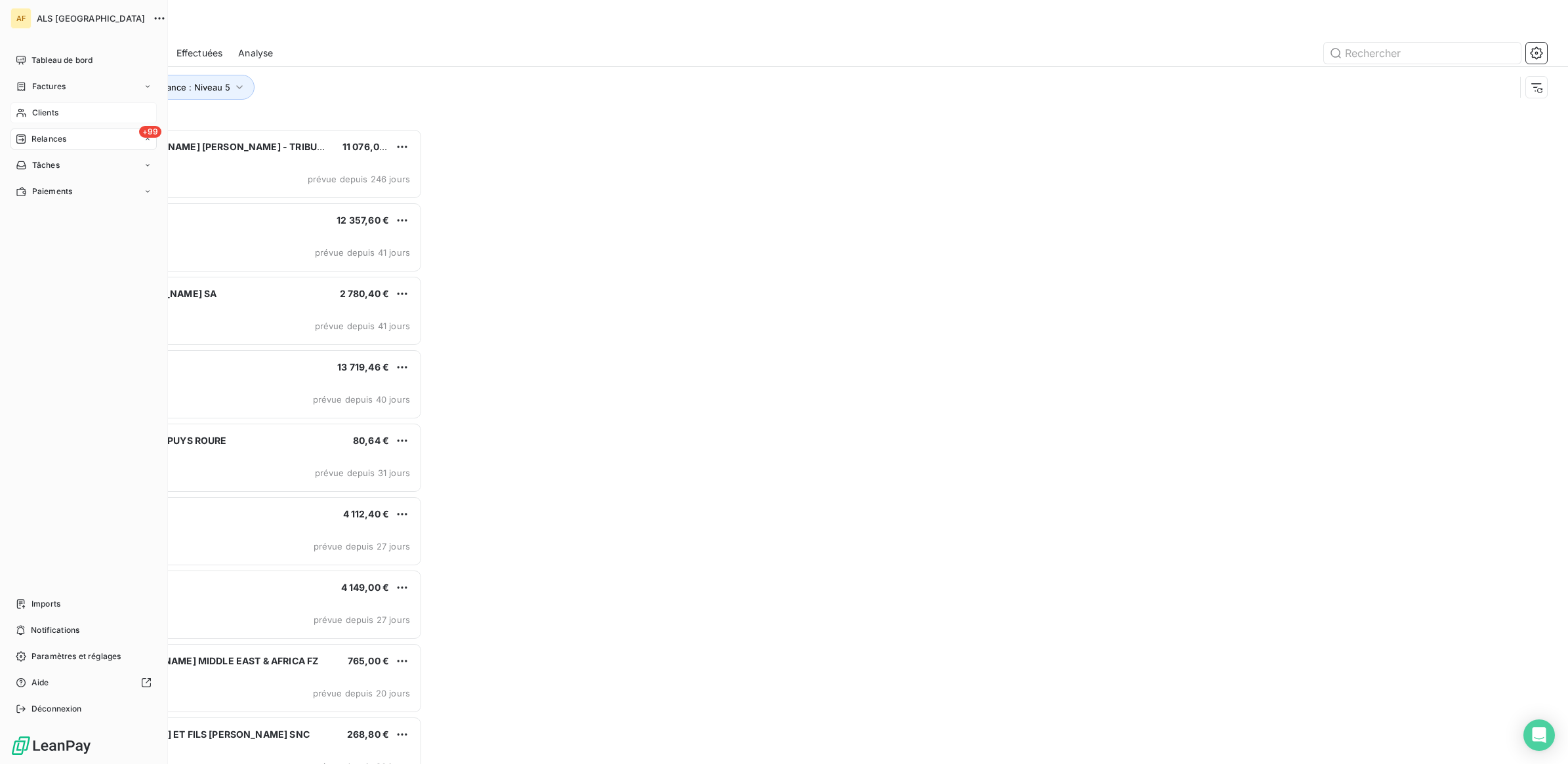
scroll to position [623, 347]
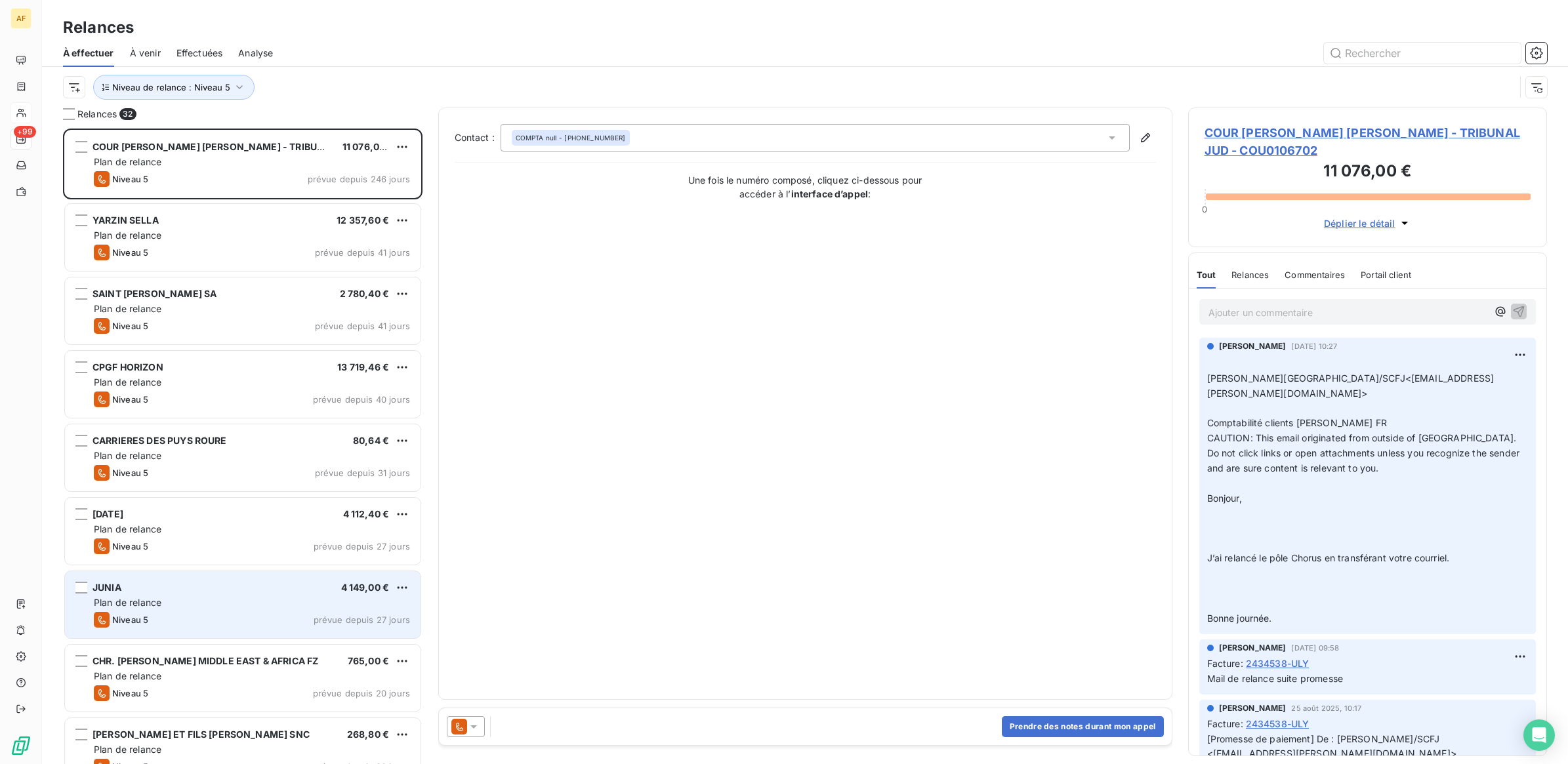
click at [233, 605] on div "Plan de relance" at bounding box center [252, 603] width 316 height 13
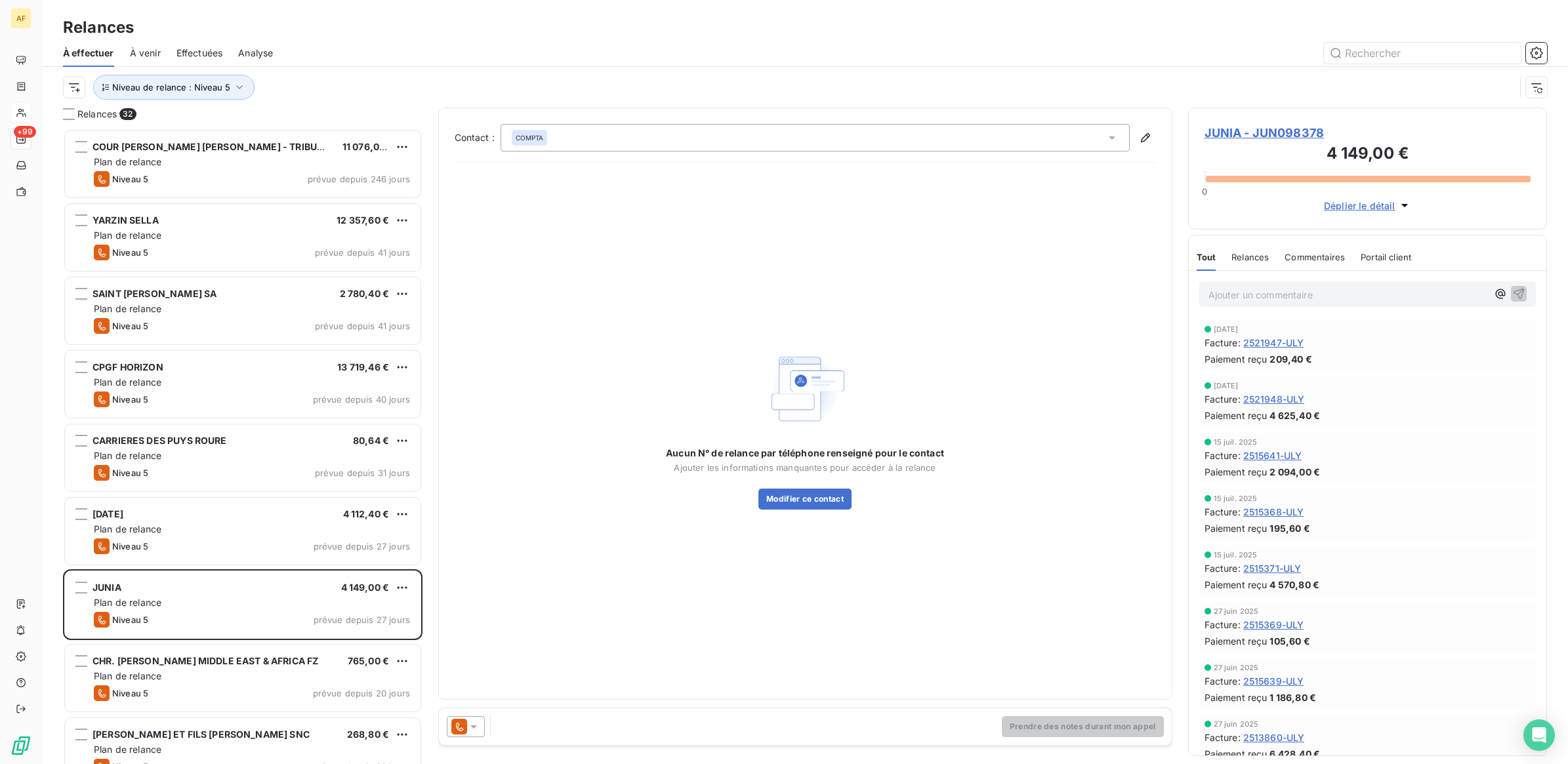
click at [476, 722] on icon at bounding box center [473, 727] width 13 height 13
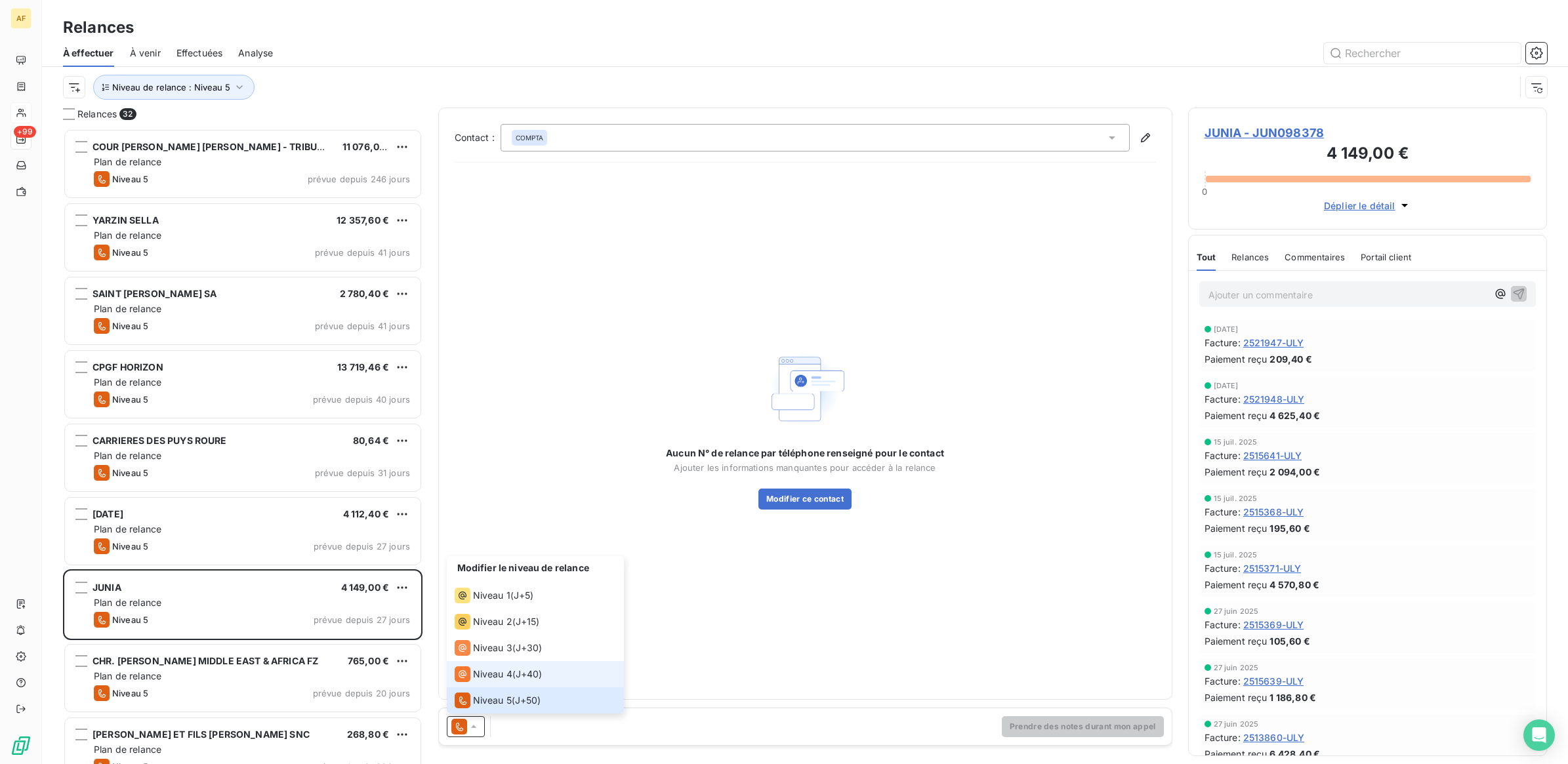
click at [479, 671] on span "Niveau 4" at bounding box center [492, 674] width 39 height 13
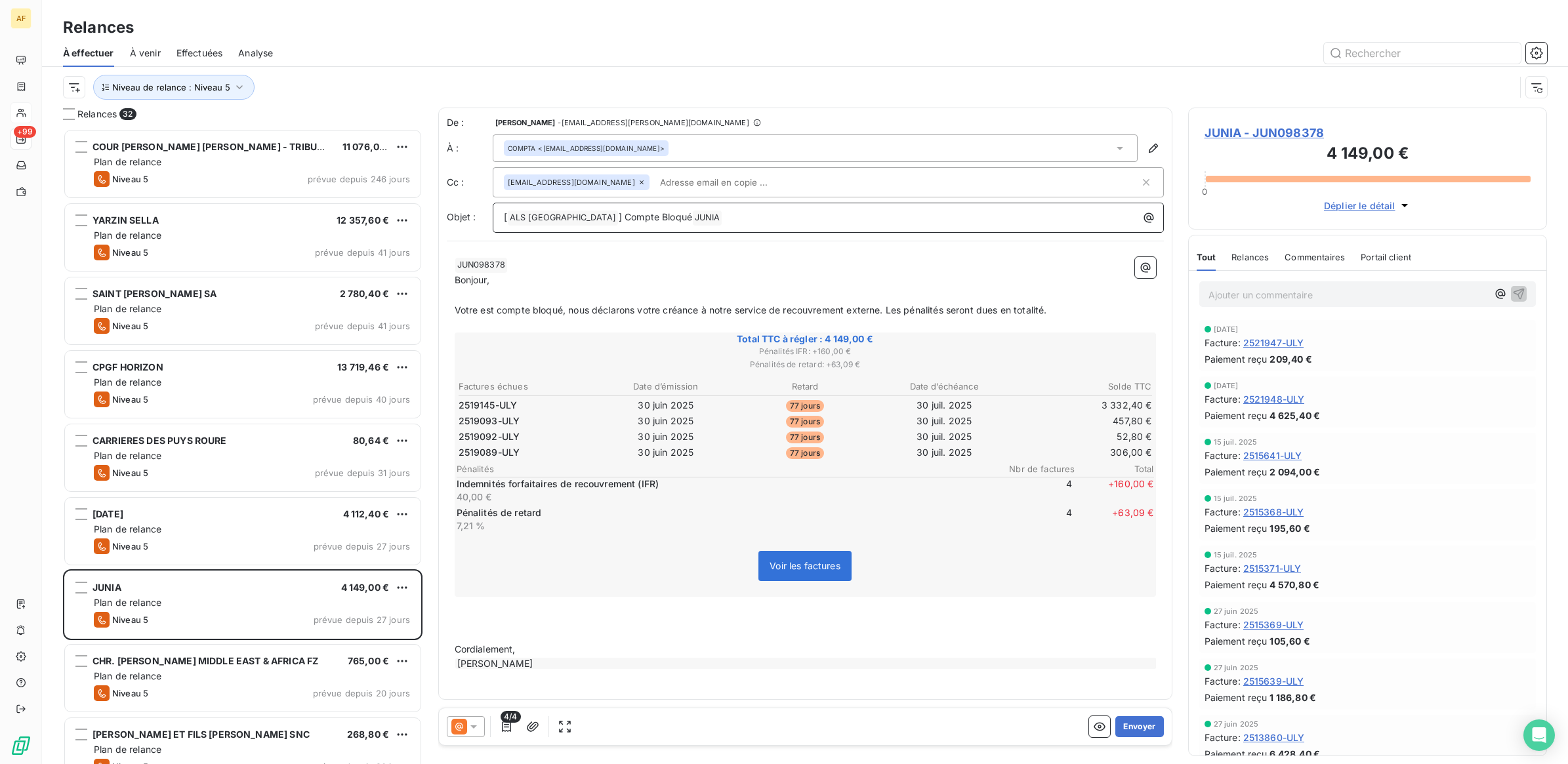
click at [746, 223] on p "[ ALS [GEOGRAPHIC_DATA] ﻿ ] Compte Bloqué JUNIA ﻿ ﻿" at bounding box center [831, 217] width 655 height 16
click at [684, 185] on input "text" at bounding box center [730, 182] width 151 height 20
drag, startPoint x: 728, startPoint y: 59, endPoint x: 726, endPoint y: 66, distance: 7.3
click at [728, 58] on div at bounding box center [918, 53] width 1259 height 21
click at [664, 182] on input "text" at bounding box center [730, 182] width 151 height 20
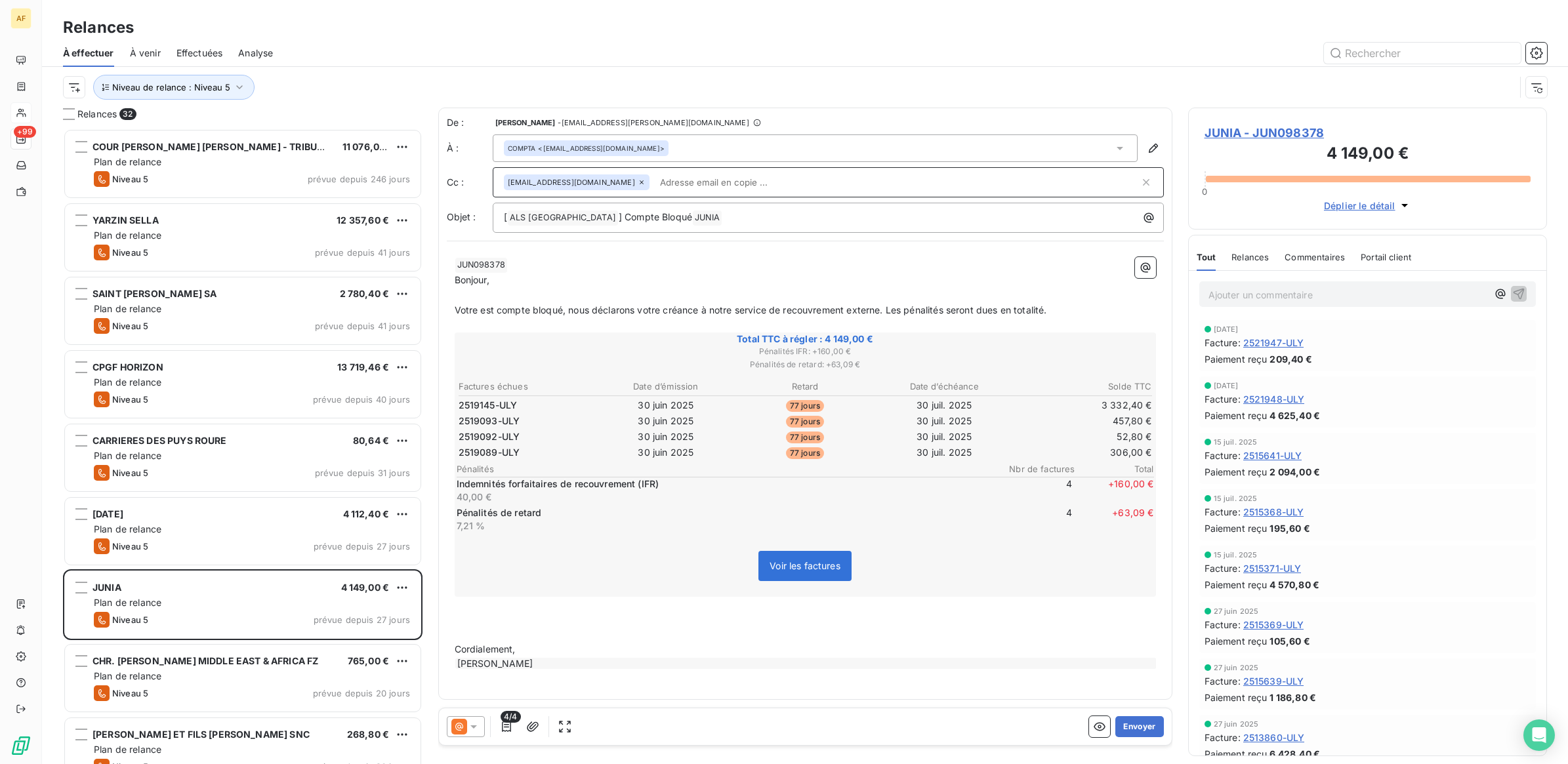
paste input "[EMAIL_ADDRESS][DOMAIN_NAME]"
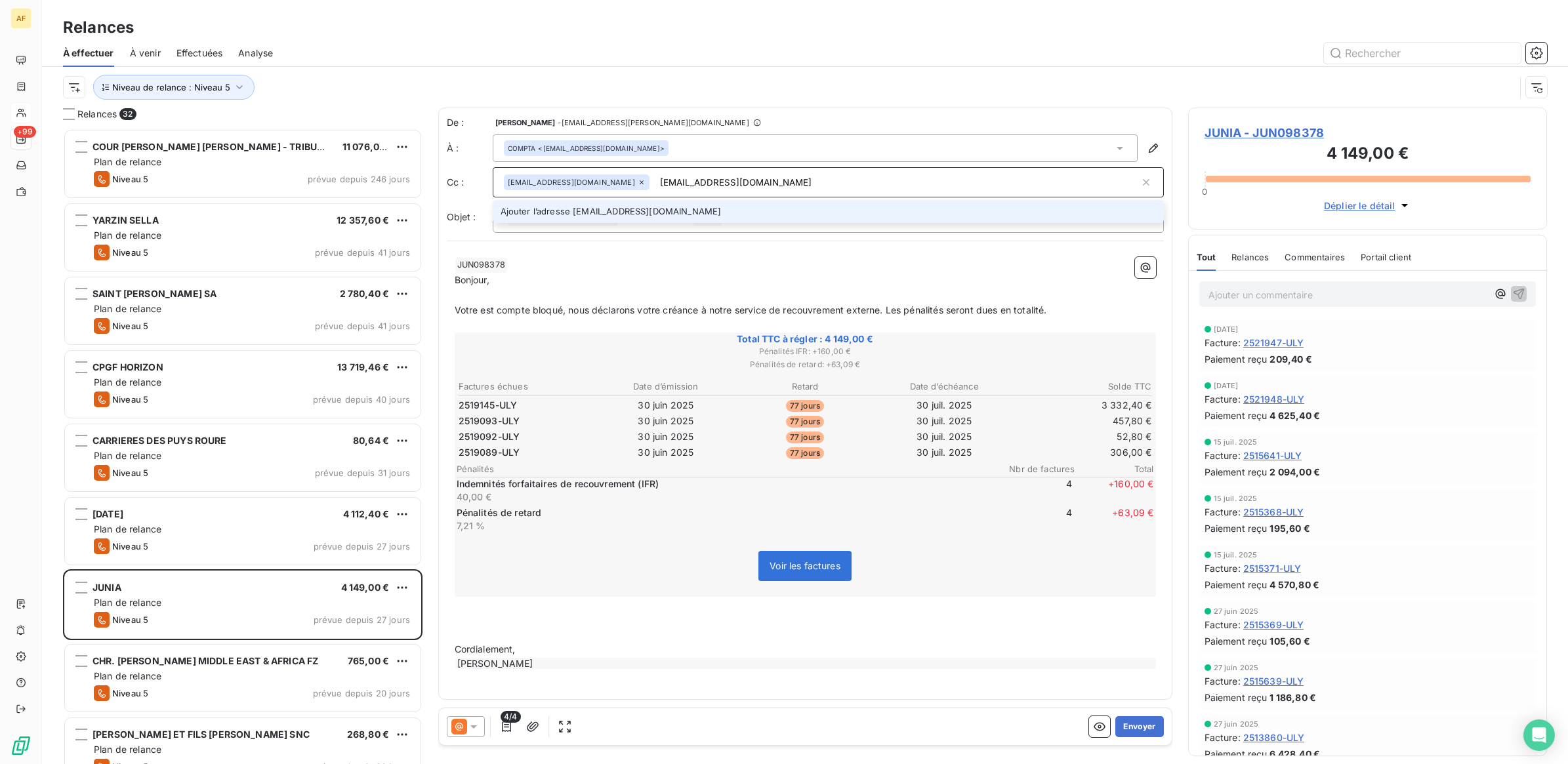
type input "[EMAIL_ADDRESS][DOMAIN_NAME]"
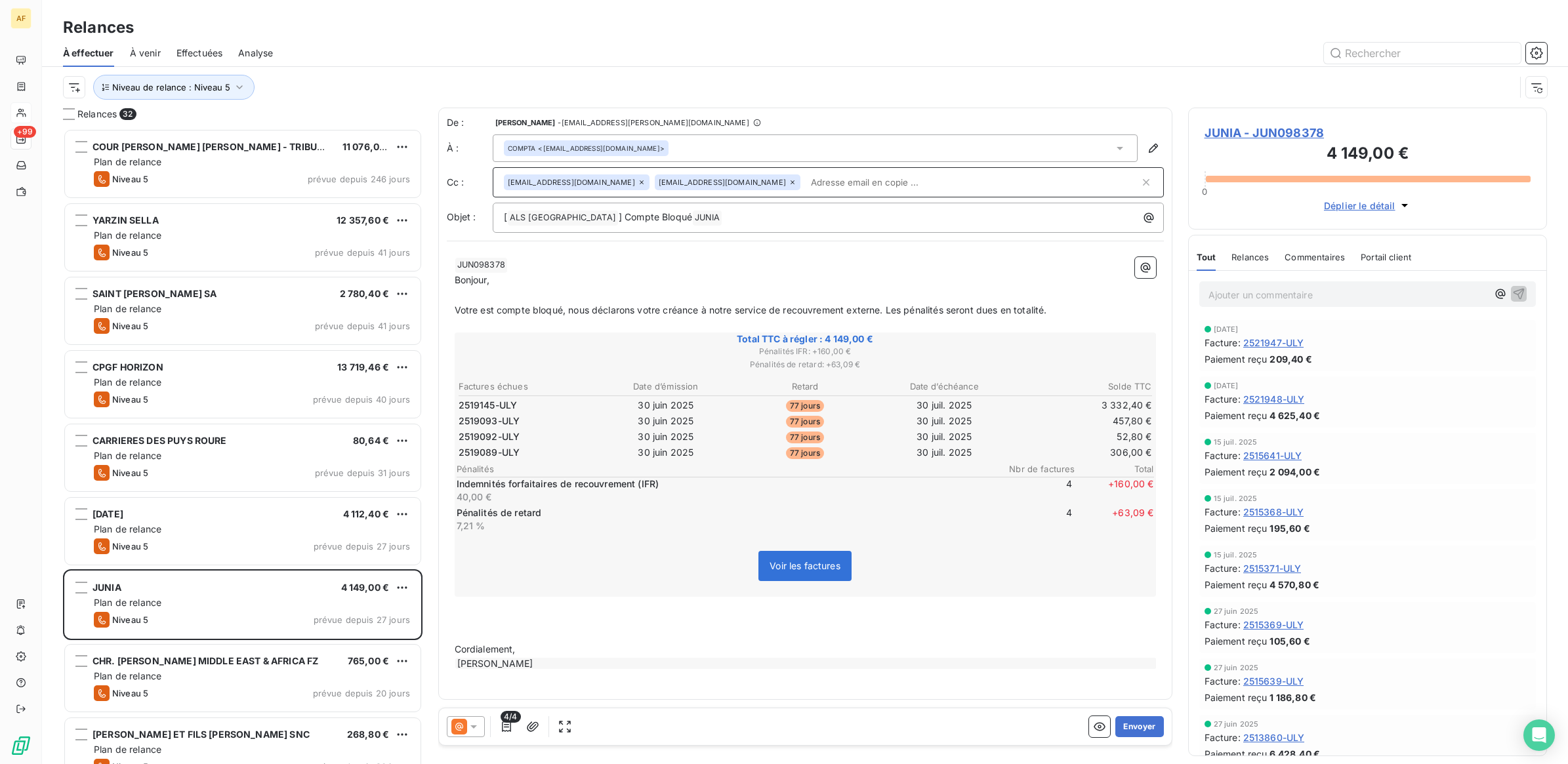
drag, startPoint x: 646, startPoint y: 275, endPoint x: 650, endPoint y: 282, distance: 8.1
click at [646, 277] on p "Bonjour," at bounding box center [805, 280] width 701 height 15
click at [1132, 723] on button "Envoyer" at bounding box center [1139, 726] width 48 height 21
